Goal: Task Accomplishment & Management: Manage account settings

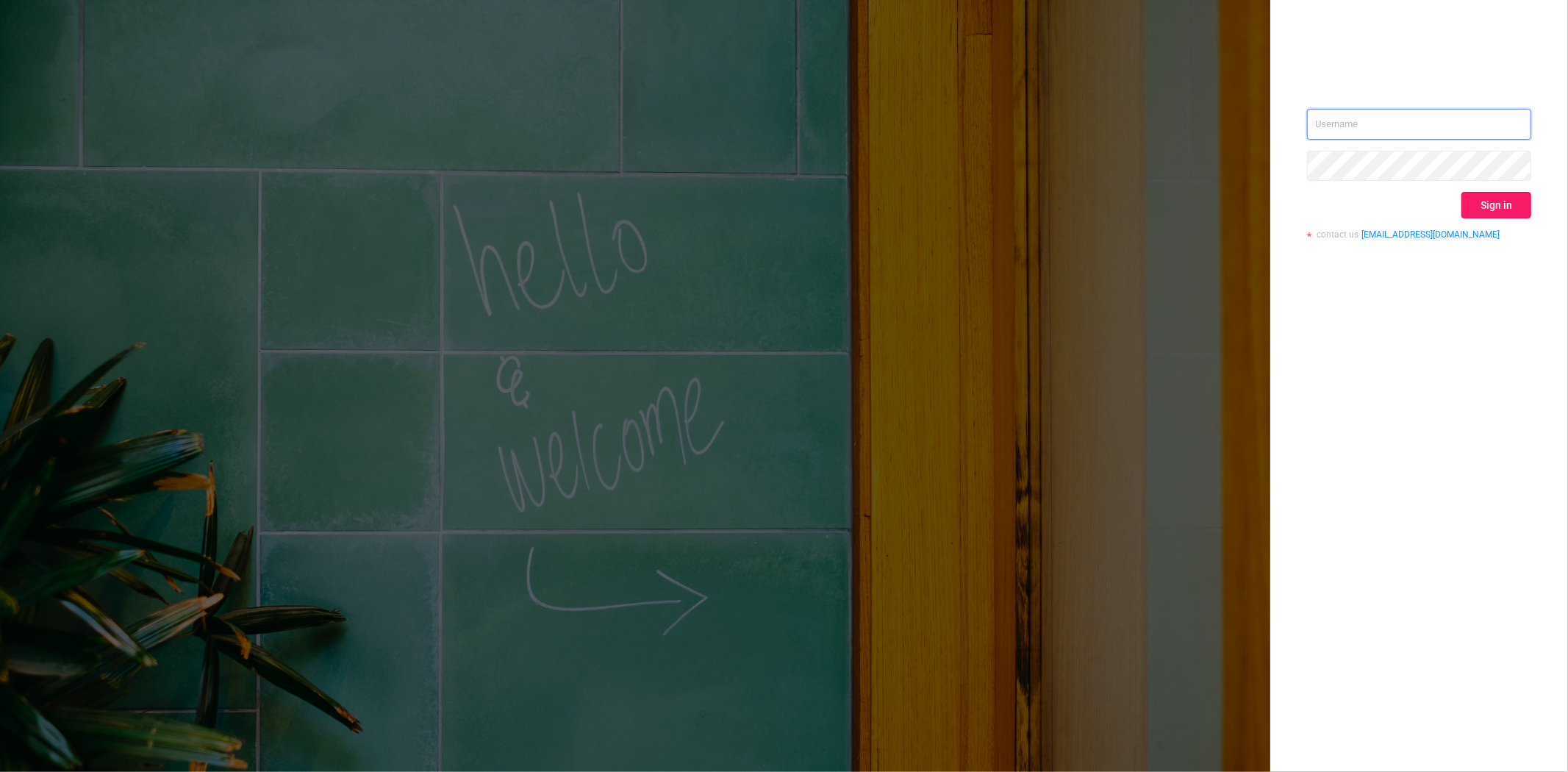
type input "steve@protected.media"
click at [1481, 215] on button "Sign in" at bounding box center [1496, 205] width 70 height 27
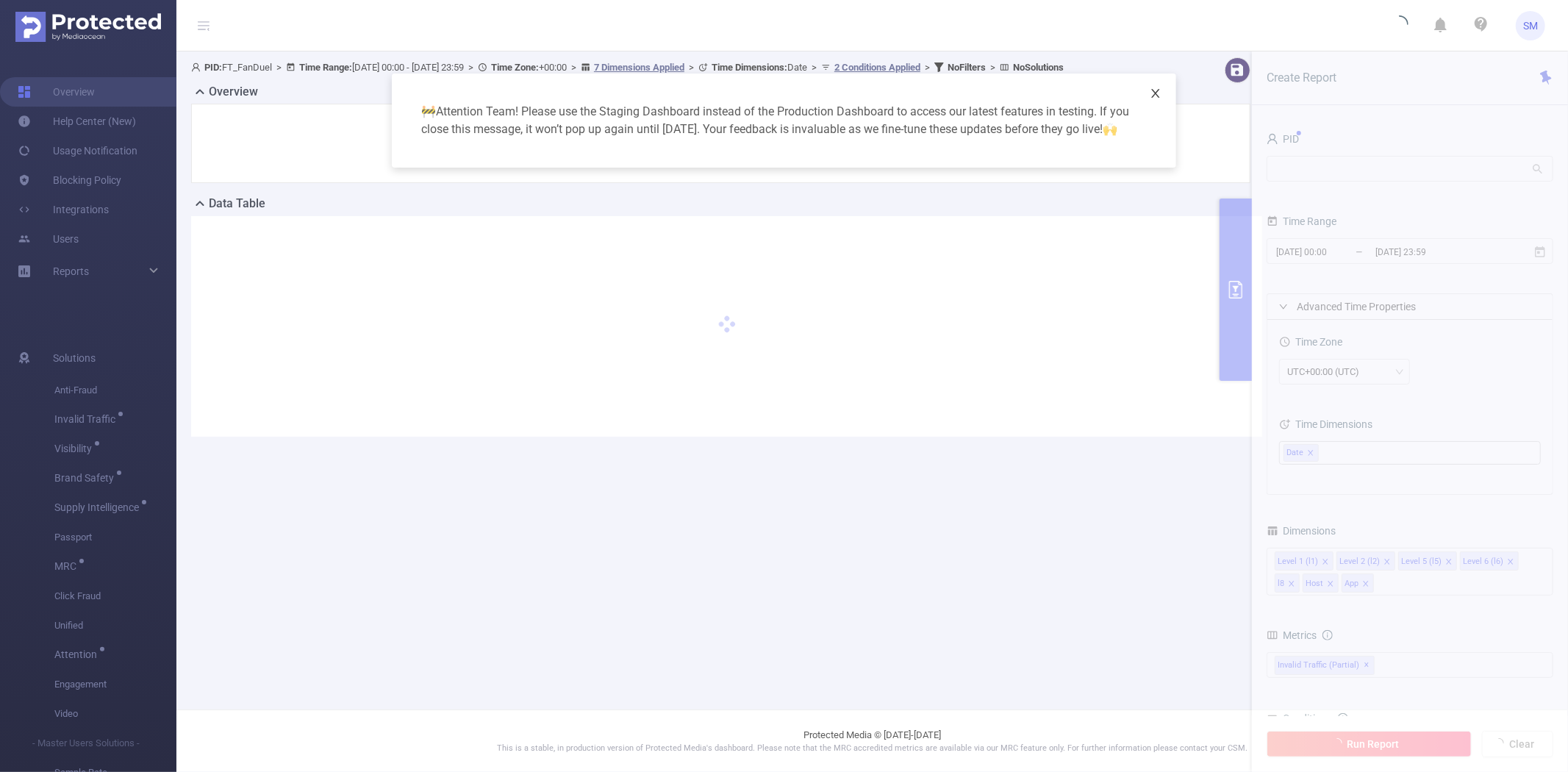
click at [1155, 86] on span "Close" at bounding box center [1155, 94] width 41 height 41
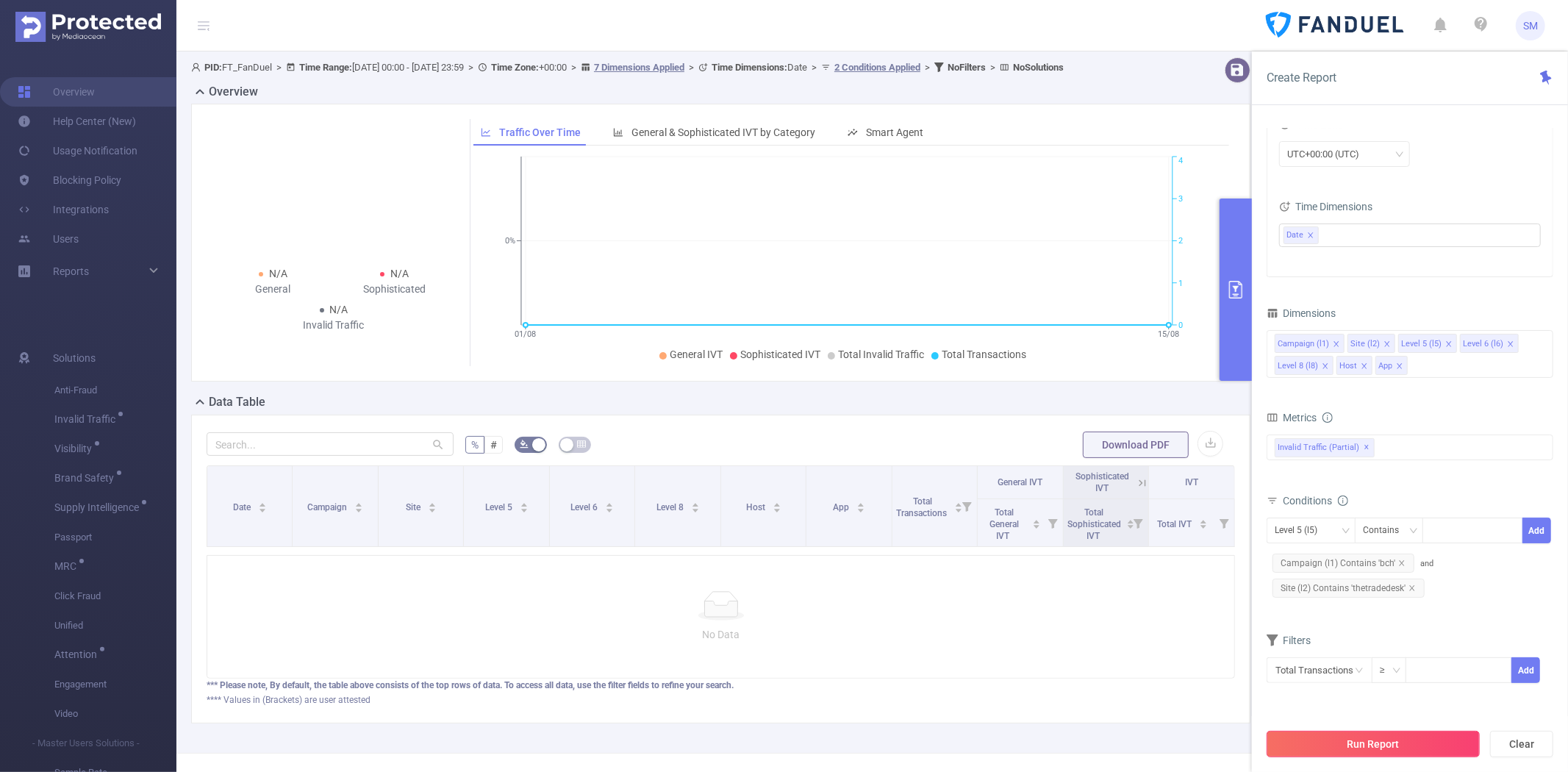
click at [1395, 733] on button "Run Report" at bounding box center [1373, 744] width 213 height 27
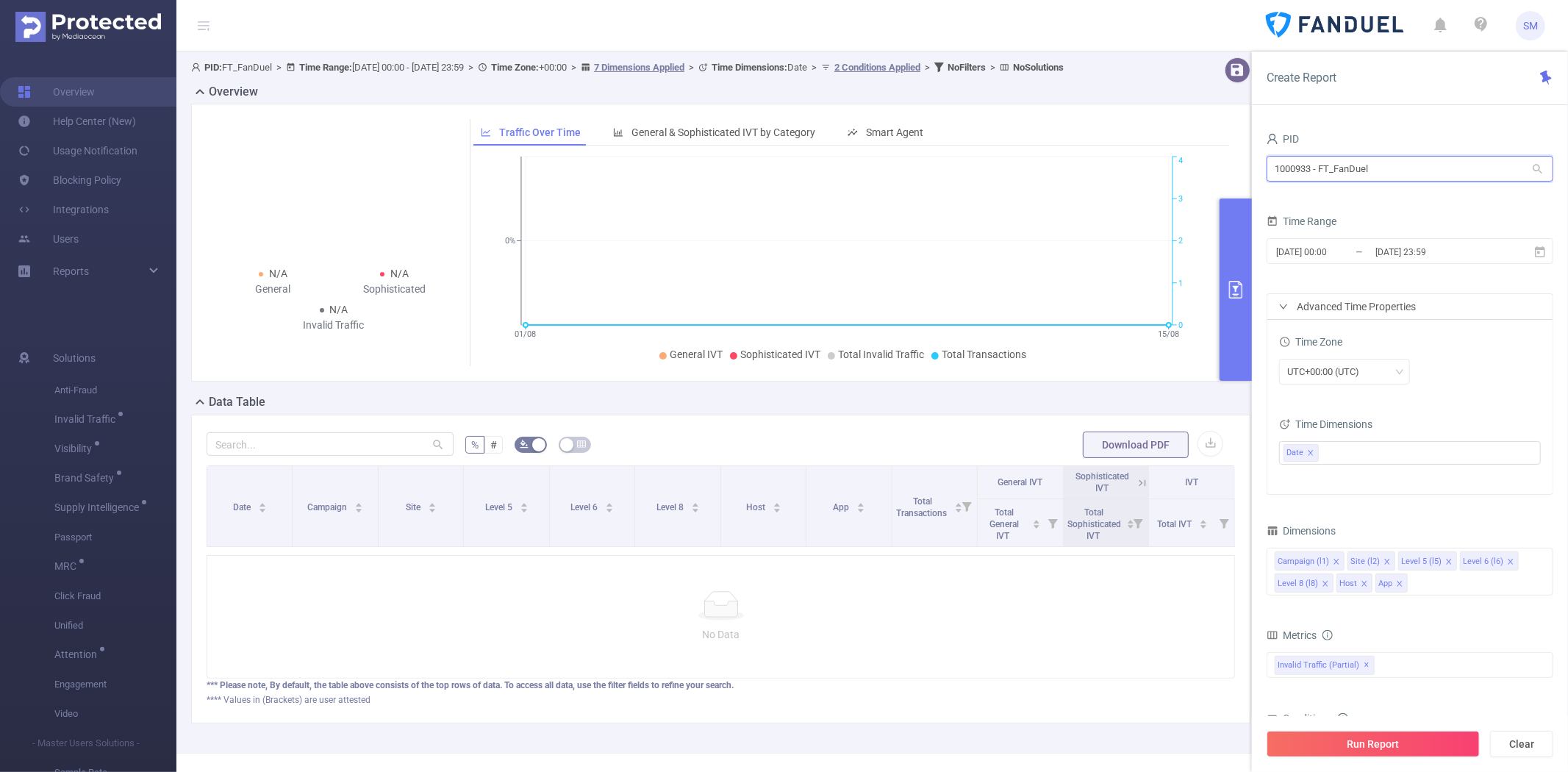
drag, startPoint x: 1413, startPoint y: 171, endPoint x: 1232, endPoint y: 173, distance: 181.0
click at [1232, 173] on section "PID: FT_FanDuel > Time Range: 2025-08-01 00:00 - 2025-08-15 23:59 > Time Zone: …" at bounding box center [872, 402] width 1391 height 701
type input "bayer"
click at [1282, 193] on li "1001014 - FT_BayerConsumer 9.28M [1.29M rows]" at bounding box center [1409, 198] width 286 height 23
click at [1403, 662] on span "✕" at bounding box center [1406, 666] width 6 height 18
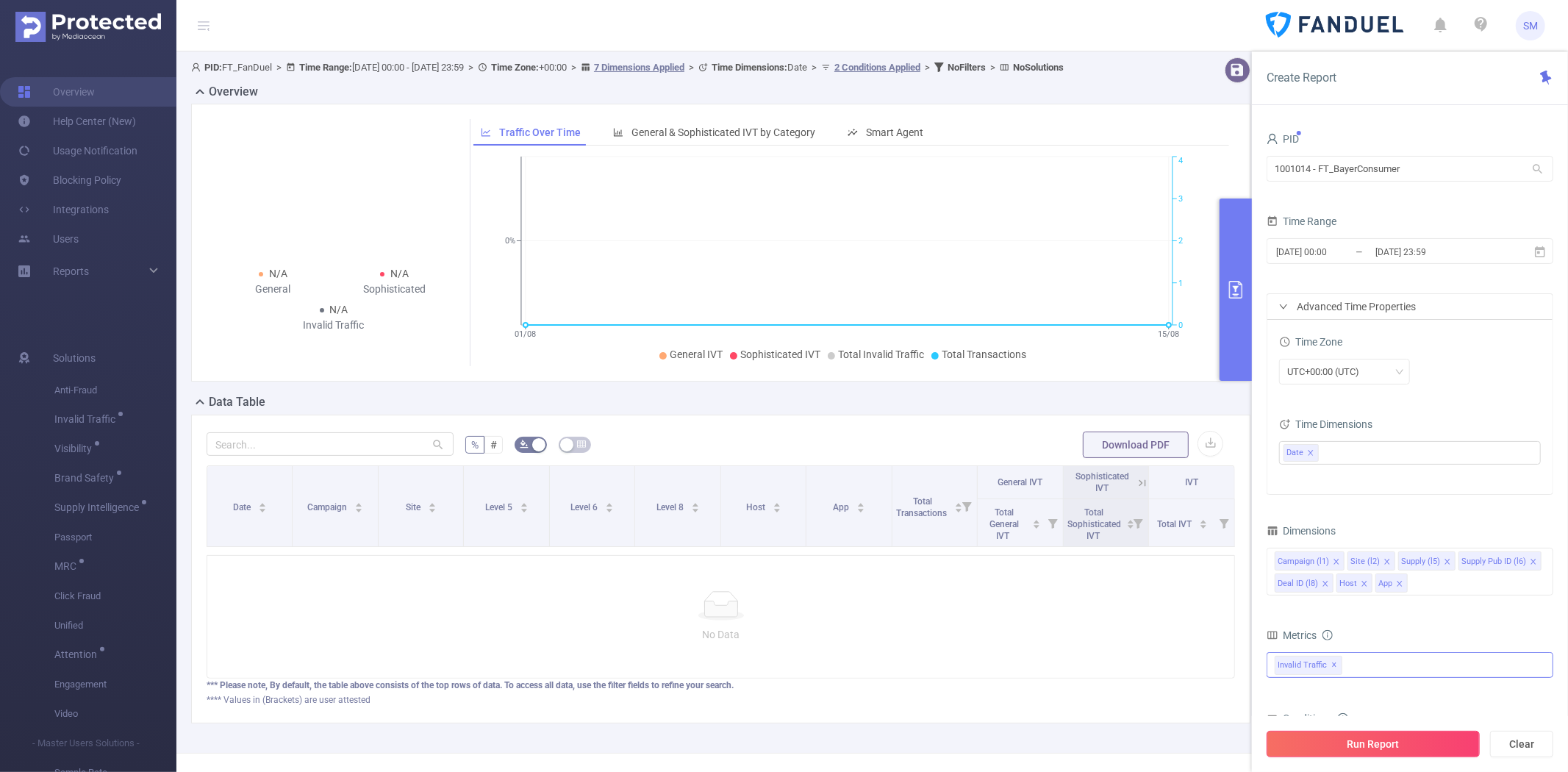
click at [1400, 741] on button "Run Report" at bounding box center [1373, 744] width 213 height 27
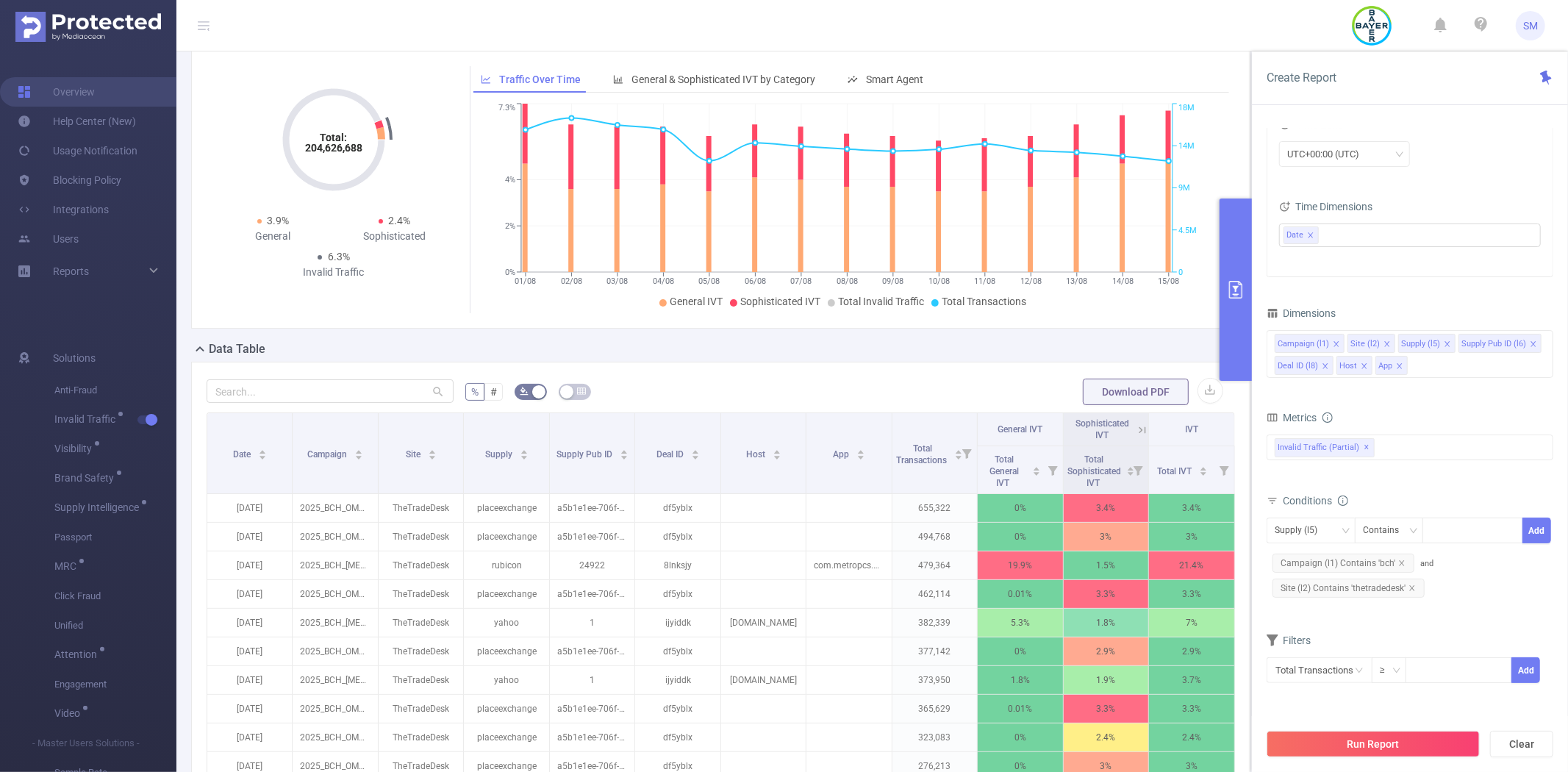
scroll to position [81, 0]
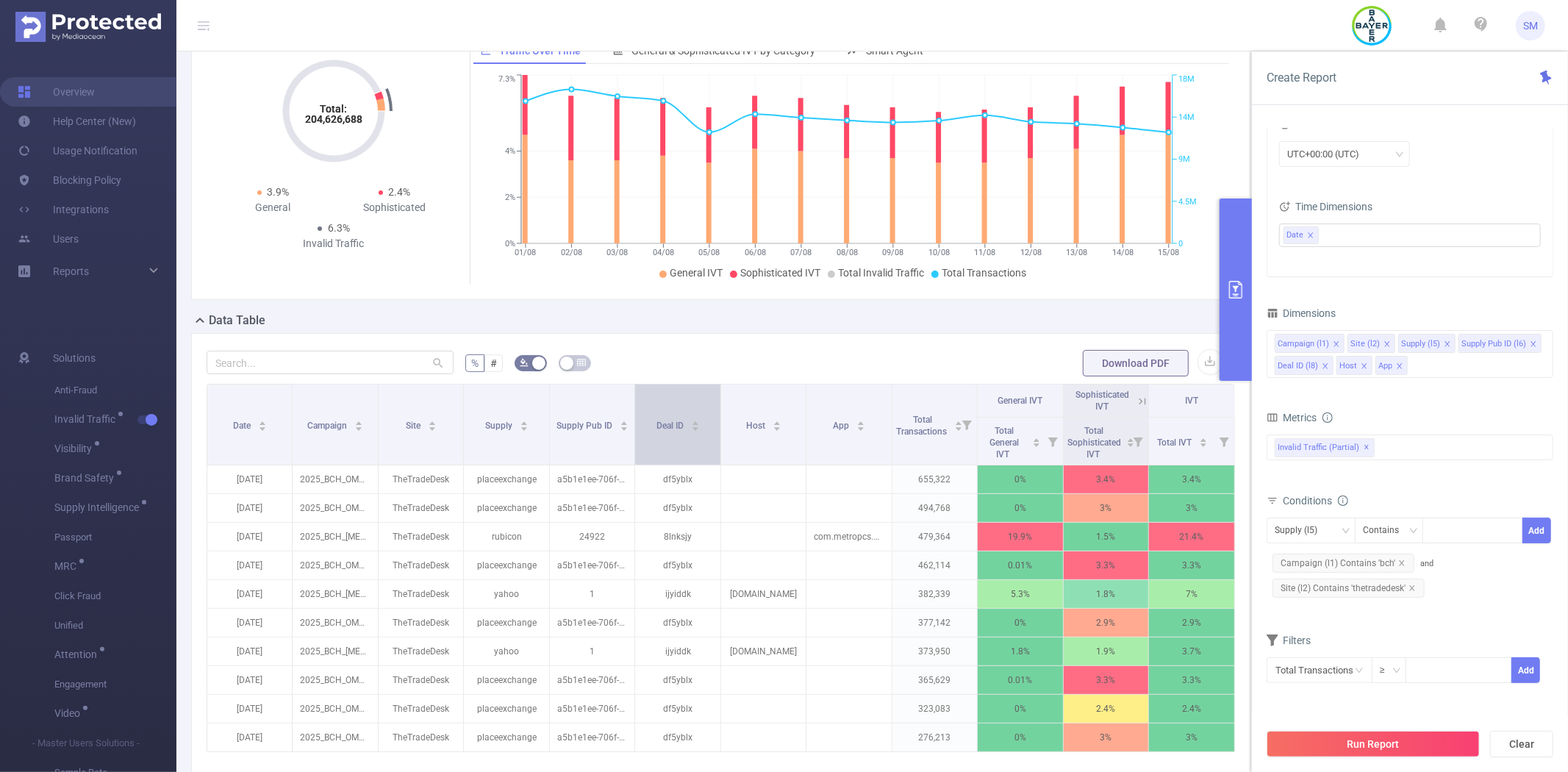
click at [671, 432] on span "Deal ID" at bounding box center [671, 424] width 29 height 15
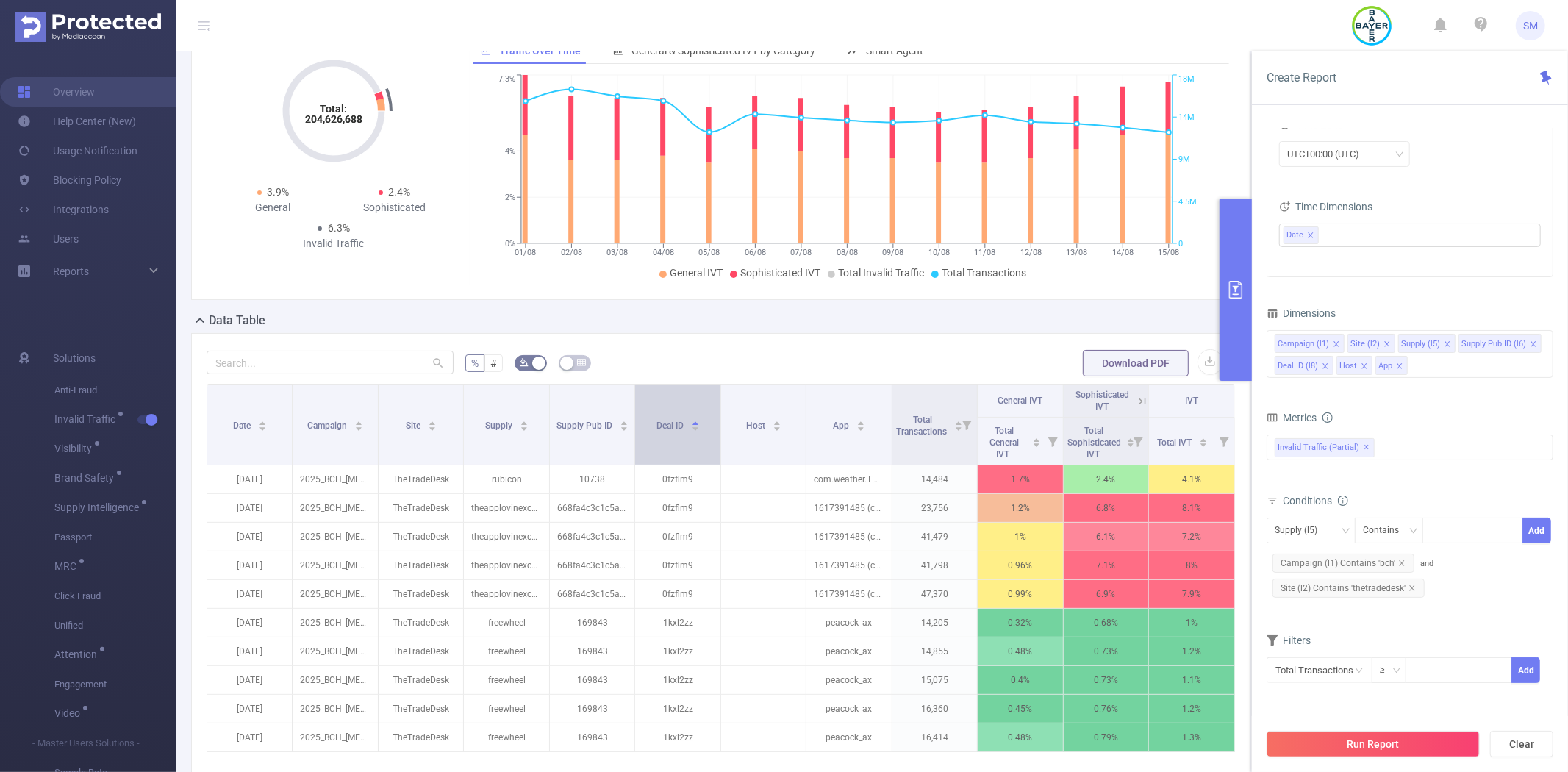
click at [671, 432] on span "Deal ID" at bounding box center [671, 424] width 29 height 15
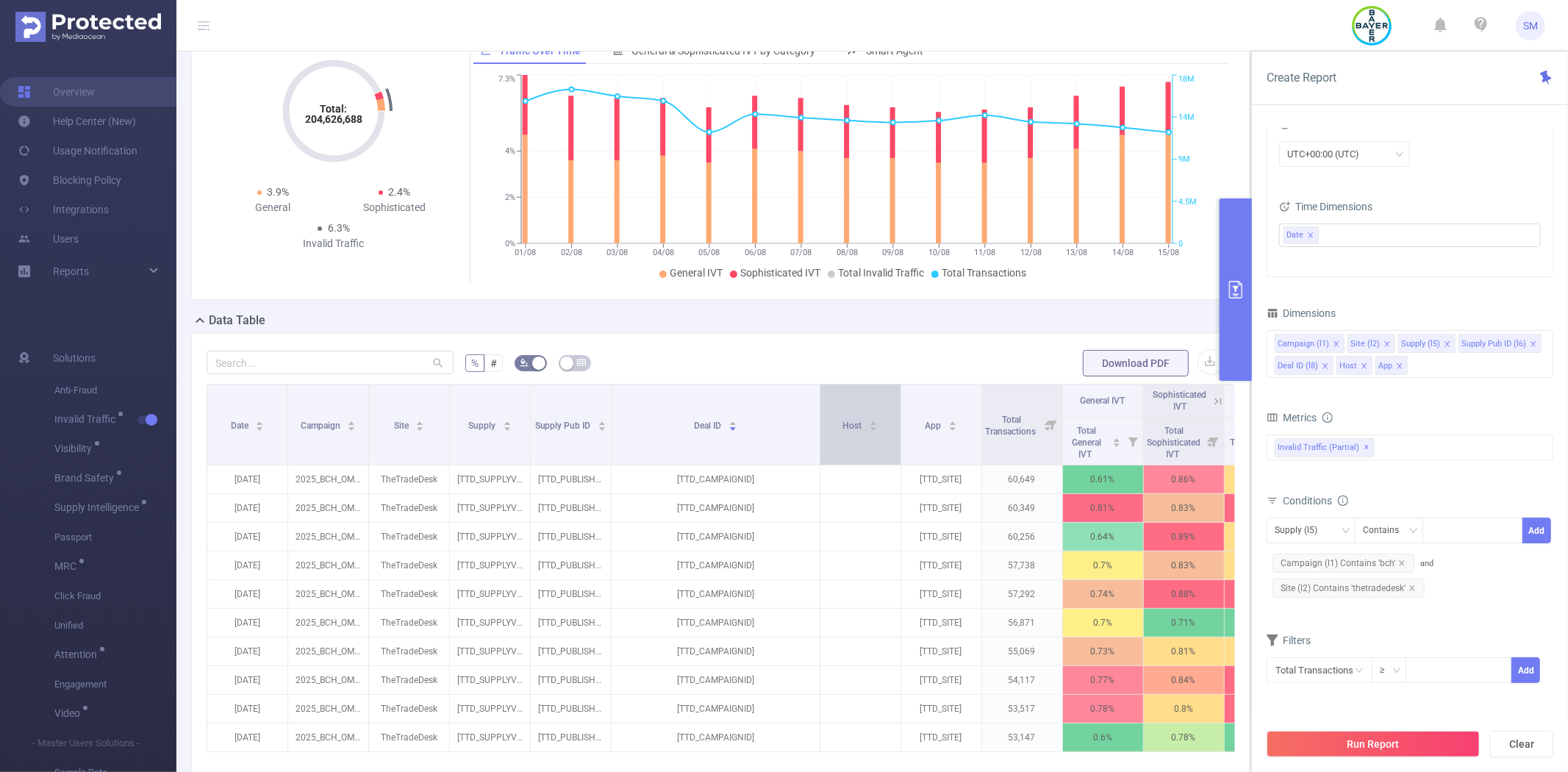
drag, startPoint x: 711, startPoint y: 419, endPoint x: 820, endPoint y: 399, distance: 110.8
click at [820, 399] on tr "Date Campaign Site Supply Supply Pub ID Deal ID Host App Total Transactions Gen…" at bounding box center [756, 401] width 1098 height 33
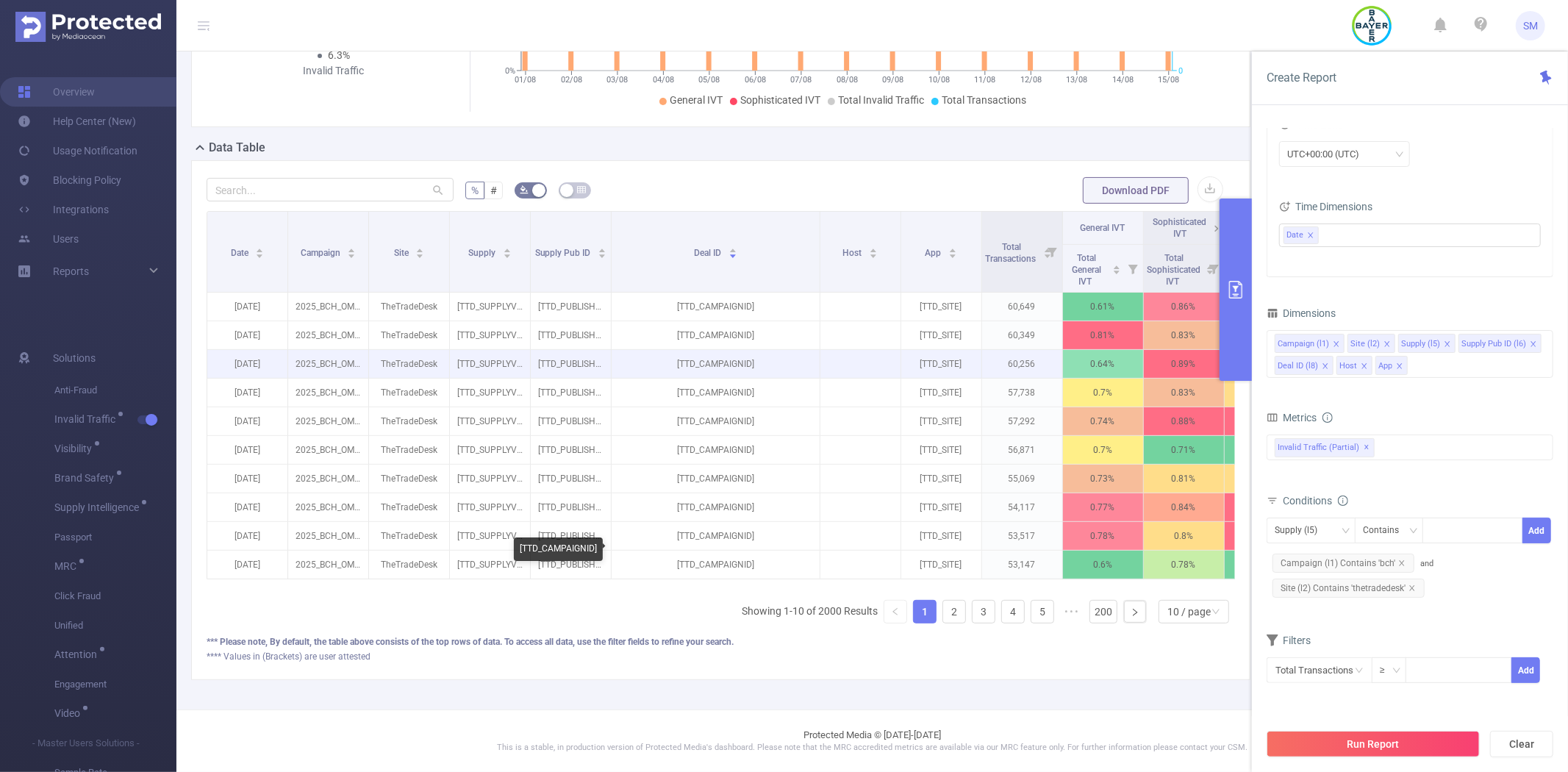
scroll to position [282, 0]
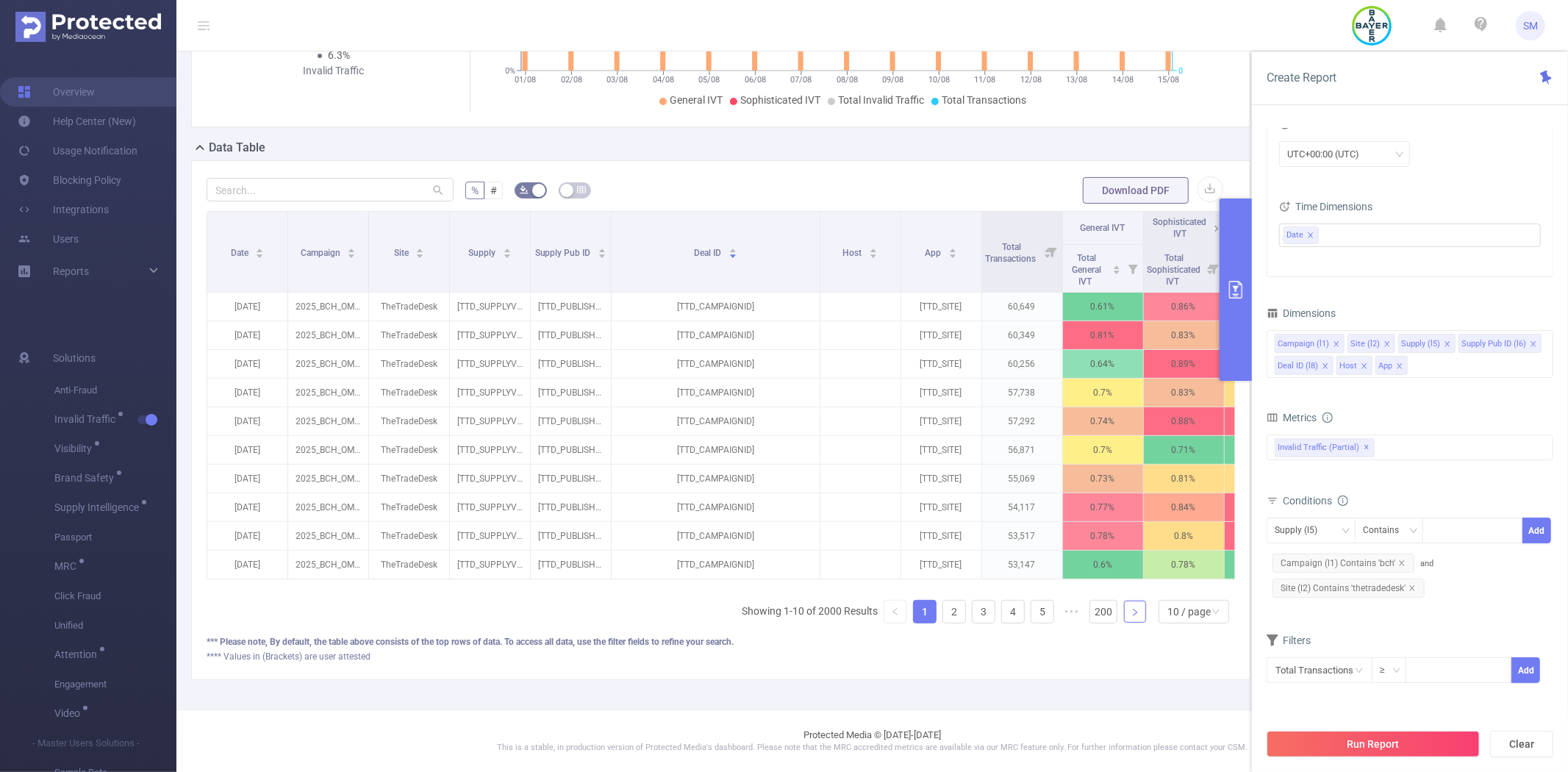
click at [1129, 610] on link at bounding box center [1134, 611] width 22 height 22
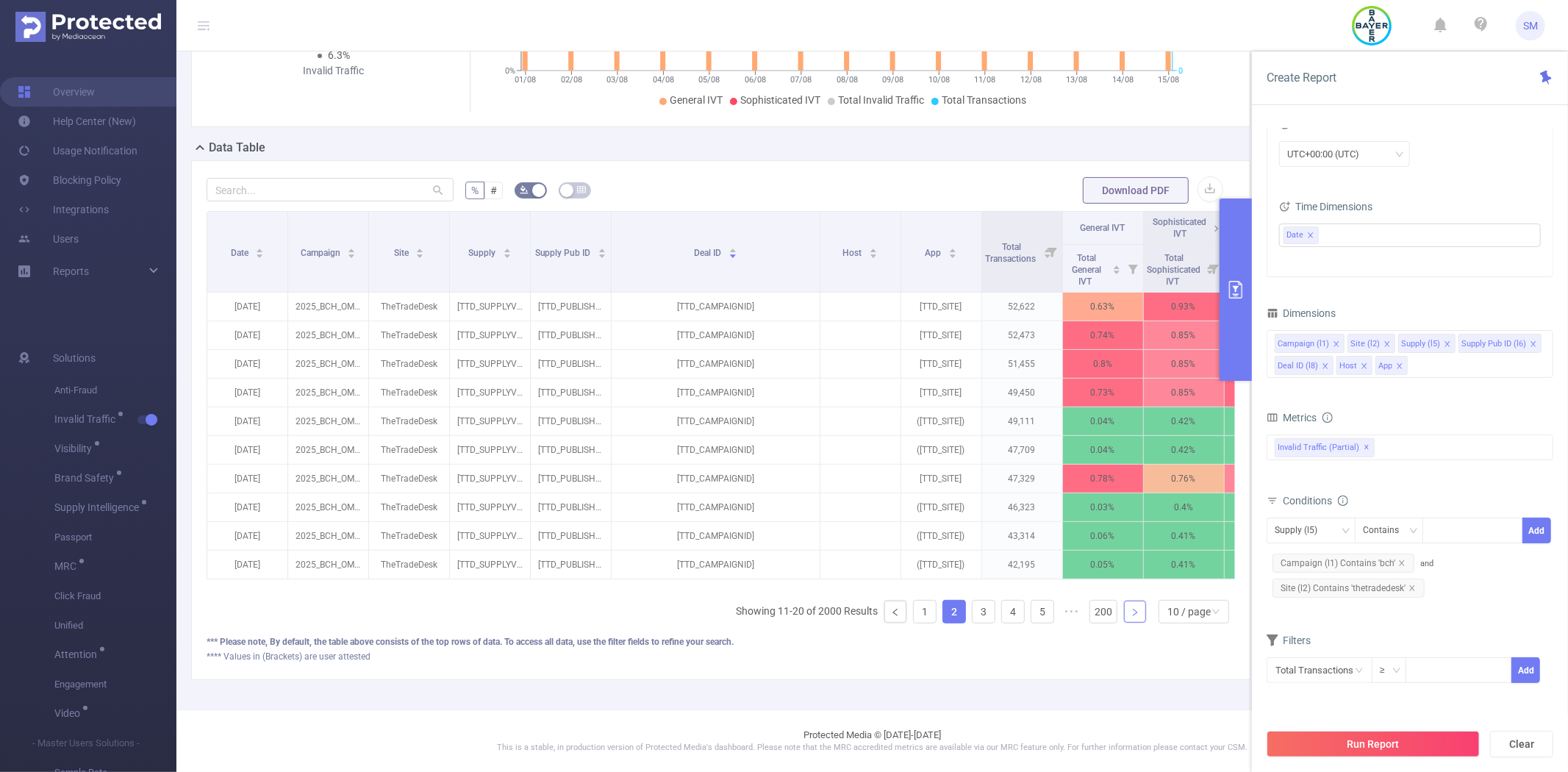
click at [1129, 610] on link at bounding box center [1134, 611] width 22 height 22
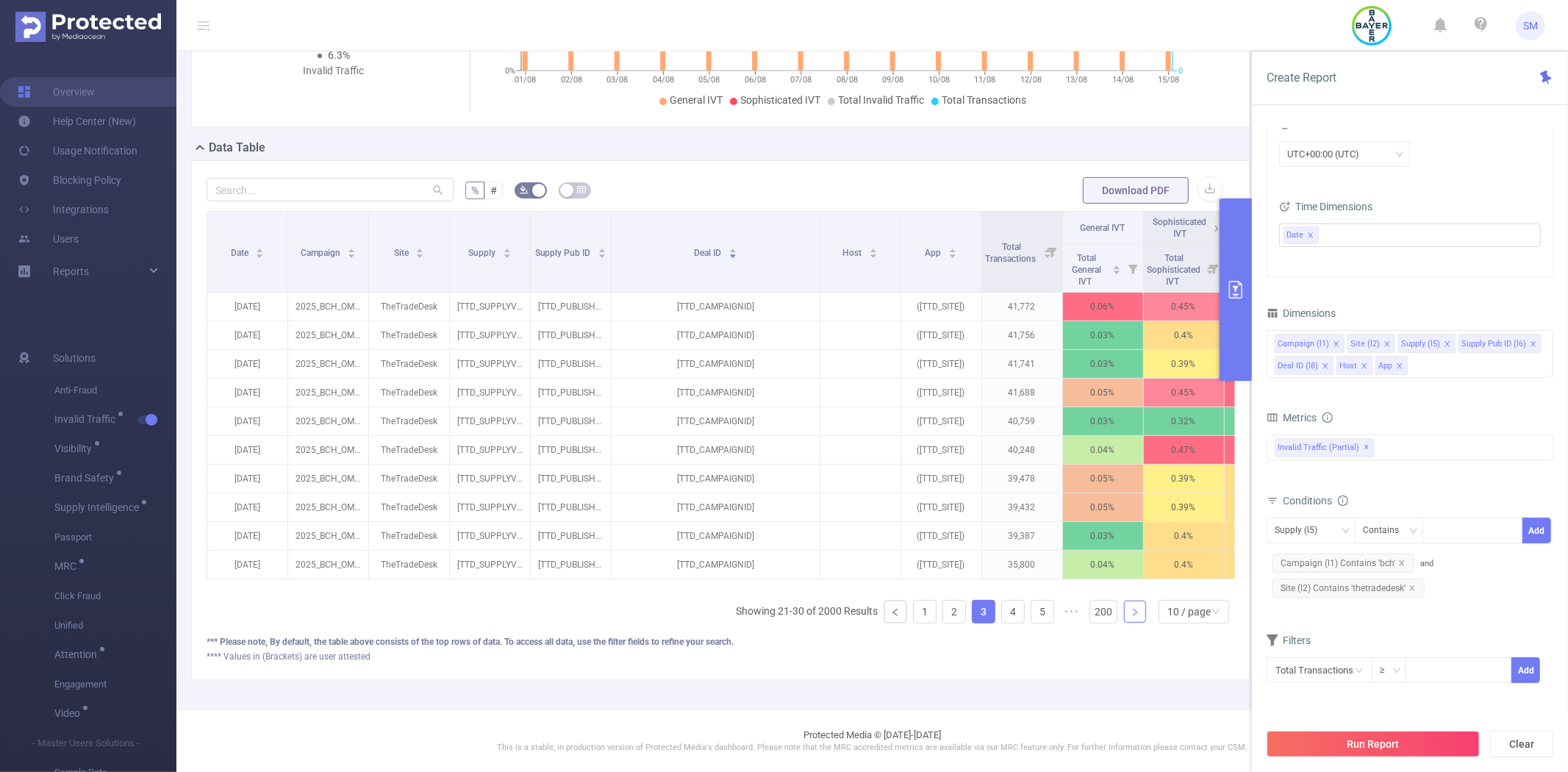
click at [1129, 610] on link at bounding box center [1134, 611] width 22 height 22
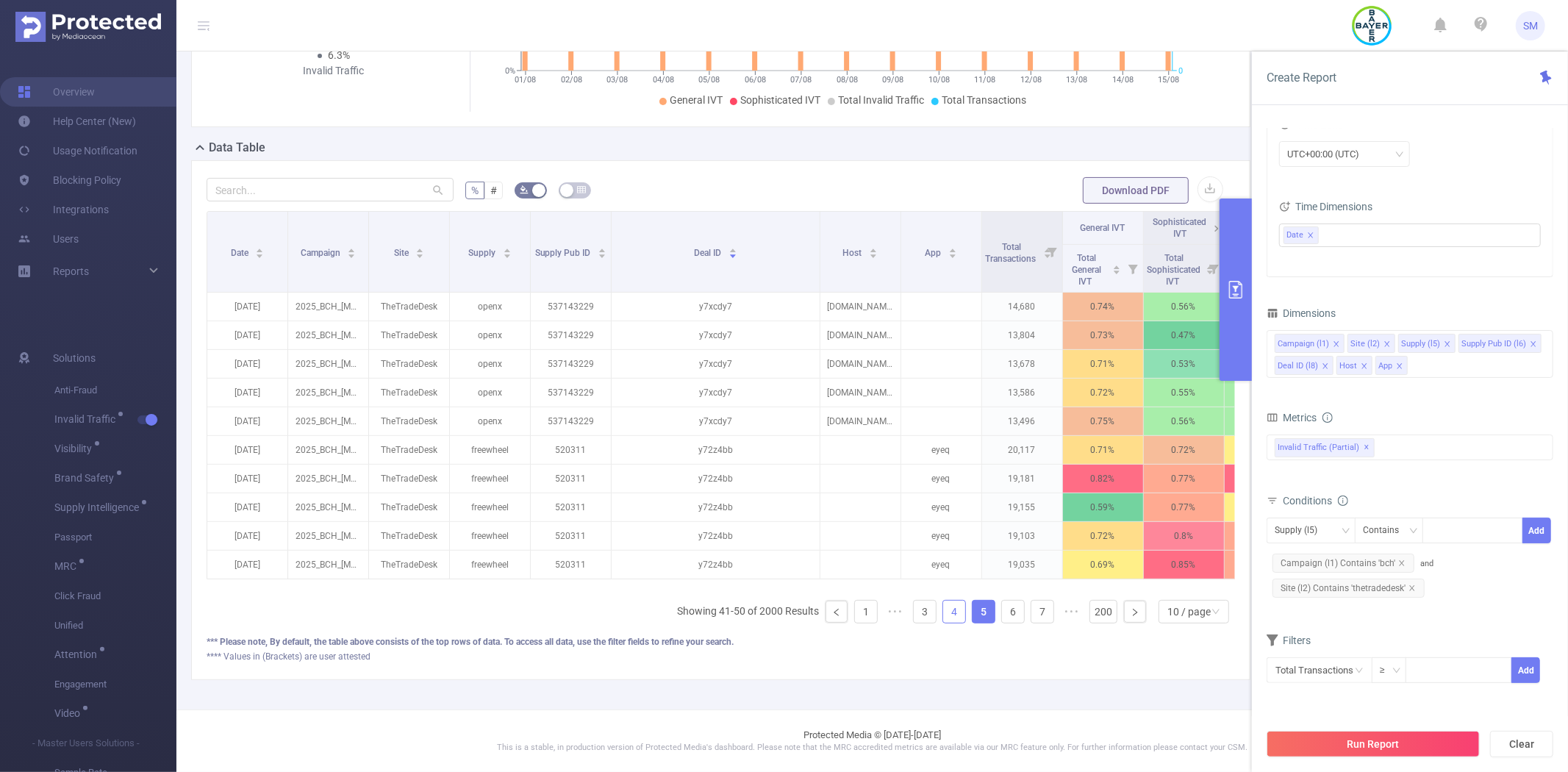
click at [943, 611] on link "4" at bounding box center [953, 611] width 22 height 22
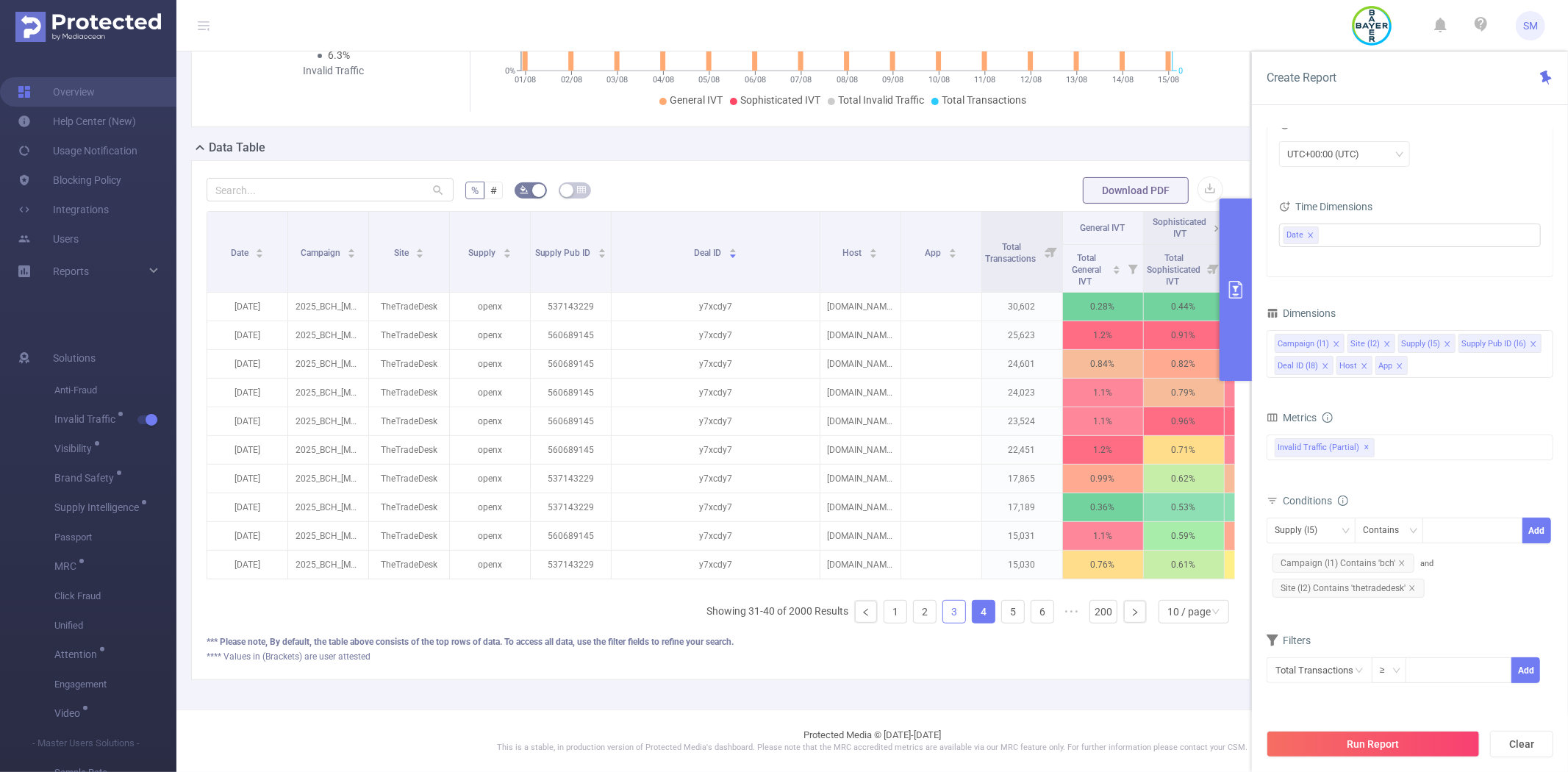
click at [943, 614] on link "3" at bounding box center [953, 611] width 22 height 22
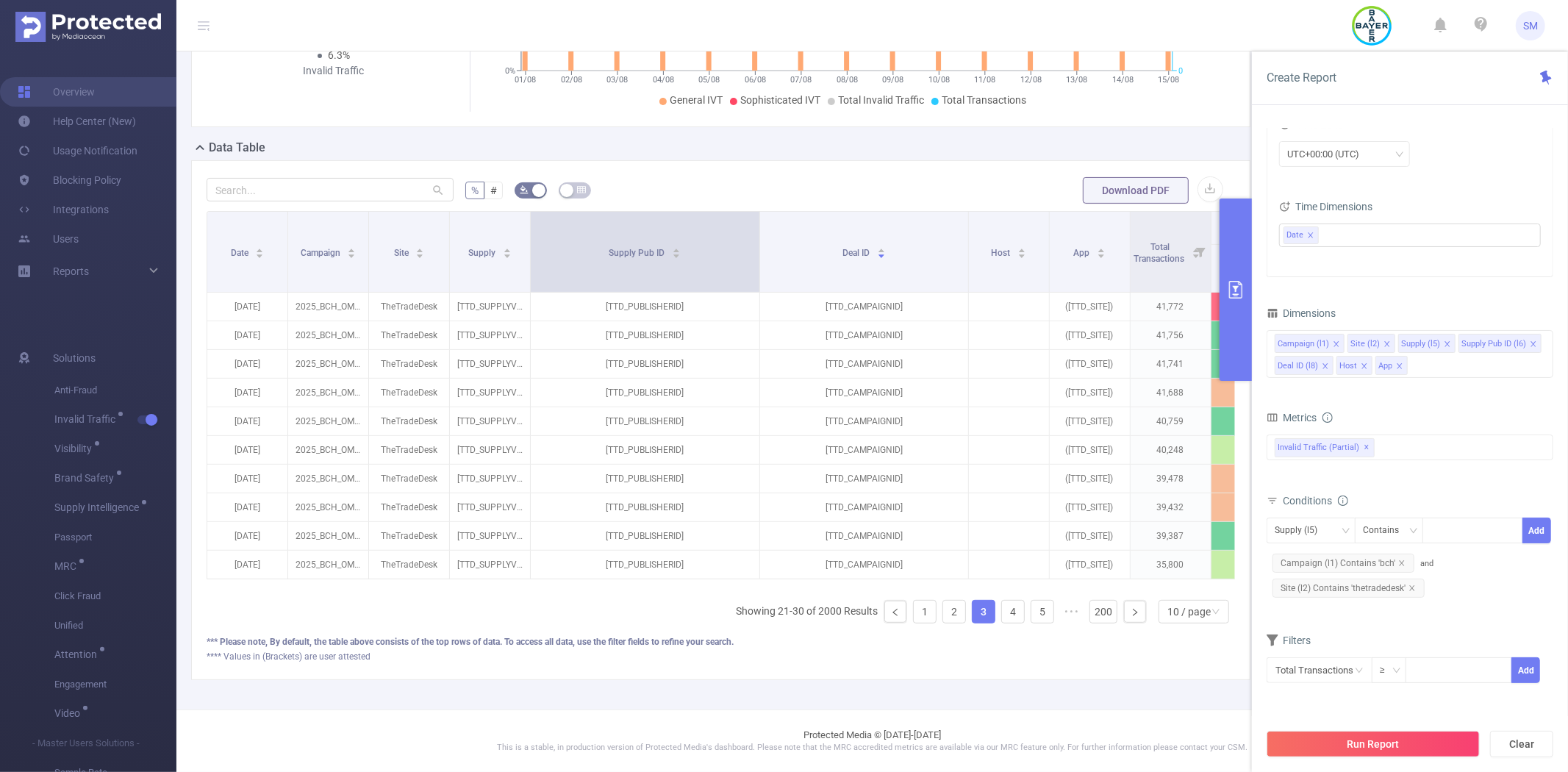
drag, startPoint x: 609, startPoint y: 254, endPoint x: 757, endPoint y: 240, distance: 148.7
click at [757, 240] on span at bounding box center [759, 251] width 7 height 80
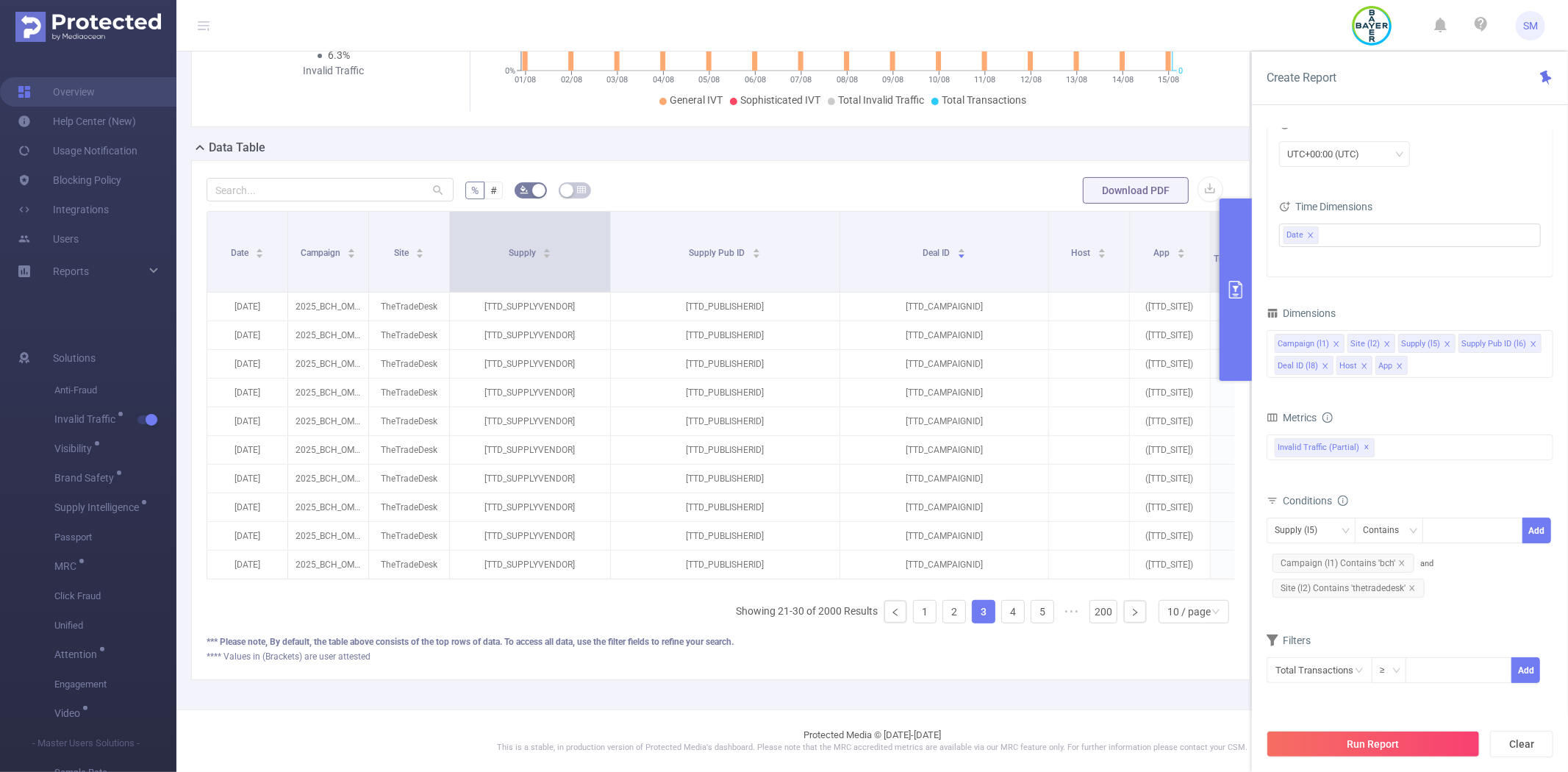
drag, startPoint x: 526, startPoint y: 210, endPoint x: 595, endPoint y: 219, distance: 69.6
click at [607, 219] on span at bounding box center [610, 251] width 7 height 80
click at [945, 604] on link "2" at bounding box center [953, 611] width 22 height 22
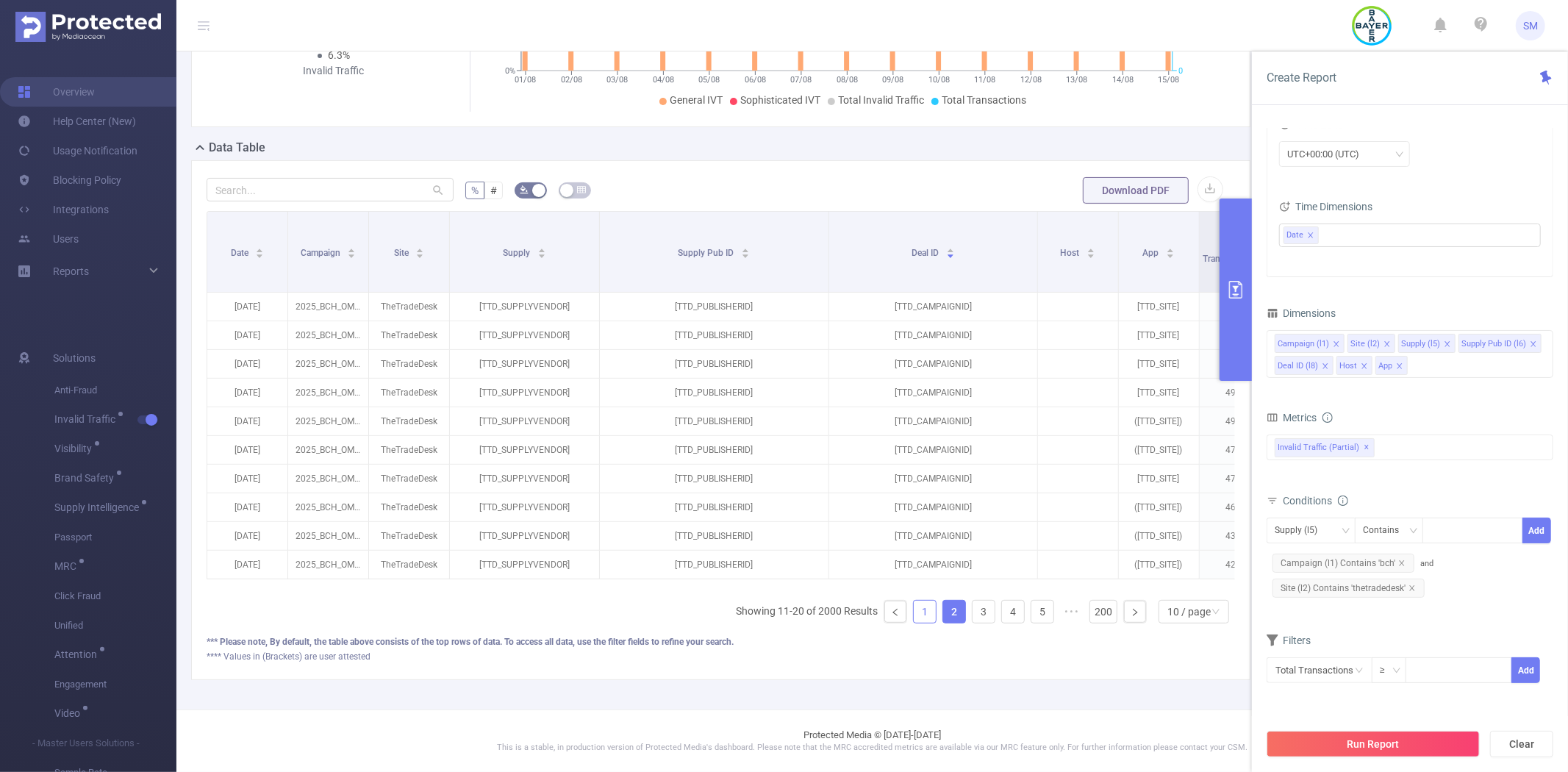
click at [914, 615] on link "1" at bounding box center [924, 611] width 22 height 22
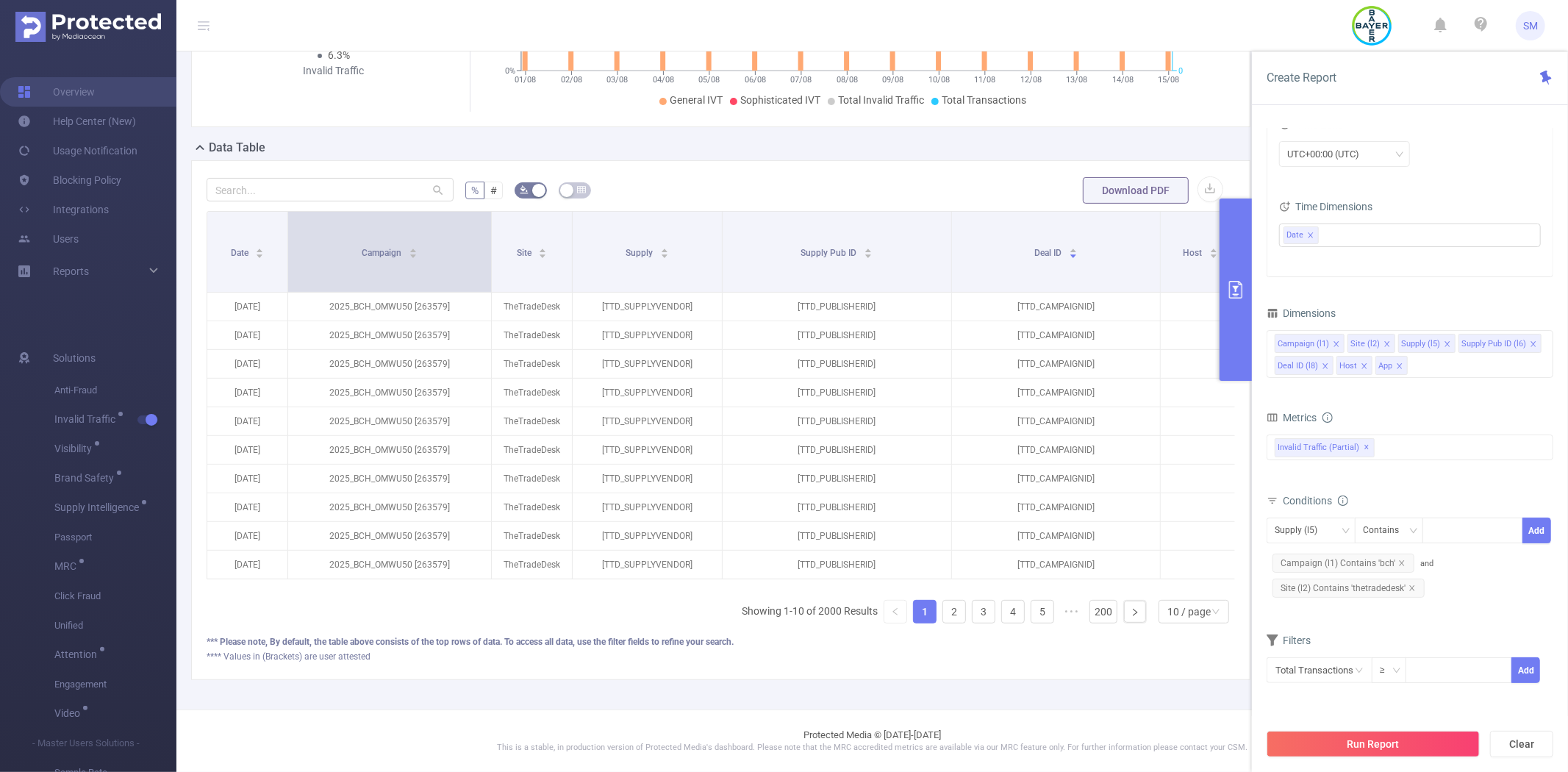
drag, startPoint x: 369, startPoint y: 219, endPoint x: 491, endPoint y: 209, distance: 122.4
click at [491, 211] on tr "Date Campaign Site Supply Supply Pub ID Deal ID Host App Total Transactions Gen…" at bounding box center [926, 227] width 1438 height 33
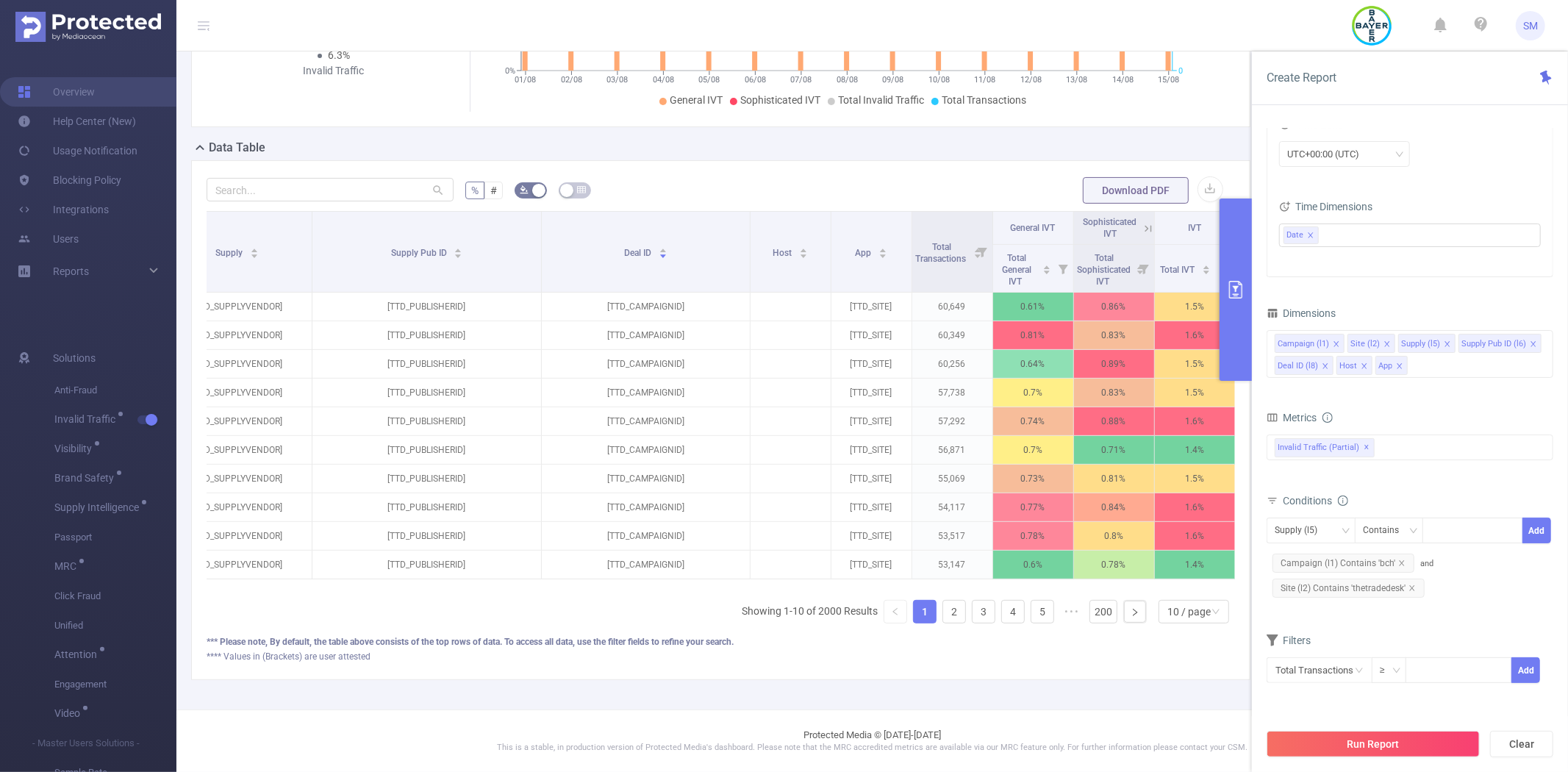
scroll to position [0, 425]
click at [1127, 615] on link at bounding box center [1134, 611] width 22 height 22
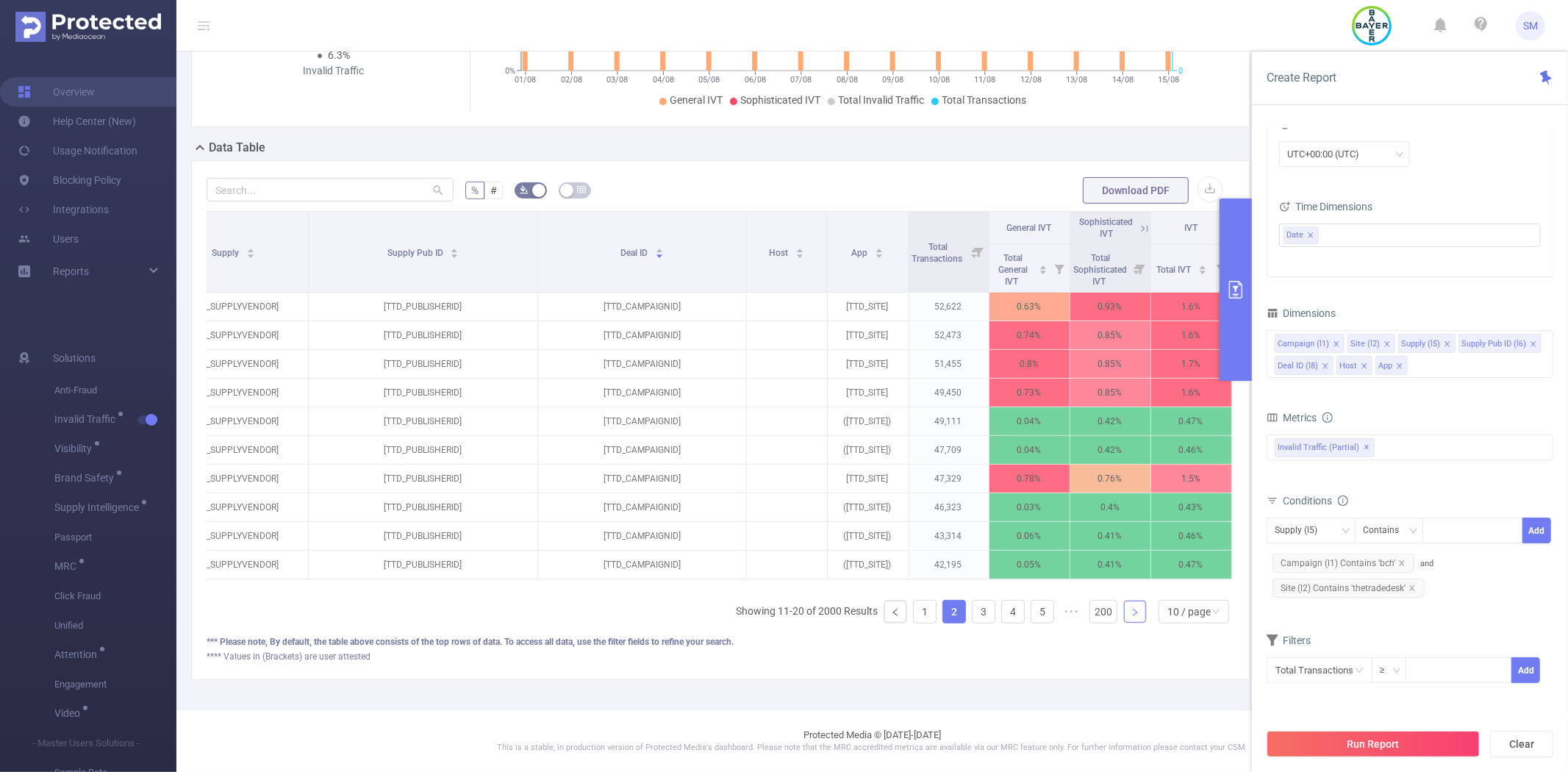
click at [1127, 615] on link at bounding box center [1134, 611] width 22 height 22
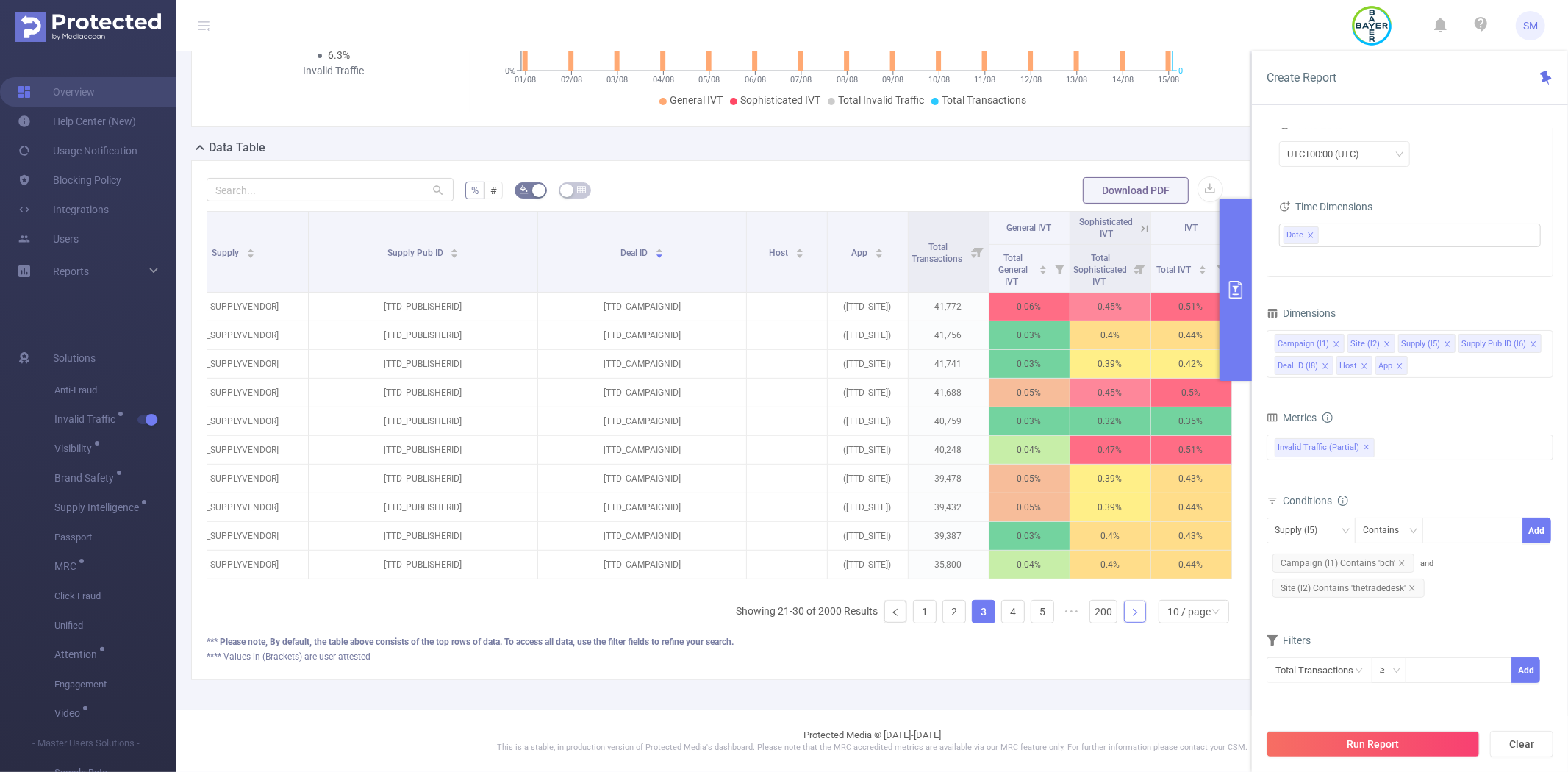
click at [1127, 615] on link at bounding box center [1134, 611] width 22 height 22
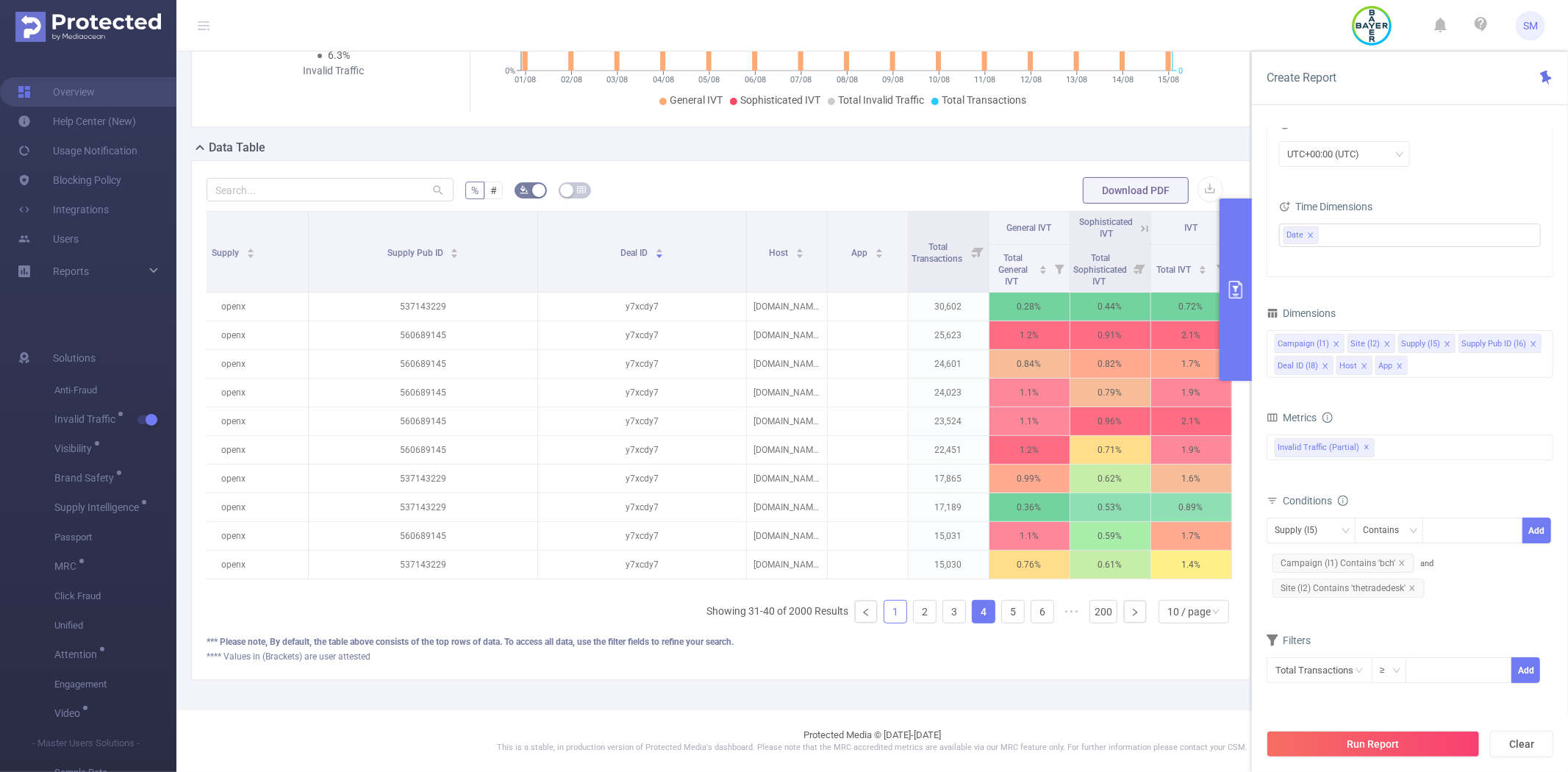
click at [885, 617] on link "1" at bounding box center [895, 611] width 22 height 22
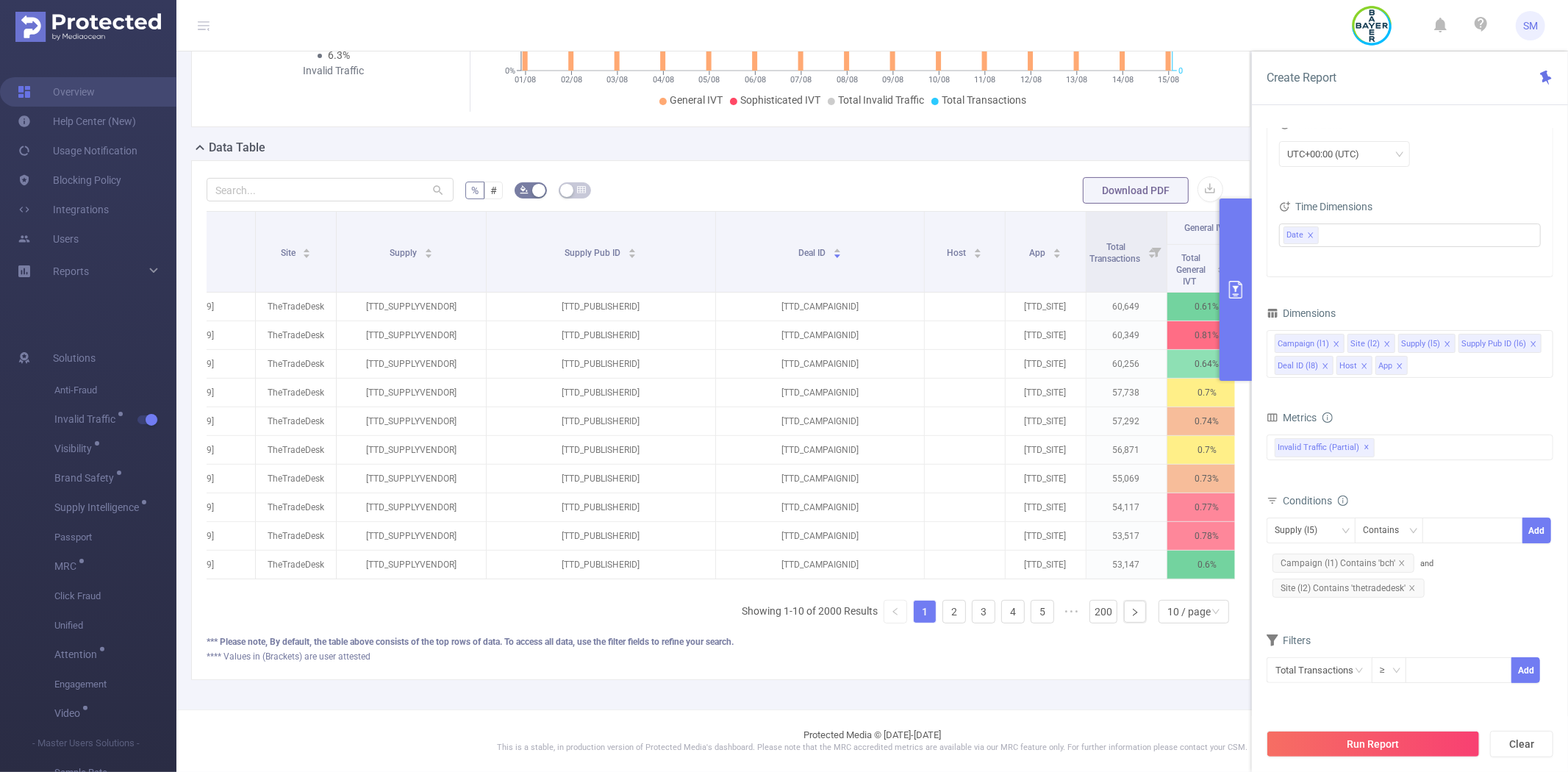
scroll to position [0, 234]
drag, startPoint x: 640, startPoint y: 588, endPoint x: 615, endPoint y: 588, distance: 25.0
click at [615, 588] on div "Date Campaign Site Supply Supply Pub ID Deal ID Host App Total Transactions Gen…" at bounding box center [720, 424] width 1028 height 424
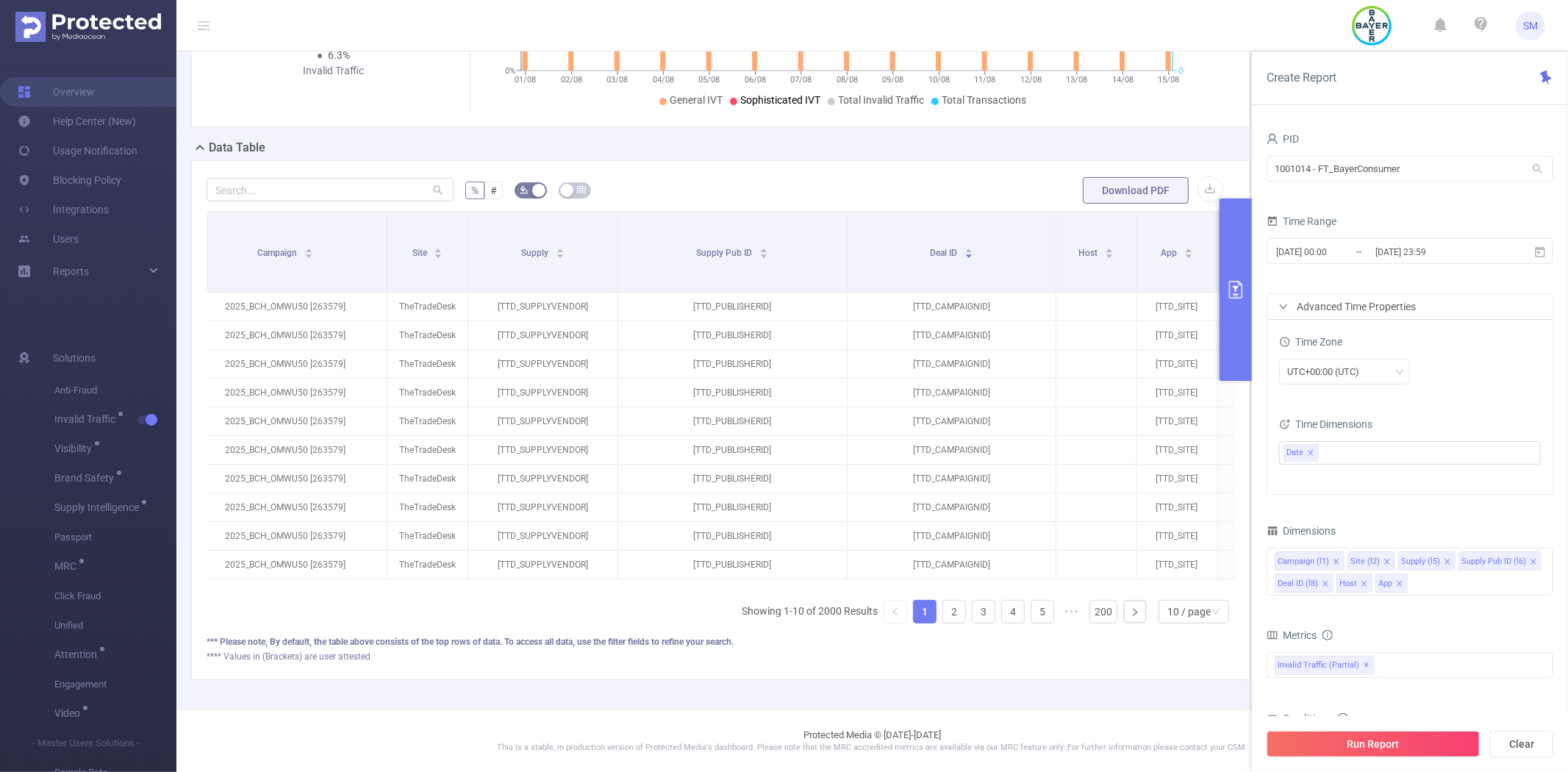
scroll to position [0, 0]
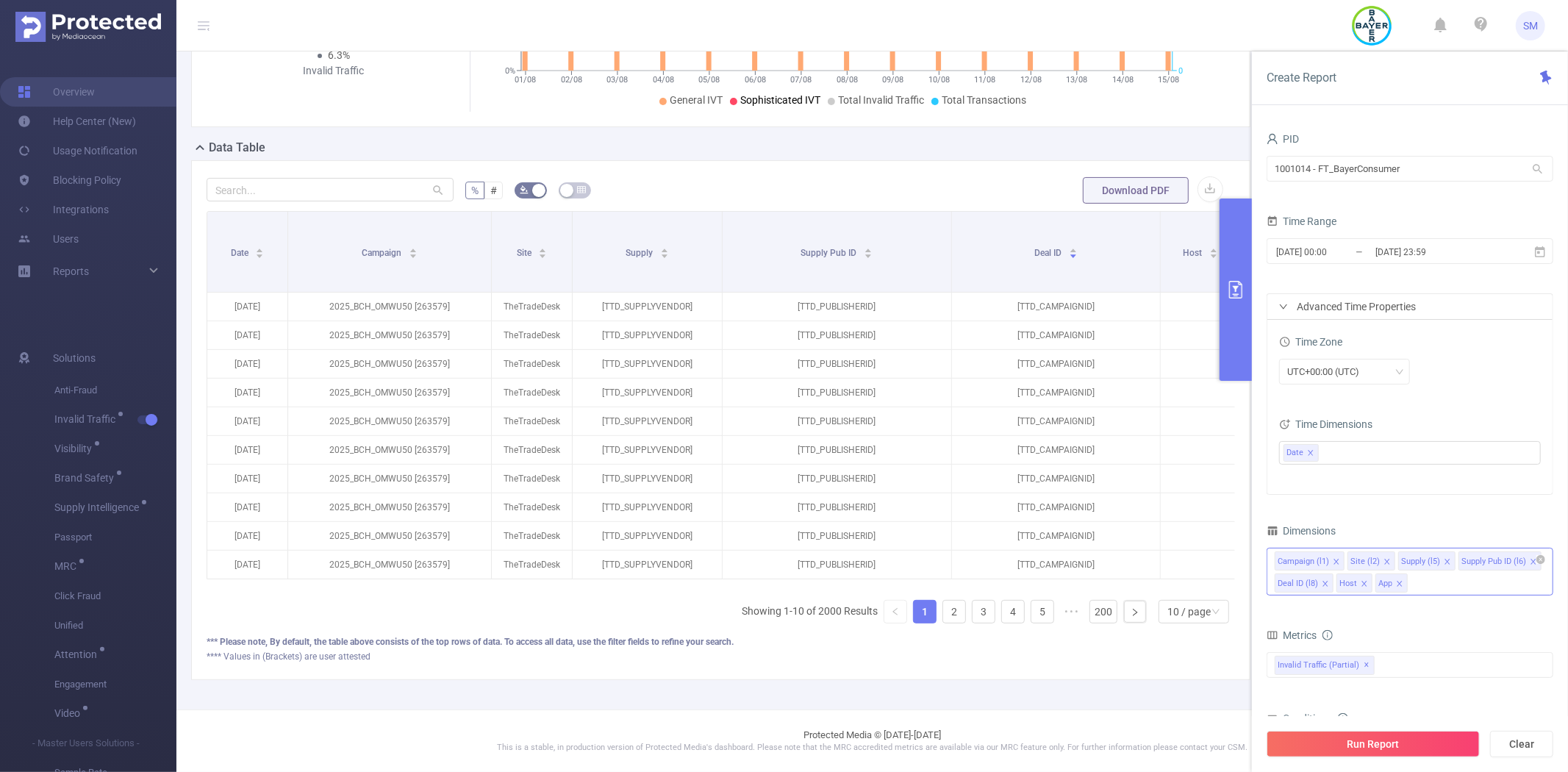
click at [1441, 586] on div "Campaign (l1) Site (l2) Supply (l5) Supply Pub ID (l6) Deal ID (l8) Host App" at bounding box center [1409, 571] width 286 height 48
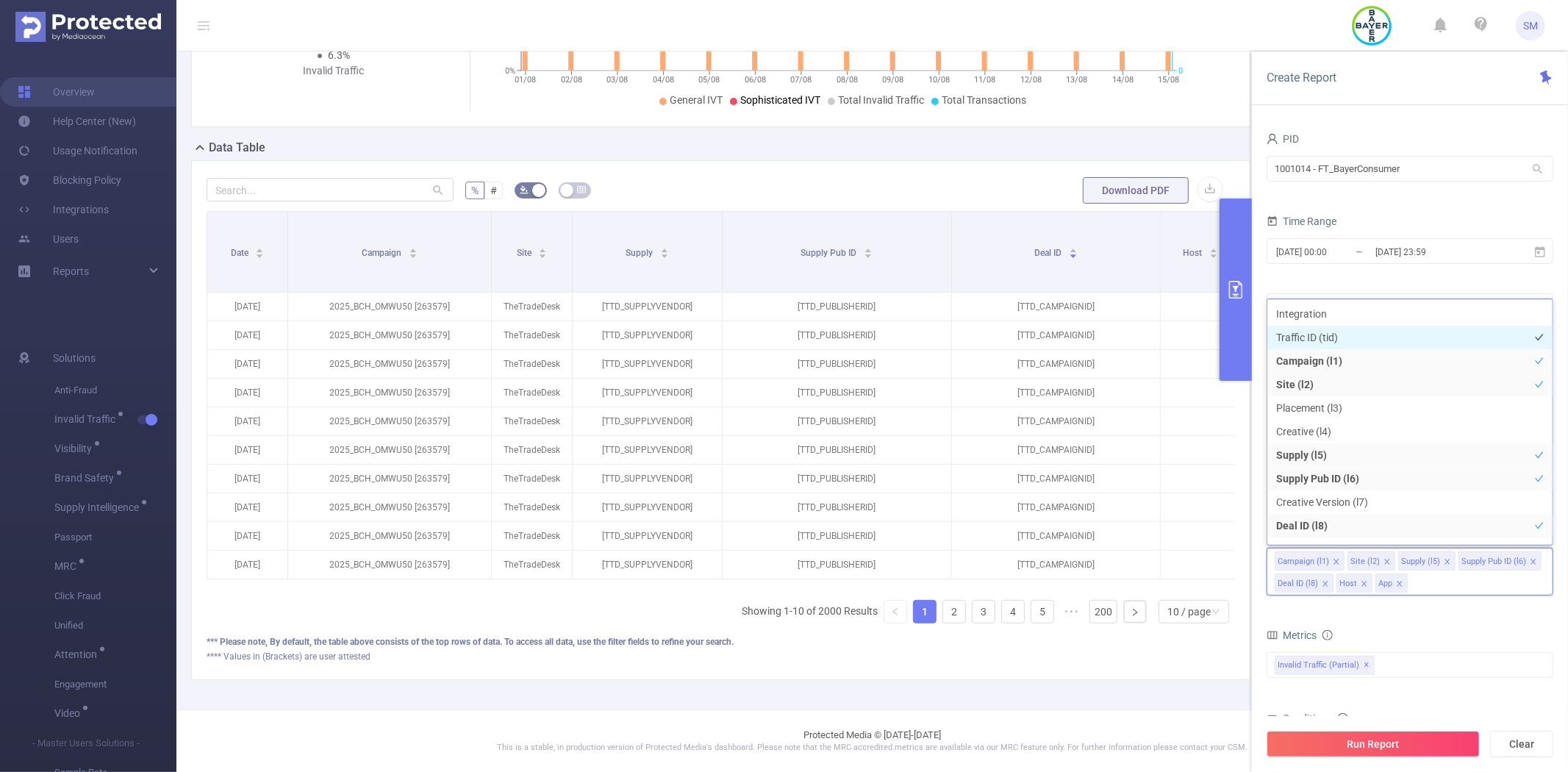
click at [1376, 326] on li "Traffic ID (tid)" at bounding box center [1410, 337] width 286 height 23
click at [1365, 741] on button "Run Report" at bounding box center [1373, 744] width 213 height 27
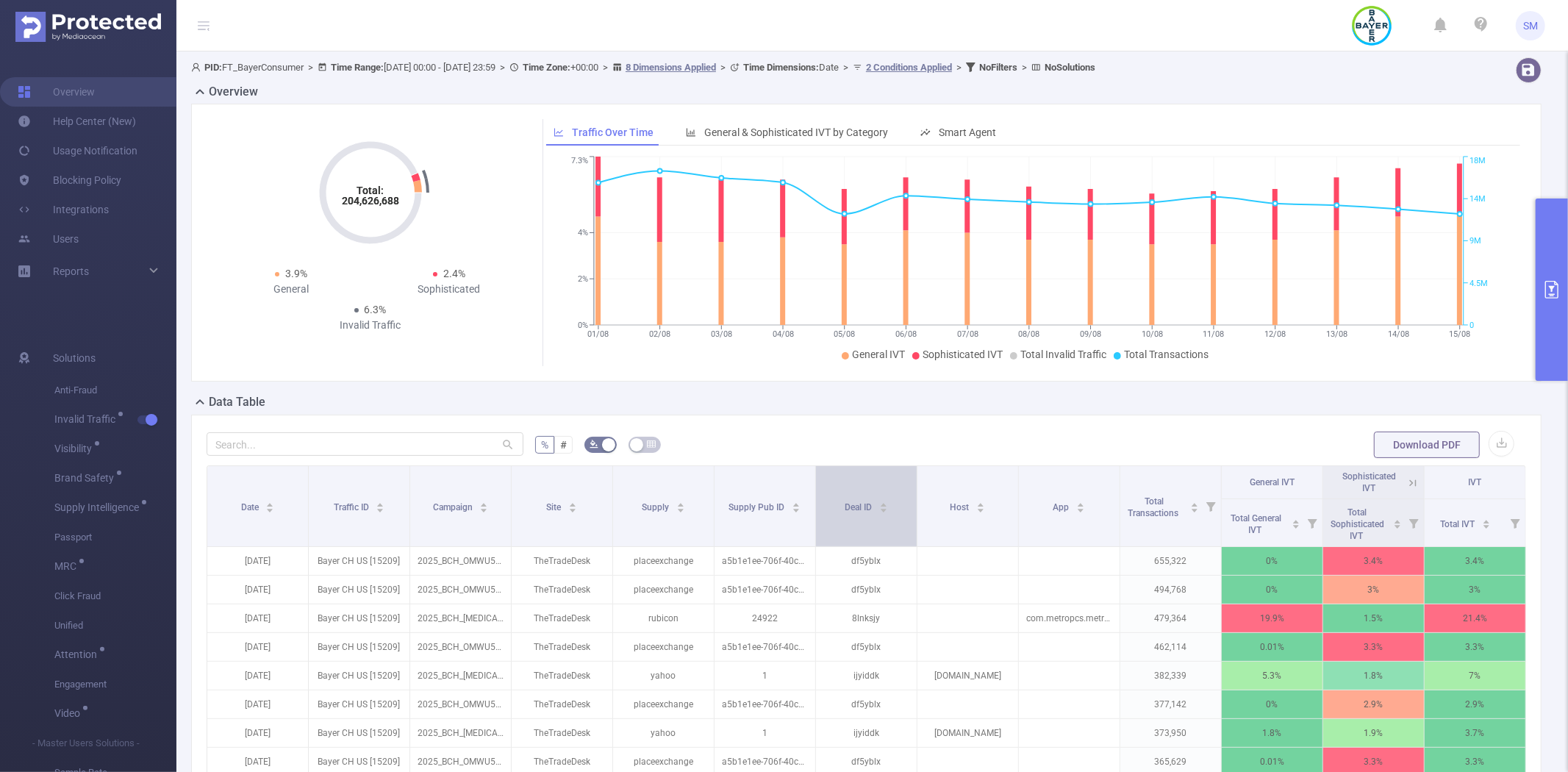
click at [844, 509] on div "Deal ID" at bounding box center [866, 506] width 44 height 15
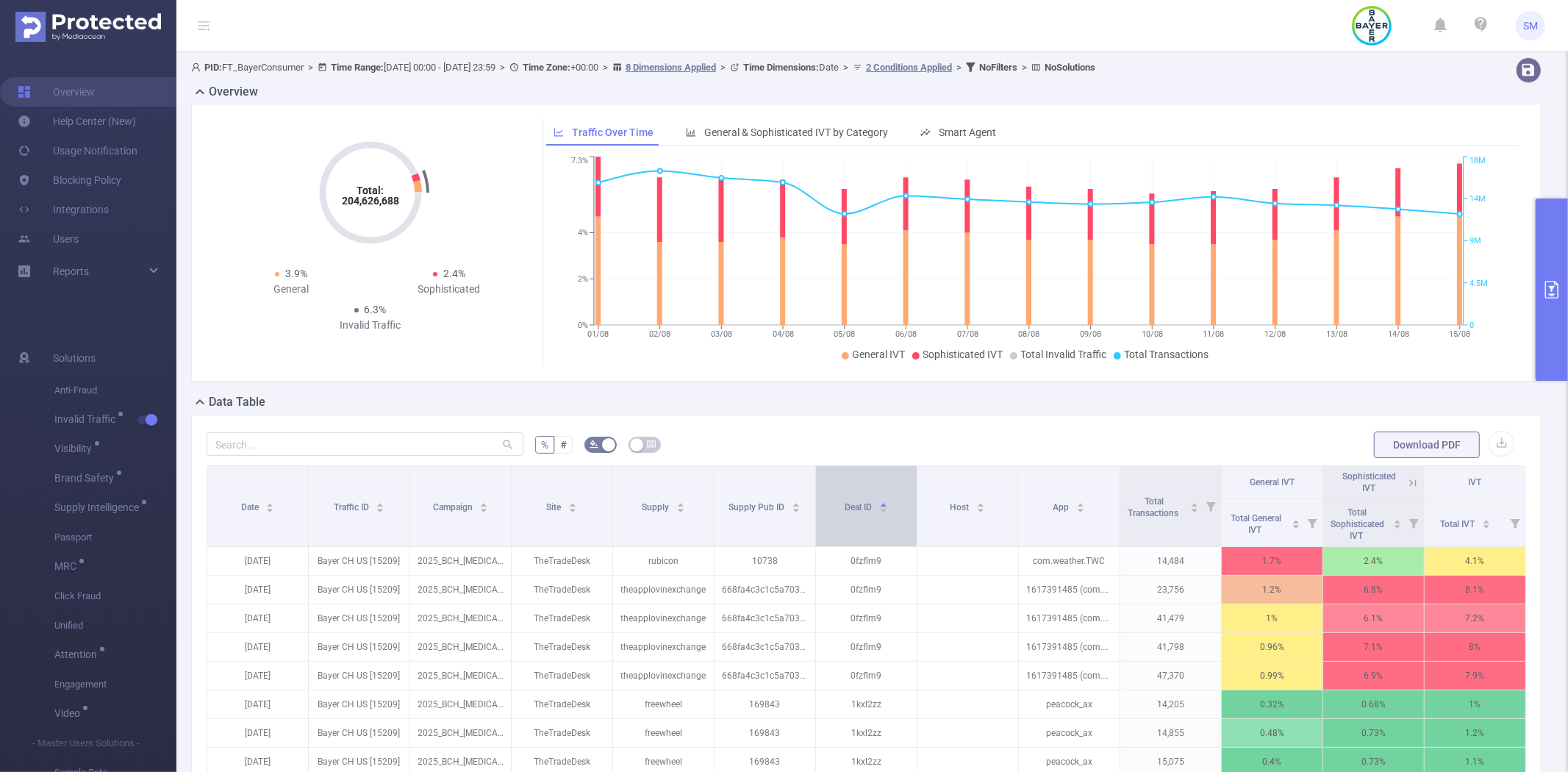
click at [844, 509] on div "Deal ID" at bounding box center [866, 506] width 44 height 15
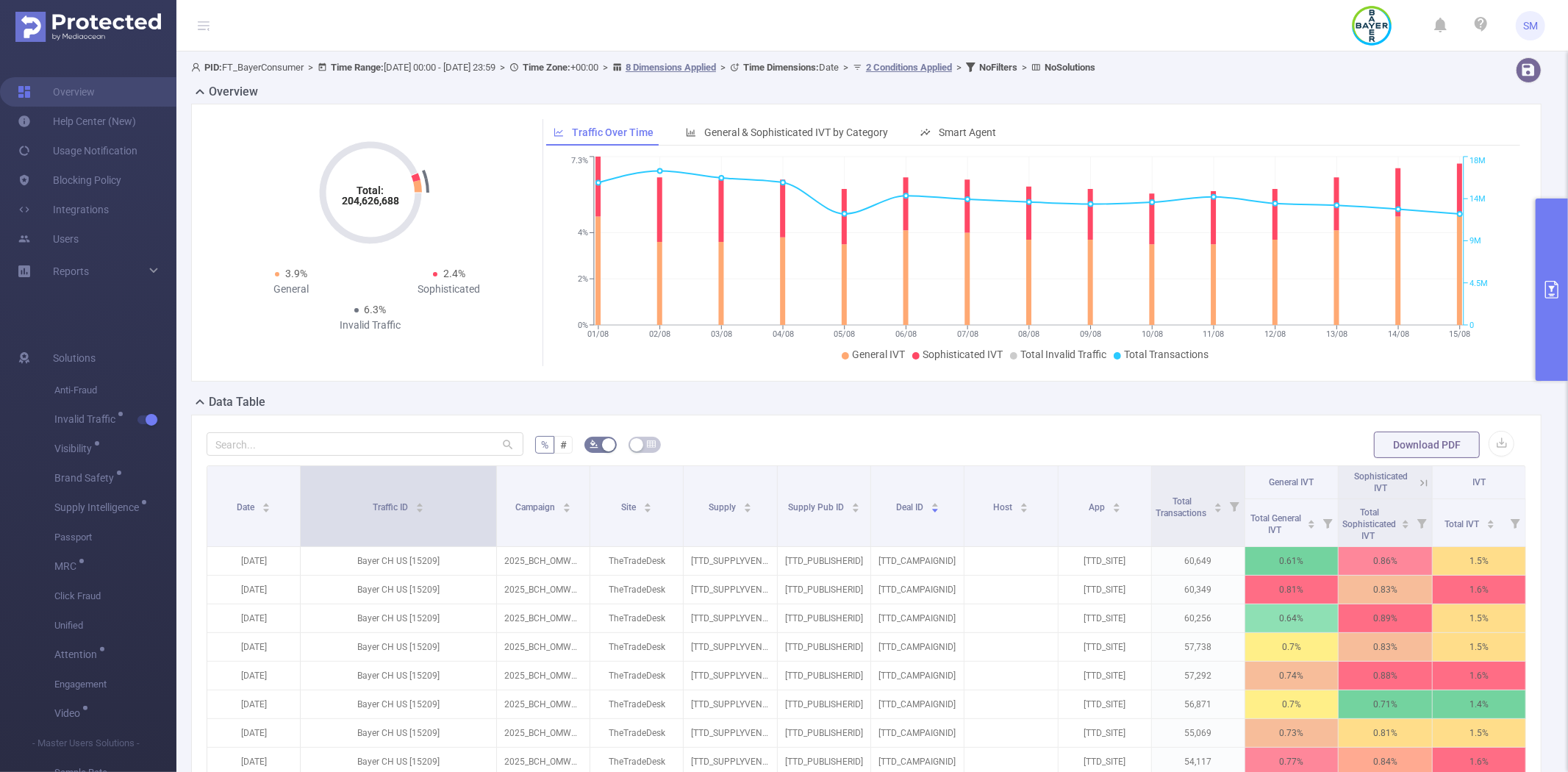
drag, startPoint x: 407, startPoint y: 489, endPoint x: 488, endPoint y: 491, distance: 81.0
click at [488, 491] on th "Traffic ID" at bounding box center [398, 507] width 196 height 81
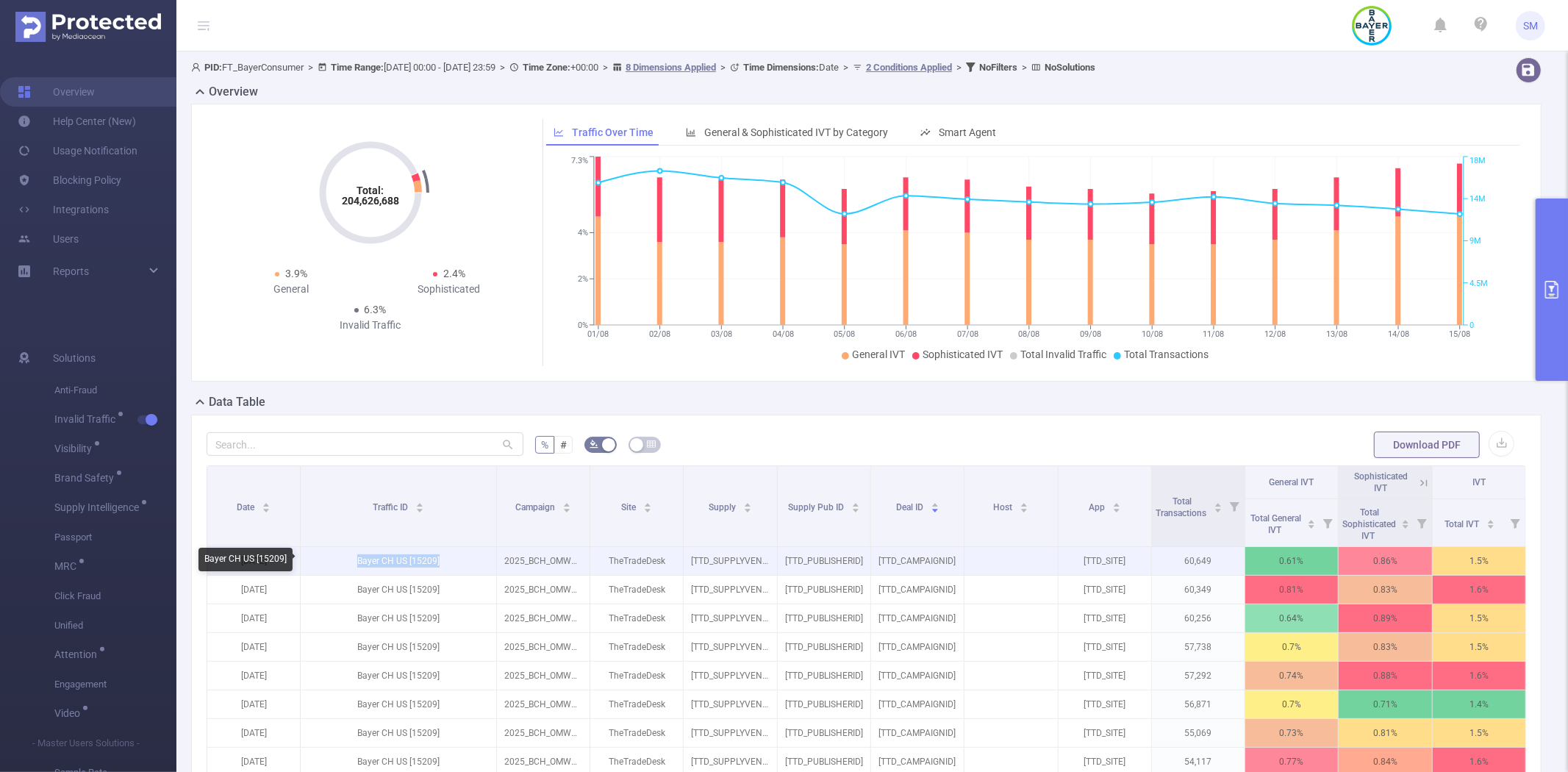
drag, startPoint x: 452, startPoint y: 561, endPoint x: 347, endPoint y: 561, distance: 105.0
click at [347, 561] on p "Bayer CH US [15209]" at bounding box center [398, 561] width 195 height 28
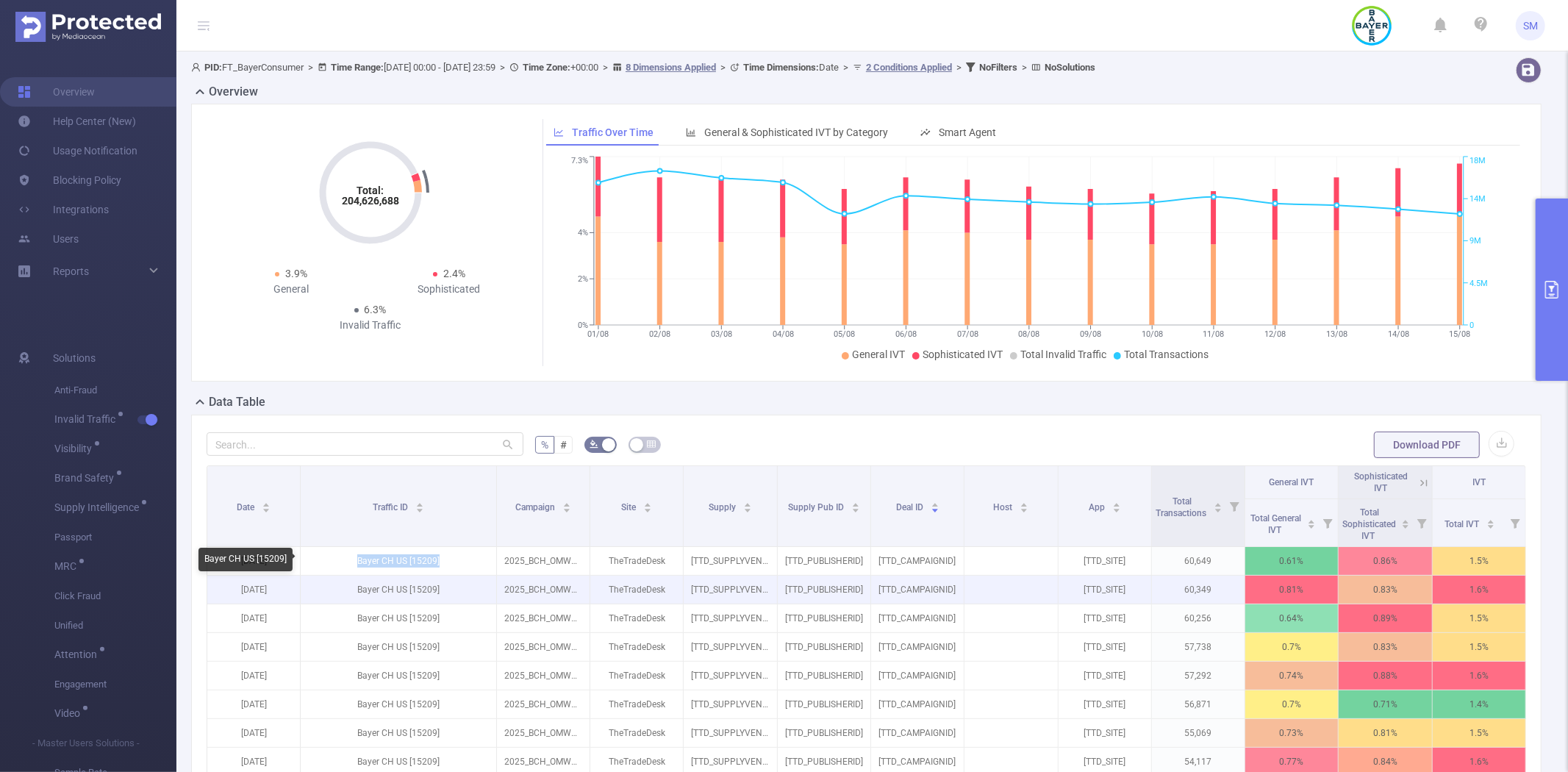
copy p "Bayer CH US [15209]"
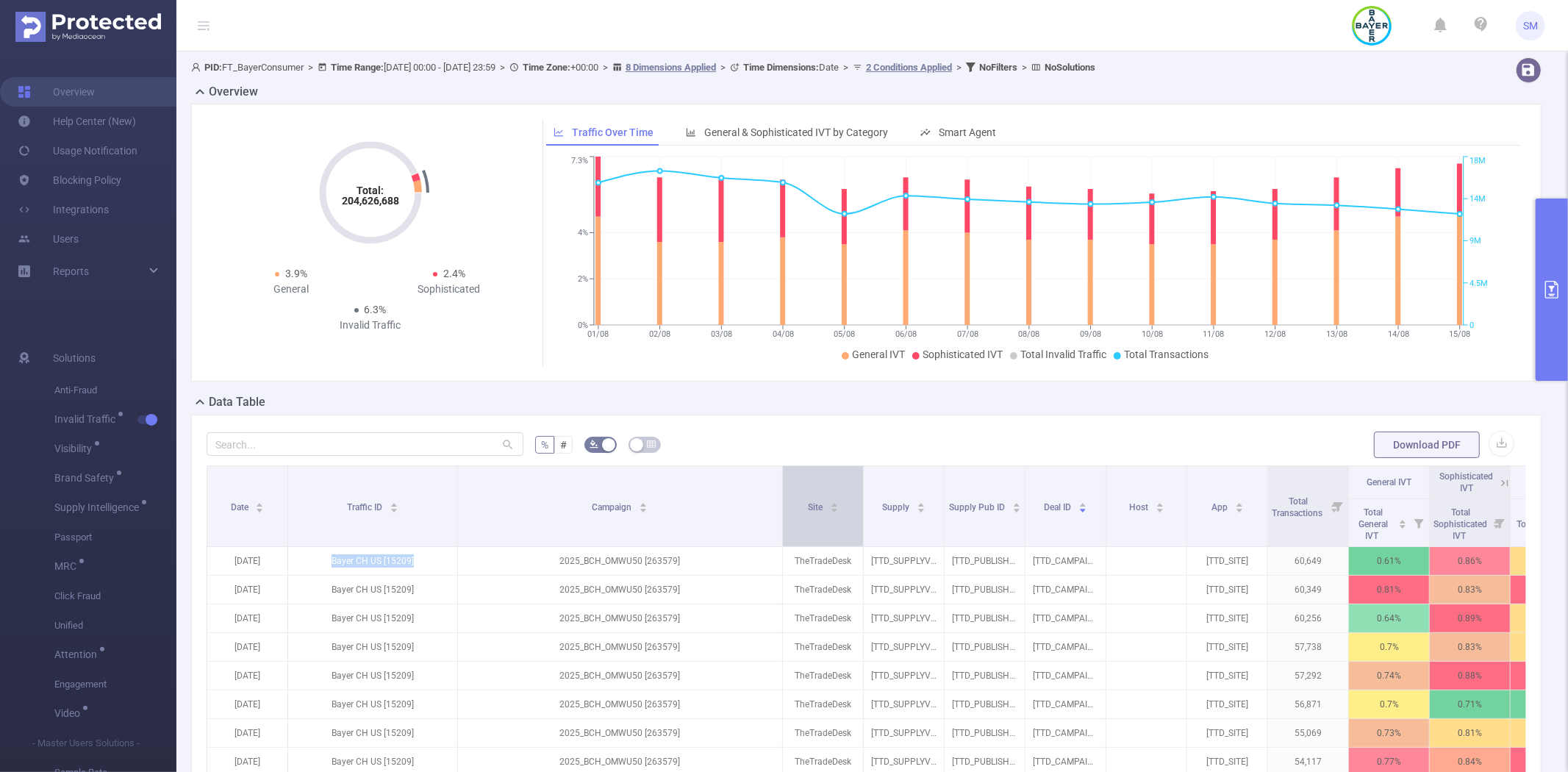
drag, startPoint x: 584, startPoint y: 490, endPoint x: 799, endPoint y: 485, distance: 215.1
click at [799, 485] on tr "Date Traffic ID Campaign Site Supply Supply Pub ID Deal ID Host App Total Trans…" at bounding box center [899, 482] width 1384 height 33
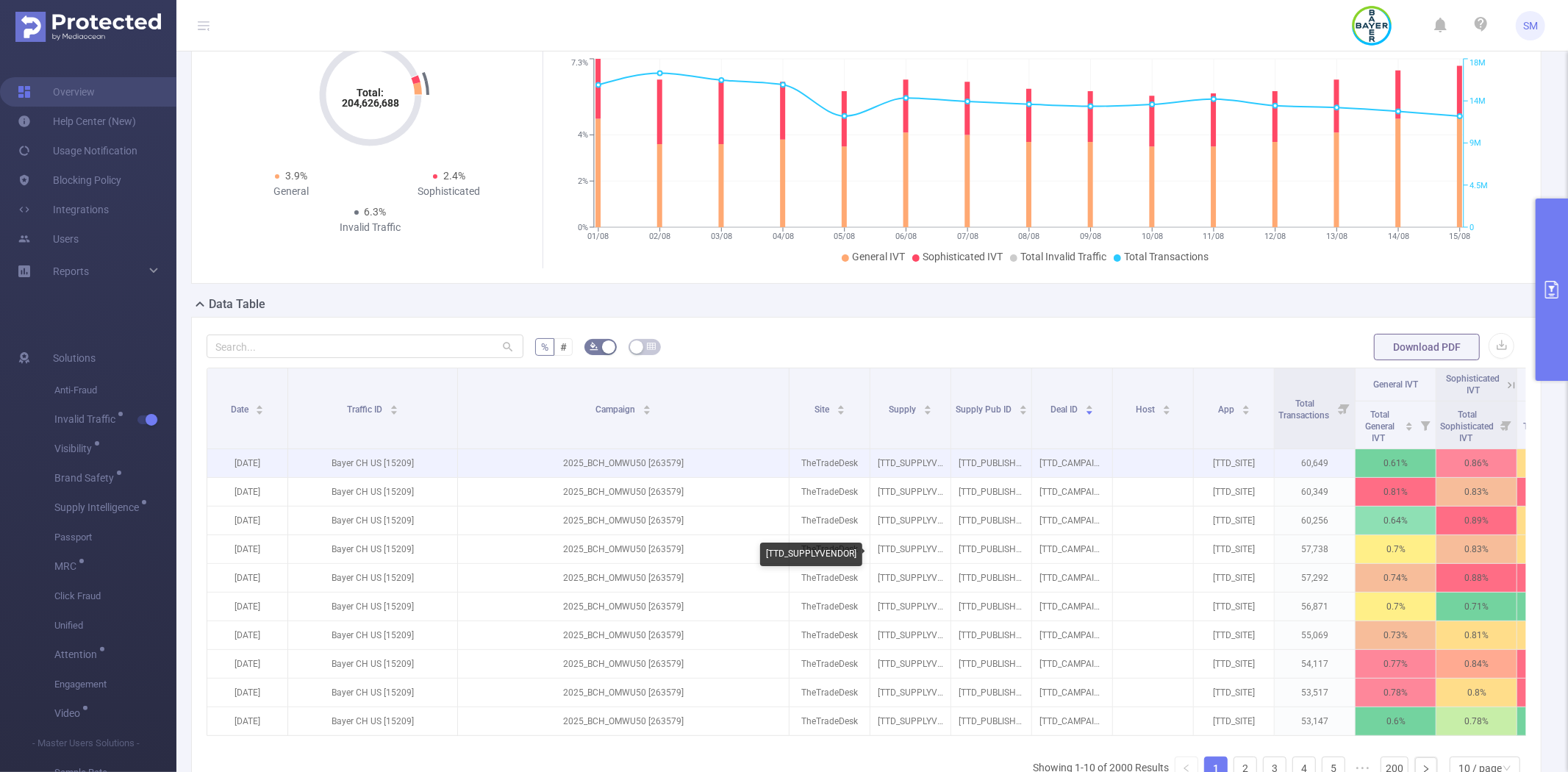
scroll to position [163, 0]
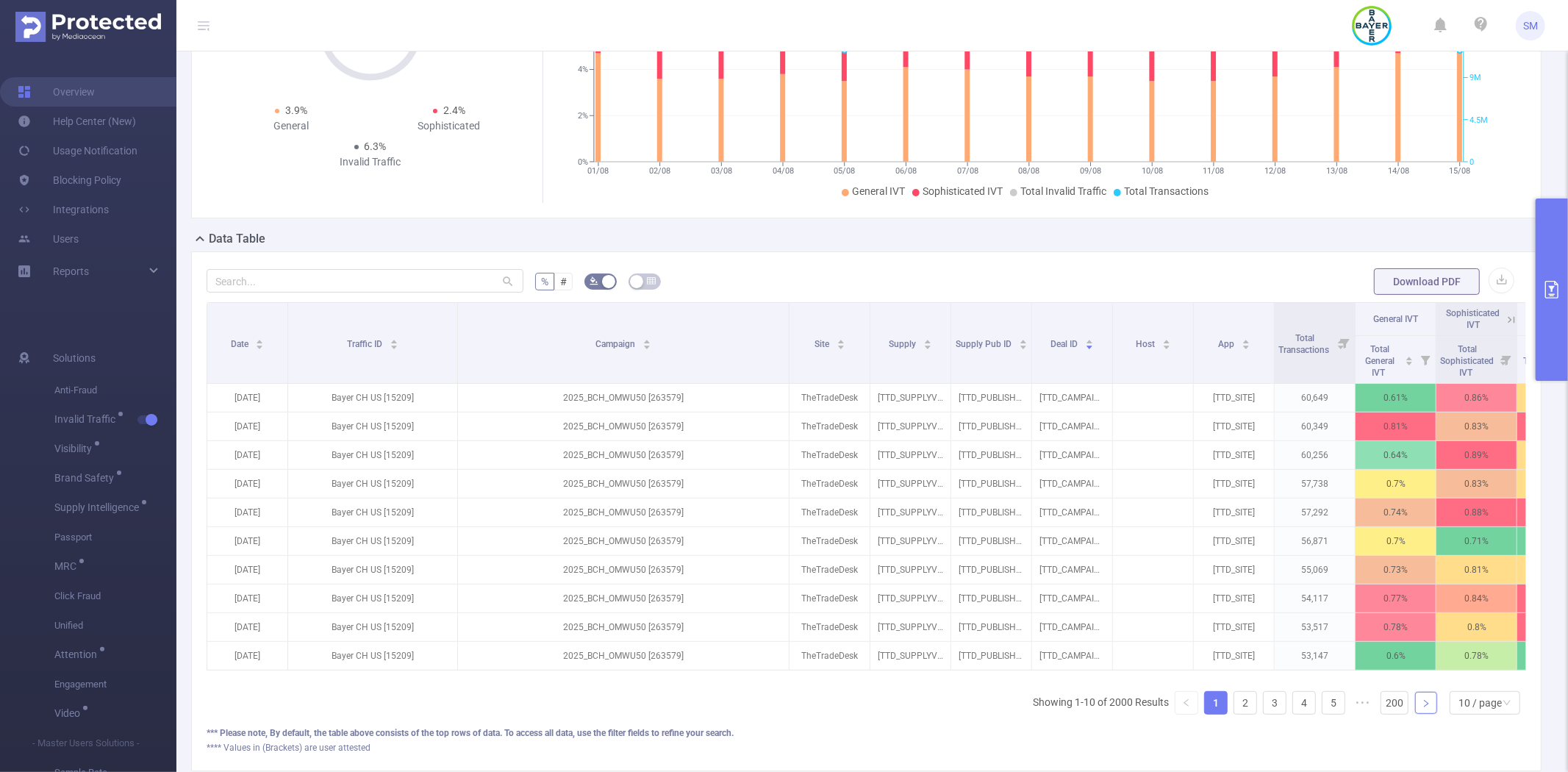
click at [1419, 714] on link at bounding box center [1425, 702] width 22 height 22
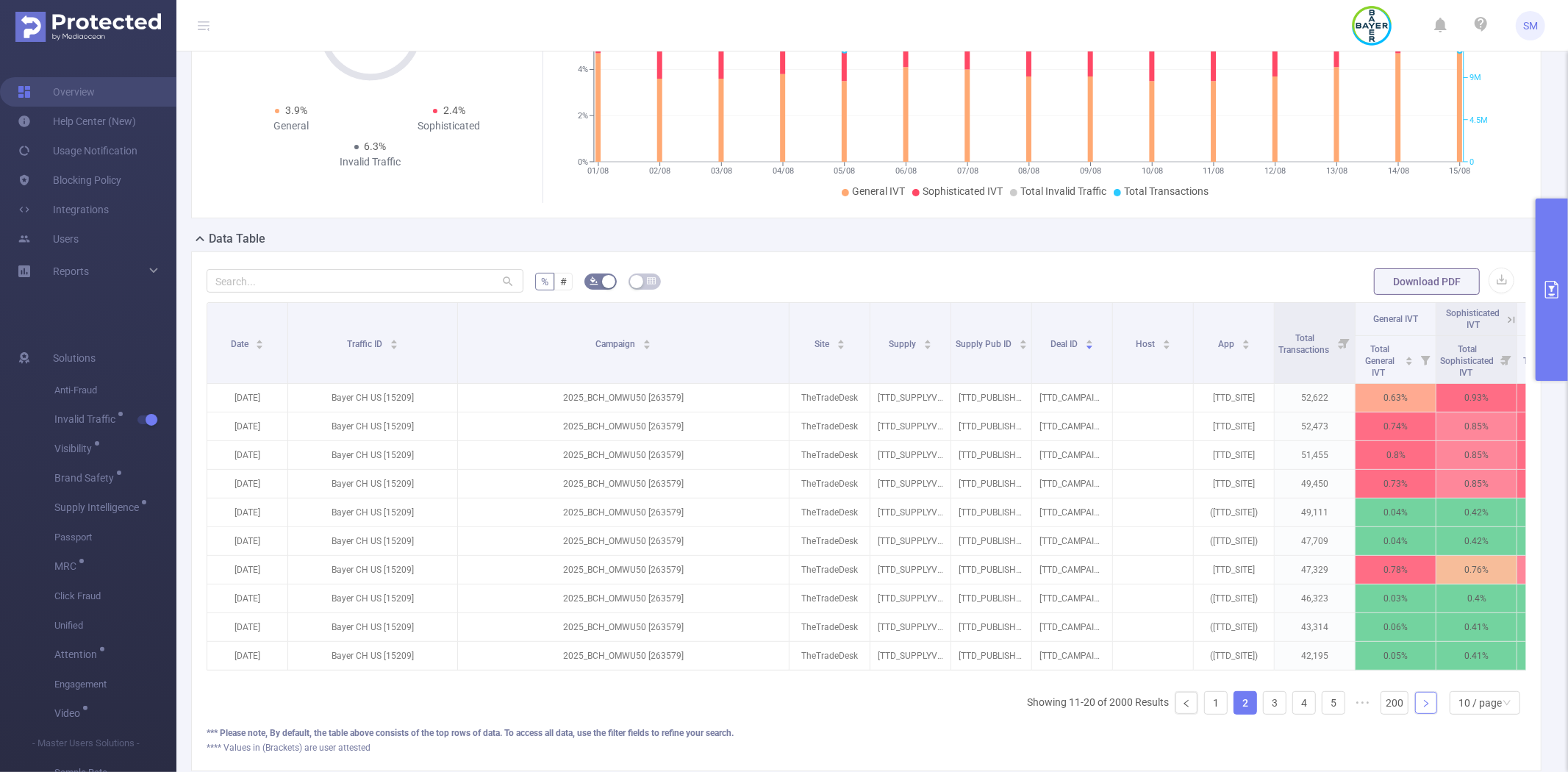
click at [1419, 714] on link at bounding box center [1425, 702] width 22 height 22
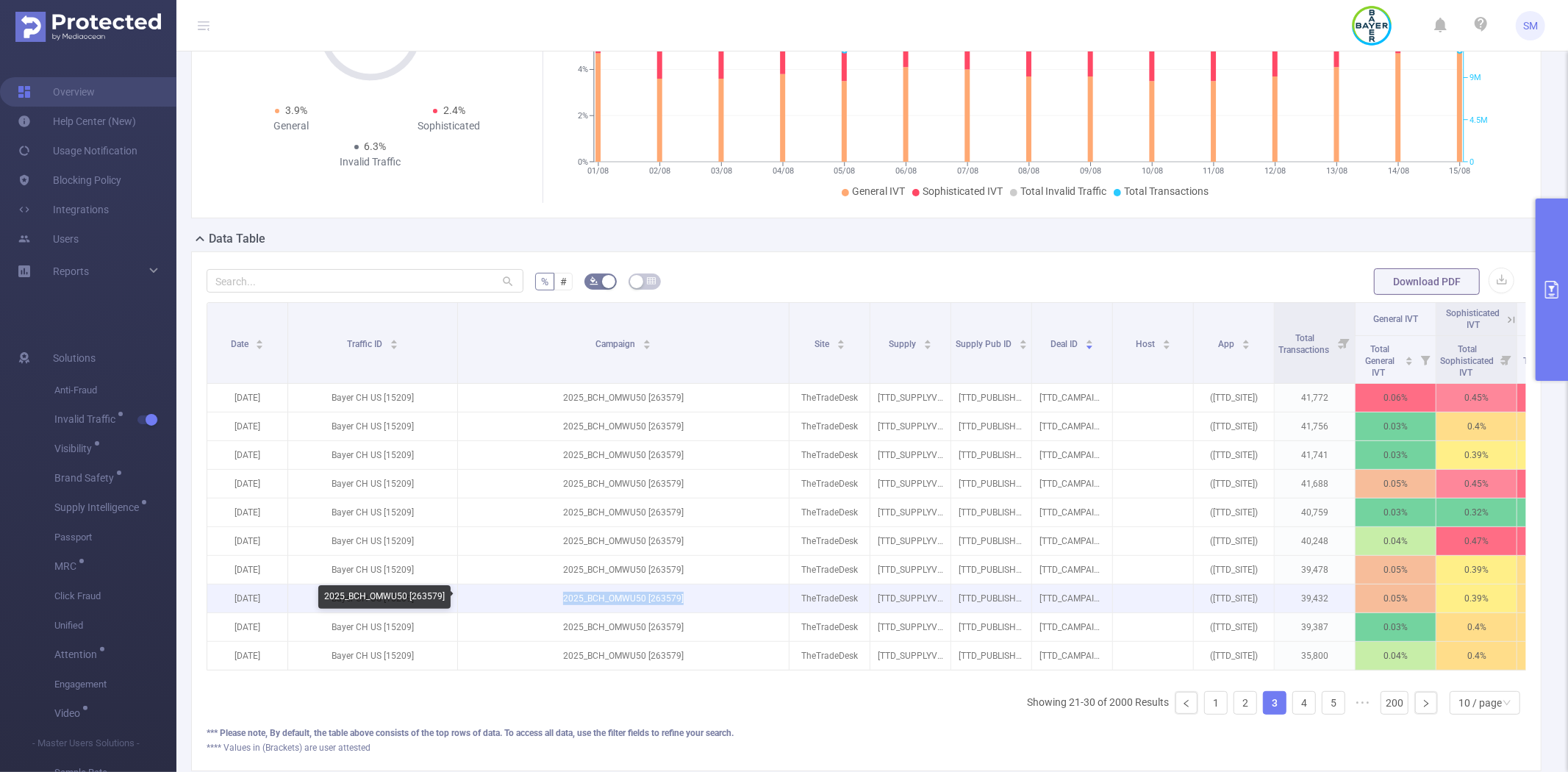
drag, startPoint x: 700, startPoint y: 596, endPoint x: 559, endPoint y: 600, distance: 141.1
click at [559, 600] on p "2025_BCH_OMWU50 [263579]" at bounding box center [623, 598] width 332 height 28
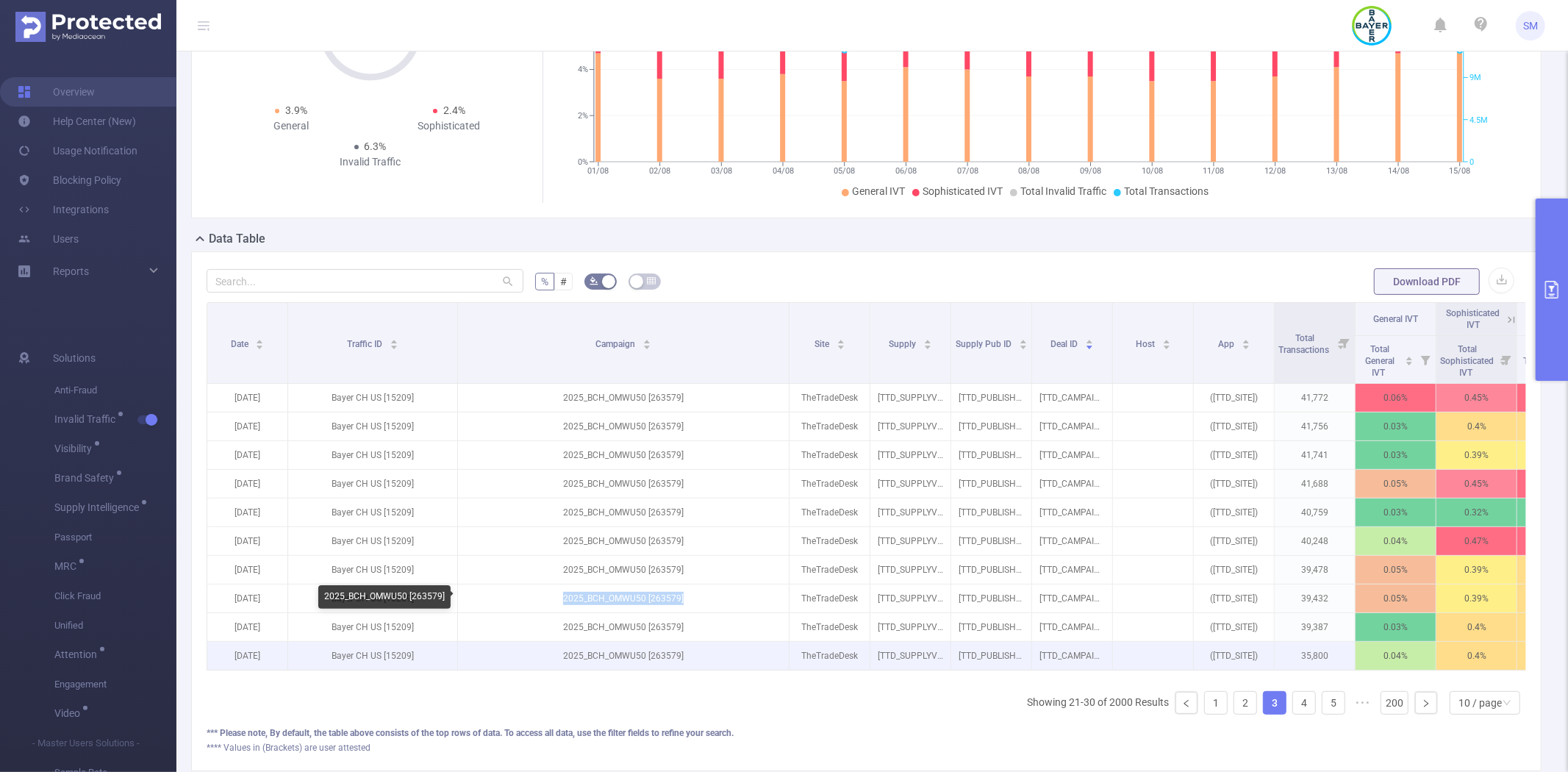
copy p "2025_BCH_OMWU50 [263579]"
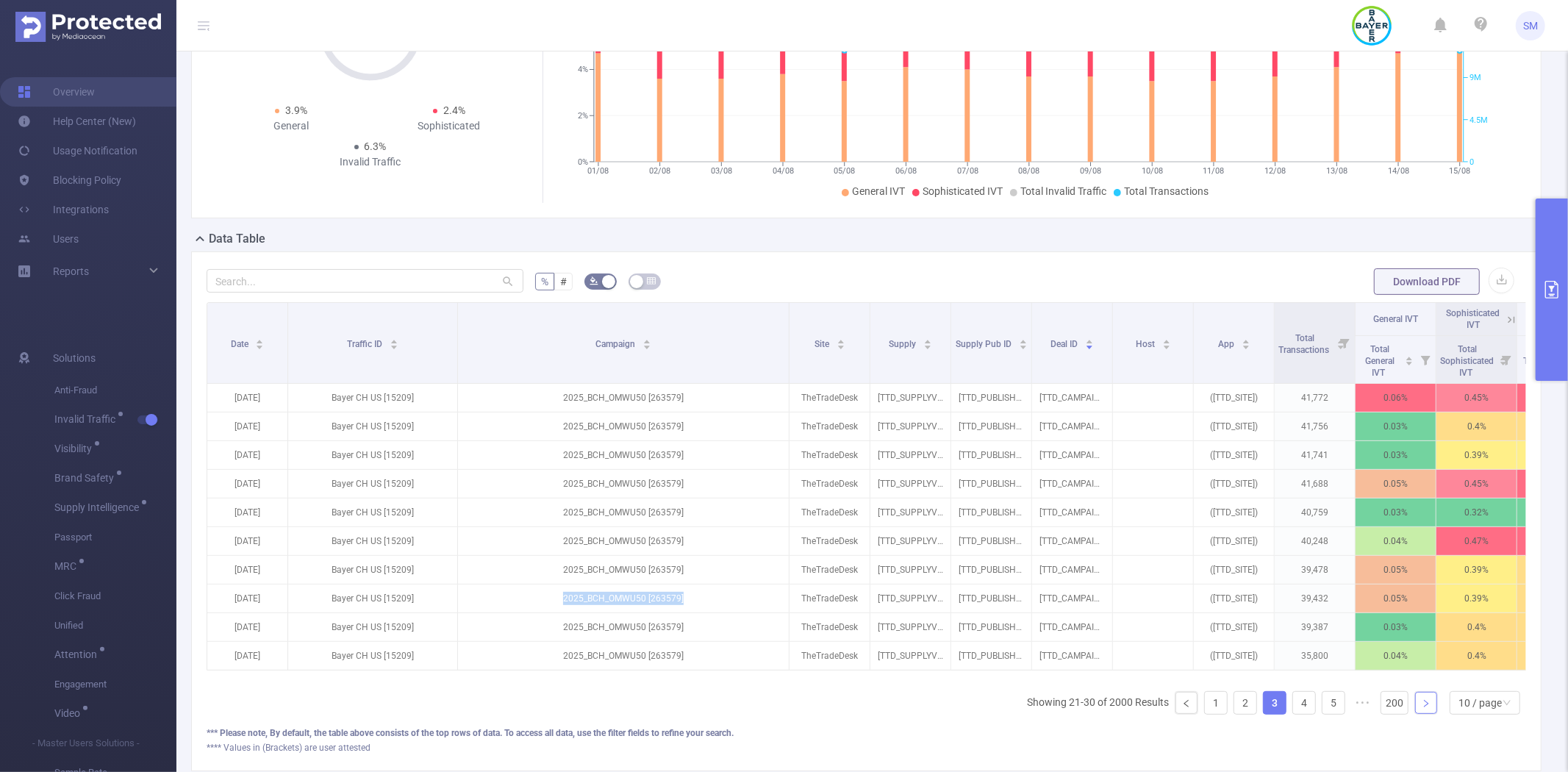
click at [1421, 708] on icon "icon: right" at bounding box center [1425, 703] width 9 height 9
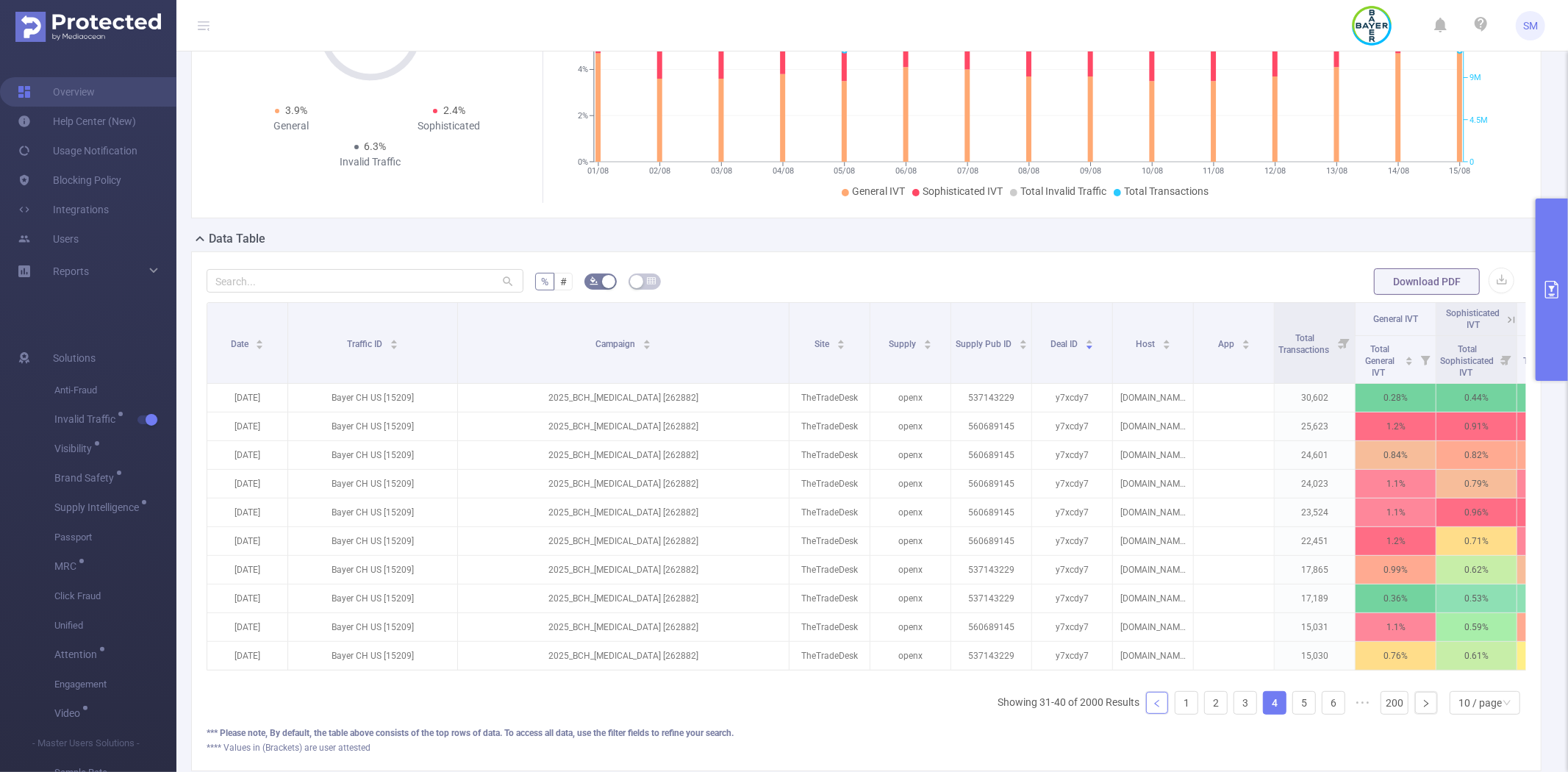
click at [1153, 708] on icon "icon: left" at bounding box center [1157, 703] width 9 height 9
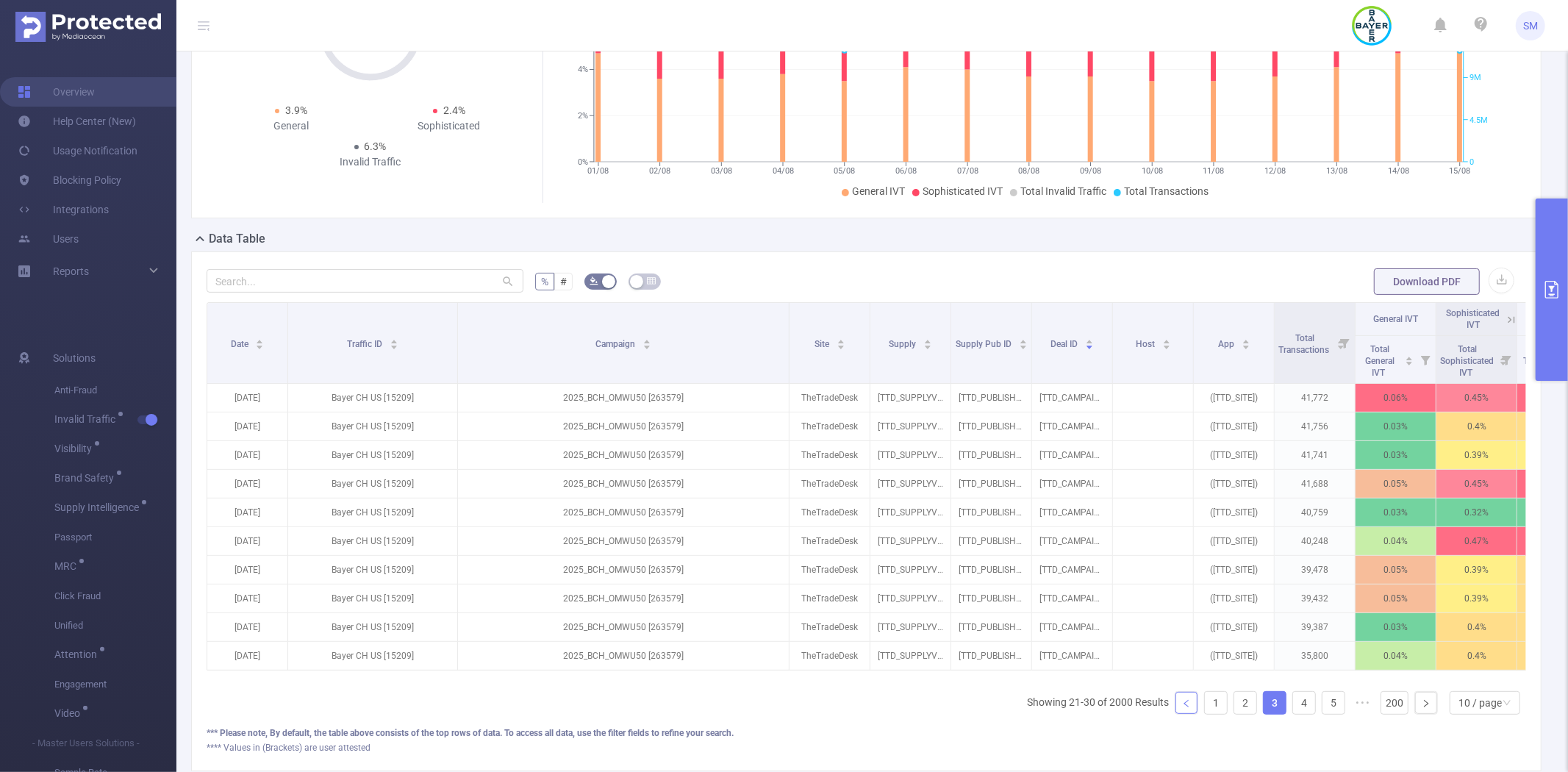
scroll to position [0, 87]
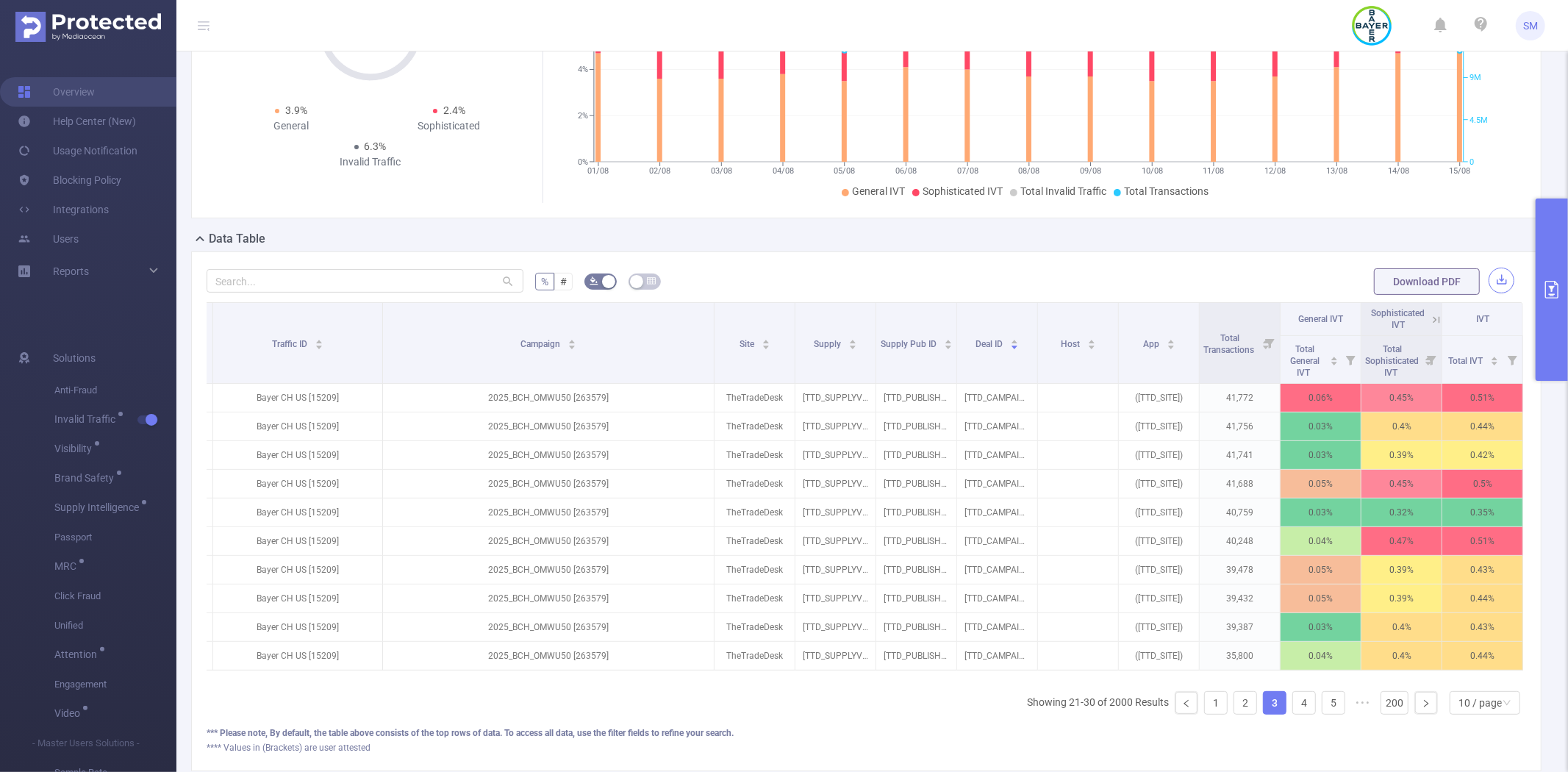
click at [1495, 278] on button "button" at bounding box center [1501, 281] width 26 height 26
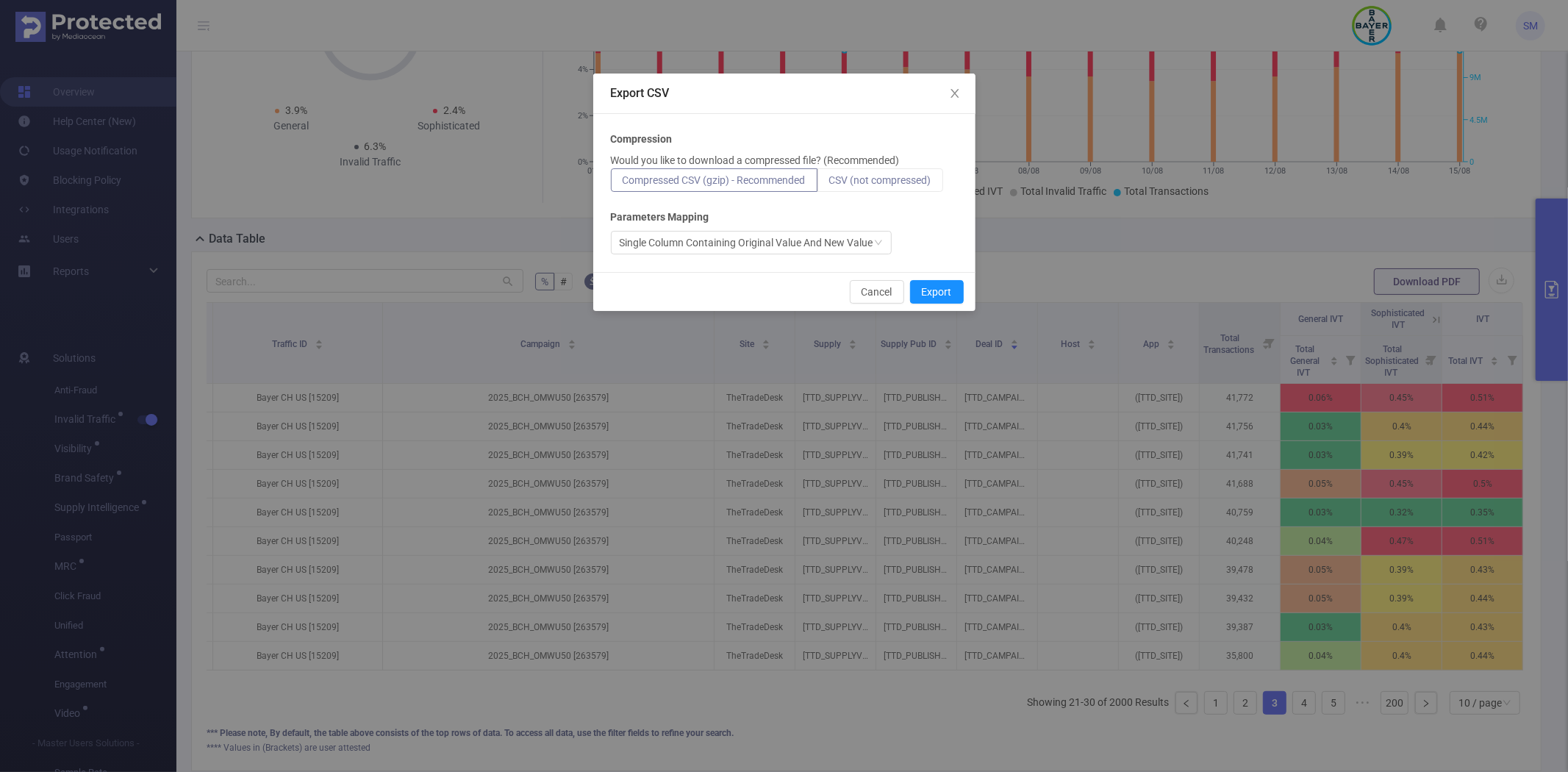
click at [882, 177] on span "CSV (not compressed)" at bounding box center [880, 180] width 102 height 12
click at [829, 184] on input "CSV (not compressed)" at bounding box center [829, 184] width 0 height 0
click at [832, 240] on div "Single Column Containing Original Value And New Value" at bounding box center [746, 242] width 253 height 22
click at [936, 233] on div "Single Column Containing Original Value And New Value" at bounding box center [784, 242] width 347 height 23
click at [938, 292] on button "Export" at bounding box center [936, 291] width 54 height 23
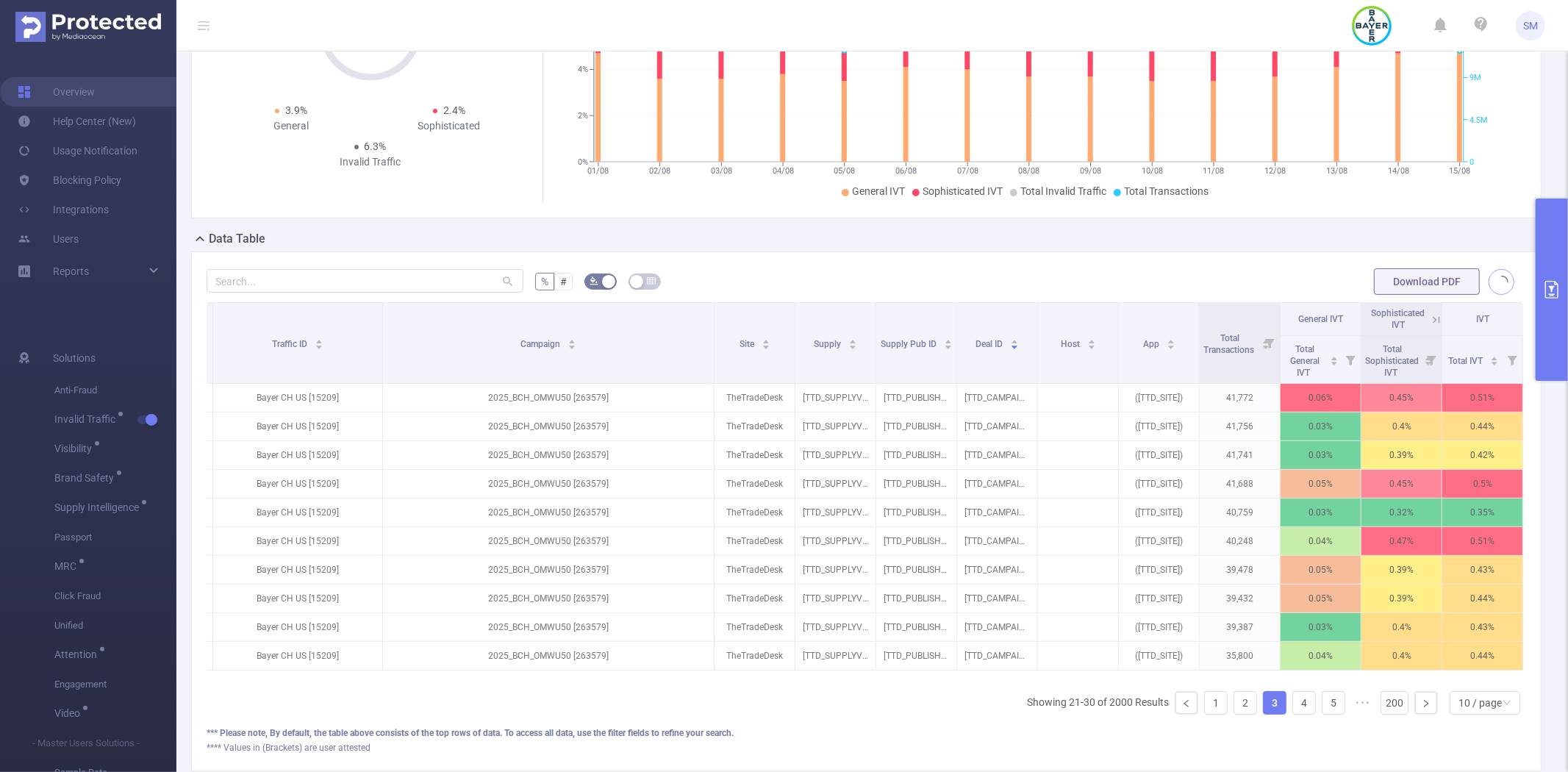
scroll to position [0, 0]
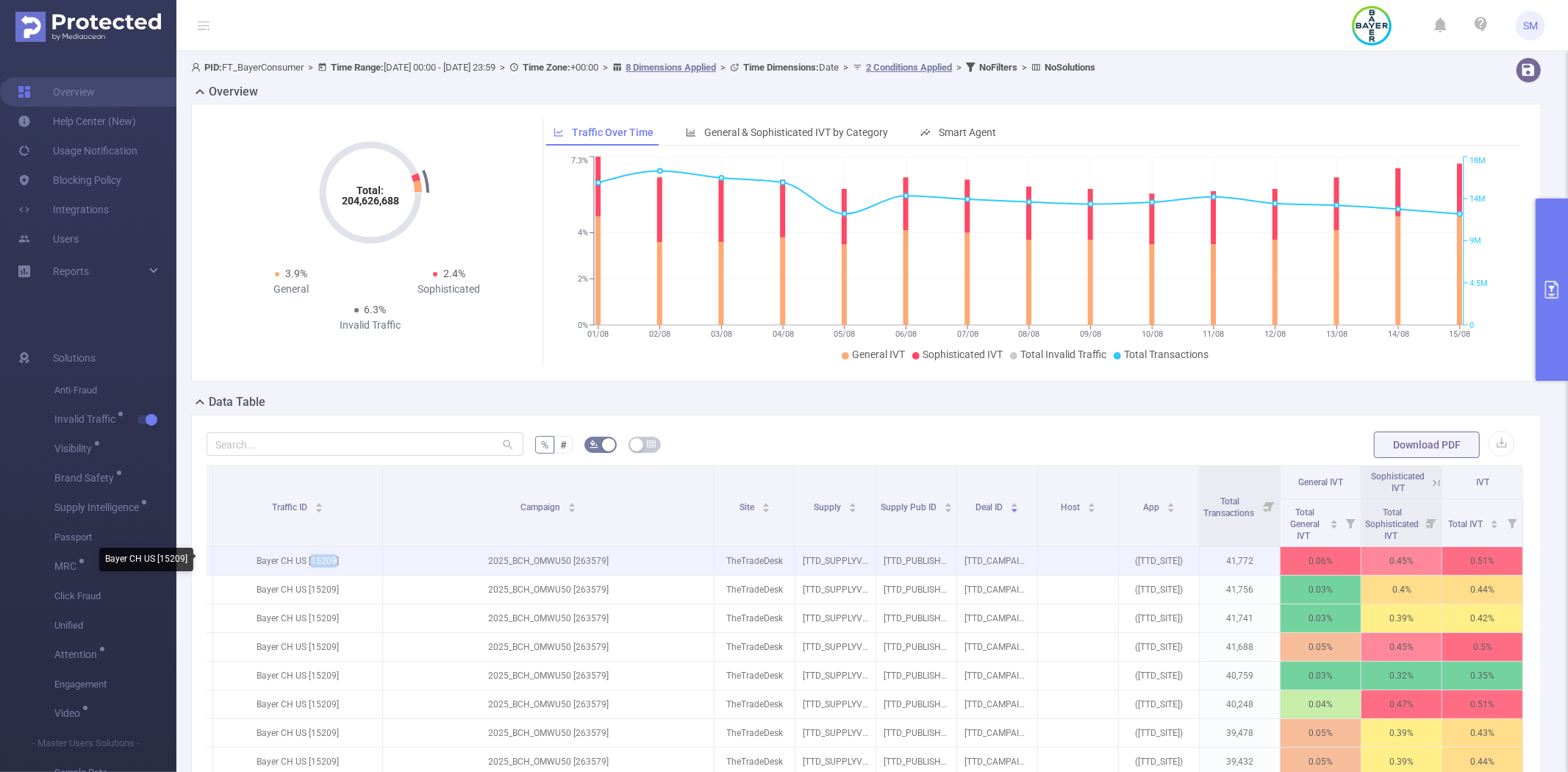
drag, startPoint x: 322, startPoint y: 560, endPoint x: 298, endPoint y: 560, distance: 24.0
click at [298, 560] on p "Bayer CH US [15209]" at bounding box center [298, 561] width 169 height 28
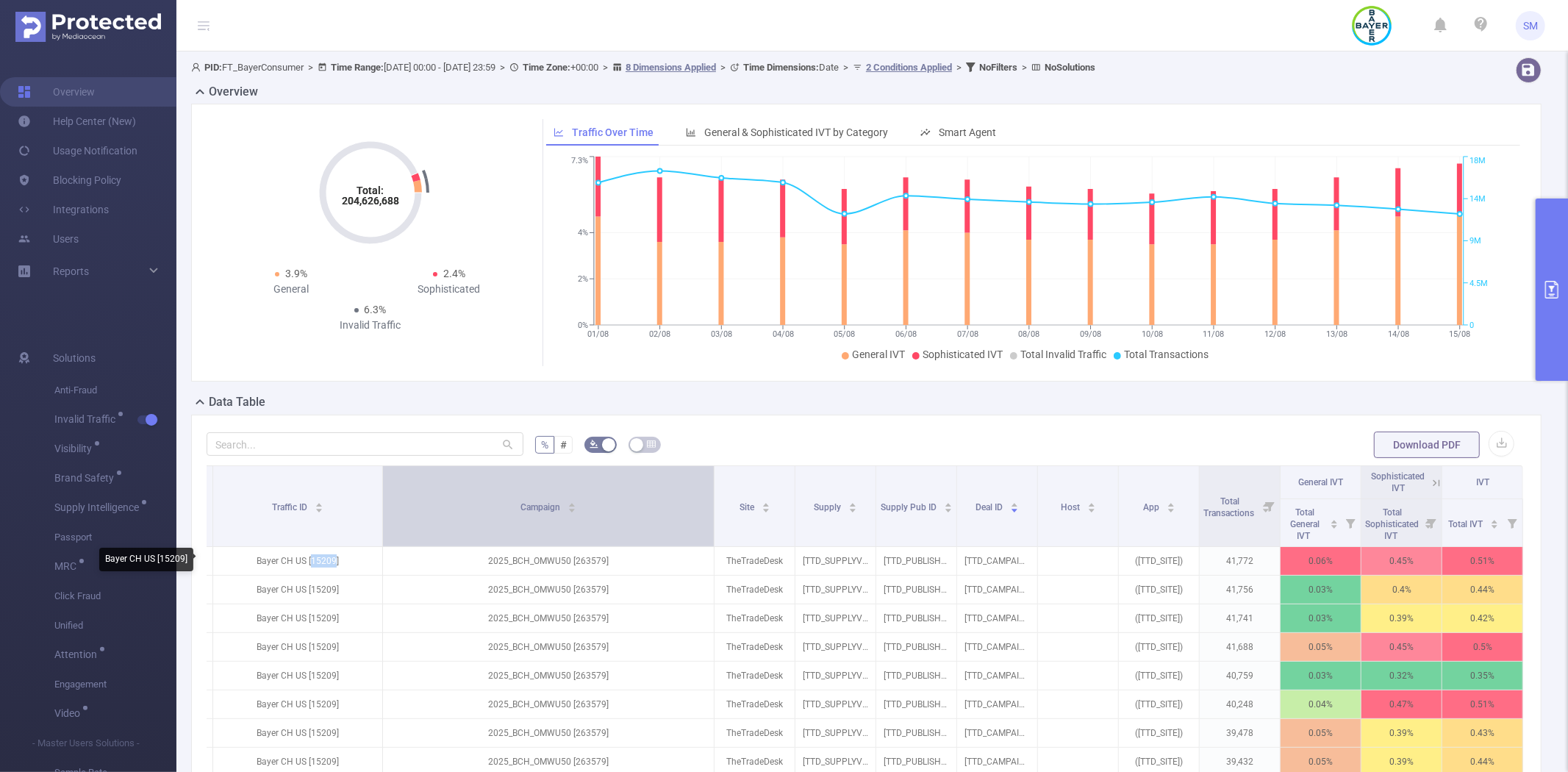
copy p "15209"
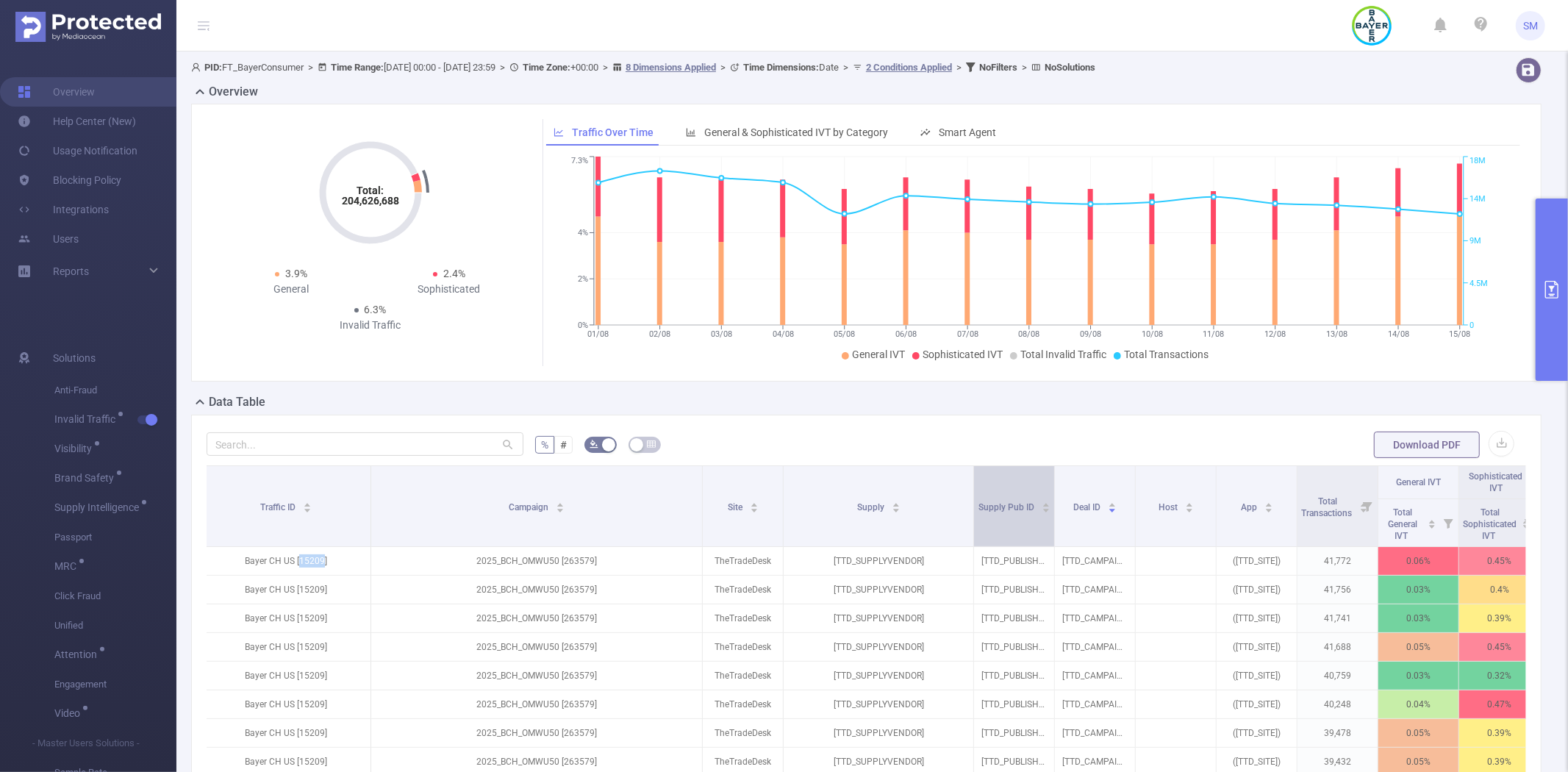
drag, startPoint x: 861, startPoint y: 511, endPoint x: 971, endPoint y: 498, distance: 110.8
click at [971, 498] on span at bounding box center [973, 506] width 7 height 80
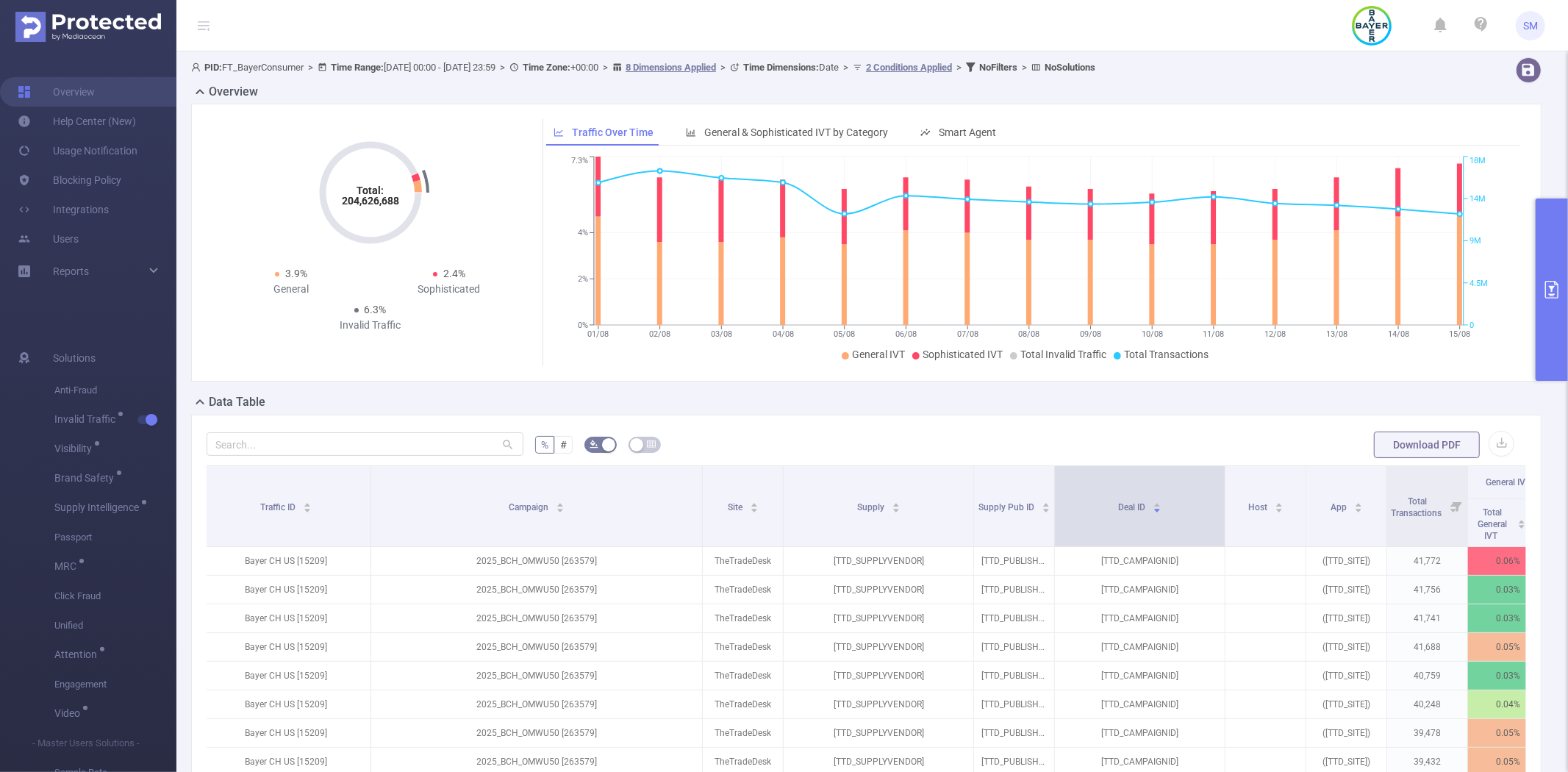
drag, startPoint x: 1133, startPoint y: 493, endPoint x: 1223, endPoint y: 472, distance: 92.4
click at [1223, 472] on span at bounding box center [1224, 506] width 7 height 80
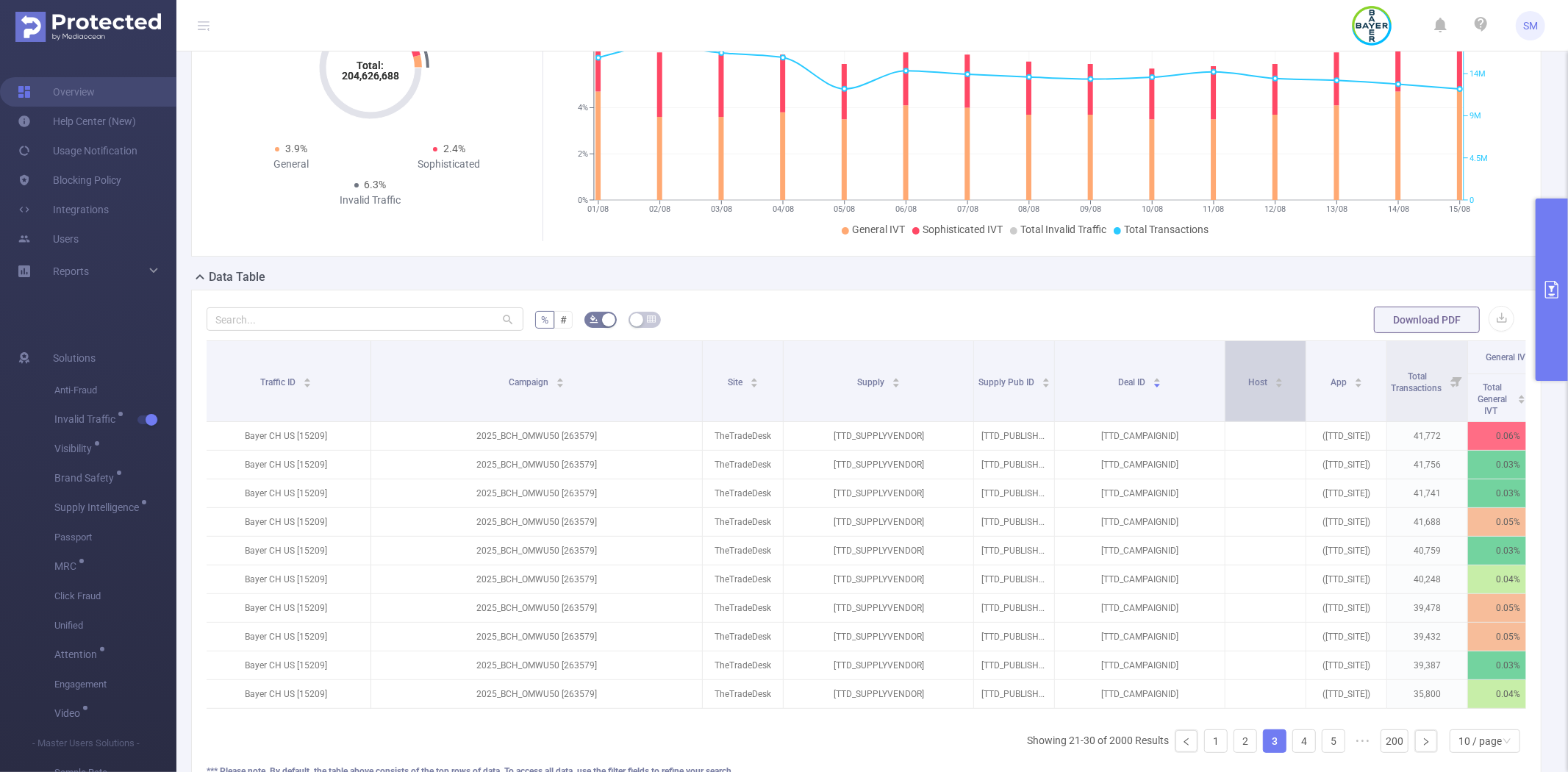
scroll to position [163, 0]
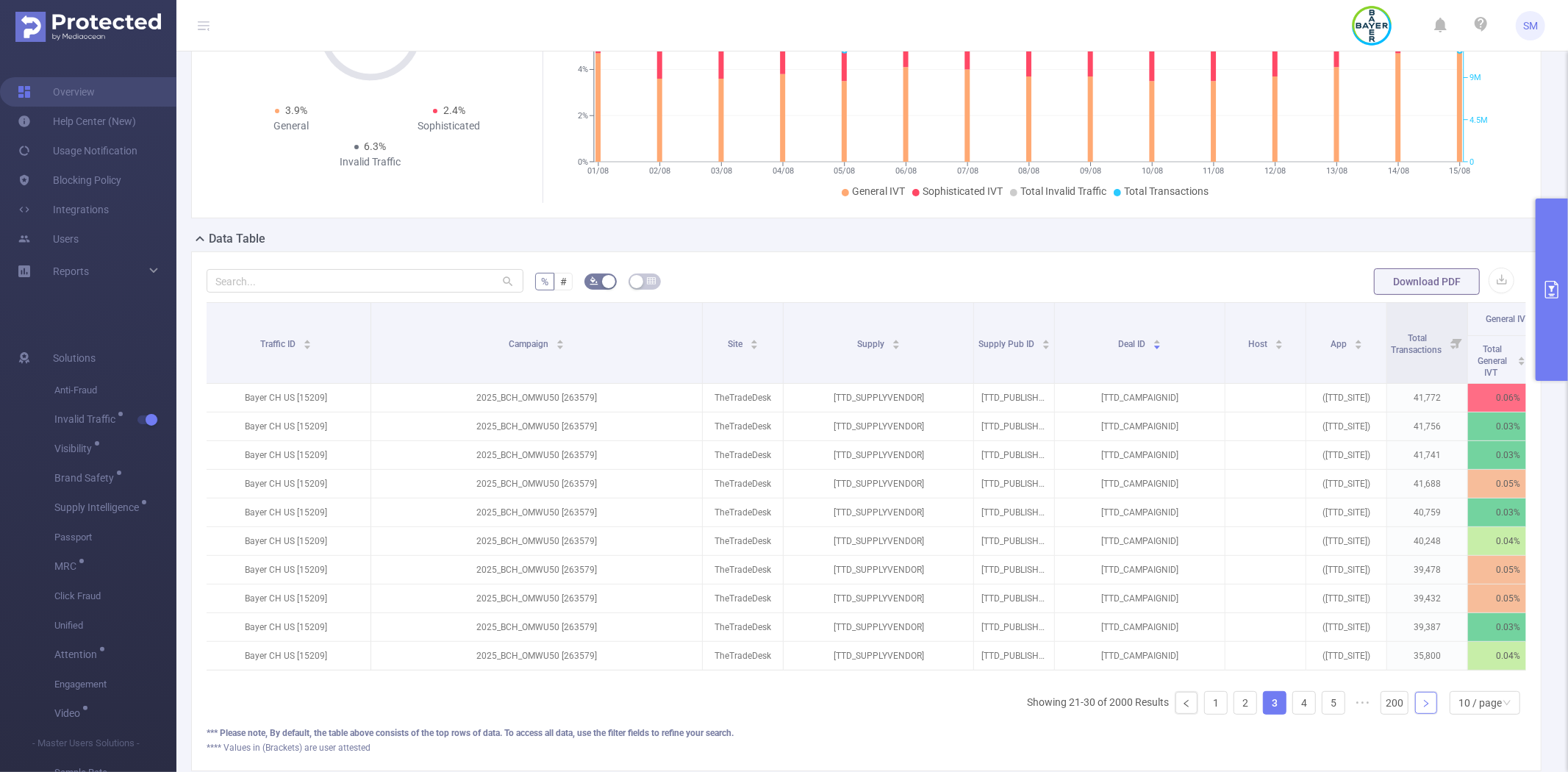
click at [1424, 707] on icon "icon: right" at bounding box center [1425, 703] width 4 height 7
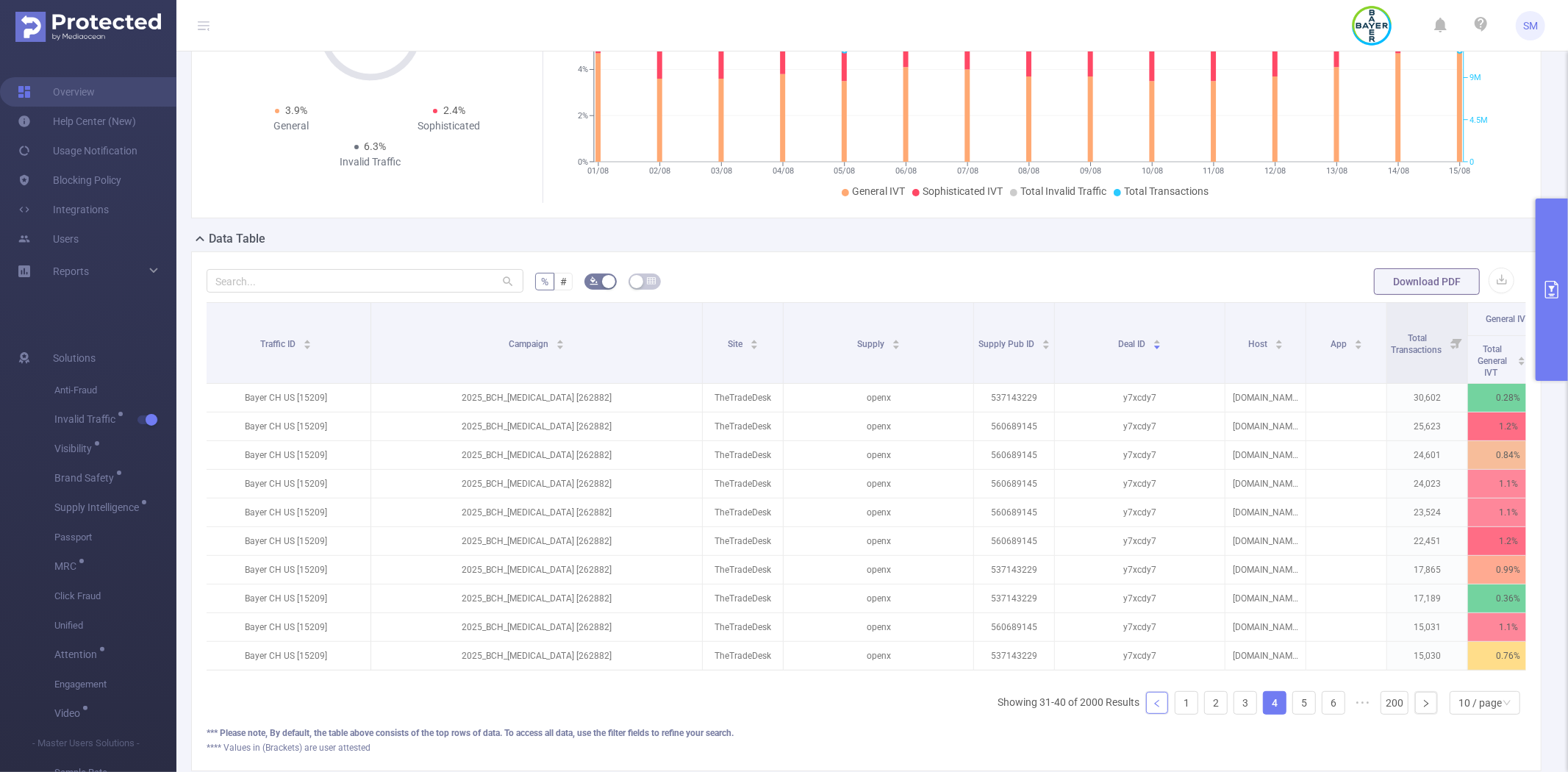
click at [1153, 708] on icon "icon: left" at bounding box center [1157, 703] width 9 height 9
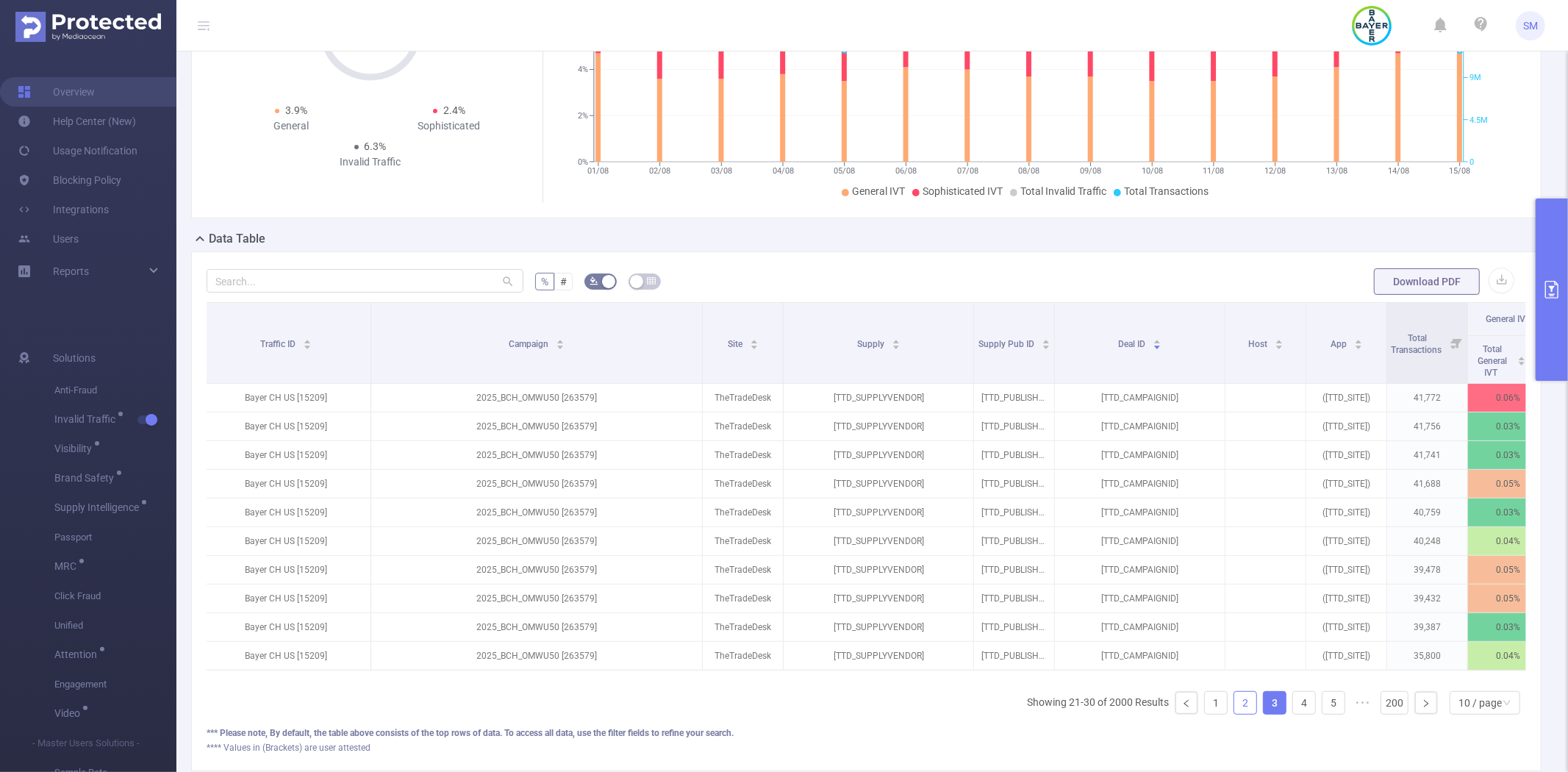
click at [1234, 714] on link "2" at bounding box center [1245, 702] width 22 height 22
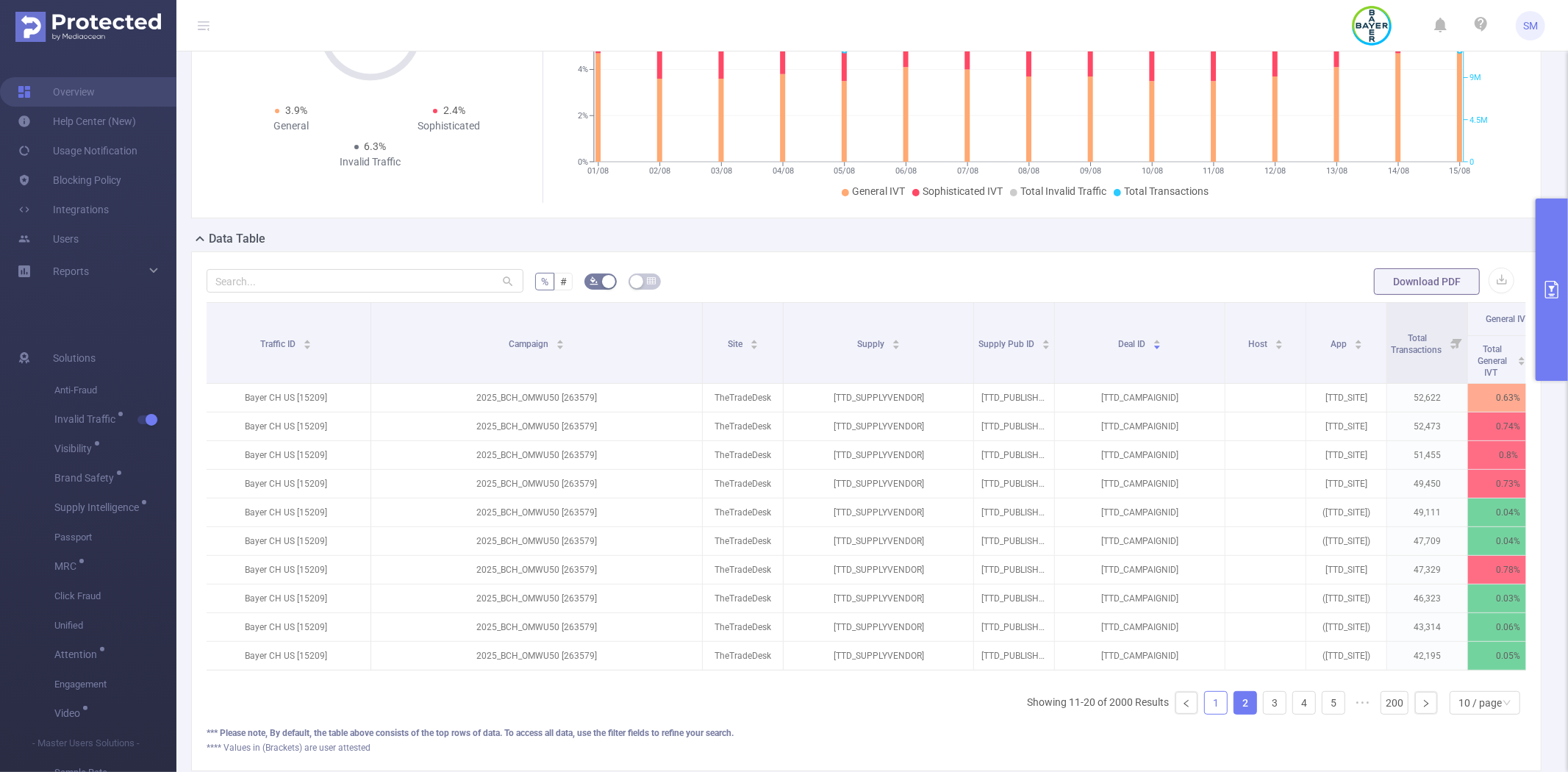
click at [1207, 714] on link "1" at bounding box center [1216, 702] width 22 height 22
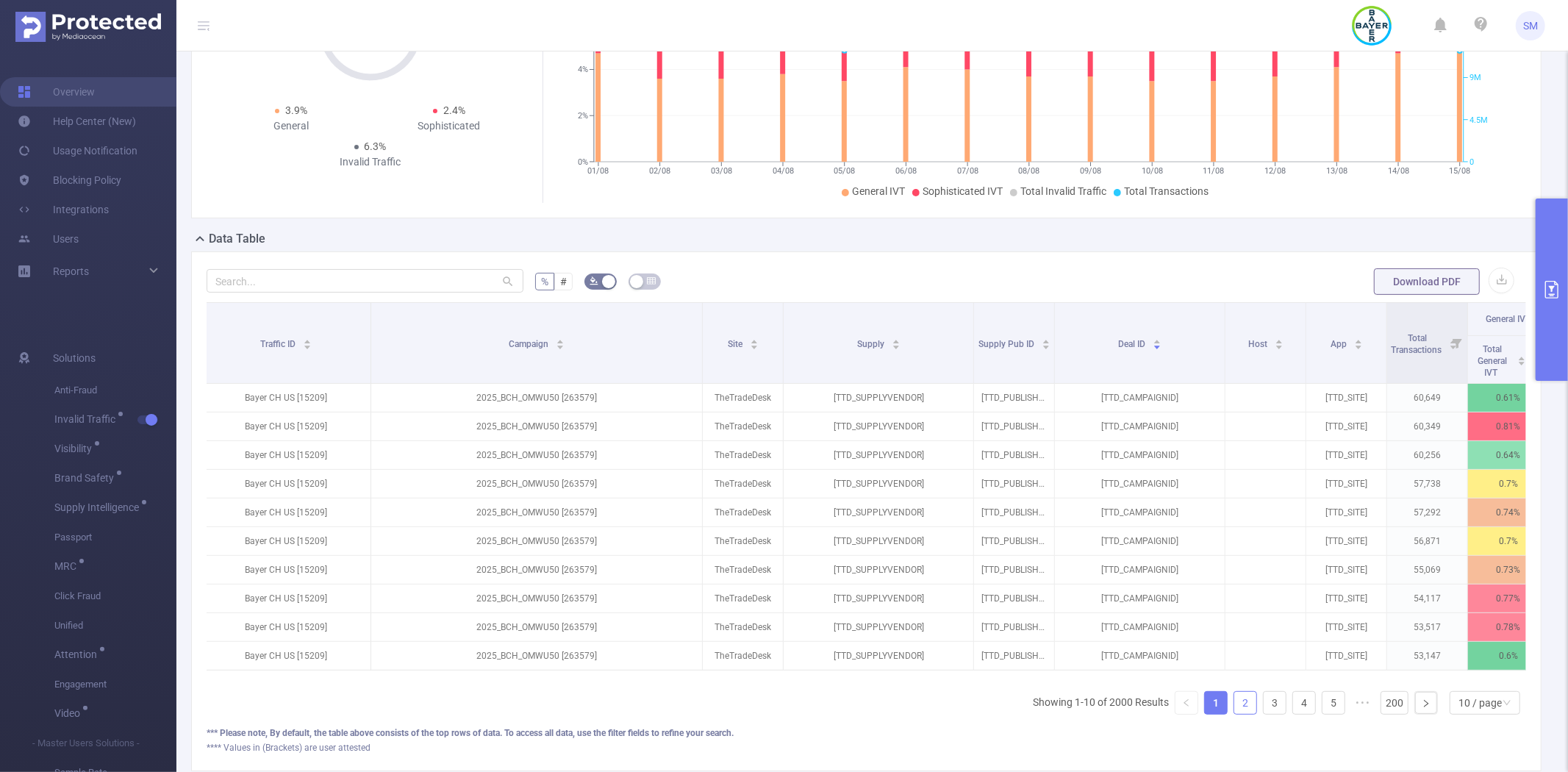
click at [1235, 714] on link "2" at bounding box center [1245, 702] width 22 height 22
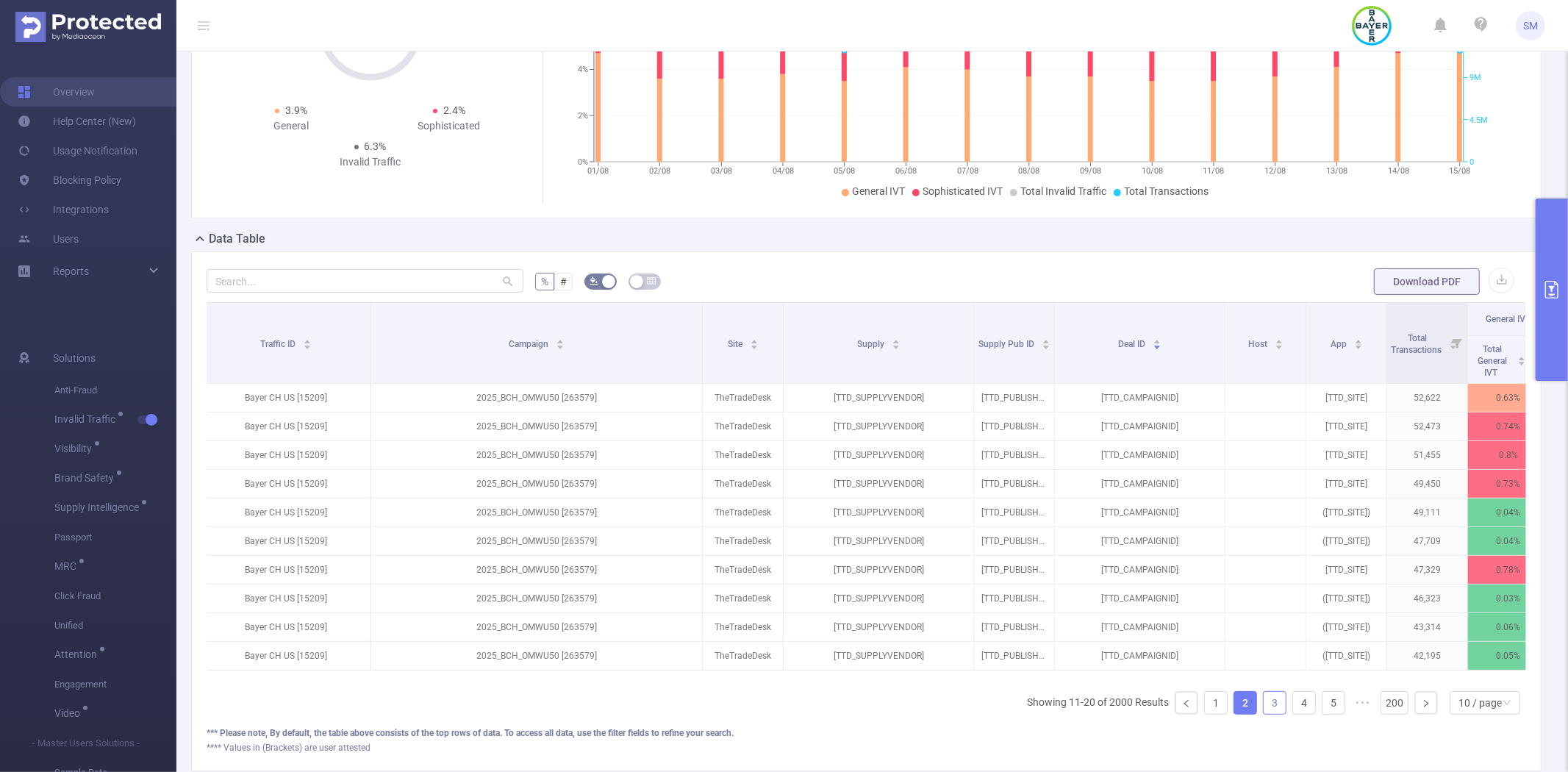
click at [1263, 714] on link "3" at bounding box center [1274, 702] width 22 height 22
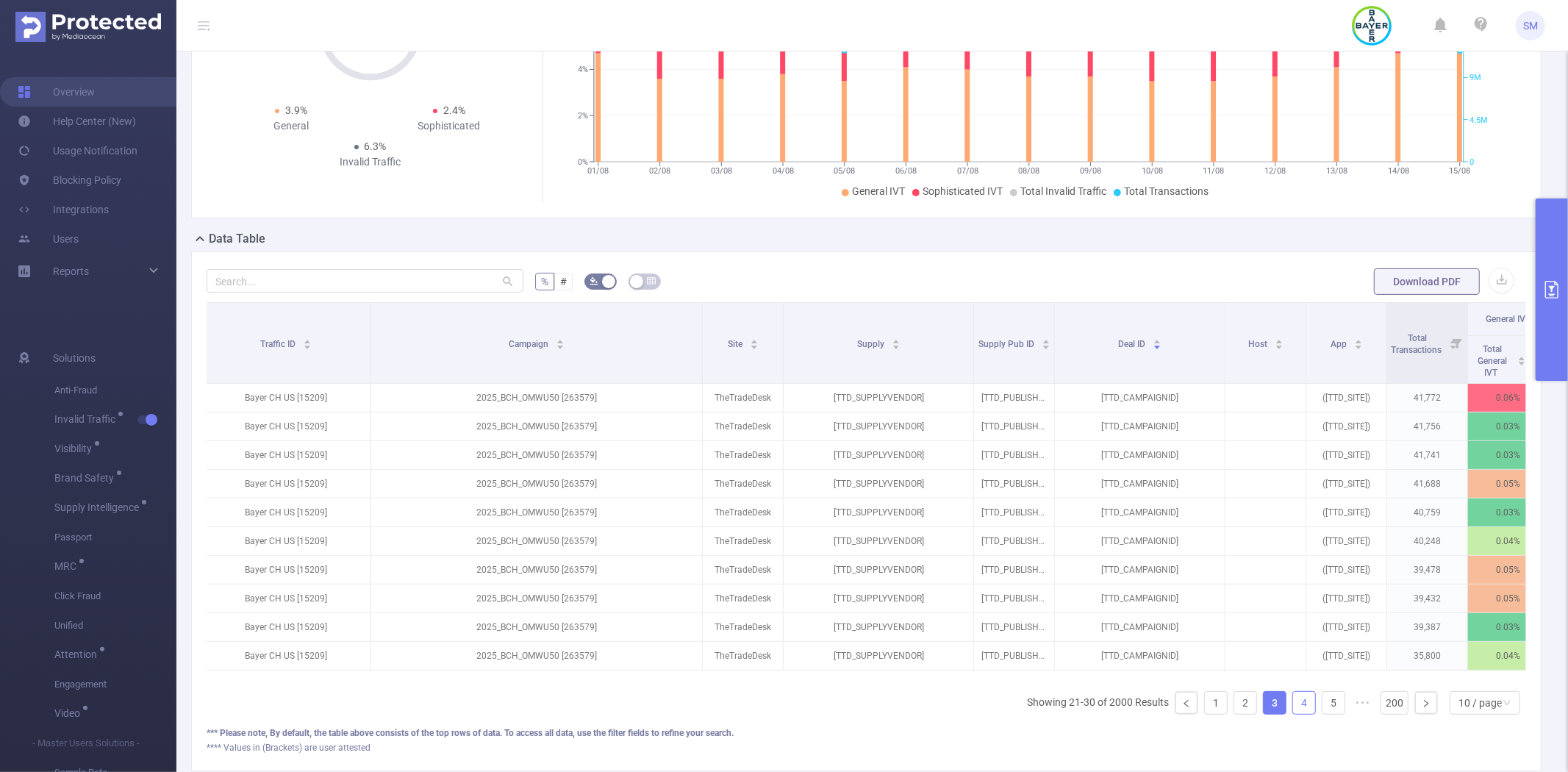
click at [1293, 714] on link "4" at bounding box center [1303, 702] width 22 height 22
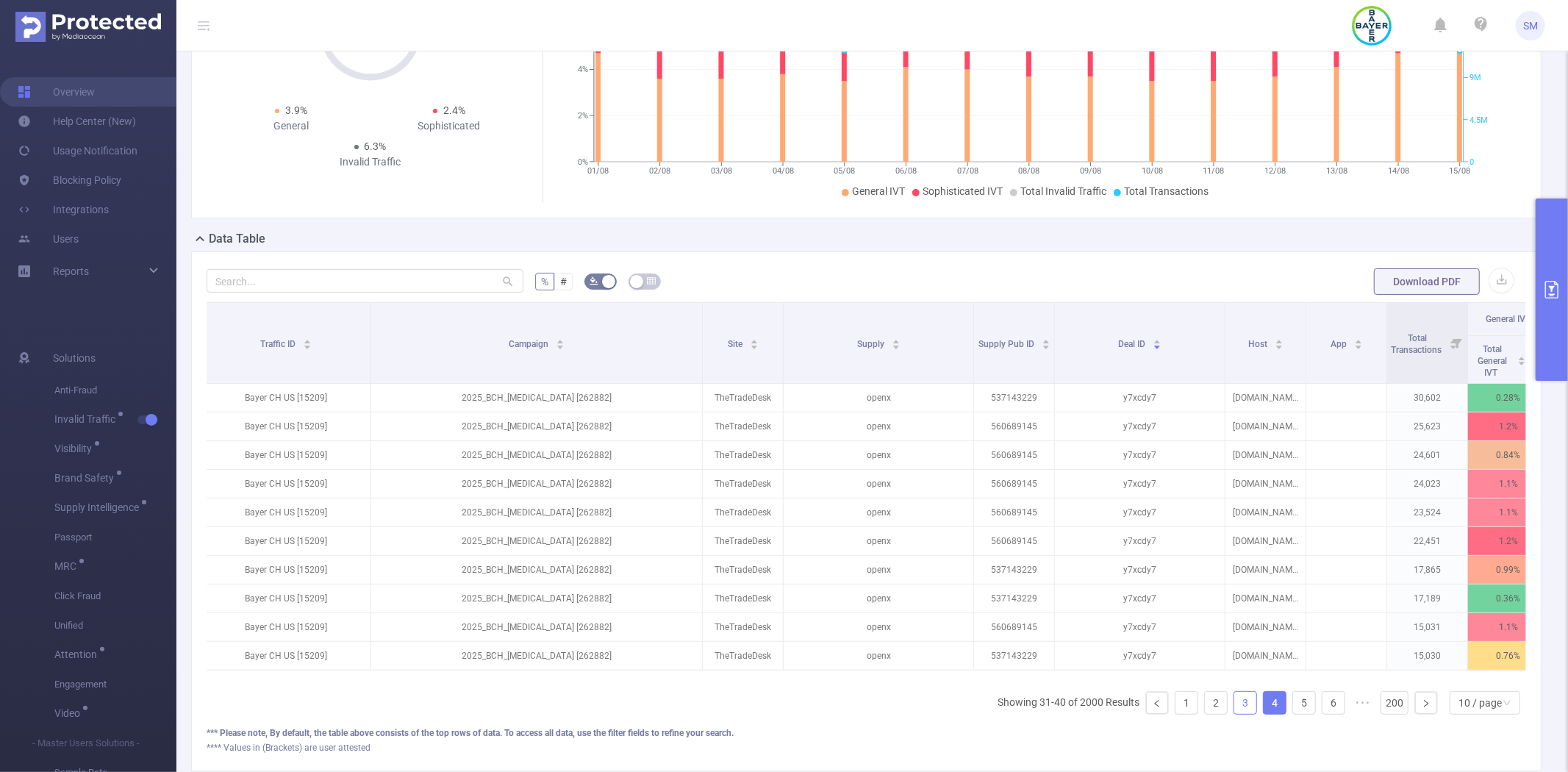
click at [1234, 714] on link "3" at bounding box center [1245, 702] width 22 height 22
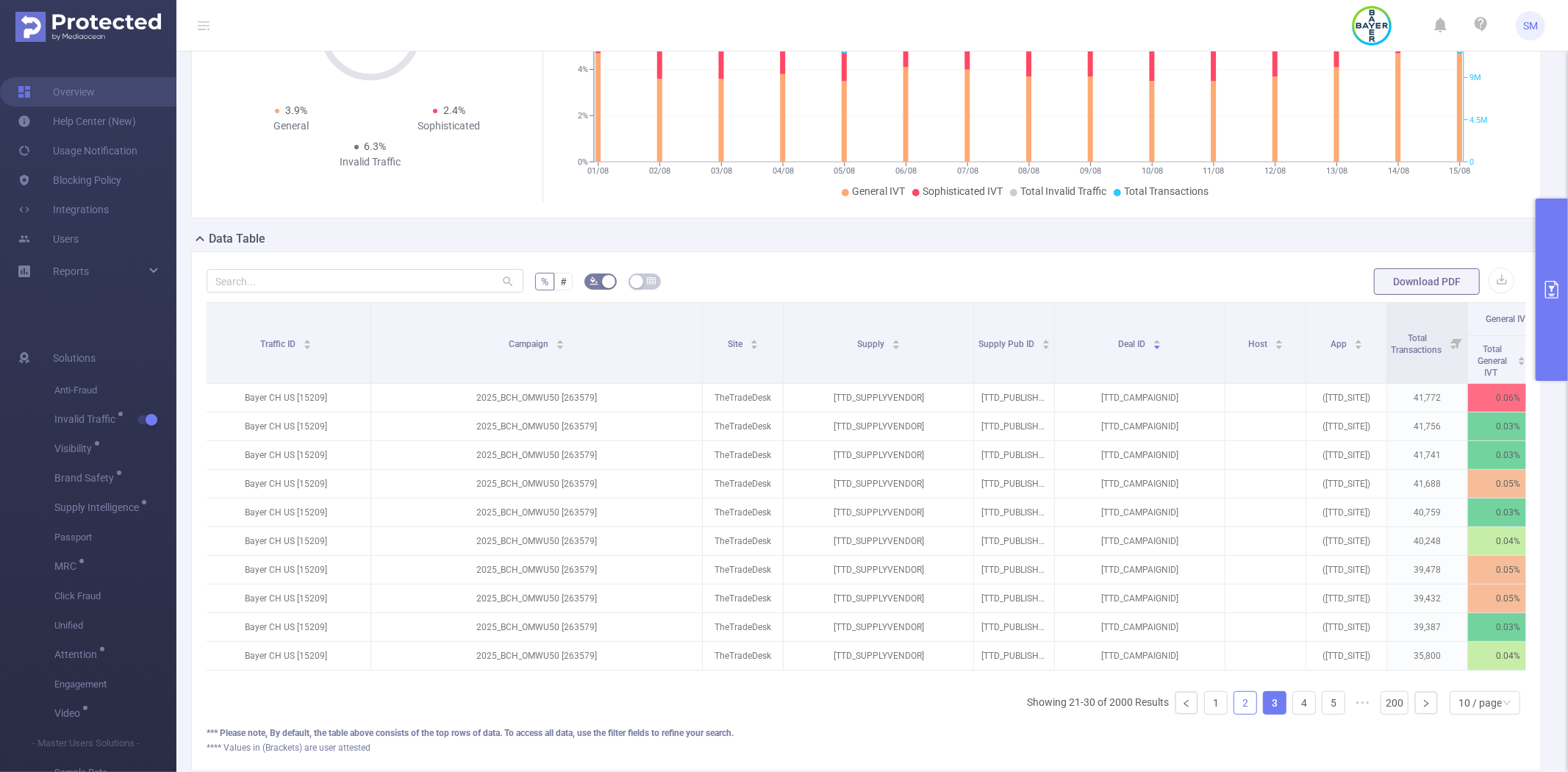
click at [1234, 714] on link "2" at bounding box center [1245, 702] width 22 height 22
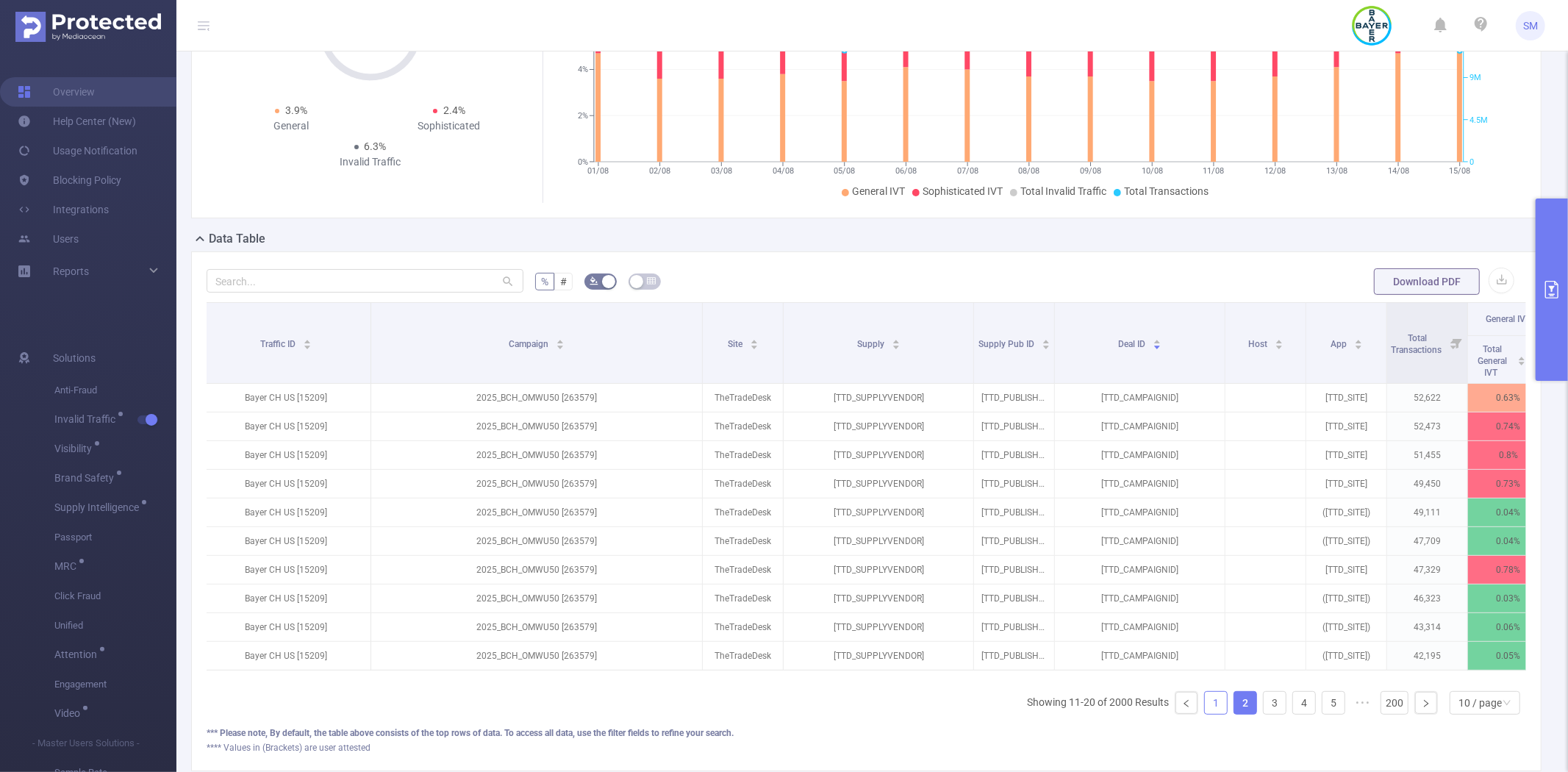
click at [1205, 714] on link "1" at bounding box center [1216, 702] width 22 height 22
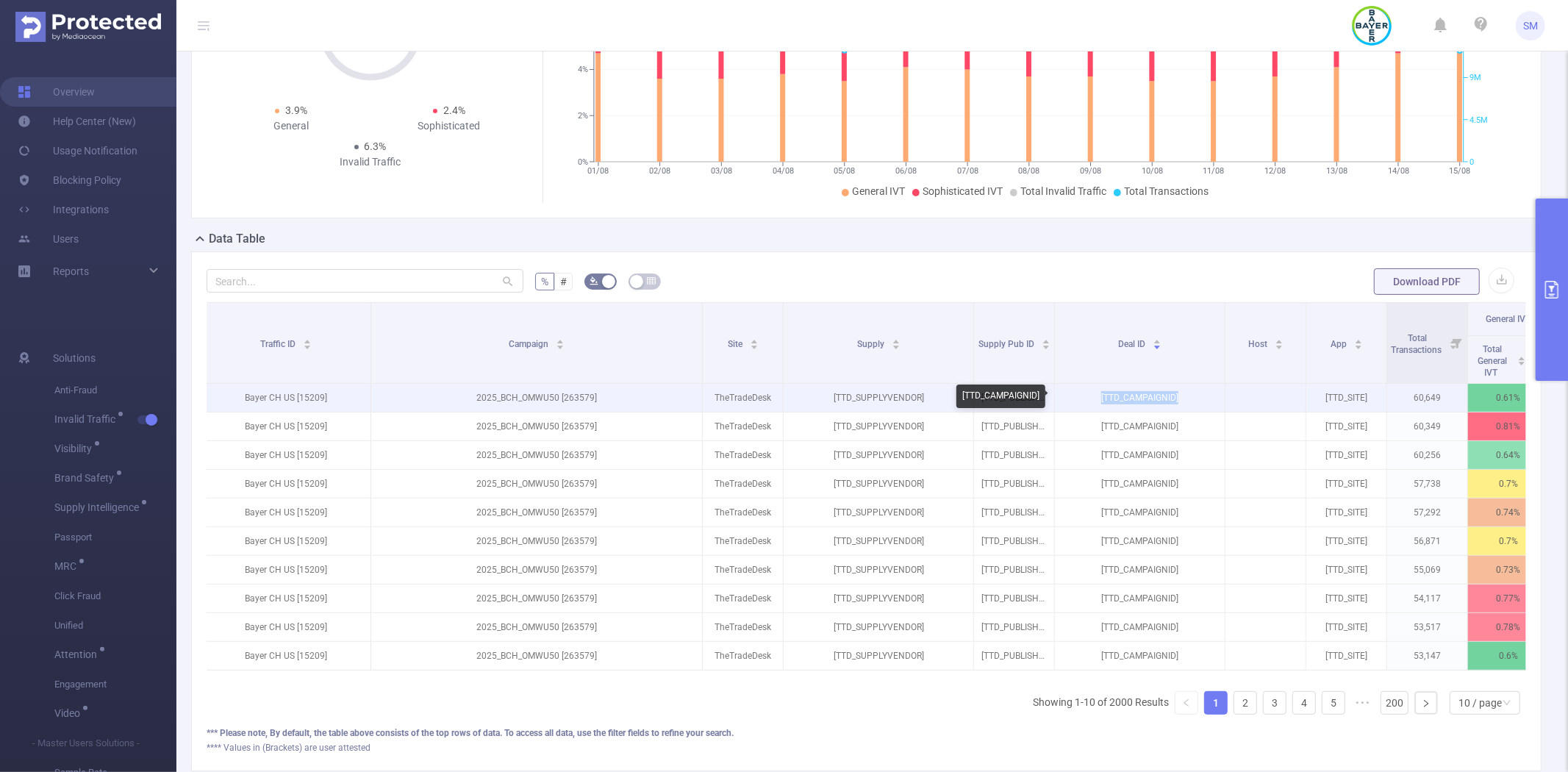
drag, startPoint x: 1188, startPoint y: 394, endPoint x: 1099, endPoint y: 398, distance: 89.1
click at [1099, 398] on p "[TTD_CAMPAIGNID]" at bounding box center [1140, 398] width 170 height 28
copy p "[TTD_CAMPAIGNID]"
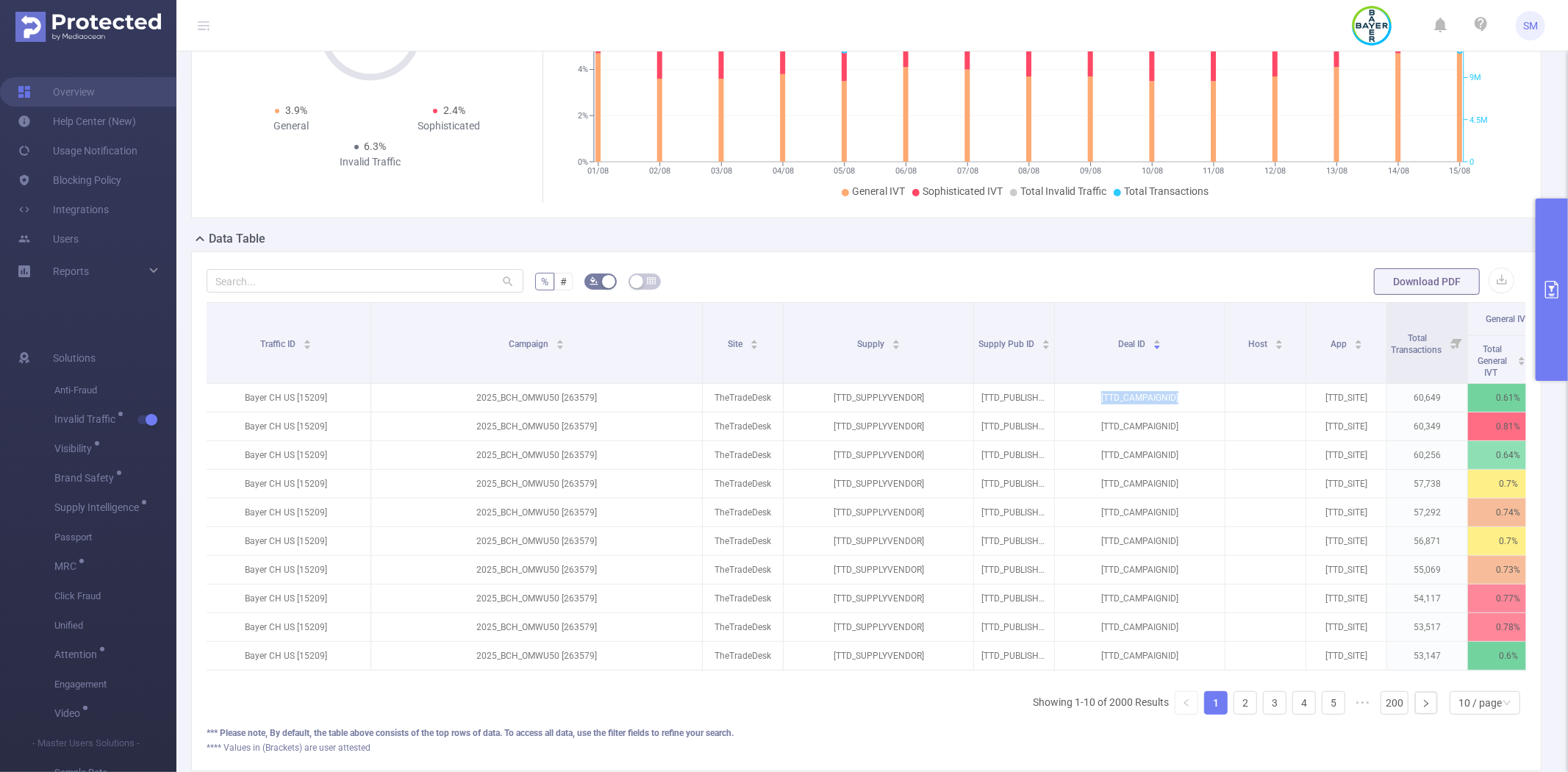
click at [1539, 290] on button "primary" at bounding box center [1552, 290] width 32 height 182
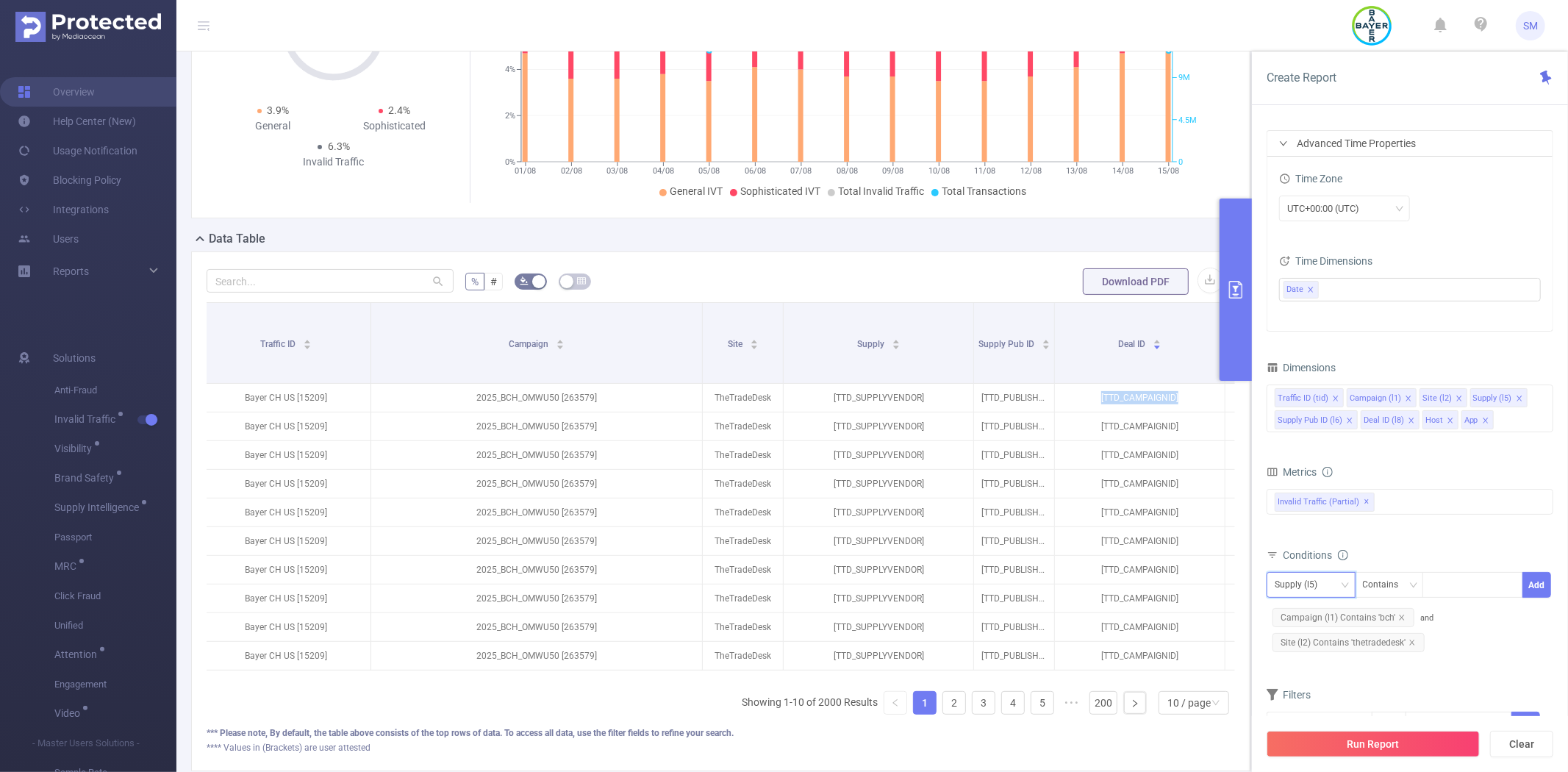
click at [1327, 582] on div "Supply (l5)" at bounding box center [1311, 585] width 73 height 24
click at [1326, 508] on li "Deal ID (l8)" at bounding box center [1316, 510] width 98 height 23
click at [1416, 582] on icon "icon: down" at bounding box center [1412, 585] width 9 height 9
click at [1401, 660] on li "Is Not" at bounding box center [1403, 661] width 98 height 23
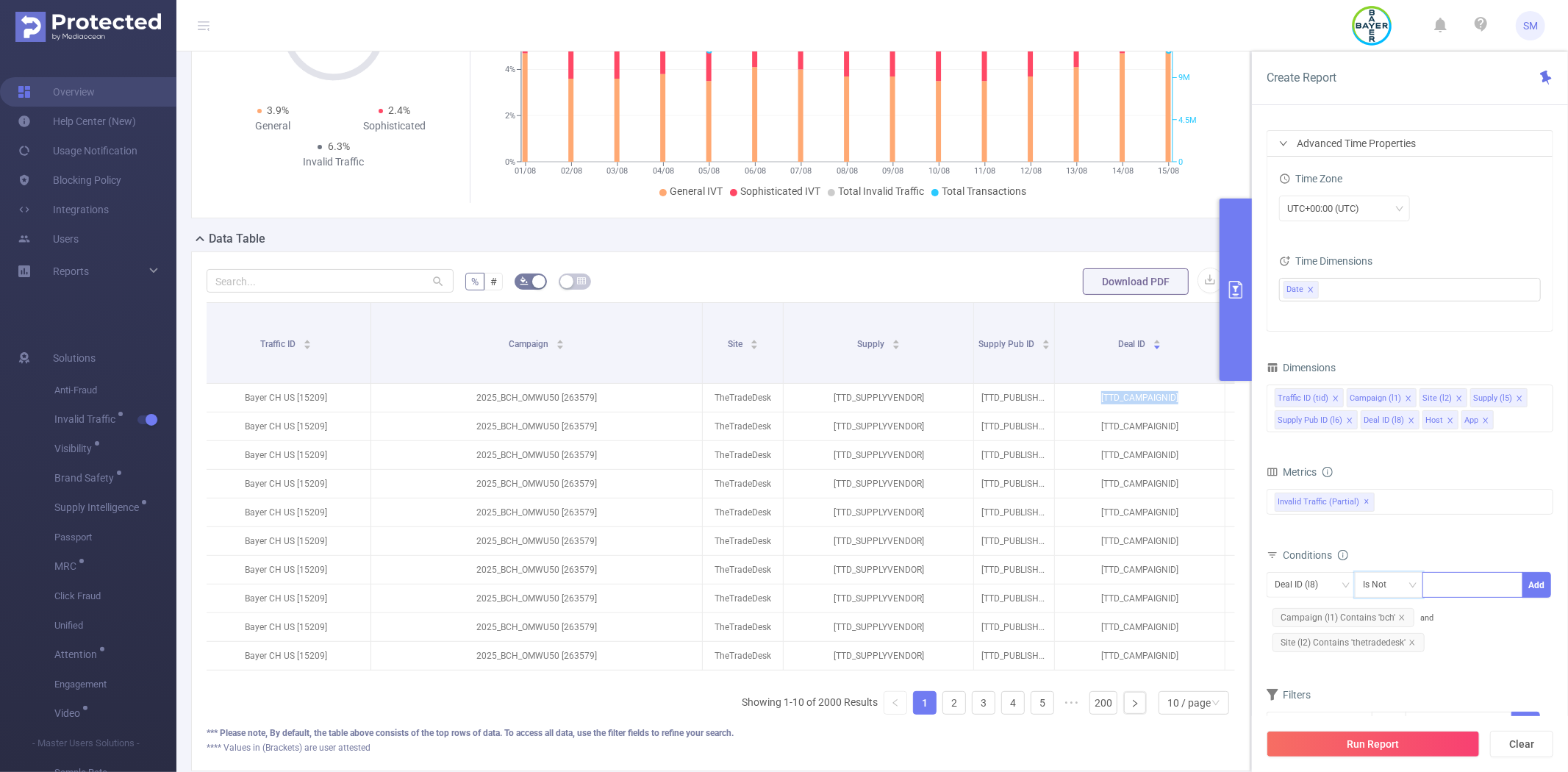
click at [1453, 586] on div at bounding box center [1472, 585] width 85 height 24
paste input "[TTD_CAMPAIGNID]"
type input "[TTD_CAMPAIGNID]"
click at [1469, 615] on li "[TTD_CAMPAIGNID]" at bounding box center [1483, 615] width 123 height 23
click at [1541, 585] on button "Add" at bounding box center [1537, 585] width 29 height 26
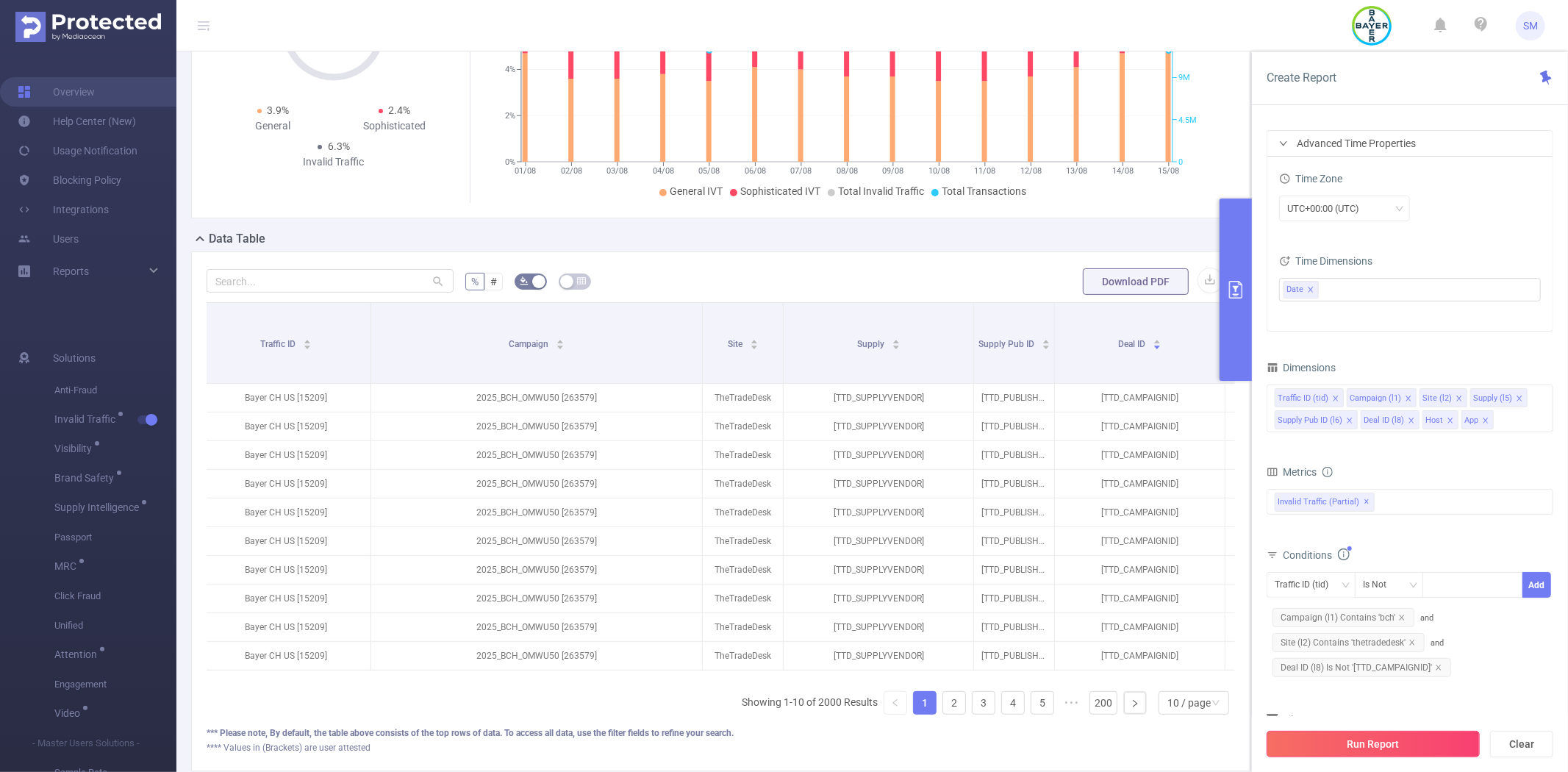
click at [1402, 744] on button "Run Report" at bounding box center [1373, 744] width 213 height 27
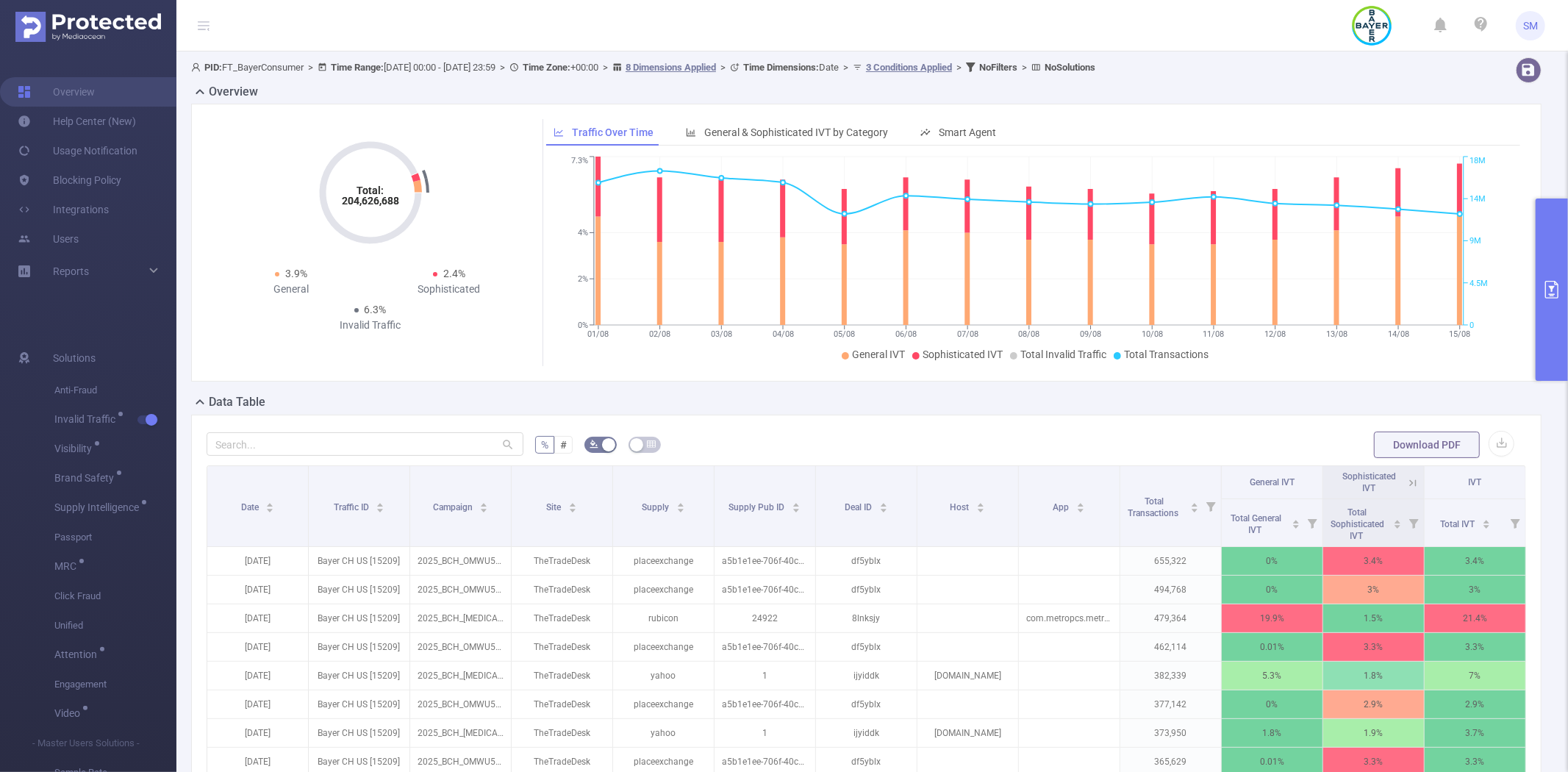
click at [1542, 247] on button "primary" at bounding box center [1552, 290] width 32 height 182
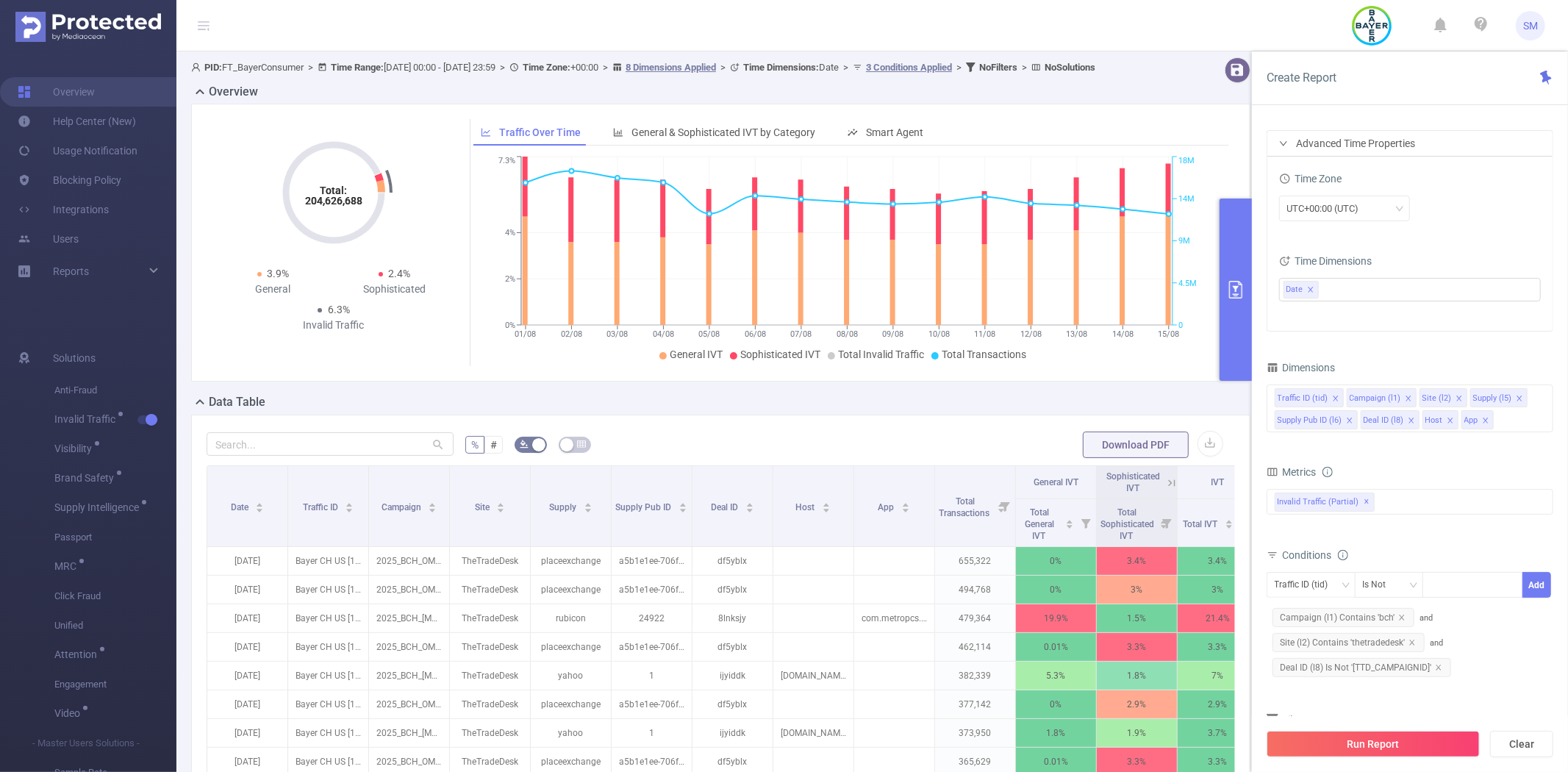
click at [1230, 272] on button "primary" at bounding box center [1236, 290] width 32 height 182
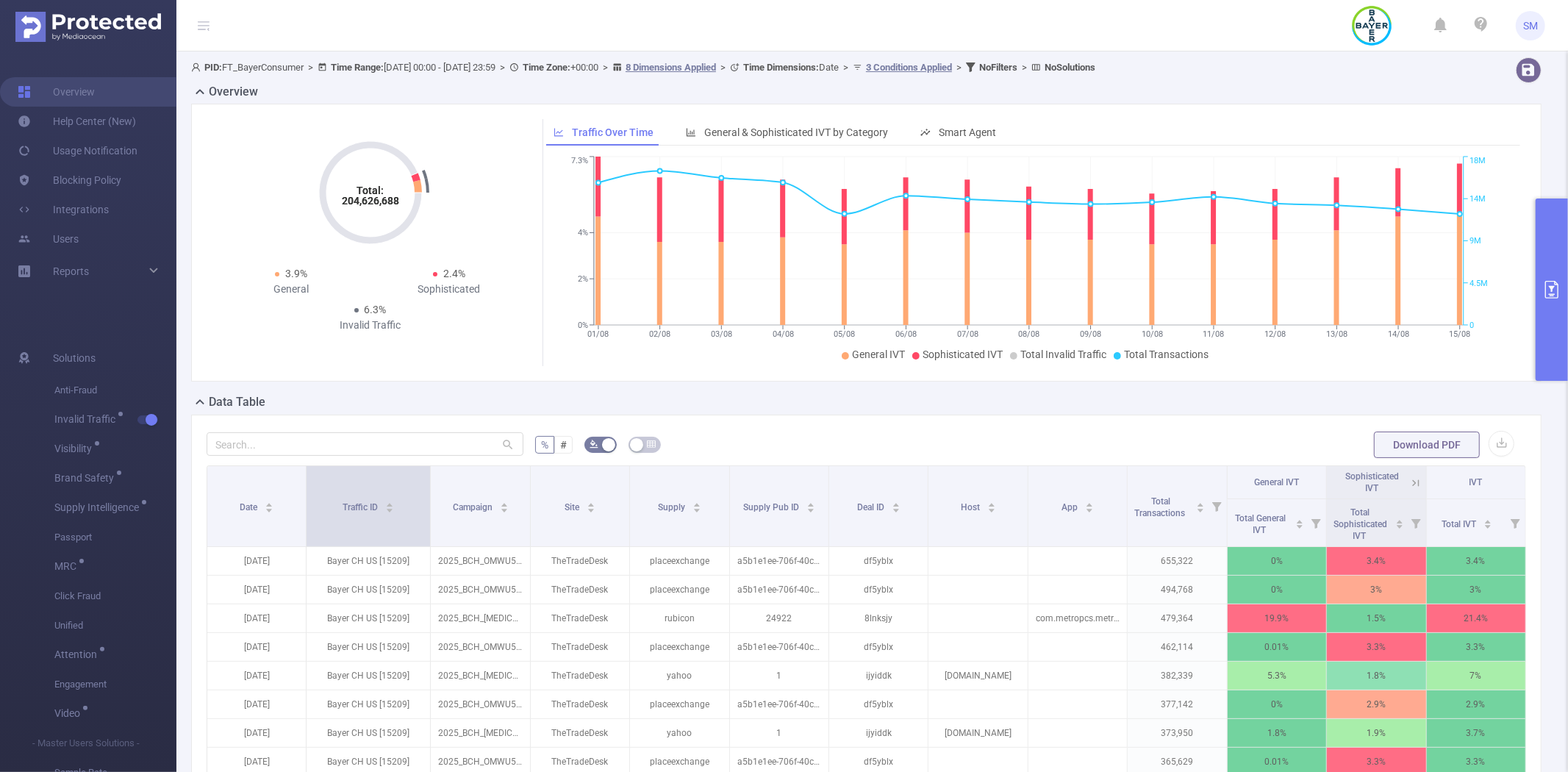
drag, startPoint x: 407, startPoint y: 501, endPoint x: 425, endPoint y: 498, distance: 18.2
click at [427, 498] on span at bounding box center [430, 506] width 7 height 80
click at [1537, 275] on button "primary" at bounding box center [1552, 290] width 32 height 182
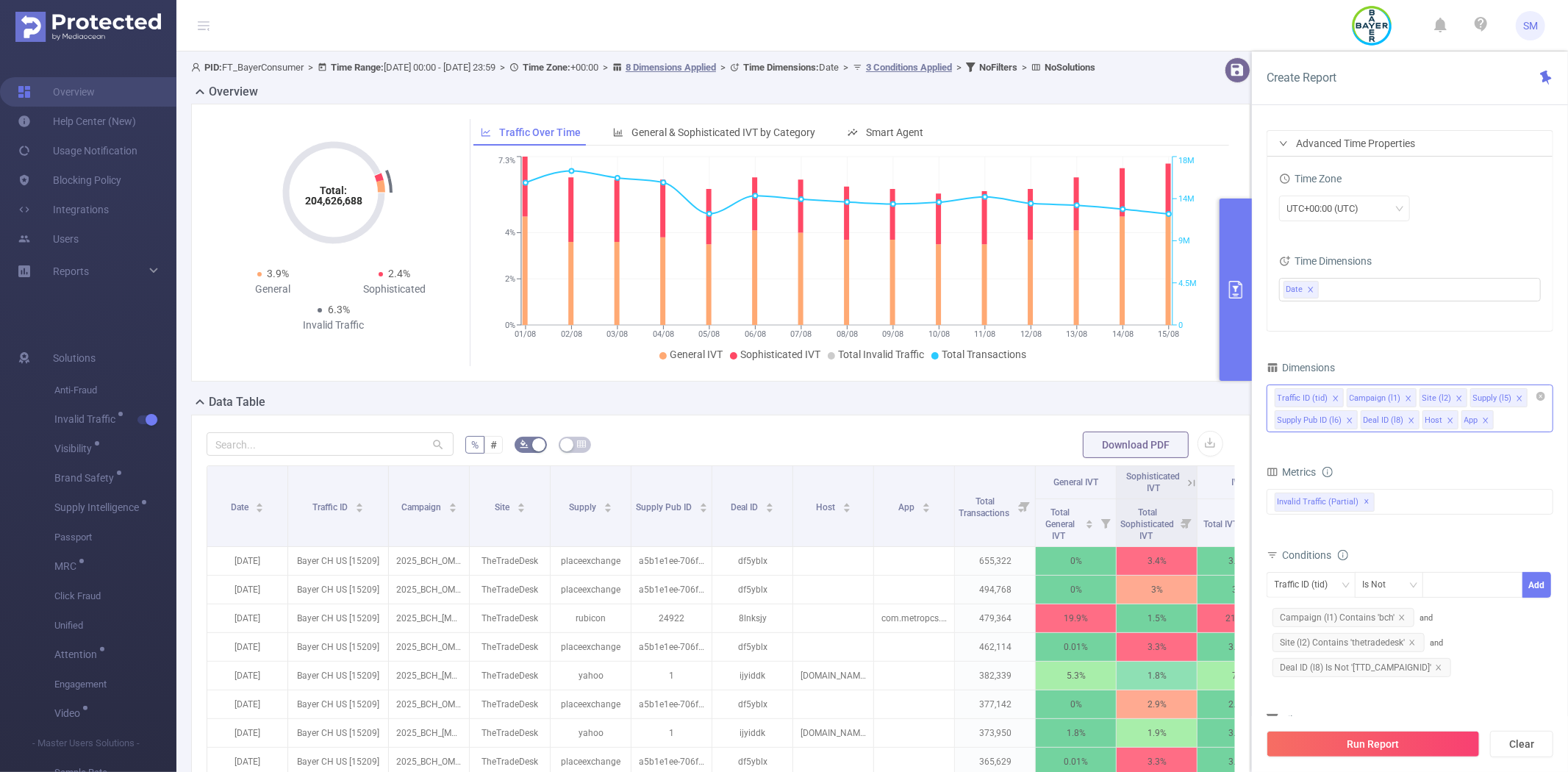
click at [1332, 395] on icon "icon: close" at bounding box center [1335, 398] width 5 height 5
click at [1362, 749] on button "Run Report" at bounding box center [1373, 744] width 213 height 27
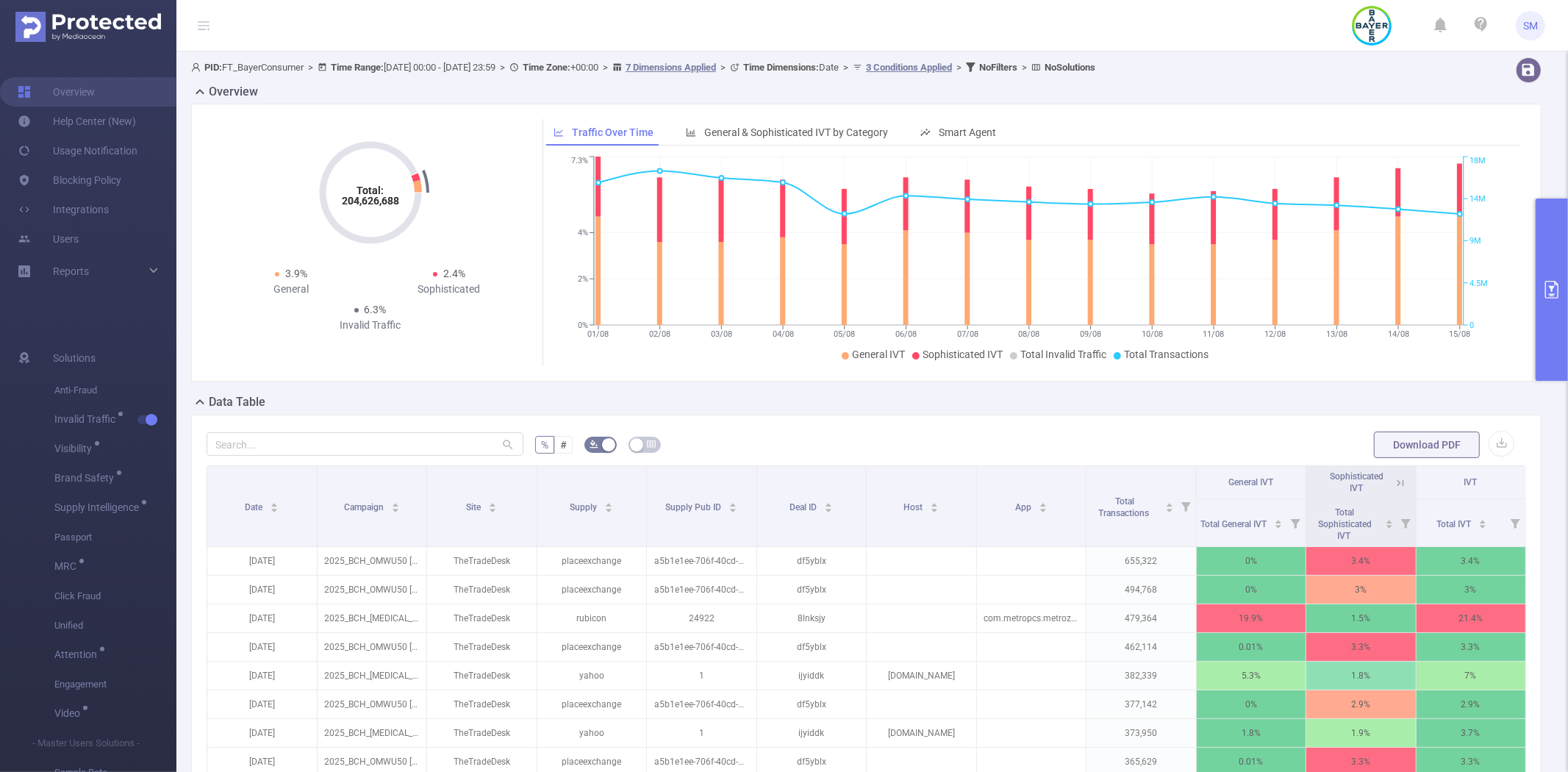
click at [1542, 240] on button "primary" at bounding box center [1552, 290] width 32 height 182
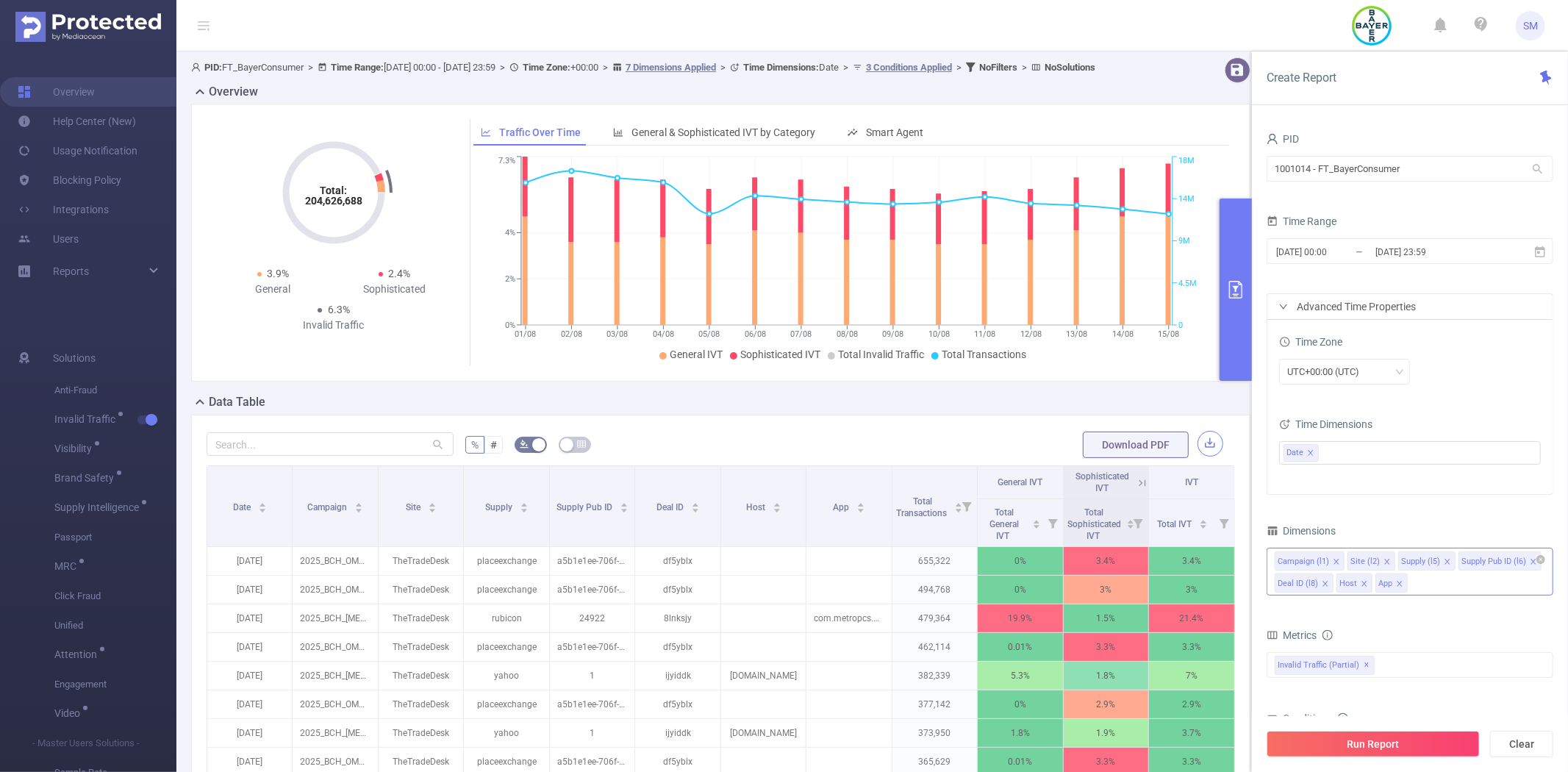
click at [1201, 457] on button "button" at bounding box center [1210, 444] width 26 height 26
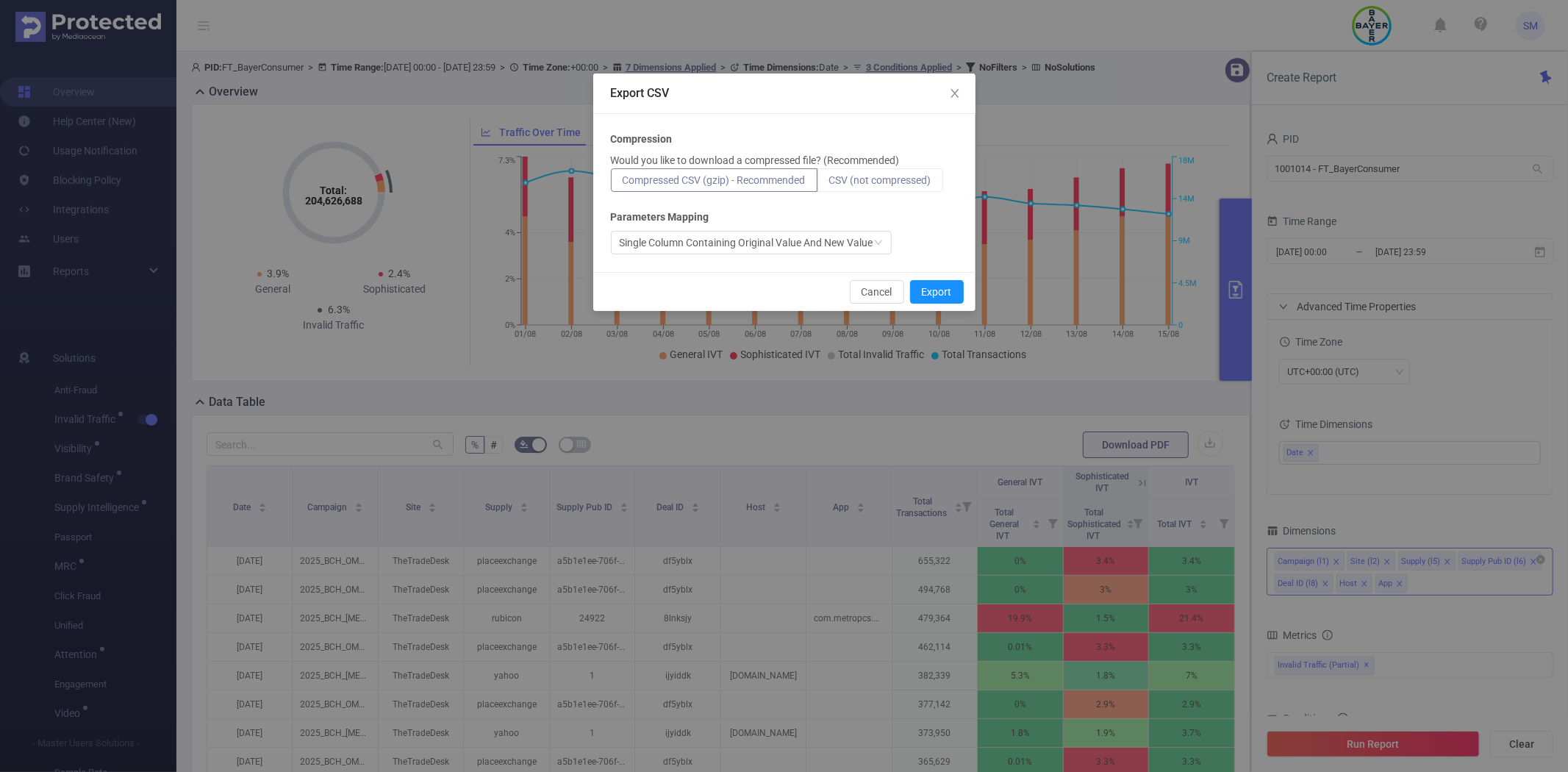
click at [890, 174] on span "CSV (not compressed)" at bounding box center [880, 180] width 102 height 12
click at [829, 184] on input "CSV (not compressed)" at bounding box center [829, 184] width 0 height 0
click at [944, 287] on button "Export" at bounding box center [936, 291] width 54 height 23
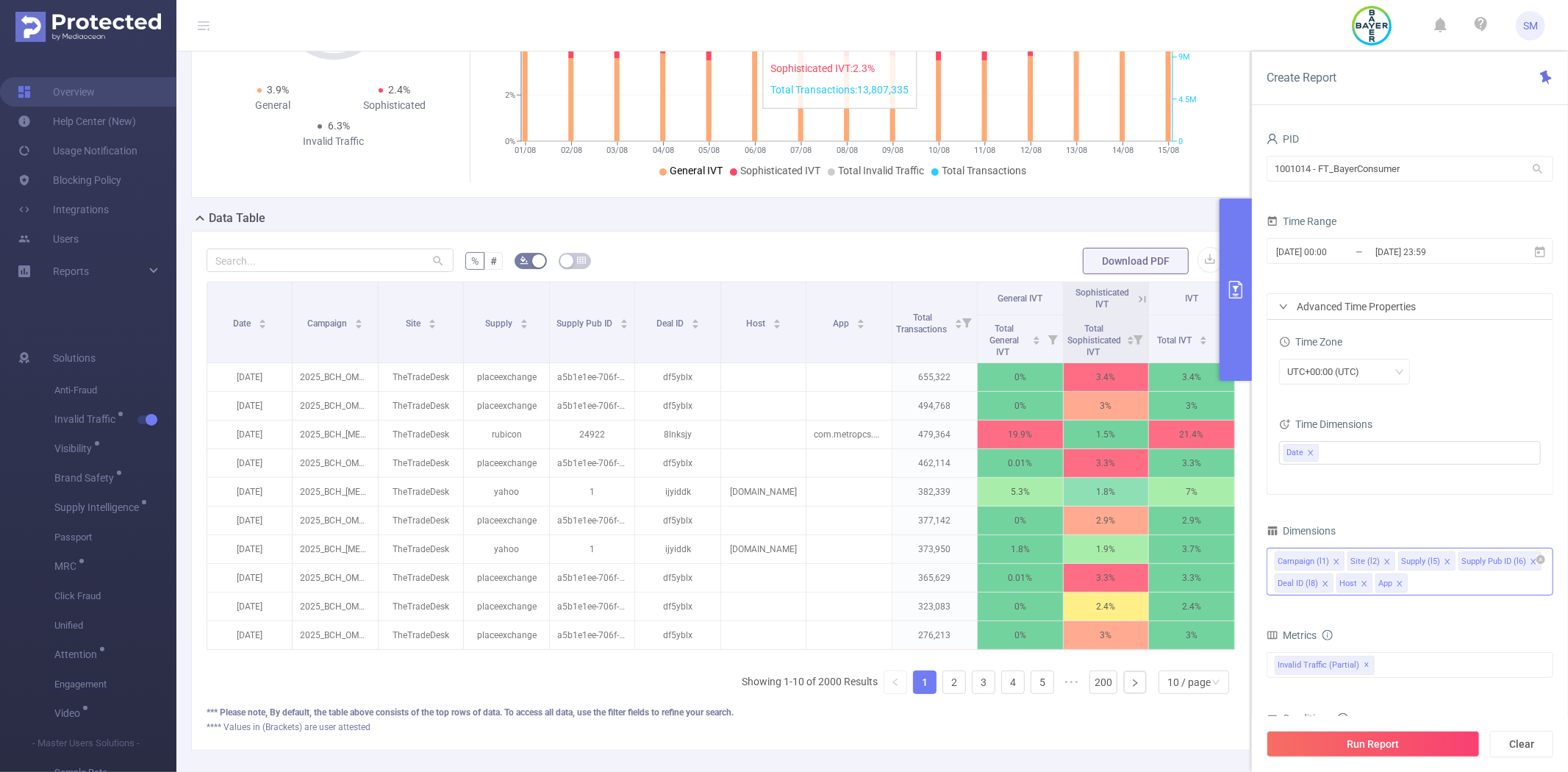
scroll to position [244, 0]
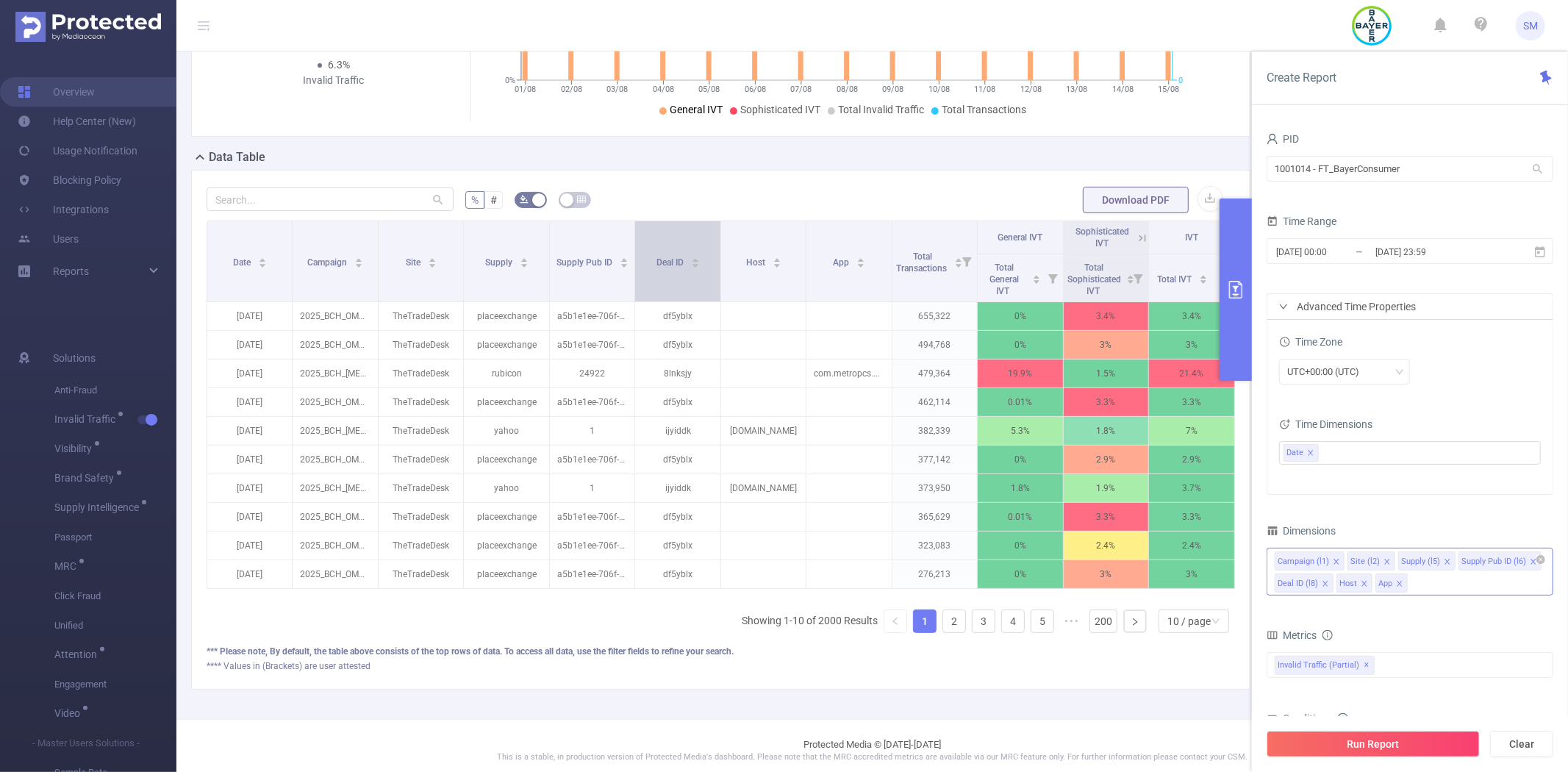
click at [664, 269] on div "Deal ID" at bounding box center [678, 261] width 44 height 15
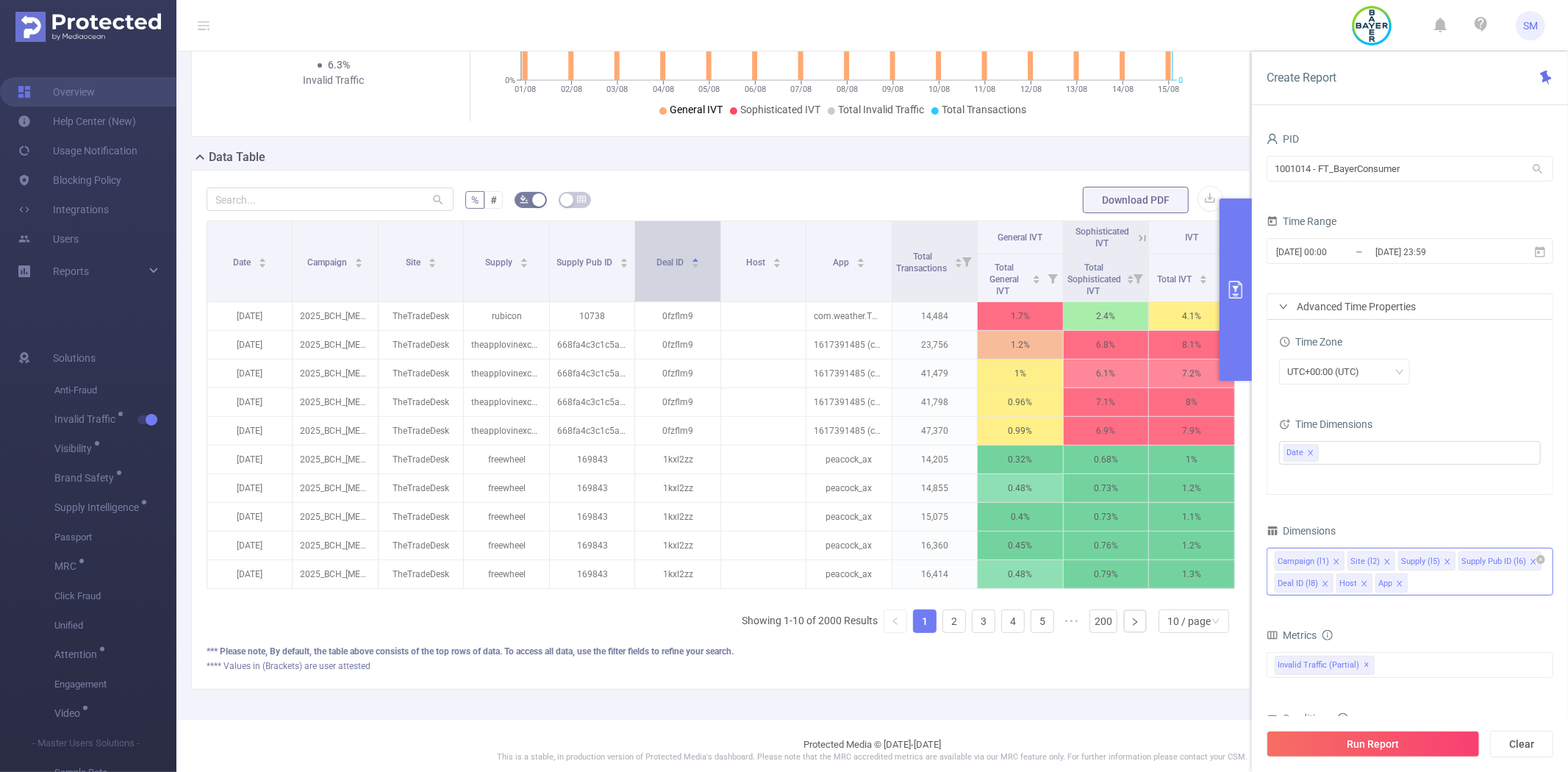
click at [664, 269] on div "Deal ID" at bounding box center [678, 261] width 44 height 15
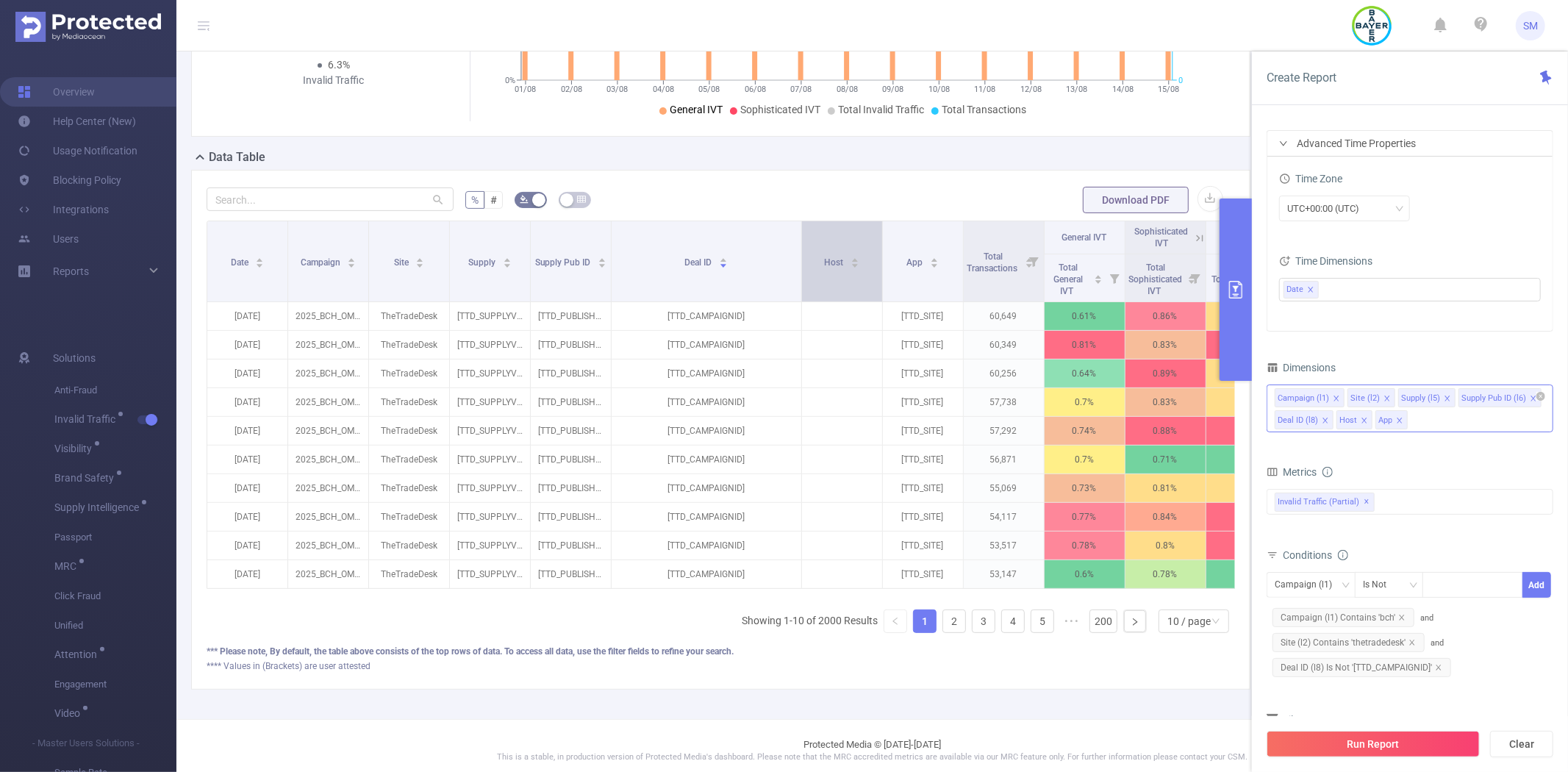
drag, startPoint x: 711, startPoint y: 259, endPoint x: 801, endPoint y: 253, distance: 90.2
click at [801, 253] on tr "Date Campaign Site Supply Supply Pub ID Deal ID Host App Total Transactions Gen…" at bounding box center [747, 237] width 1080 height 33
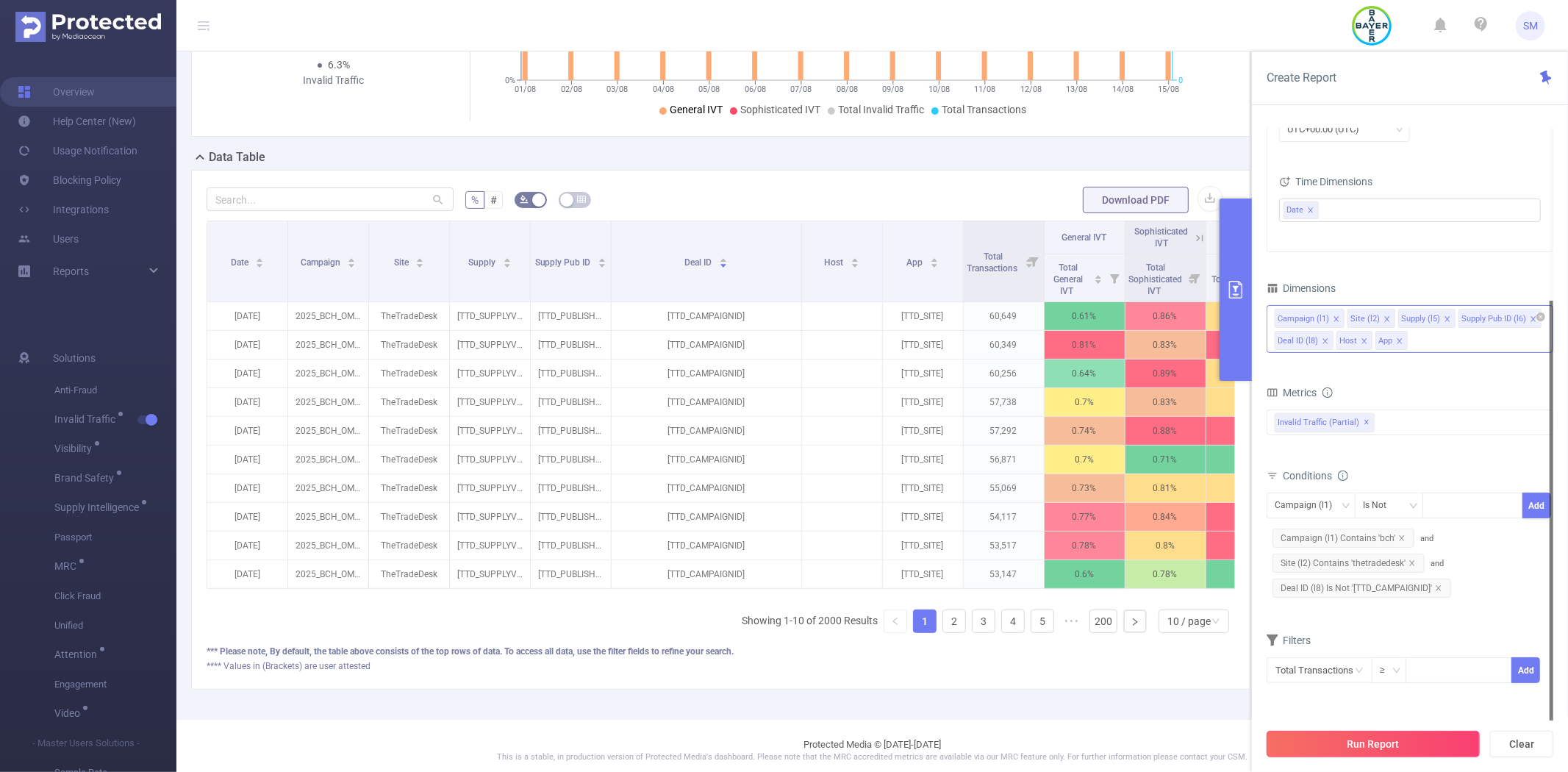
click at [1354, 747] on button "Run Report" at bounding box center [1373, 744] width 213 height 27
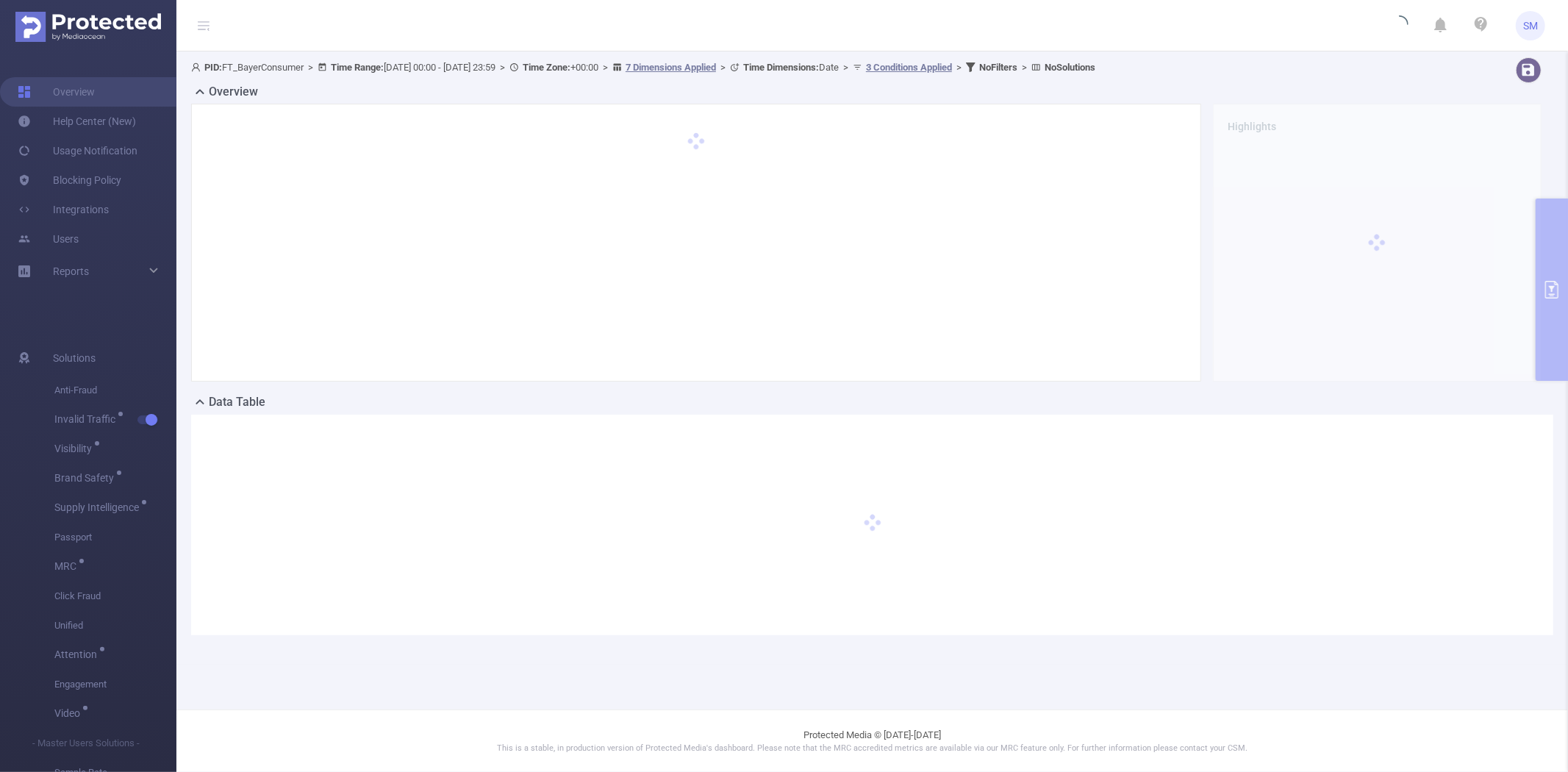
scroll to position [0, 0]
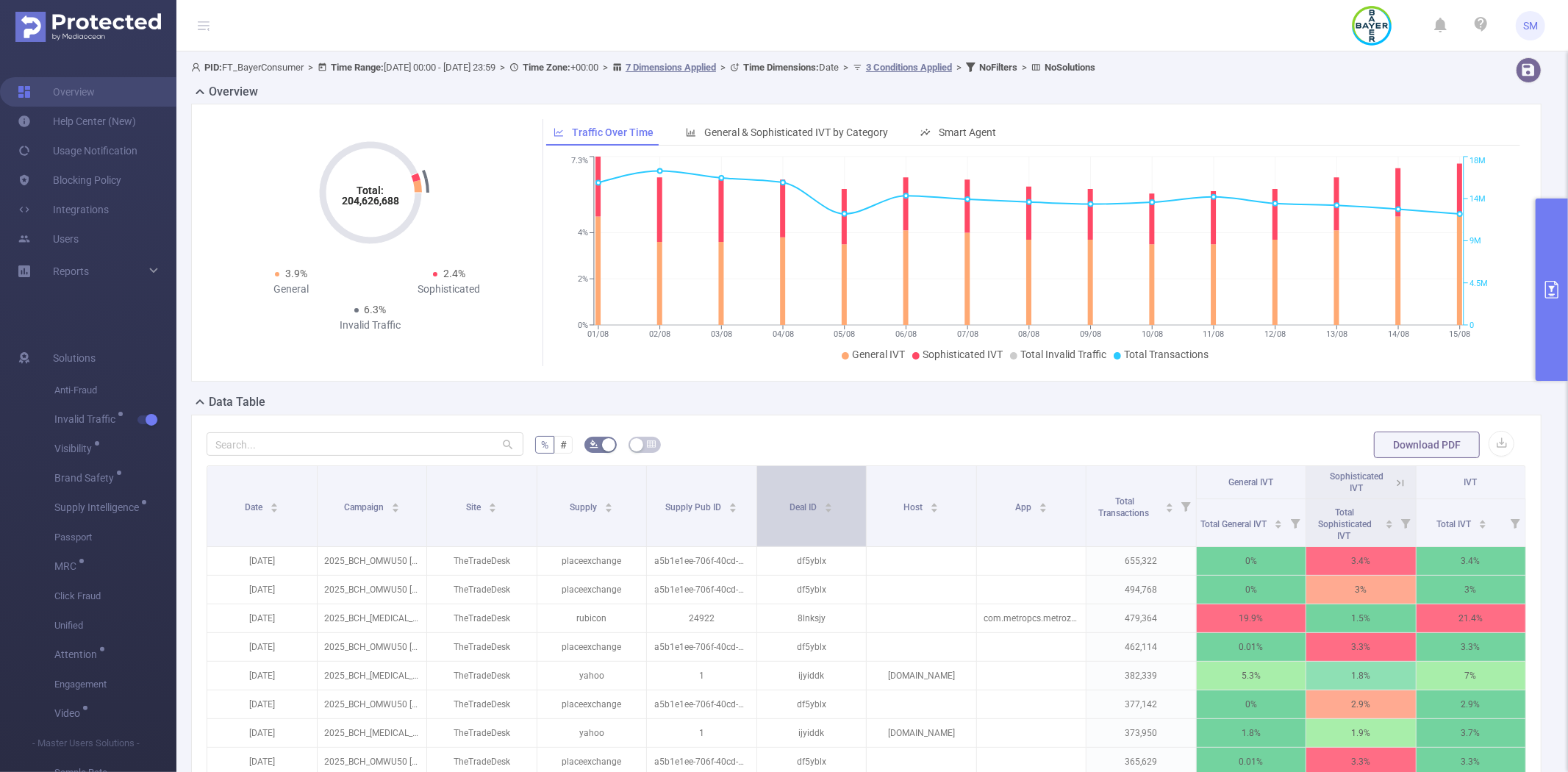
click at [824, 502] on icon "icon: caret-up" at bounding box center [828, 505] width 8 height 8
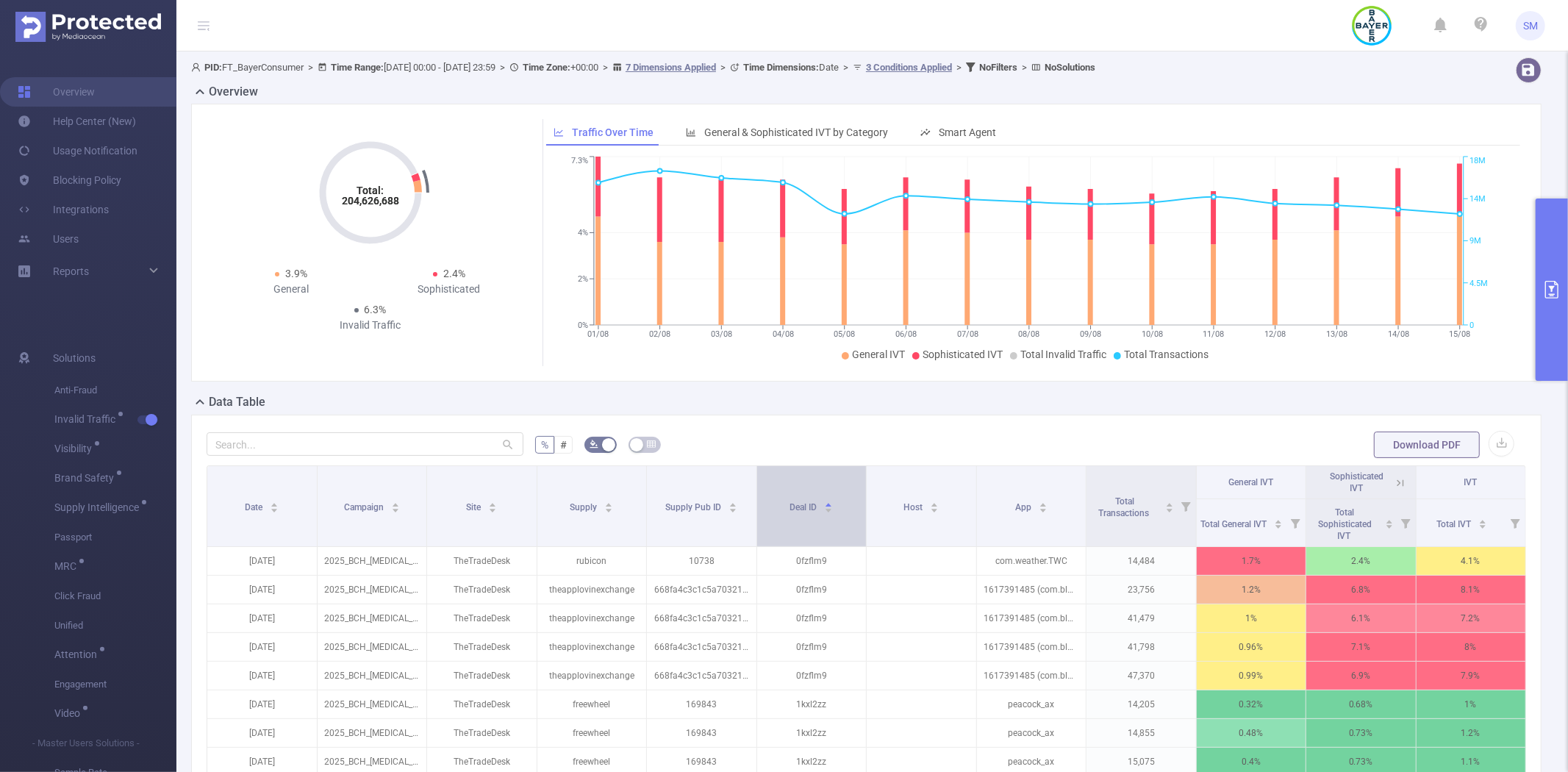
click at [803, 502] on span "Deal ID" at bounding box center [804, 507] width 29 height 10
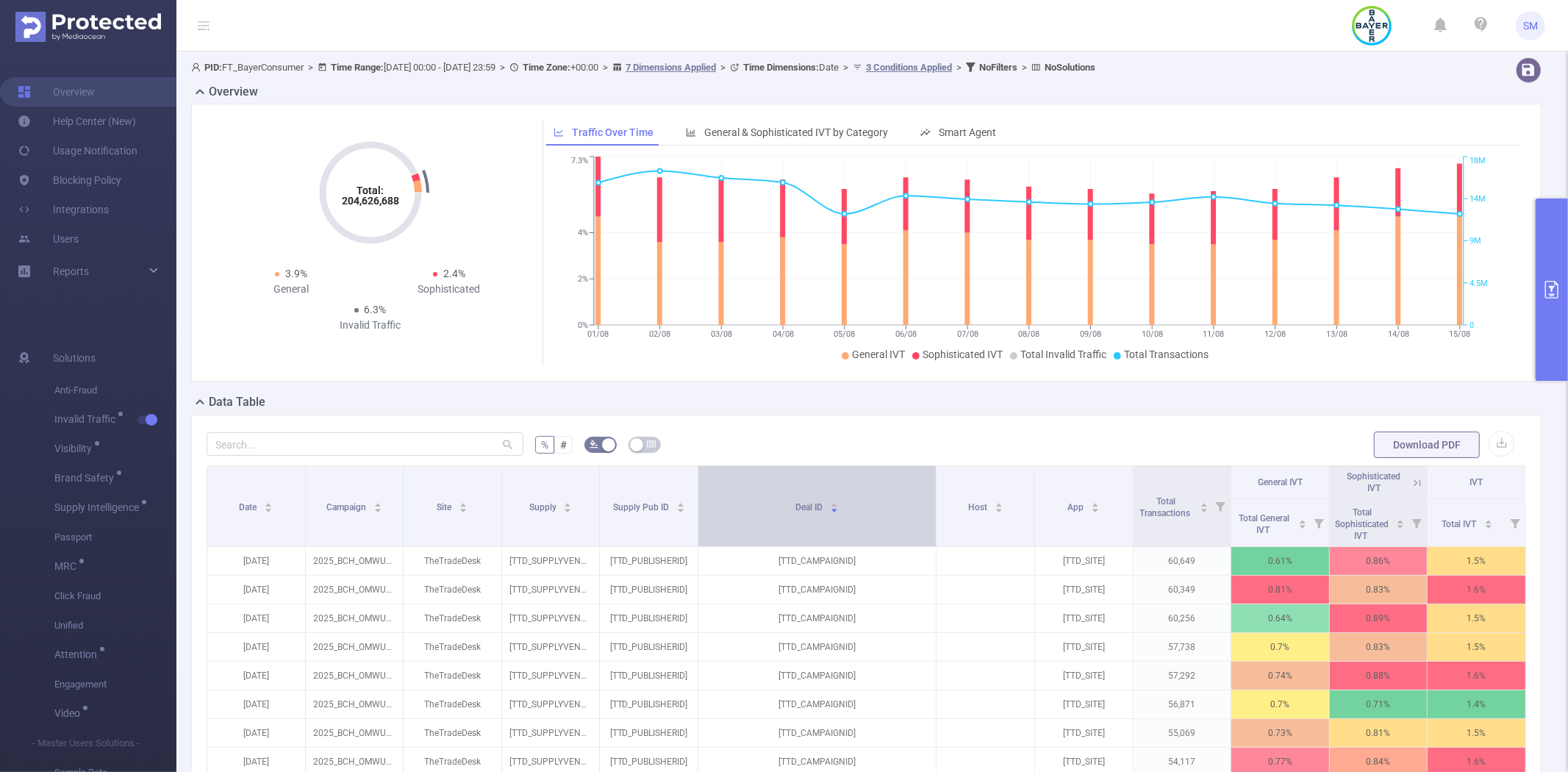
drag, startPoint x: 857, startPoint y: 494, endPoint x: 915, endPoint y: 491, distance: 58.1
click at [915, 491] on th "Deal ID" at bounding box center [818, 507] width 239 height 81
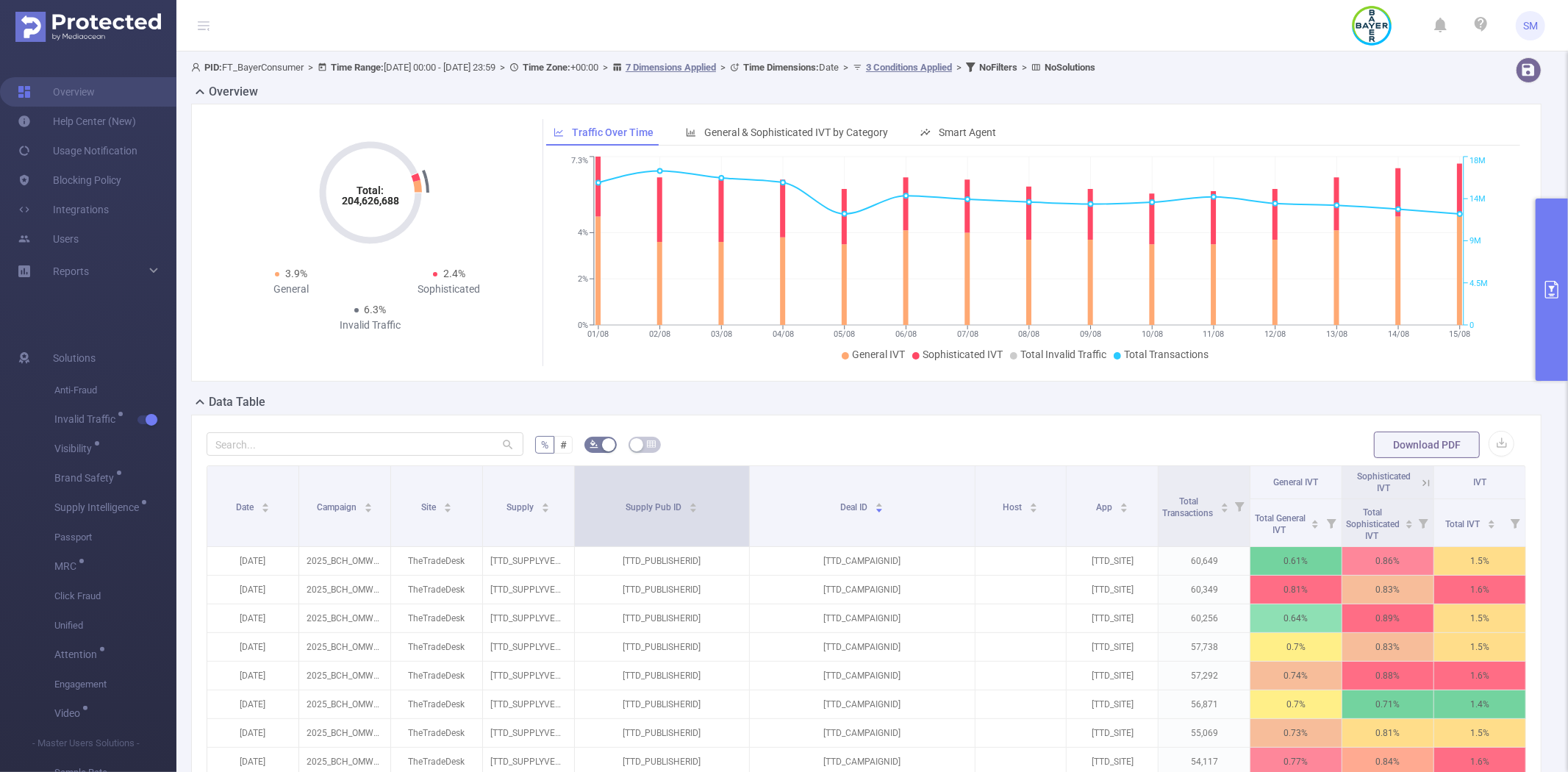
drag, startPoint x: 689, startPoint y: 480, endPoint x: 740, endPoint y: 476, distance: 51.2
click at [745, 476] on span at bounding box center [749, 506] width 7 height 80
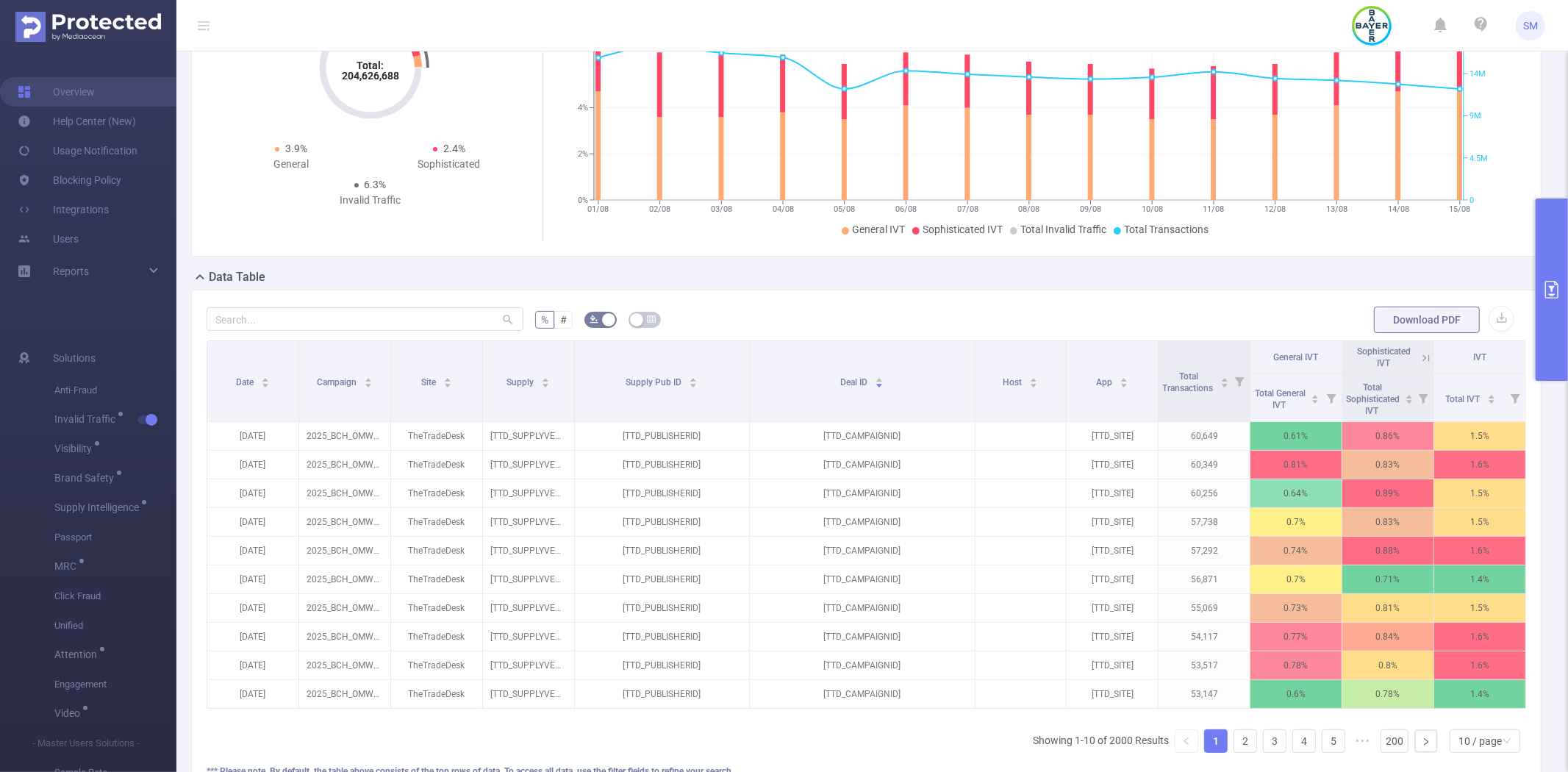
scroll to position [163, 0]
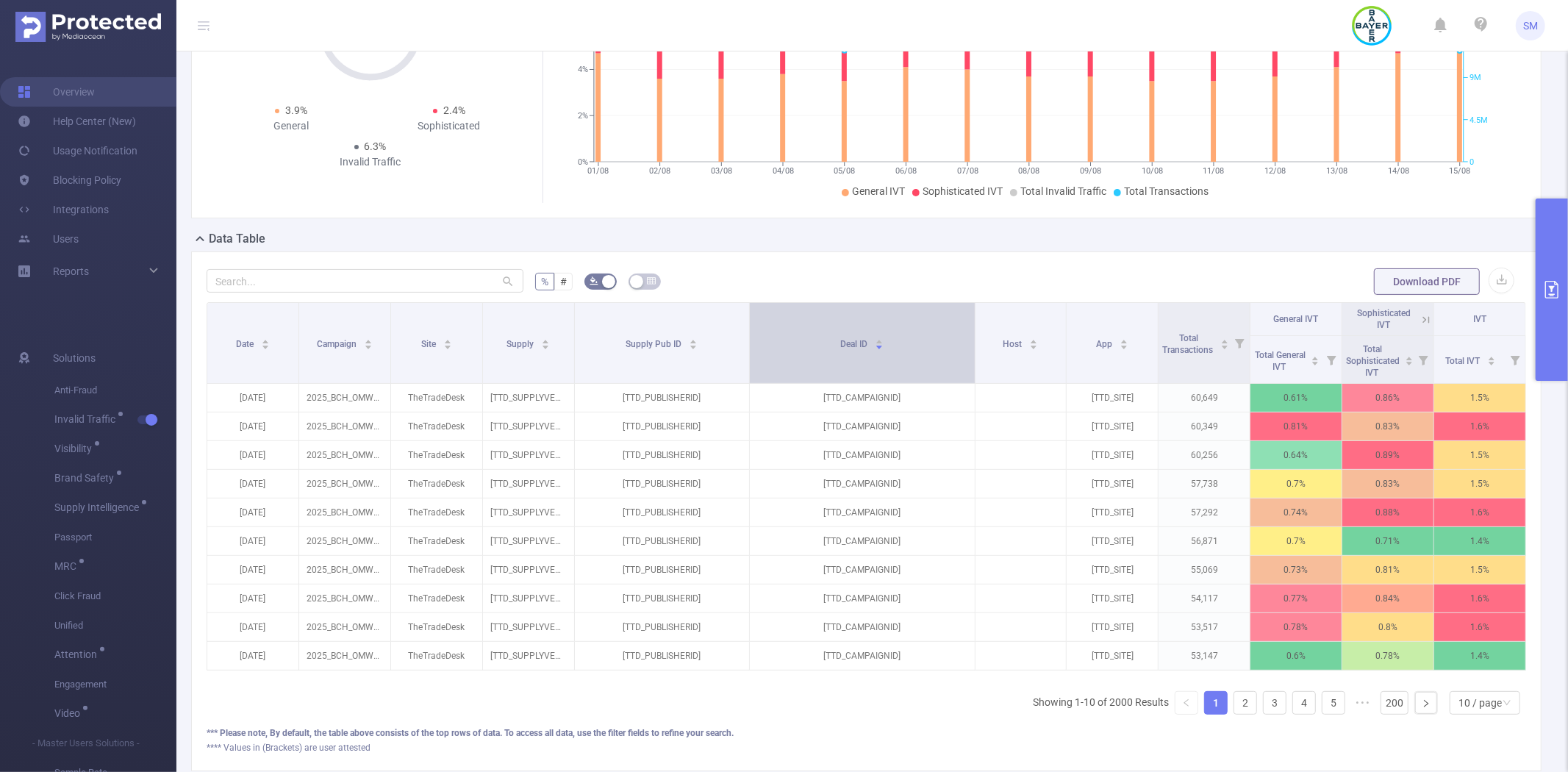
click at [840, 340] on div "Deal ID" at bounding box center [862, 343] width 44 height 15
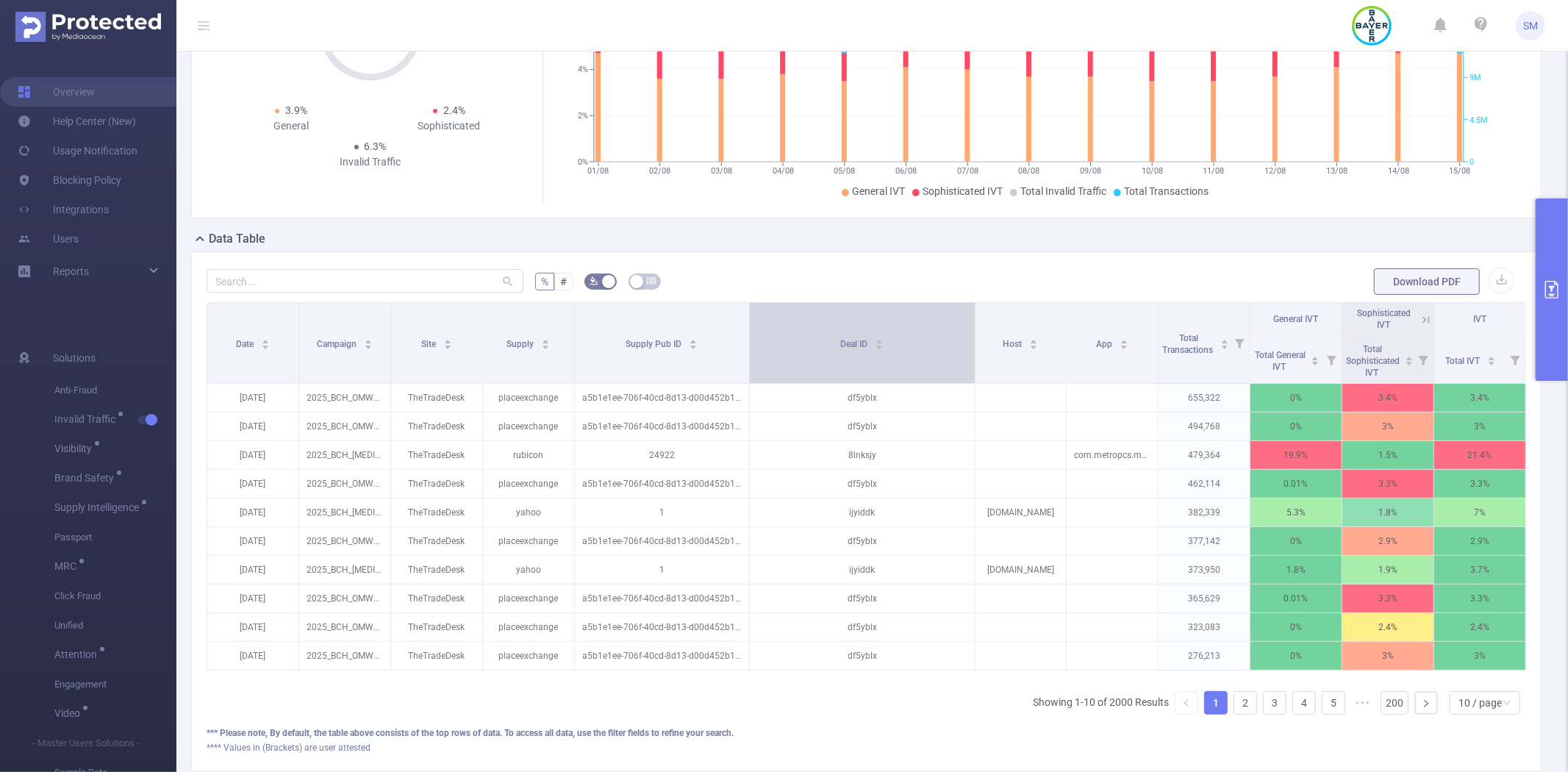
click at [840, 340] on div "Deal ID" at bounding box center [862, 343] width 44 height 15
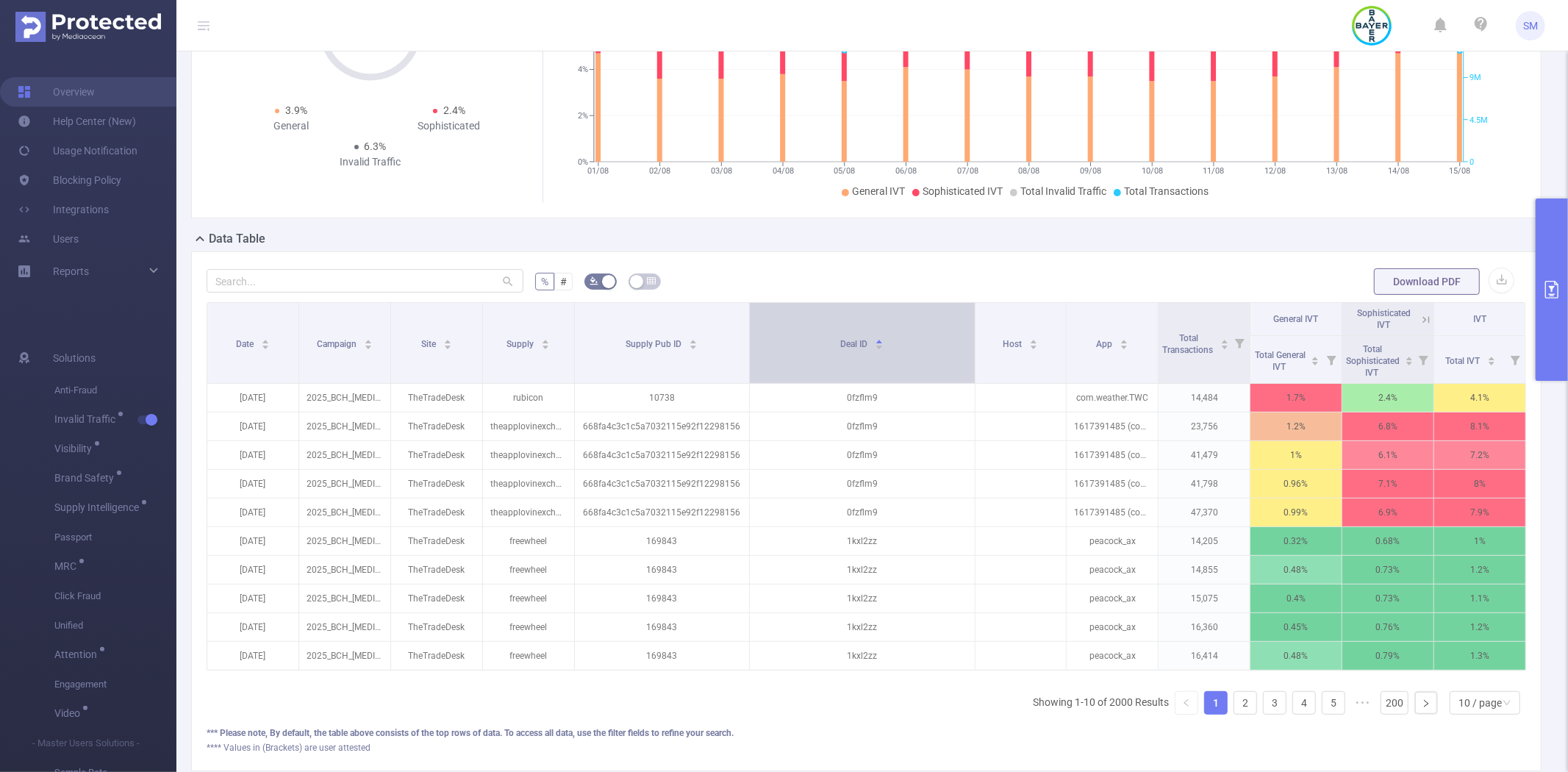
click at [840, 340] on div "Deal ID" at bounding box center [862, 343] width 44 height 15
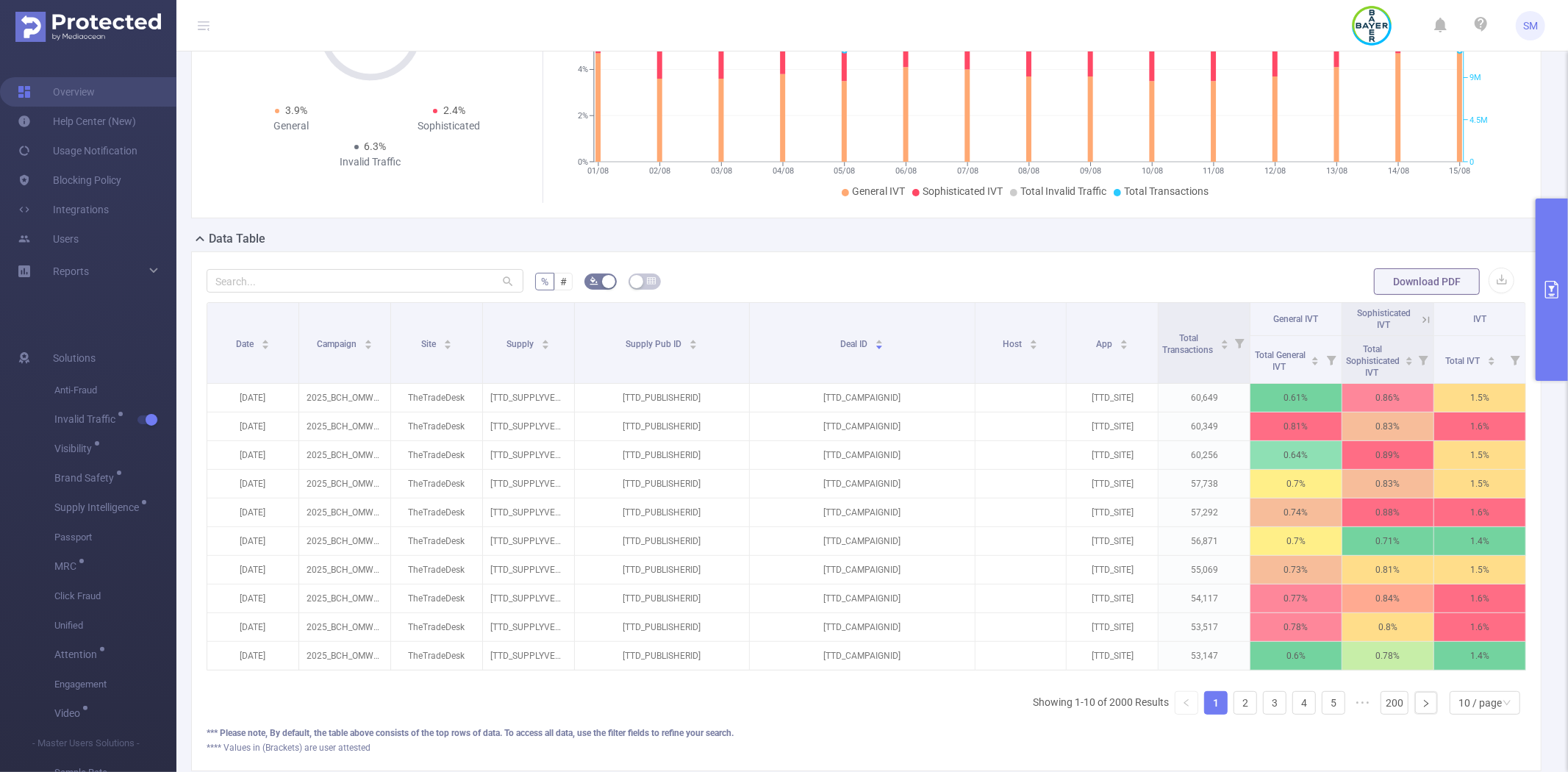
click at [1537, 263] on button "primary" at bounding box center [1552, 290] width 32 height 182
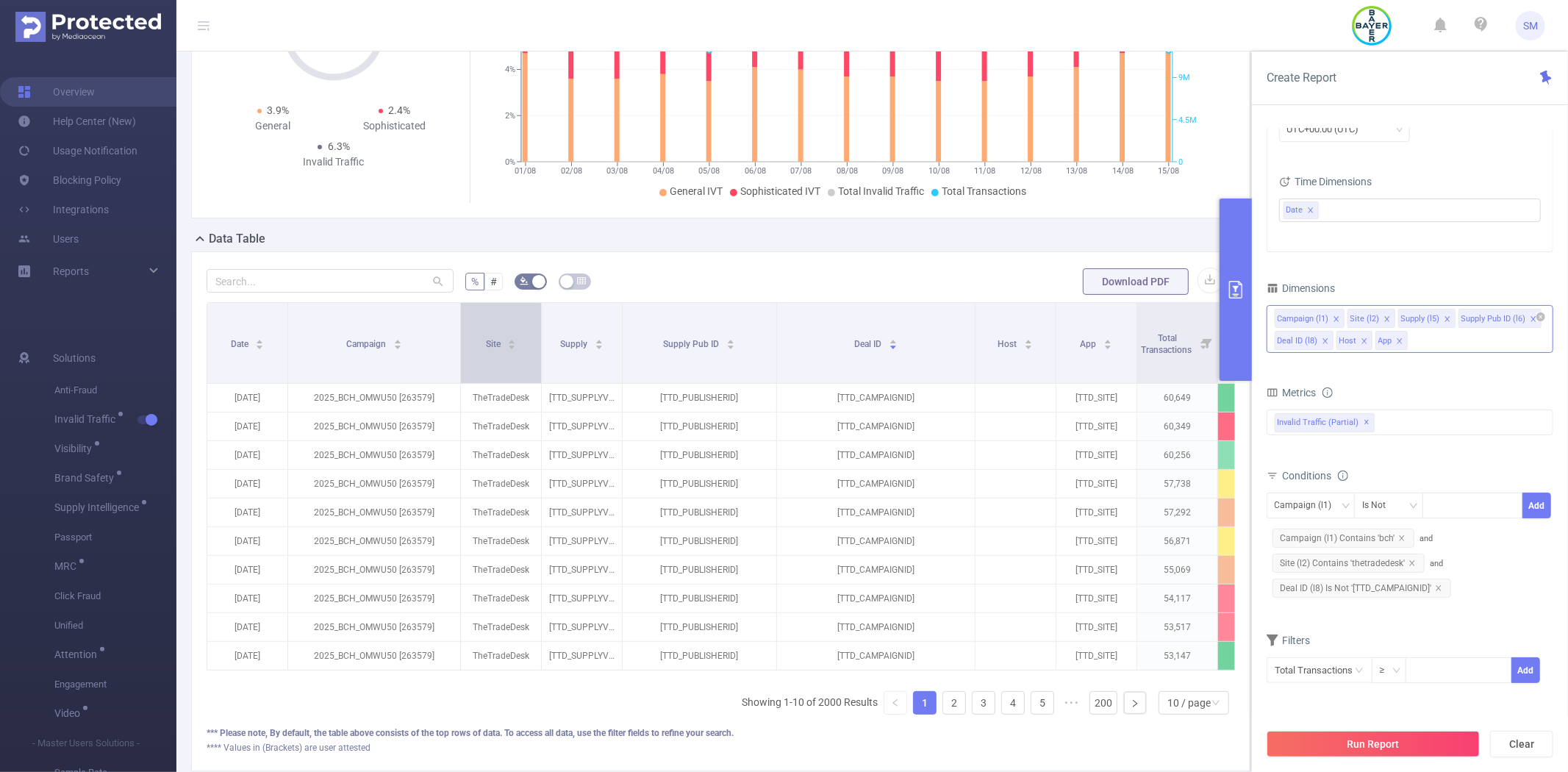
drag, startPoint x: 365, startPoint y: 333, endPoint x: 457, endPoint y: 332, distance: 92.0
click at [457, 332] on span at bounding box center [460, 342] width 7 height 80
click at [1131, 708] on icon "icon: right" at bounding box center [1135, 703] width 9 height 9
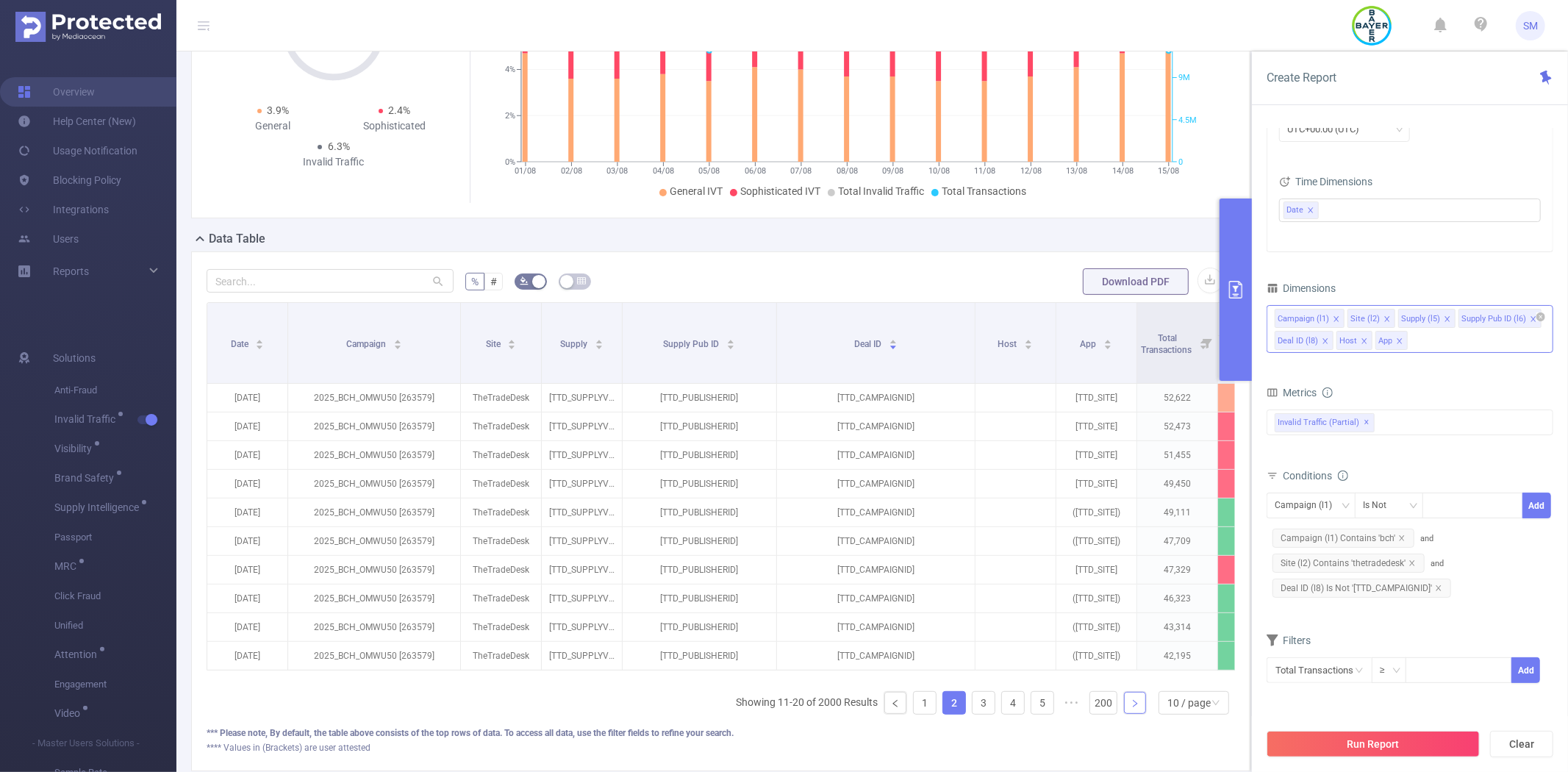
click at [1131, 708] on icon "icon: right" at bounding box center [1135, 703] width 9 height 9
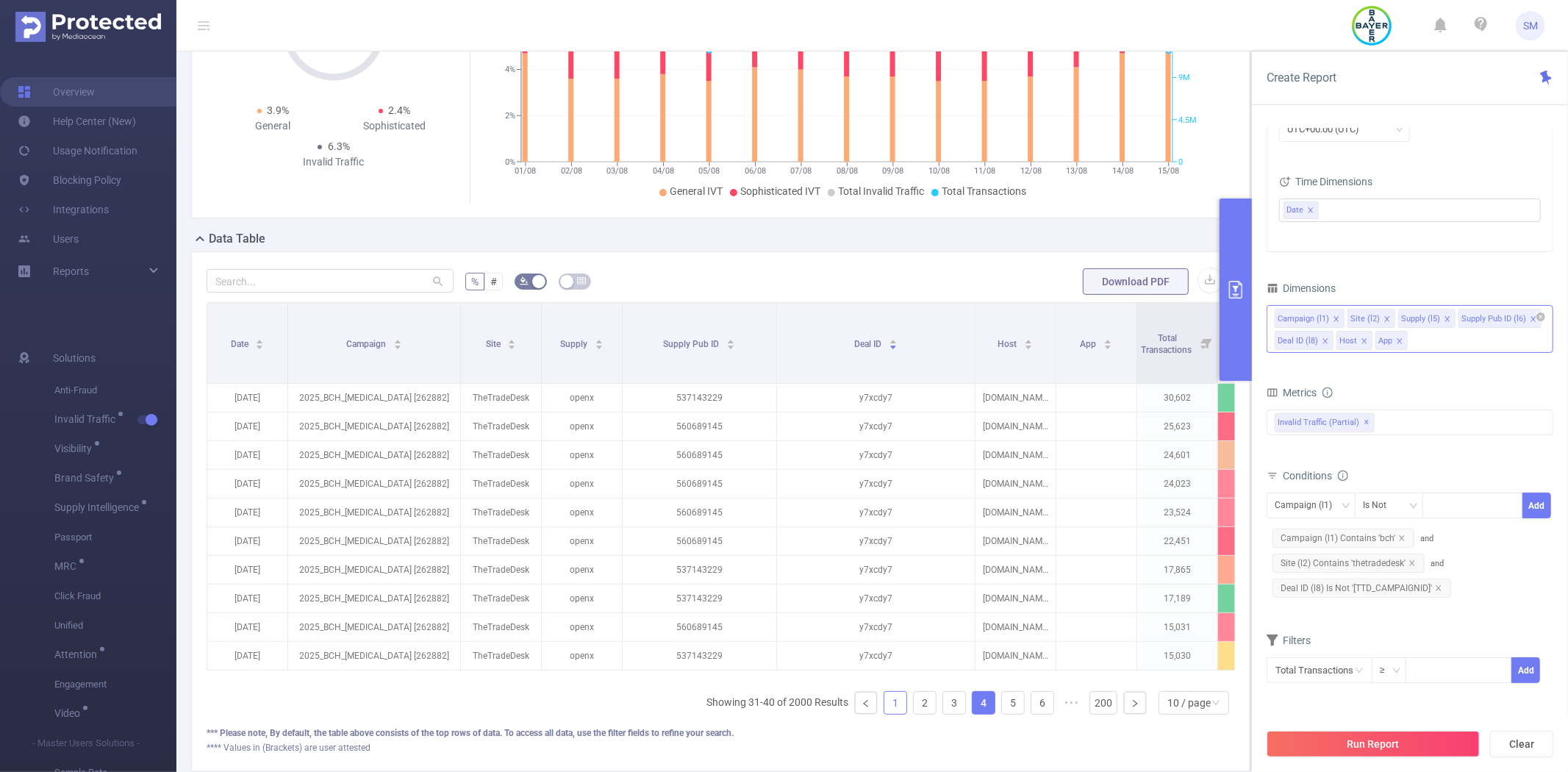
click at [886, 714] on link "1" at bounding box center [895, 702] width 22 height 22
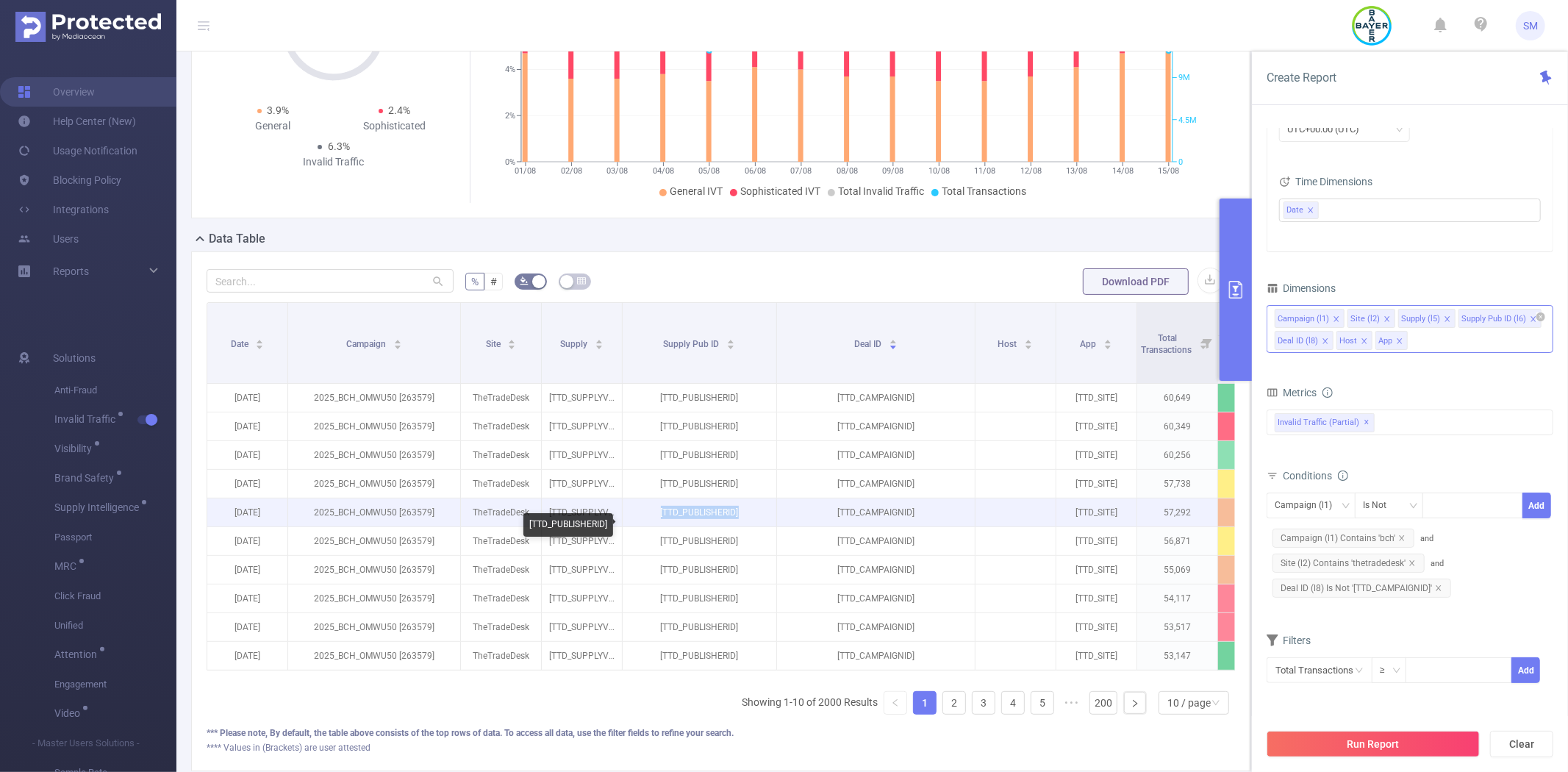
drag, startPoint x: 743, startPoint y: 522, endPoint x: 653, endPoint y: 522, distance: 90.0
click at [653, 522] on p "[TTD_PUBLISHERID]" at bounding box center [699, 512] width 153 height 28
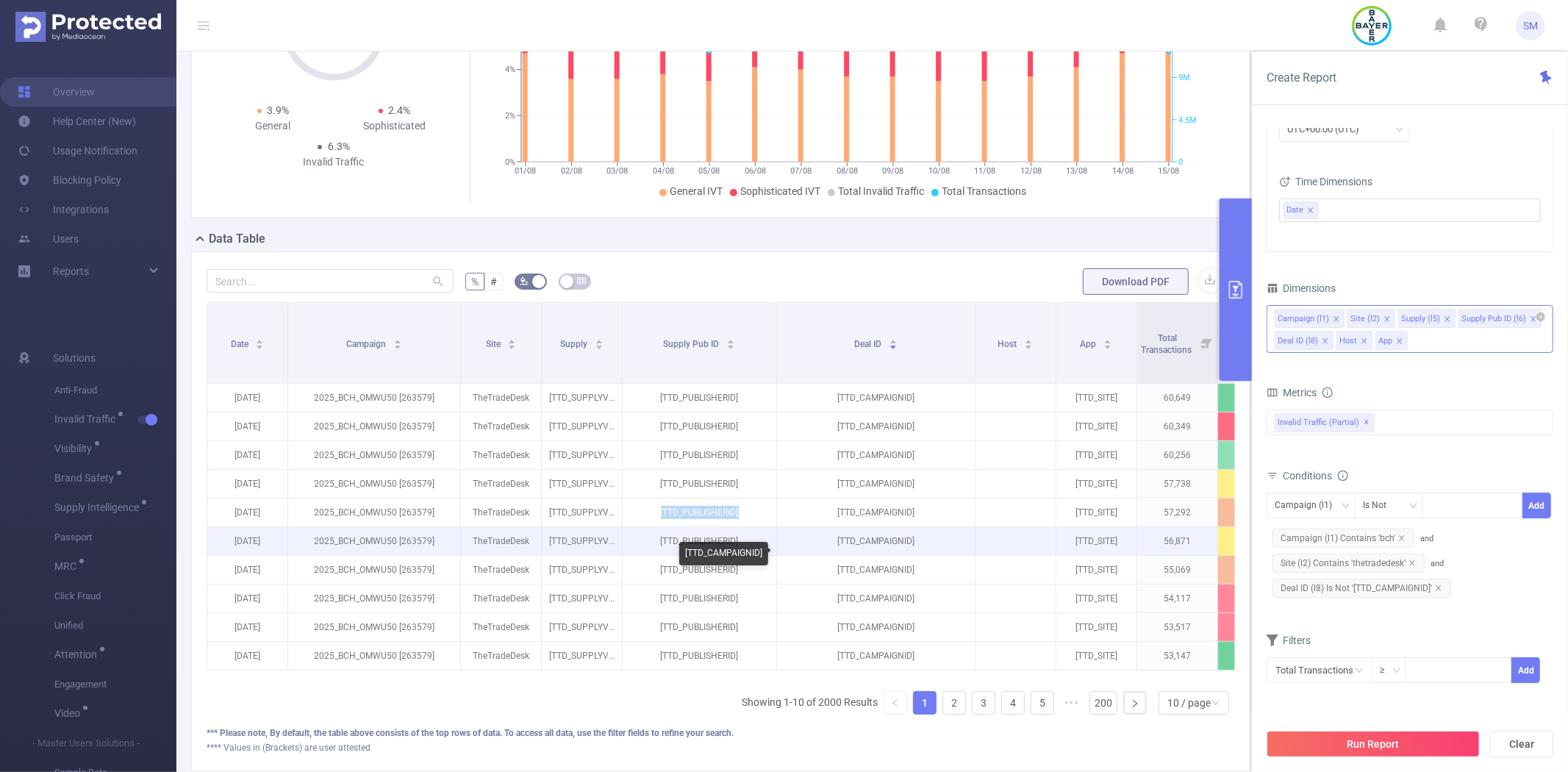
copy p "[TTD_PUBLISHERID]"
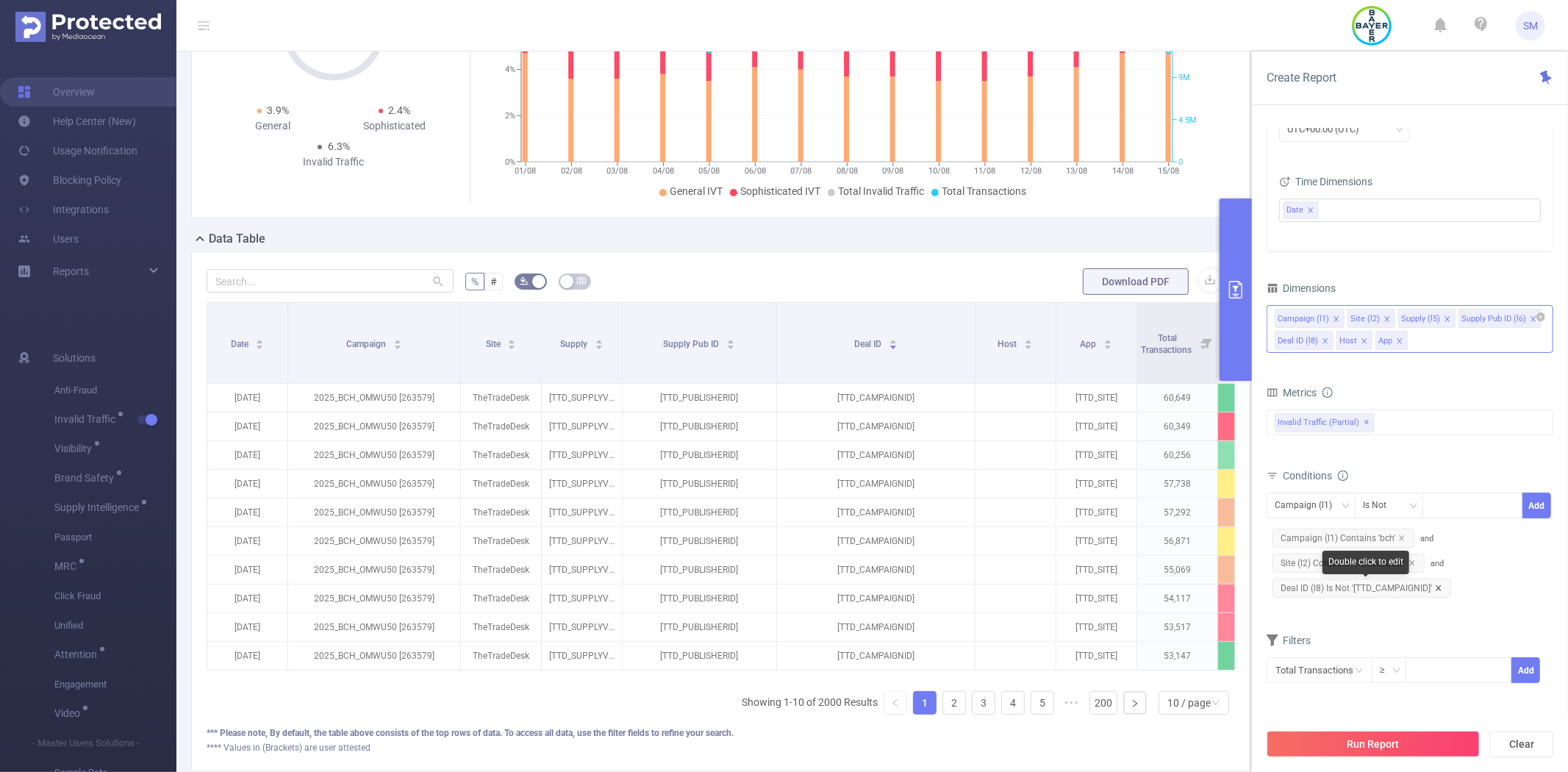
click at [1437, 586] on icon "icon: close" at bounding box center [1438, 587] width 7 height 7
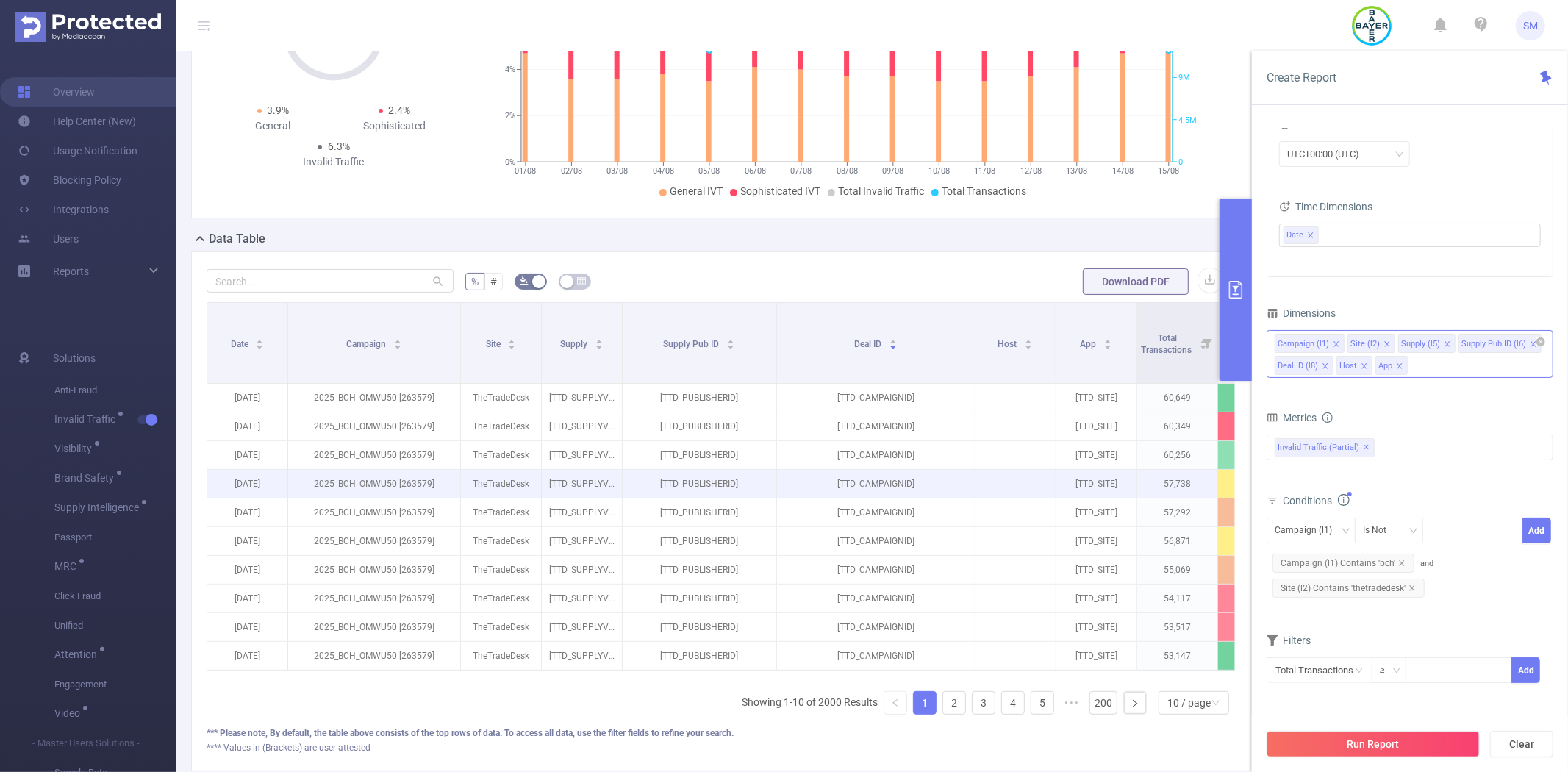
click at [742, 517] on p "[TTD_PUBLISHERID]" at bounding box center [699, 512] width 153 height 28
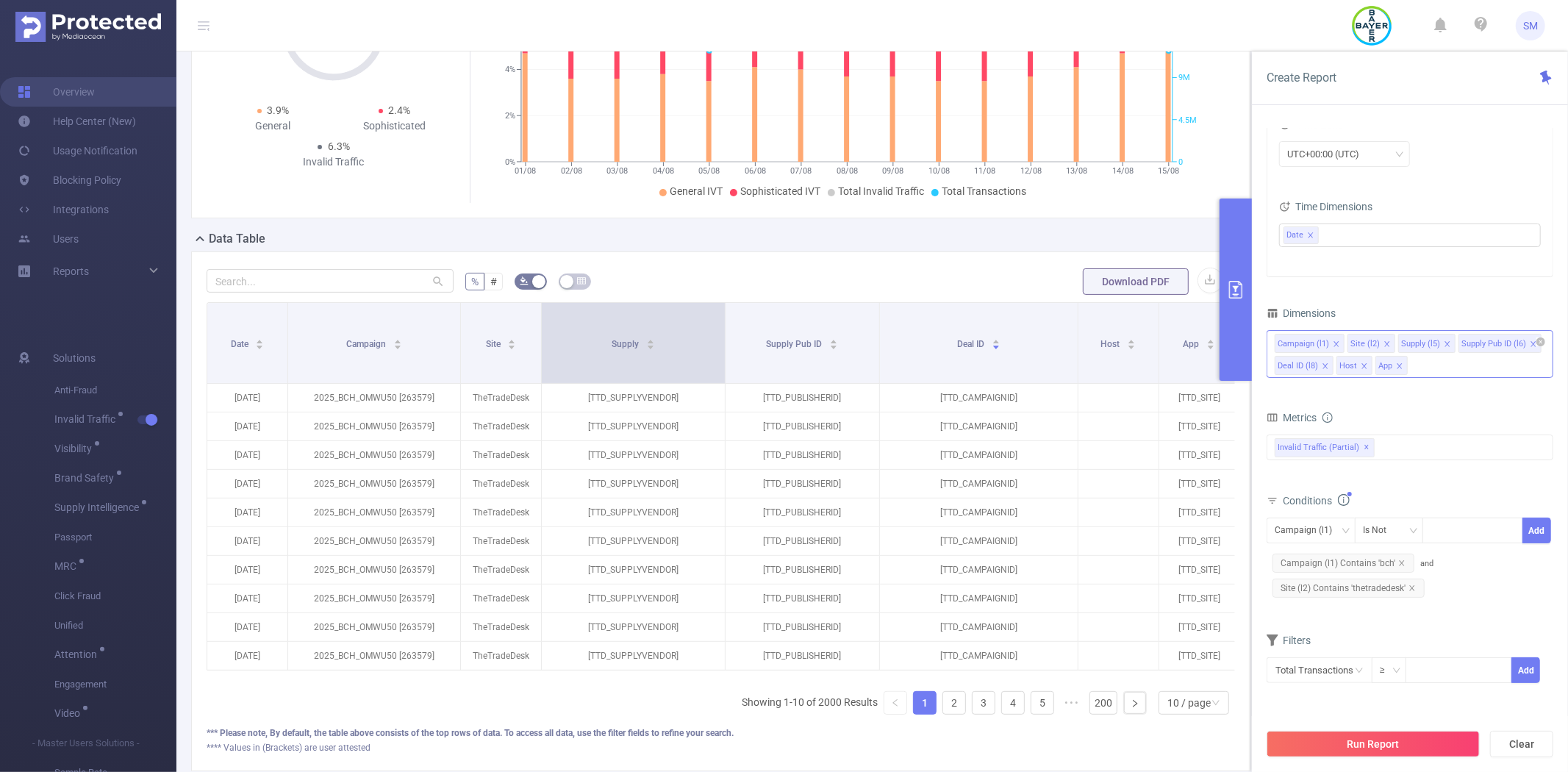
drag, startPoint x: 618, startPoint y: 340, endPoint x: 722, endPoint y: 336, distance: 104.1
click at [722, 336] on span at bounding box center [724, 342] width 7 height 80
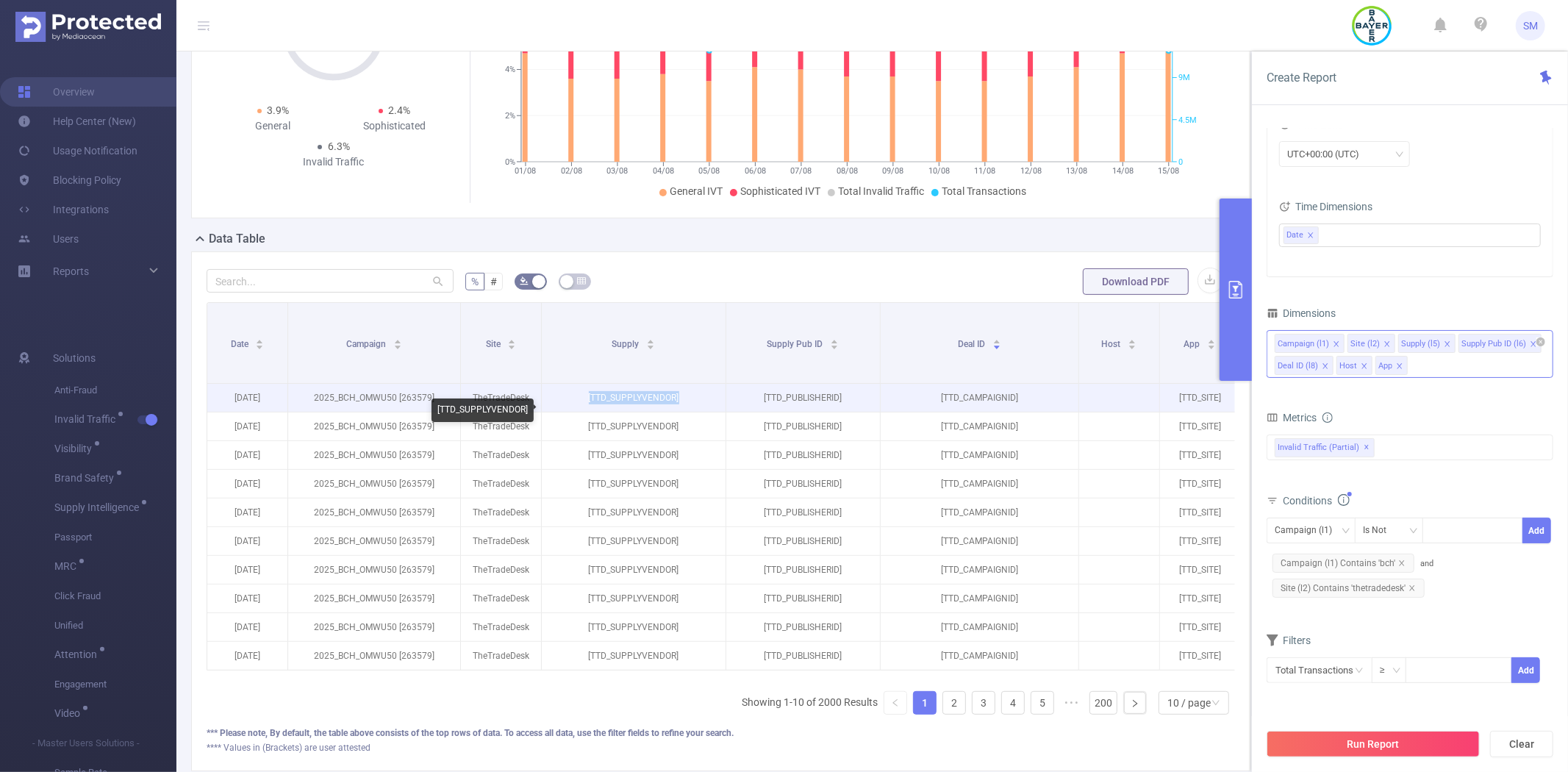
drag, startPoint x: 691, startPoint y: 412, endPoint x: 572, endPoint y: 410, distance: 119.0
click at [572, 410] on p "[TTD_SUPPLYVENDOR]" at bounding box center [634, 398] width 184 height 28
copy p "[TTD_SUPPLYVENDOR]"
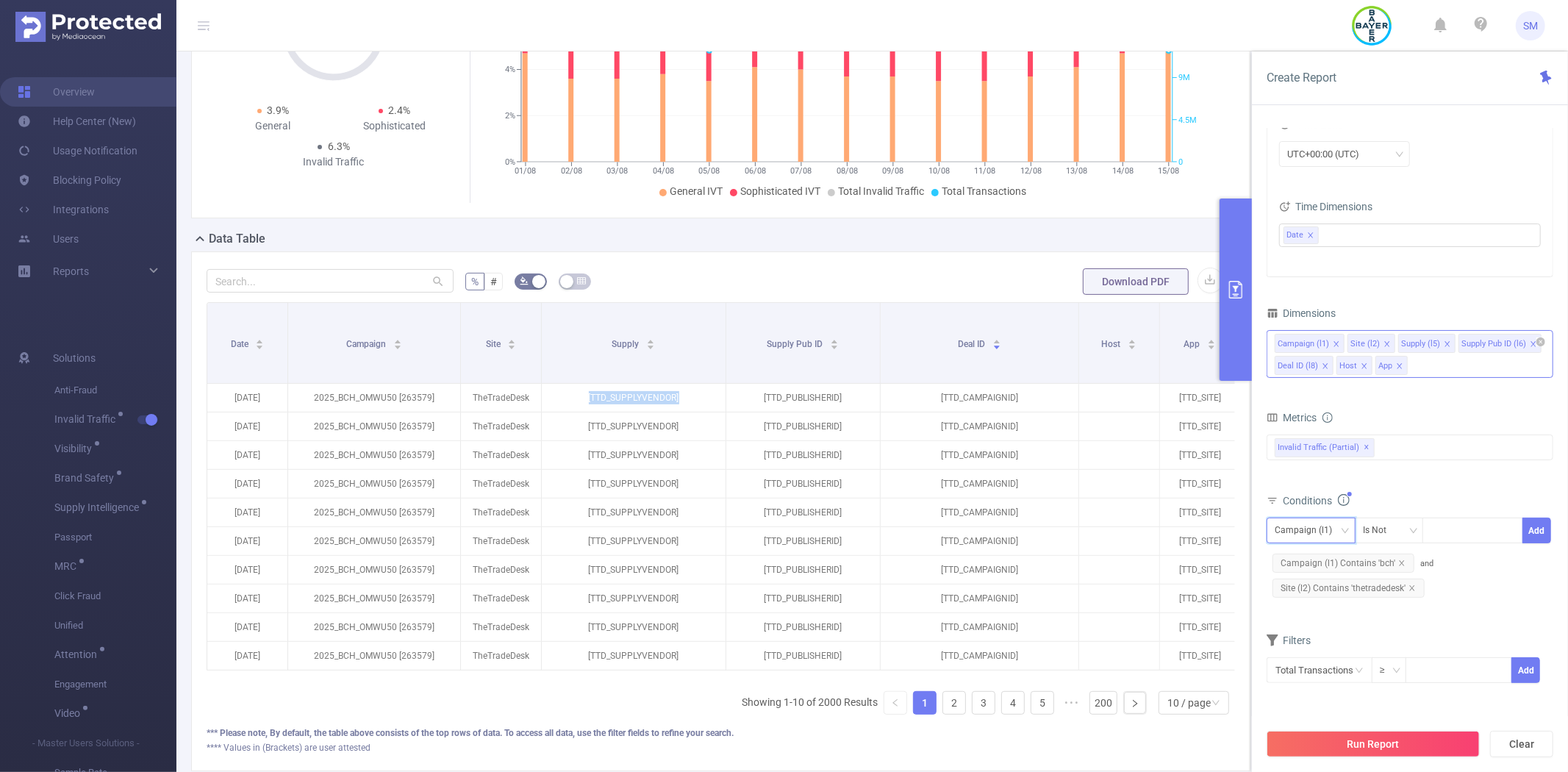
click at [1311, 534] on div "Campaign (l1)" at bounding box center [1308, 530] width 68 height 24
click at [1320, 608] on li "Supply (l5)" at bounding box center [1316, 607] width 98 height 23
click at [1391, 532] on div "Is Not" at bounding box center [1379, 530] width 34 height 24
click at [1407, 624] on li "Does Not Contain" at bounding box center [1403, 631] width 98 height 23
click at [1453, 528] on div at bounding box center [1472, 530] width 85 height 24
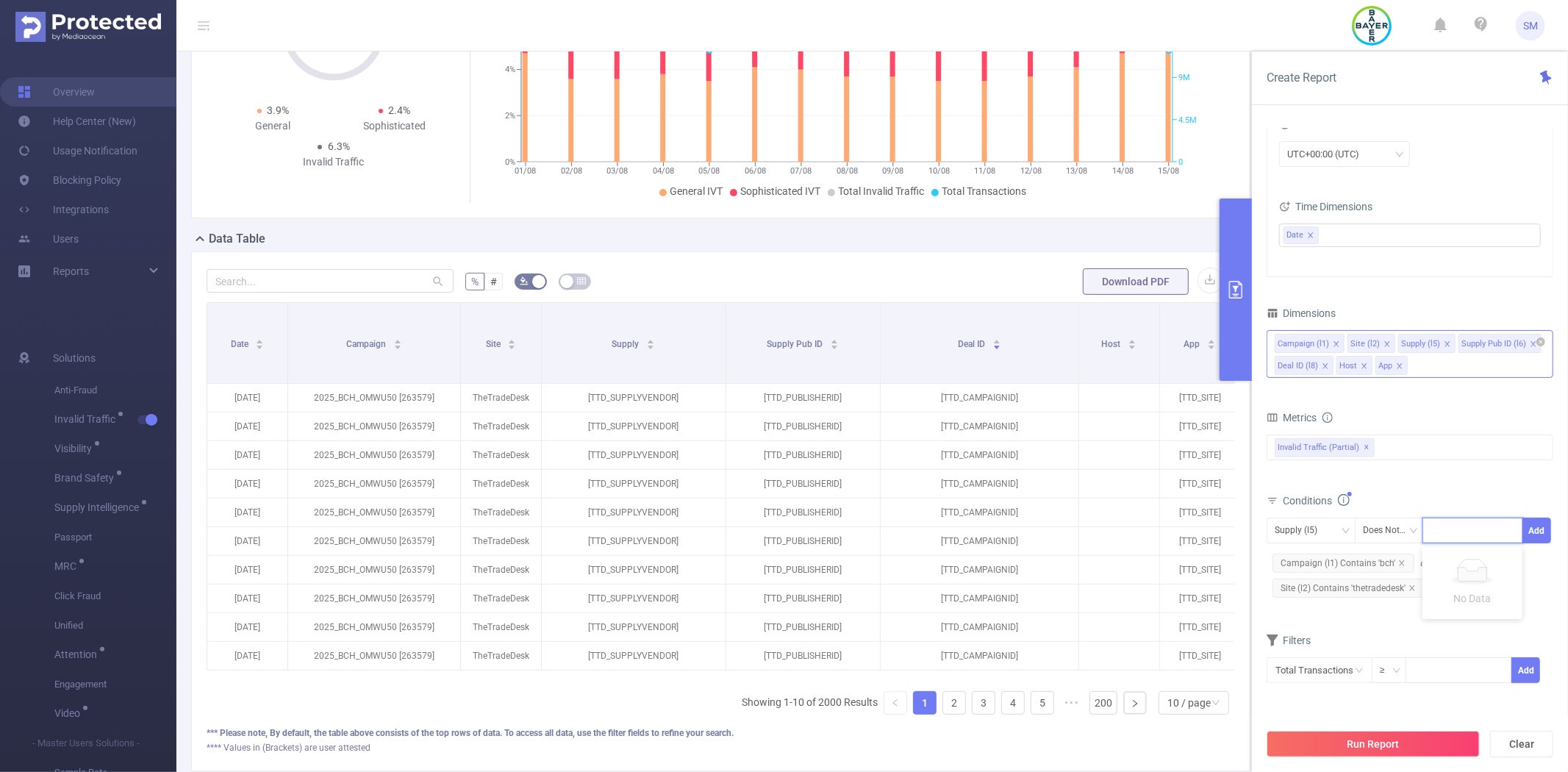
paste input "[TTD_SUPPLYVENDOR]"
type input "[TTD_SUPPLYVENDOR]"
click at [1476, 555] on li "[TTD_SUPPLYVENDOR]" at bounding box center [1491, 561] width 137 height 23
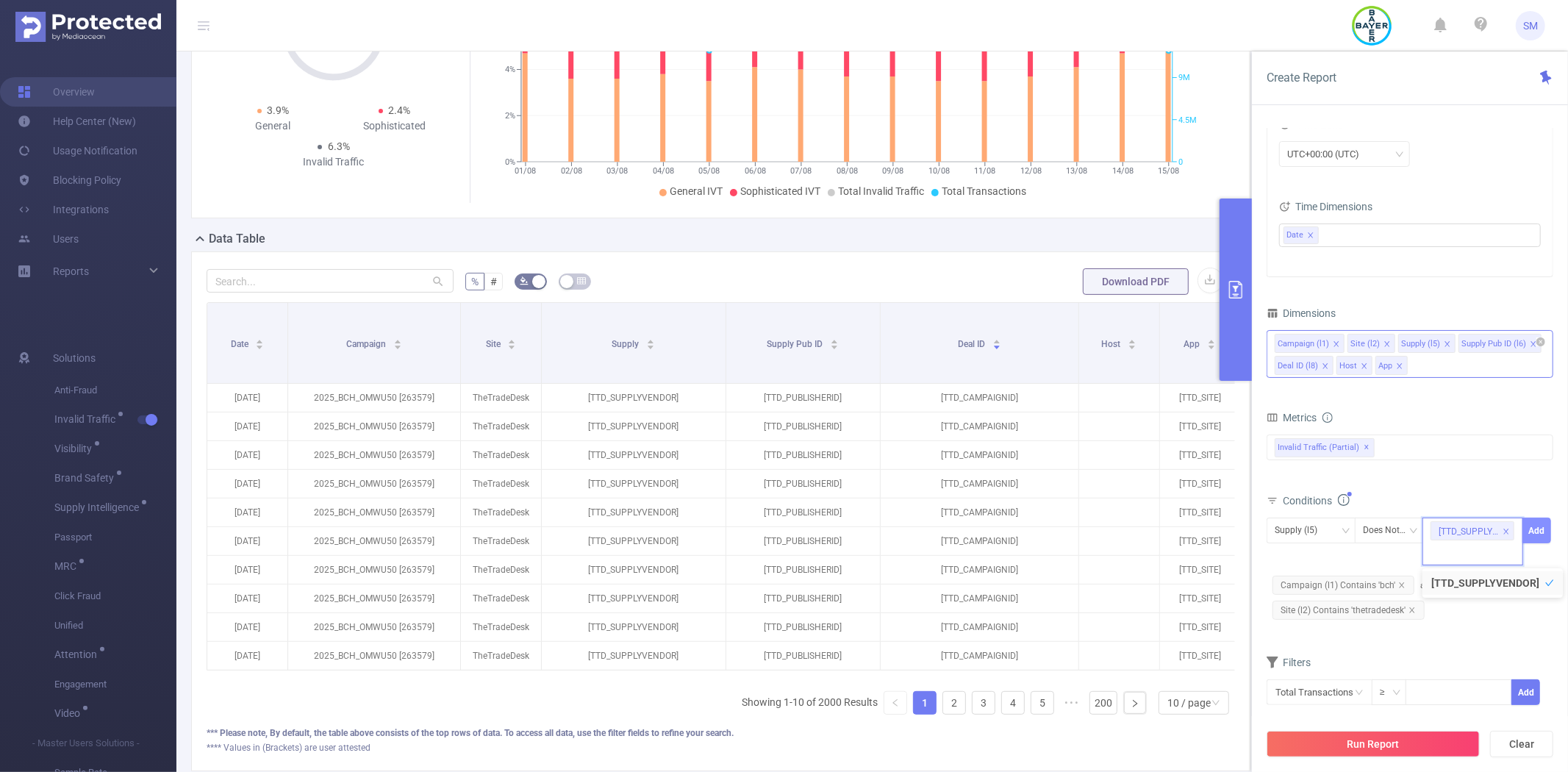
click at [1541, 524] on button "Add" at bounding box center [1537, 531] width 29 height 26
click at [1412, 748] on button "Run Report" at bounding box center [1373, 744] width 213 height 27
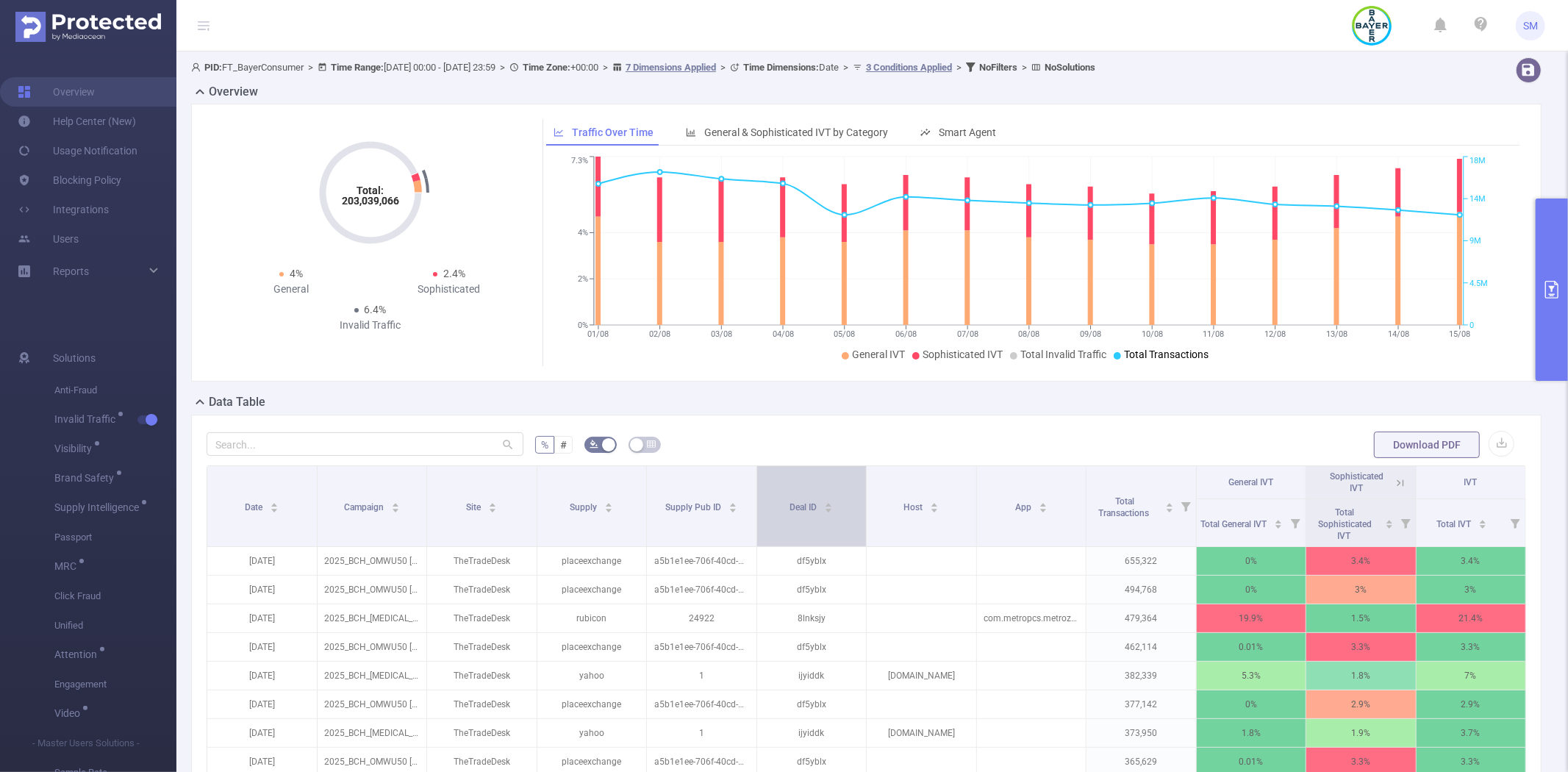
click at [790, 499] on div "Deal ID" at bounding box center [811, 506] width 44 height 15
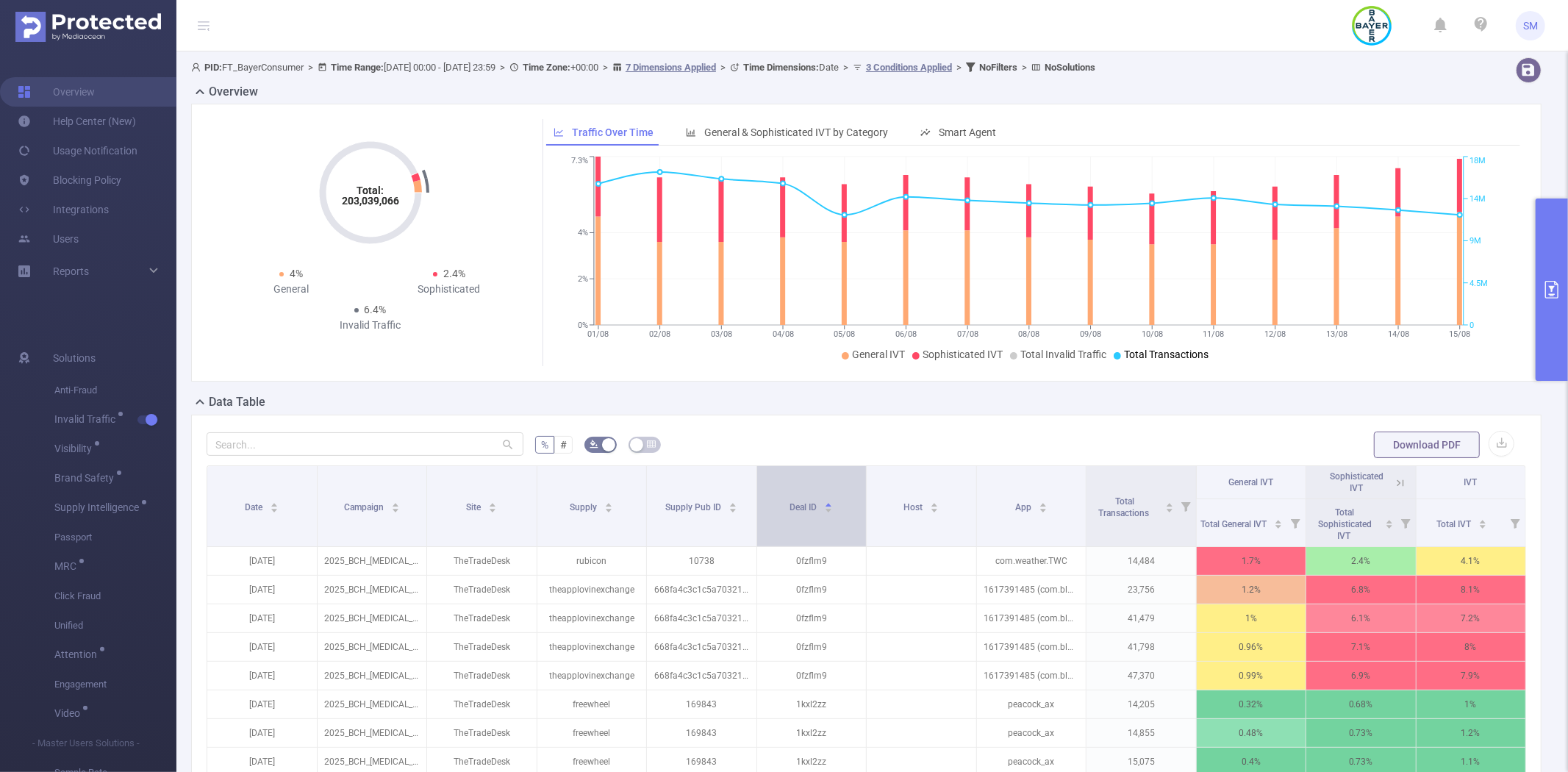
click at [790, 499] on div "Deal ID" at bounding box center [811, 506] width 44 height 15
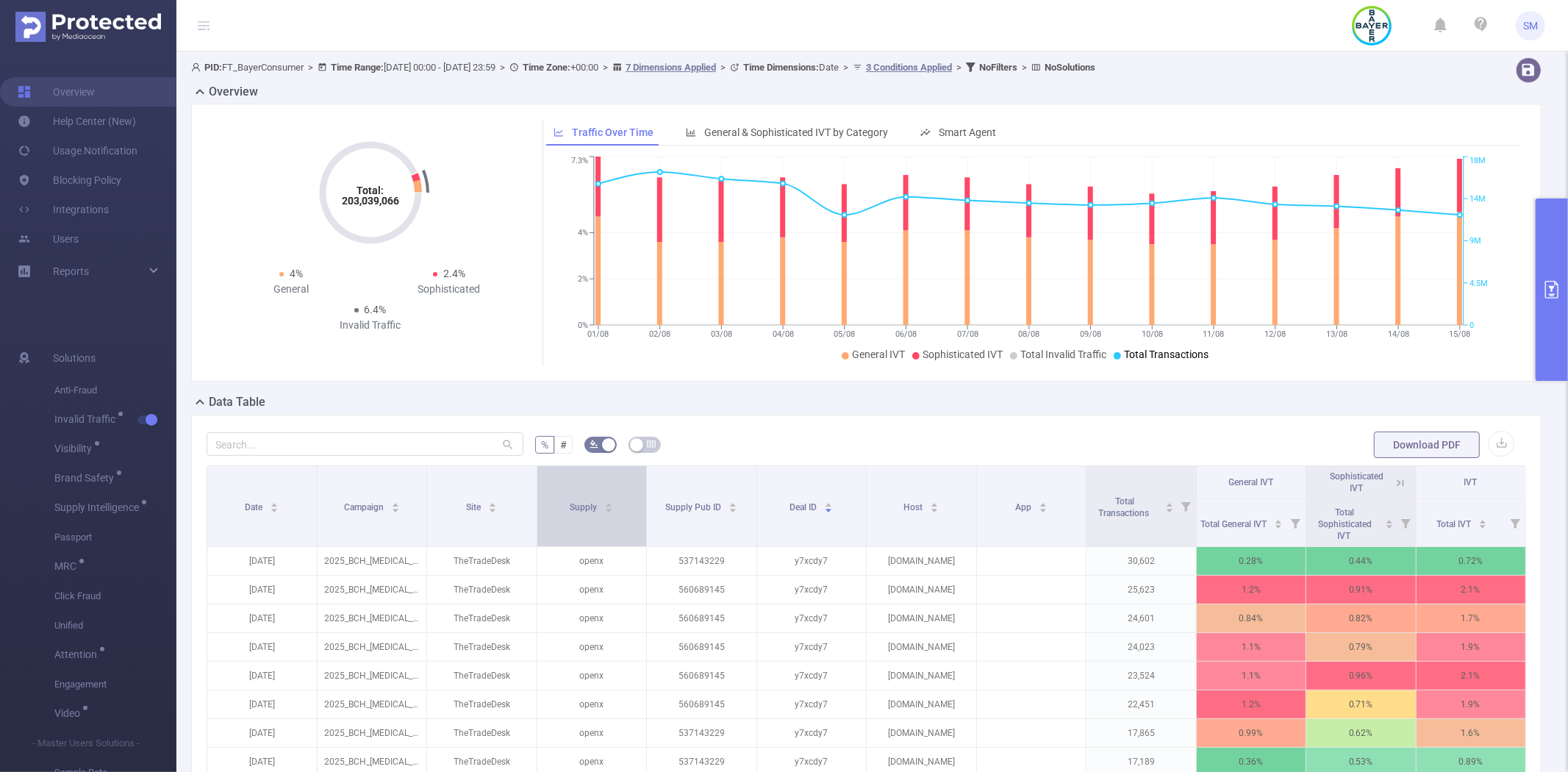
click at [569, 499] on div "Supply" at bounding box center [591, 506] width 44 height 15
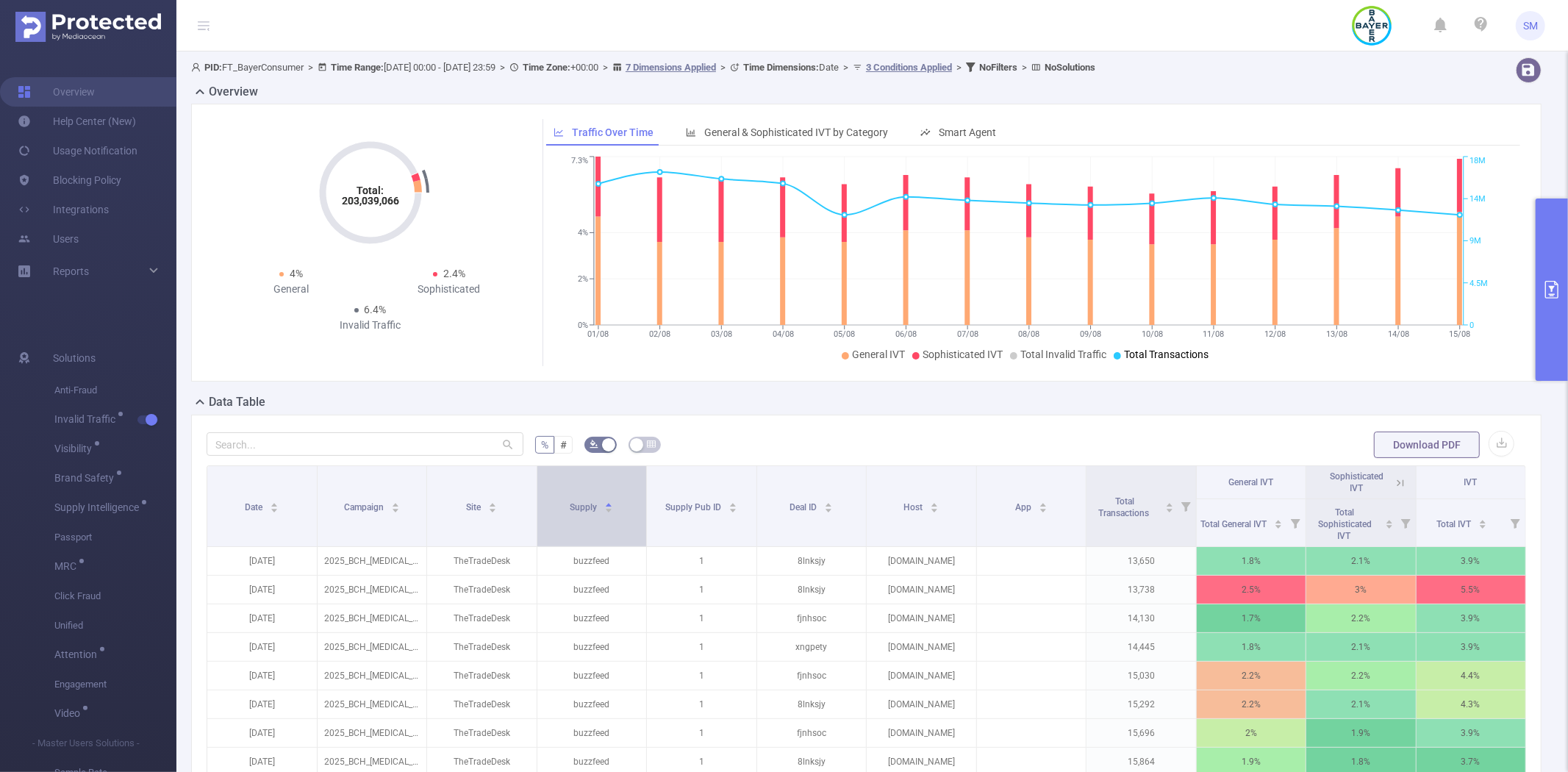
click at [569, 499] on div "Supply" at bounding box center [591, 506] width 44 height 15
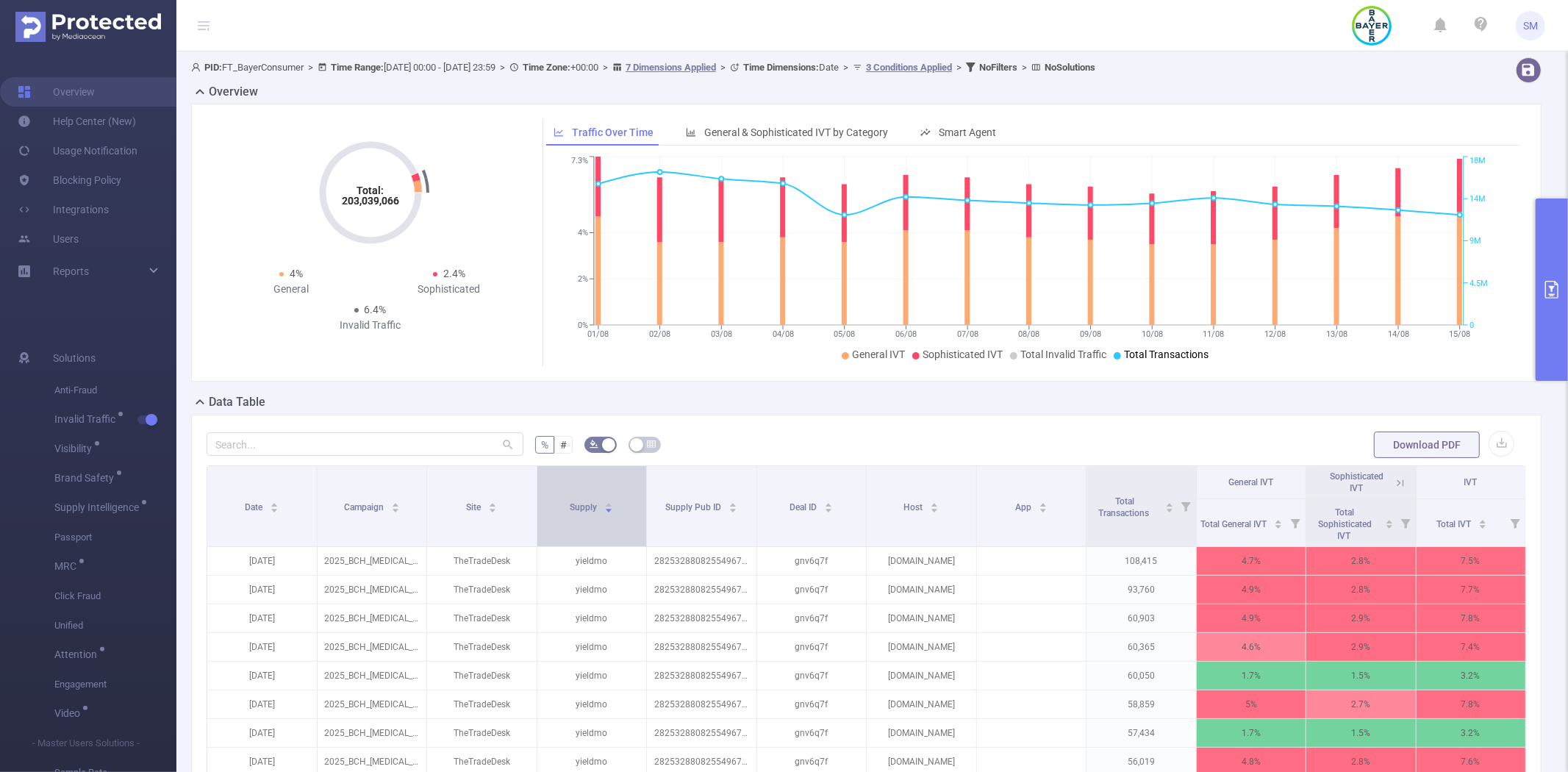
click at [569, 499] on div "Supply" at bounding box center [591, 506] width 44 height 15
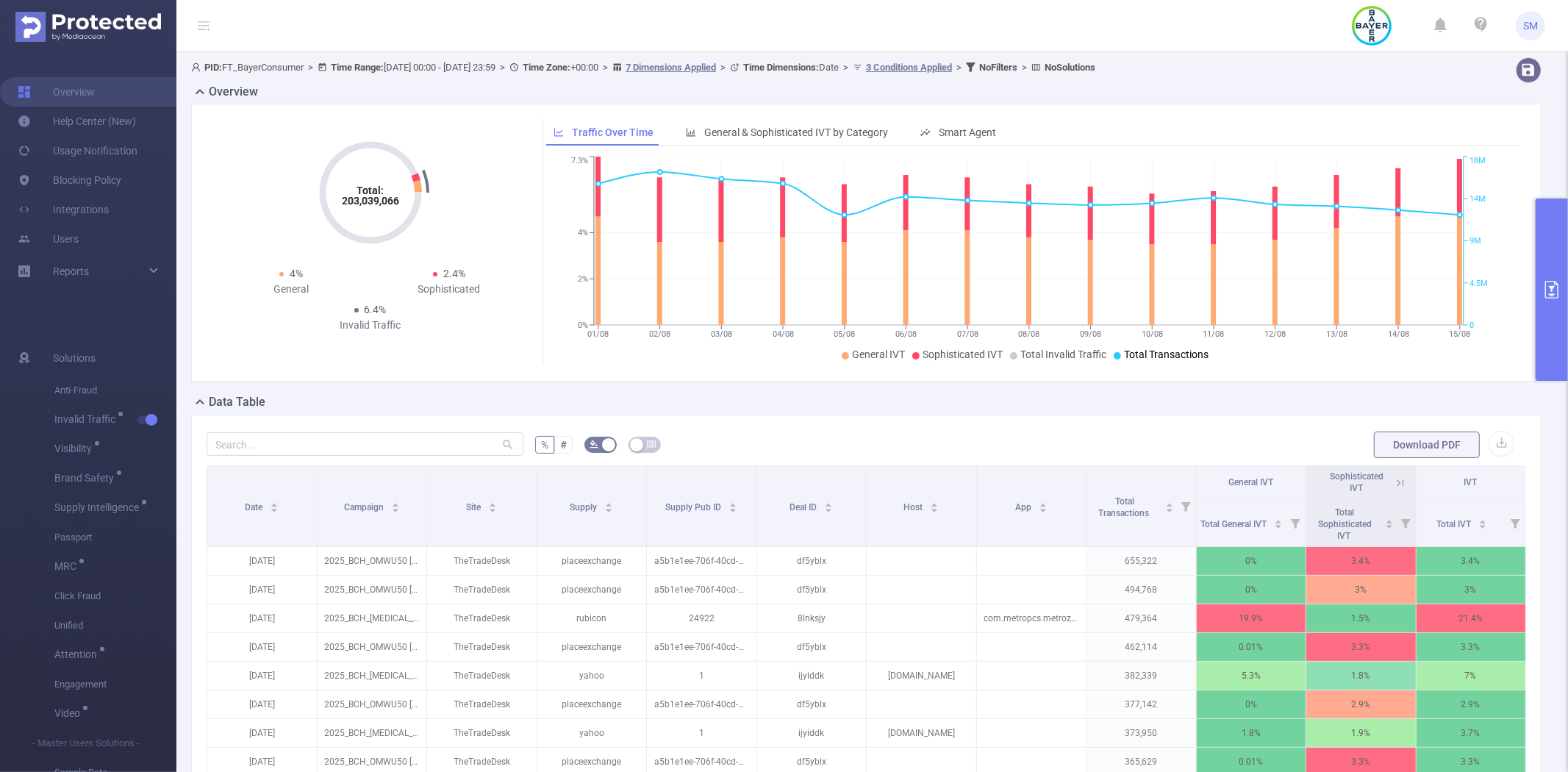
click at [744, 425] on div "% # Download PDF Date Campaign Site Supply Supply Pub ID Deal ID Host App Total…" at bounding box center [866, 674] width 1350 height 520
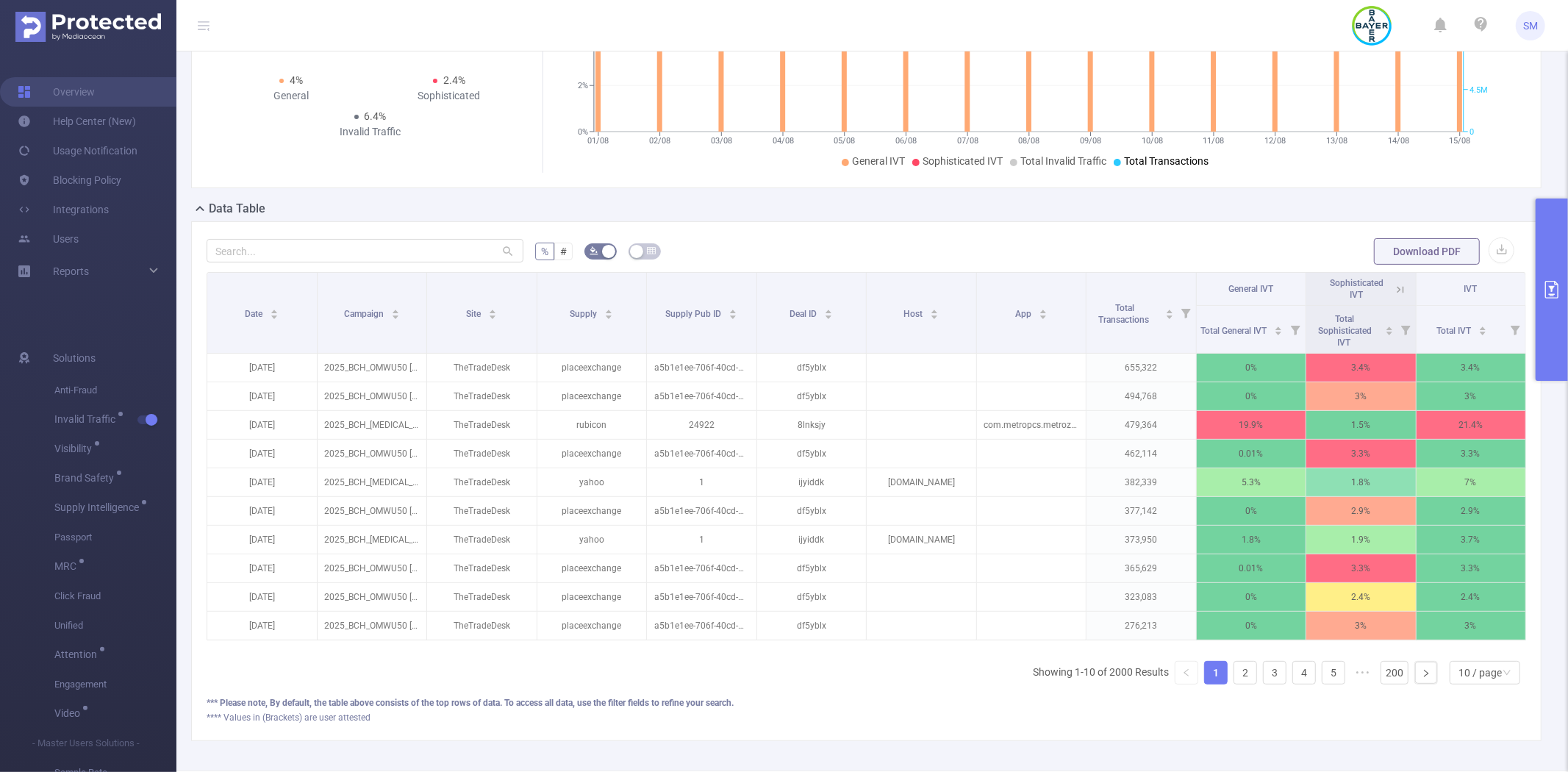
scroll to position [244, 0]
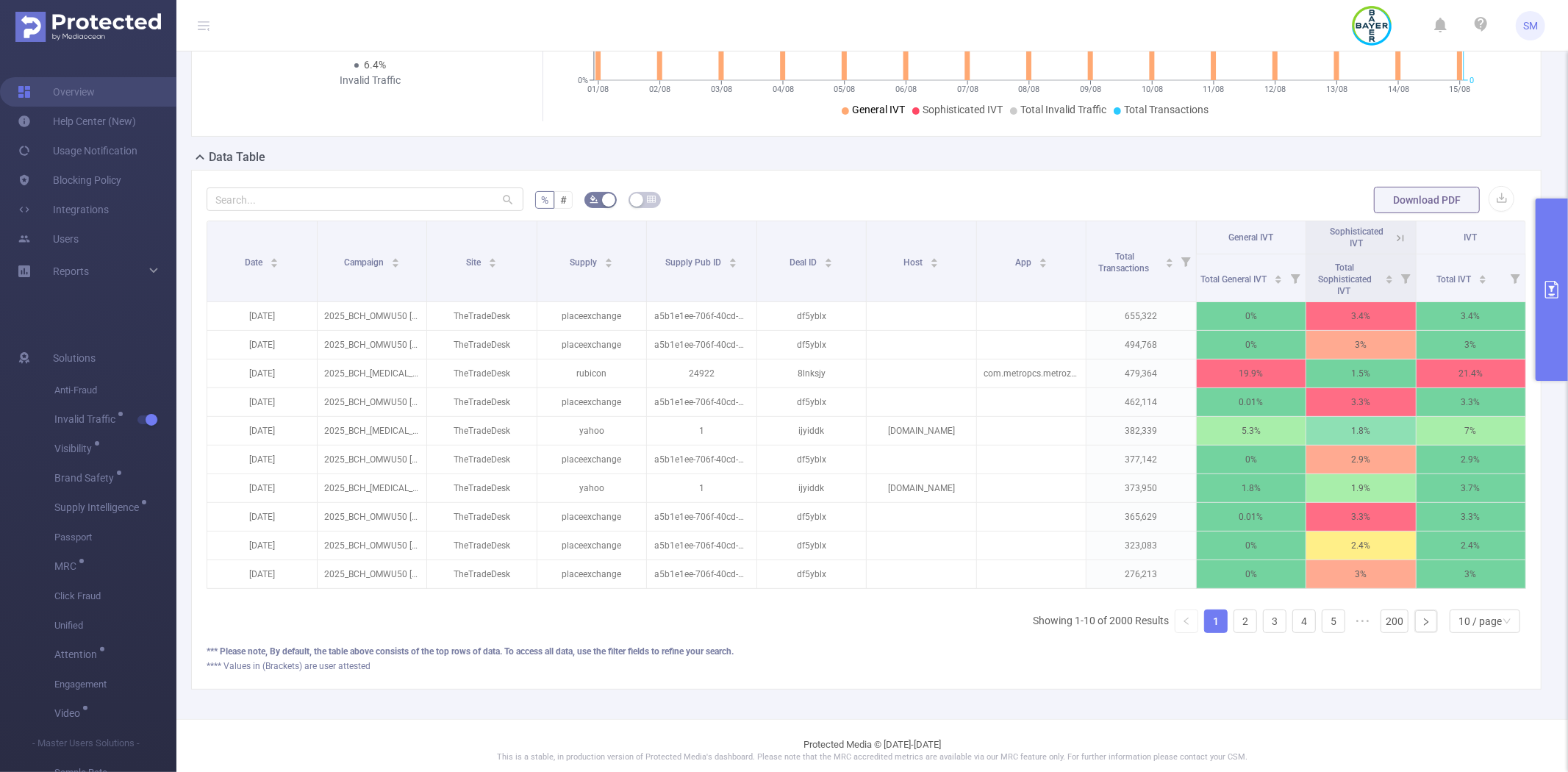
click at [891, 187] on form "% # Download PDF" at bounding box center [866, 200] width 1320 height 29
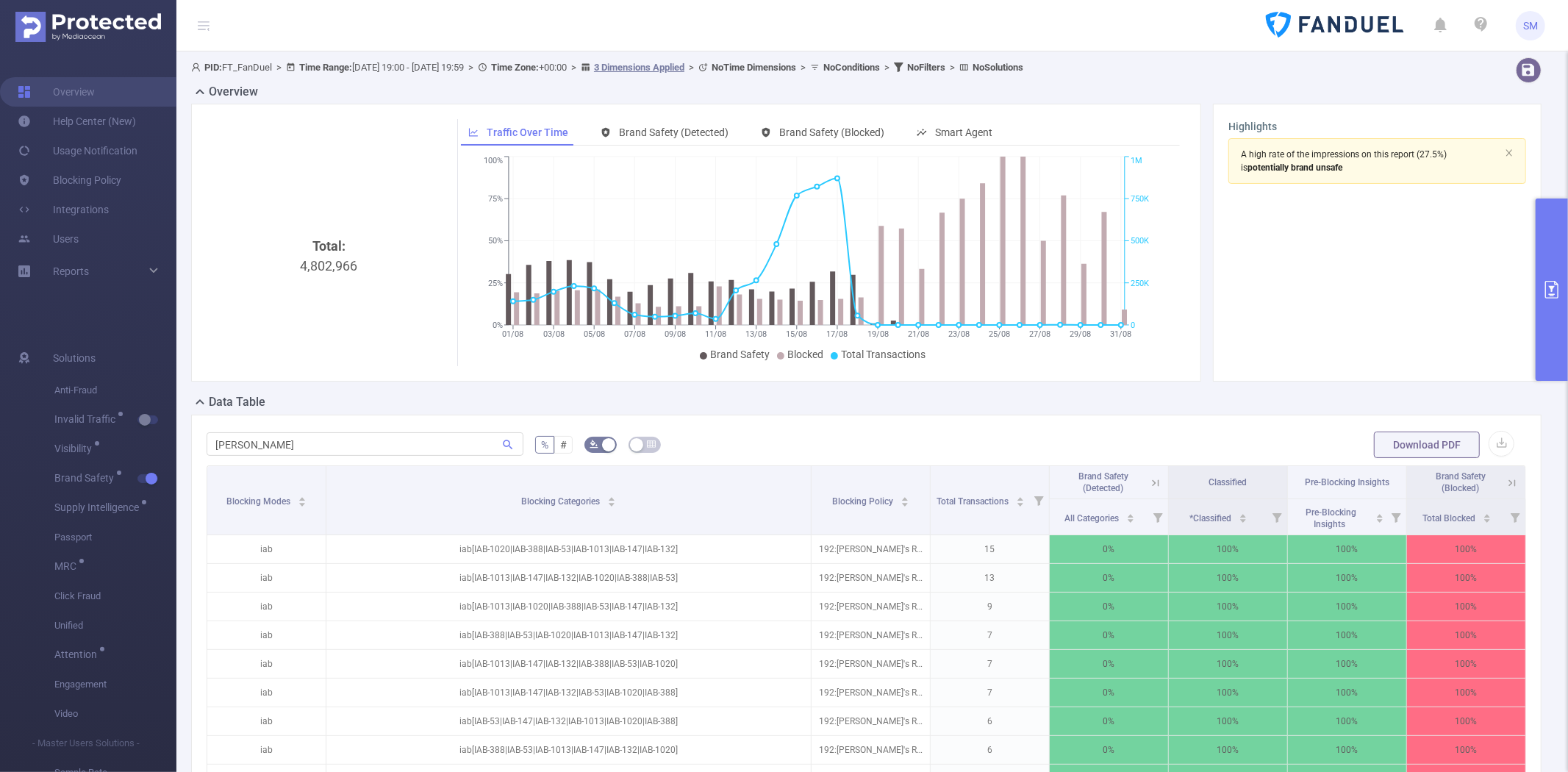
click at [1560, 222] on button "primary" at bounding box center [1552, 290] width 32 height 182
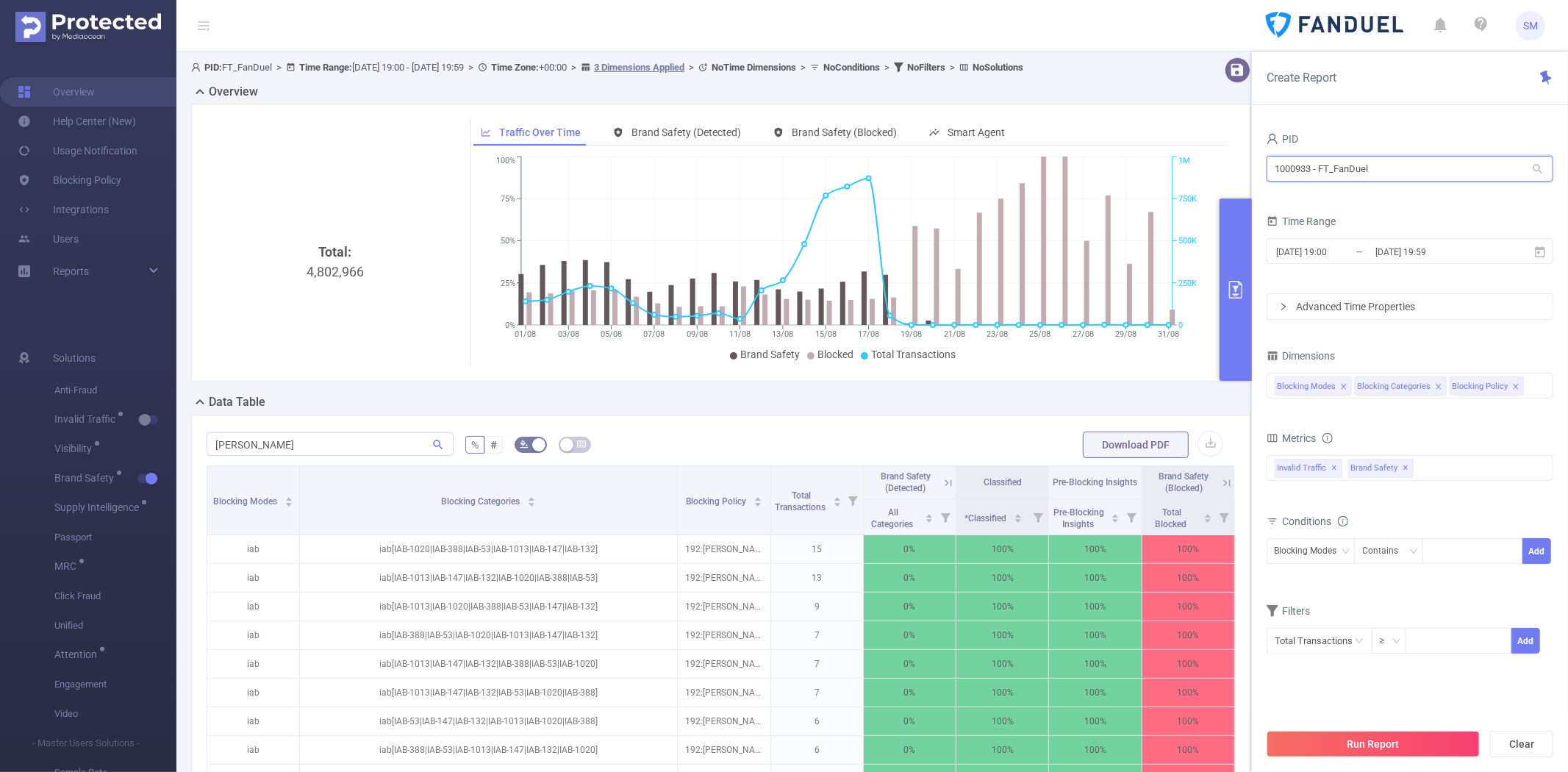
click at [1431, 173] on input "1000933 - FT_FanDuel" at bounding box center [1409, 169] width 286 height 26
drag, startPoint x: 1383, startPoint y: 168, endPoint x: 1265, endPoint y: 166, distance: 118.0
click at [1265, 166] on div "PID 1000933 - FT_FanDuel 1000933 - FT_FanDuel Time Range 2025-08-01 19:00 _ 202…" at bounding box center [1410, 455] width 316 height 683
paste input "008"
type input "1000008"
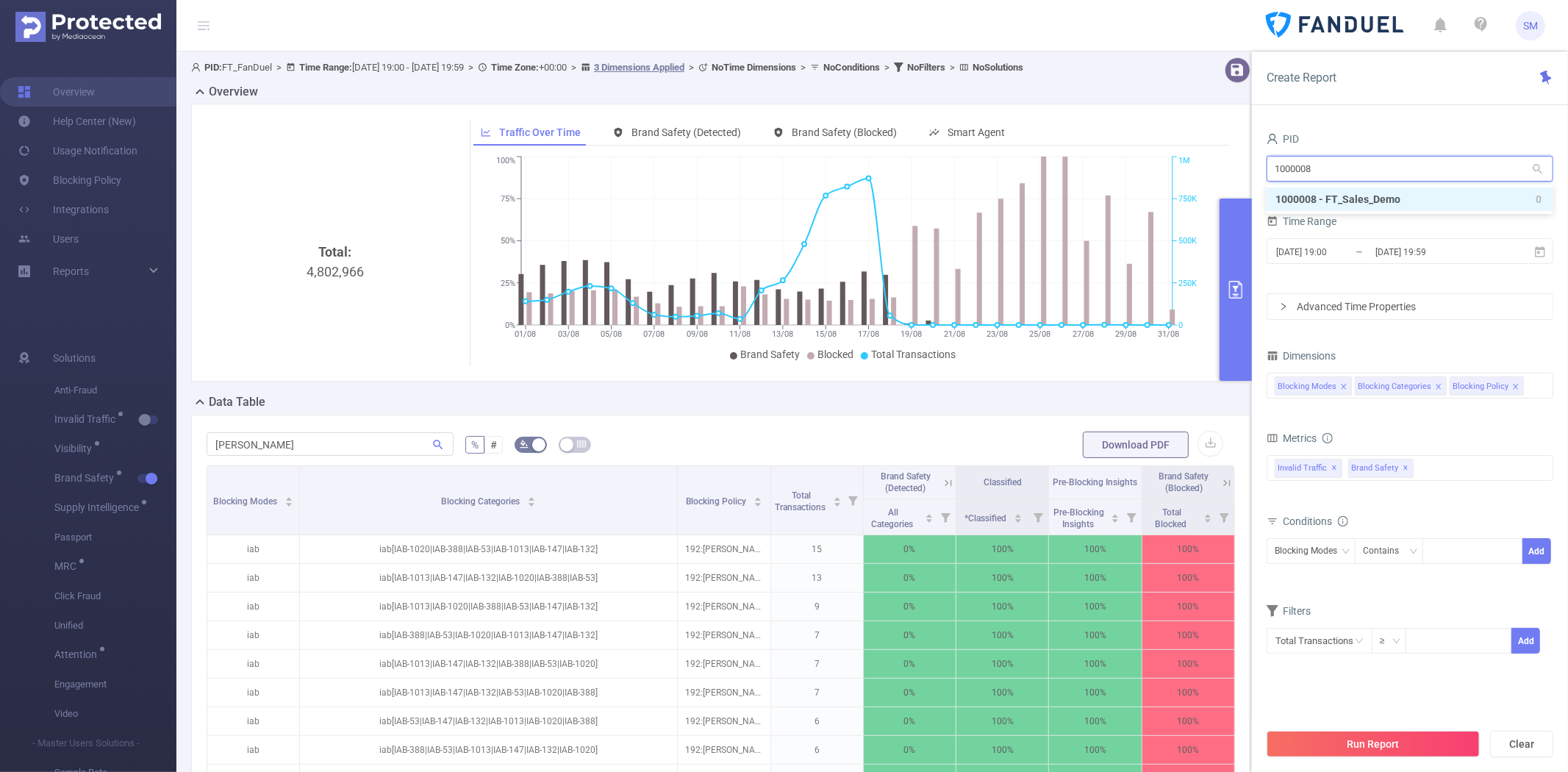
click at [1337, 198] on li "1000008 - FT_Sales_Demo 0" at bounding box center [1409, 198] width 286 height 23
click at [79, 243] on link "Users" at bounding box center [48, 239] width 61 height 29
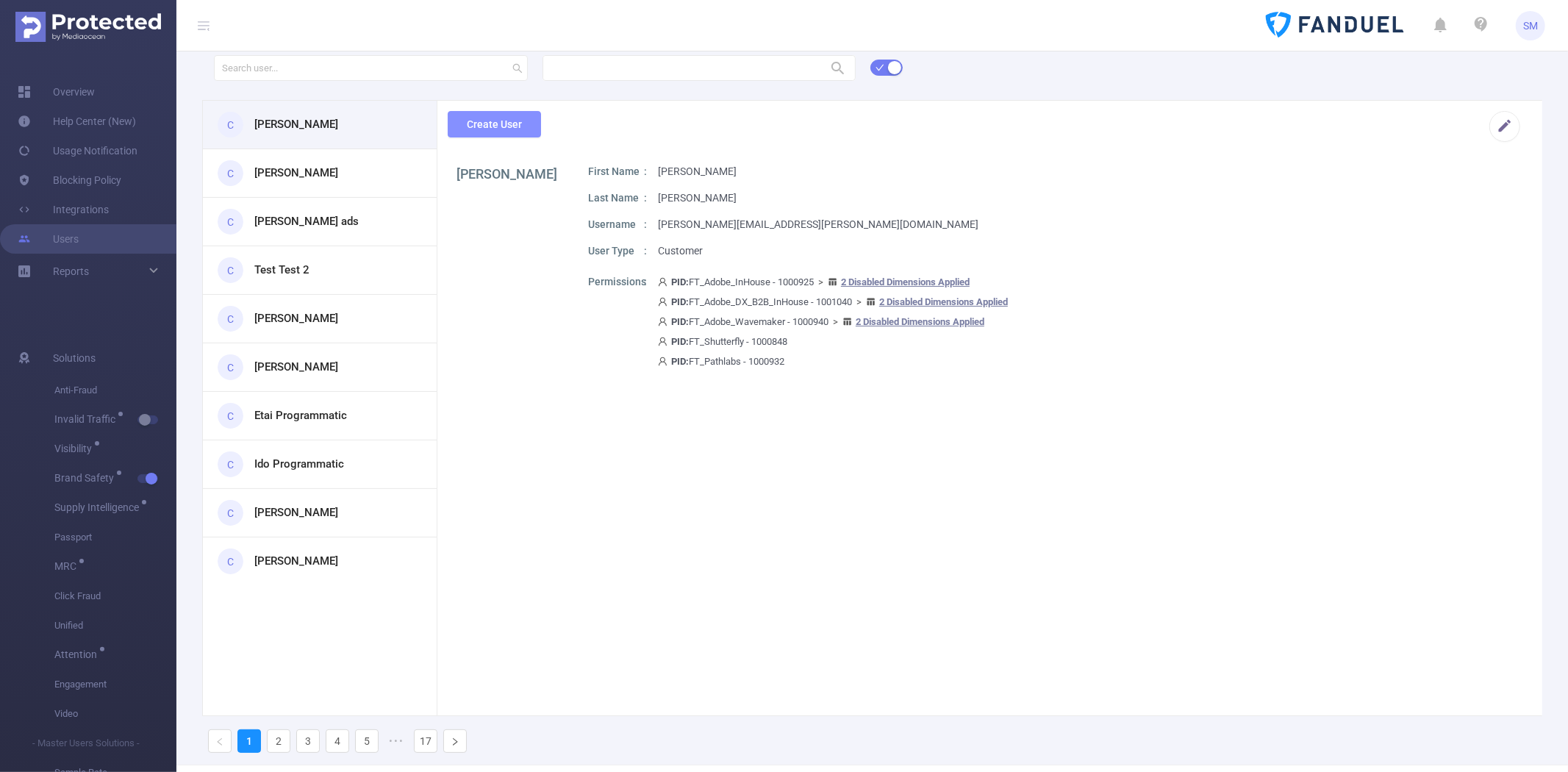
click at [473, 123] on button "Create User" at bounding box center [494, 124] width 94 height 27
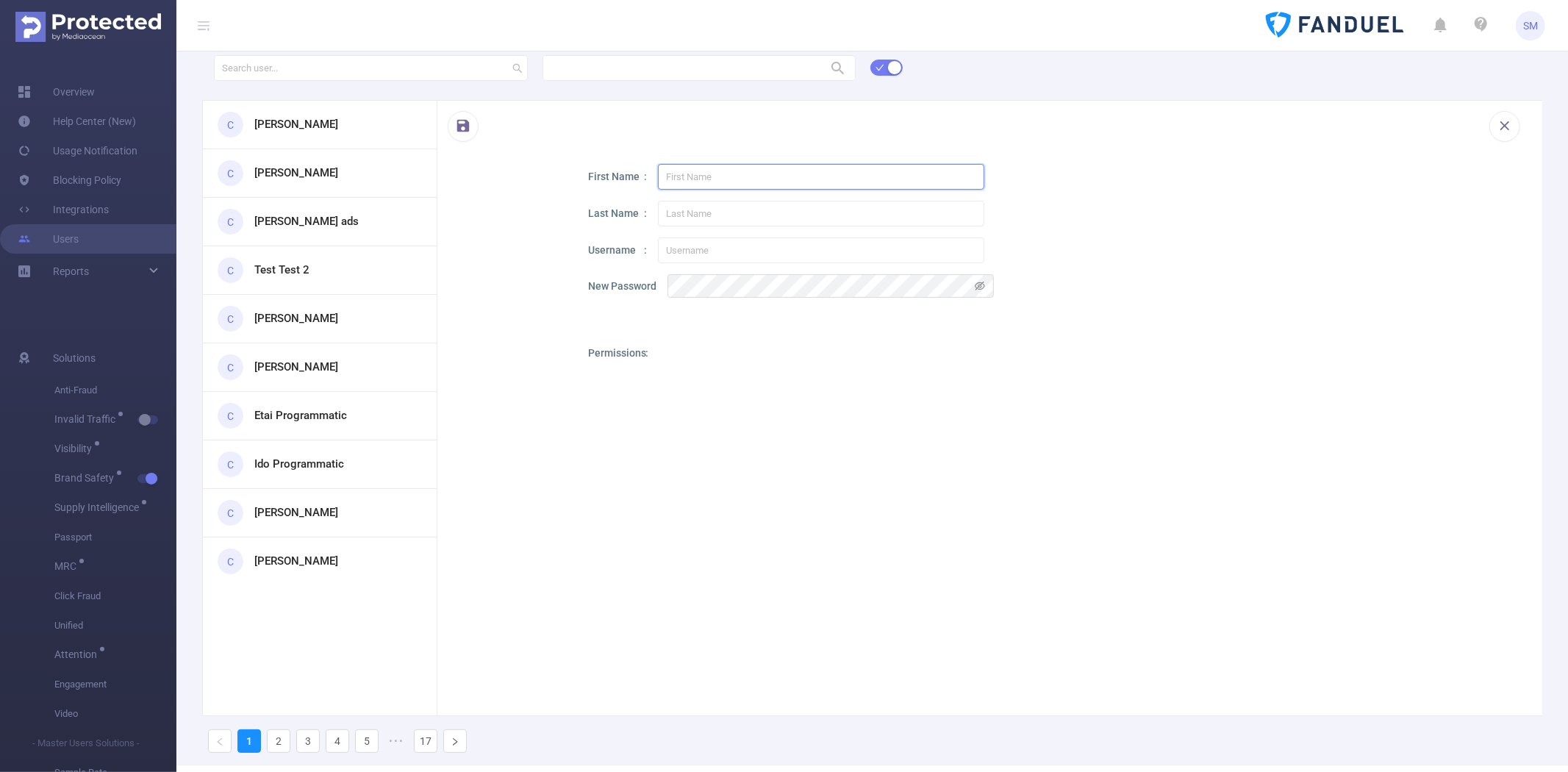
click at [774, 186] on input "text" at bounding box center [821, 177] width 327 height 26
paste input "[PERSON_NAME]"
type input "[PERSON_NAME]"
click at [694, 215] on input "text" at bounding box center [821, 214] width 327 height 26
paste input "Passen"
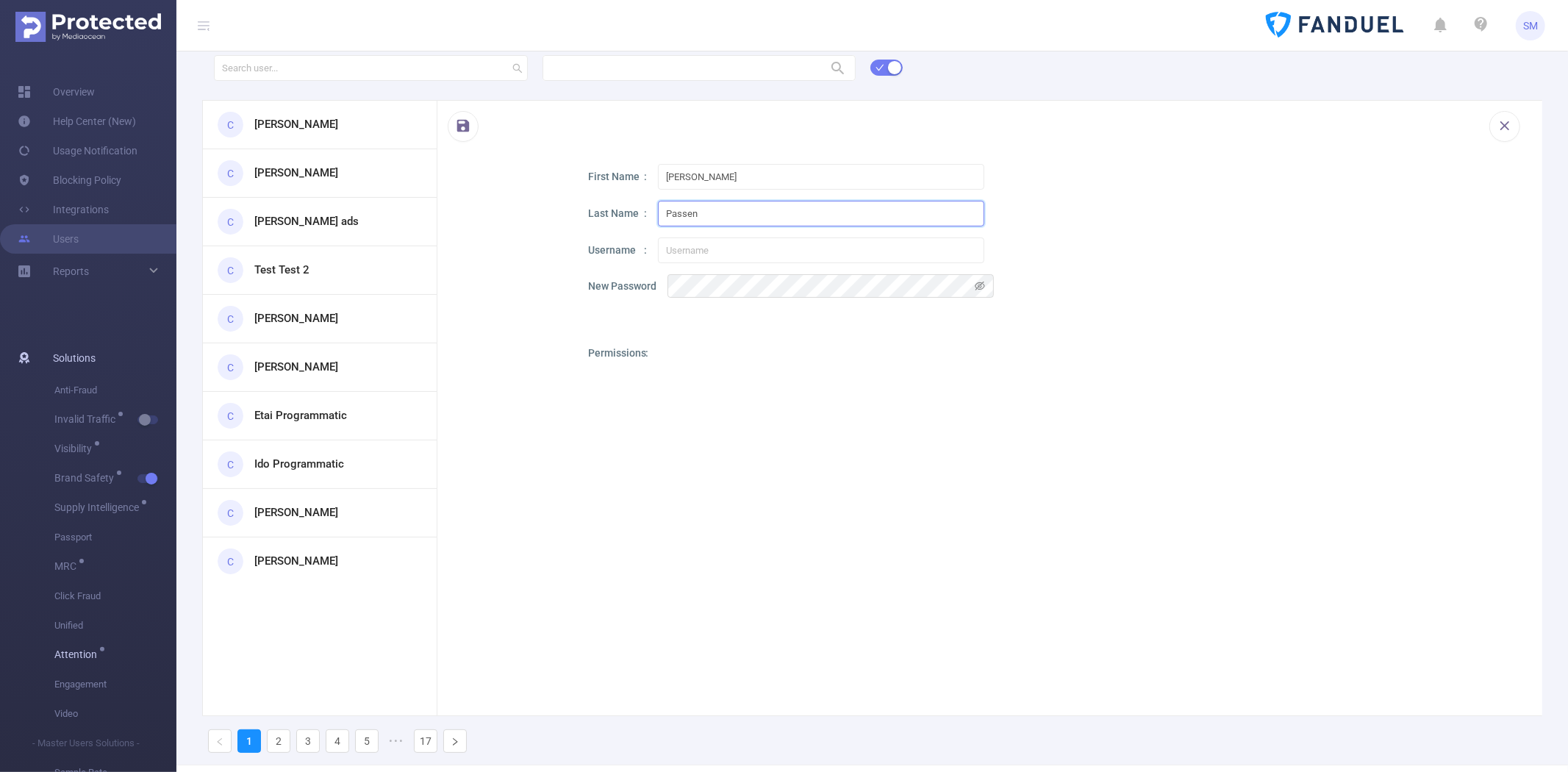
type input "Passen"
click at [738, 250] on input "text" at bounding box center [821, 250] width 327 height 26
paste input "[PERSON_NAME][EMAIL_ADDRESS][PERSON_NAME][DOMAIN_NAME]"
type input "[PERSON_NAME][EMAIL_ADDRESS][PERSON_NAME][DOMAIN_NAME]"
click at [1040, 275] on div "New Password" at bounding box center [1052, 286] width 928 height 23
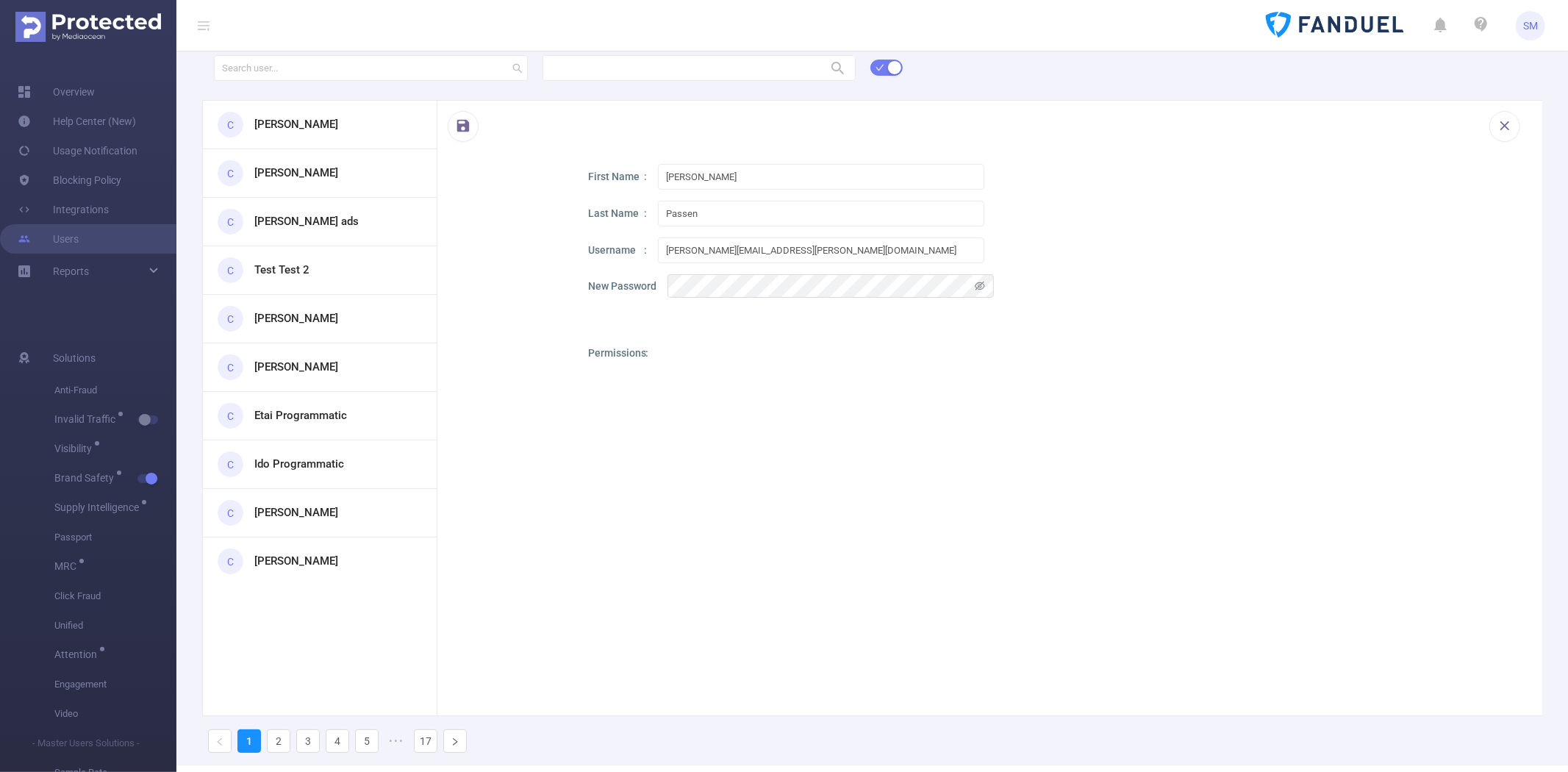
click at [648, 357] on div "Permissions Add PID" at bounding box center [1052, 564] width 928 height 438
click at [662, 355] on div at bounding box center [822, 547] width 327 height 404
click at [616, 353] on p "Permissions" at bounding box center [618, 353] width 60 height 15
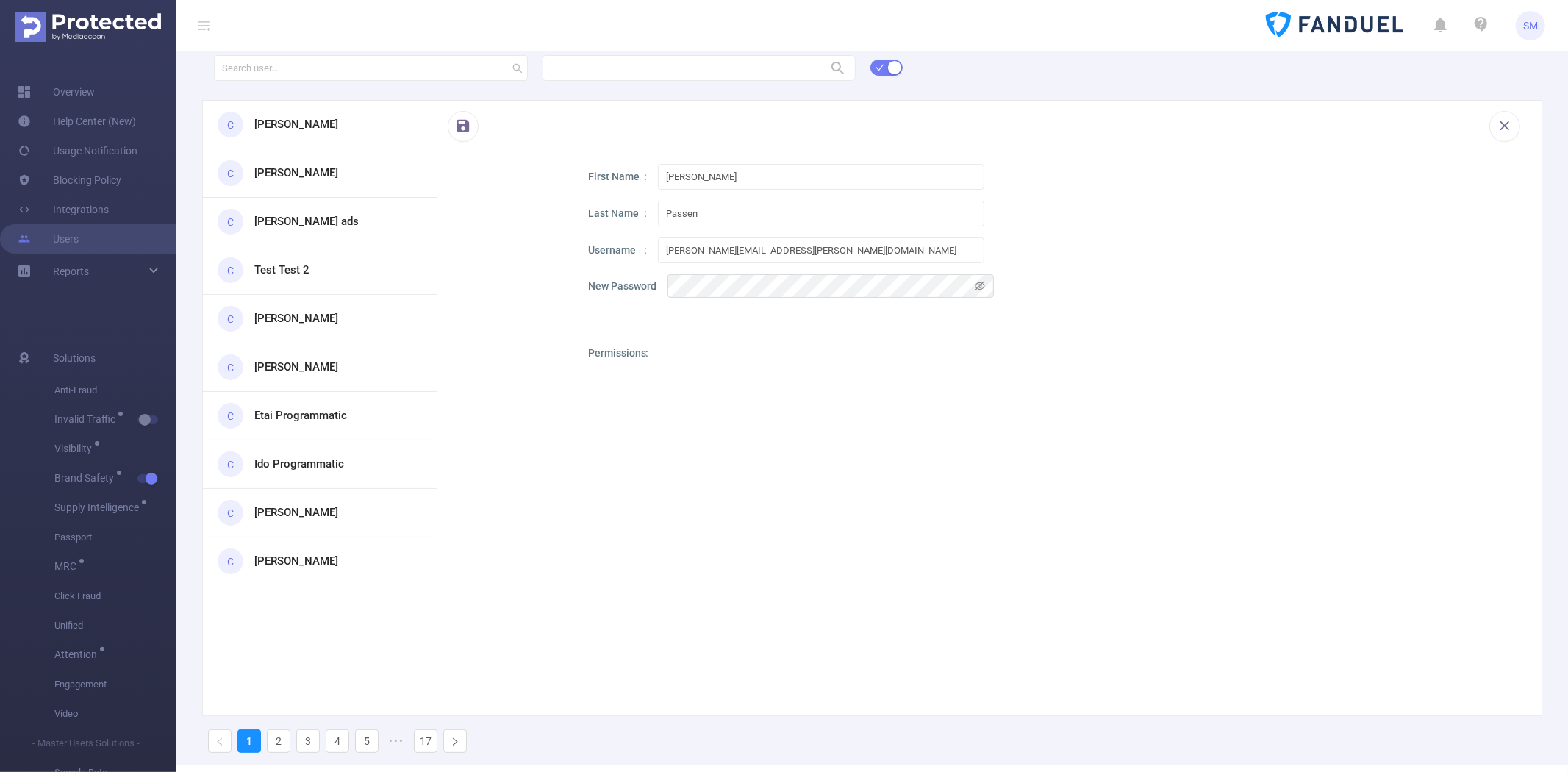
click at [716, 384] on div at bounding box center [822, 547] width 327 height 404
click at [669, 356] on div at bounding box center [822, 547] width 327 height 404
click at [693, 365] on div at bounding box center [822, 547] width 327 height 404
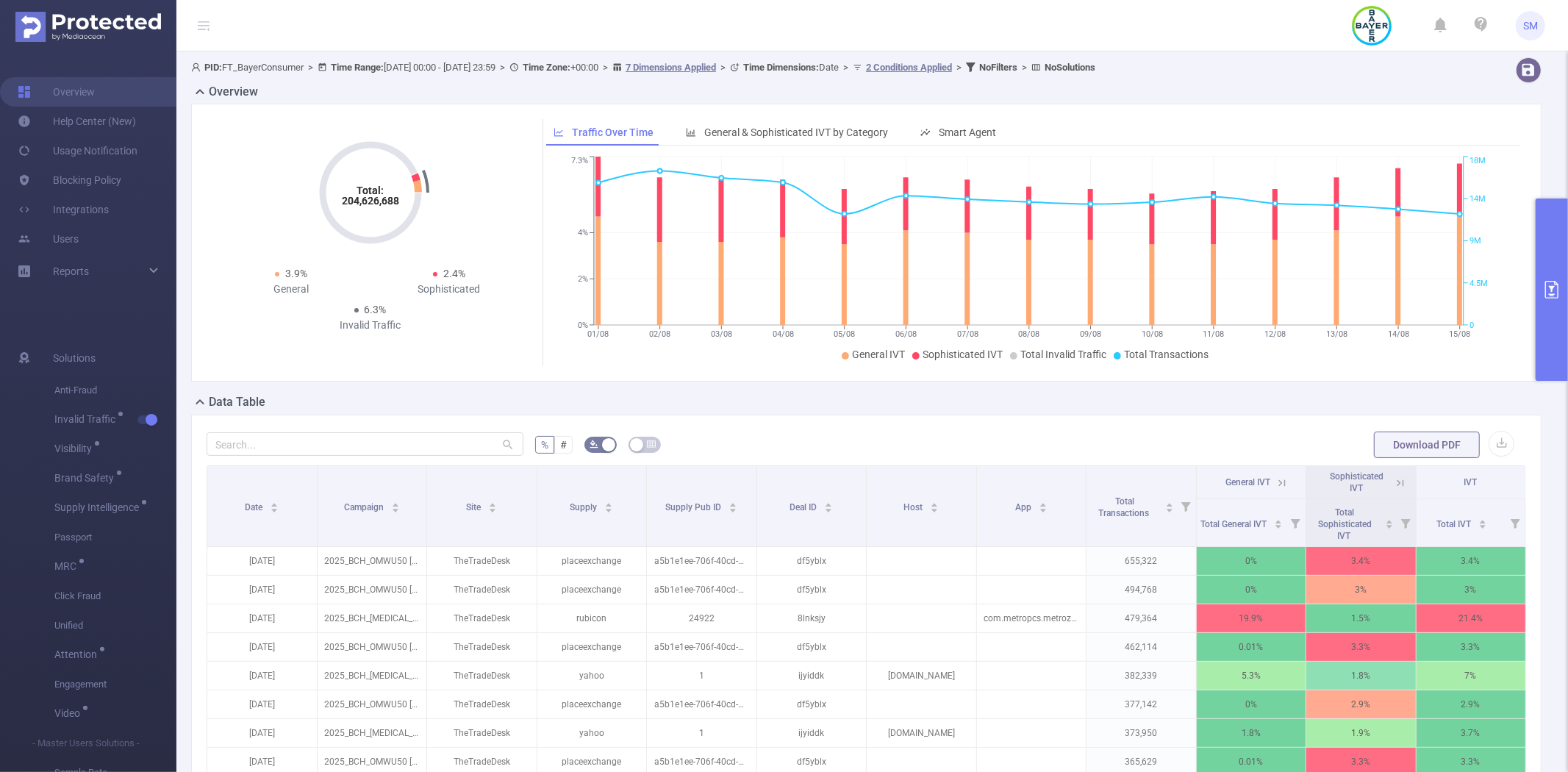
click at [1545, 236] on button "primary" at bounding box center [1552, 290] width 32 height 182
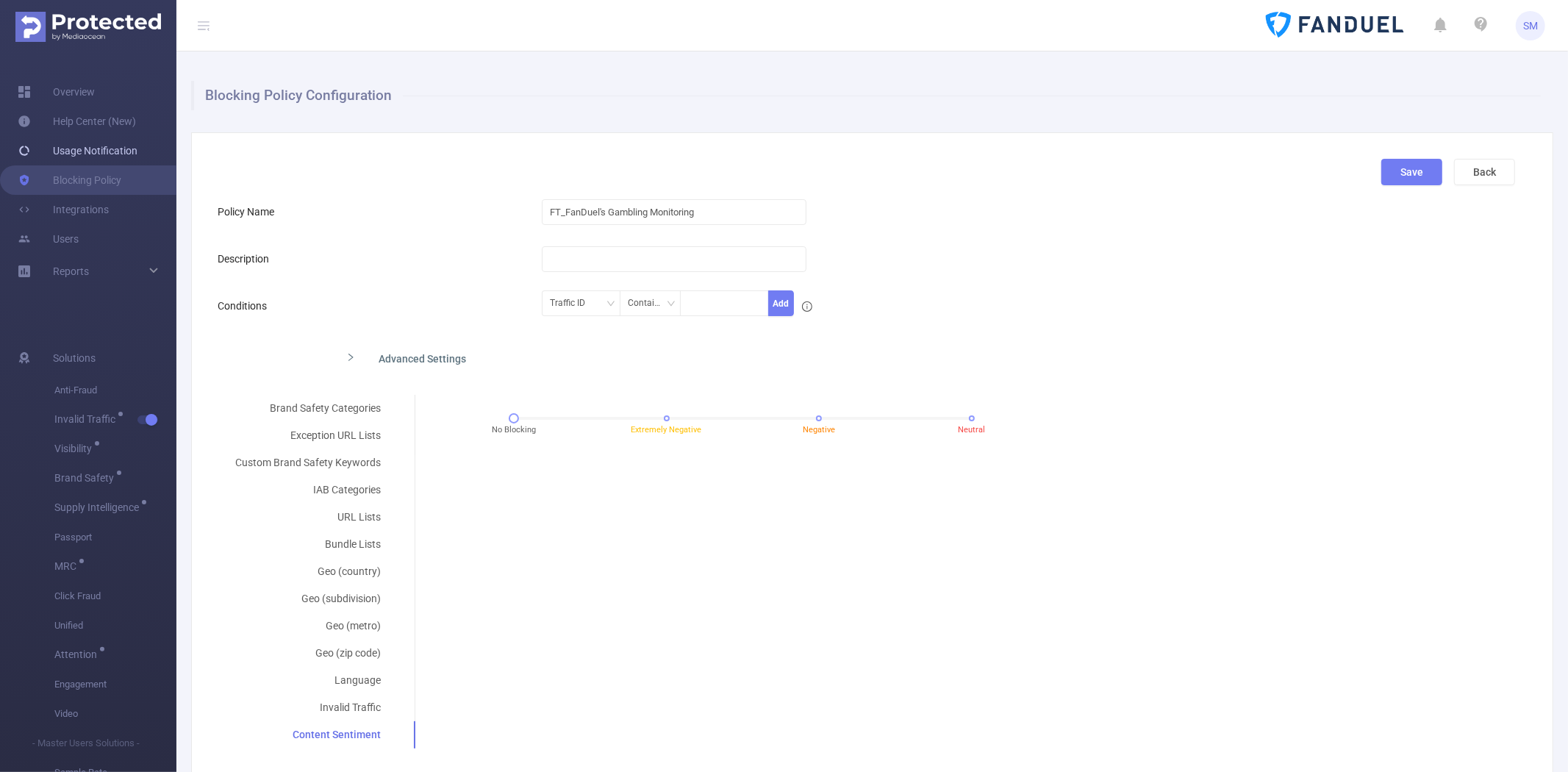
scroll to position [81, 0]
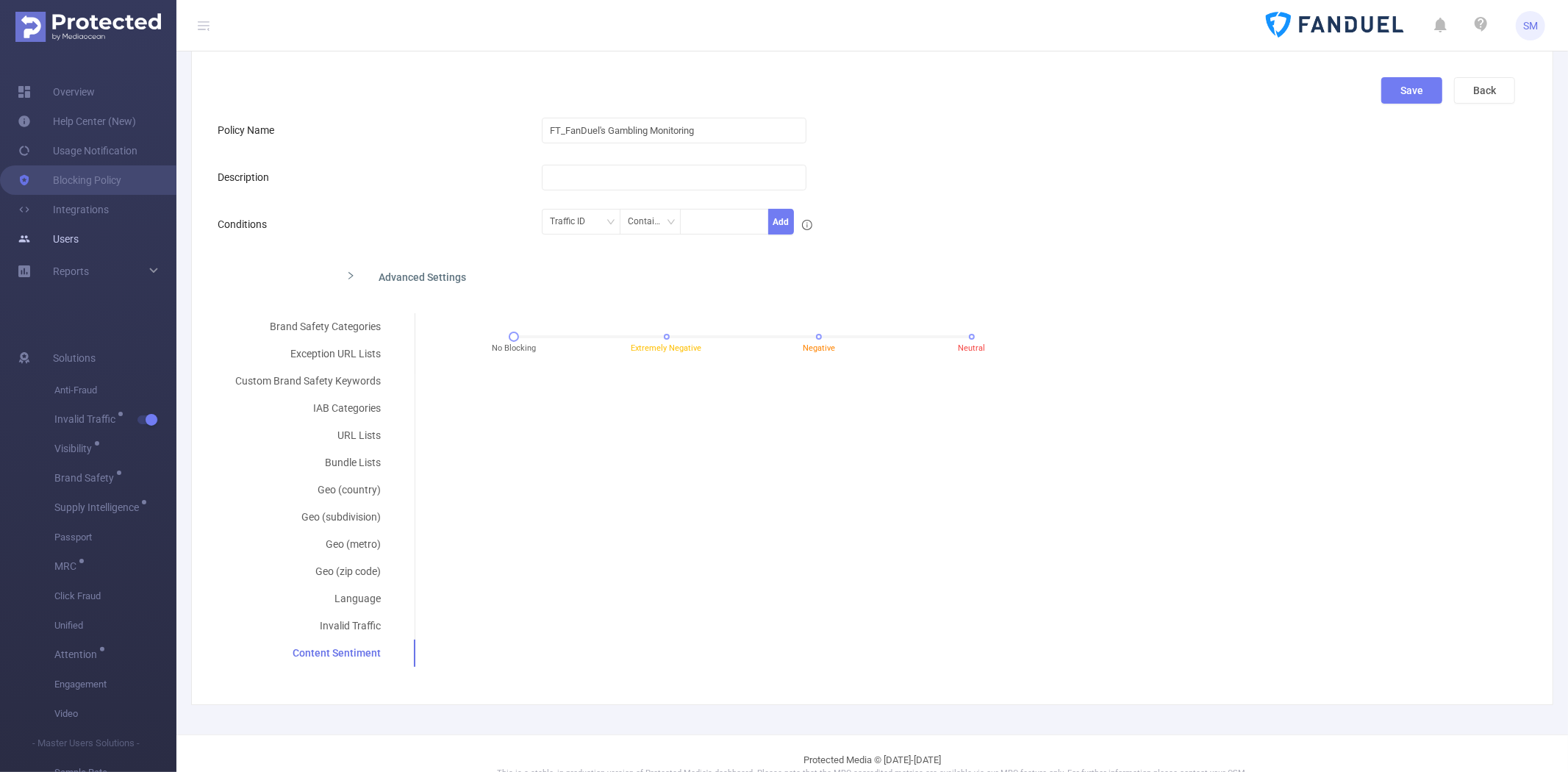
click at [79, 234] on link "Users" at bounding box center [48, 239] width 61 height 29
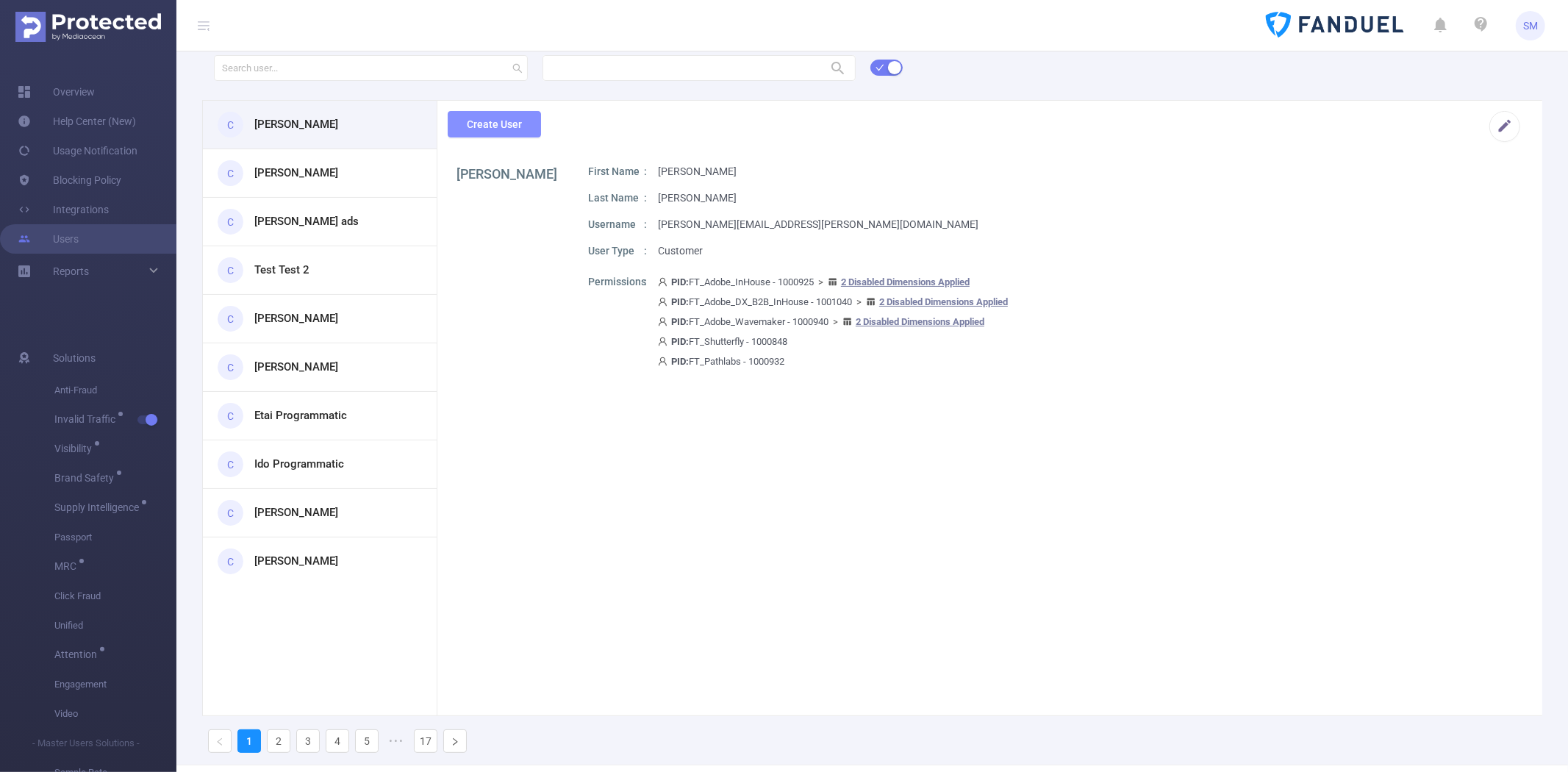
click at [459, 118] on button "Create User" at bounding box center [494, 124] width 94 height 27
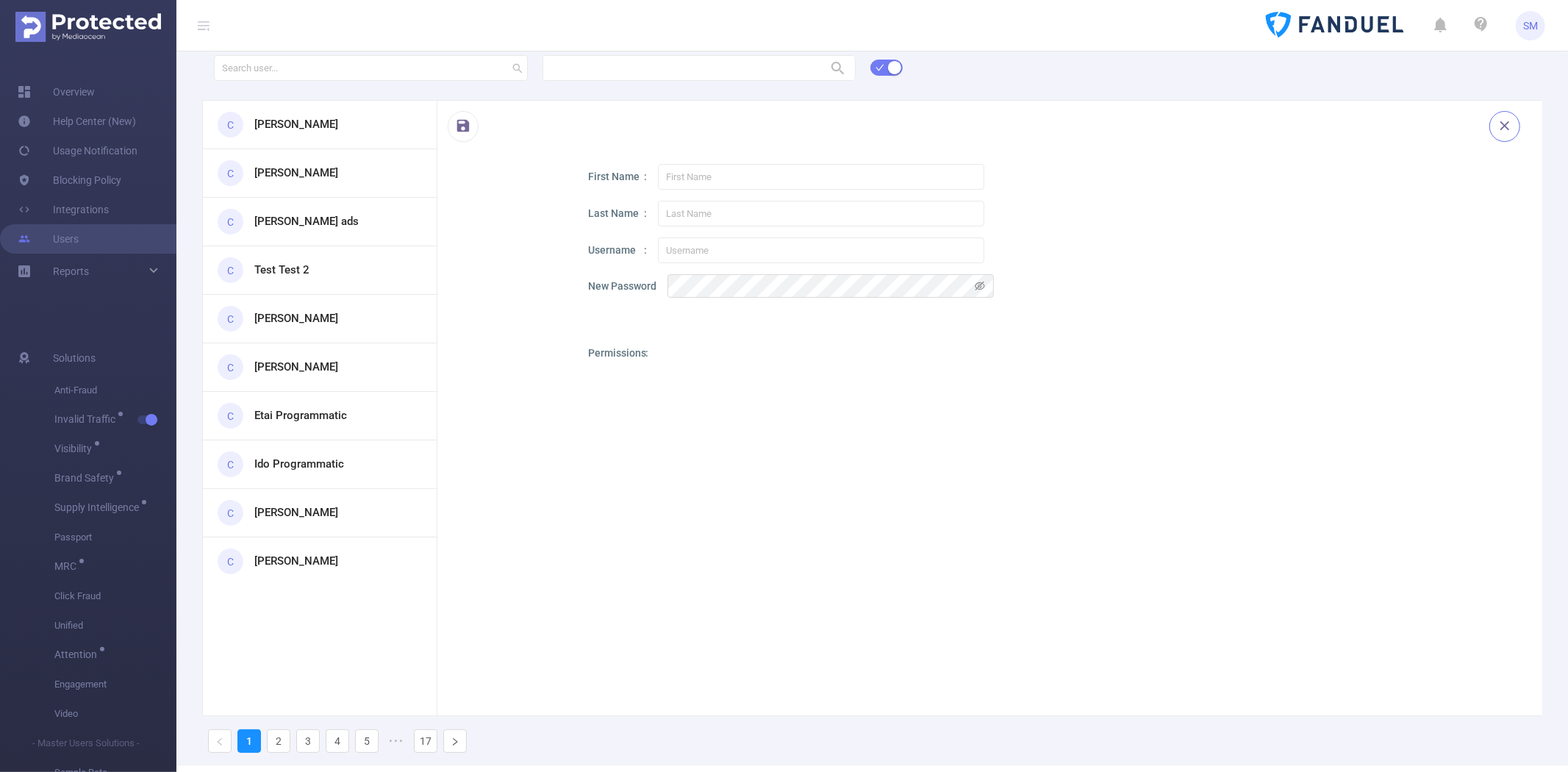
click at [1489, 125] on button "button" at bounding box center [1504, 127] width 31 height 31
click at [95, 91] on link "Overview" at bounding box center [56, 92] width 77 height 29
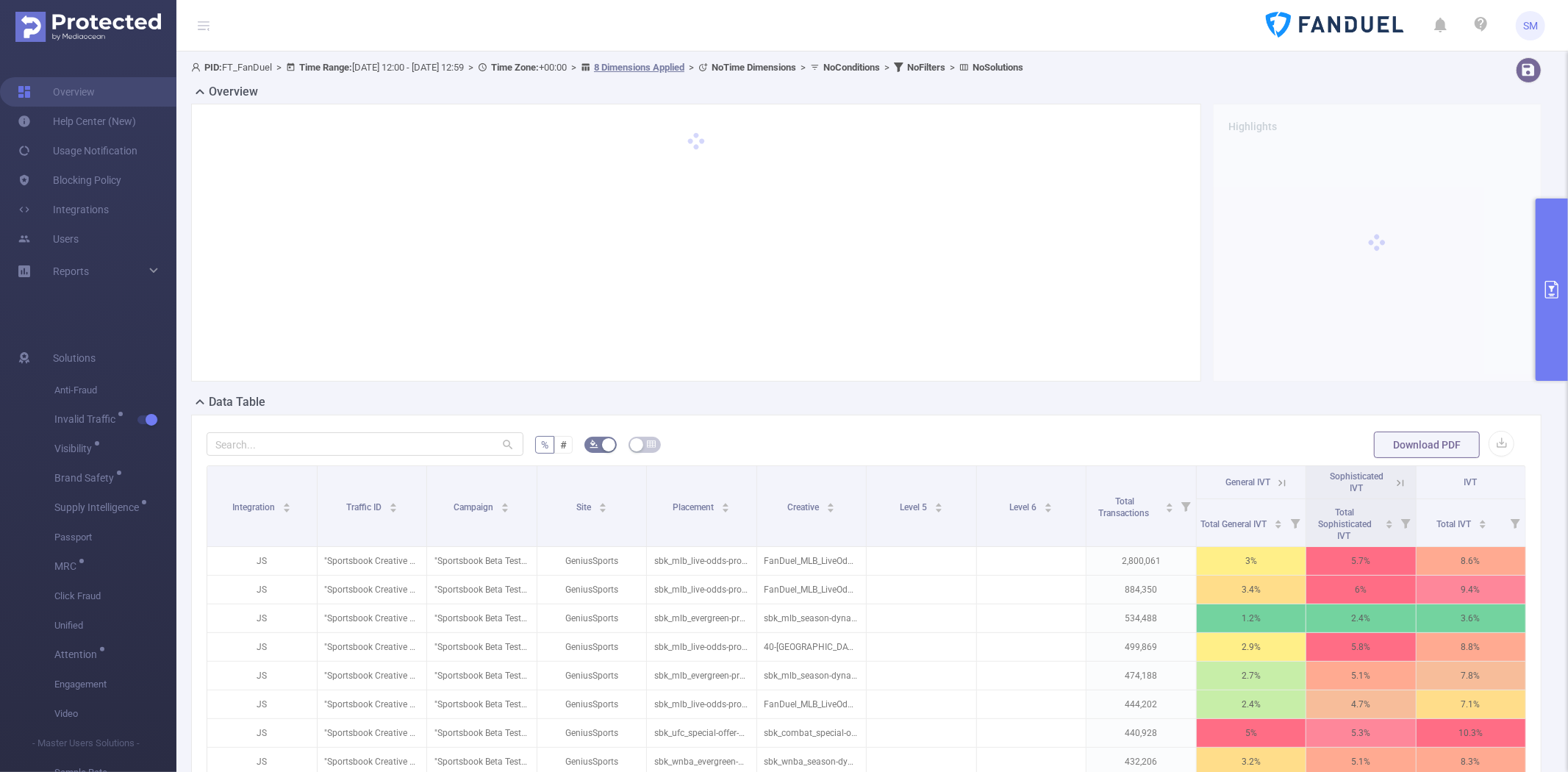
type input "2025-06-02 12:00"
type input "2025-08-18 12:59"
click at [1549, 231] on button "primary" at bounding box center [1552, 290] width 32 height 182
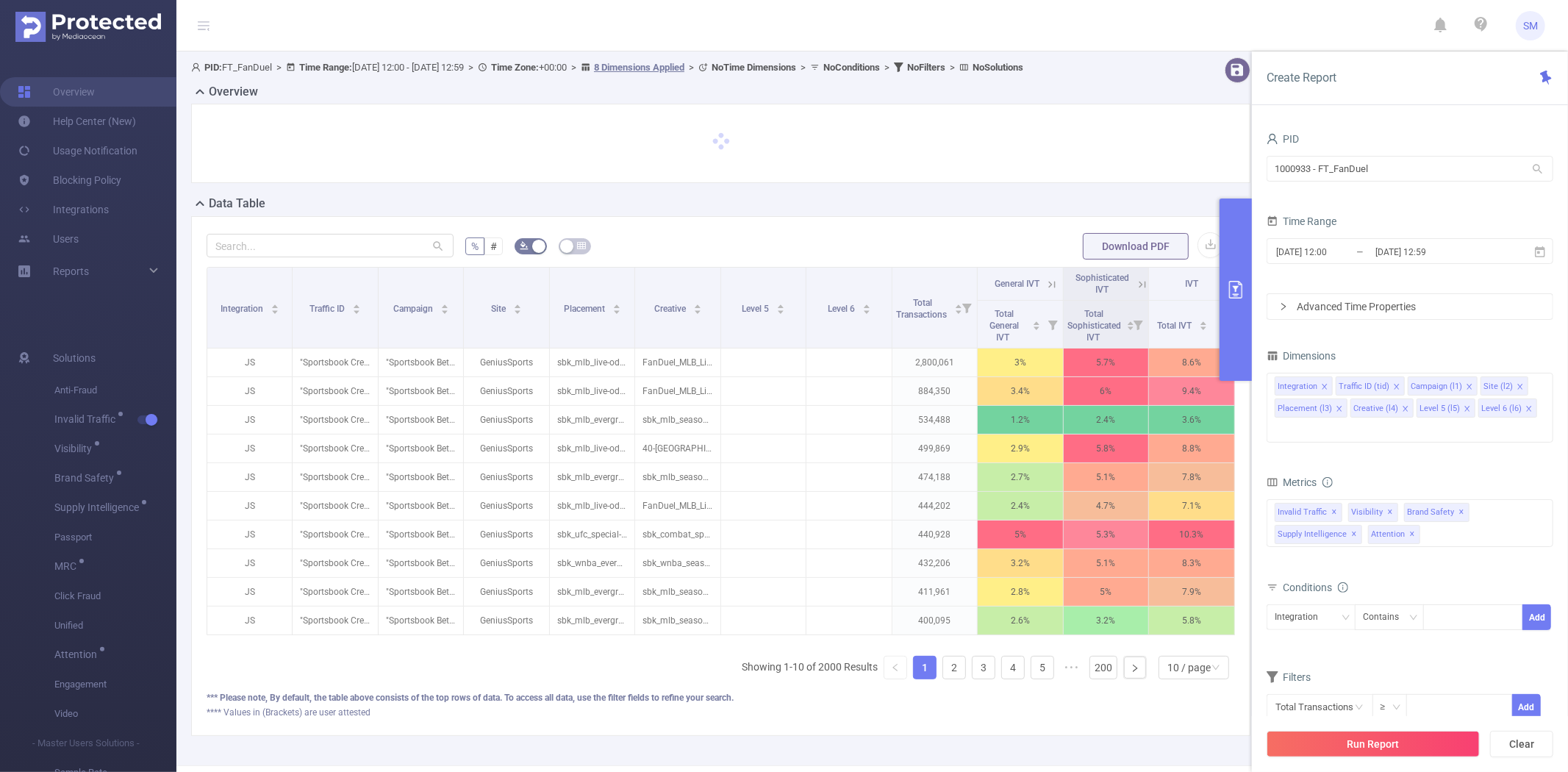
drag, startPoint x: 1239, startPoint y: 234, endPoint x: 1230, endPoint y: 232, distance: 9.2
click at [1238, 234] on button "primary" at bounding box center [1236, 290] width 32 height 182
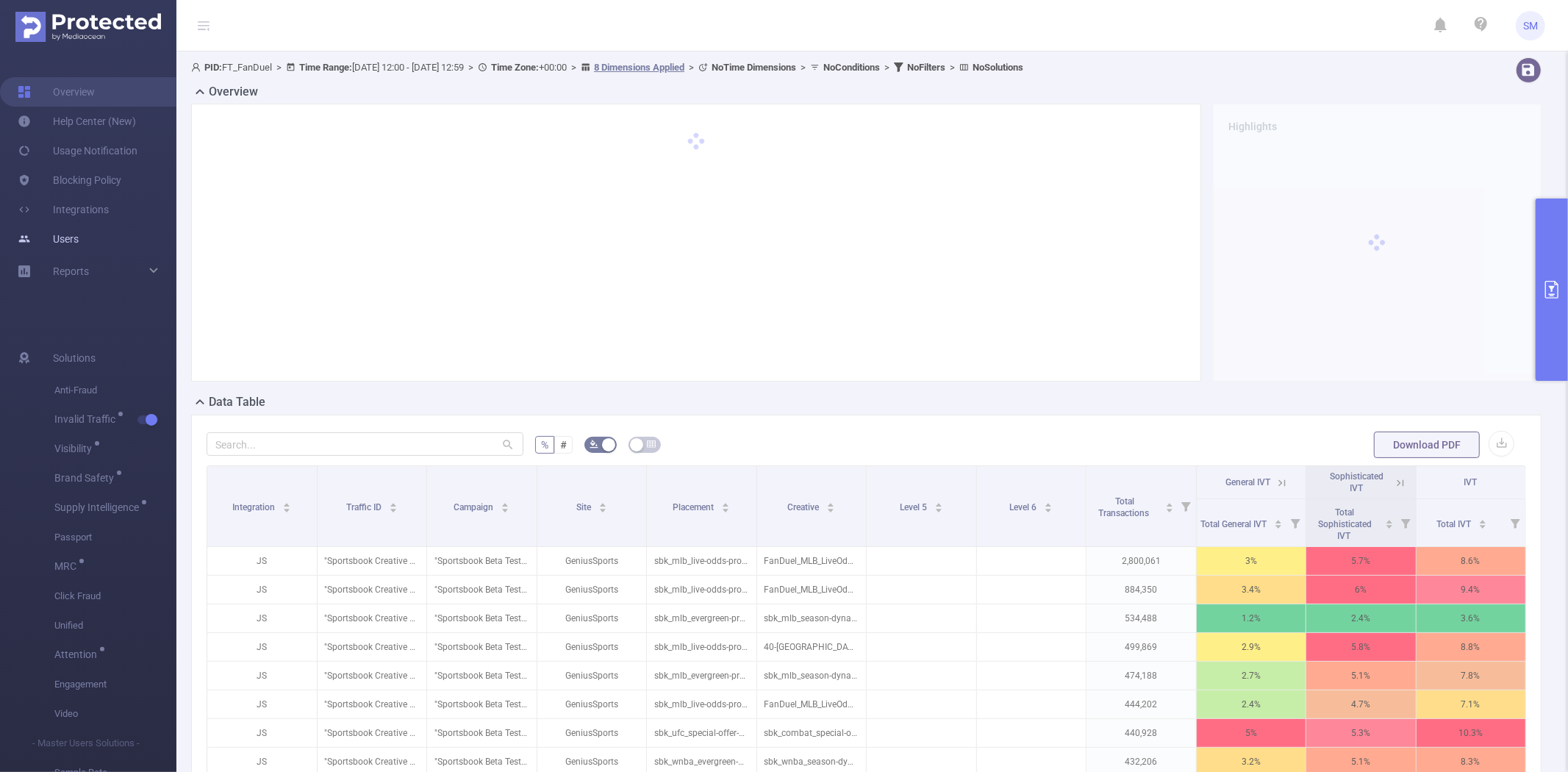
click at [79, 238] on link "Users" at bounding box center [48, 239] width 61 height 29
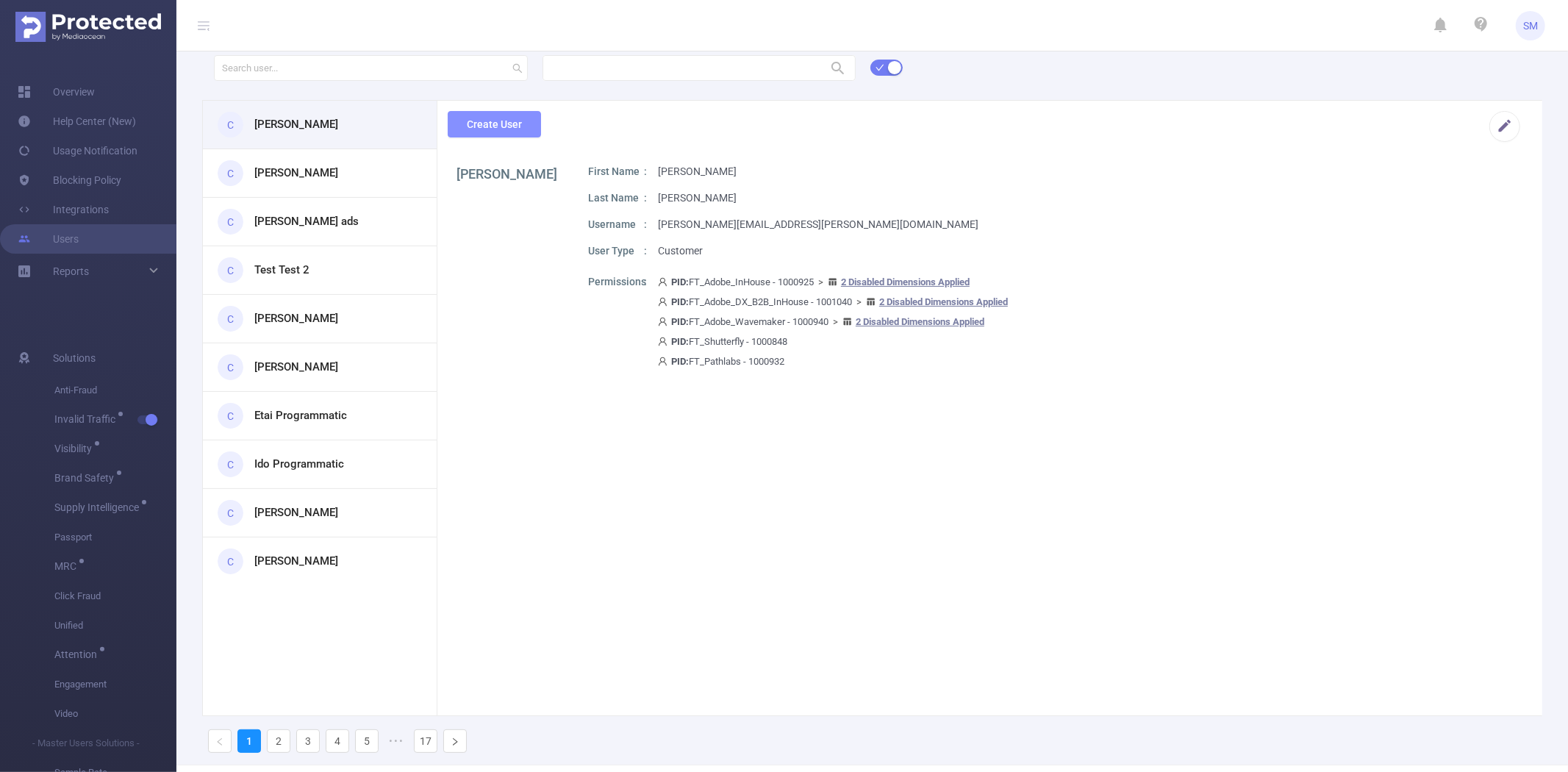
click at [502, 127] on button "Create User" at bounding box center [494, 124] width 94 height 27
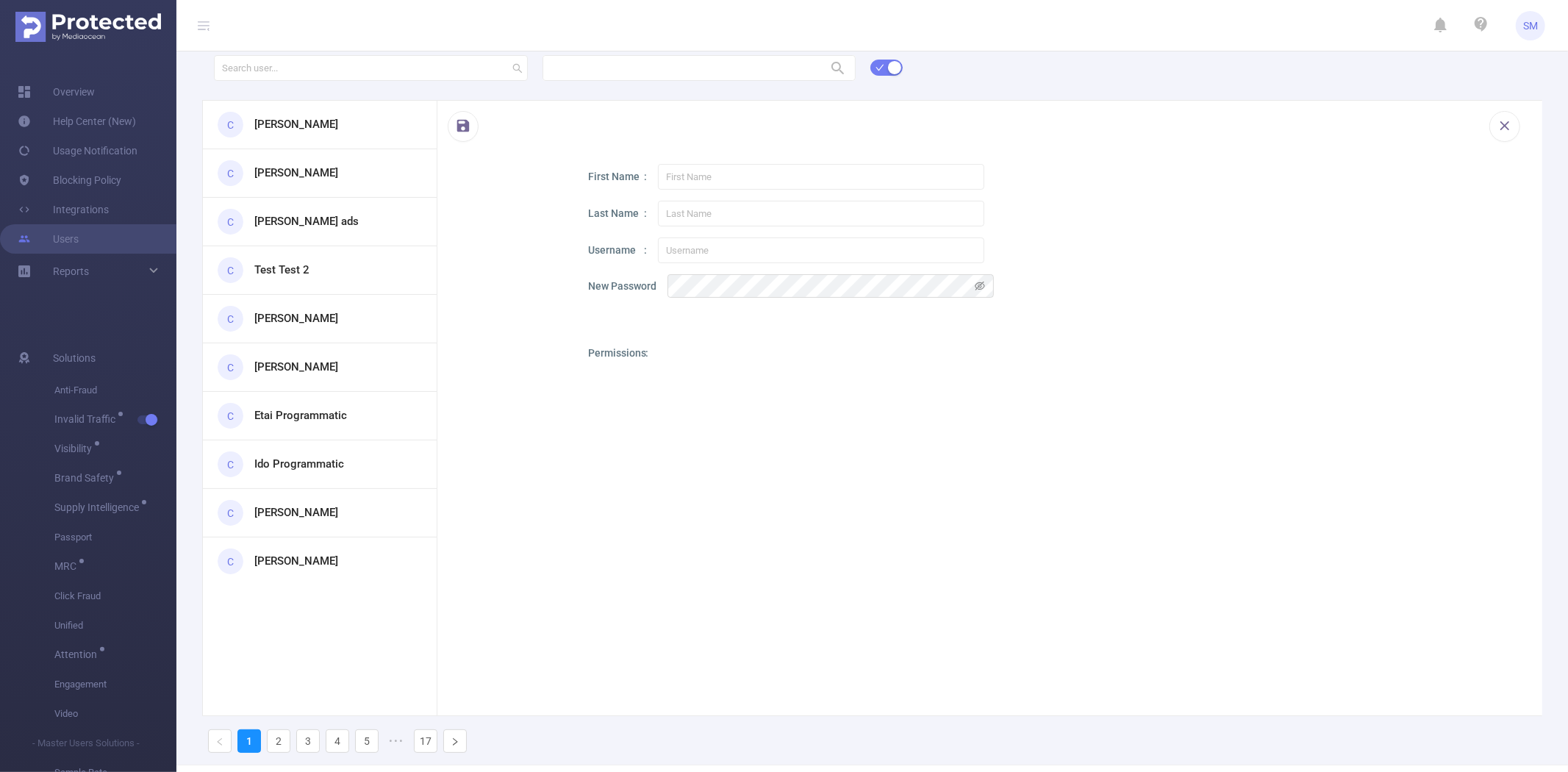
click at [707, 365] on div at bounding box center [822, 547] width 327 height 404
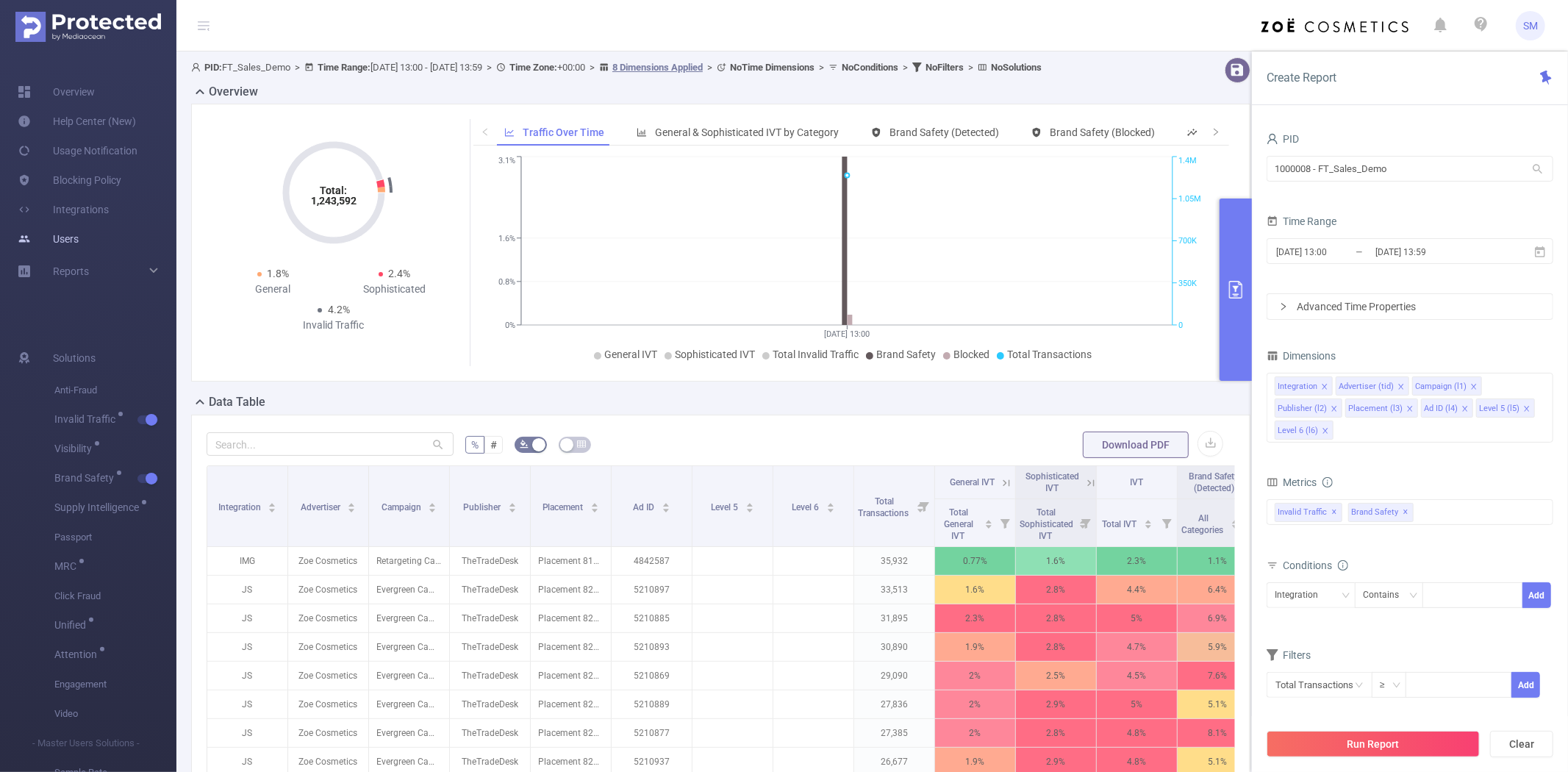
click at [79, 239] on link "Users" at bounding box center [48, 239] width 61 height 29
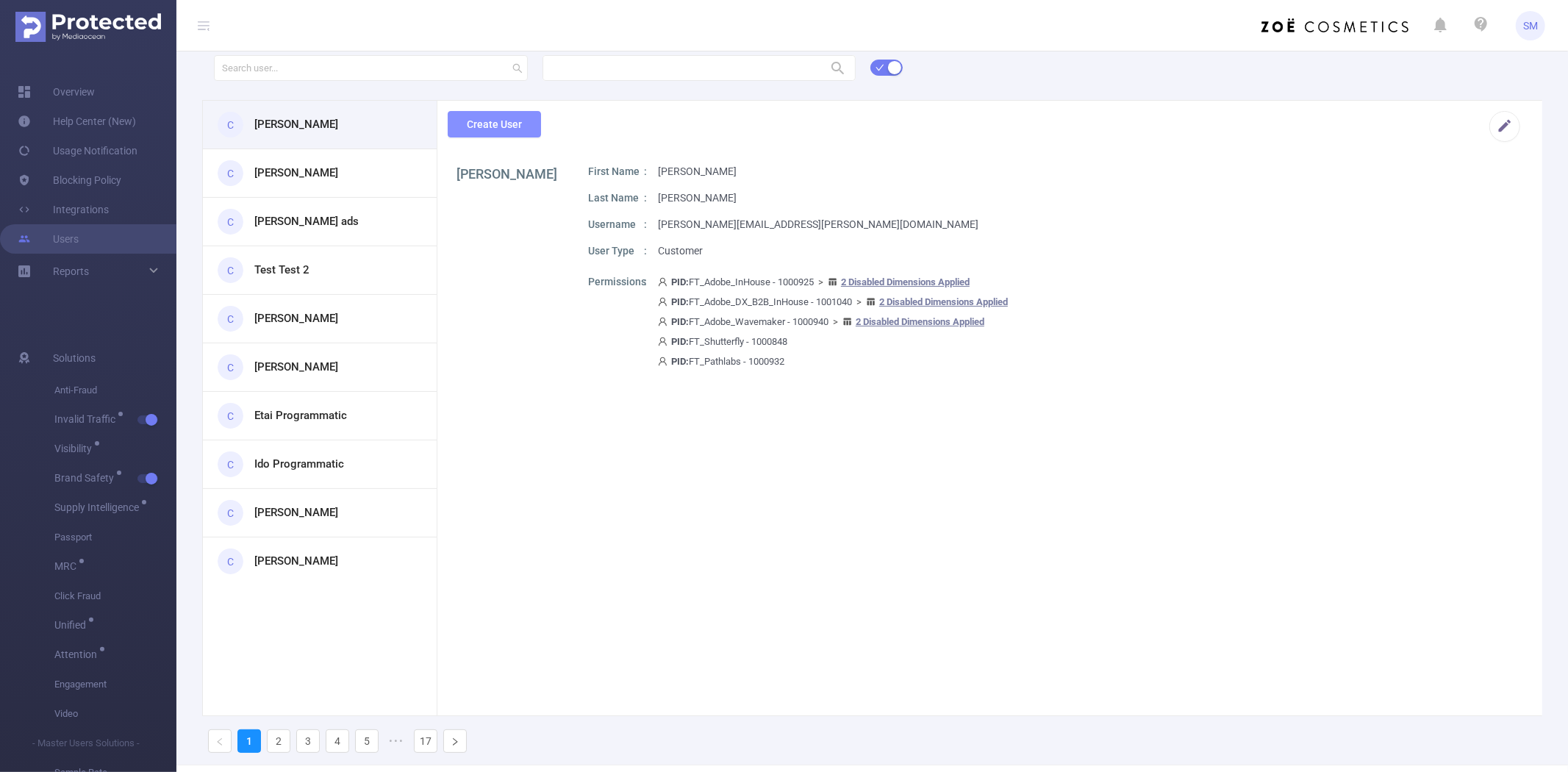
click at [470, 120] on button "Create User" at bounding box center [494, 124] width 94 height 27
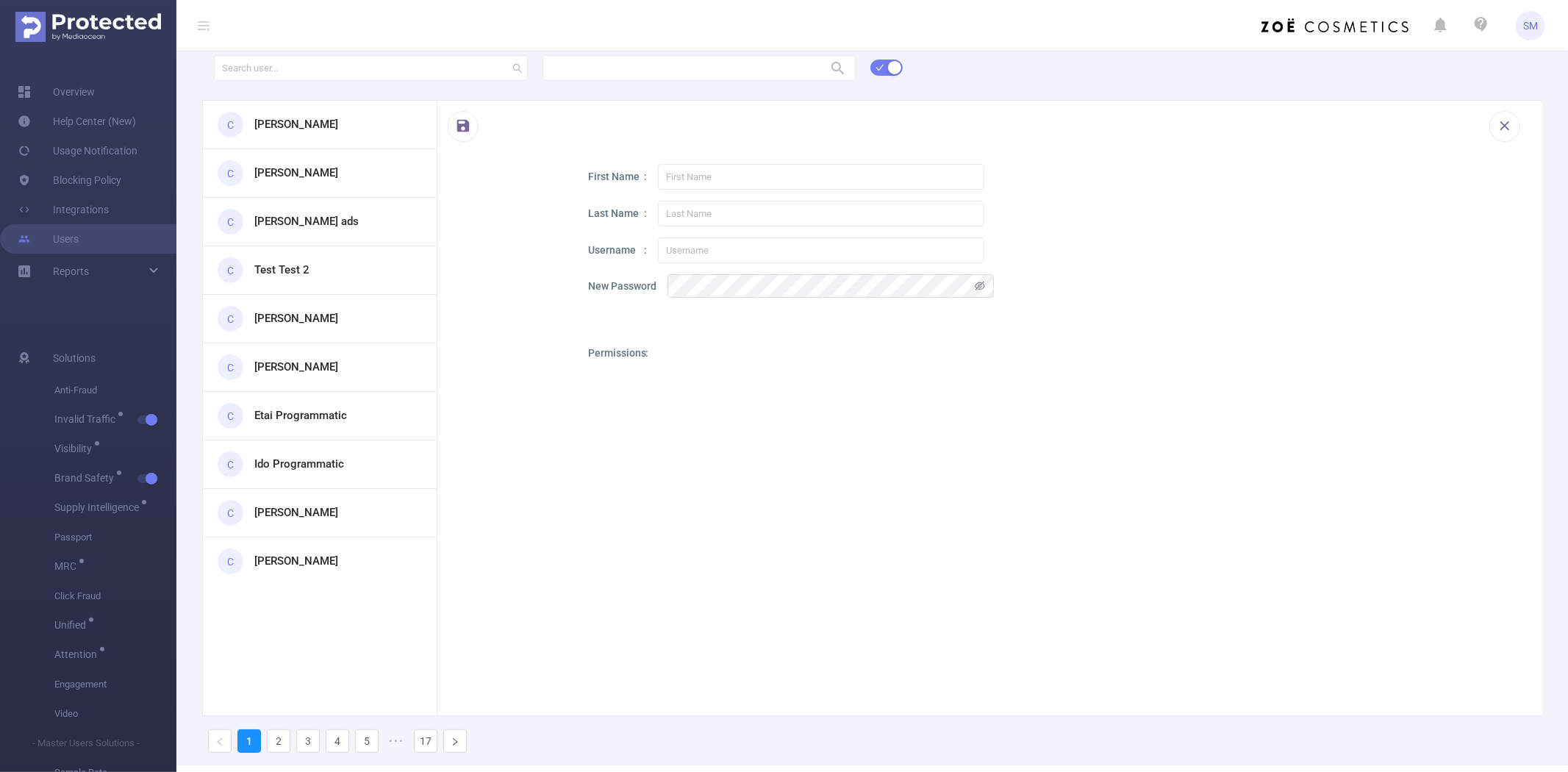
click at [1346, 30] on img at bounding box center [1335, 25] width 147 height 14
click at [708, 173] on input "text" at bounding box center [821, 177] width 327 height 26
paste input "[PERSON_NAME]"
type input "[PERSON_NAME]"
click at [728, 211] on input "text" at bounding box center [821, 214] width 327 height 26
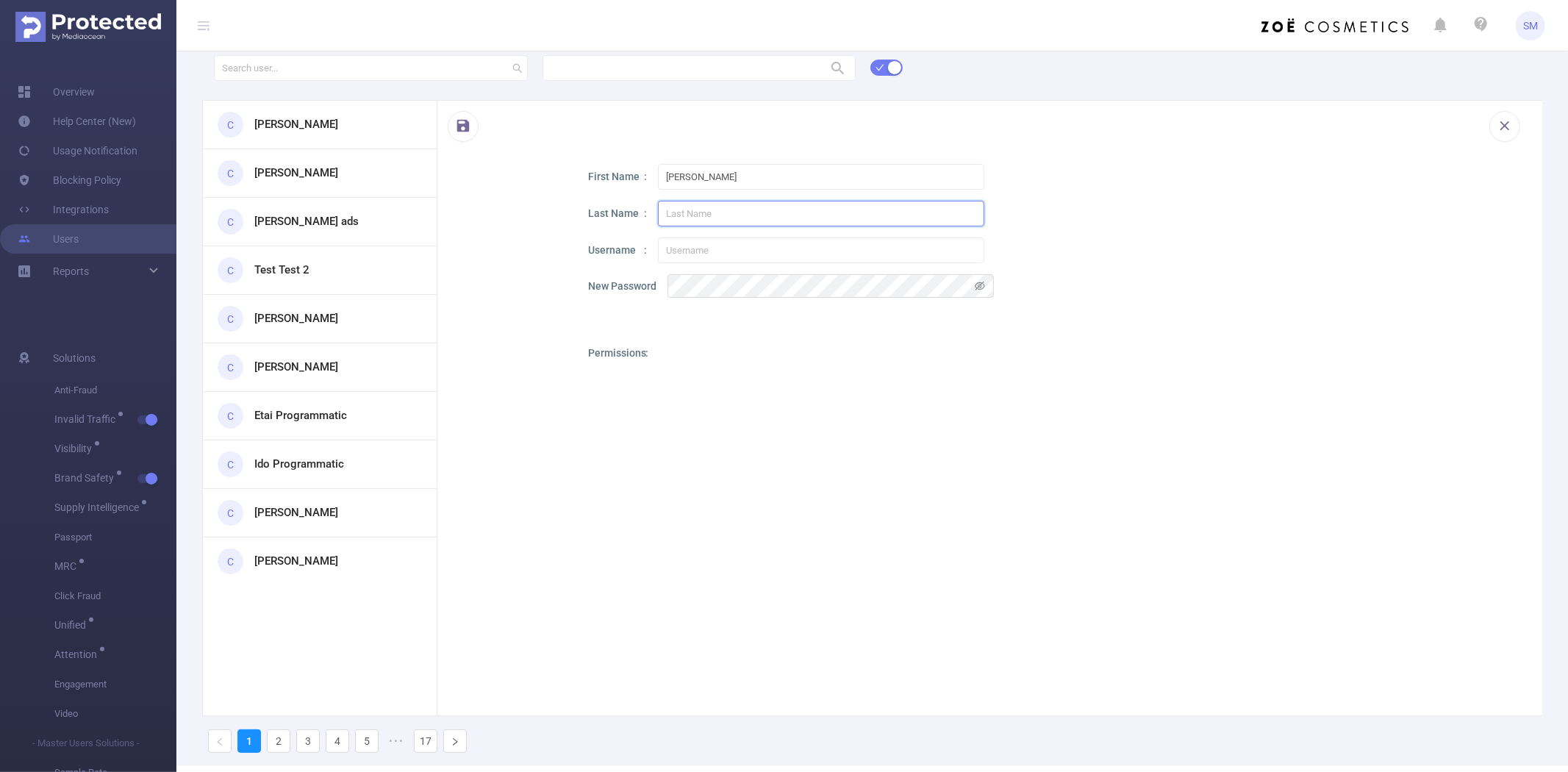
paste input "Passen"
type input "Passen"
click at [694, 258] on input "text" at bounding box center [821, 250] width 327 height 26
paste input "[PERSON_NAME][EMAIL_ADDRESS][PERSON_NAME][DOMAIN_NAME]"
type input "[PERSON_NAME][EMAIL_ADDRESS][PERSON_NAME][DOMAIN_NAME]"
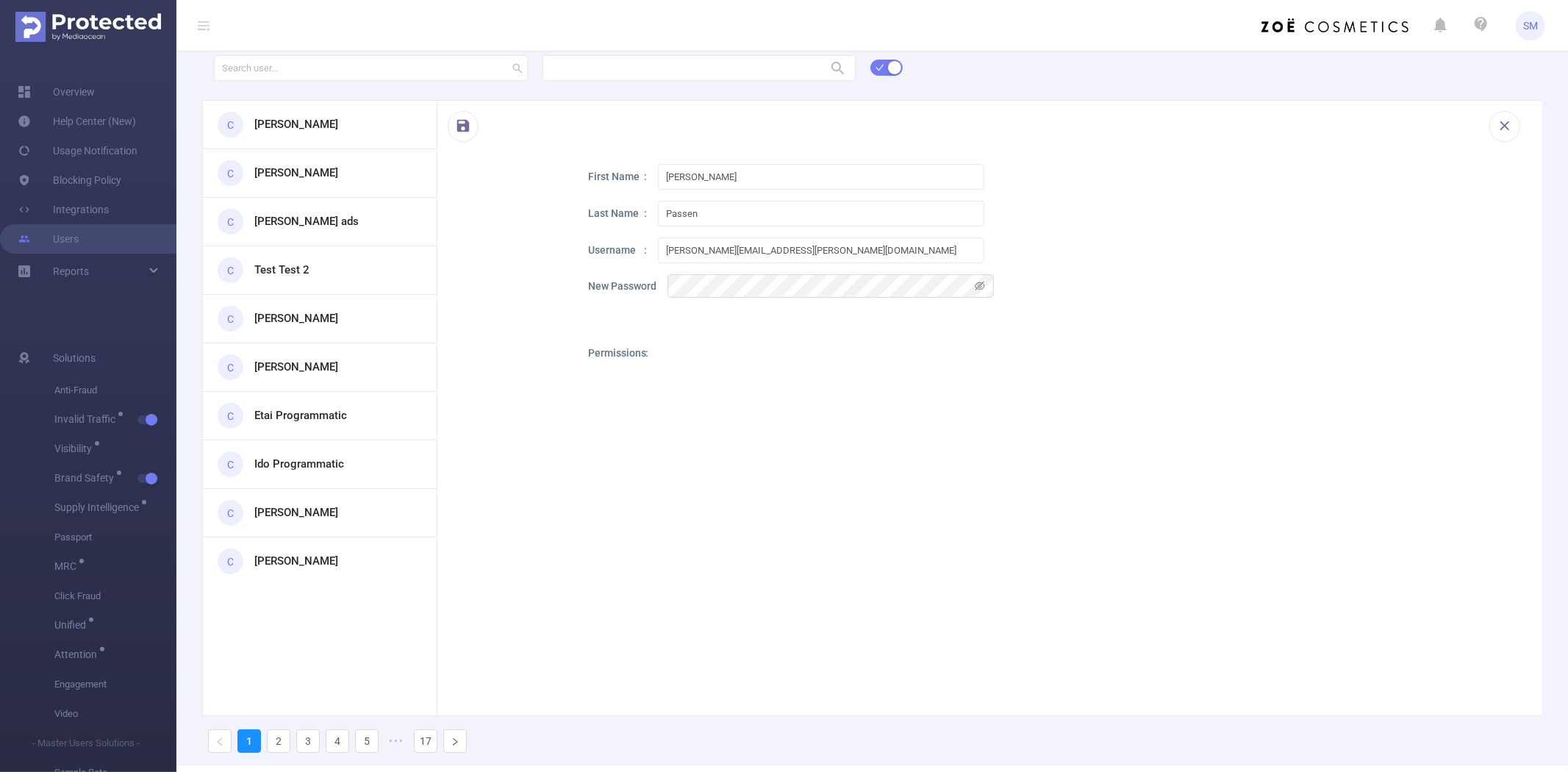
click at [679, 418] on div at bounding box center [822, 547] width 327 height 404
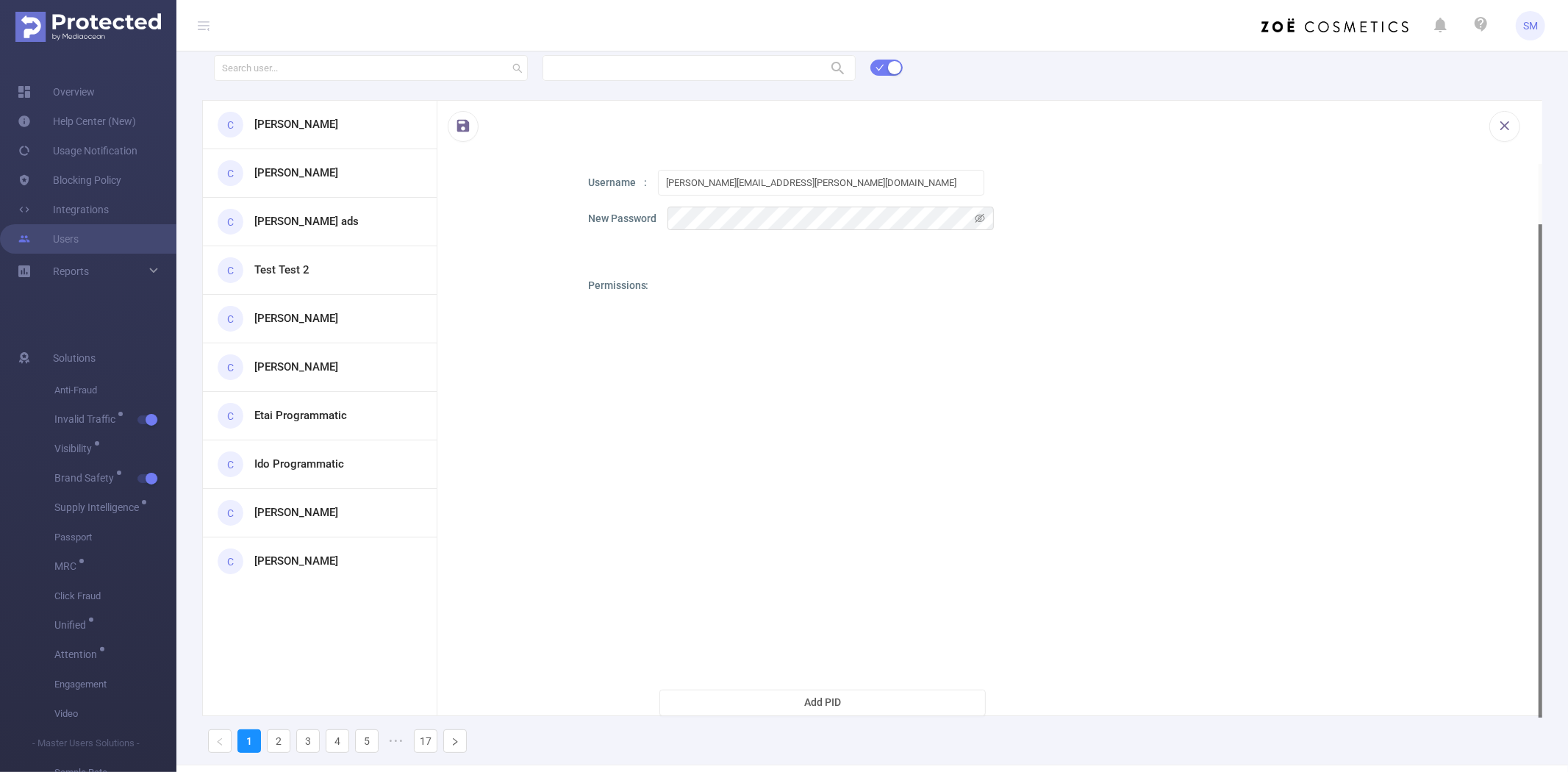
scroll to position [55, 0]
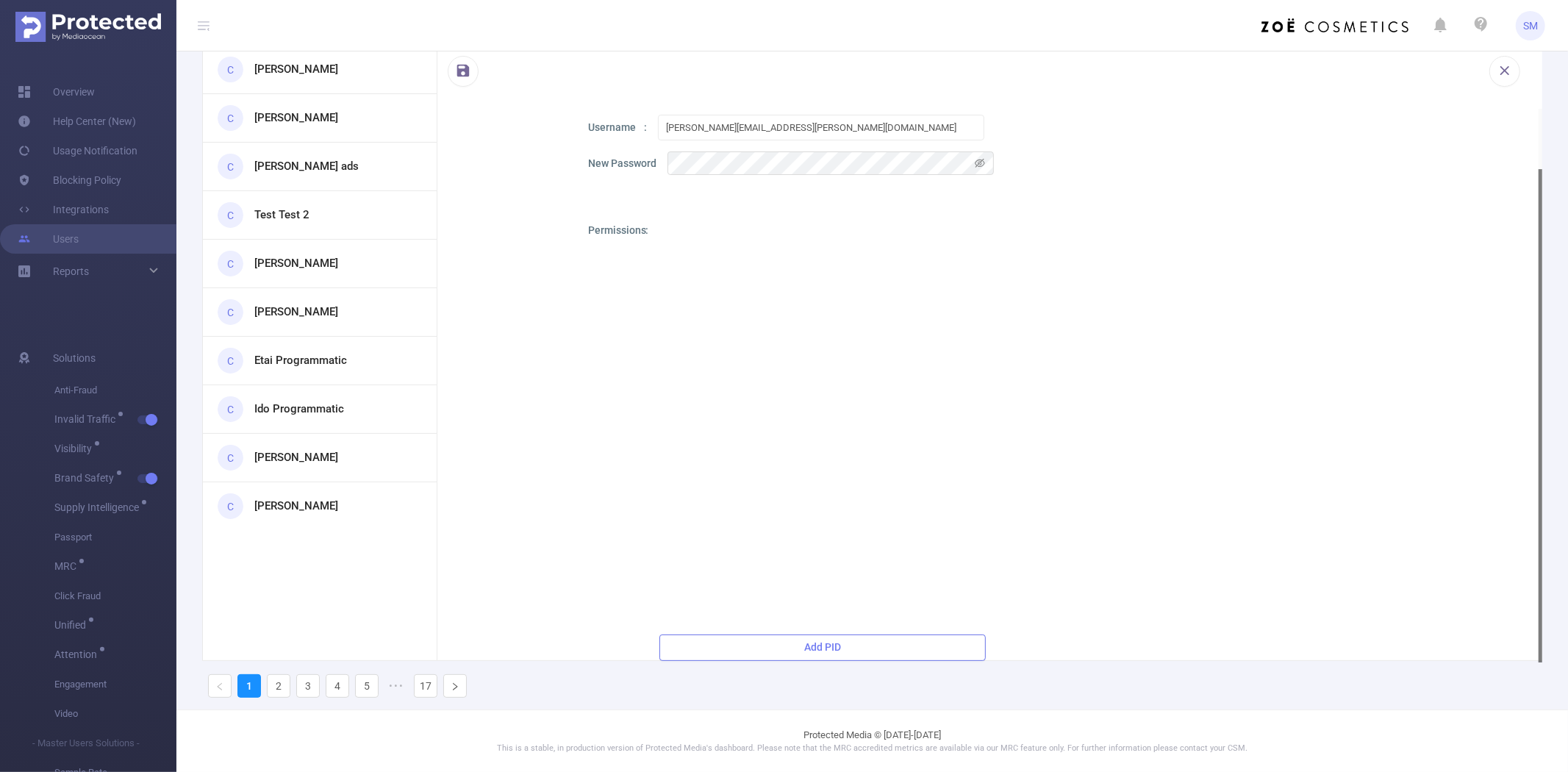
click at [829, 647] on button "Add PID" at bounding box center [822, 647] width 327 height 27
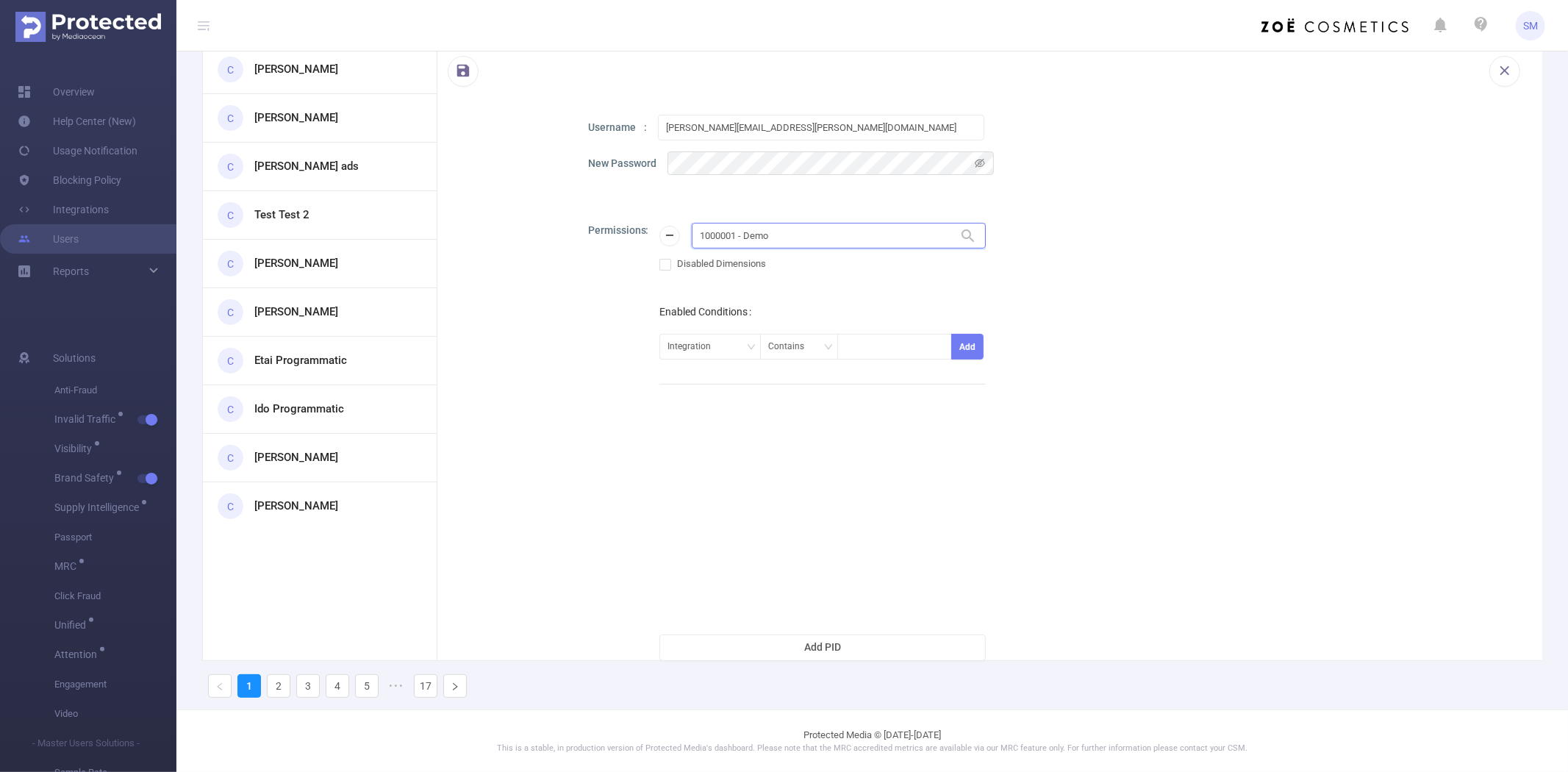
drag, startPoint x: 791, startPoint y: 236, endPoint x: 696, endPoint y: 233, distance: 95.0
click at [696, 233] on input "1000001 - Demo" at bounding box center [838, 236] width 294 height 26
paste input "8"
type input "1000008"
click at [772, 261] on li "1000008 - FT_Sales_Demo 0" at bounding box center [838, 265] width 294 height 23
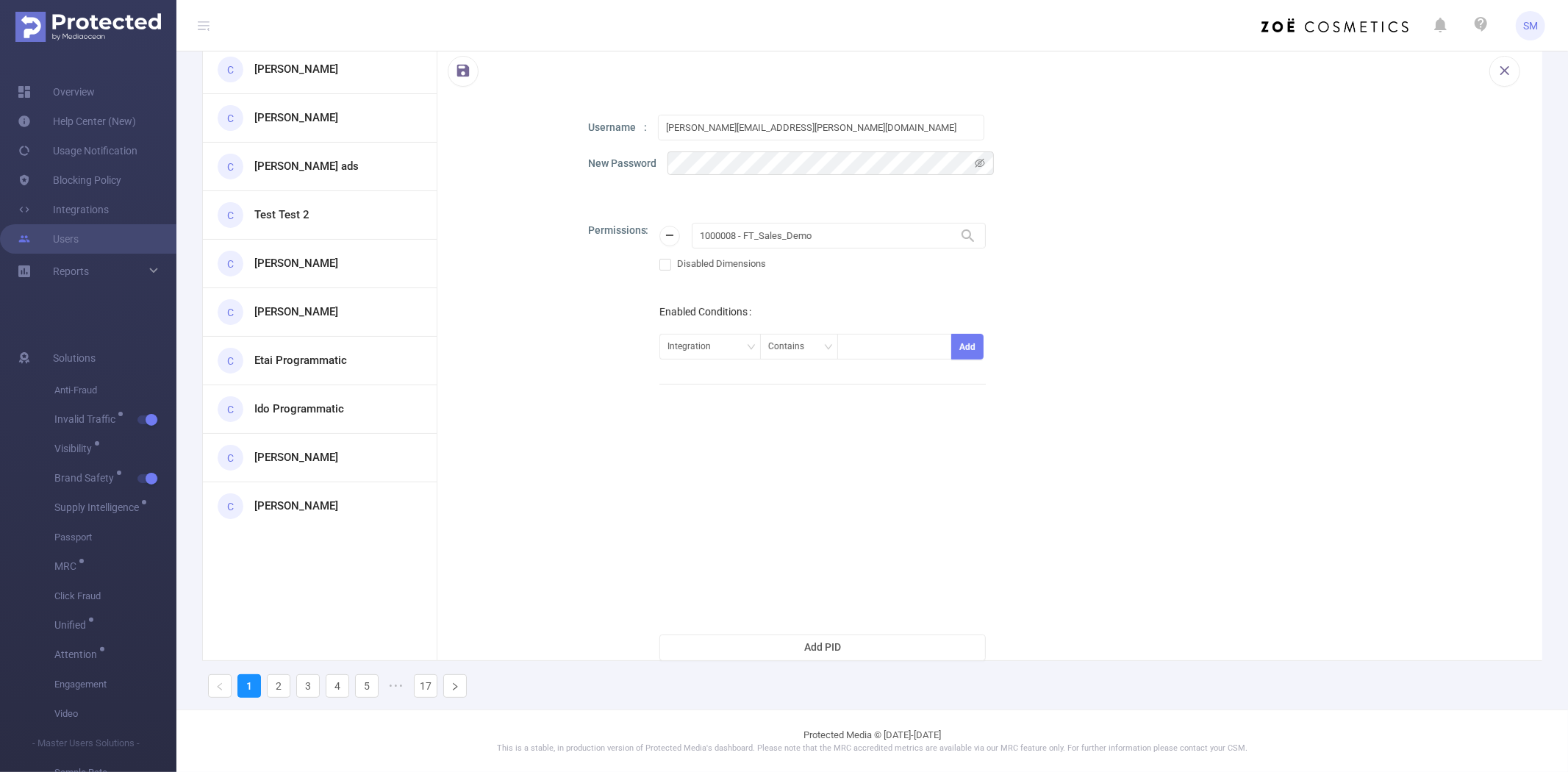
click at [1266, 369] on div "Permissions 1000008 - FT_Sales_Demo 1000008 - FT_Sales_Demo Disabled Dimensions…" at bounding box center [1052, 441] width 928 height 438
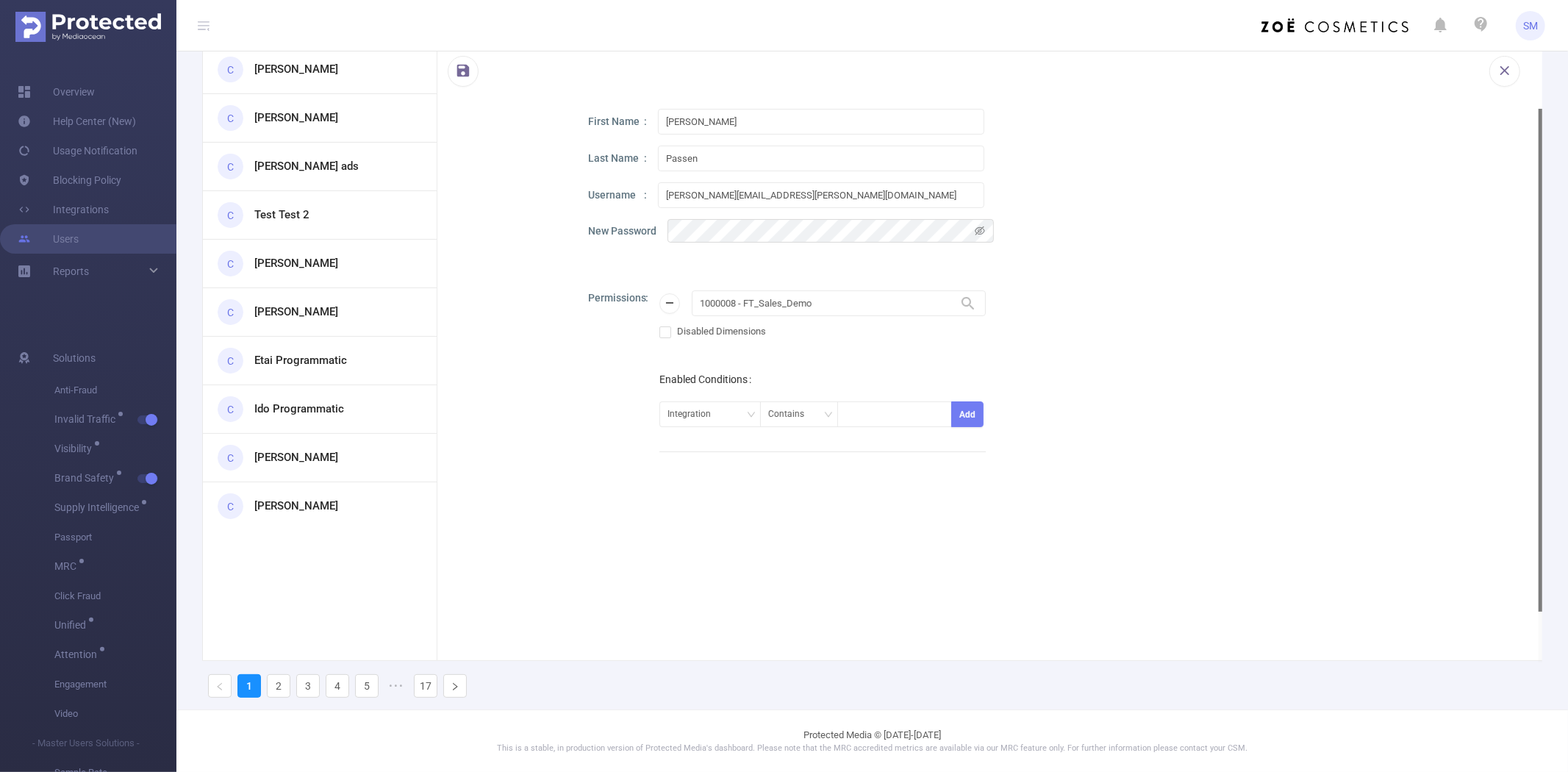
scroll to position [0, 0]
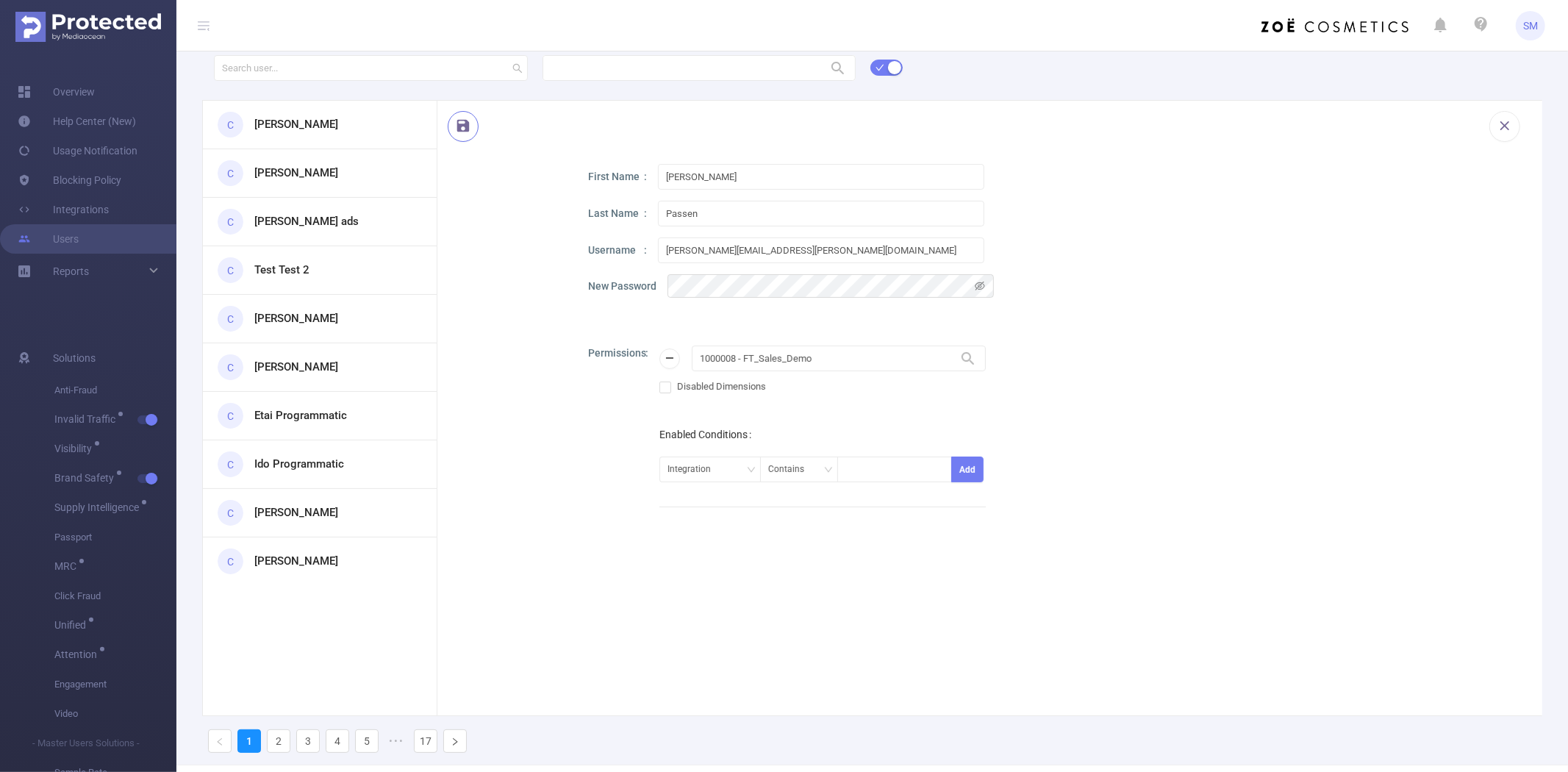
click at [463, 125] on button "button" at bounding box center [463, 127] width 31 height 31
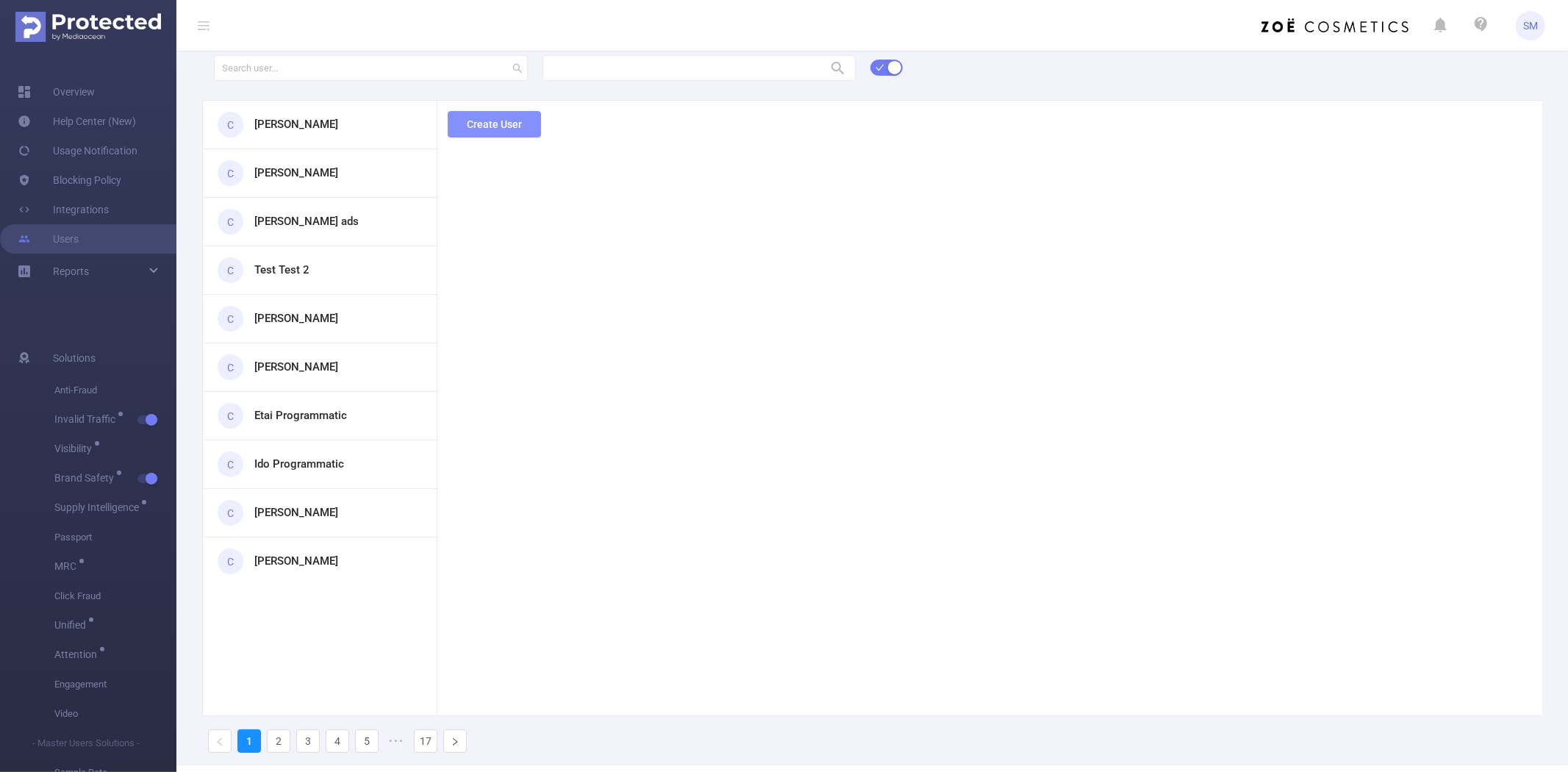
click at [523, 121] on button "Create User" at bounding box center [494, 124] width 94 height 27
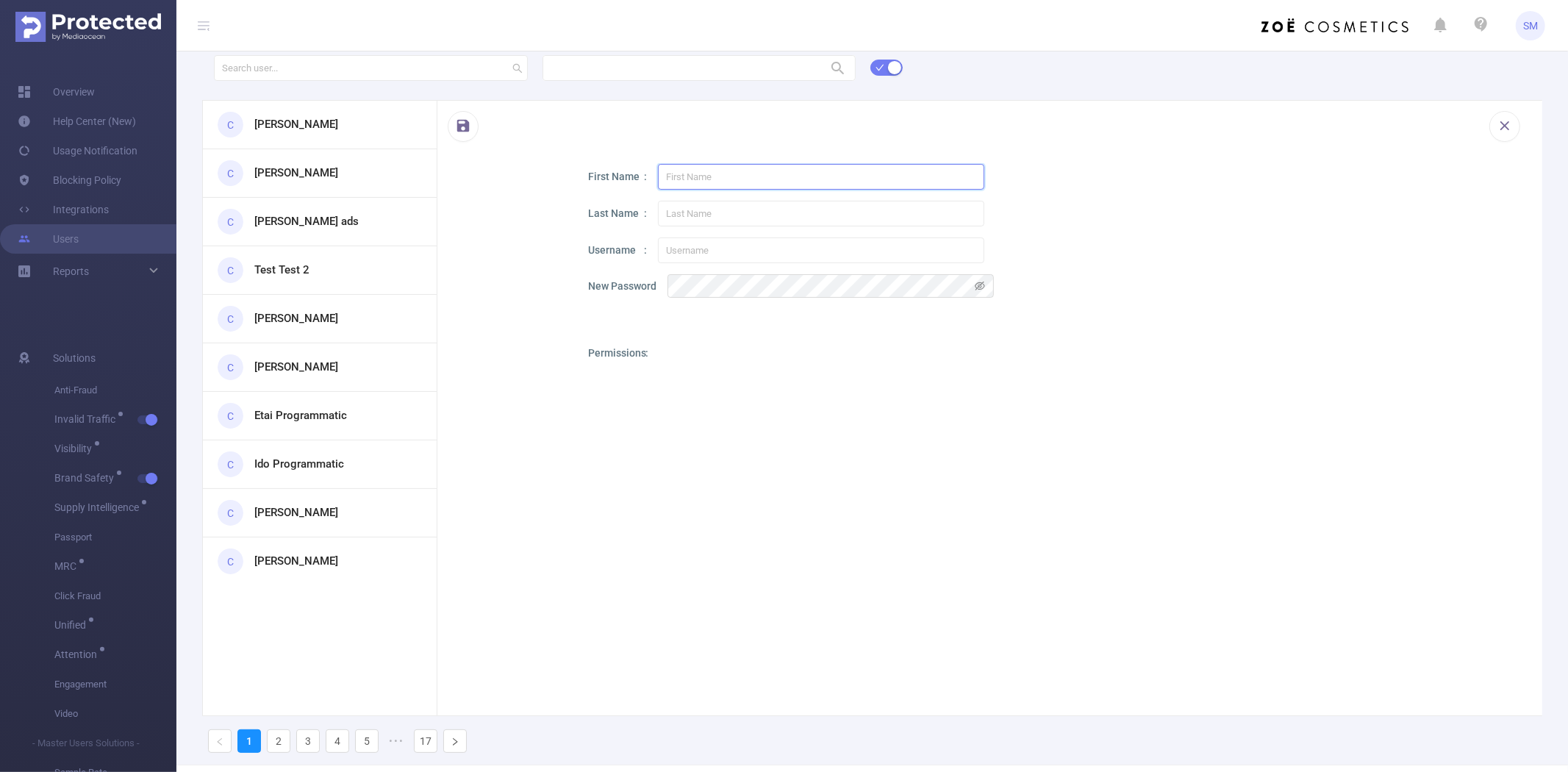
click at [673, 184] on input "text" at bounding box center [821, 177] width 327 height 26
paste input "[PERSON_NAME]"
type input "[PERSON_NAME]"
click at [700, 217] on input "text" at bounding box center [821, 214] width 327 height 26
paste input "[PERSON_NAME]"
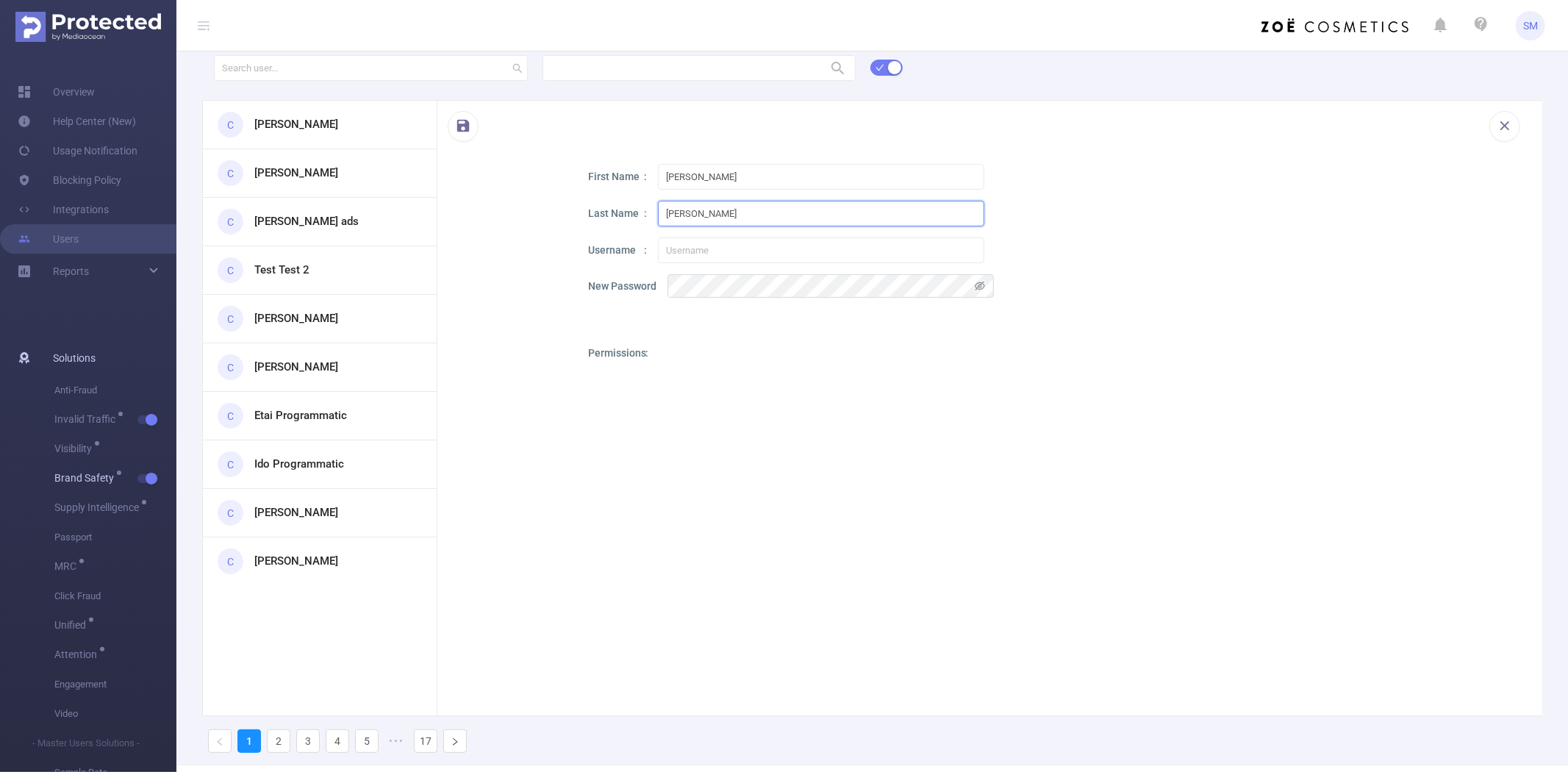
type input "[PERSON_NAME]"
click at [694, 252] on input "text" at bounding box center [821, 250] width 327 height 26
paste input "[PERSON_NAME][EMAIL_ADDRESS][PERSON_NAME][DOMAIN_NAME]"
type input "[PERSON_NAME][EMAIL_ADDRESS][PERSON_NAME][DOMAIN_NAME]"
click at [589, 390] on div "Permissions Add PID" at bounding box center [1052, 564] width 928 height 438
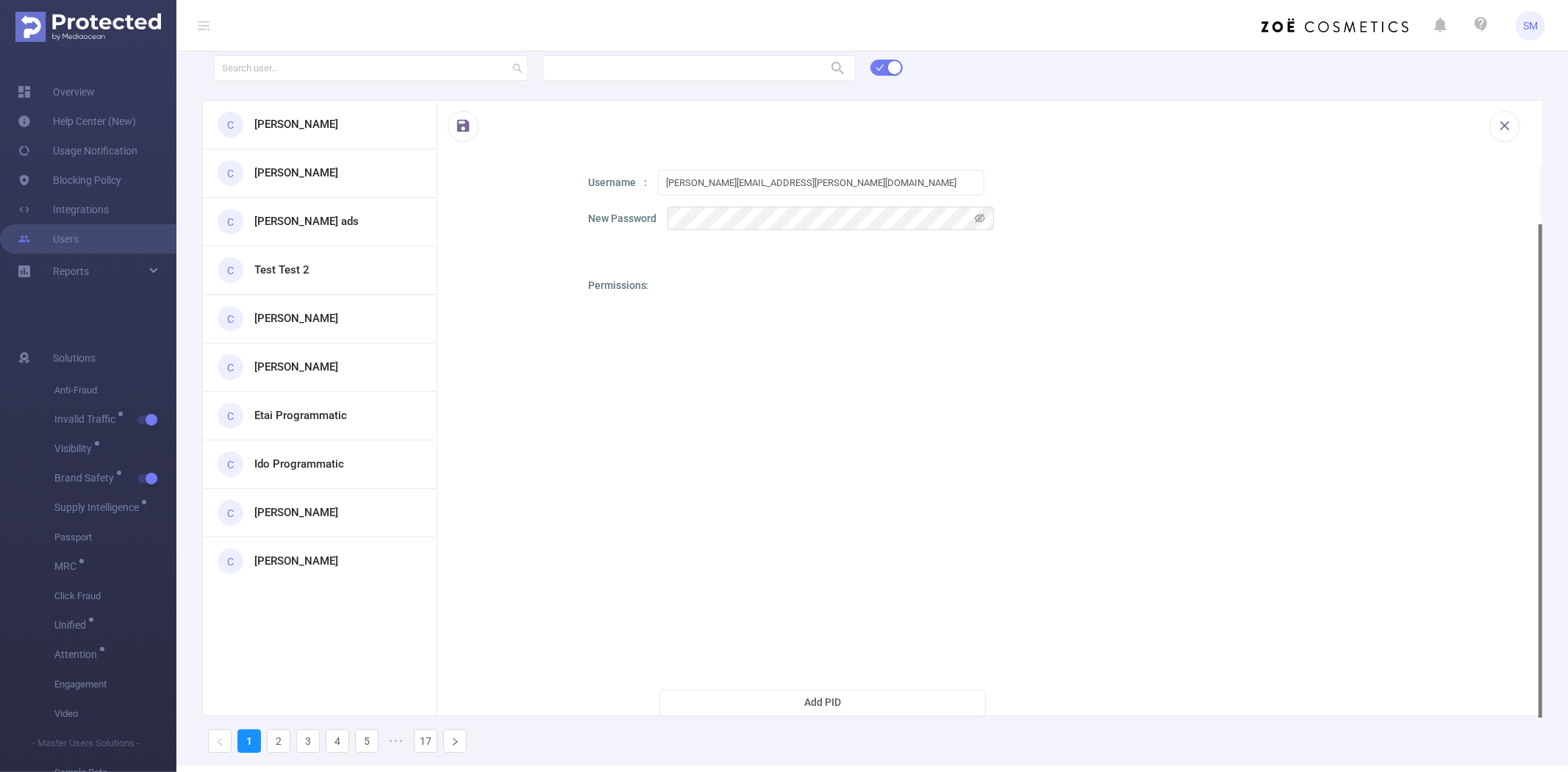
scroll to position [55, 0]
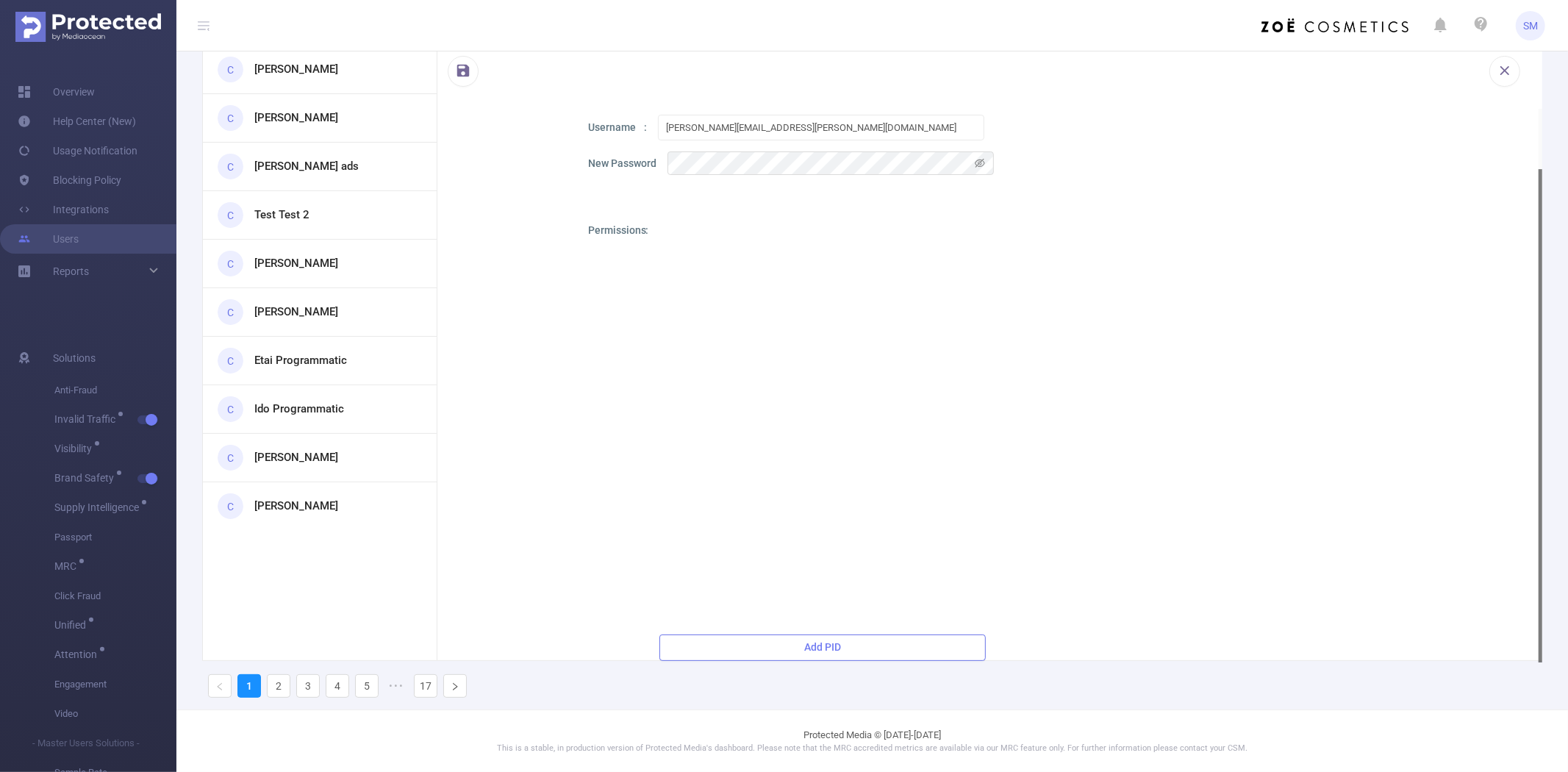
click at [772, 634] on button "Add PID" at bounding box center [822, 647] width 327 height 27
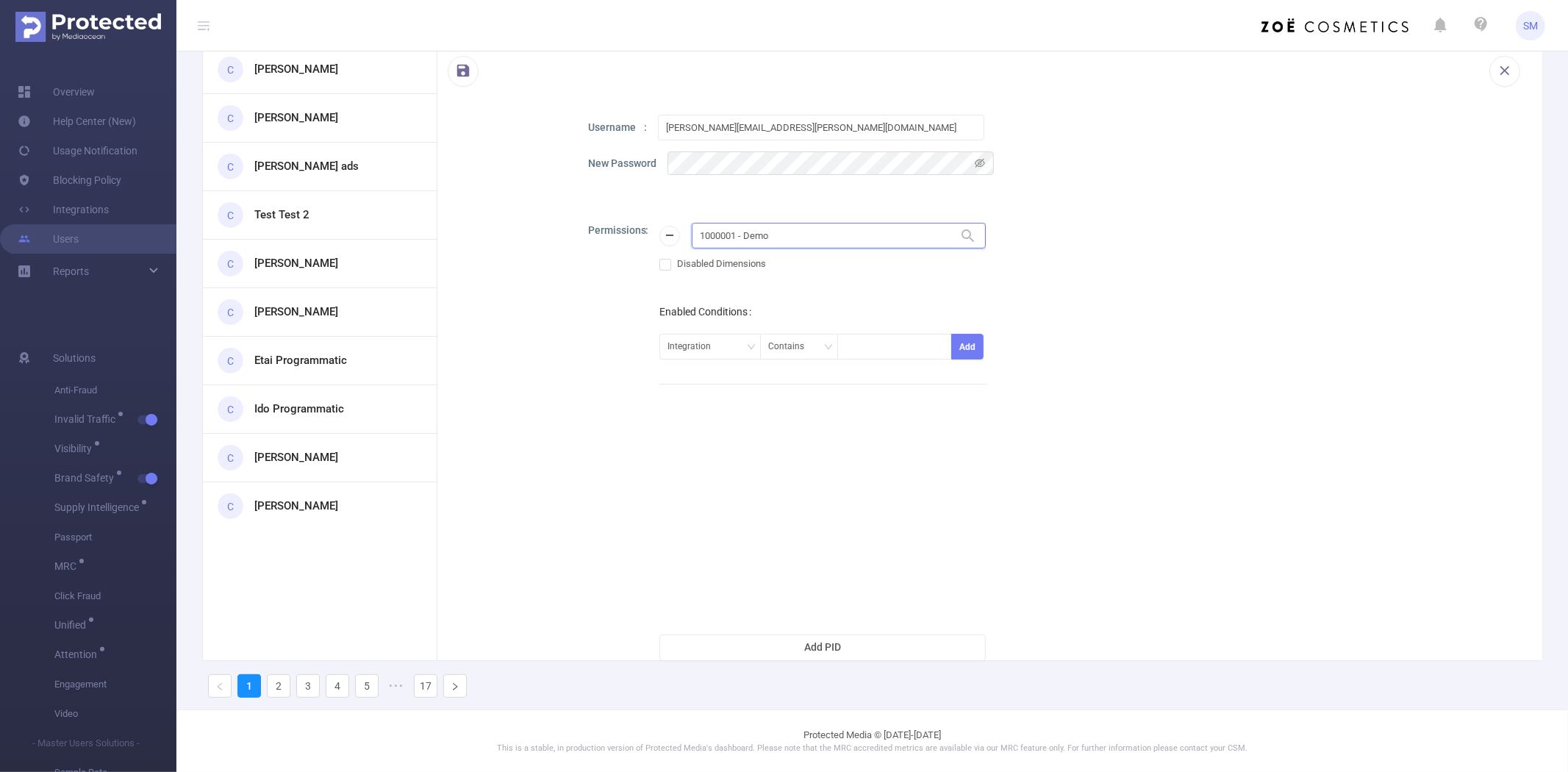
drag, startPoint x: 763, startPoint y: 236, endPoint x: 691, endPoint y: 236, distance: 72.0
click at [691, 236] on input "1000001 - Demo" at bounding box center [838, 236] width 294 height 26
paste input "8"
type input "1000008"
click at [758, 256] on li "1000008 - FT_Sales_Demo 0" at bounding box center [838, 265] width 294 height 23
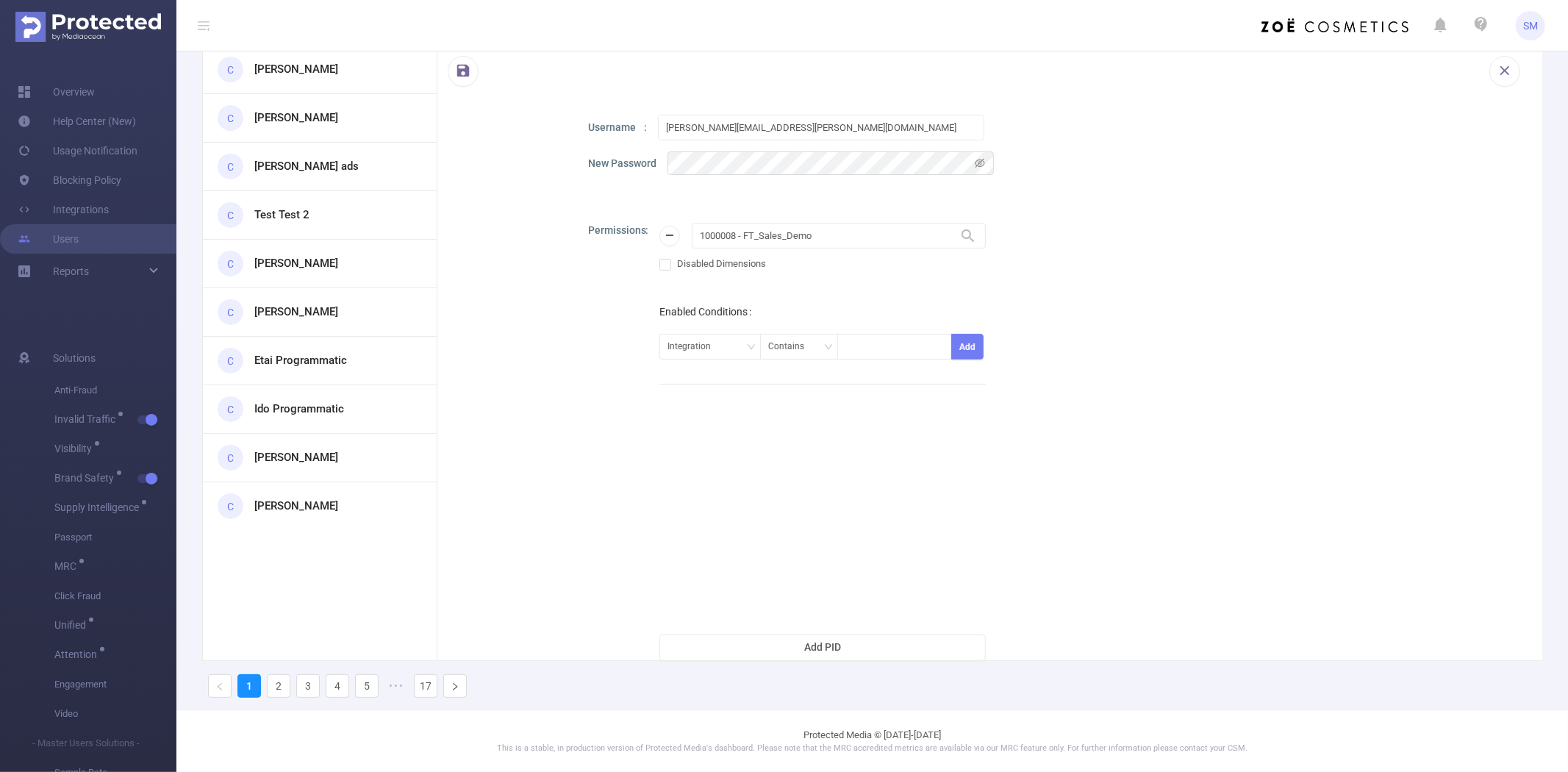
click at [495, 352] on div at bounding box center [507, 357] width 88 height 631
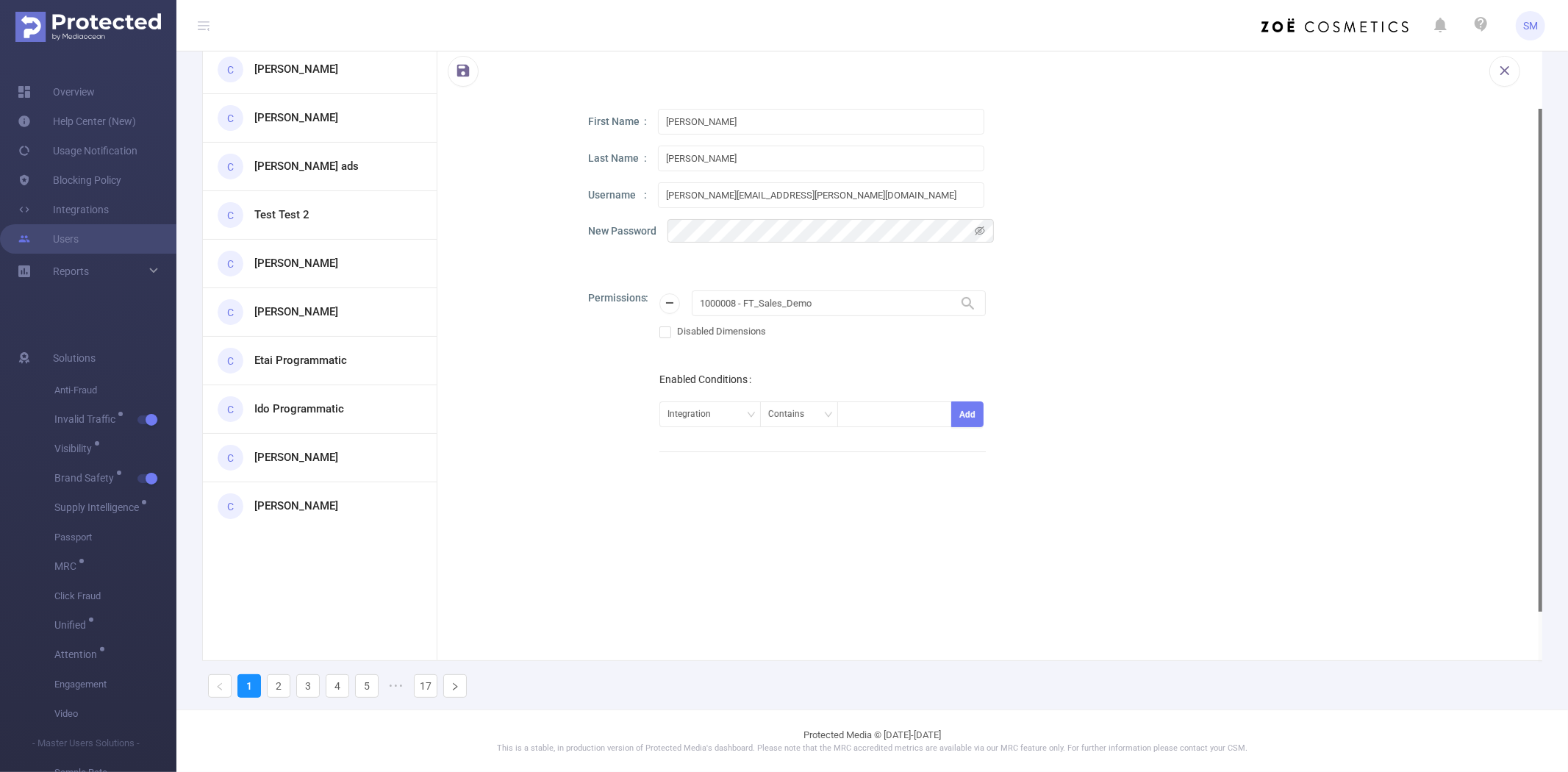
scroll to position [0, 0]
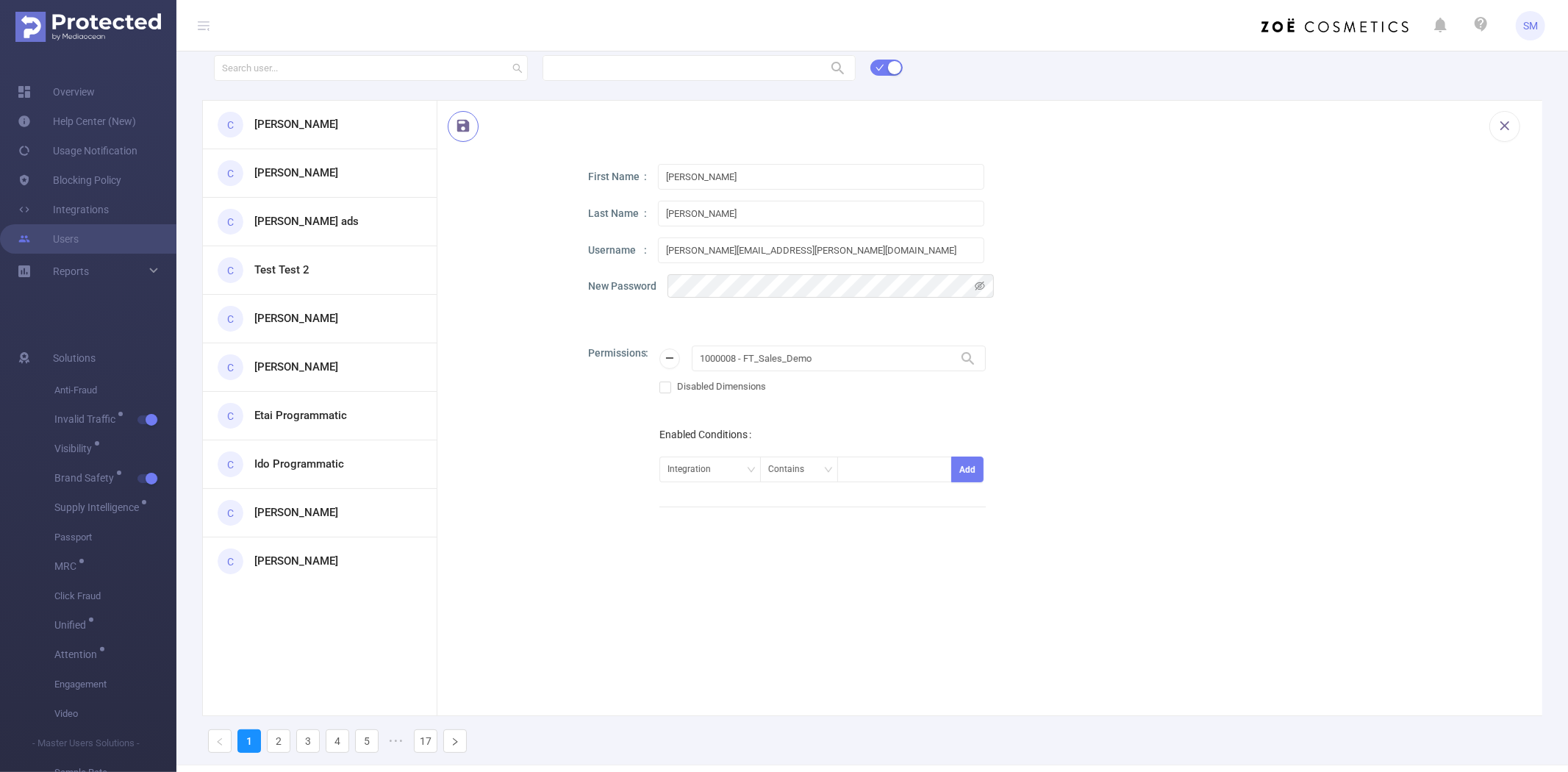
click at [466, 127] on button "button" at bounding box center [463, 127] width 31 height 31
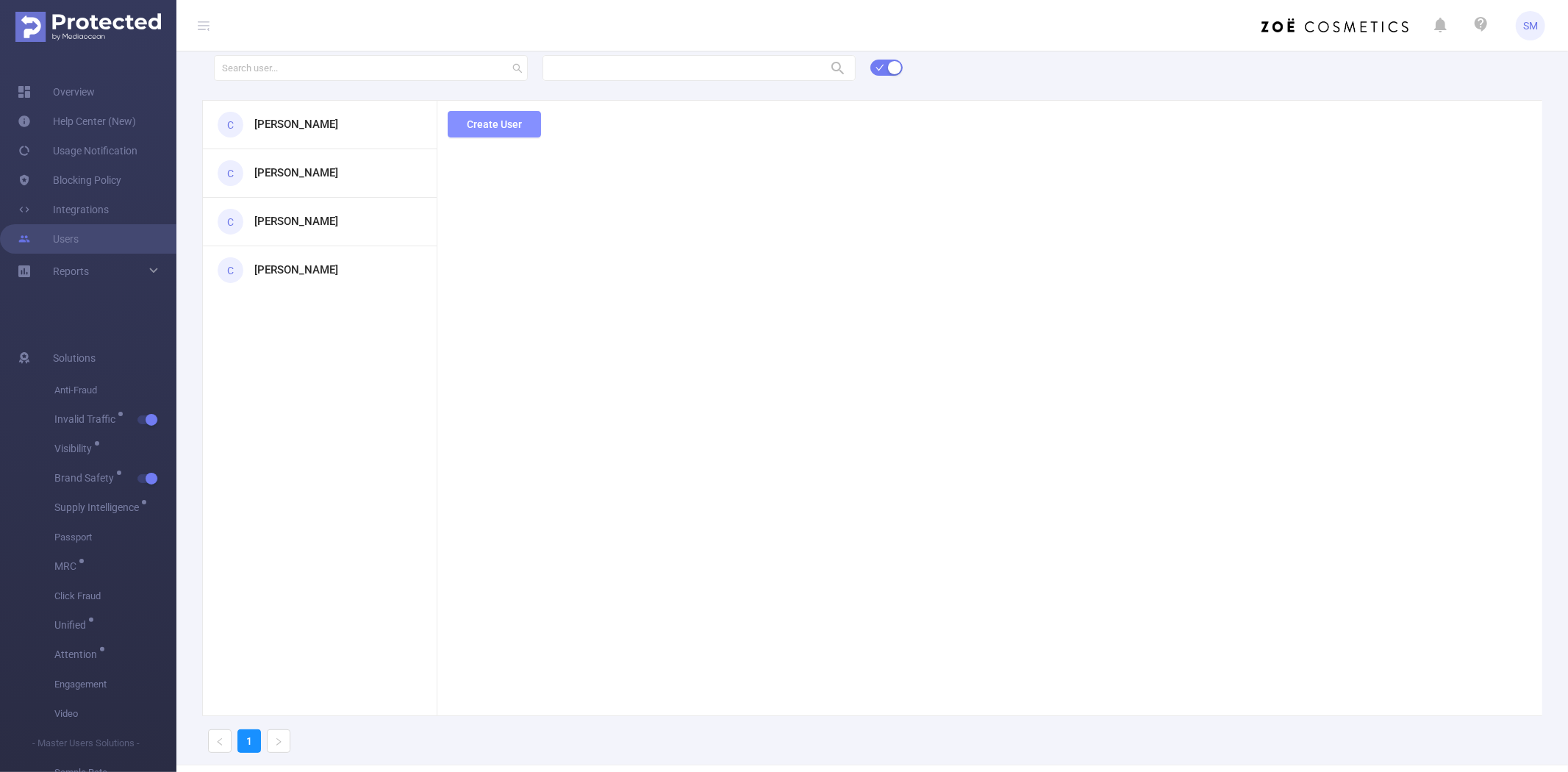
click at [507, 123] on button "Create User" at bounding box center [494, 124] width 94 height 27
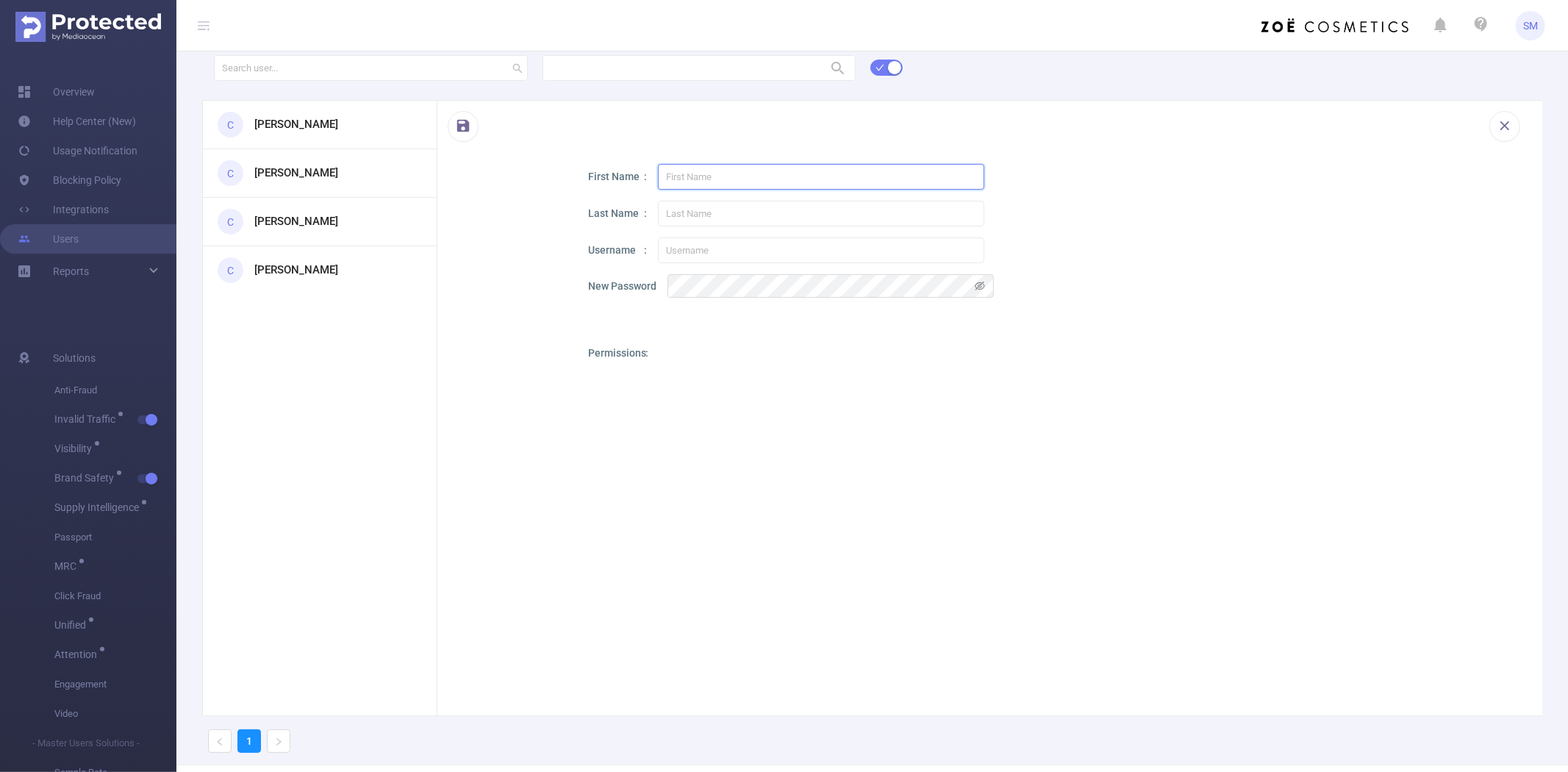
click at [694, 177] on input "text" at bounding box center [821, 177] width 327 height 26
paste input "[PERSON_NAME]"
type input "[PERSON_NAME]"
click at [700, 211] on input "text" at bounding box center [821, 214] width 327 height 26
paste input "[PERSON_NAME]"
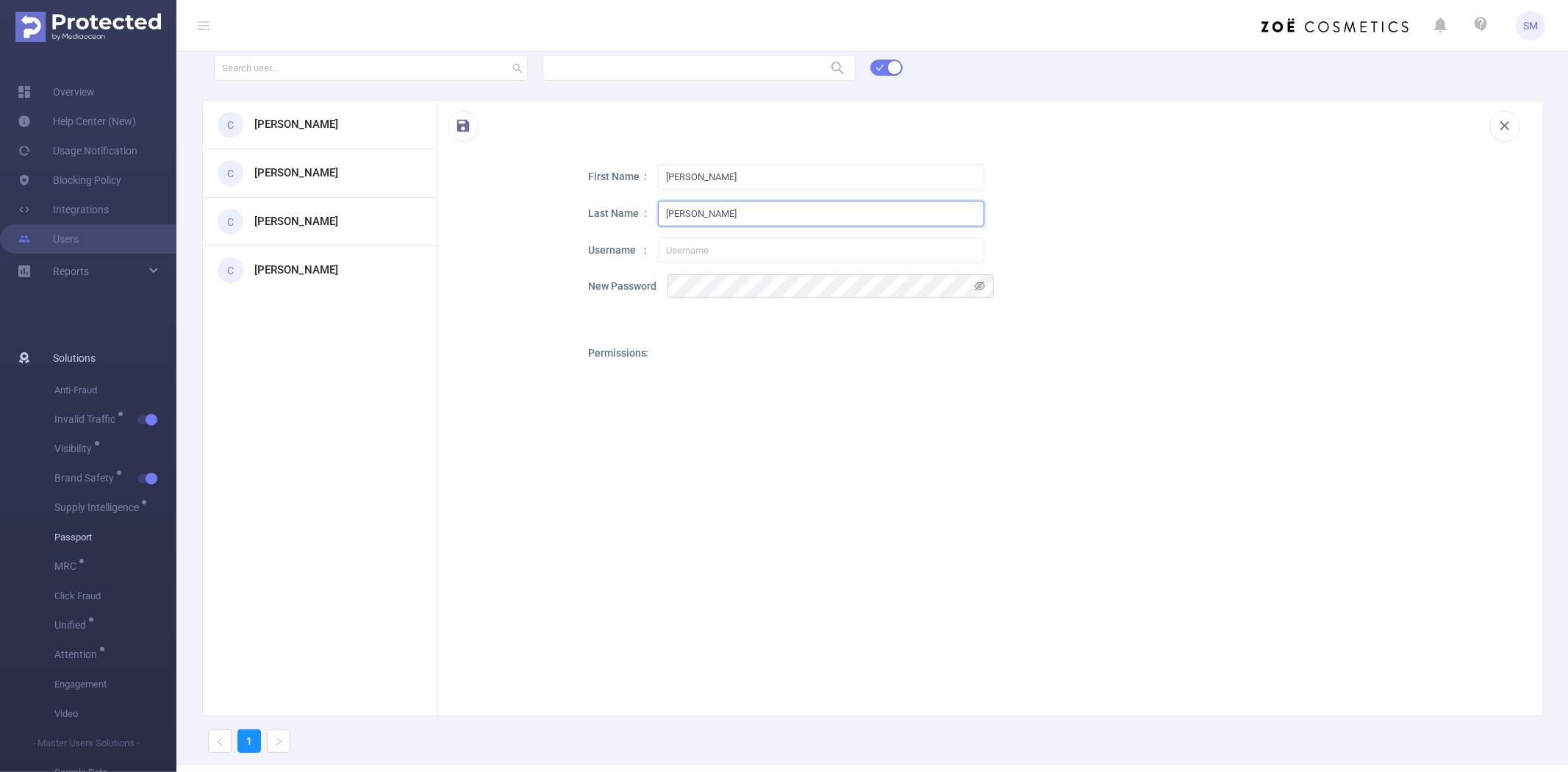
type input "[PERSON_NAME]"
click at [692, 254] on input "text" at bounding box center [821, 250] width 327 height 26
paste input "[PERSON_NAME][EMAIL_ADDRESS][PERSON_NAME][DOMAIN_NAME]"
type input "[PERSON_NAME][EMAIL_ADDRESS][PERSON_NAME][DOMAIN_NAME]"
click at [596, 334] on div "First Name [PERSON_NAME] Last Name [PERSON_NAME] Username [PERSON_NAME][EMAIL_A…" at bounding box center [1052, 479] width 928 height 631
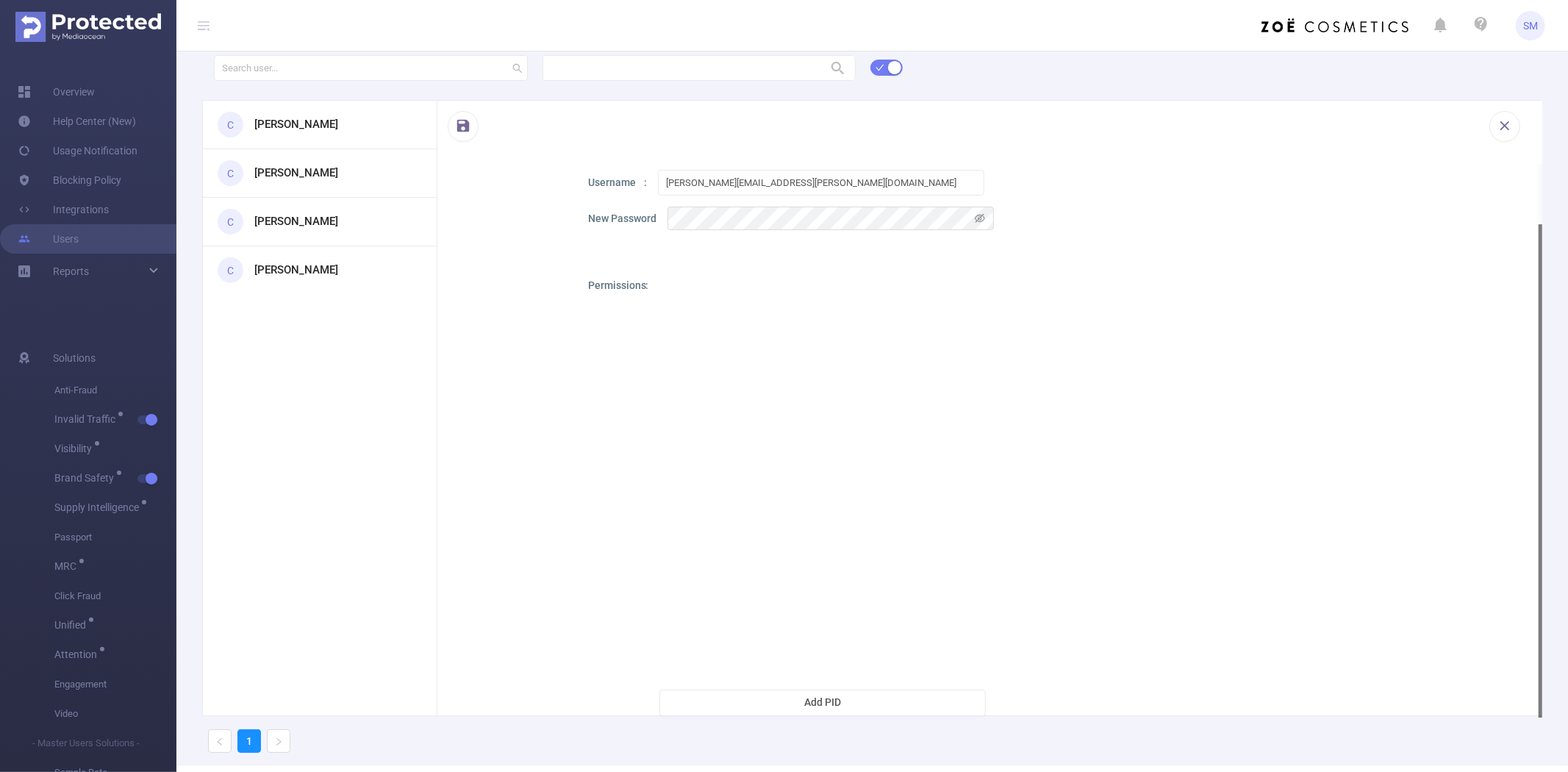
scroll to position [55, 0]
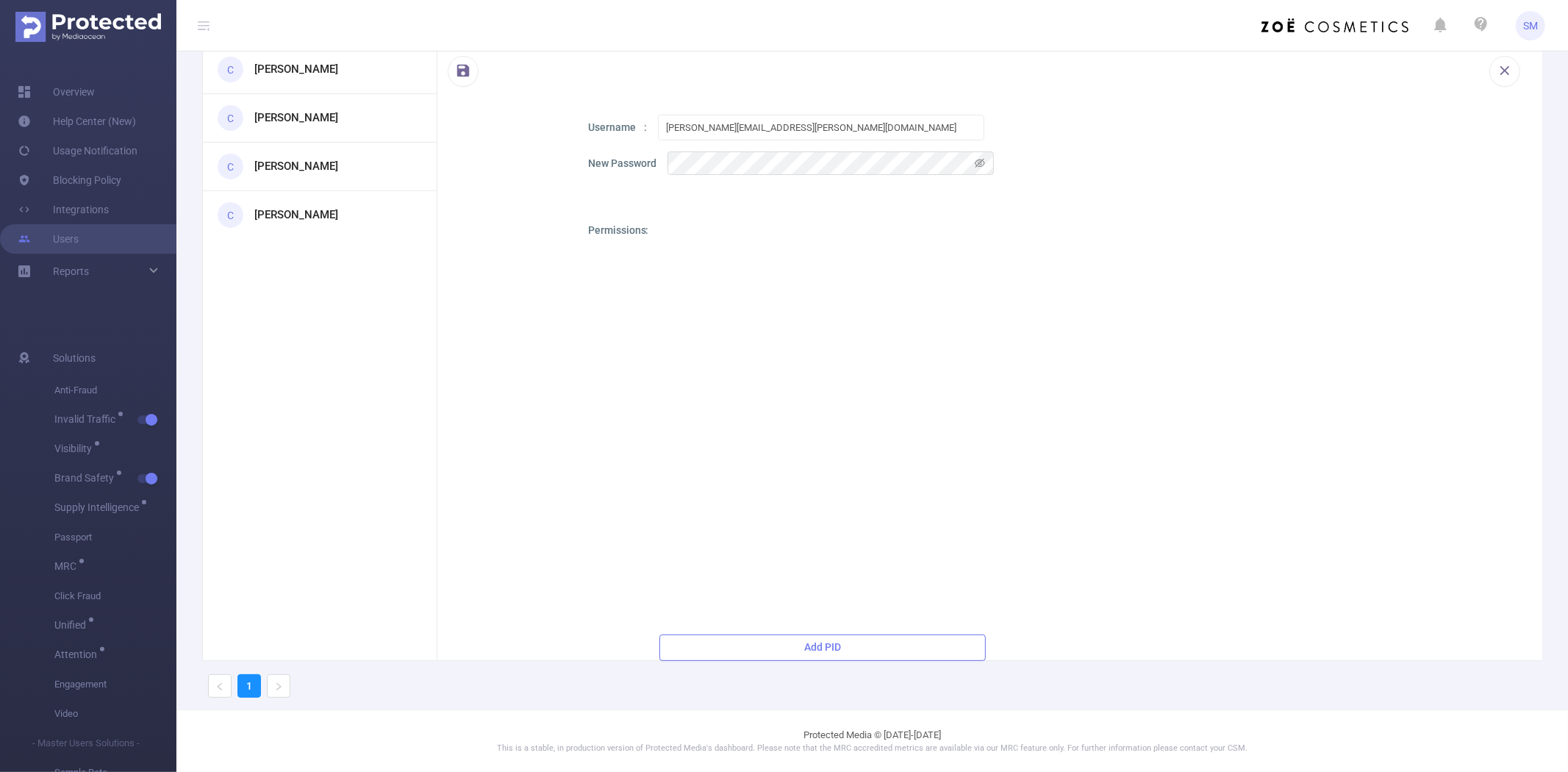
click at [848, 641] on button "Add PID" at bounding box center [822, 647] width 327 height 27
drag, startPoint x: 782, startPoint y: 233, endPoint x: 697, endPoint y: 233, distance: 85.0
click at [697, 233] on input "1000001 - Demo" at bounding box center [838, 236] width 294 height 26
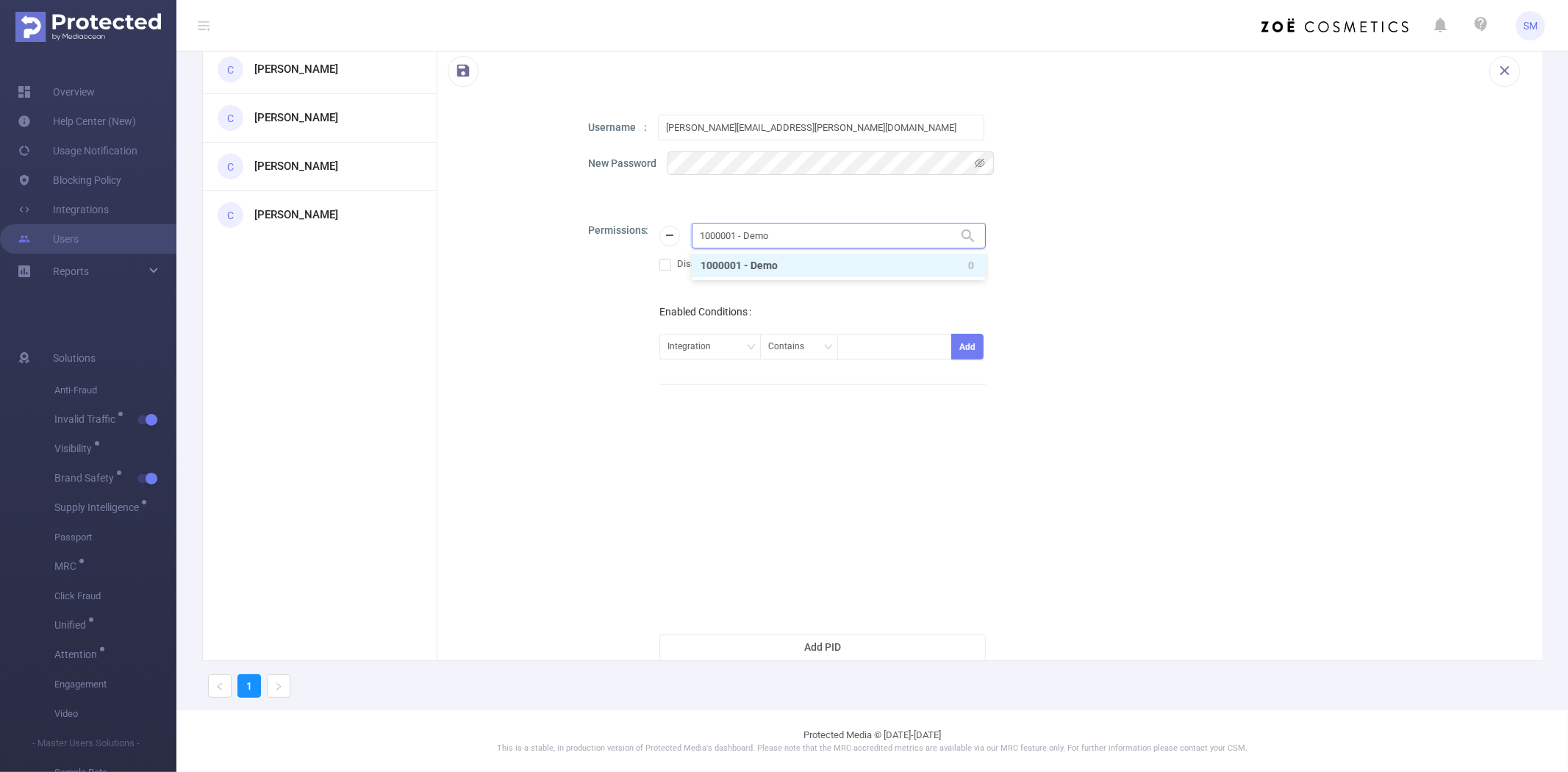
paste input "8"
type input "1000008"
click at [770, 261] on li "1000008 - FT_Sales_Demo 0" at bounding box center [838, 265] width 294 height 23
drag, startPoint x: 1193, startPoint y: 265, endPoint x: 1162, endPoint y: 290, distance: 39.8
click at [1189, 265] on div "Permissions 1000008 - FT_Sales_Demo 1000008 - FT_Sales_Demo Disabled Dimensions…" at bounding box center [1052, 441] width 928 height 438
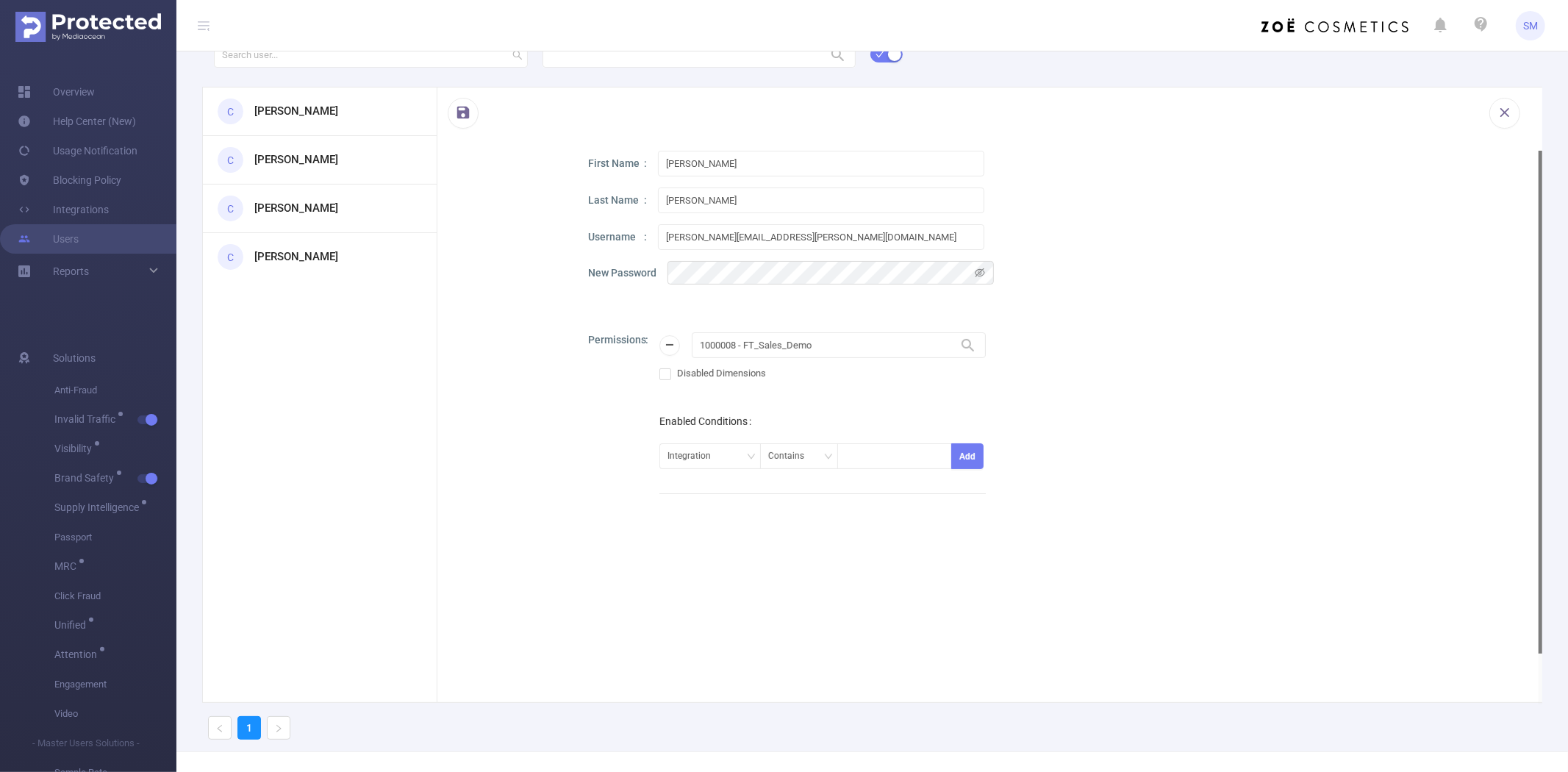
scroll to position [0, 0]
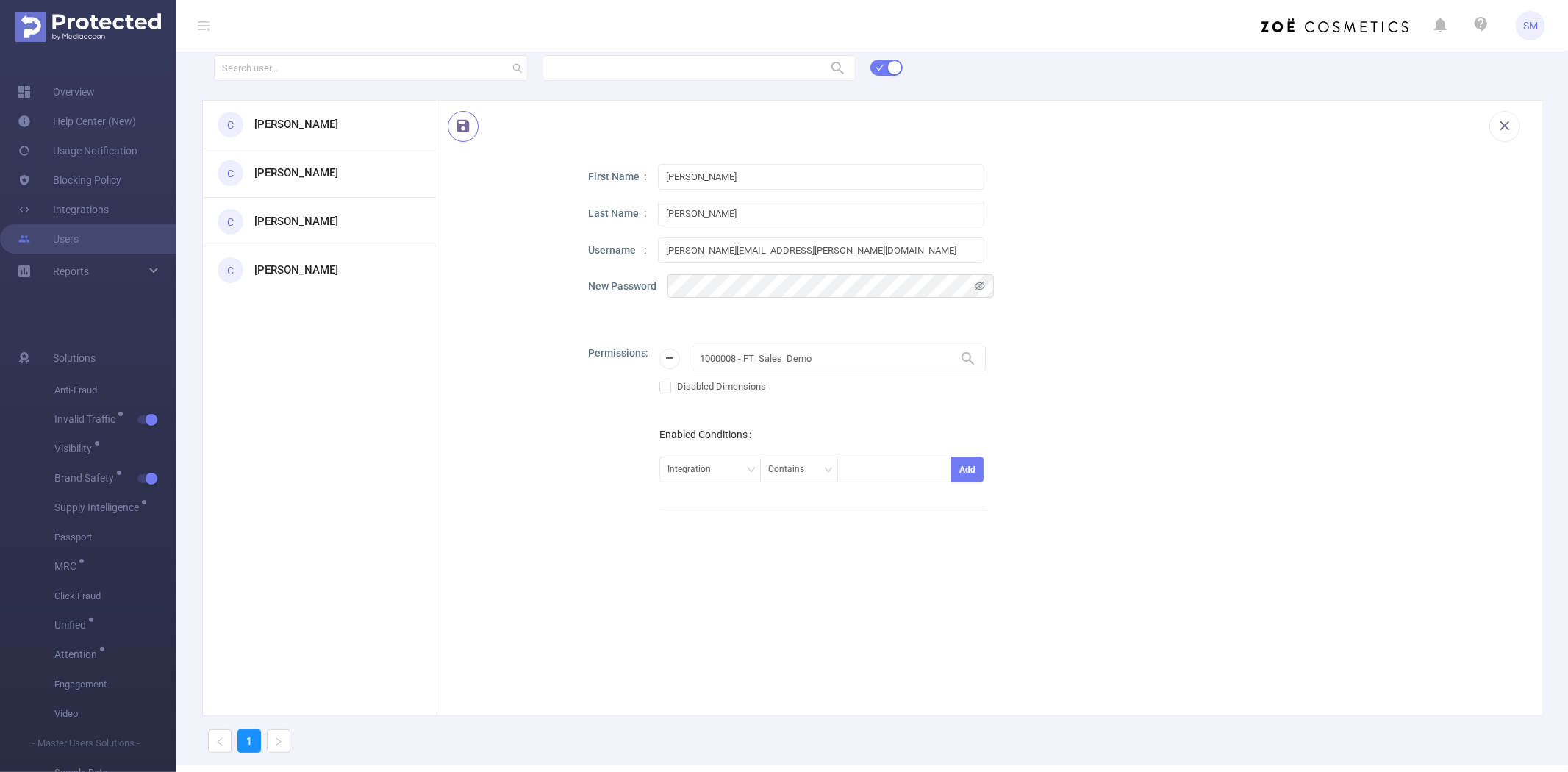
click at [466, 125] on button "button" at bounding box center [463, 127] width 31 height 31
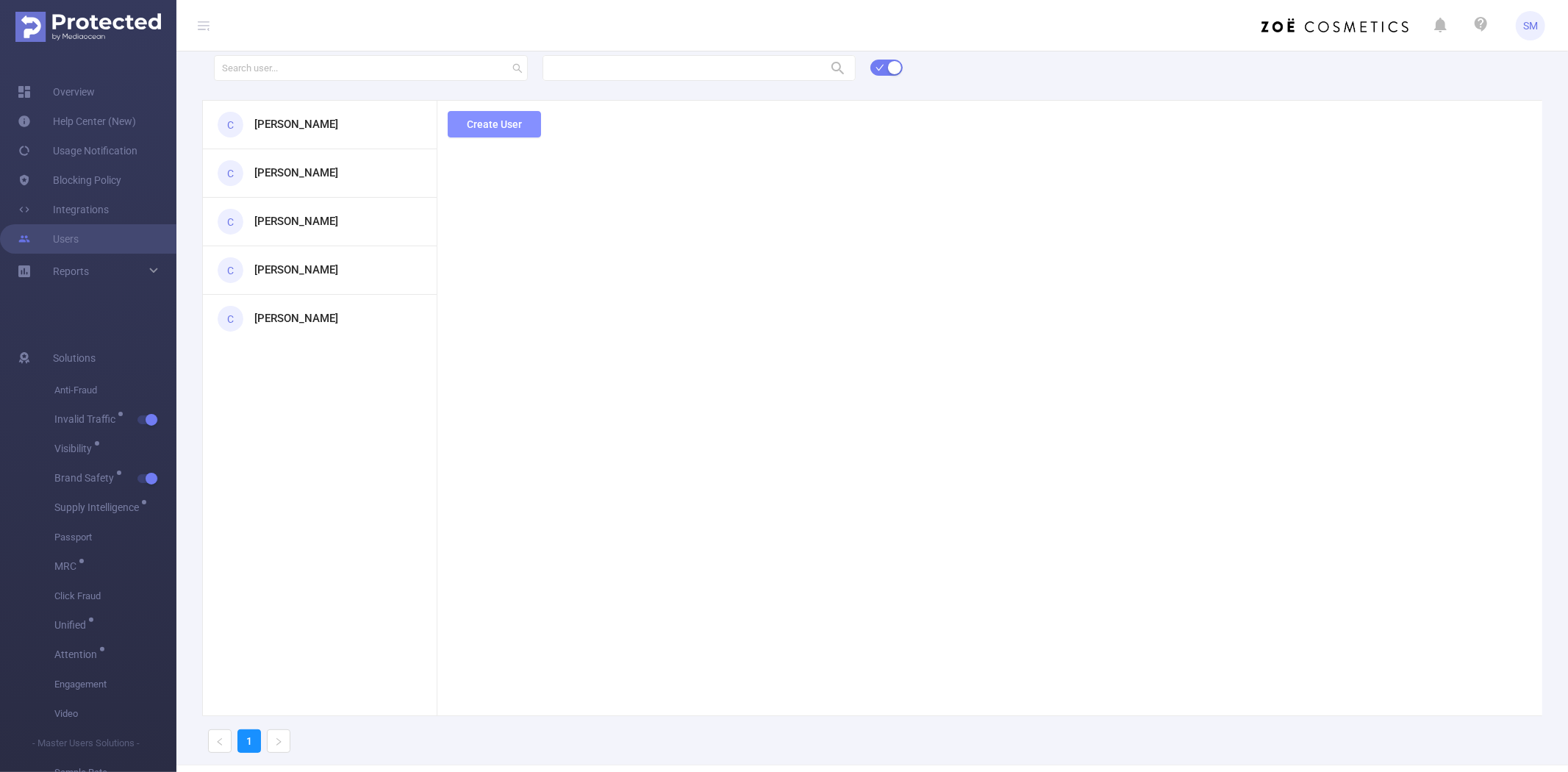
click at [525, 127] on button "Create User" at bounding box center [494, 124] width 94 height 27
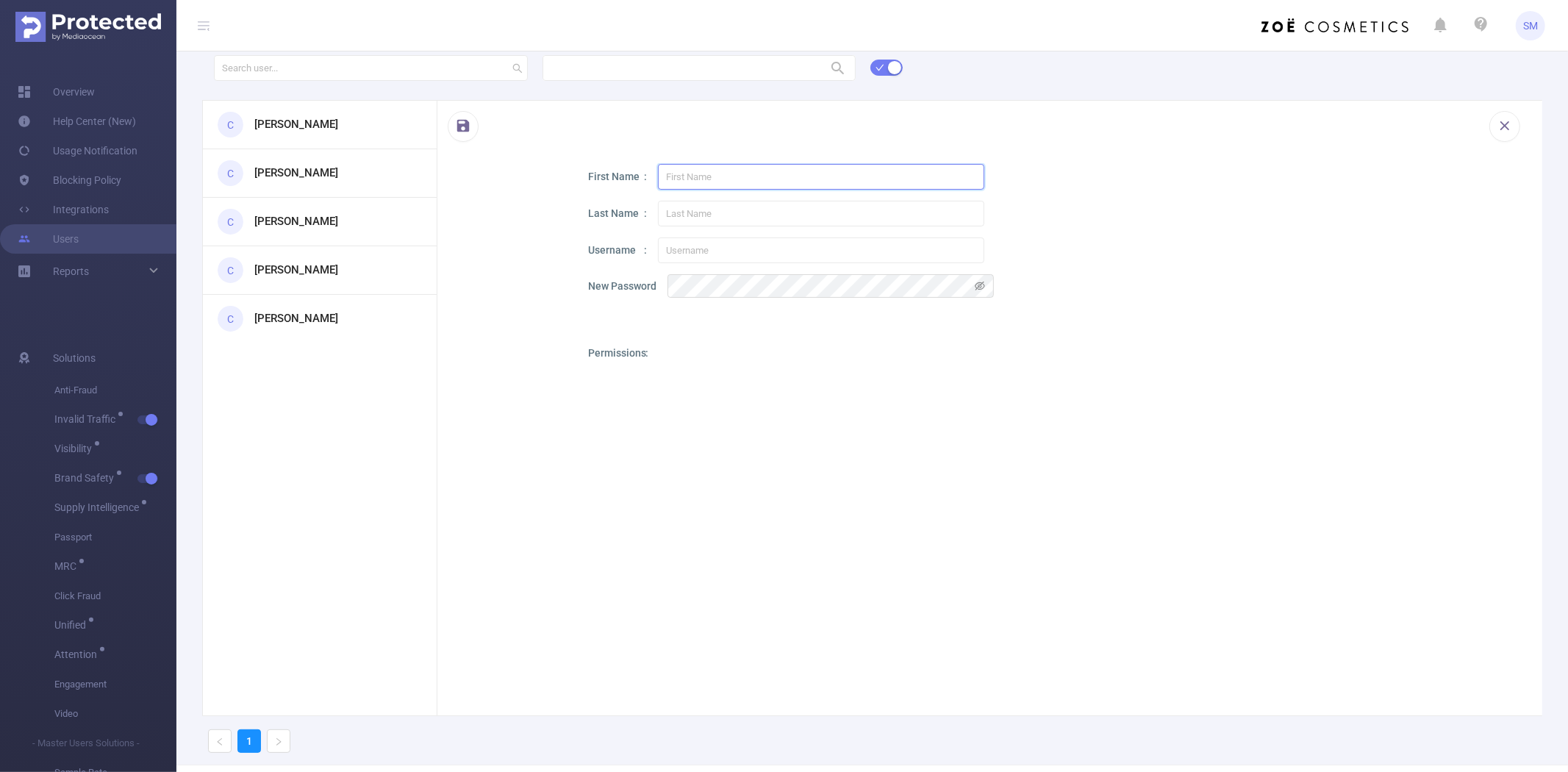
click at [725, 184] on input "text" at bounding box center [821, 177] width 327 height 26
paste input "Frankie"
type input "Frankie"
click at [706, 215] on input "text" at bounding box center [821, 214] width 327 height 26
paste input "Martinez"
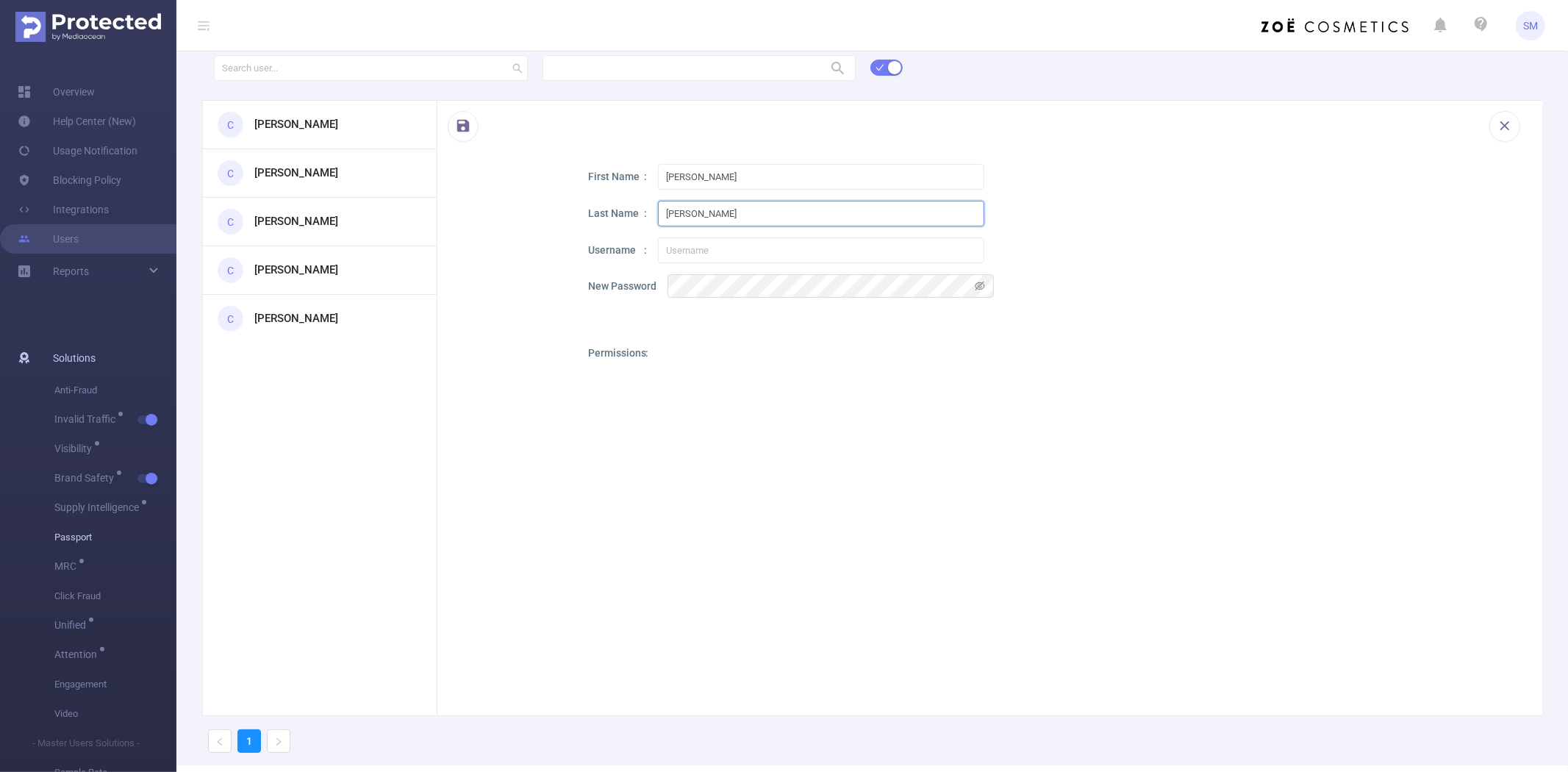
type input "Martinez"
click at [694, 258] on input "text" at bounding box center [821, 250] width 327 height 26
paste input "frankie.martinez@omd.com"
type input "frankie.martinez@omd.com"
click at [511, 334] on div at bounding box center [507, 479] width 88 height 631
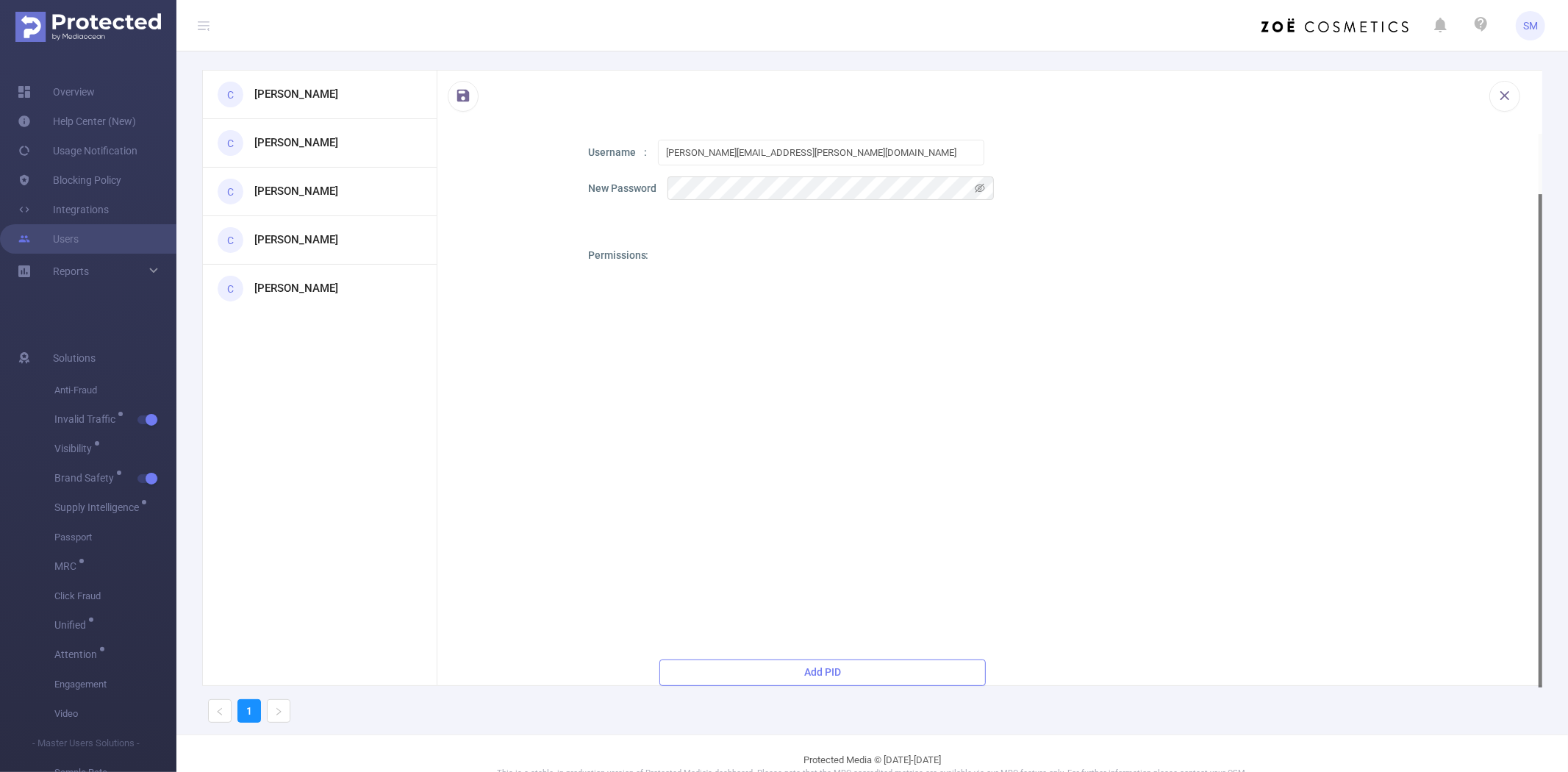
scroll to position [55, 0]
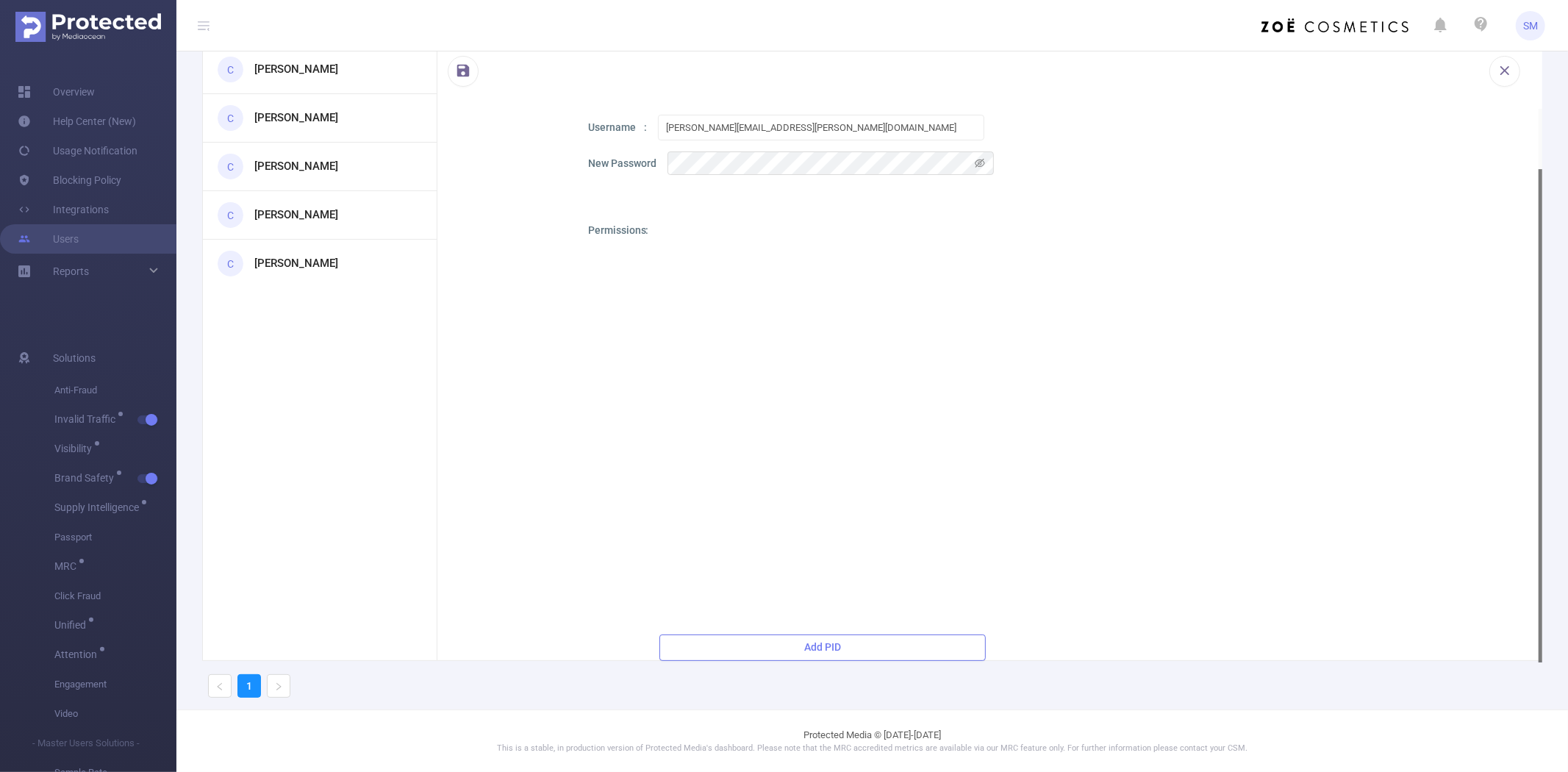
click at [785, 641] on button "Add PID" at bounding box center [822, 647] width 327 height 27
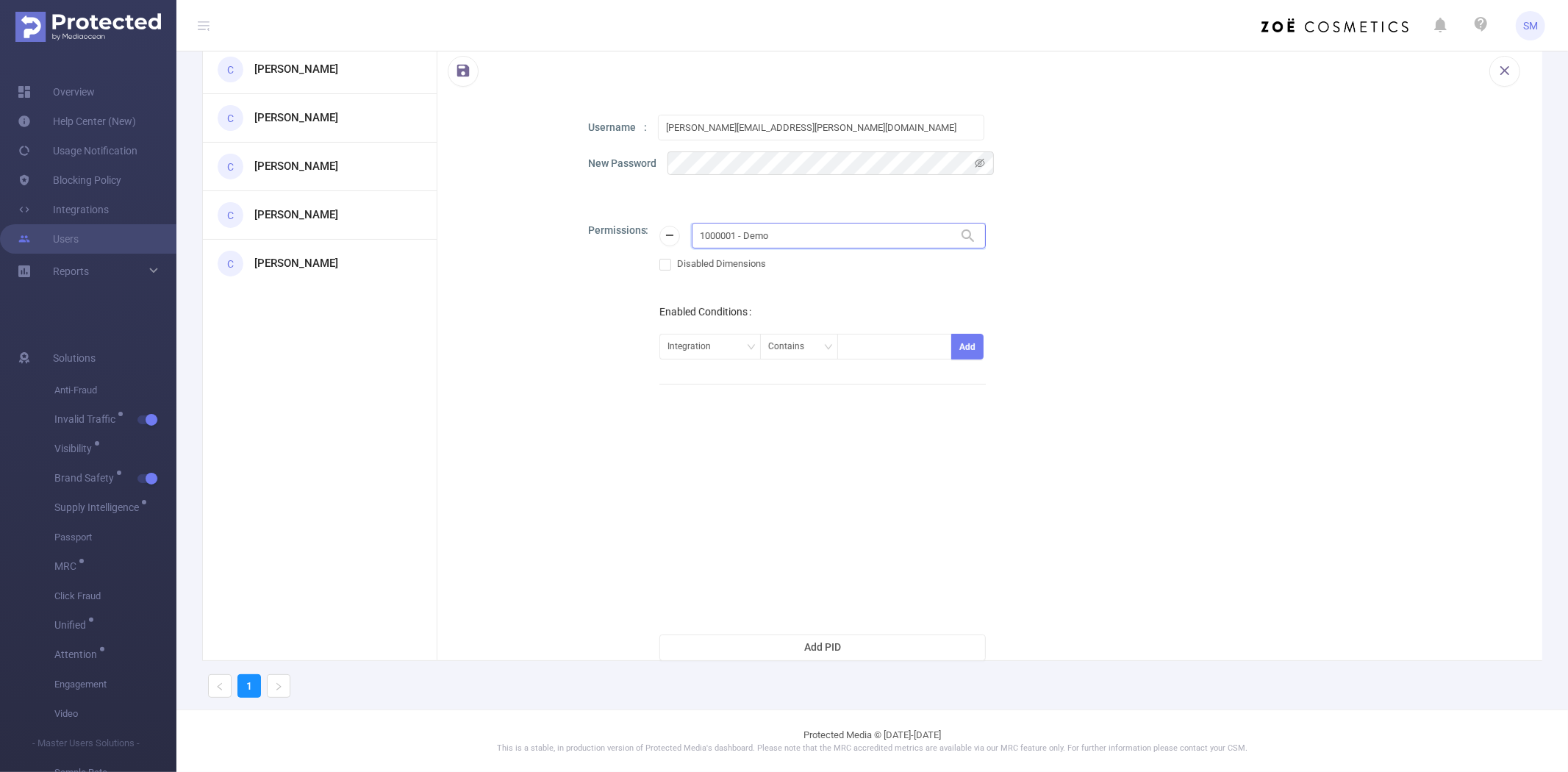
drag, startPoint x: 790, startPoint y: 236, endPoint x: 691, endPoint y: 236, distance: 99.0
click at [691, 236] on input "1000001 - Demo" at bounding box center [838, 236] width 294 height 26
paste input "8"
type input "1000008"
click at [781, 258] on li "1000008 - FT_Sales_Demo 0" at bounding box center [838, 265] width 294 height 23
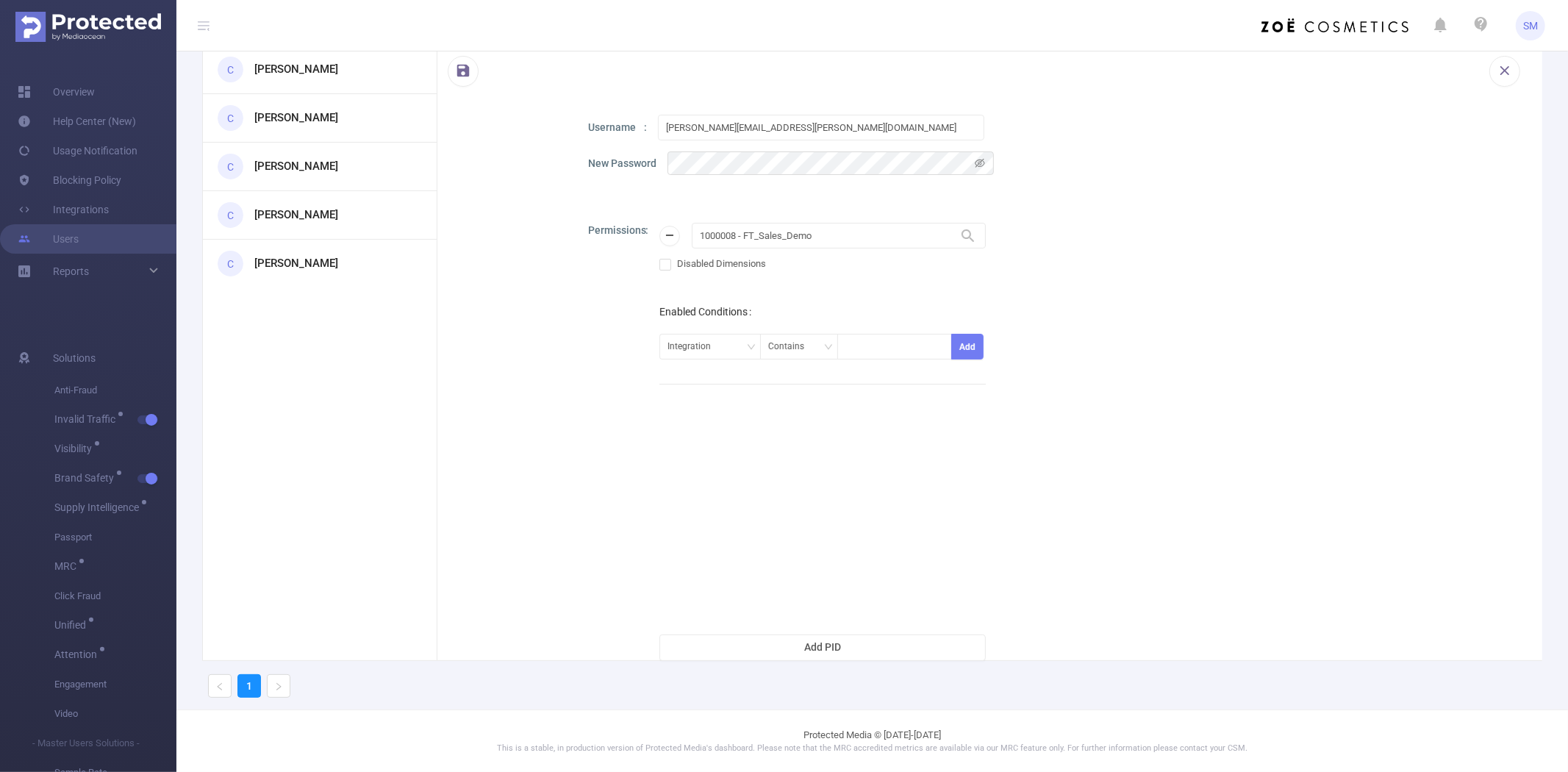
click at [1142, 258] on div "Permissions 1000008 - FT_Sales_Demo 1000008 - FT_Sales_Demo Disabled Dimensions…" at bounding box center [1052, 441] width 928 height 438
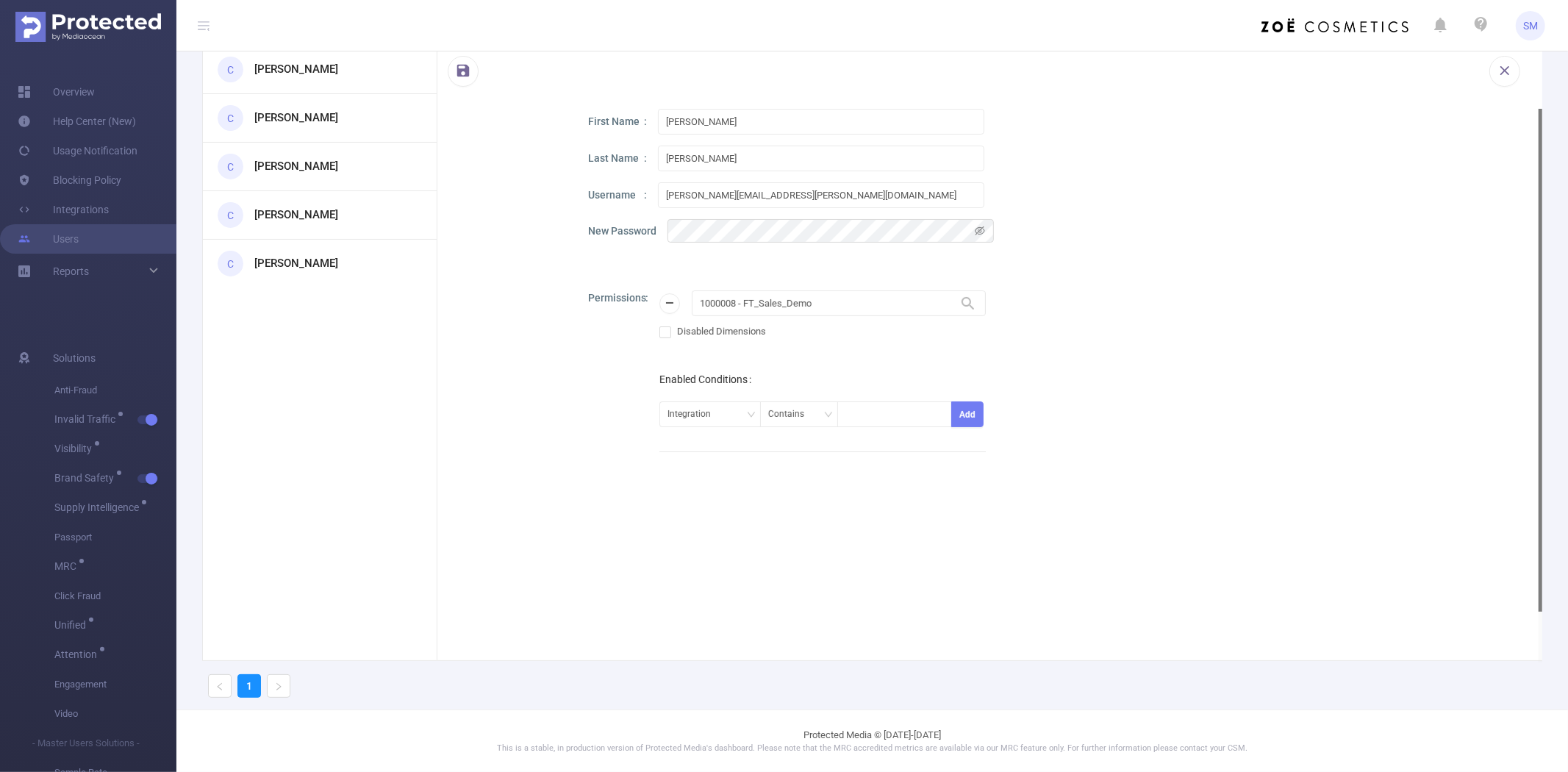
scroll to position [0, 0]
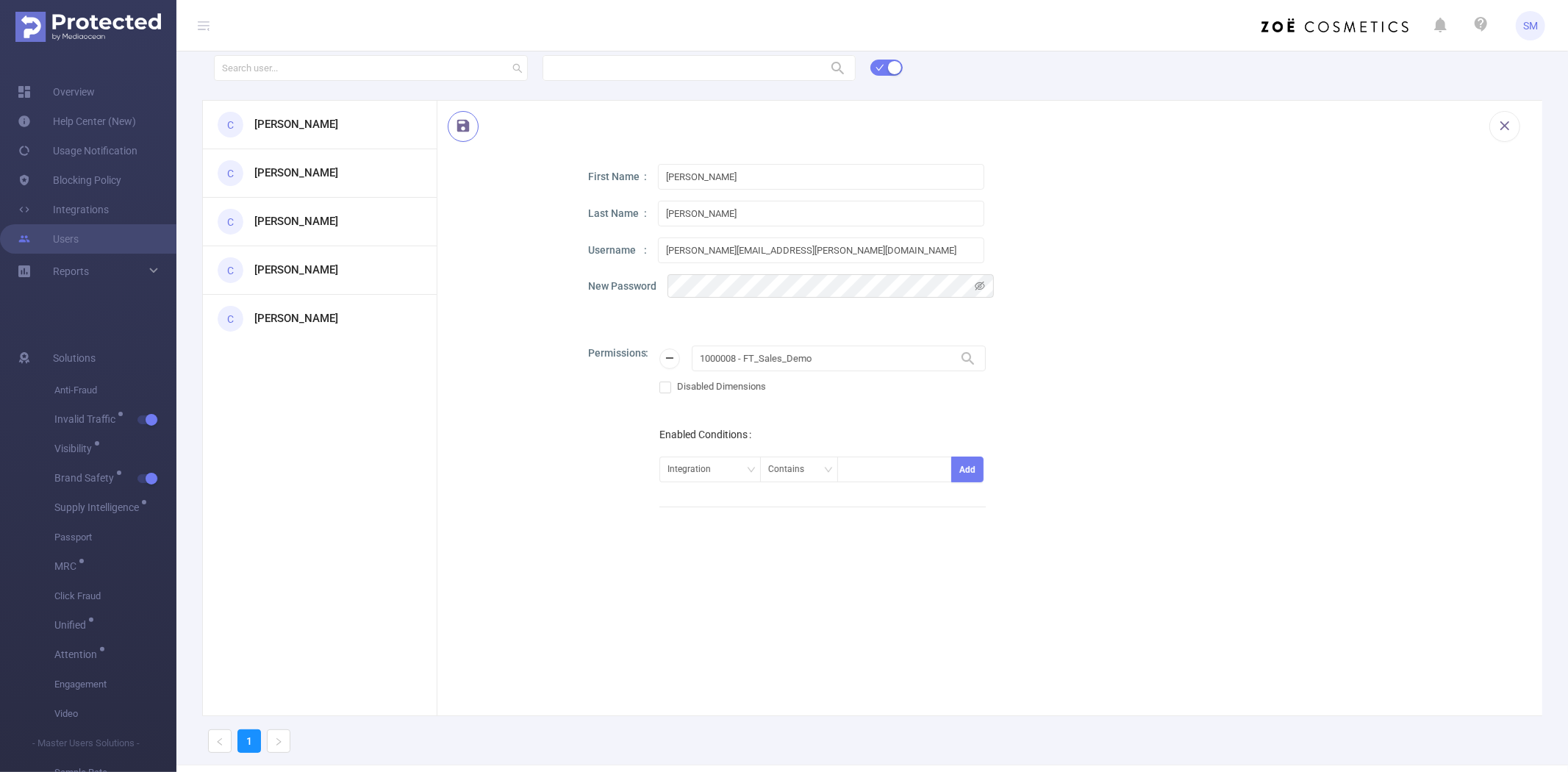
click at [460, 128] on button "button" at bounding box center [463, 127] width 31 height 31
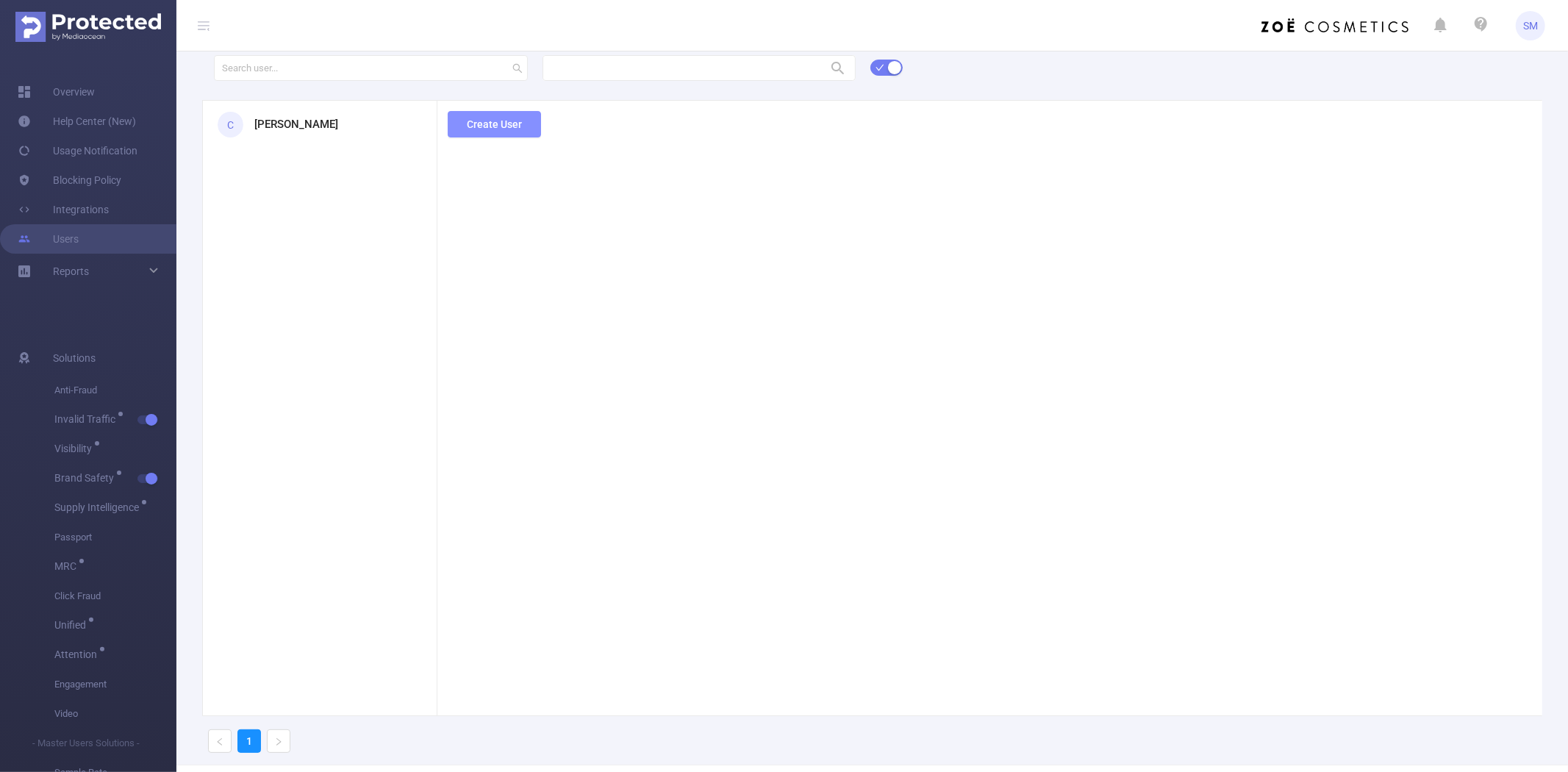
click at [478, 123] on button "Create User" at bounding box center [494, 124] width 94 height 27
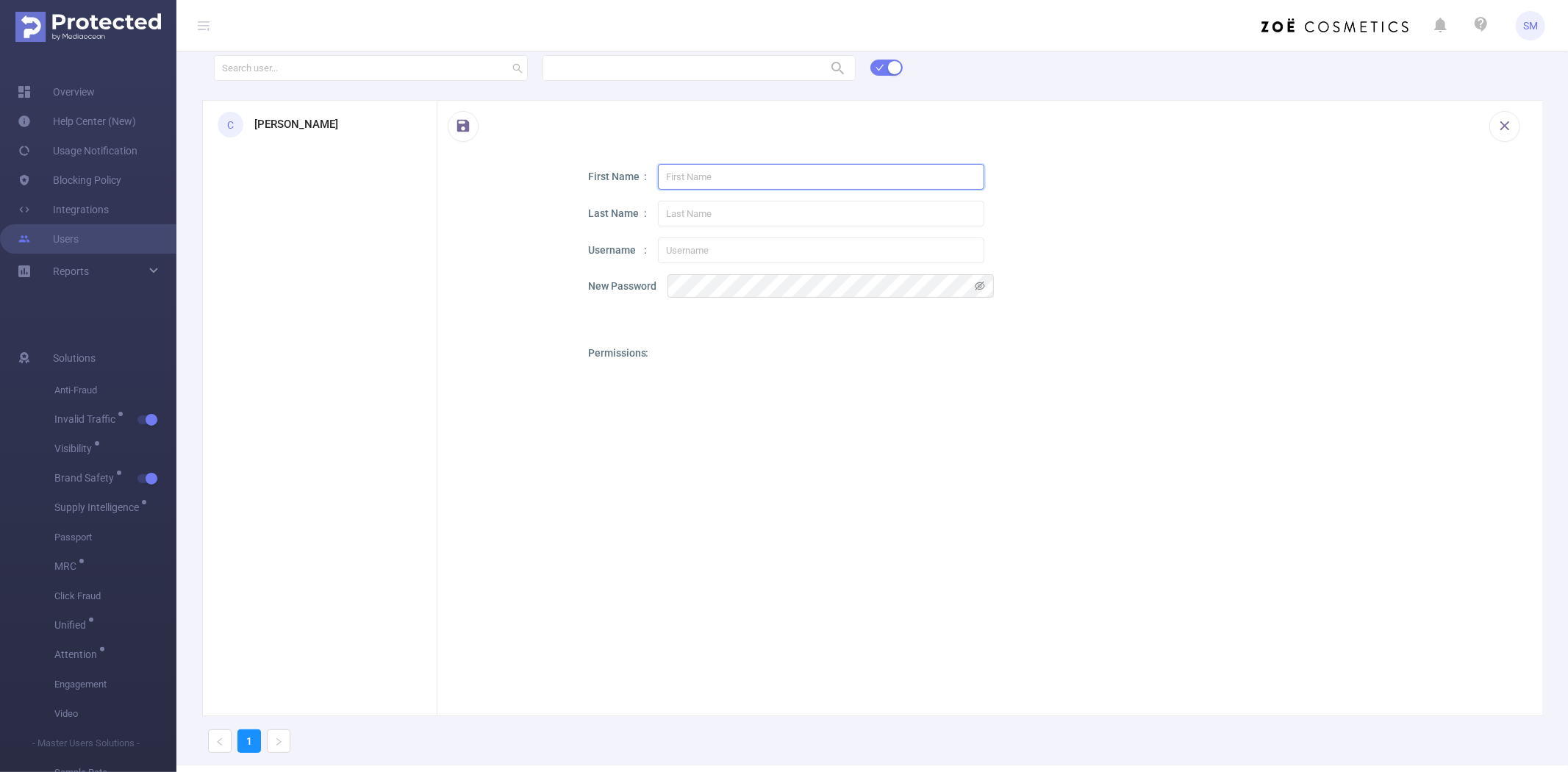
click at [714, 182] on input "text" at bounding box center [821, 177] width 327 height 26
paste input "Helena"
type input "Helena"
click at [729, 213] on input "text" at bounding box center [821, 214] width 327 height 26
paste input "Lopez"
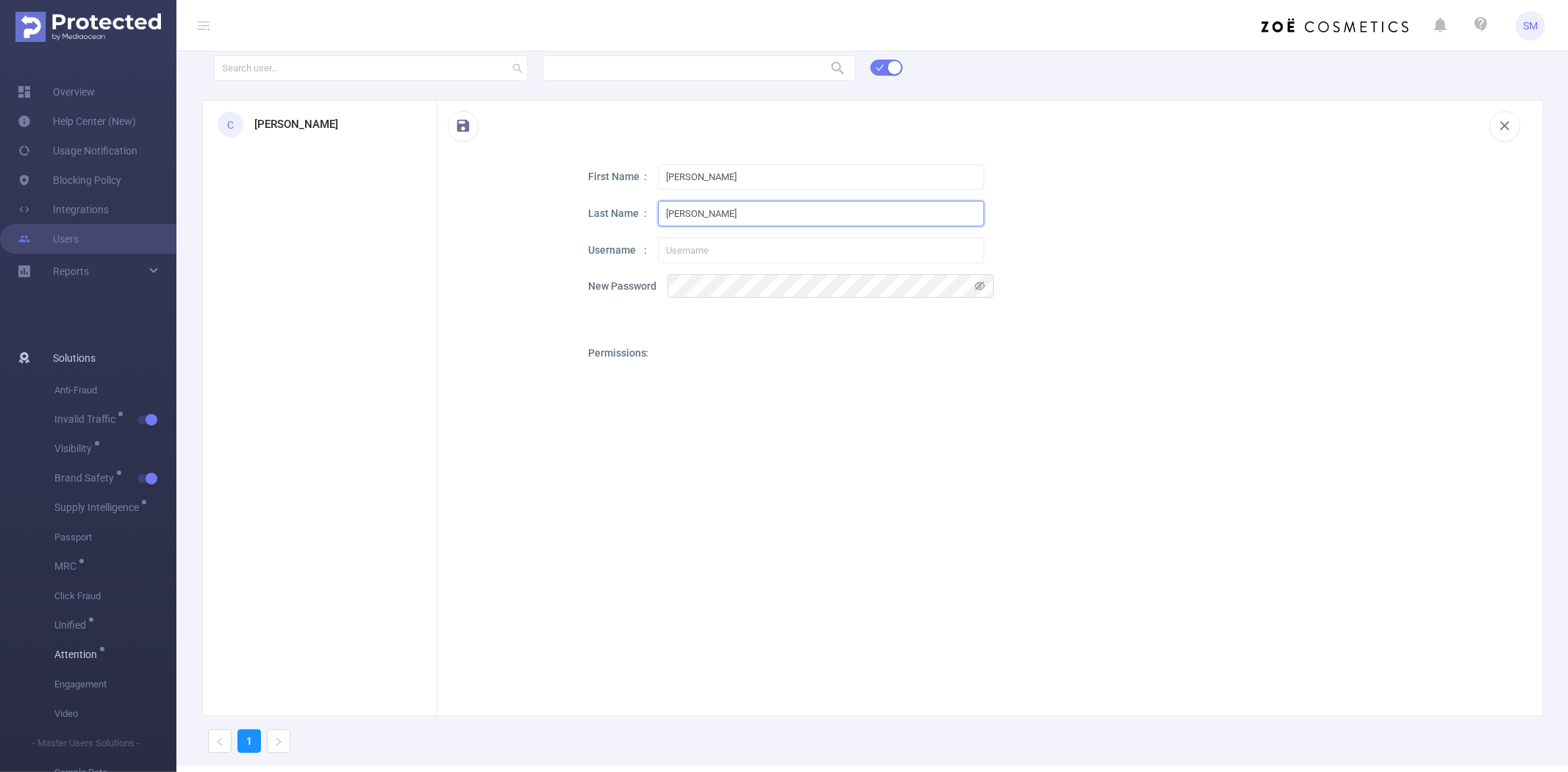
type input "Lopez"
click at [696, 250] on input "text" at bounding box center [821, 250] width 327 height 26
paste input "helena.lopez@omd.com"
type input "helena.lopez@omd.com"
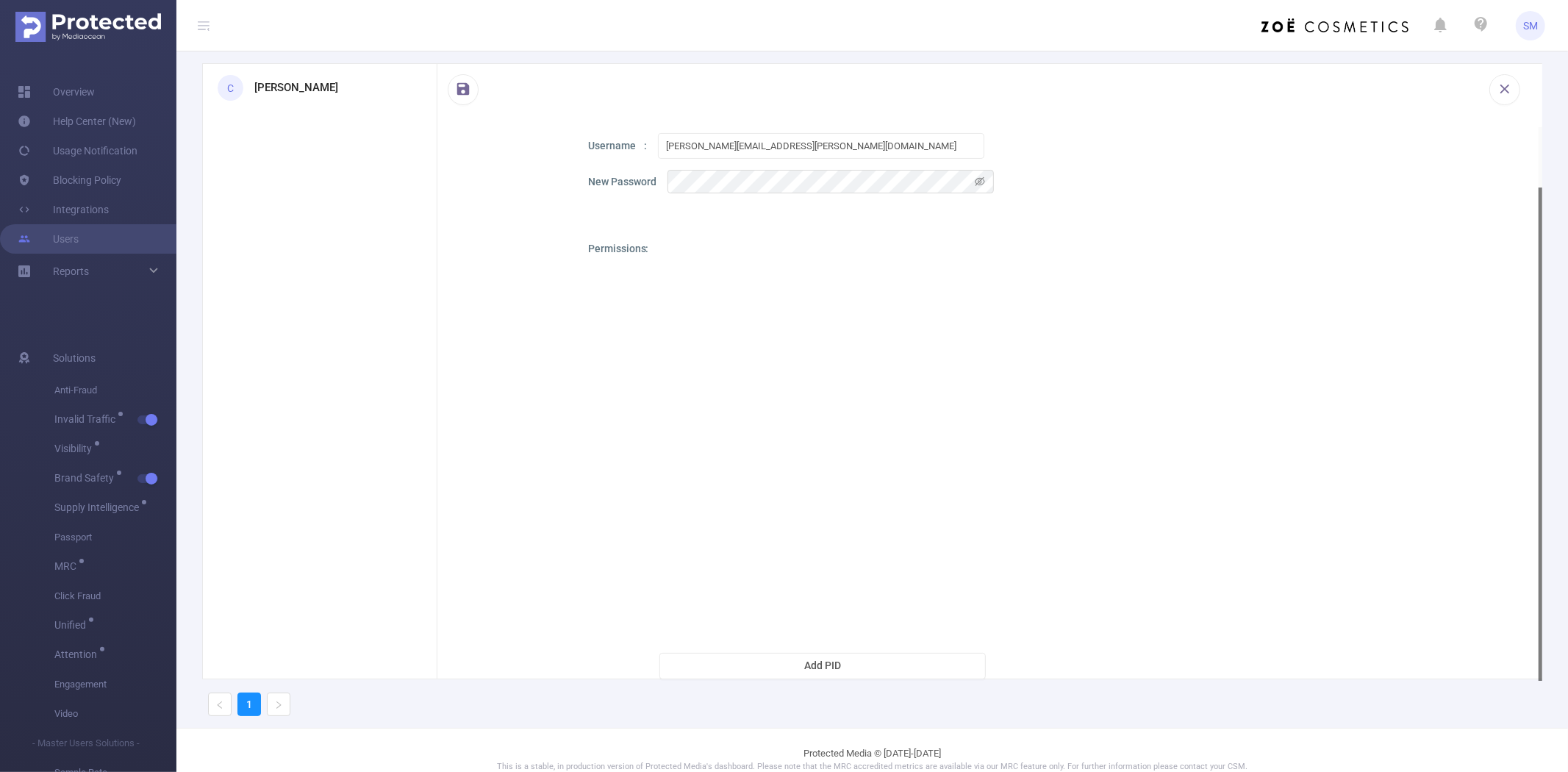
scroll to position [55, 0]
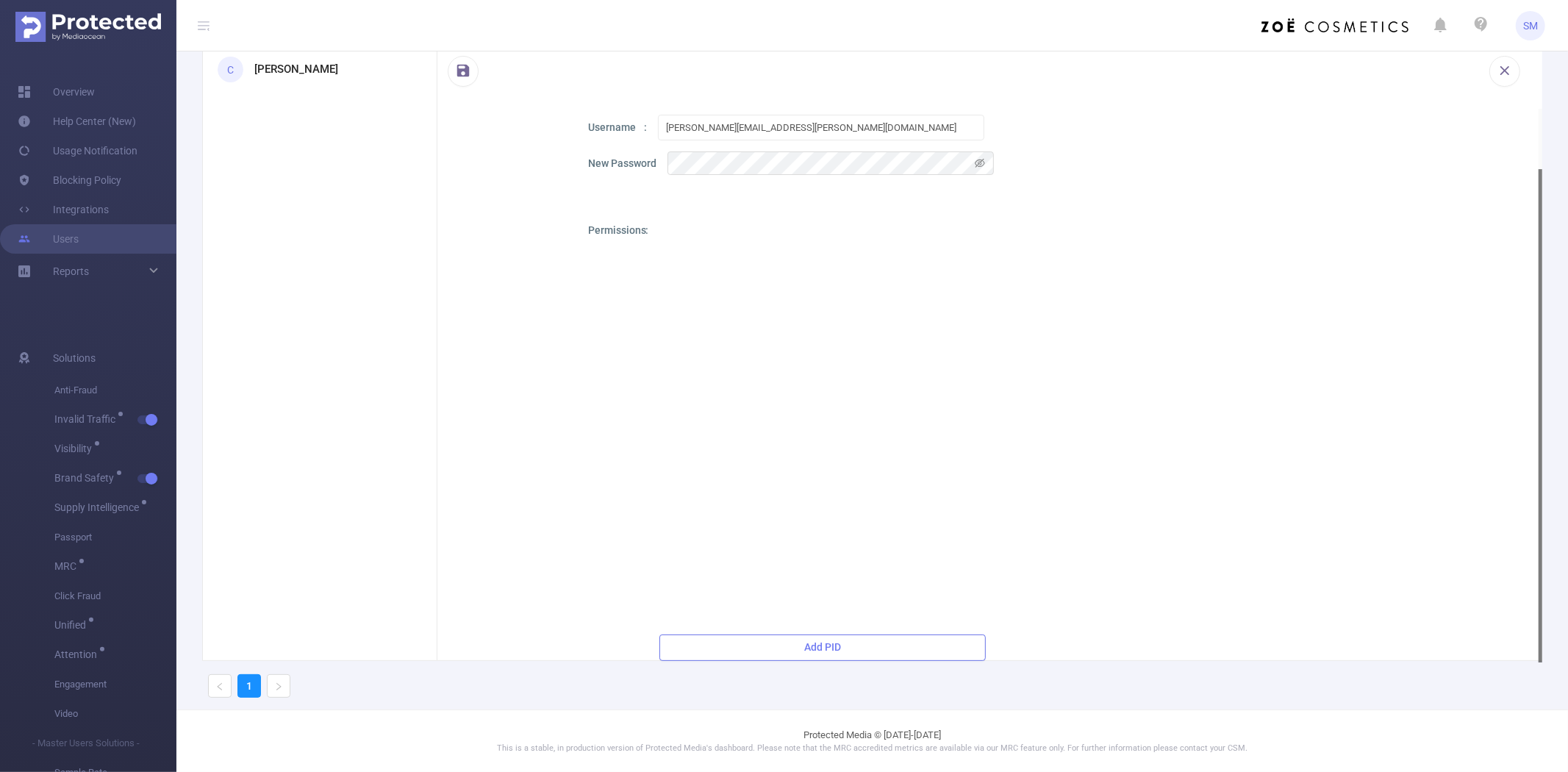
drag, startPoint x: 801, startPoint y: 642, endPoint x: 828, endPoint y: 641, distance: 27.0
click at [801, 642] on button "Add PID" at bounding box center [822, 647] width 327 height 27
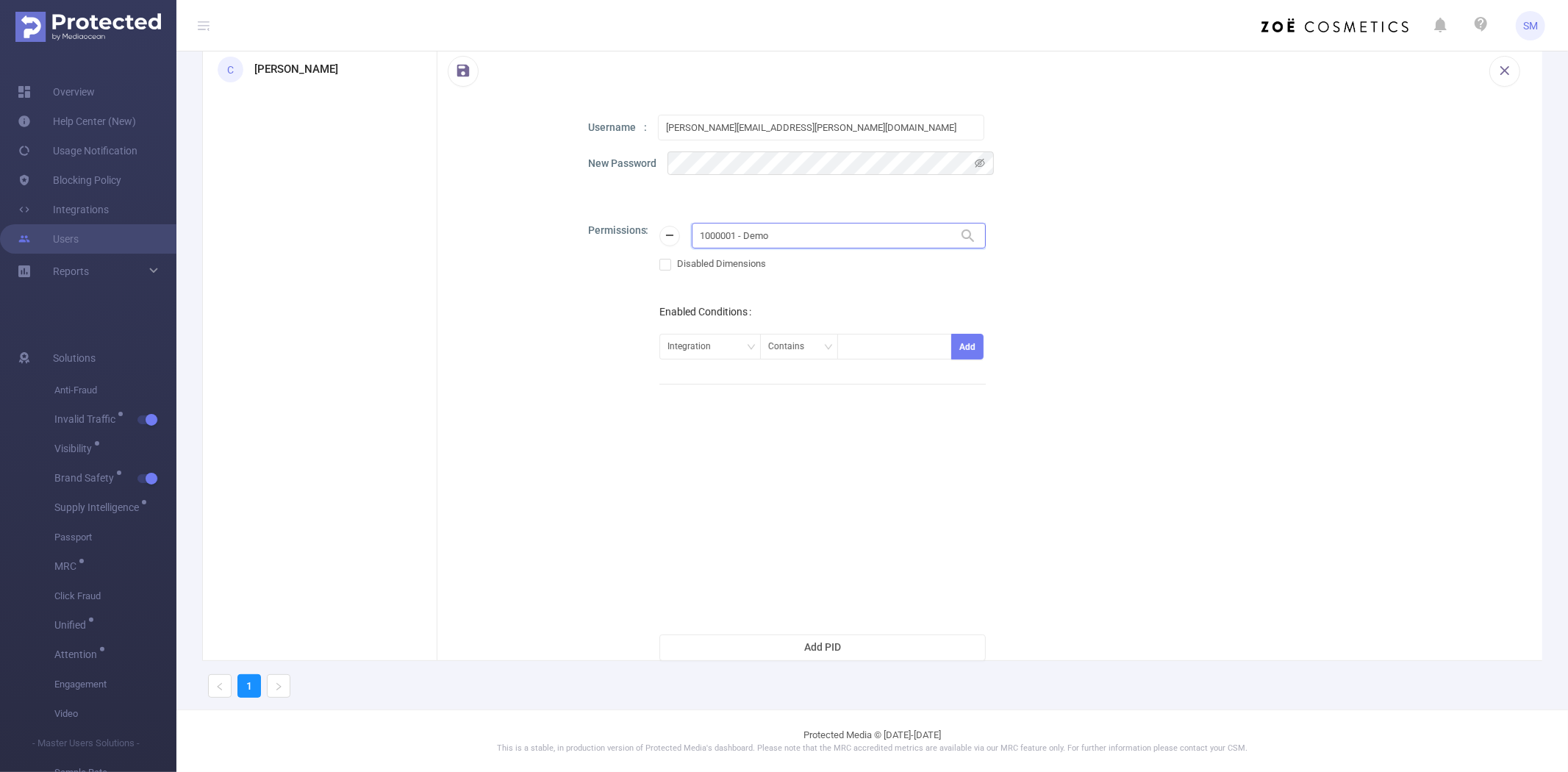
drag, startPoint x: 779, startPoint y: 236, endPoint x: 699, endPoint y: 236, distance: 80.0
click at [699, 236] on input "1000001 - Demo" at bounding box center [838, 236] width 294 height 26
paste input "8"
type input "1000008"
click at [750, 261] on li "1000008 - FT_Sales_Demo 0" at bounding box center [838, 265] width 294 height 23
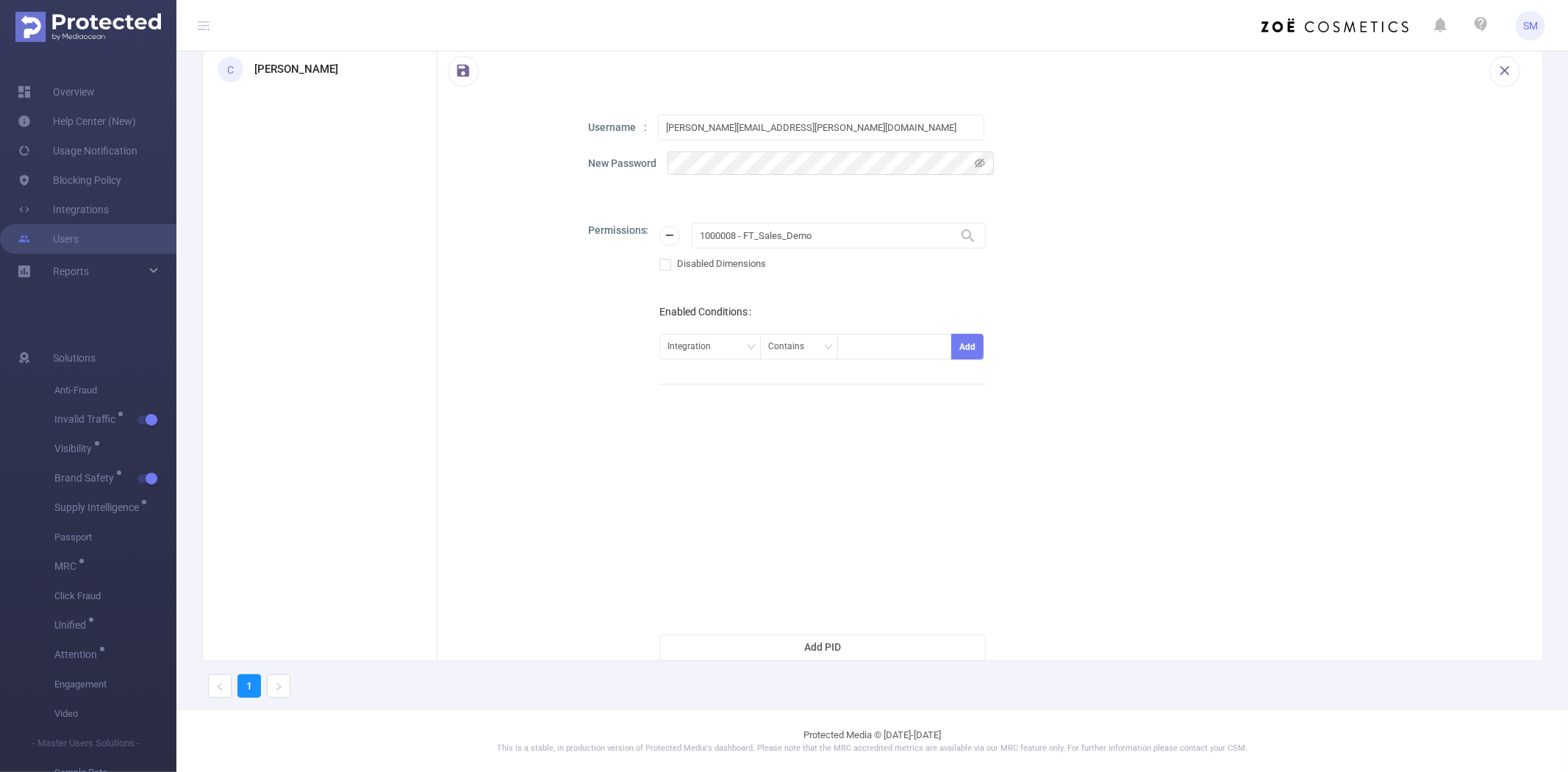
click at [1079, 435] on div "Permissions 1000008 - FT_Sales_Demo 1000008 - FT_Sales_Demo Disabled Dimensions…" at bounding box center [1052, 441] width 928 height 438
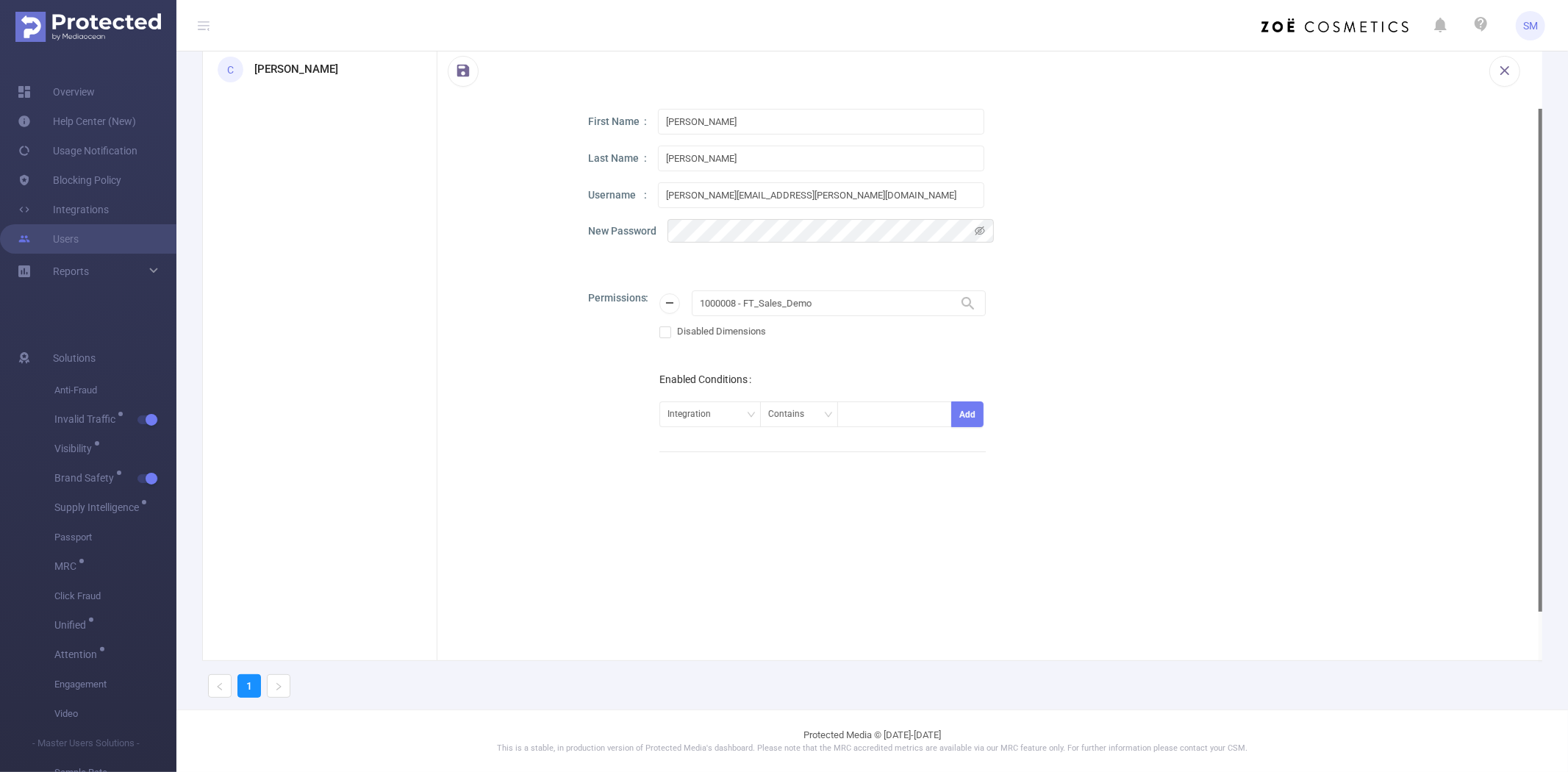
scroll to position [0, 0]
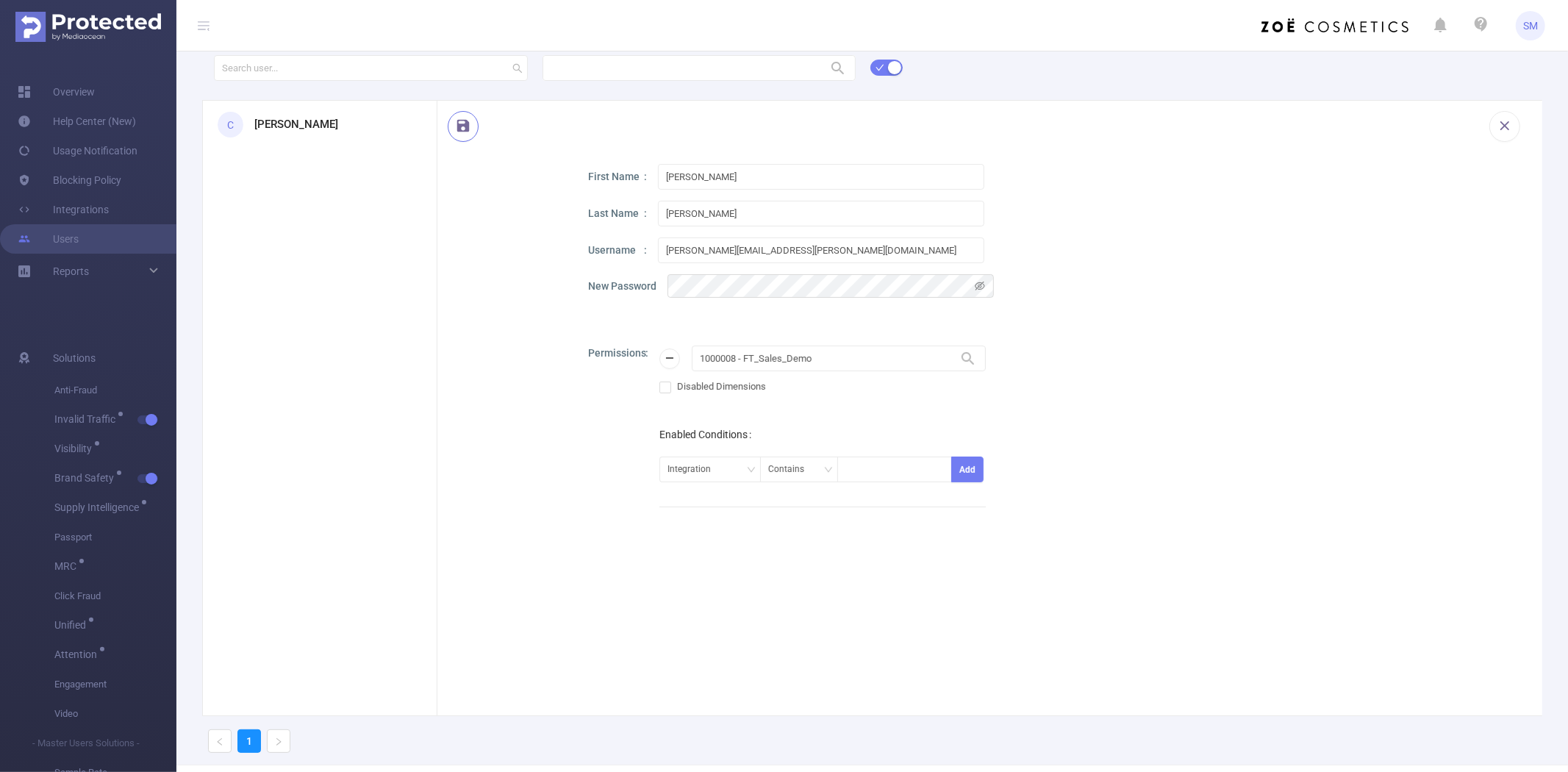
click at [471, 127] on button "button" at bounding box center [463, 127] width 31 height 31
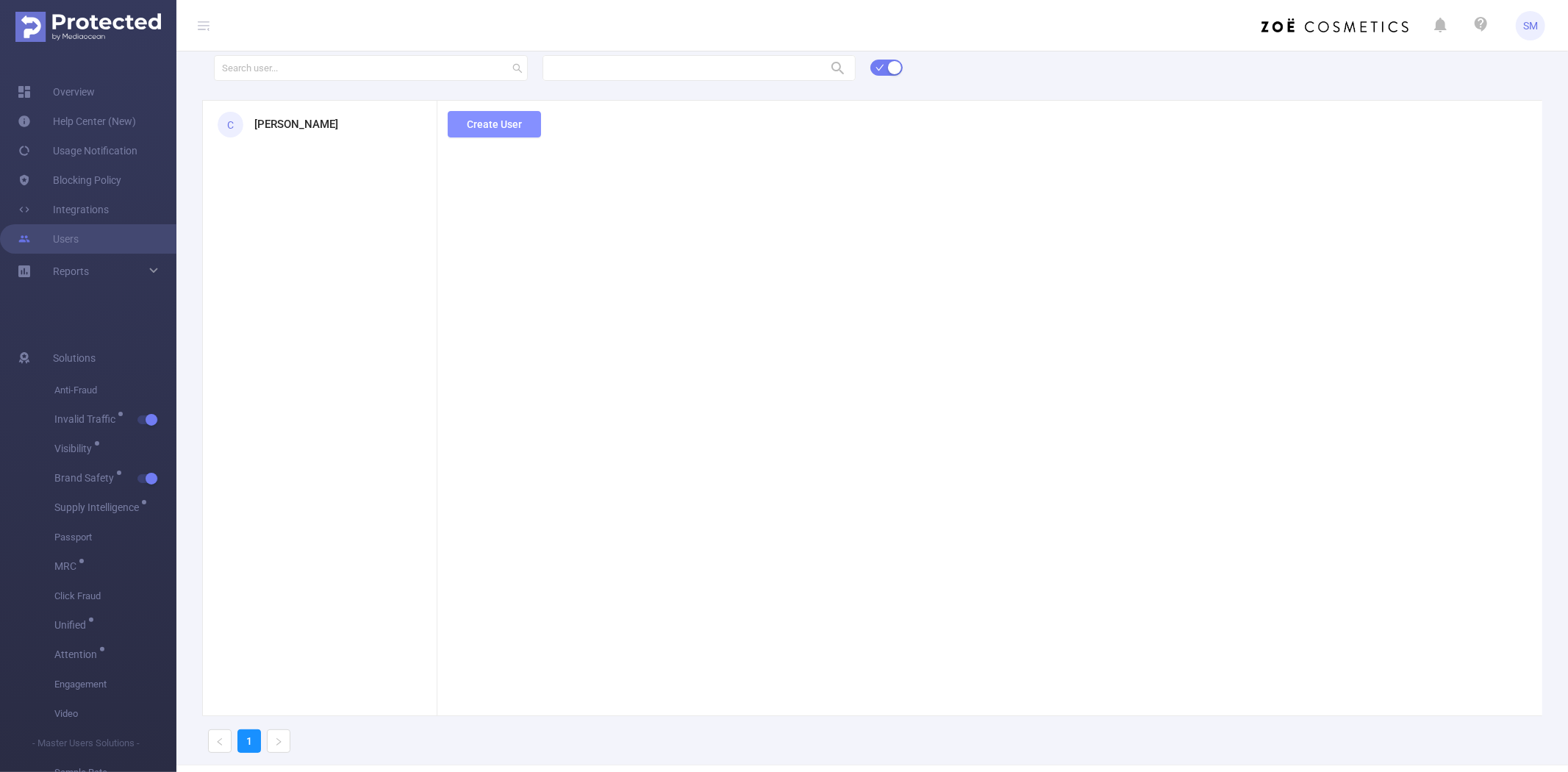
click at [494, 123] on button "Create User" at bounding box center [494, 124] width 94 height 27
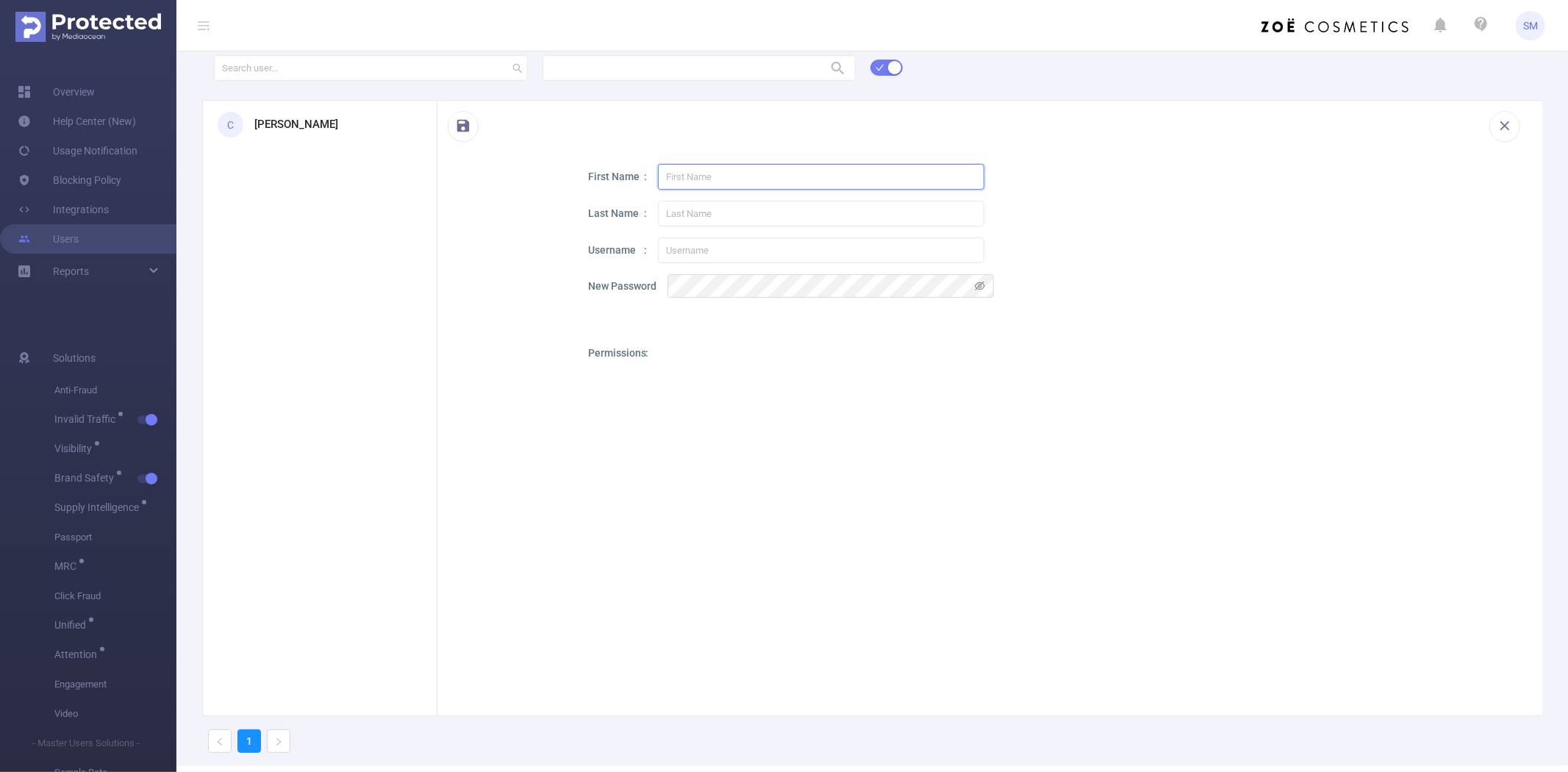
click at [706, 180] on input "text" at bounding box center [821, 177] width 327 height 26
paste input "Kristen"
type input "Kristen"
click at [699, 211] on input "text" at bounding box center [821, 214] width 327 height 26
paste input "Stephens"
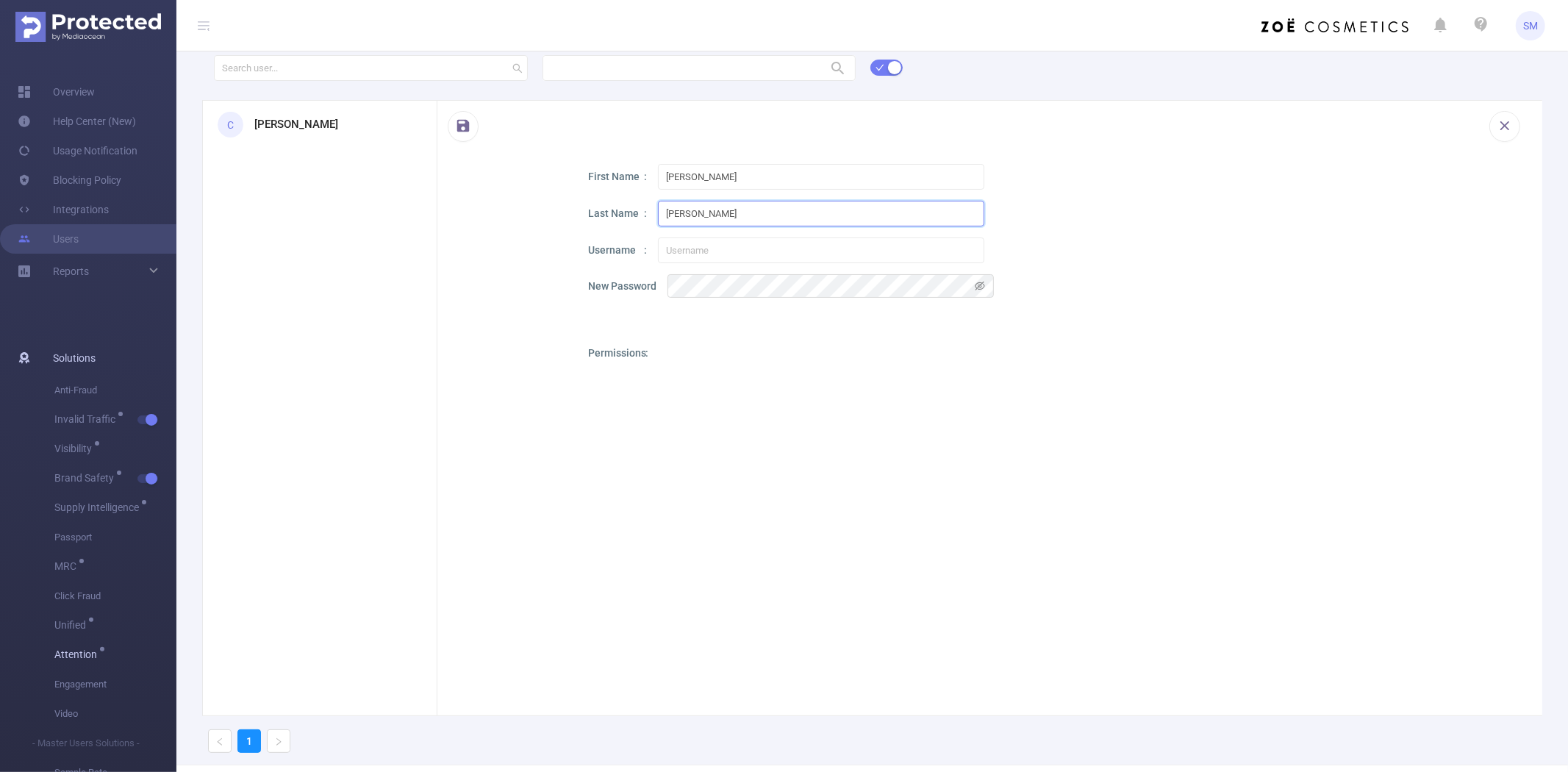
type input "Stephens"
click at [700, 252] on input "text" at bounding box center [821, 250] width 327 height 26
paste input "kristen.stephens@omd.com"
type input "kristen.stephens@omd.com"
click at [460, 123] on button "button" at bounding box center [463, 127] width 31 height 31
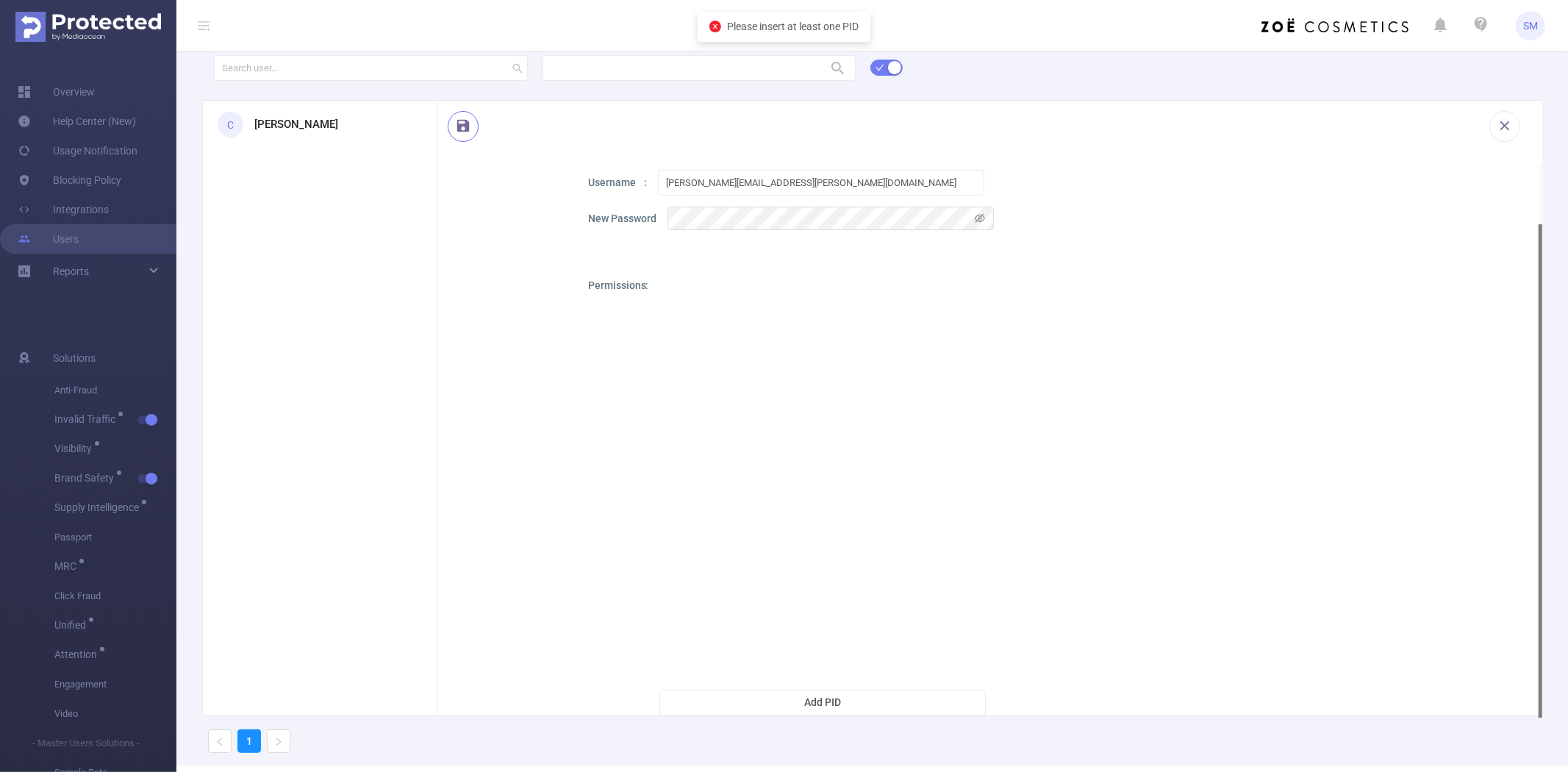
scroll to position [55, 0]
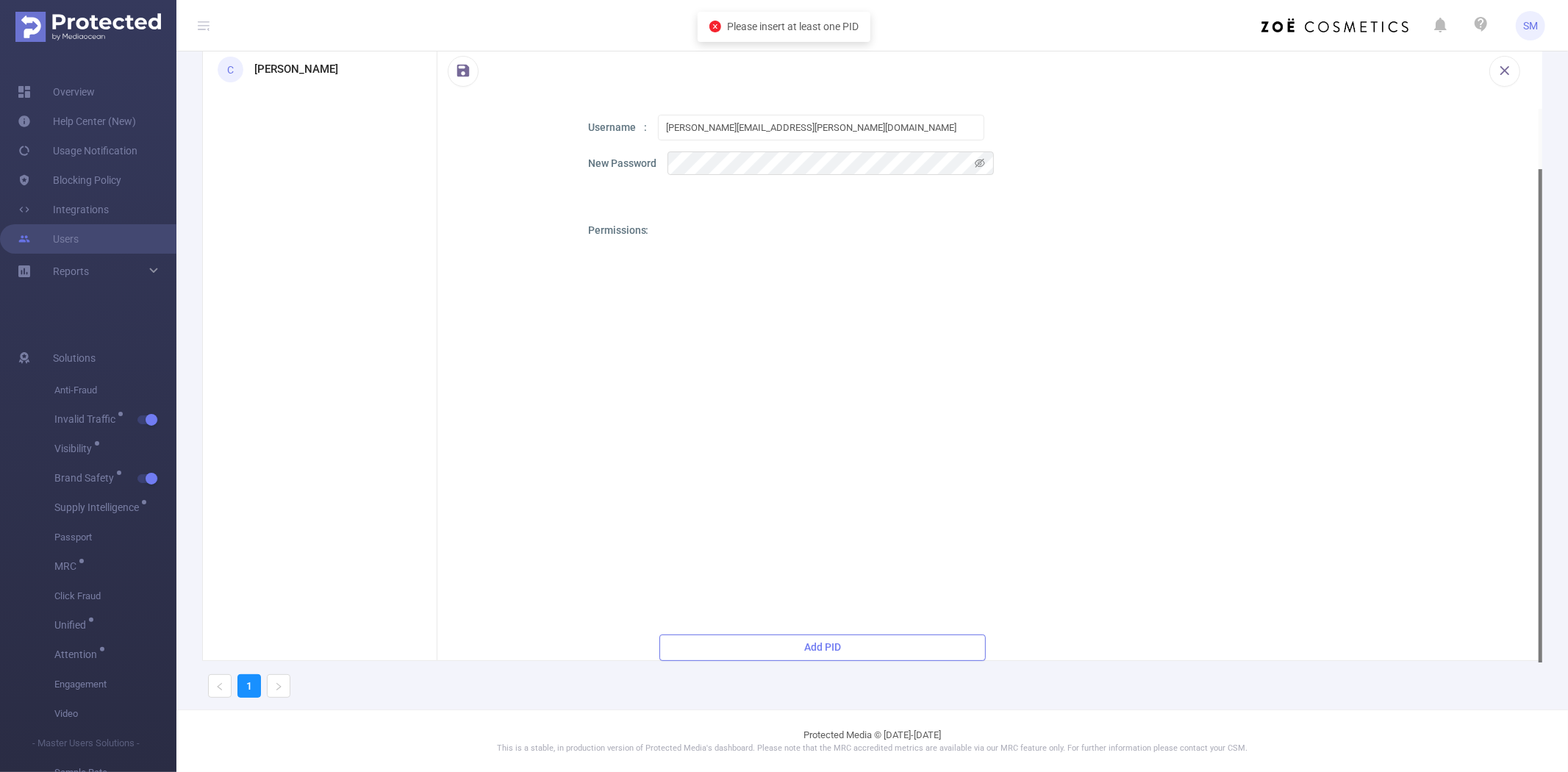
click at [758, 638] on button "Add PID" at bounding box center [822, 647] width 327 height 27
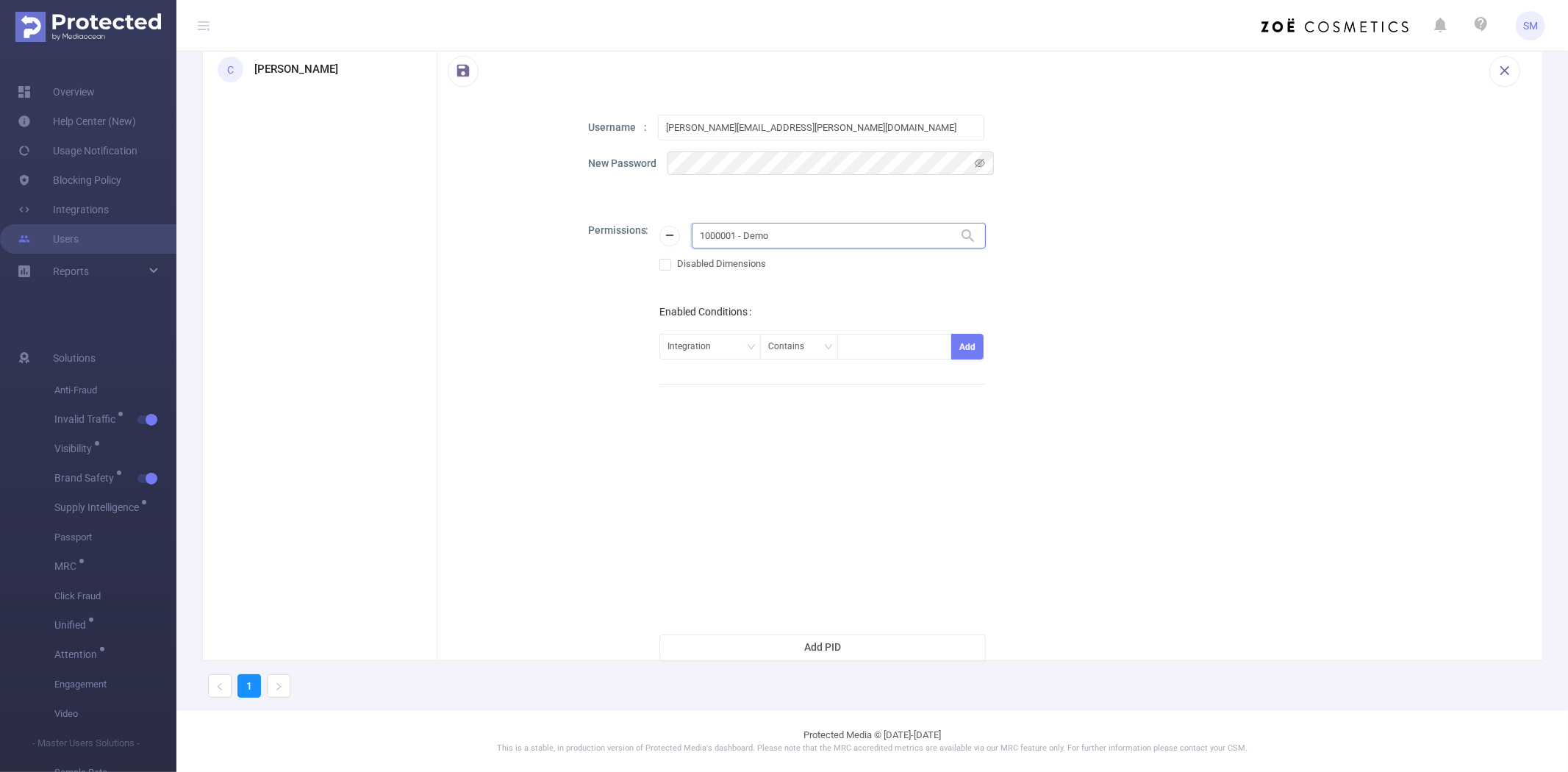
drag, startPoint x: 781, startPoint y: 232, endPoint x: 696, endPoint y: 231, distance: 85.0
click at [696, 231] on input "1000001 - Demo" at bounding box center [838, 236] width 294 height 26
paste input "8"
type input "1000008"
click at [770, 269] on li "1000008 - FT_Sales_Demo 0" at bounding box center [838, 265] width 294 height 23
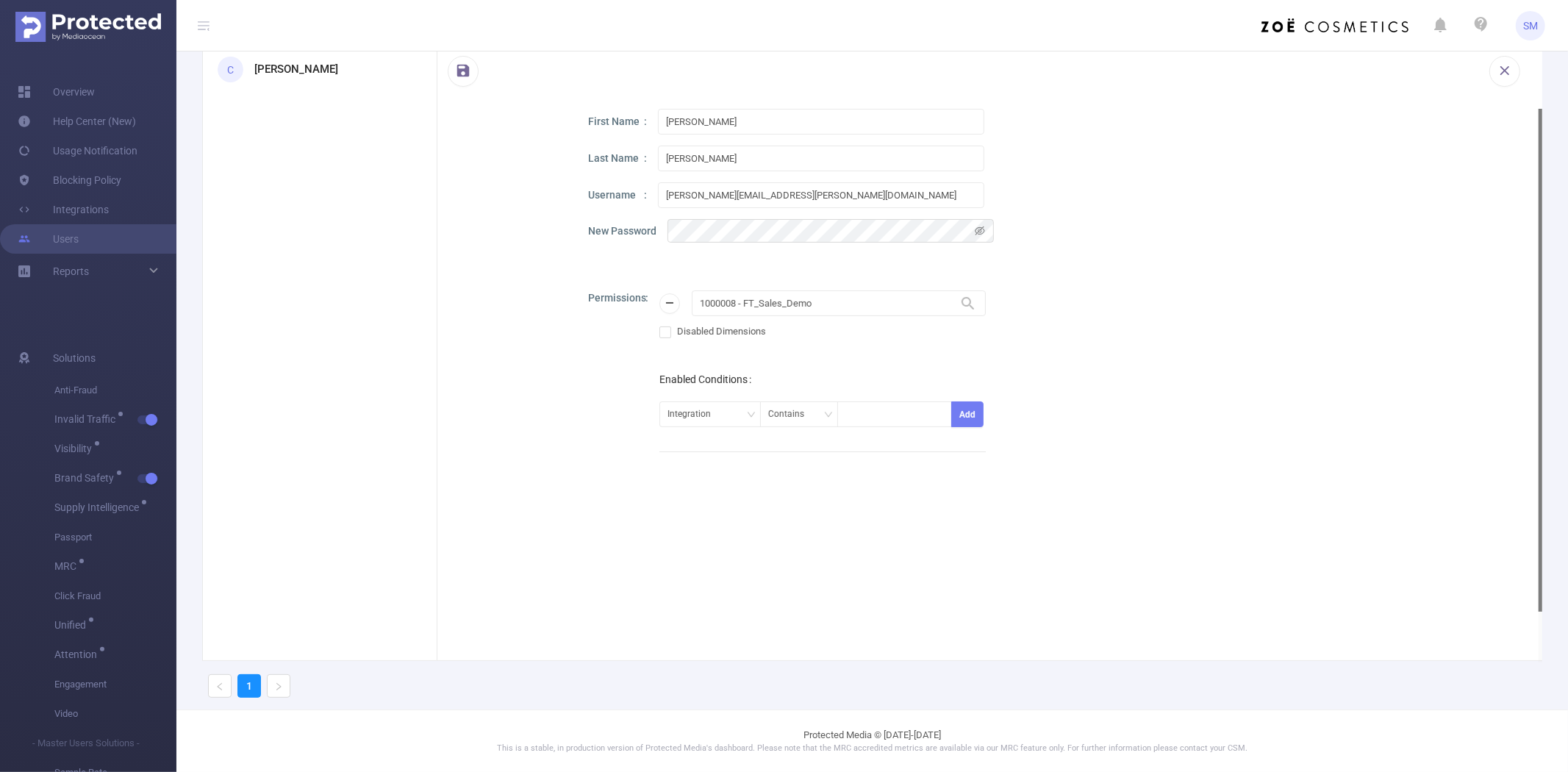
scroll to position [0, 0]
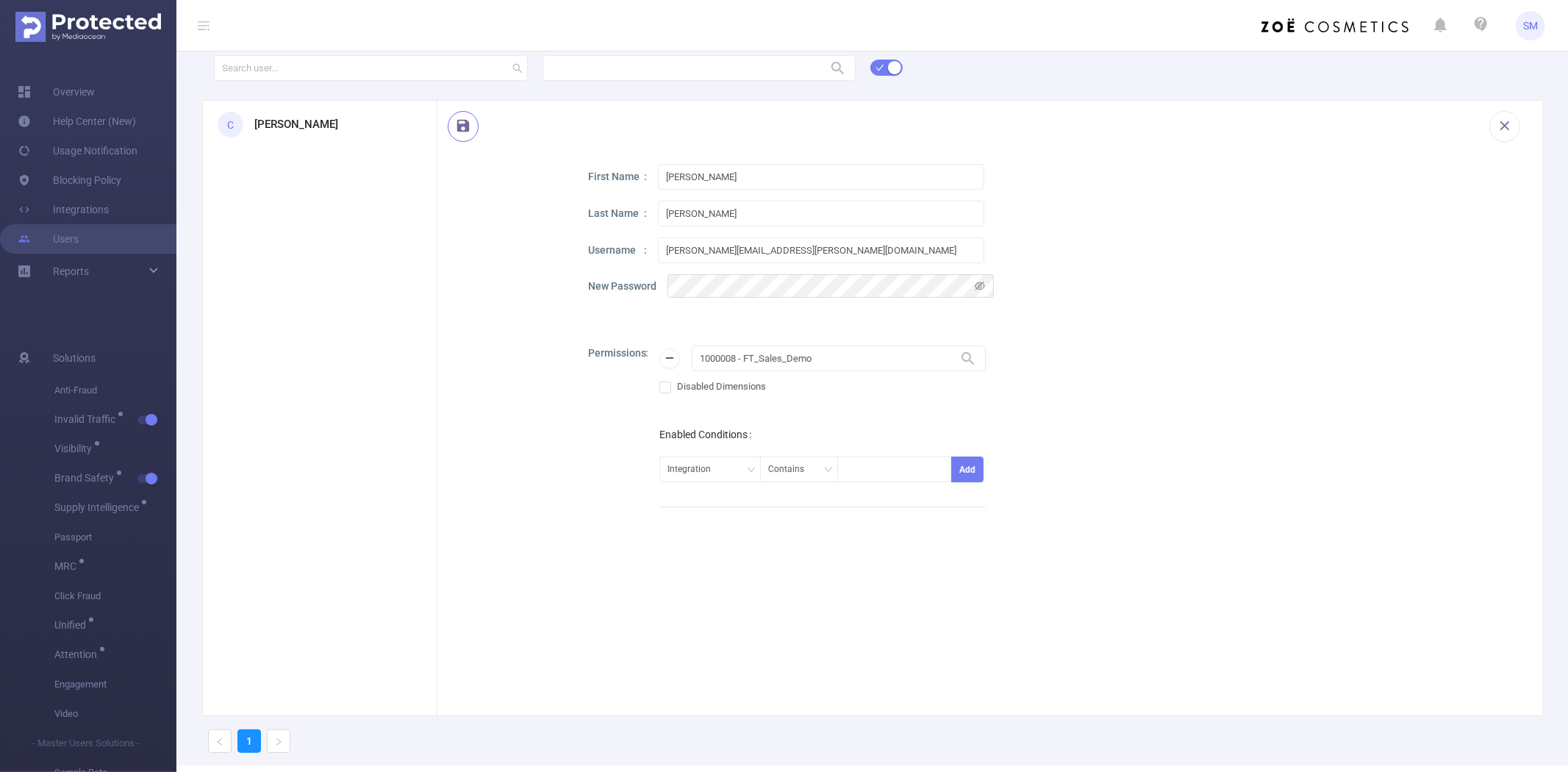
click at [464, 126] on button "button" at bounding box center [463, 127] width 31 height 31
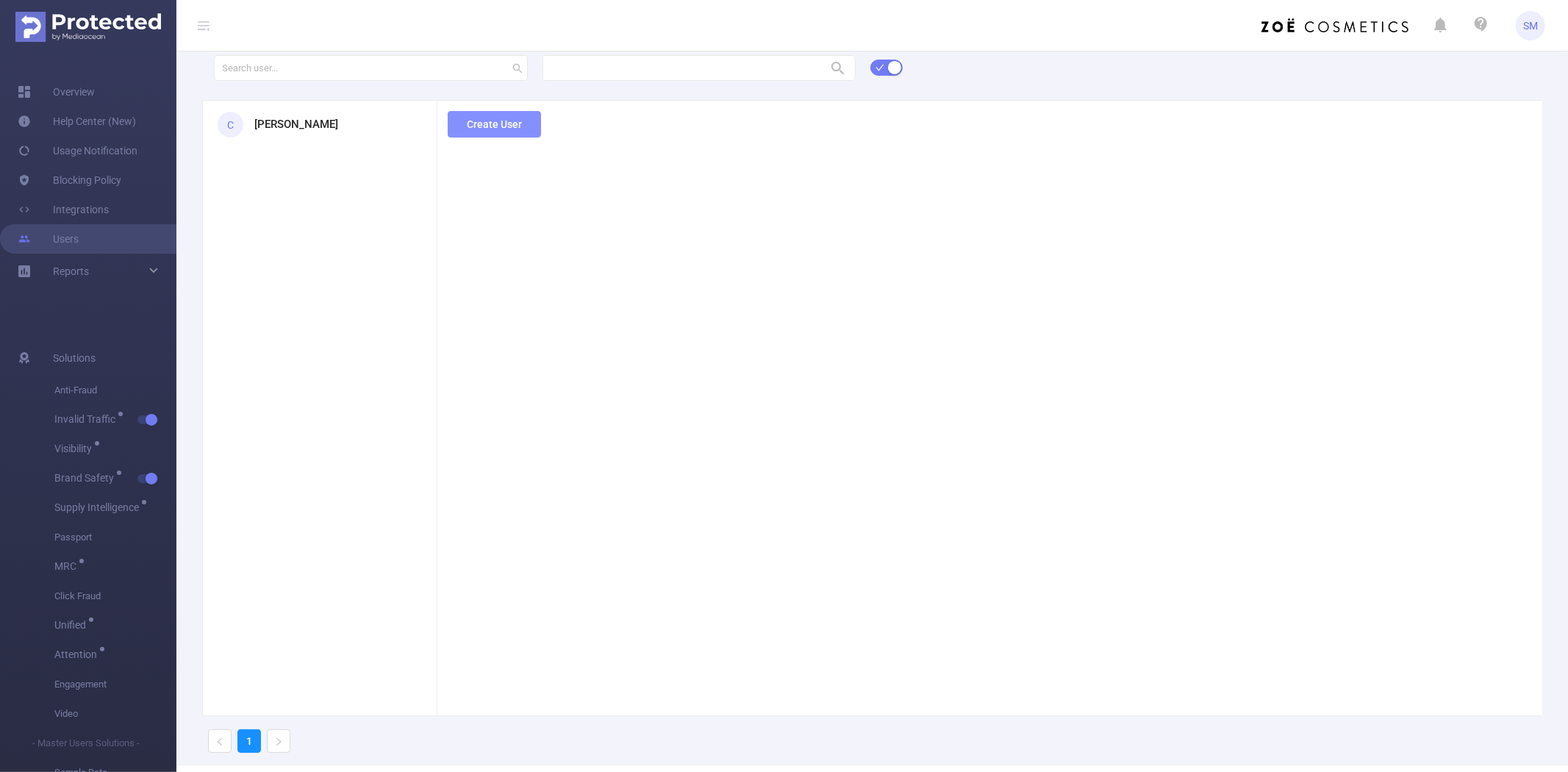
click at [500, 123] on button "Create User" at bounding box center [494, 124] width 94 height 27
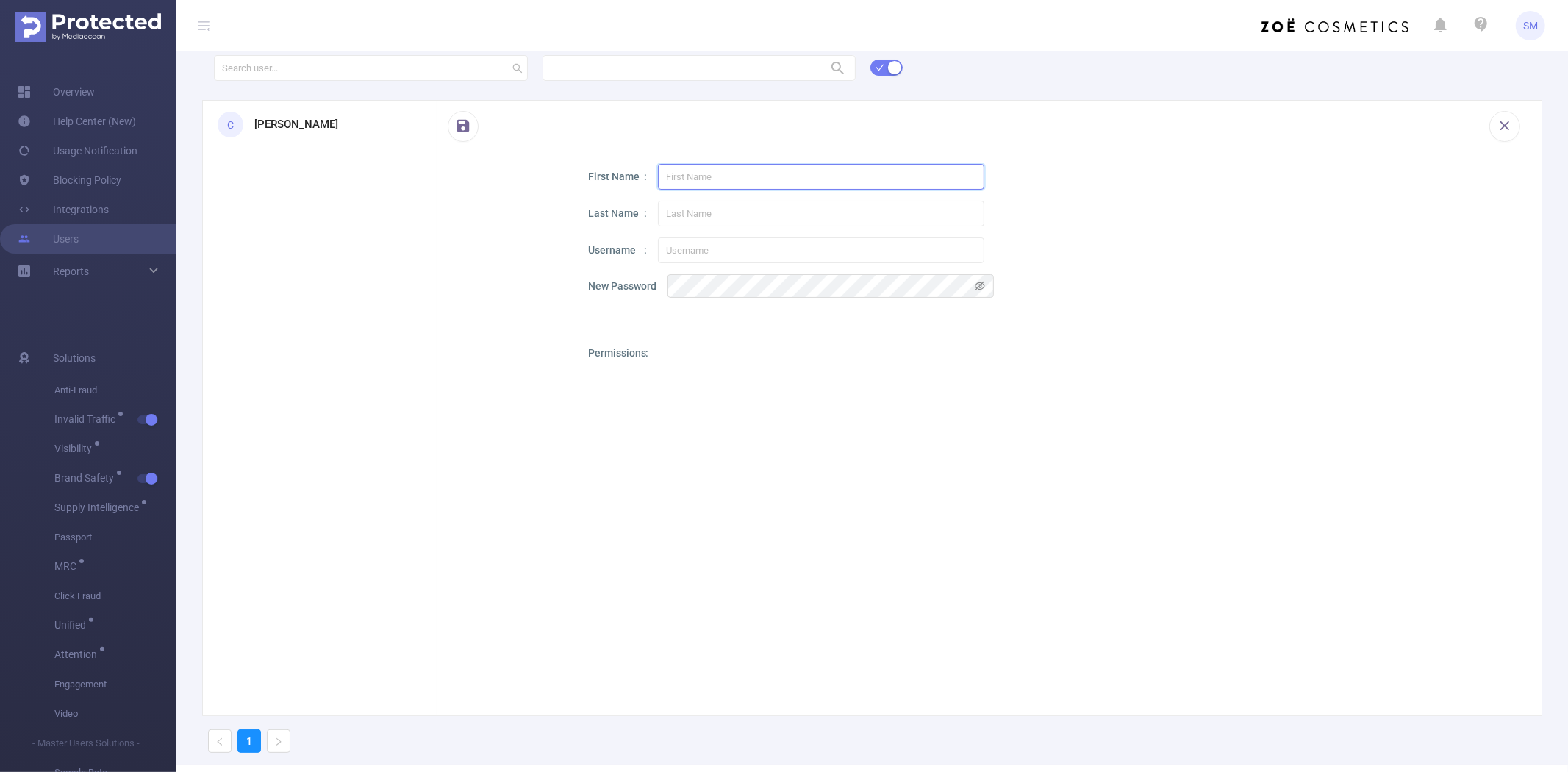
click at [683, 177] on input "text" at bounding box center [821, 177] width 327 height 26
paste input "Melissa"
type input "Melissa"
click at [723, 215] on input "text" at bounding box center [821, 214] width 327 height 26
paste input "Rhude"
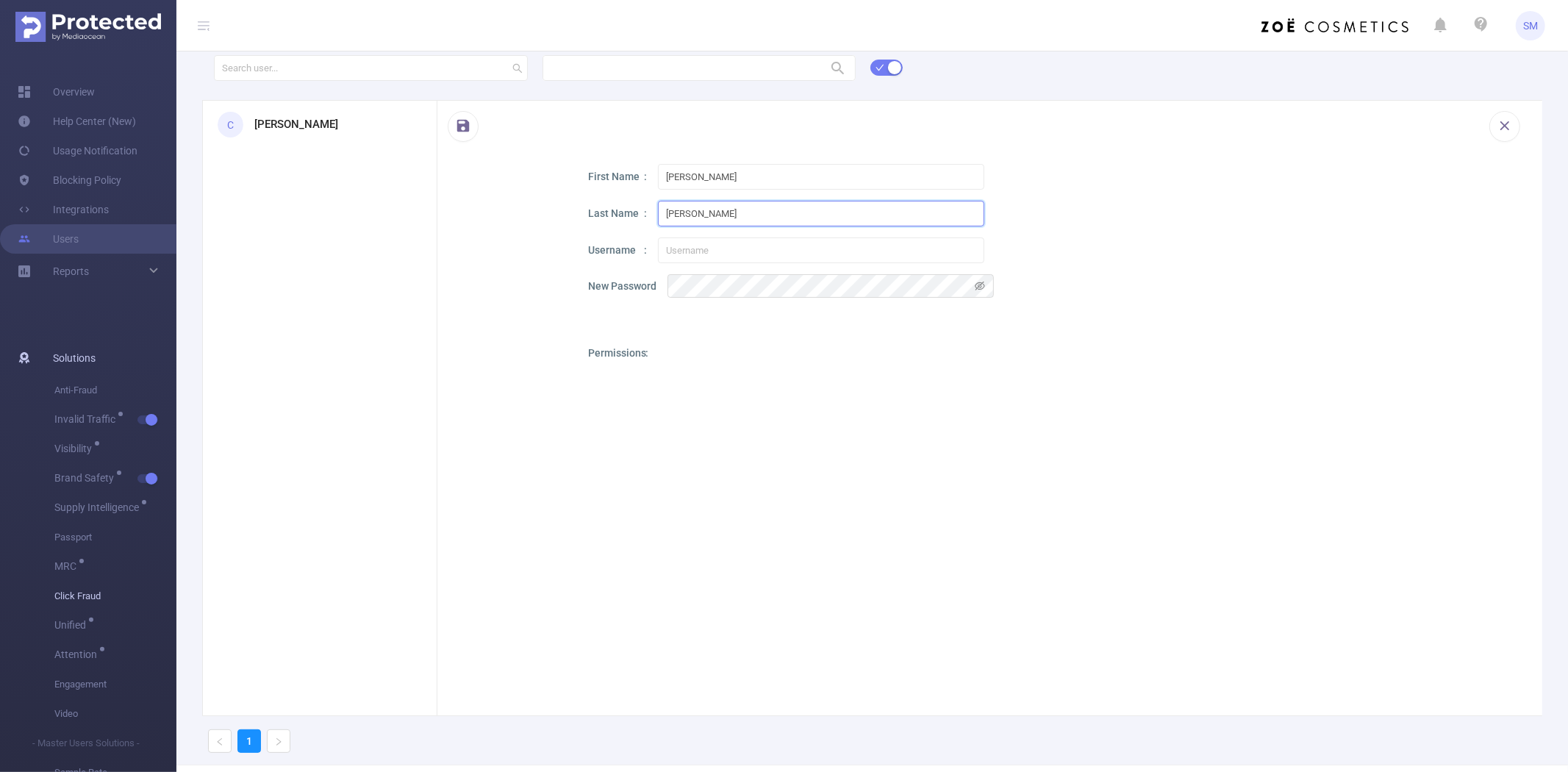
type input "Rhude"
click at [682, 252] on input "text" at bounding box center [821, 250] width 327 height 26
paste input "melissa.rhude@omd.com"
type input "melissa.rhude@omd.com"
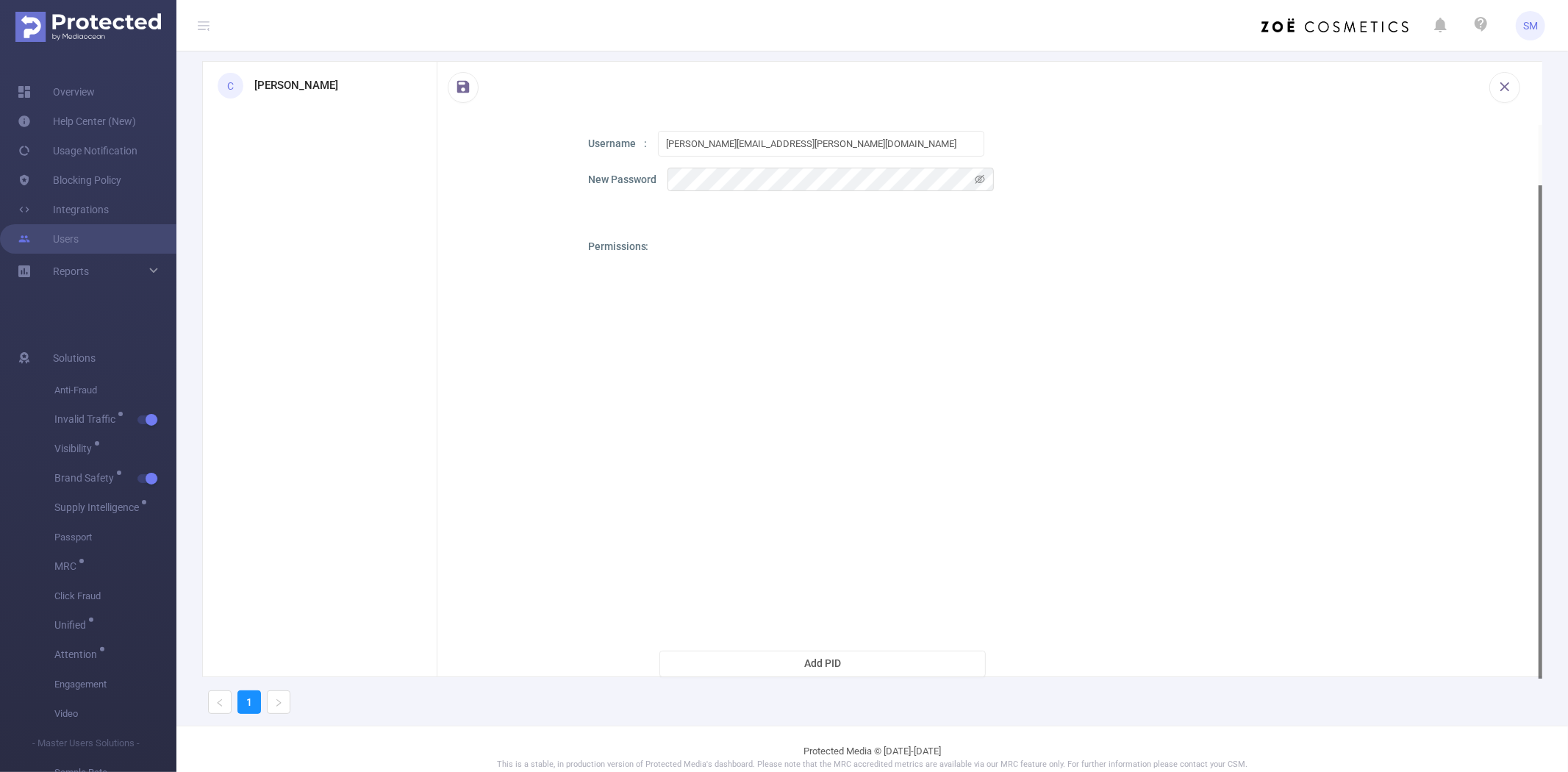
scroll to position [55, 0]
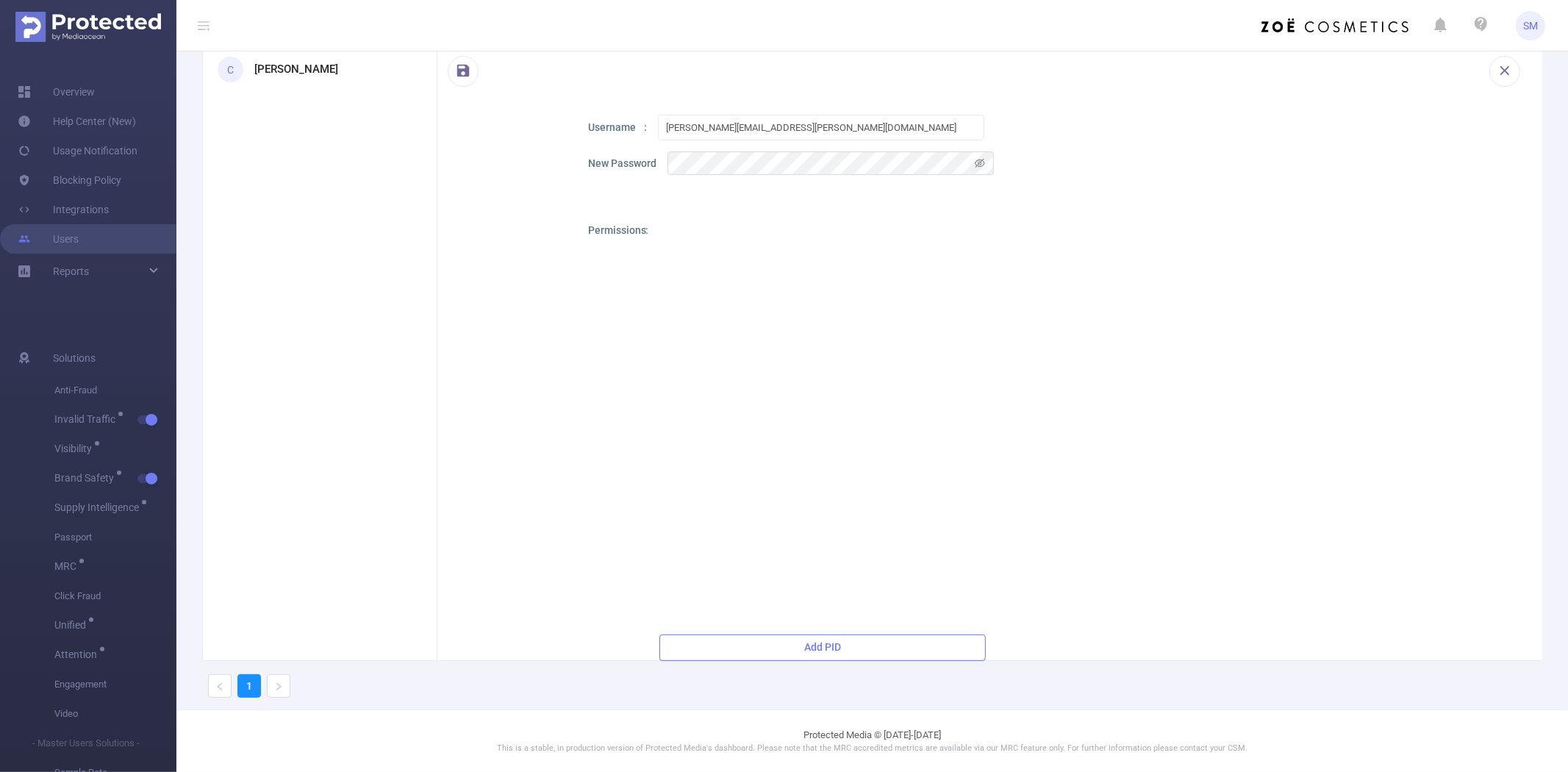
click at [775, 637] on button "Add PID" at bounding box center [822, 647] width 327 height 27
drag, startPoint x: 792, startPoint y: 234, endPoint x: 697, endPoint y: 223, distance: 95.6
click at [697, 223] on input "1000001 - Demo" at bounding box center [838, 236] width 294 height 26
paste input "8"
type input "1000008"
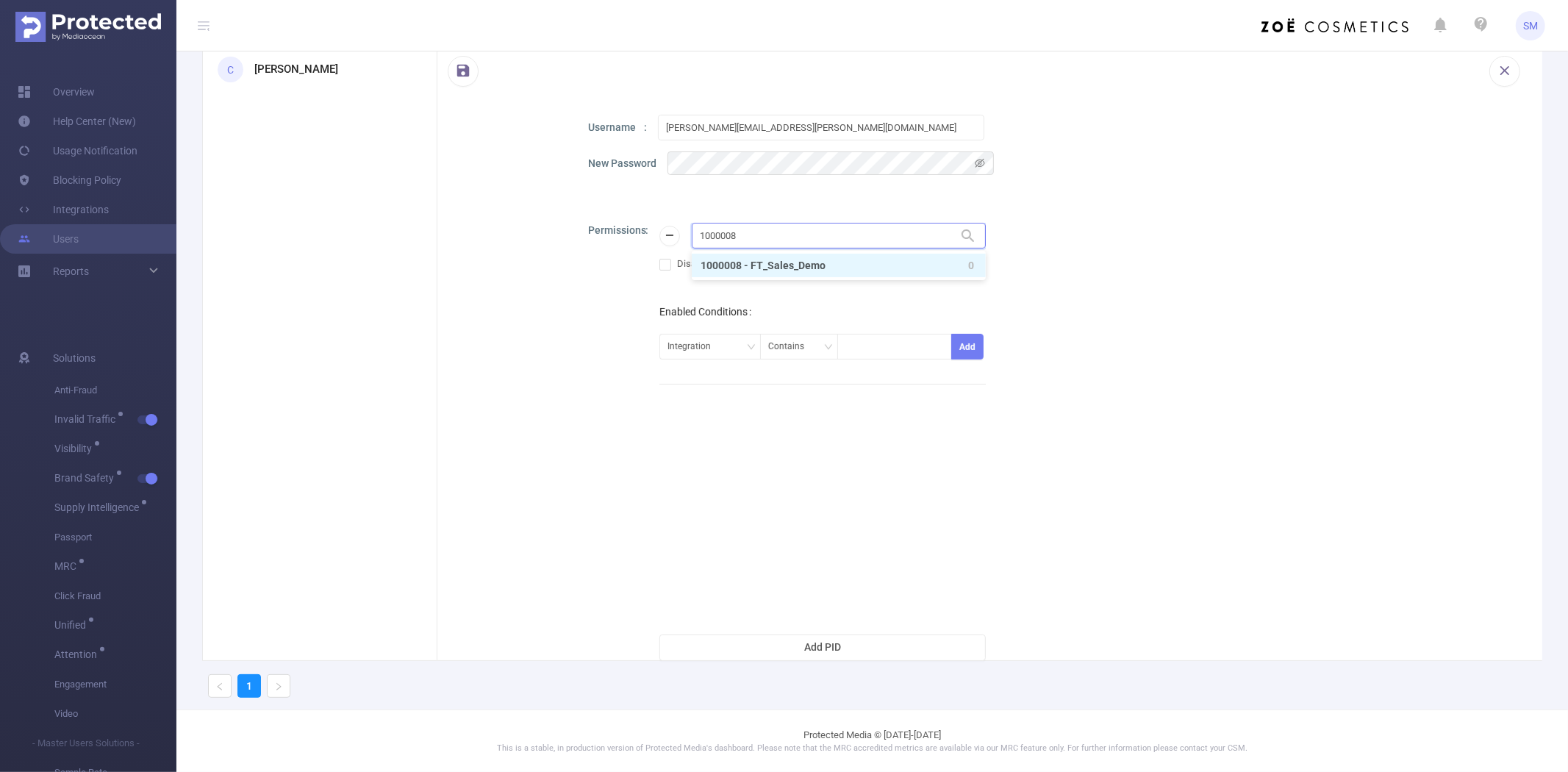
click at [780, 263] on li "1000008 - FT_Sales_Demo 0" at bounding box center [838, 265] width 294 height 23
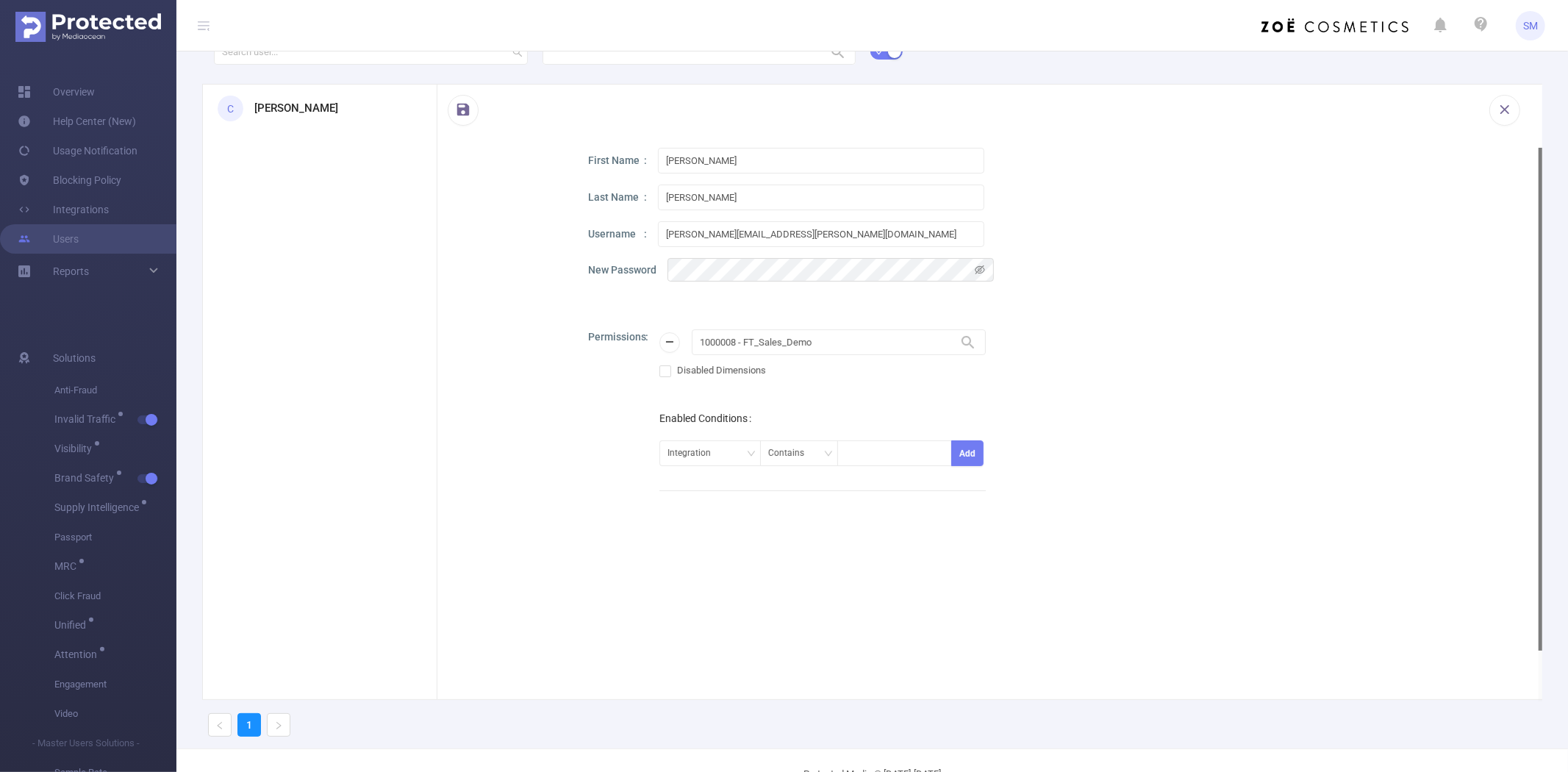
scroll to position [0, 0]
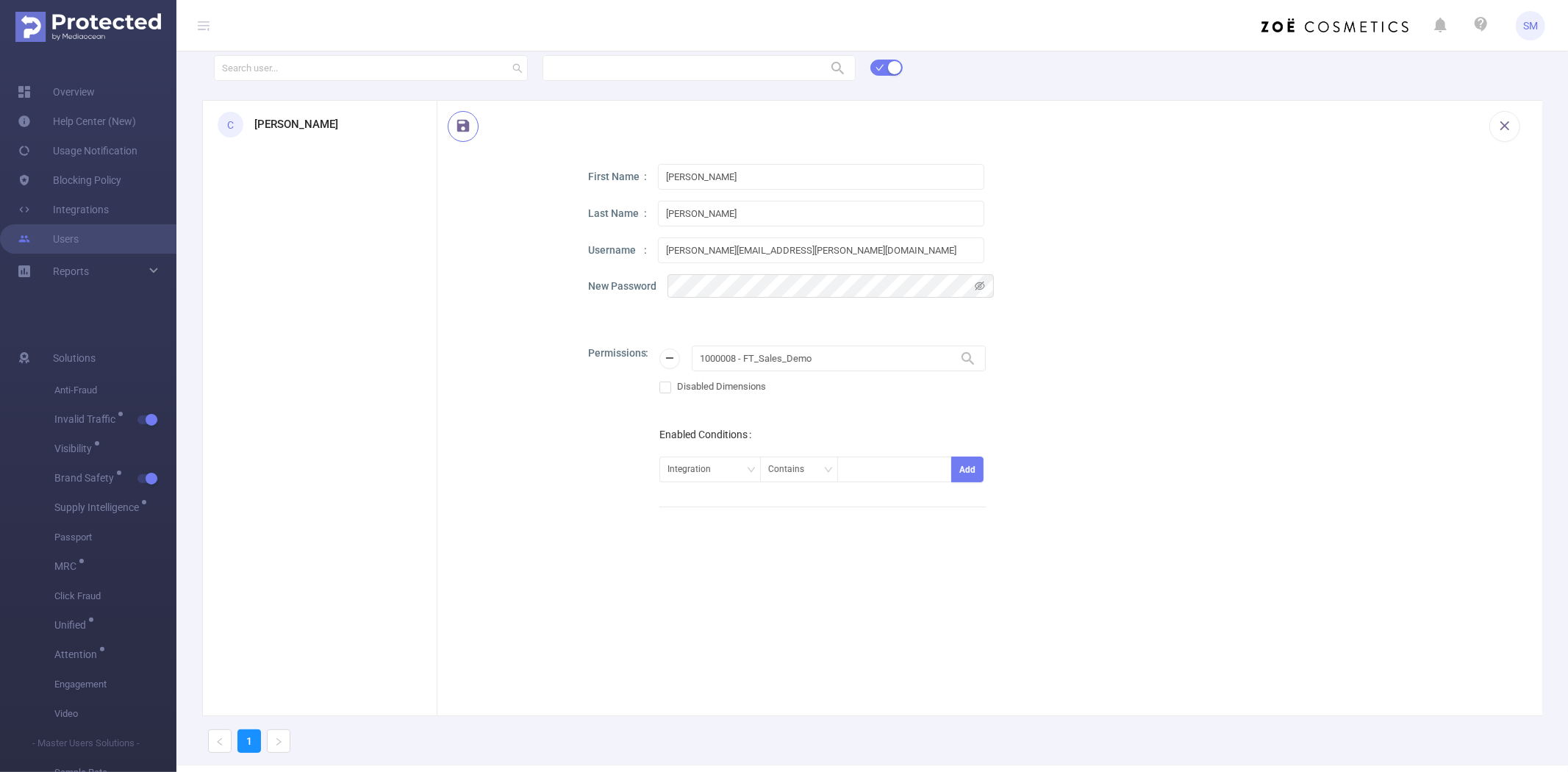
click at [460, 125] on button "button" at bounding box center [463, 127] width 31 height 31
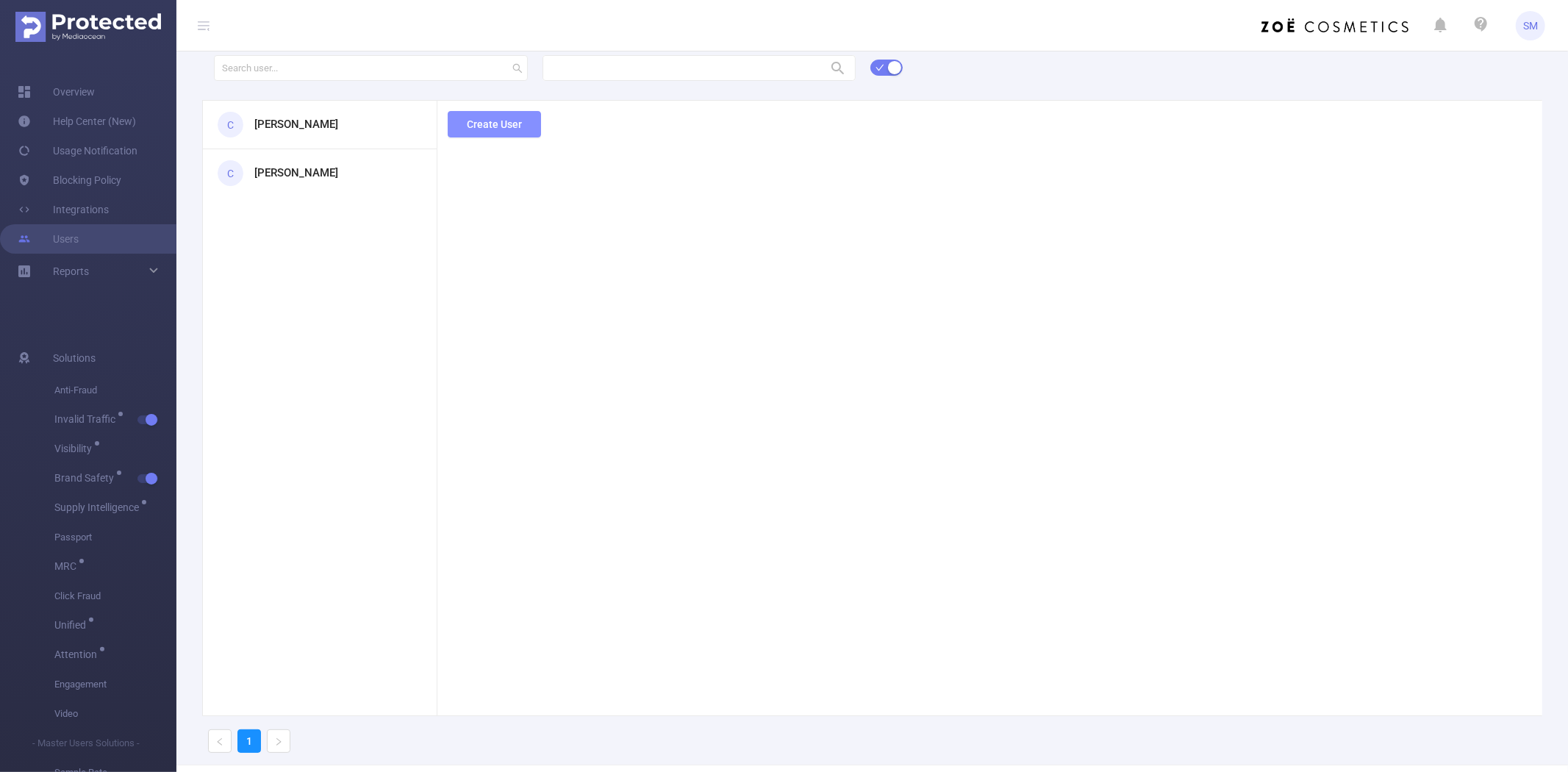
click at [509, 125] on button "Create User" at bounding box center [494, 124] width 94 height 27
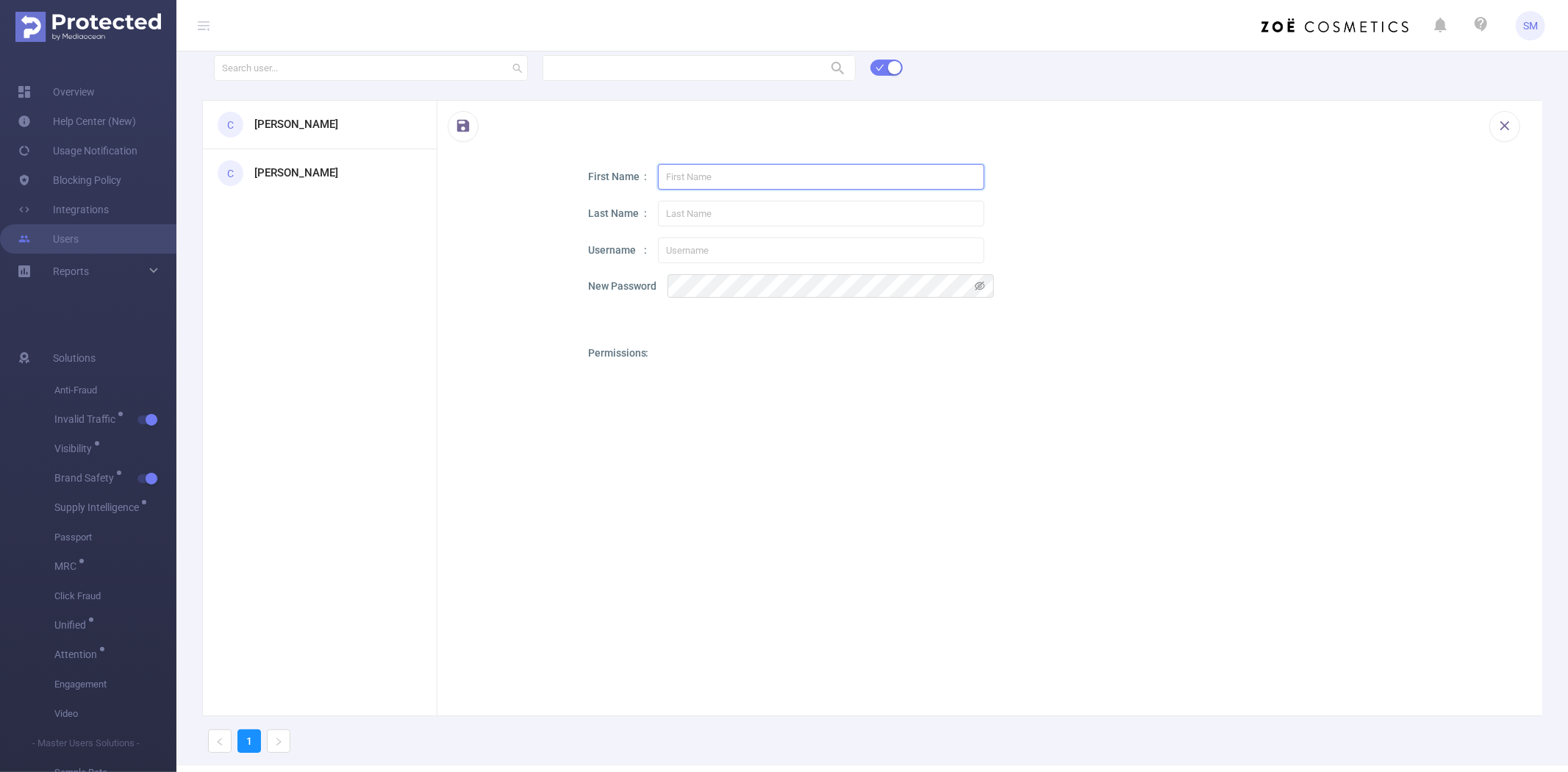
click at [680, 179] on input "text" at bounding box center [821, 177] width 327 height 26
paste input "Nakul"
type input "Nakul"
click at [691, 213] on input "text" at bounding box center [821, 214] width 327 height 26
paste input "Kaura"
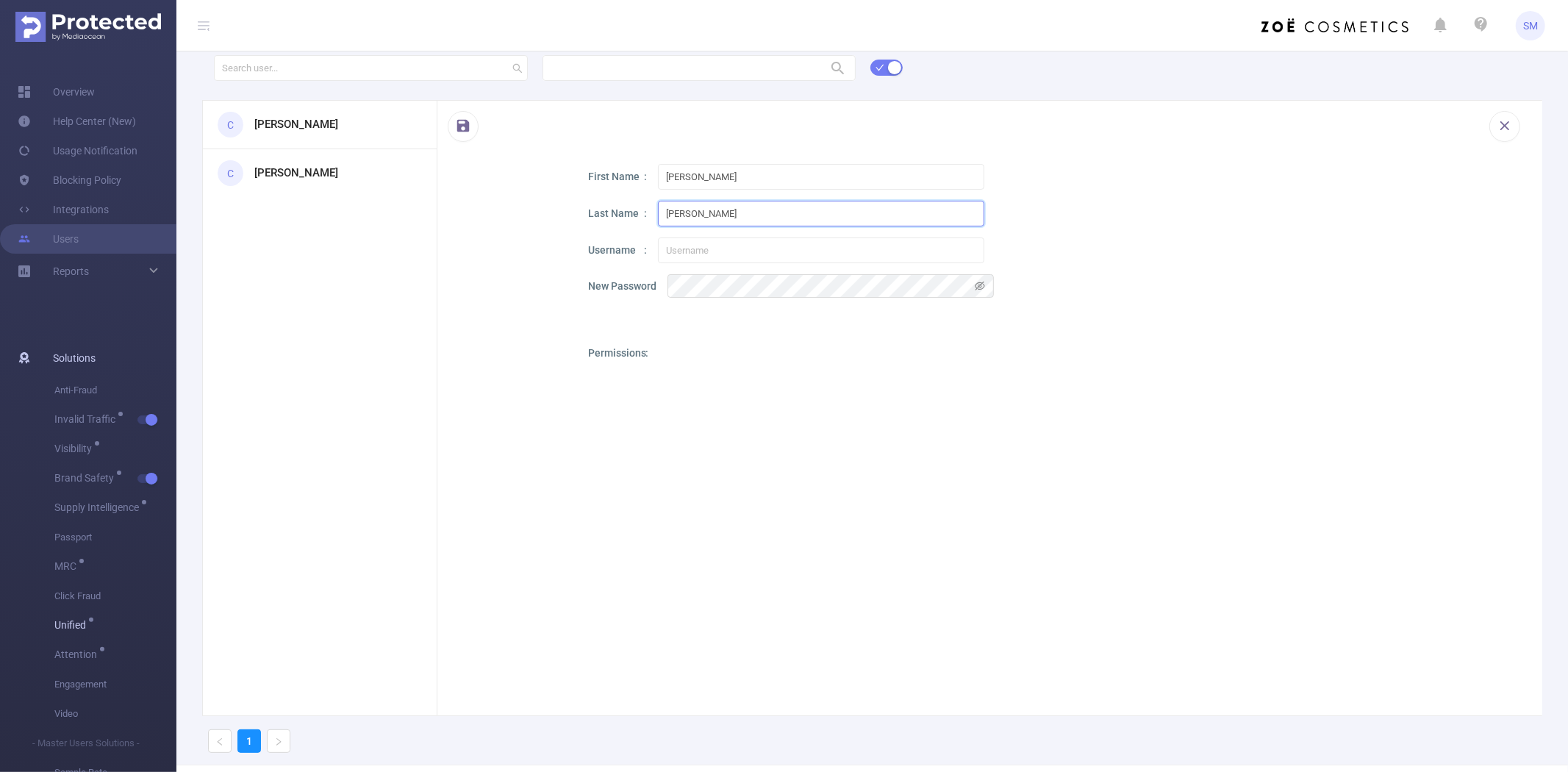
type input "Kaura"
click at [714, 251] on input "text" at bounding box center [821, 250] width 327 height 26
paste input "nakul.kaura@omd.com"
type input "nakul.kaura@omd.com"
click at [508, 387] on div at bounding box center [507, 479] width 88 height 631
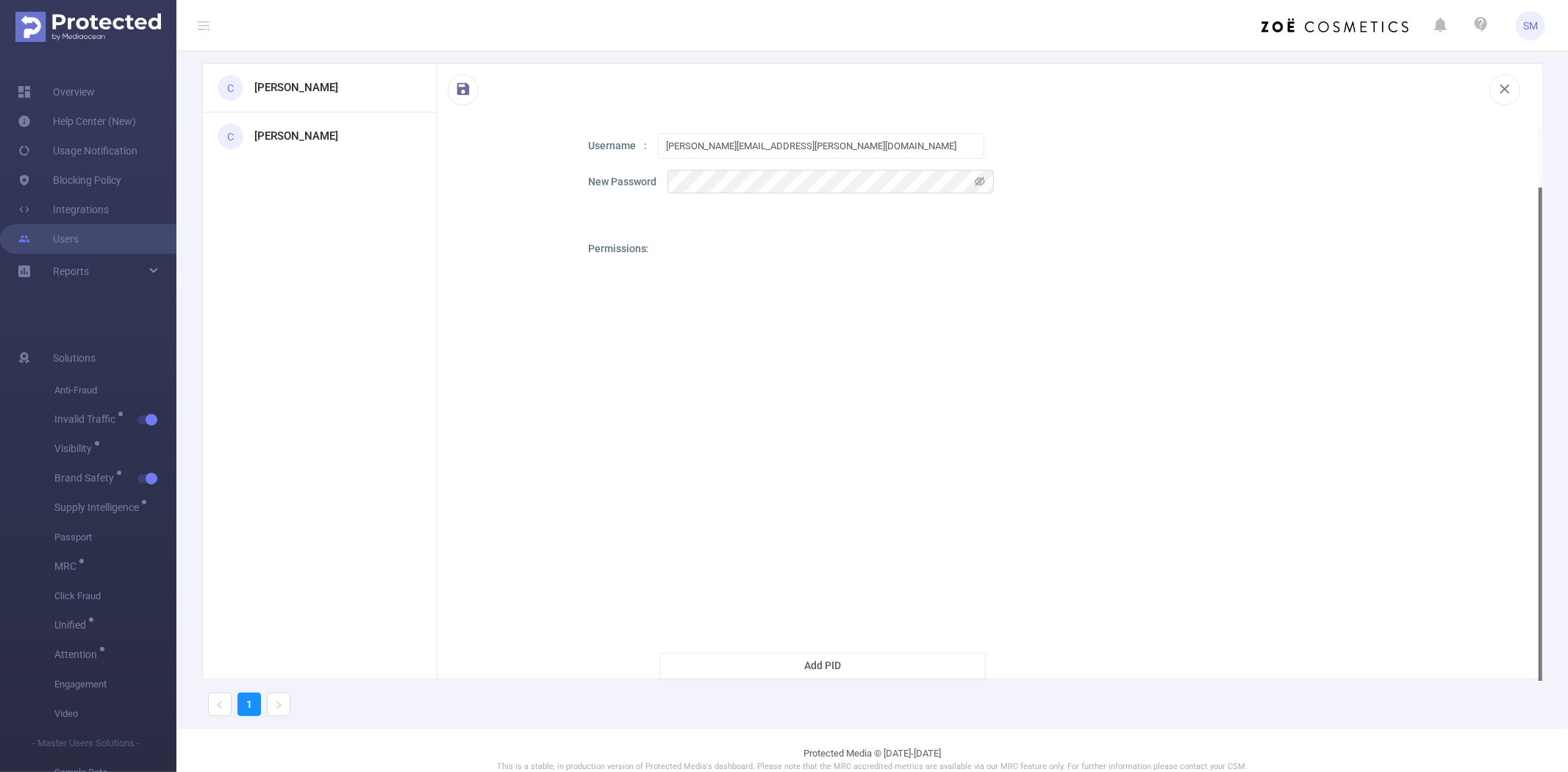
scroll to position [55, 0]
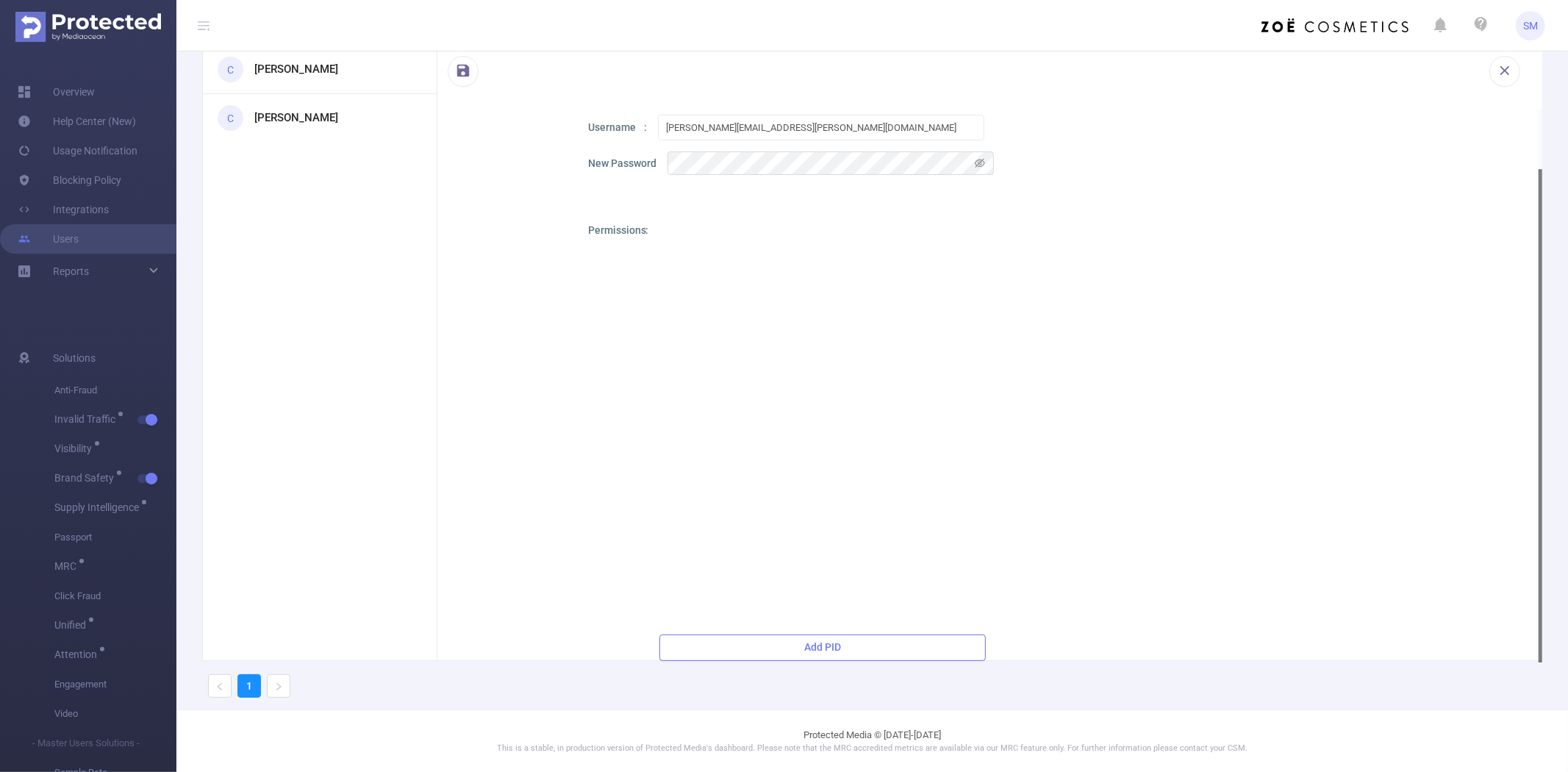
click at [781, 645] on button "Add PID" at bounding box center [822, 647] width 327 height 27
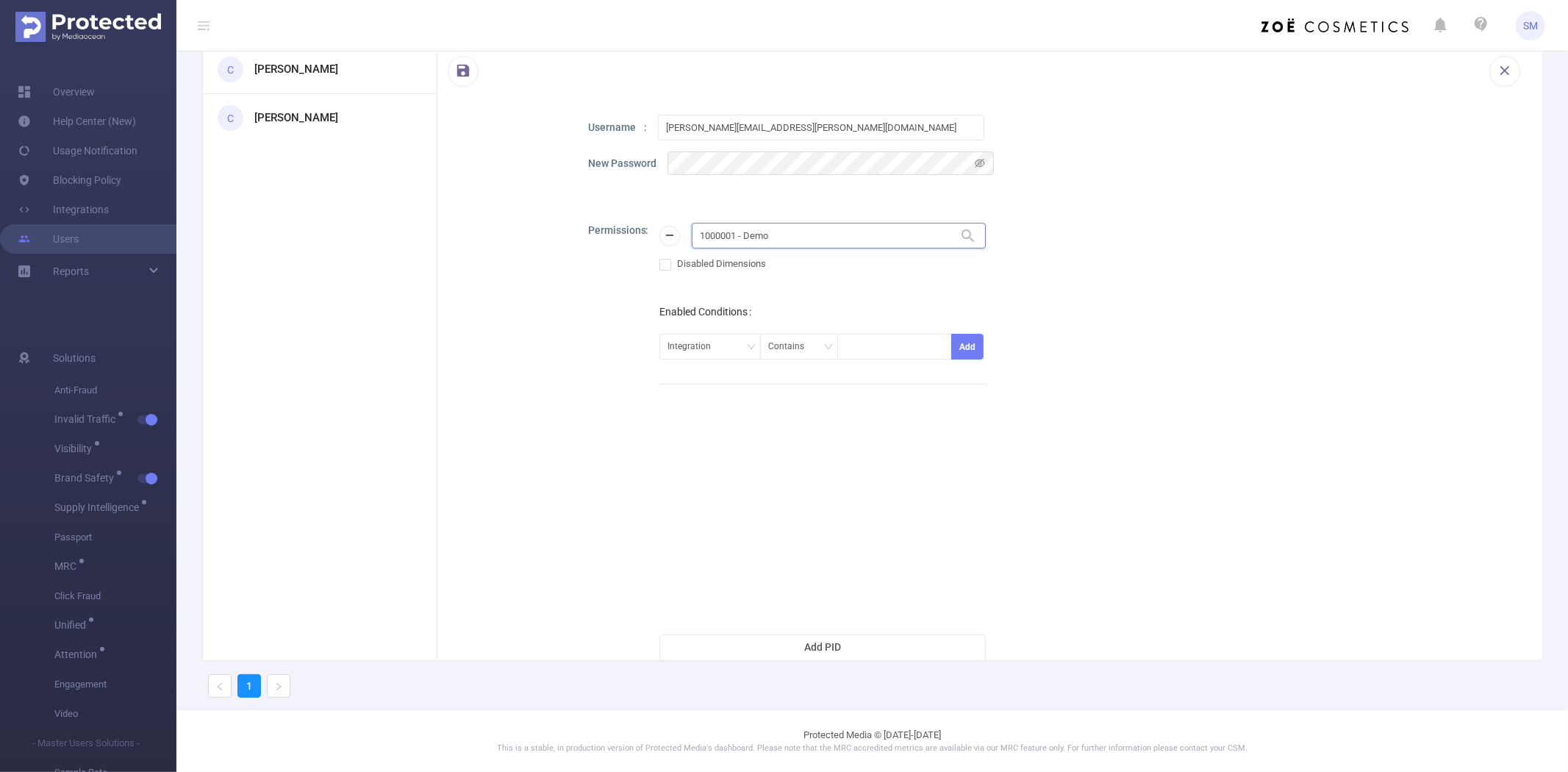
drag, startPoint x: 732, startPoint y: 228, endPoint x: 700, endPoint y: 226, distance: 32.1
click at [700, 226] on input "1000001 - Demo" at bounding box center [838, 236] width 294 height 26
paste input "8"
type input "1000008"
click at [765, 265] on li "1000008 - FT_Sales_Demo 0" at bounding box center [838, 265] width 294 height 23
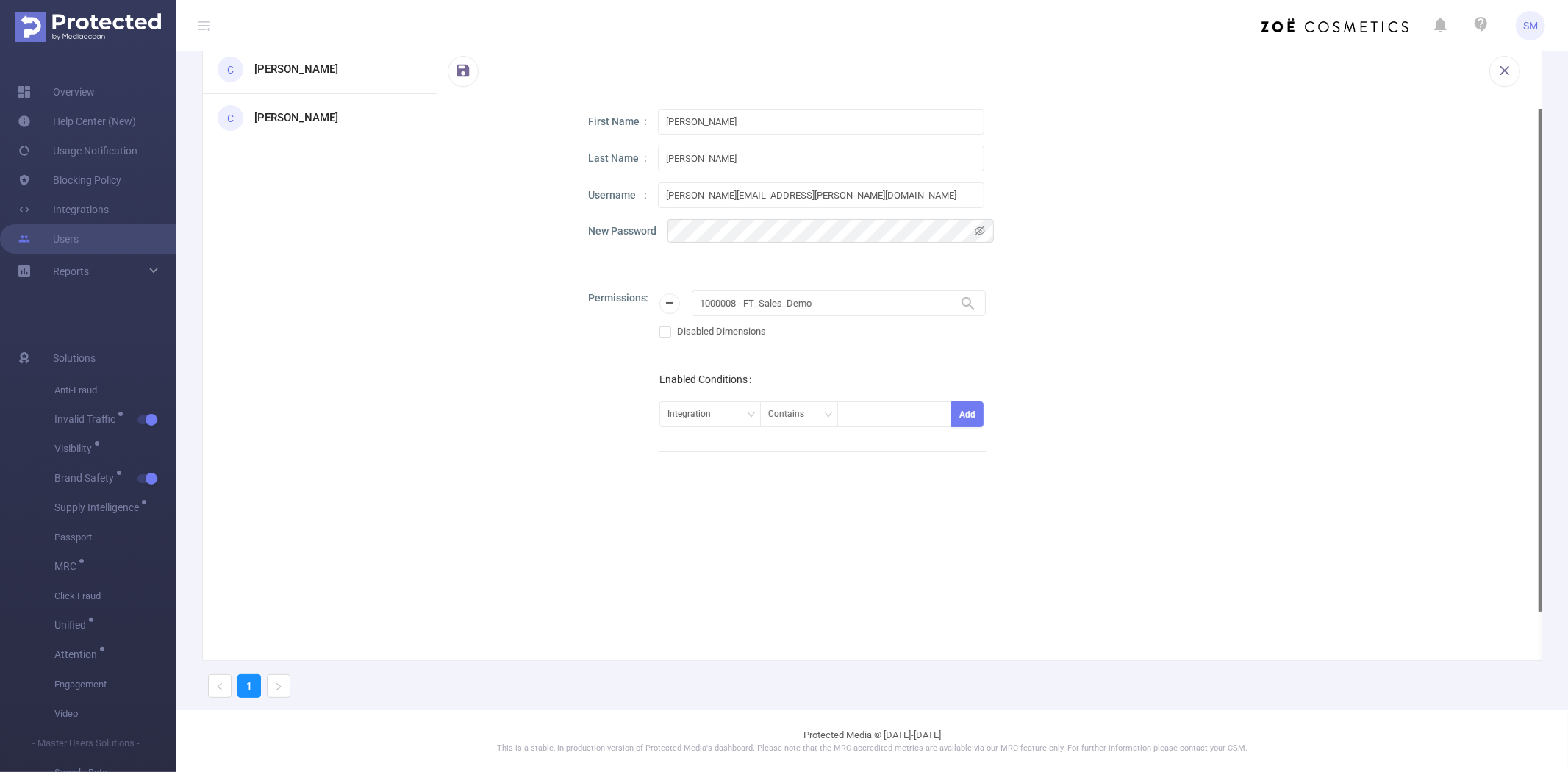
scroll to position [0, 0]
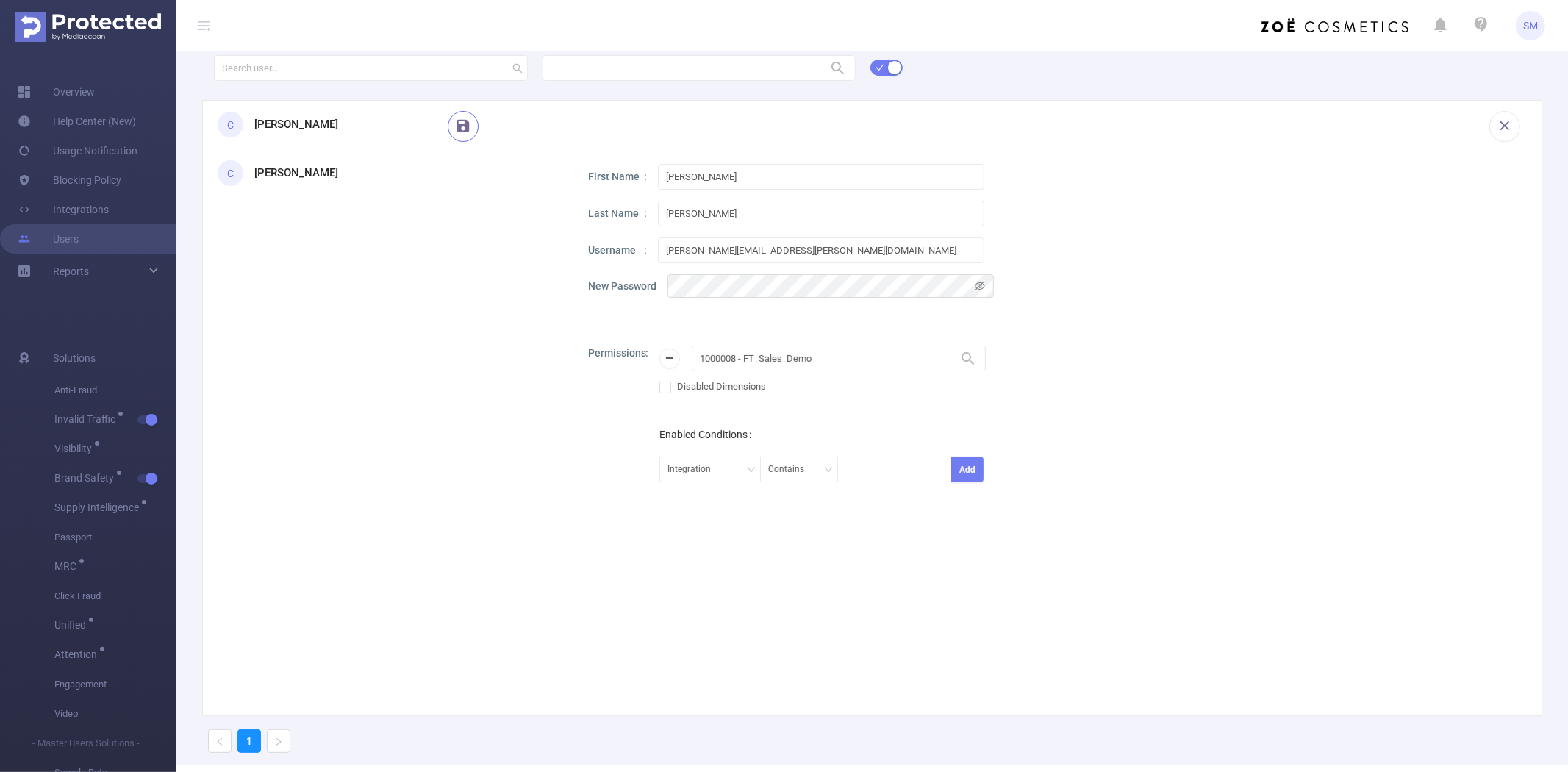
click at [461, 123] on button "button" at bounding box center [463, 127] width 31 height 31
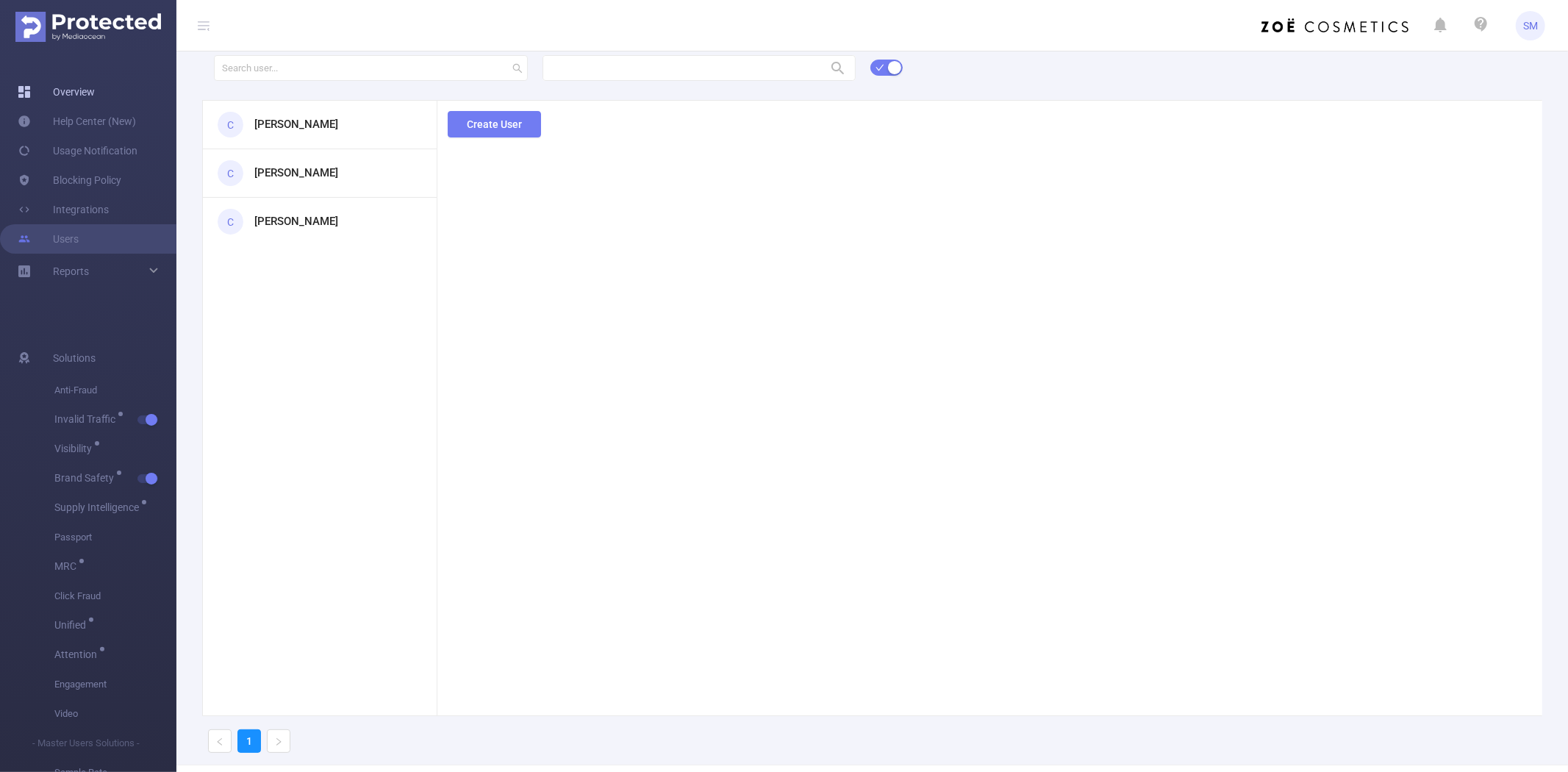
click at [86, 94] on link "Overview" at bounding box center [56, 92] width 77 height 29
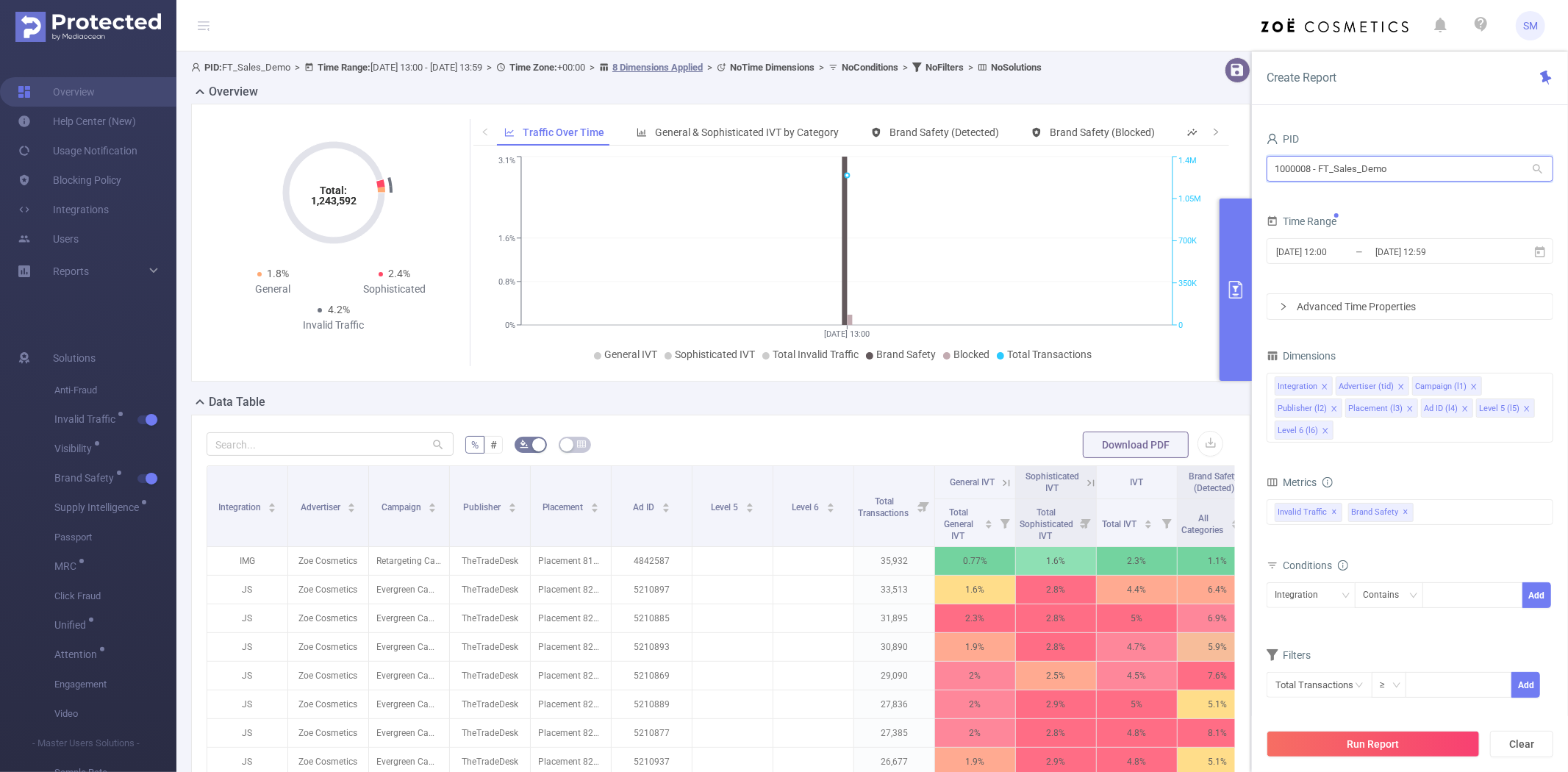
drag, startPoint x: 1412, startPoint y: 162, endPoint x: 1273, endPoint y: 162, distance: 139.0
click at [1273, 162] on input "1000008 - FT_Sales_Demo" at bounding box center [1409, 169] width 286 height 26
type input "fandu"
click at [1329, 195] on li "1000933 - FT_FanDuel 28 [28 rows]" at bounding box center [1409, 198] width 286 height 23
click at [1545, 251] on icon at bounding box center [1540, 252] width 13 height 13
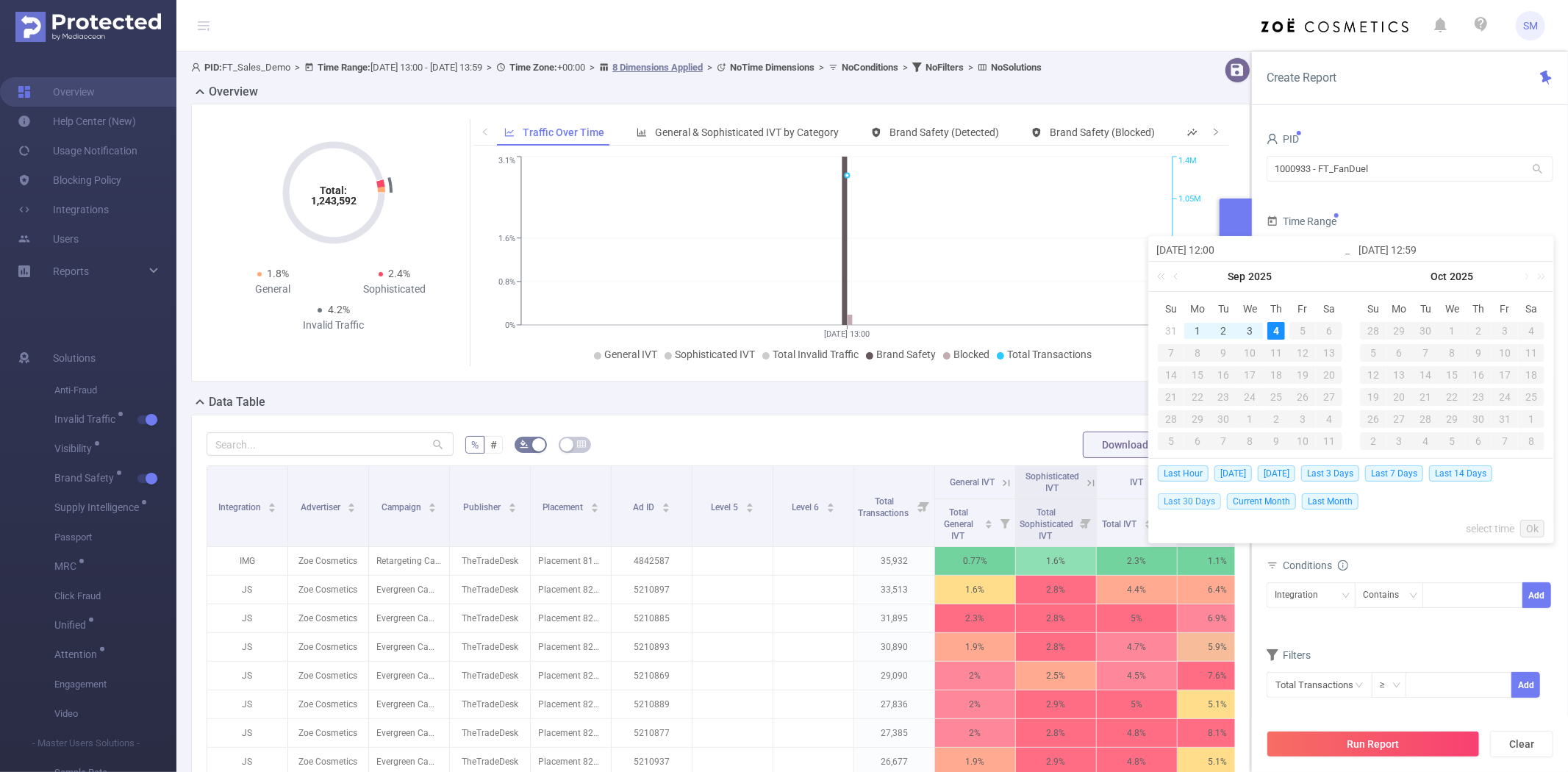
click at [1194, 504] on span "Last 30 Days" at bounding box center [1189, 501] width 63 height 16
type input "2025-08-05 00:00"
type input "2025-09-04 23:59"
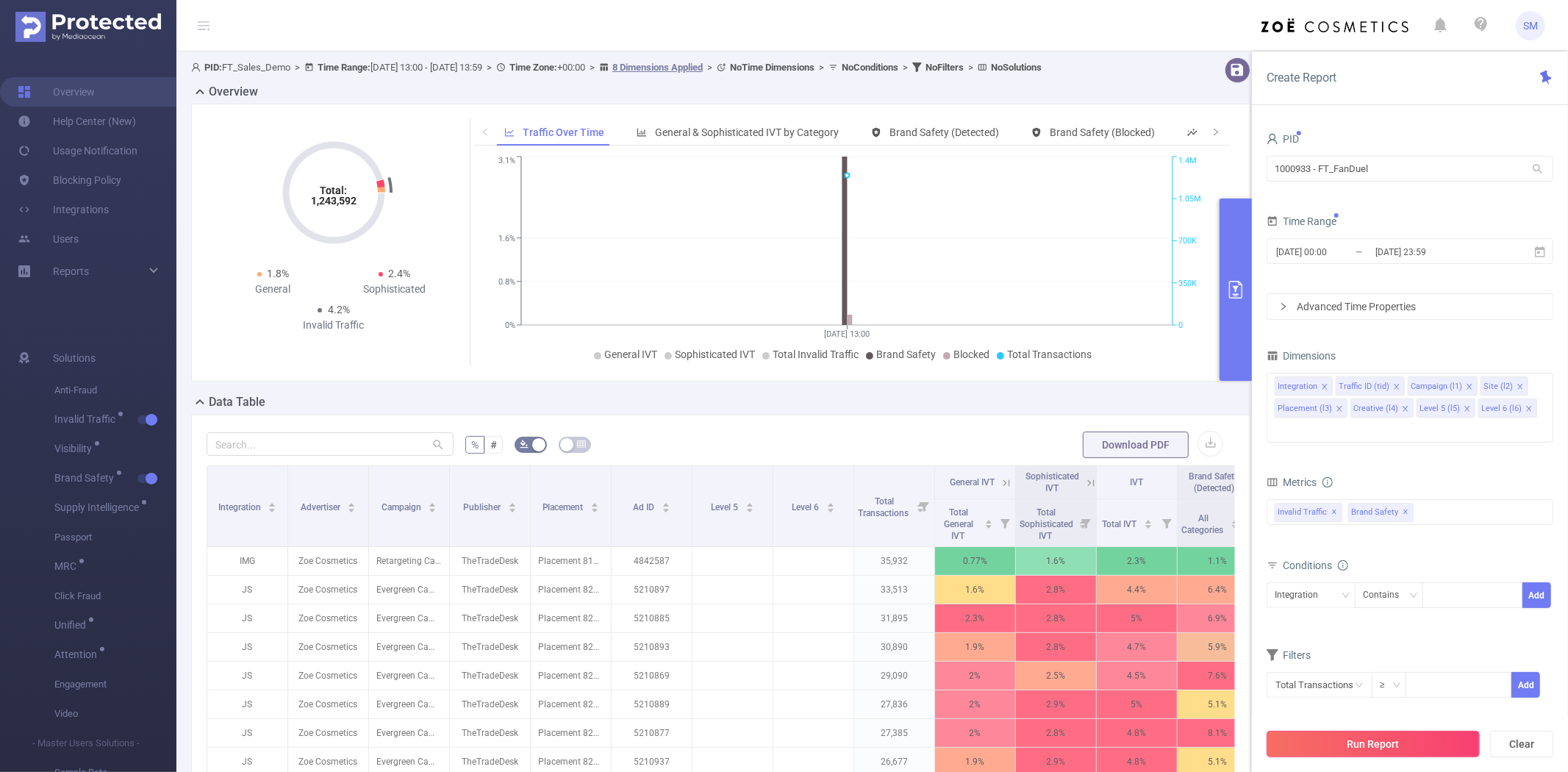
click at [1357, 738] on button "Run Report" at bounding box center [1373, 744] width 213 height 27
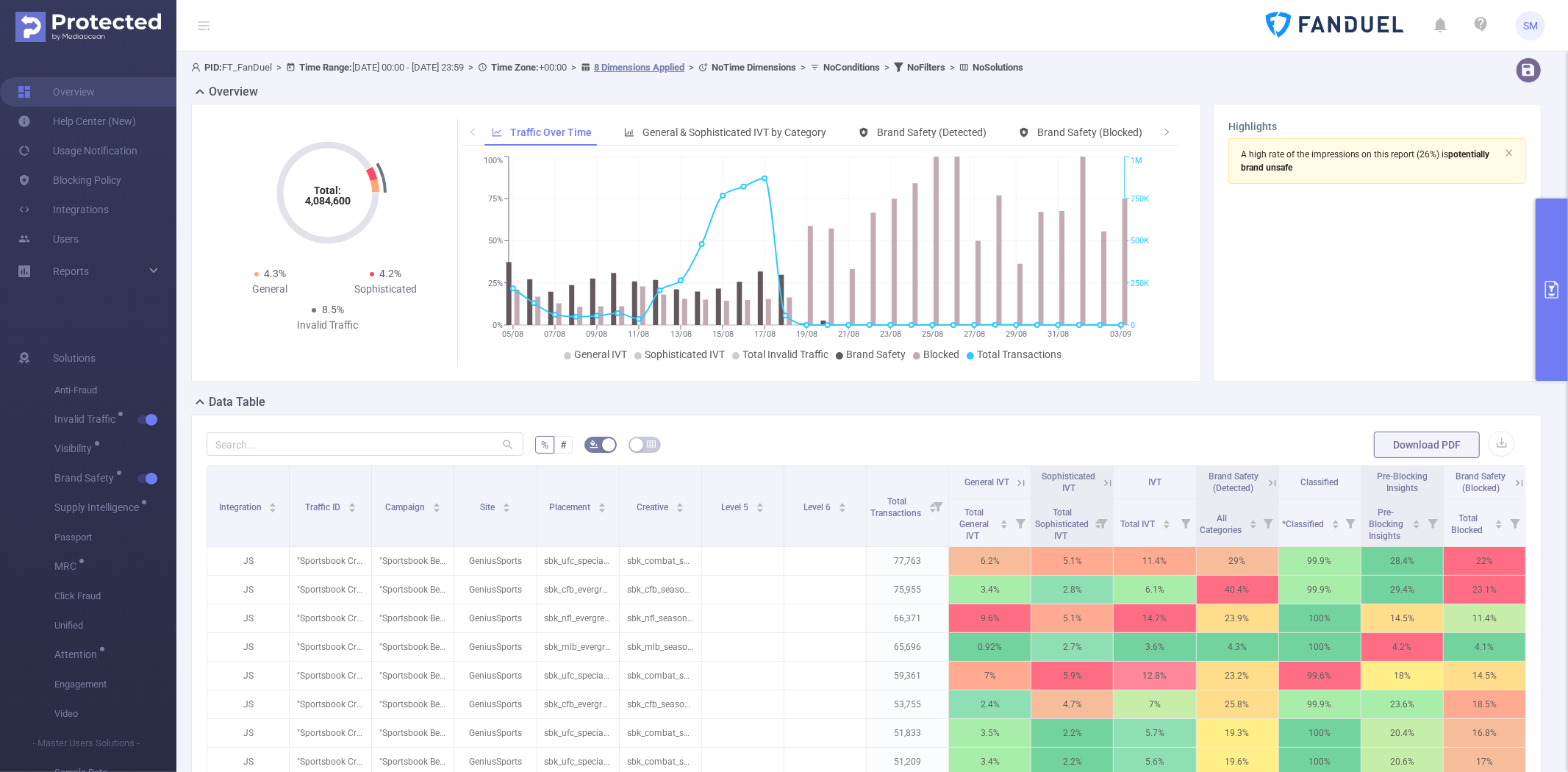
click at [814, 404] on div "Data Table" at bounding box center [872, 404] width 1362 height 21
click at [70, 178] on link "Blocking Policy" at bounding box center [69, 180] width 103 height 29
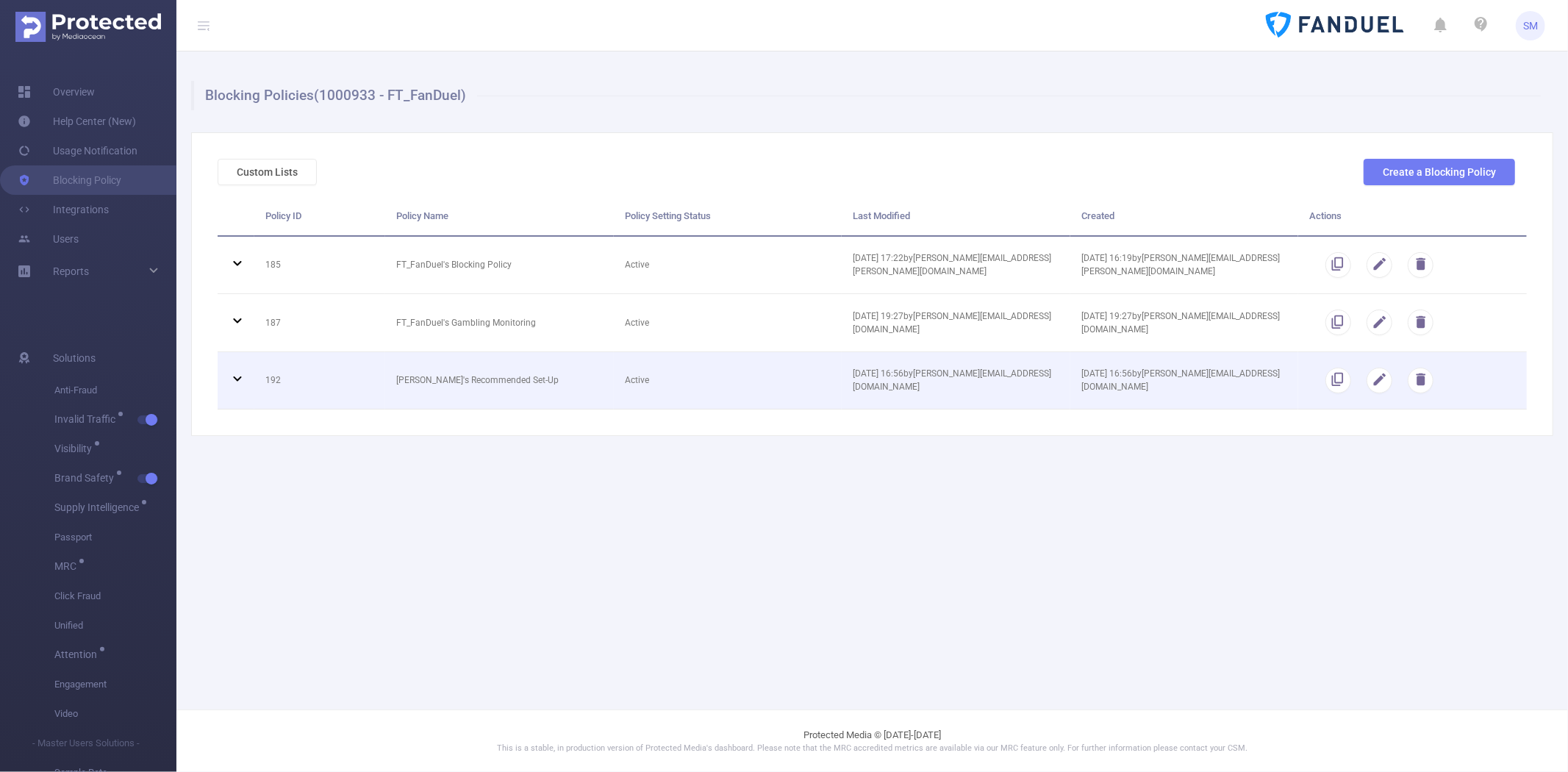
click at [229, 379] on icon at bounding box center [237, 378] width 18 height 18
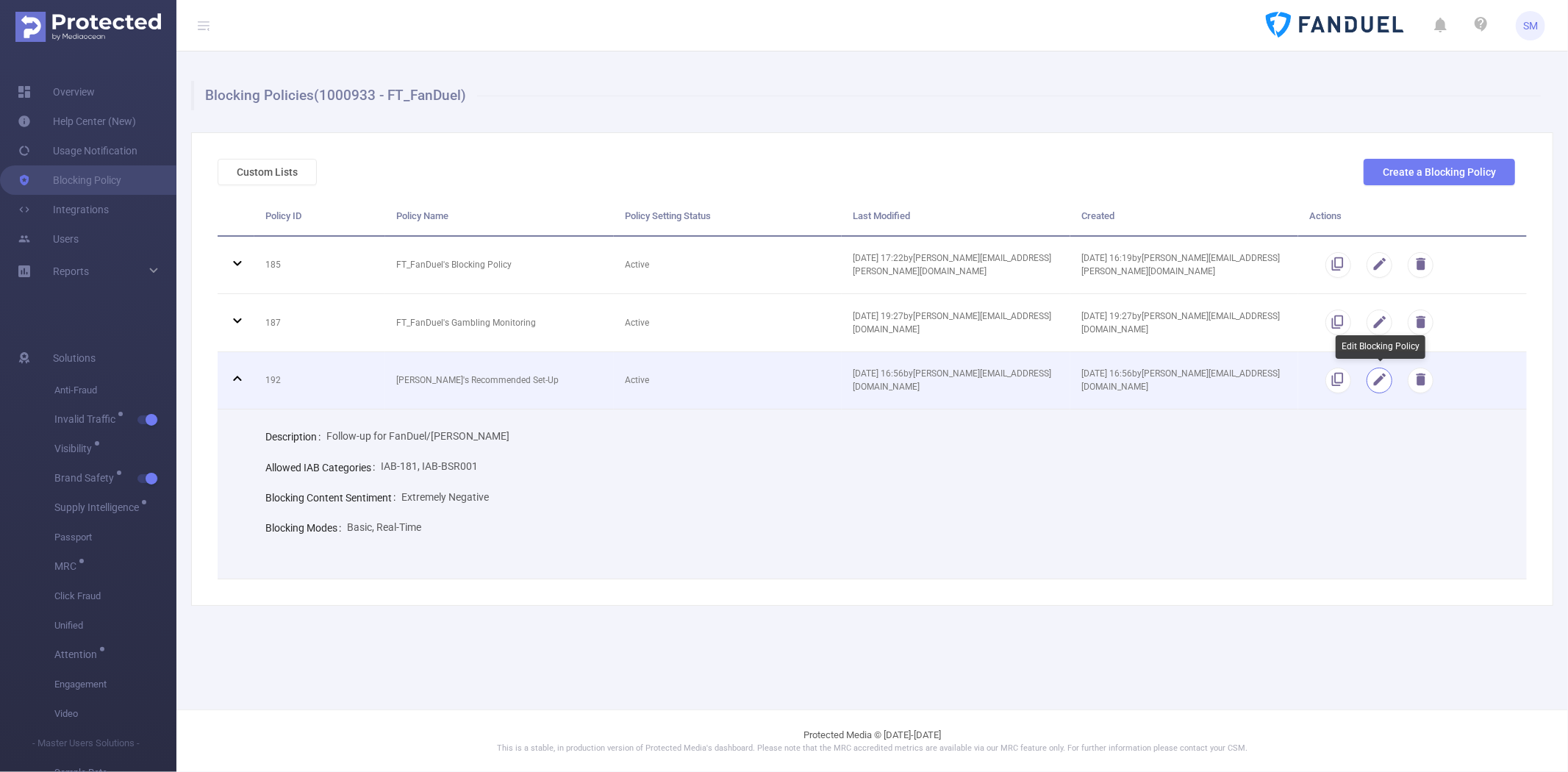
click at [1384, 384] on button "button" at bounding box center [1379, 381] width 26 height 26
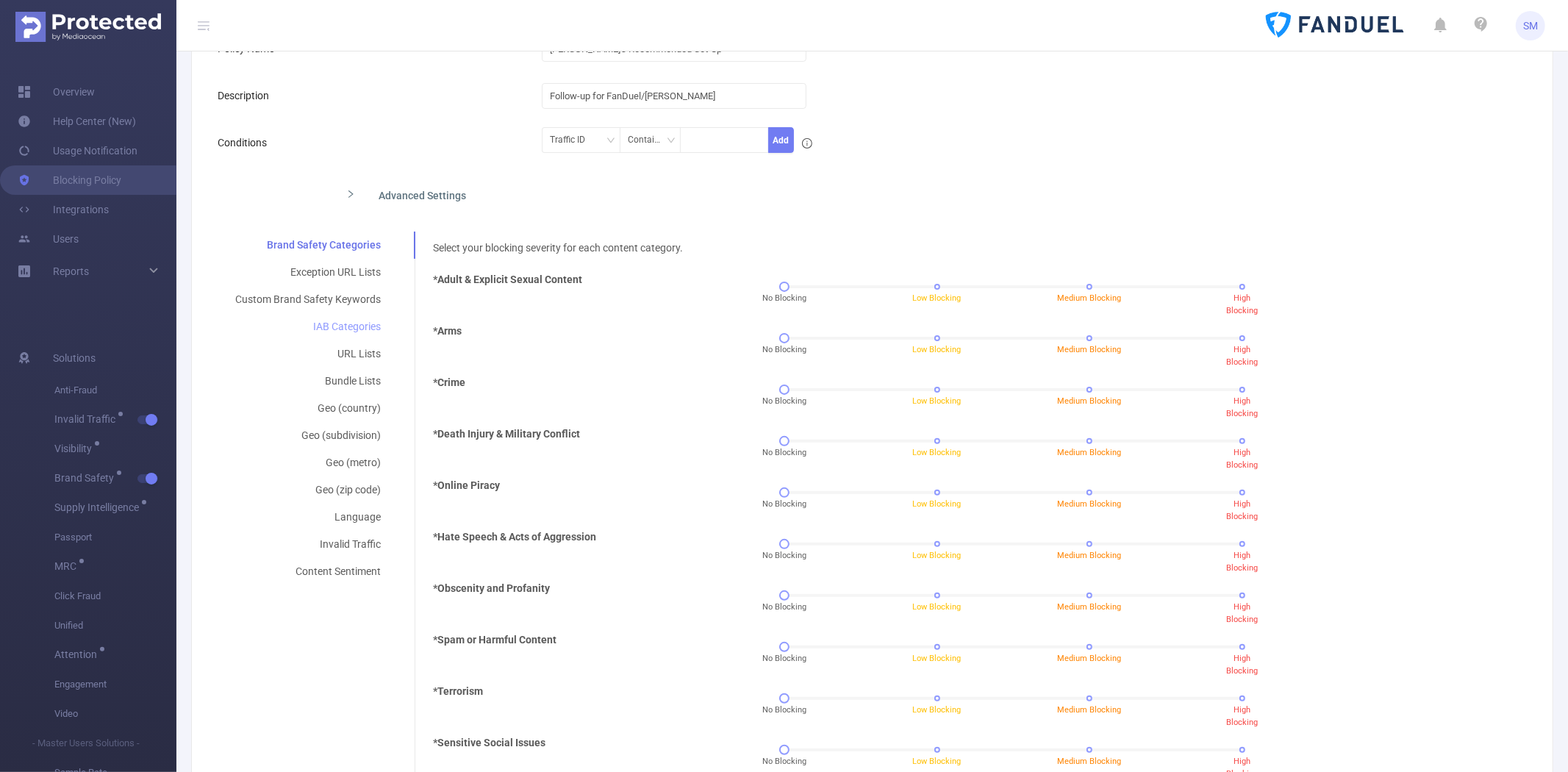
click at [331, 320] on div "IAB Categories" at bounding box center [308, 327] width 181 height 27
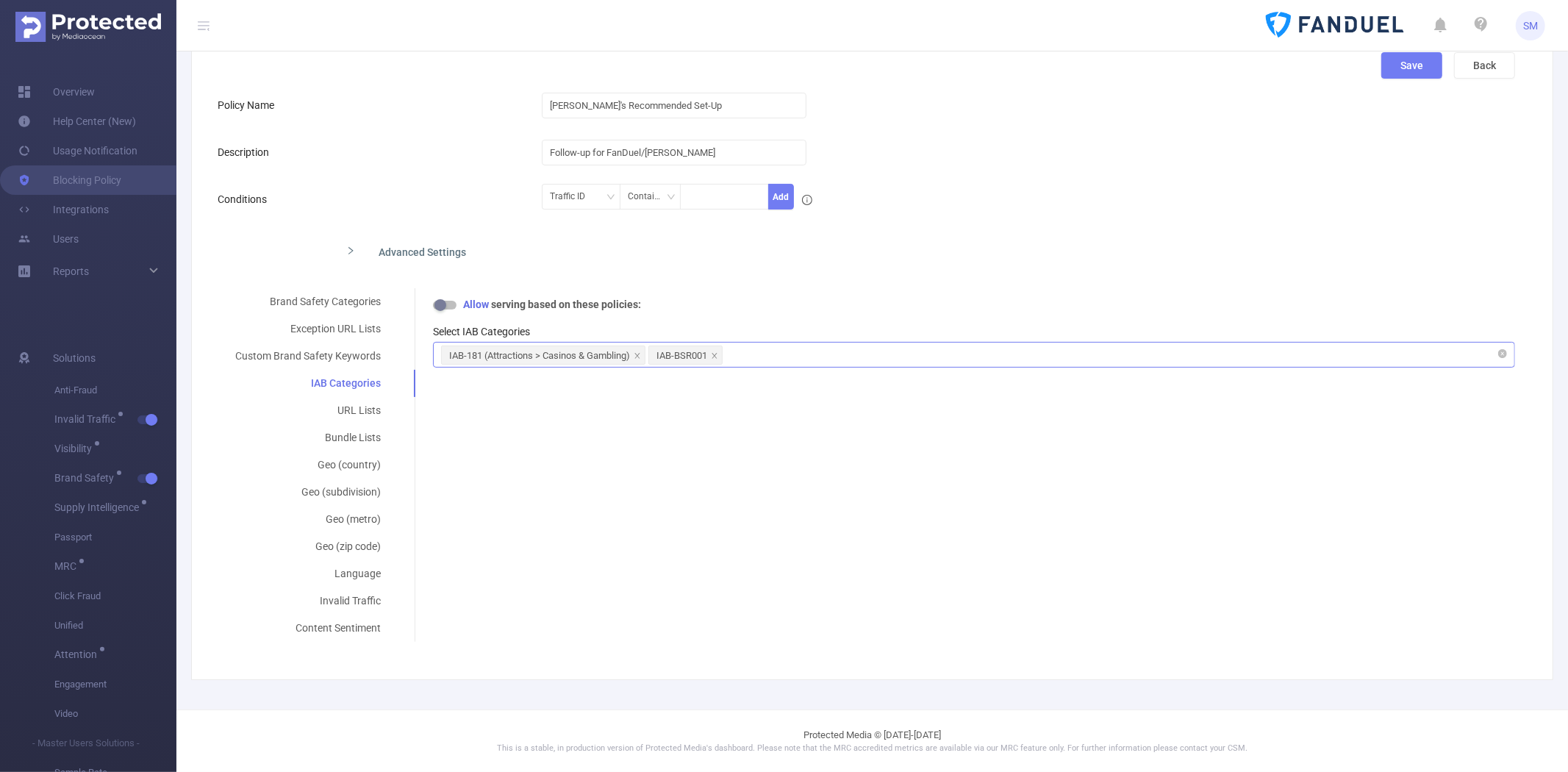
click at [761, 350] on div "IAB-181 (Attractions > Casinos & Gambling) IAB-BSR001" at bounding box center [974, 355] width 1065 height 24
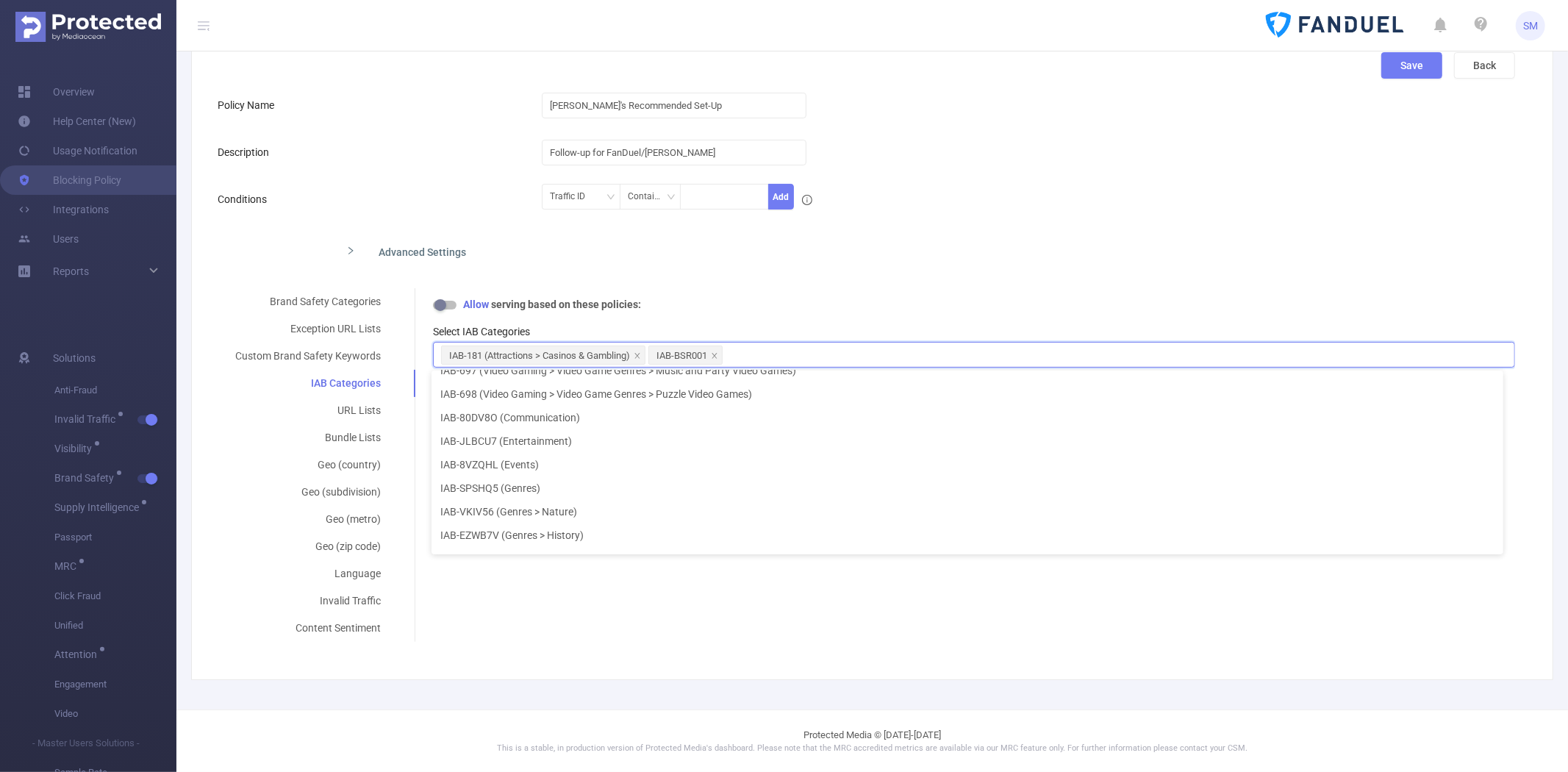
scroll to position [17485, 0]
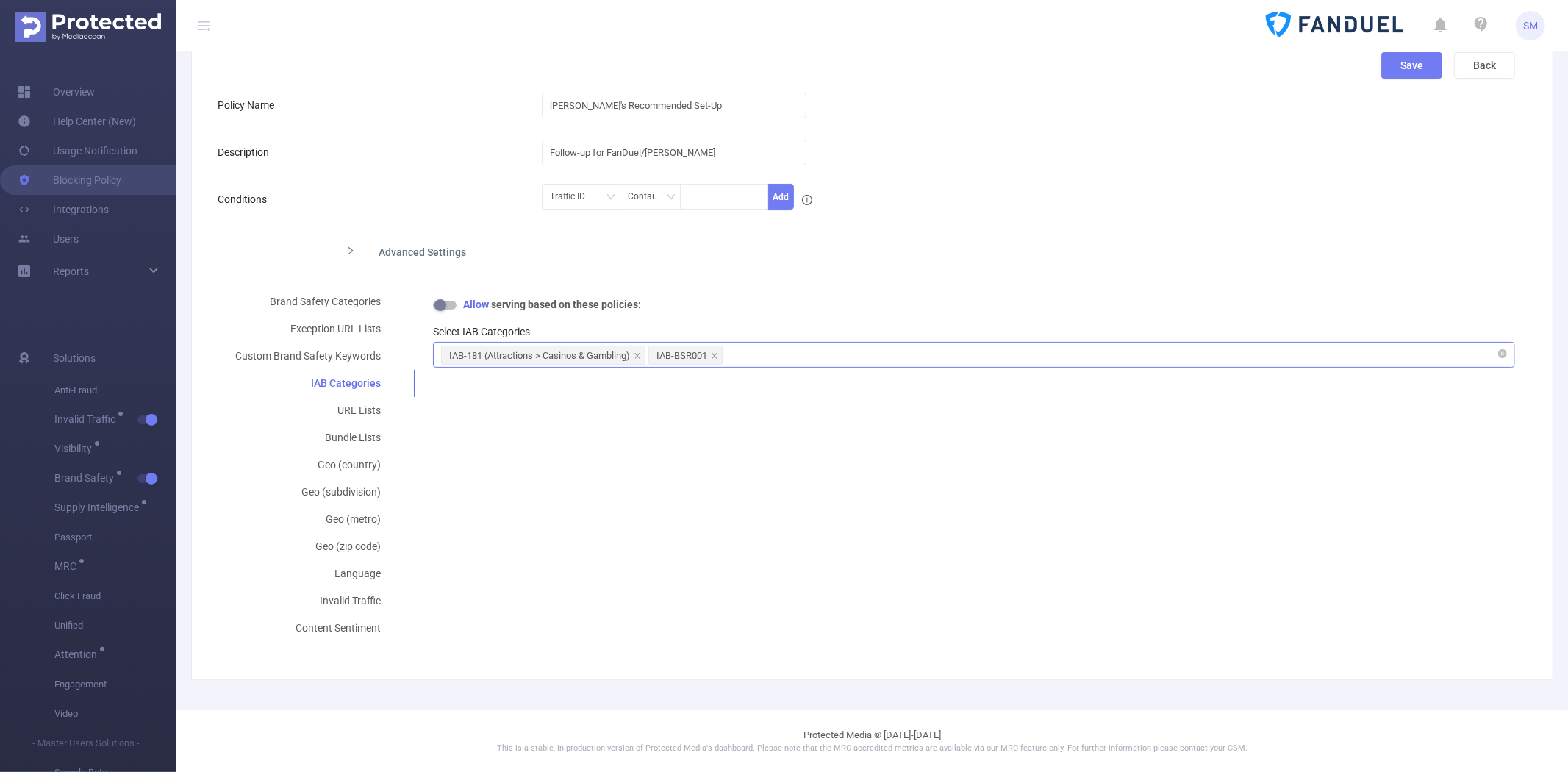
drag, startPoint x: 795, startPoint y: 349, endPoint x: 805, endPoint y: 348, distance: 10.0
click at [795, 349] on div "IAB-181 (Attractions > Casinos & Gambling) IAB-BSR001" at bounding box center [974, 355] width 1065 height 24
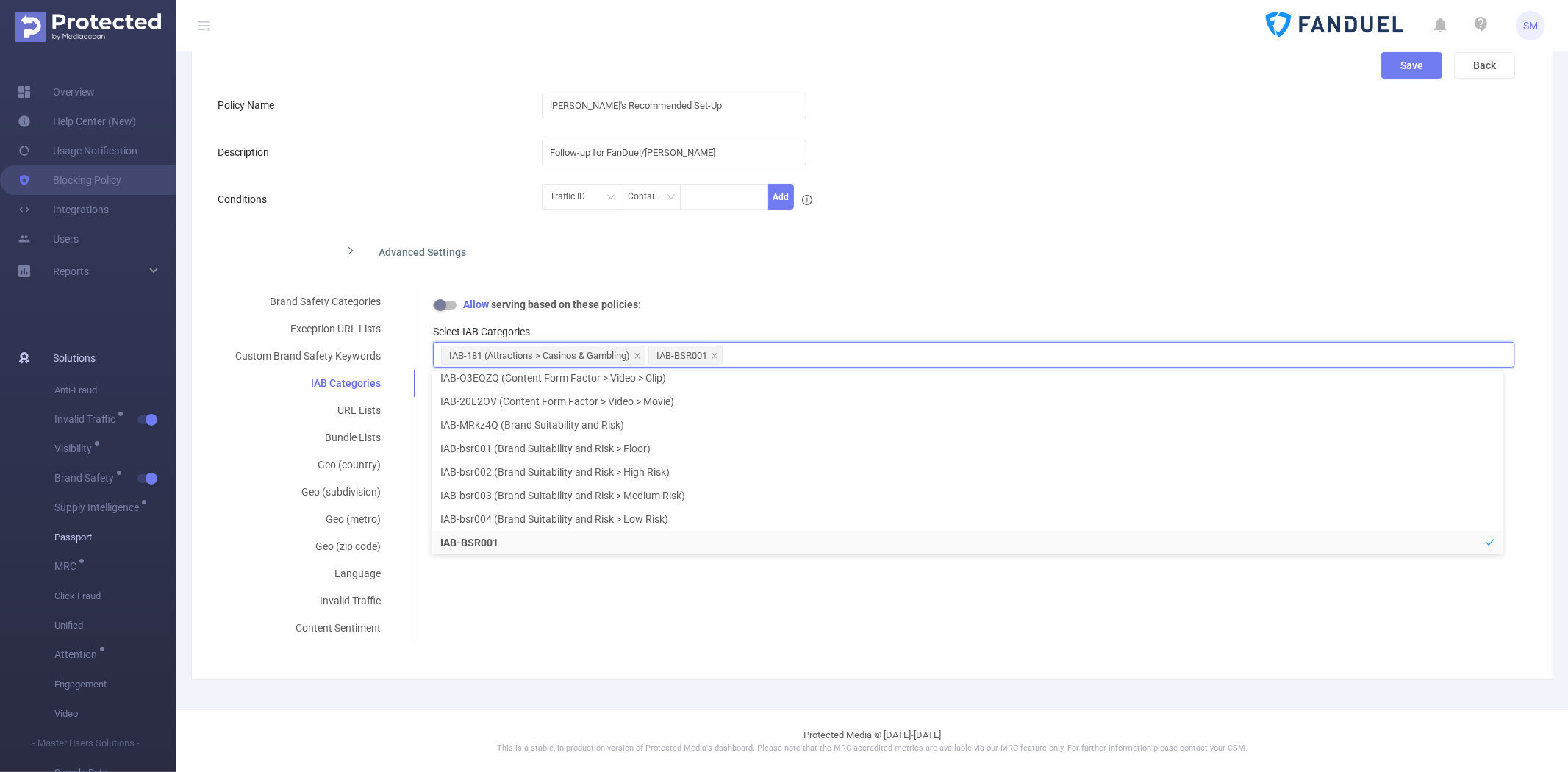
scroll to position [3, 0]
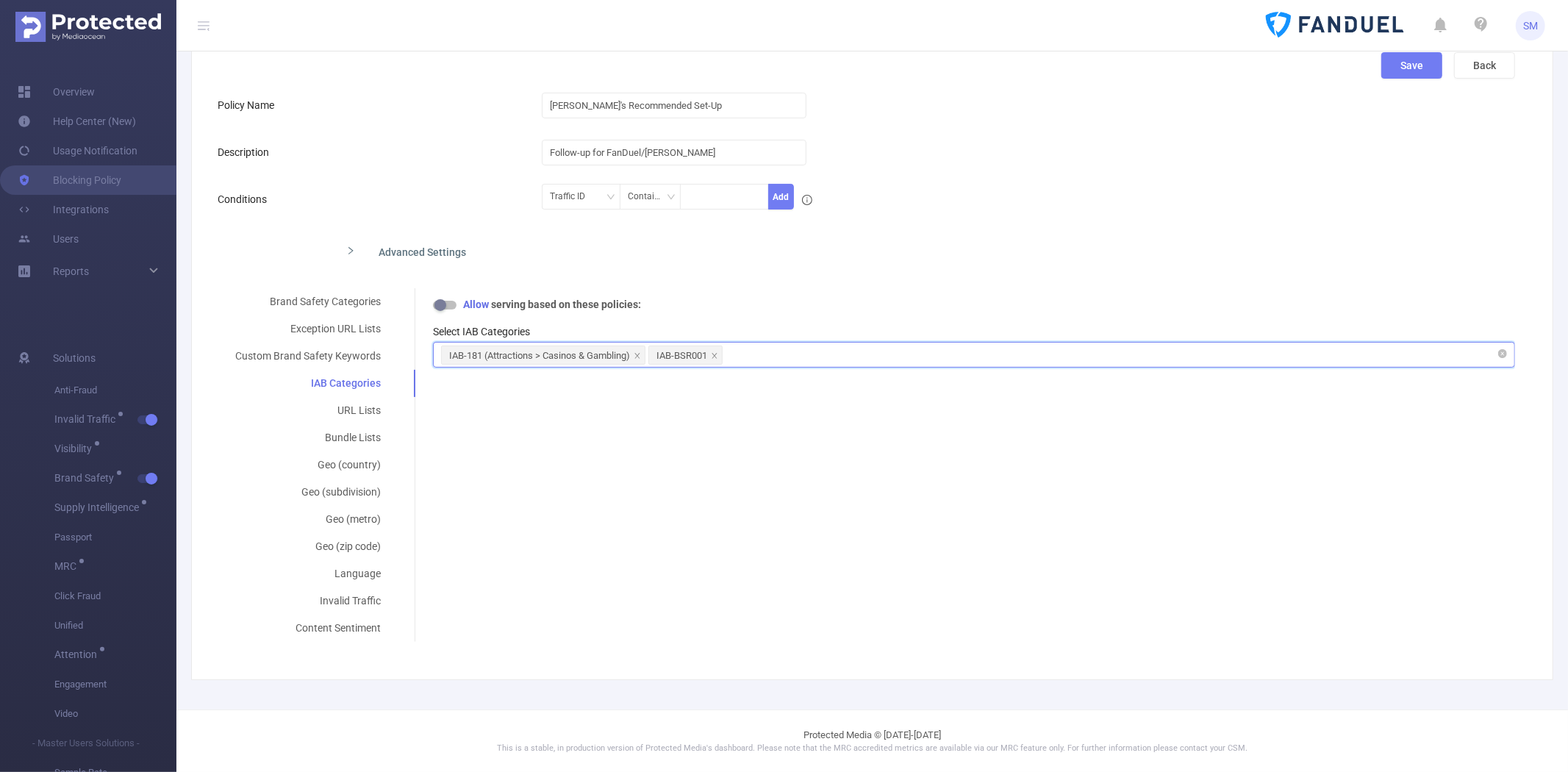
click at [781, 356] on div "IAB-181 (Attractions > Casinos & Gambling) IAB-BSR001" at bounding box center [974, 355] width 1065 height 24
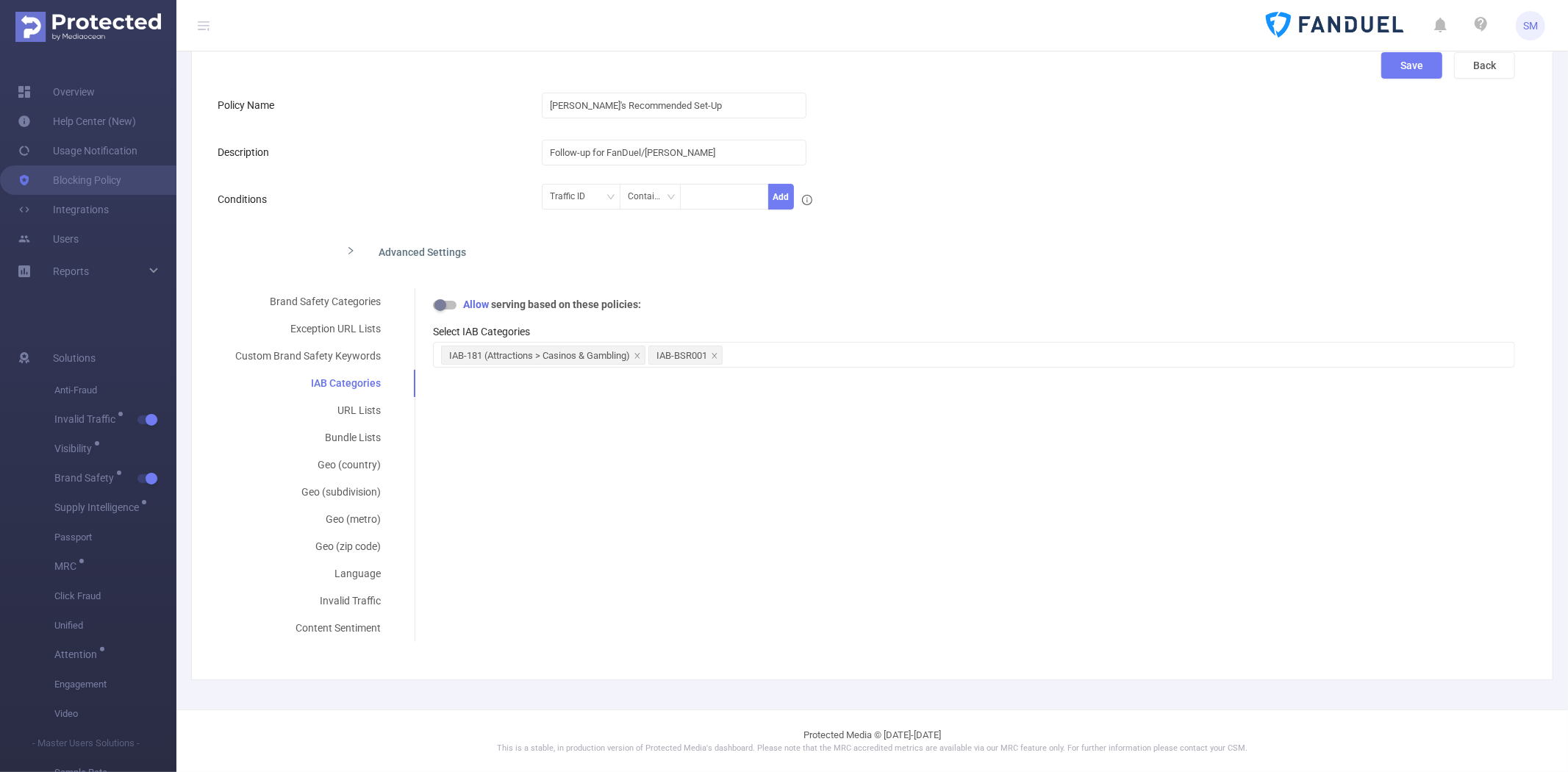
drag, startPoint x: 813, startPoint y: 361, endPoint x: 799, endPoint y: 369, distance: 16.1
click at [813, 361] on div "IAB-181 (Attractions > Casinos & Gambling) IAB-BSR001" at bounding box center [974, 355] width 1065 height 24
click at [808, 351] on div "IAB-181 (Attractions > Casinos & Gambling) IAB-BSR001" at bounding box center [974, 355] width 1065 height 24
click at [879, 356] on div "IAB-181 (Attractions > Casinos & Gambling) IAB-BSR001" at bounding box center [974, 355] width 1065 height 24
click at [844, 336] on div "Select IAB Categories" at bounding box center [974, 332] width 1082 height 15
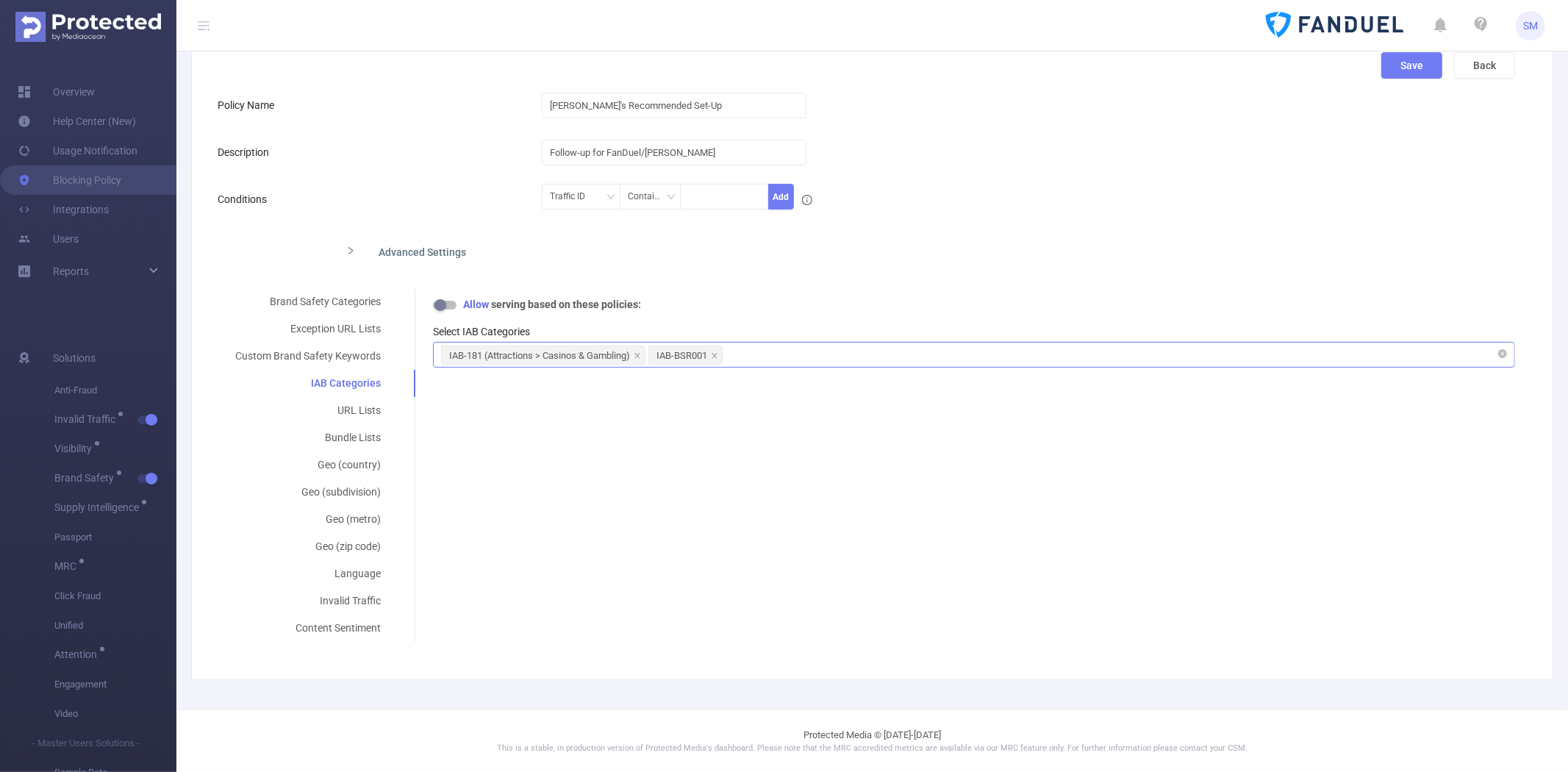
click at [848, 348] on div "IAB-181 (Attractions > Casinos & Gambling) IAB-BSR001" at bounding box center [974, 355] width 1065 height 24
click at [341, 634] on div "Content Sentiment" at bounding box center [308, 628] width 181 height 27
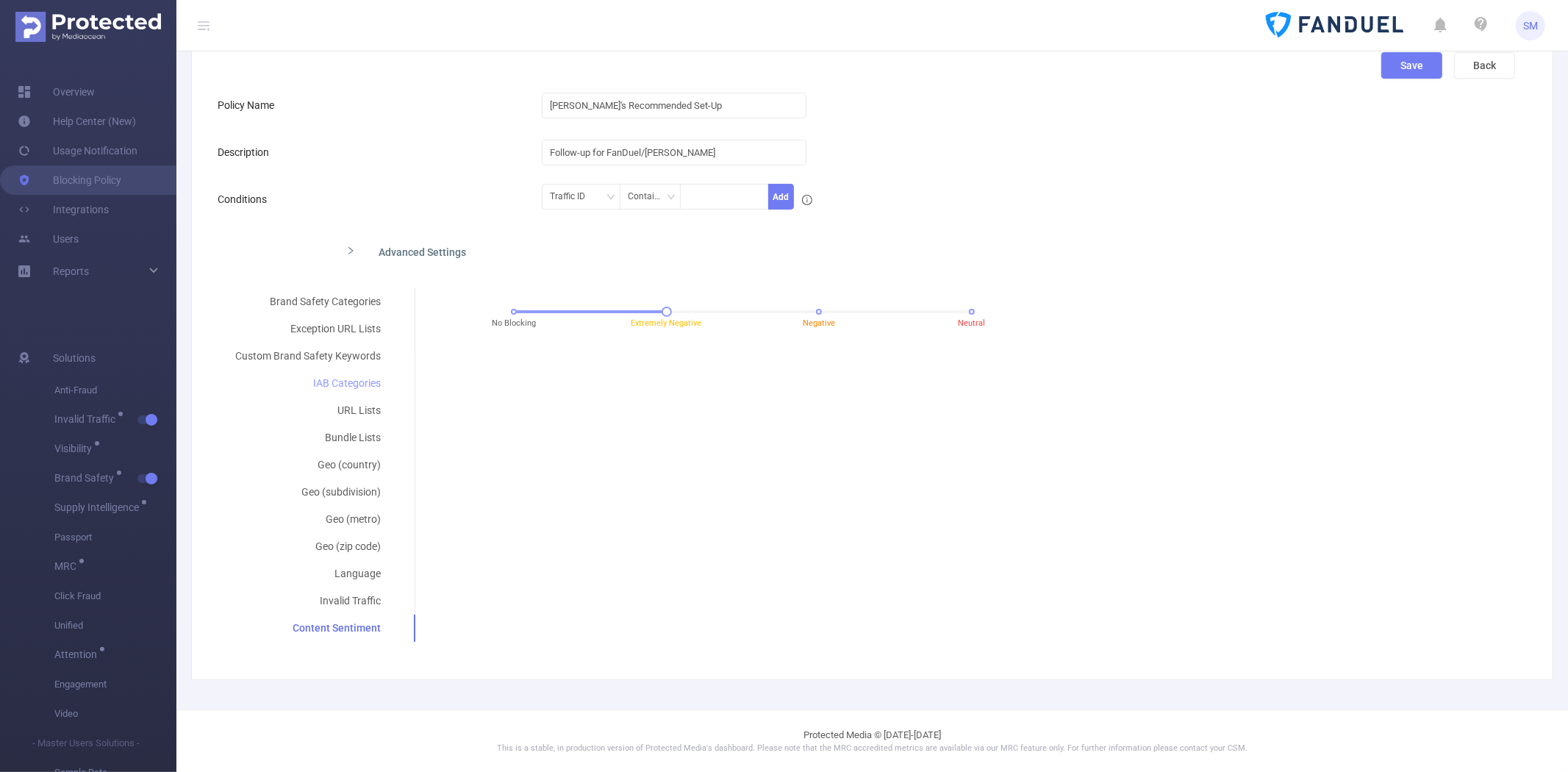
click at [364, 386] on div "IAB Categories" at bounding box center [308, 383] width 181 height 27
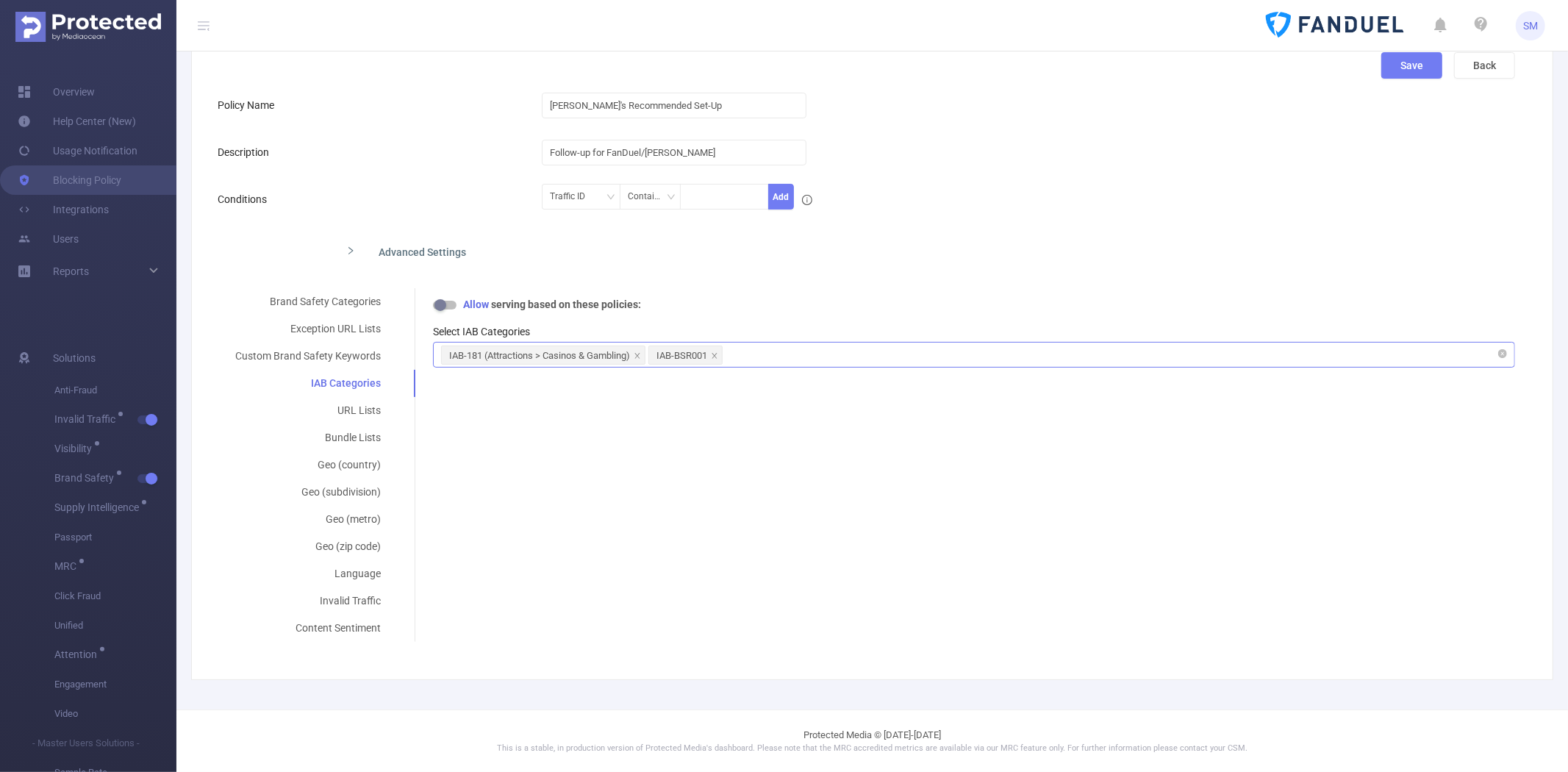
click at [806, 353] on div "IAB-181 (Attractions > Casinos & Gambling) IAB-BSR001" at bounding box center [974, 355] width 1065 height 24
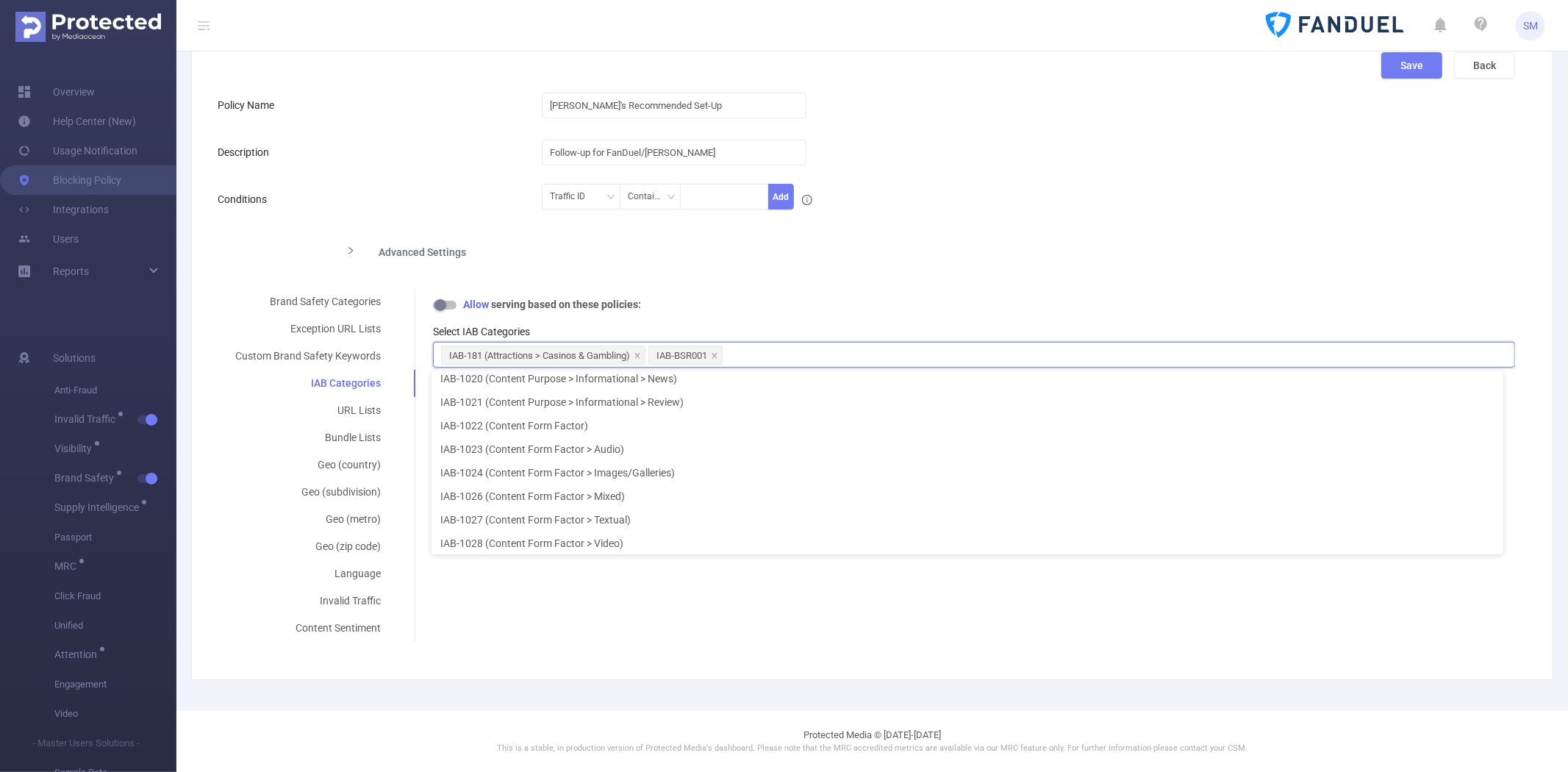
scroll to position [17485, 0]
click at [420, 603] on div "Brand Safety Categories Exception URL Lists Custom Brand Safety Keywords IAB Ca…" at bounding box center [866, 465] width 1297 height 353
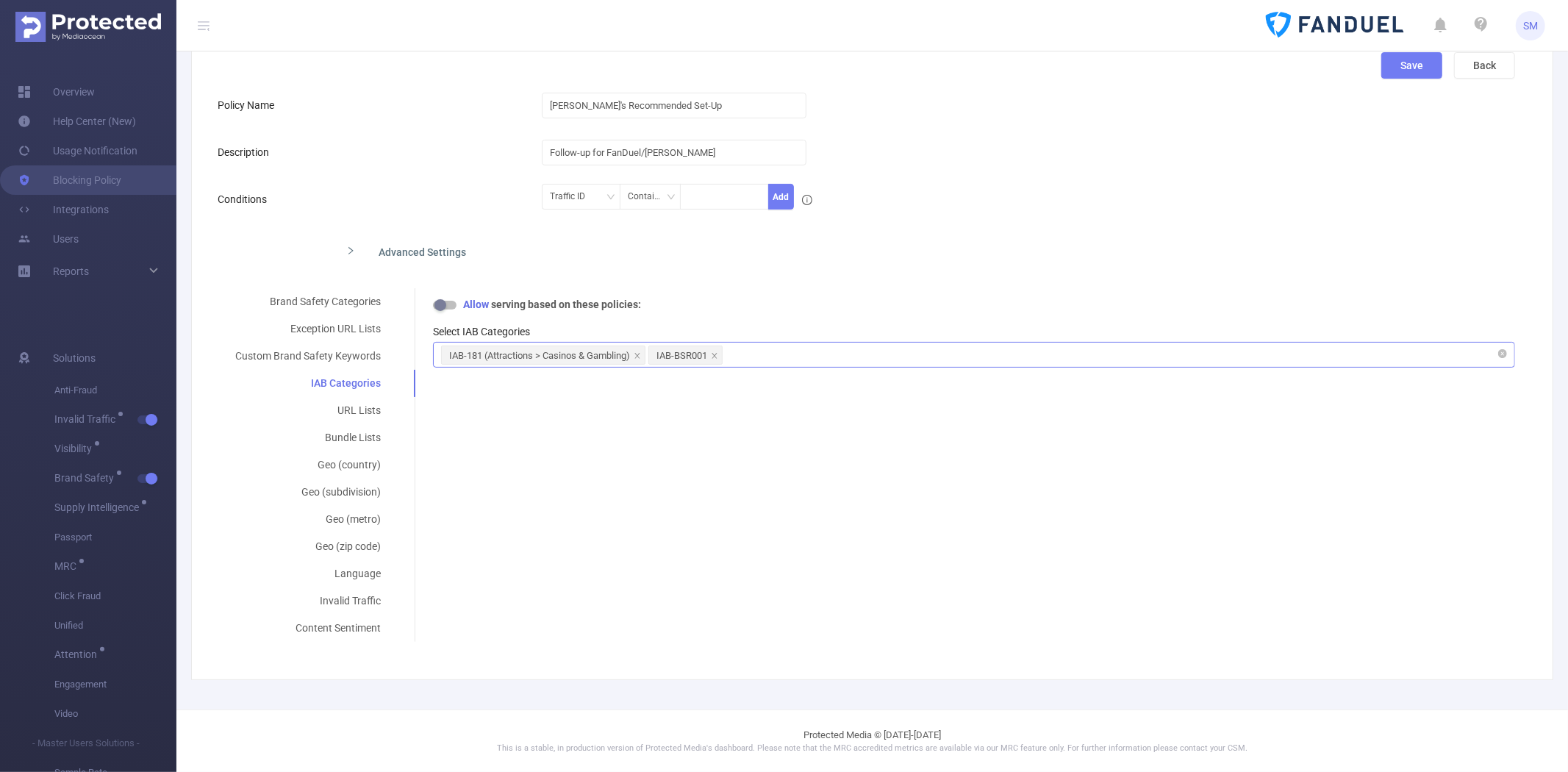
click at [778, 357] on div "IAB-181 (Attractions > Casinos & Gambling) IAB-BSR001" at bounding box center [974, 355] width 1065 height 24
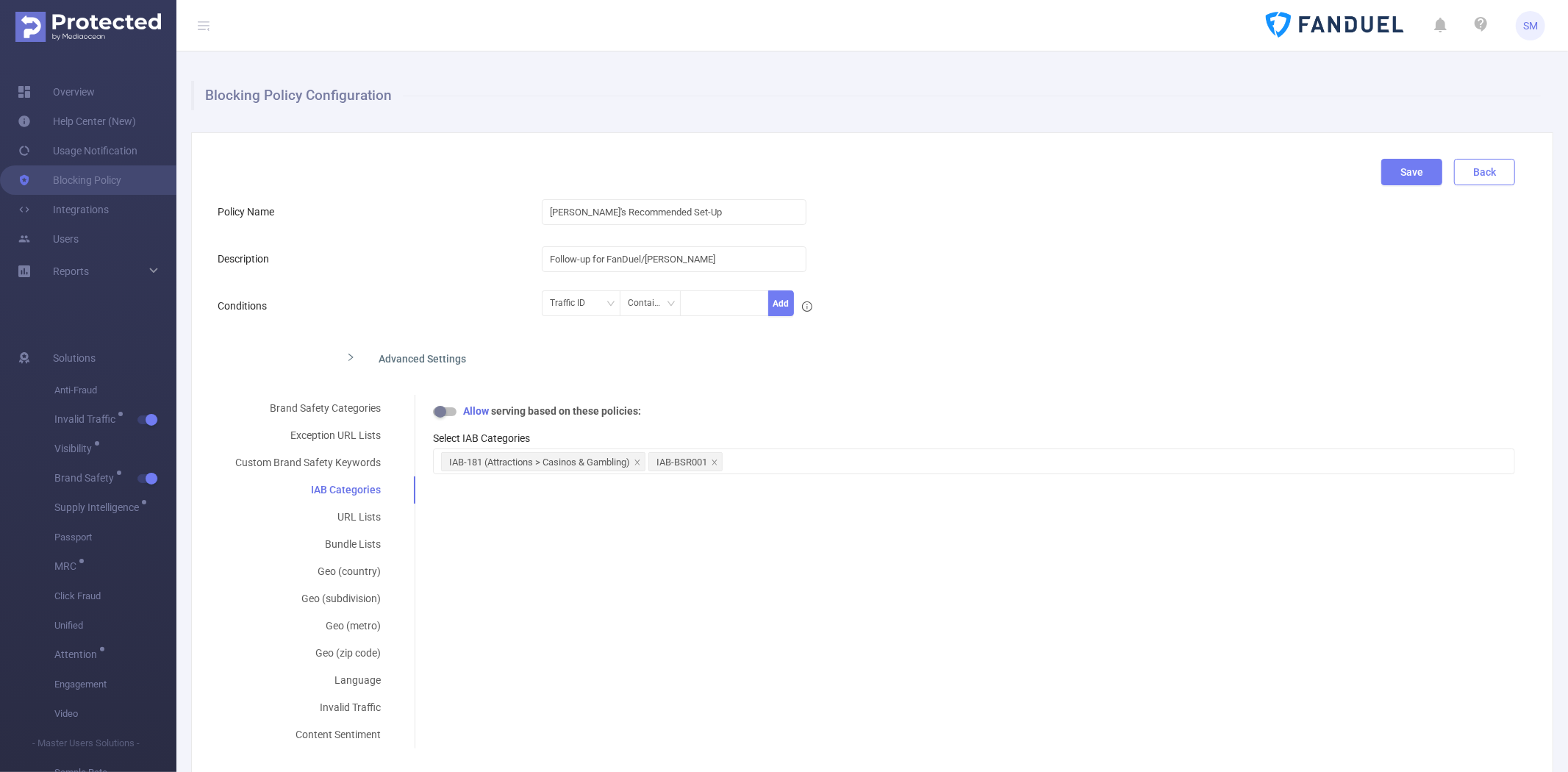
click at [1481, 168] on button "Back" at bounding box center [1484, 172] width 61 height 27
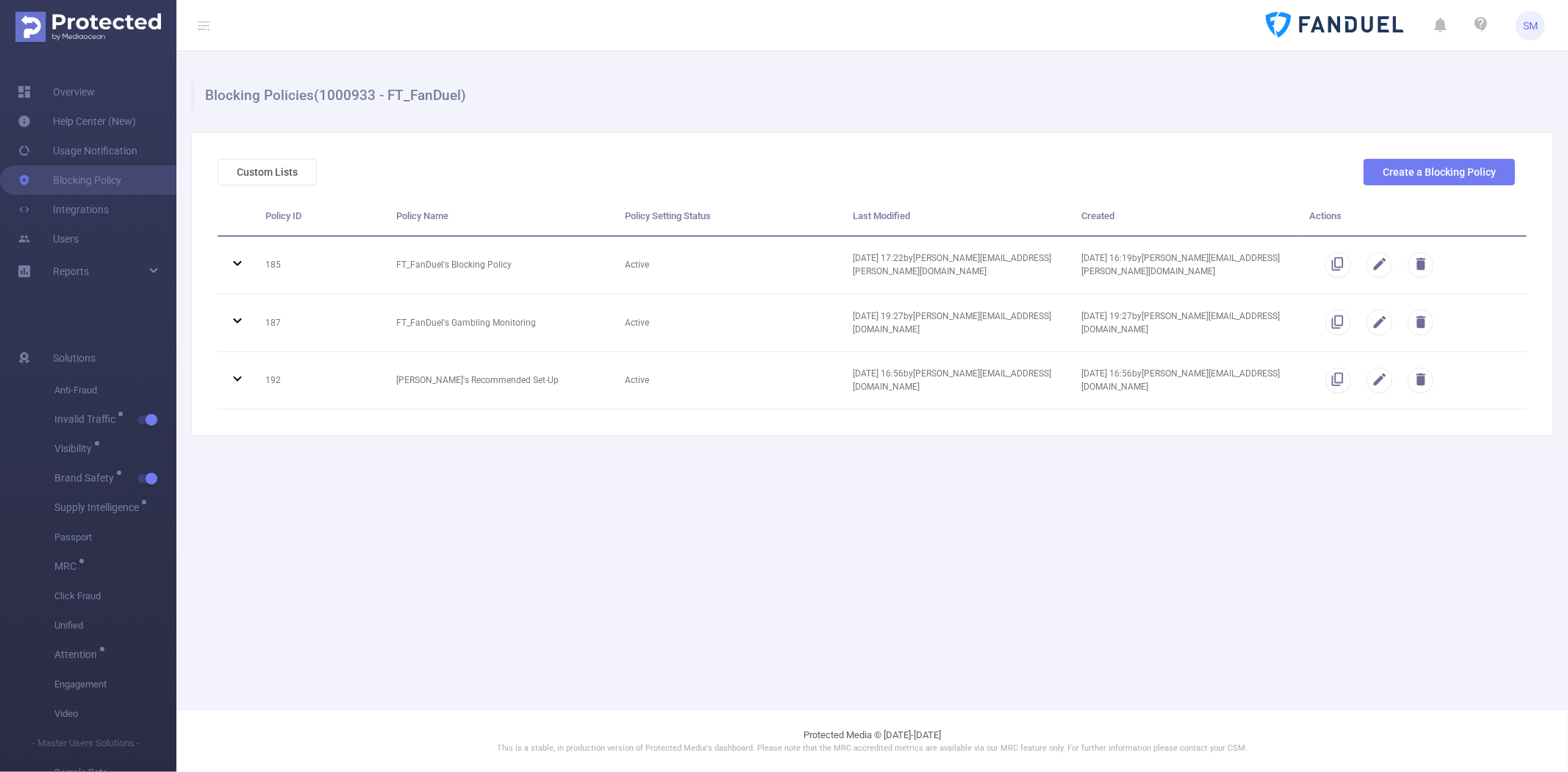
drag, startPoint x: 69, startPoint y: 86, endPoint x: 653, endPoint y: 114, distance: 584.7
click at [653, 114] on div "Blocking Policies (1000933 - FT_FanDuel) Custom Lists Create a Blocking Policy …" at bounding box center [872, 258] width 1391 height 414
click at [607, 468] on main "Blocking Policies (1000933 - FT_FanDuel) Custom Lists Create a Blocking Policy …" at bounding box center [872, 354] width 1391 height 709
click at [748, 428] on div "Custom Lists Create a Blocking Policy Policy ID Policy Name Policy Setting Stat…" at bounding box center [872, 284] width 1362 height 303
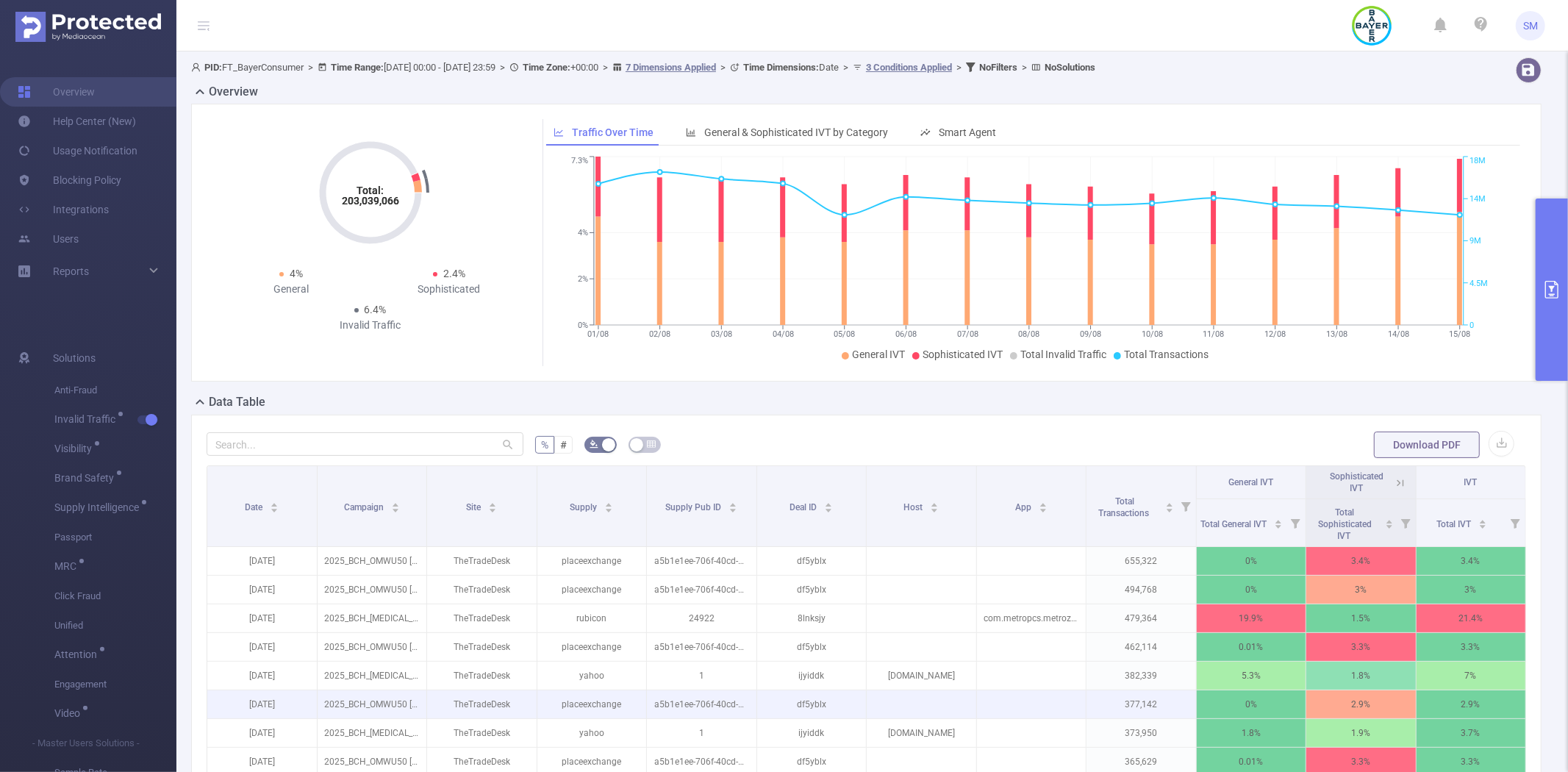
scroll to position [244, 0]
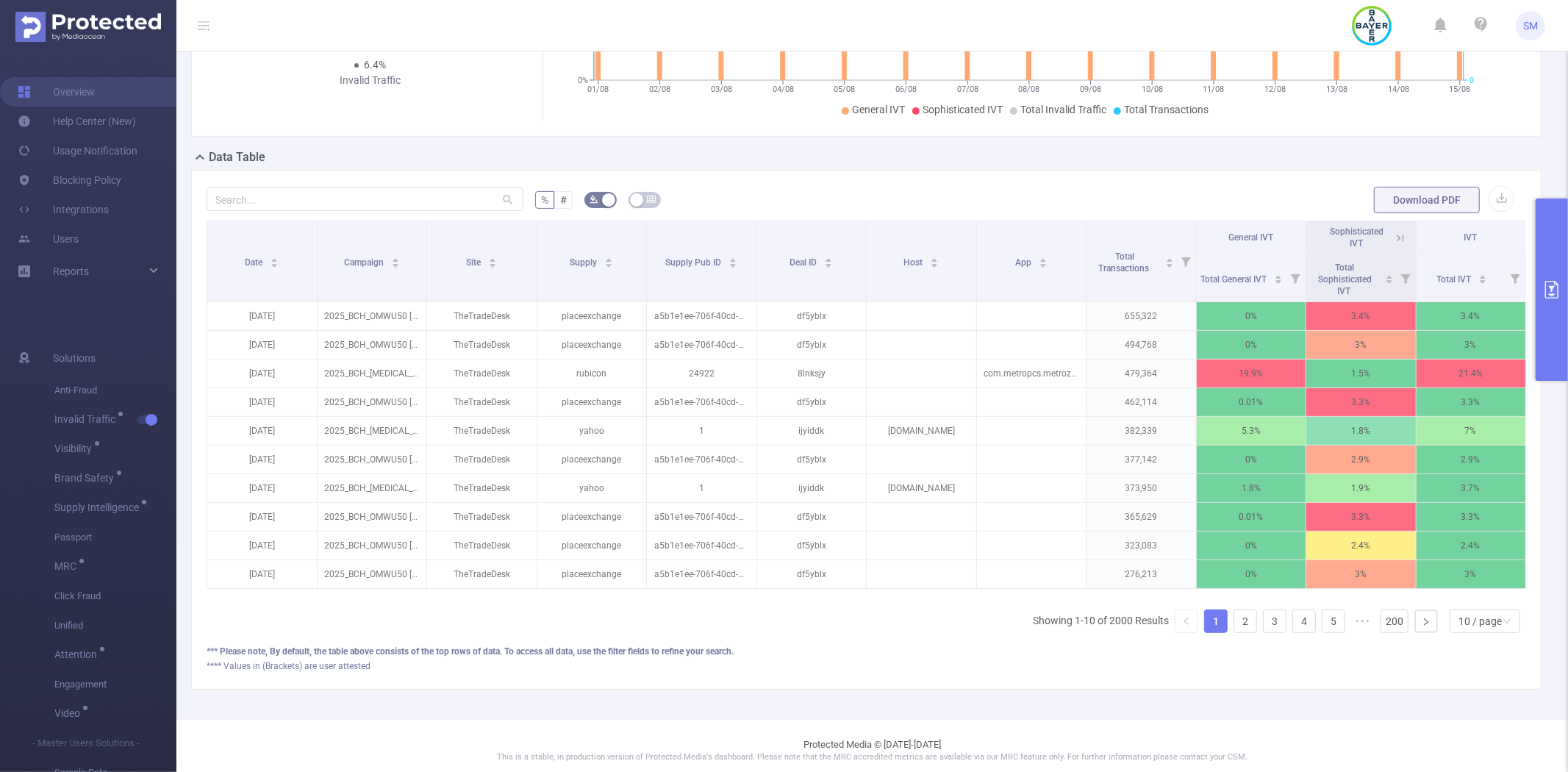
click at [1549, 246] on button "primary" at bounding box center [1552, 290] width 32 height 182
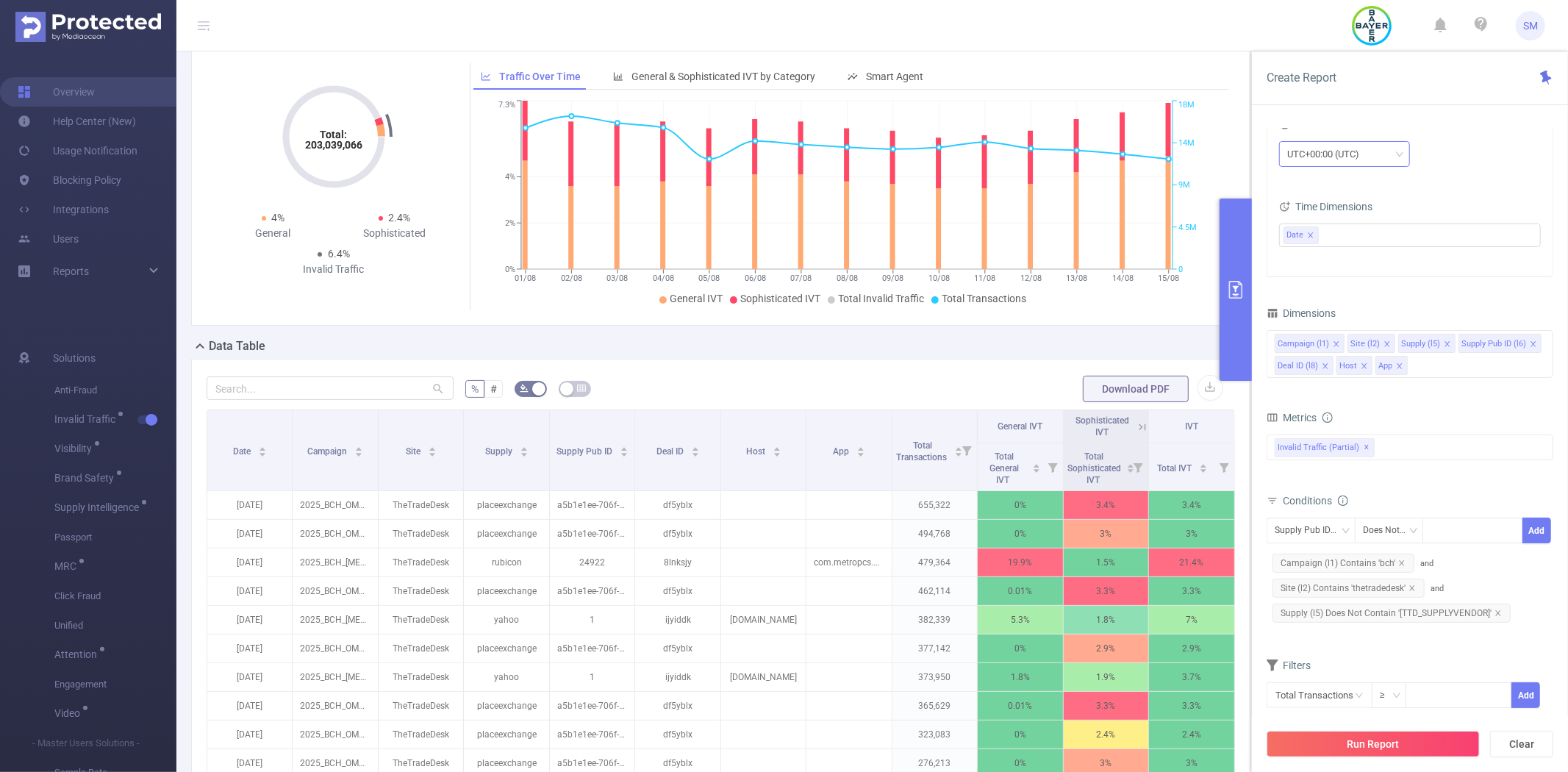
scroll to position [81, 0]
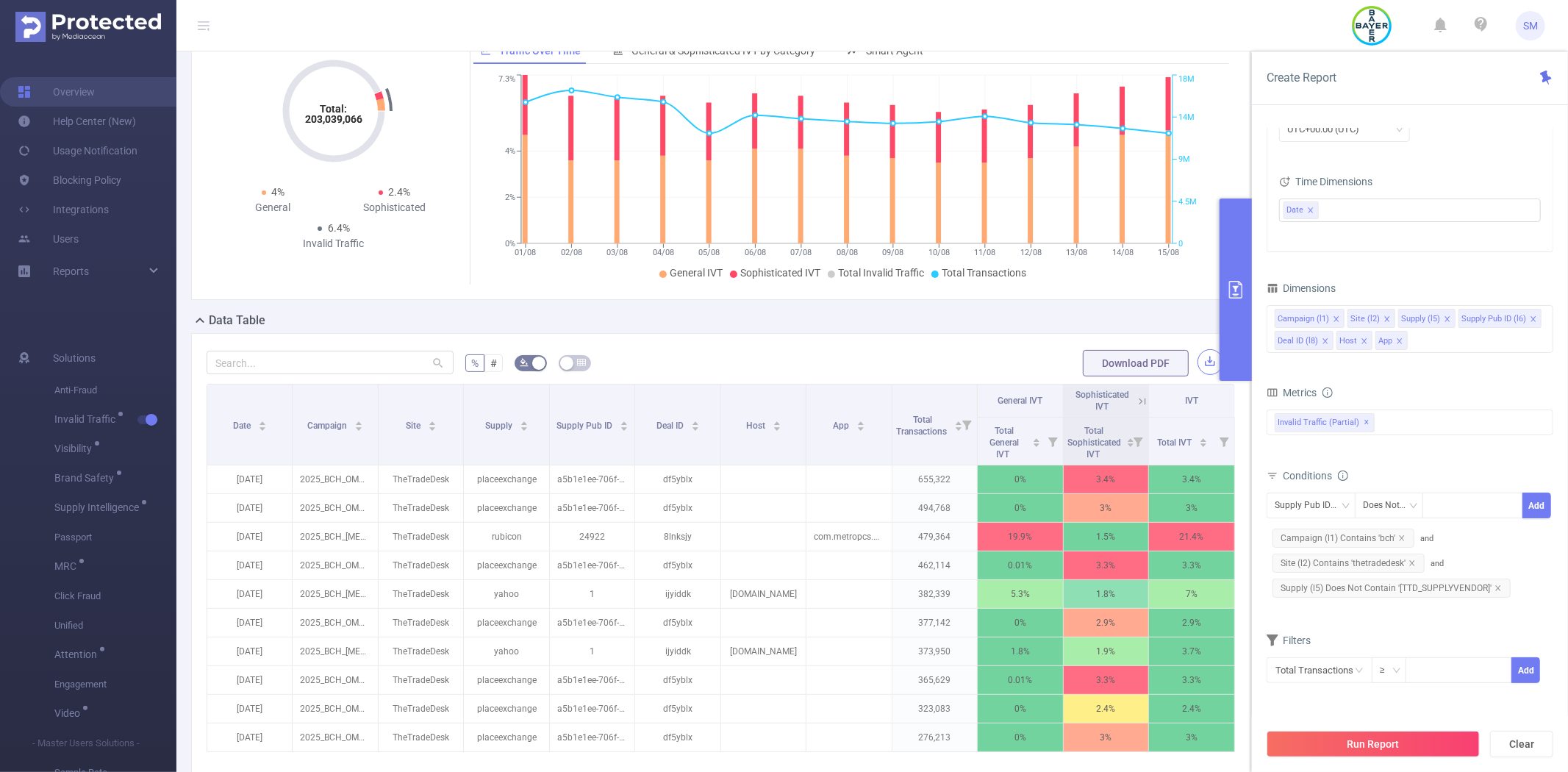
click at [1198, 369] on button "button" at bounding box center [1210, 362] width 26 height 26
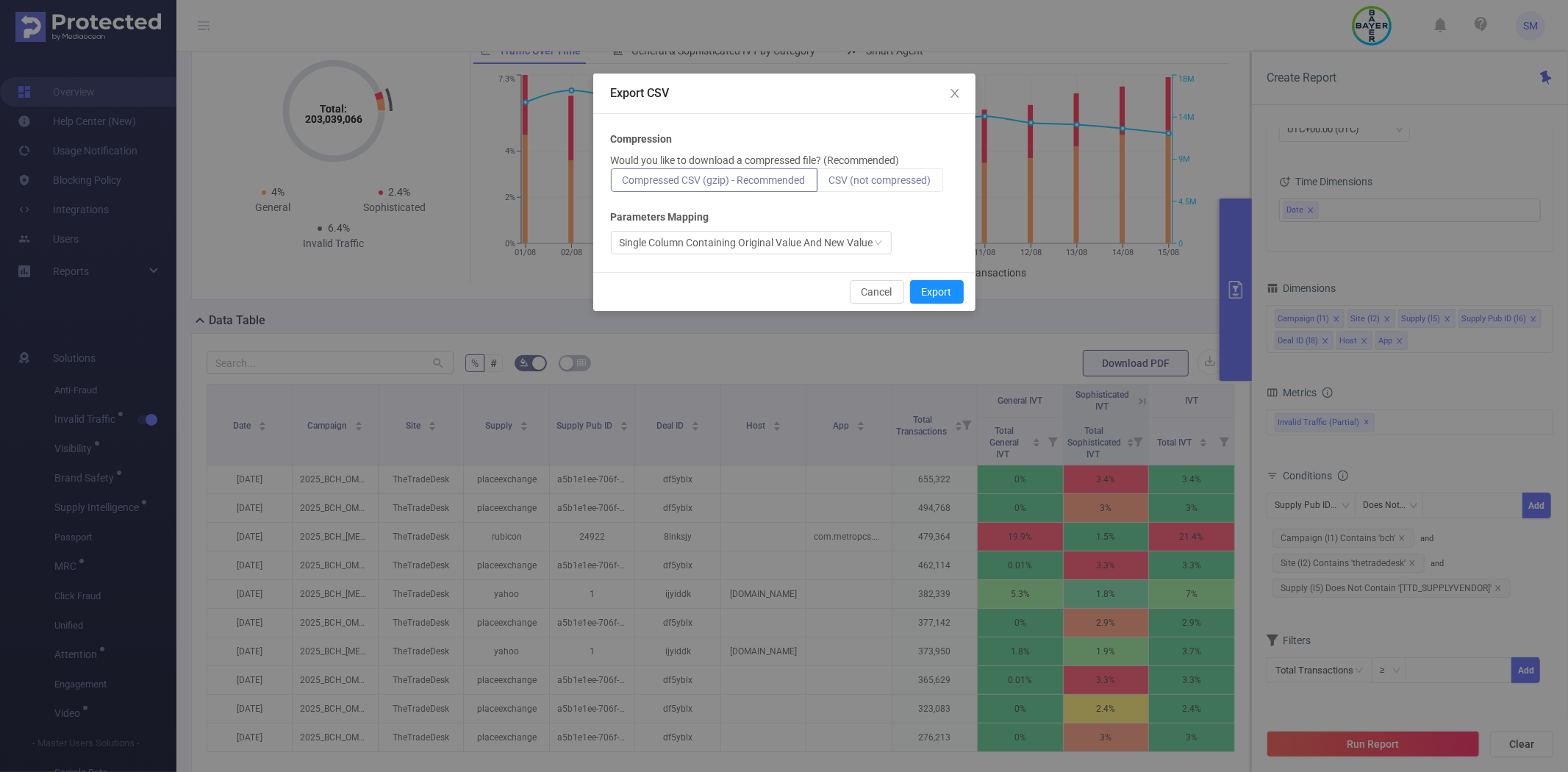
click at [910, 184] on span "CSV (not compressed)" at bounding box center [880, 180] width 102 height 12
click at [829, 184] on input "CSV (not compressed)" at bounding box center [829, 184] width 0 height 0
click at [934, 293] on button "Export" at bounding box center [936, 291] width 54 height 23
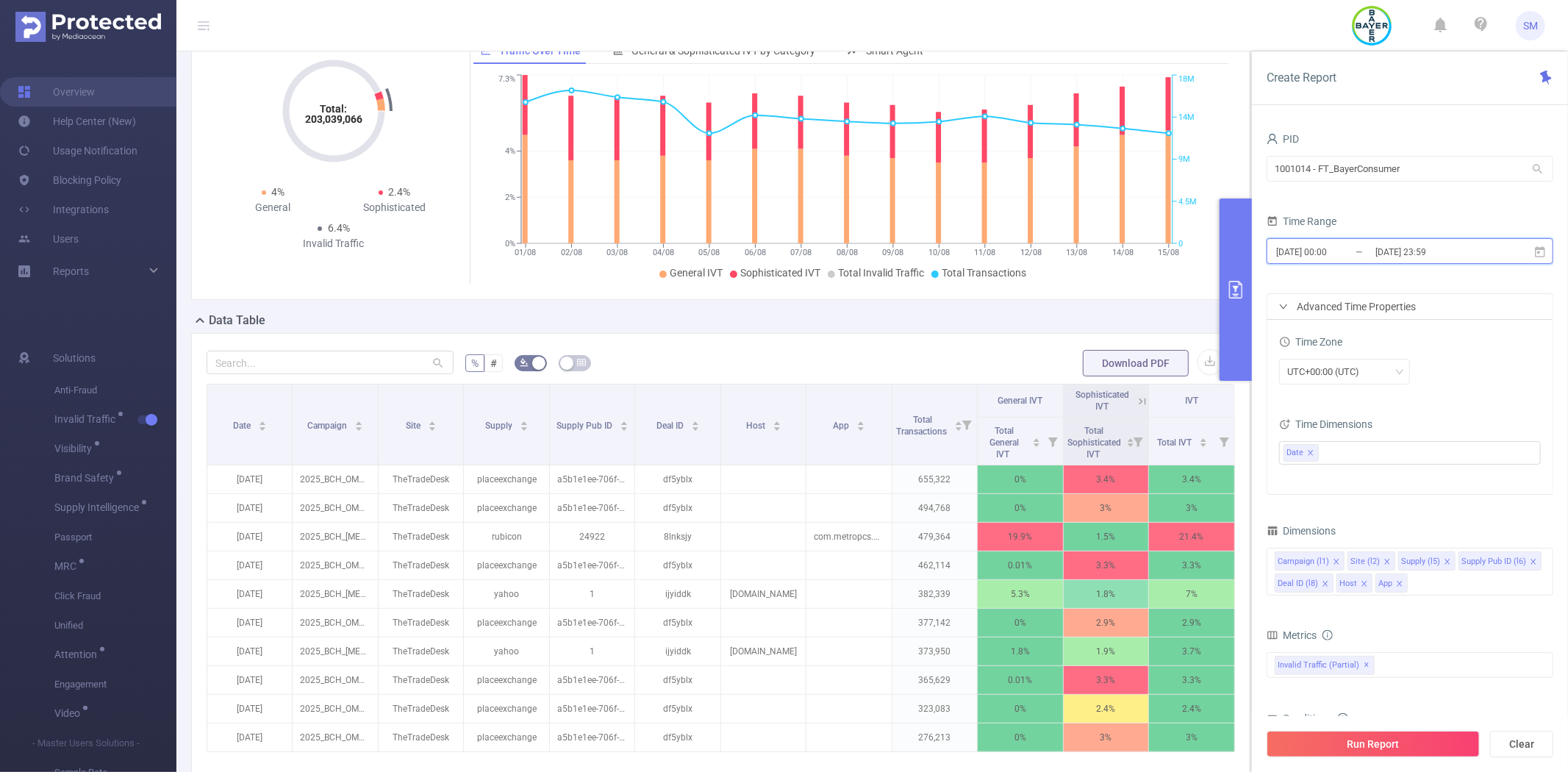
click at [1539, 244] on span "[DATE] 00:00 _ [DATE] 23:59" at bounding box center [1409, 251] width 286 height 26
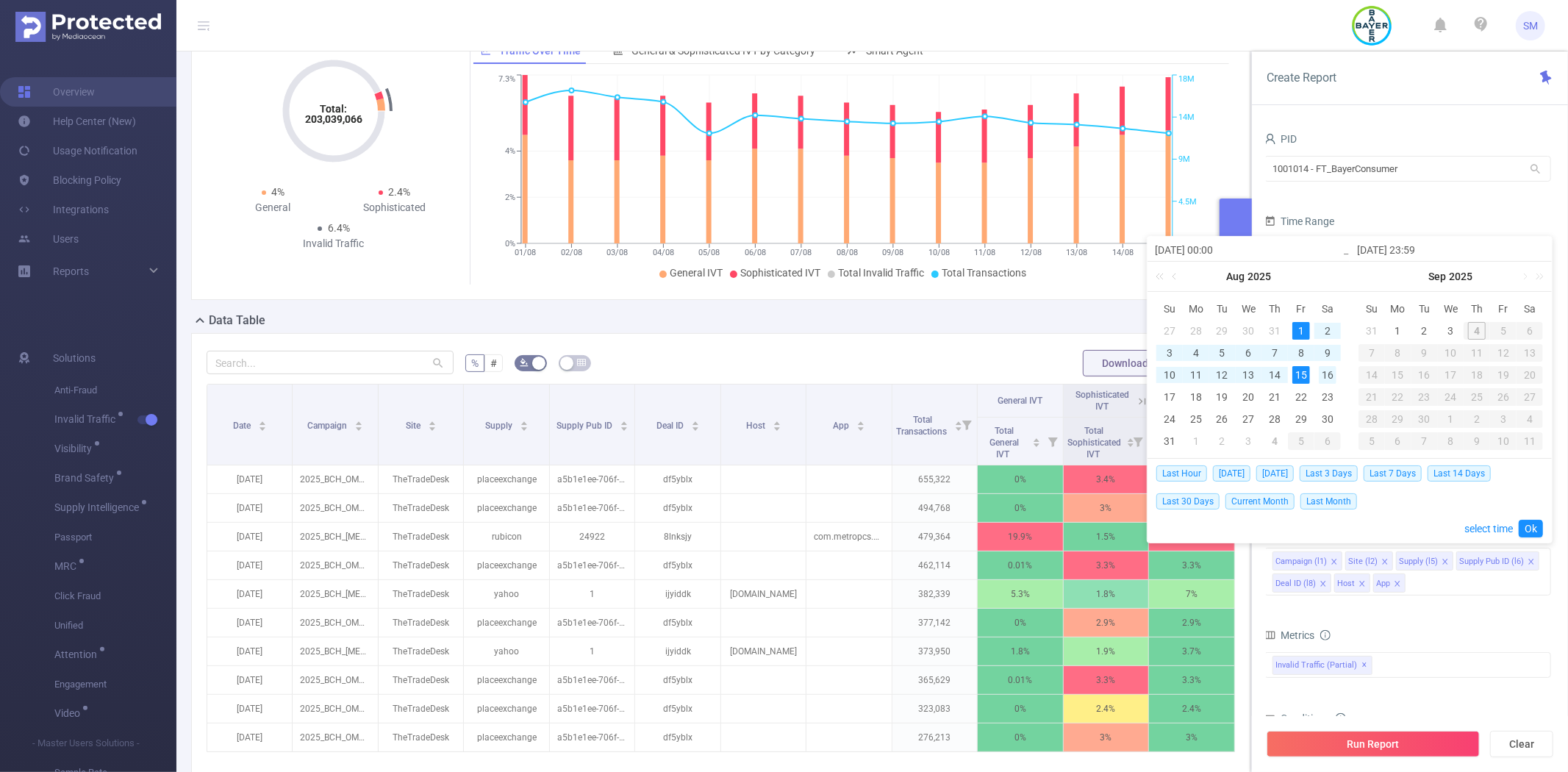
click at [1332, 377] on div "16" at bounding box center [1328, 375] width 18 height 18
click at [1166, 439] on div "31" at bounding box center [1169, 441] width 18 height 18
type input "[DATE] 00:00"
type input "[DATE] 23:59"
type input "[DATE] 00:00"
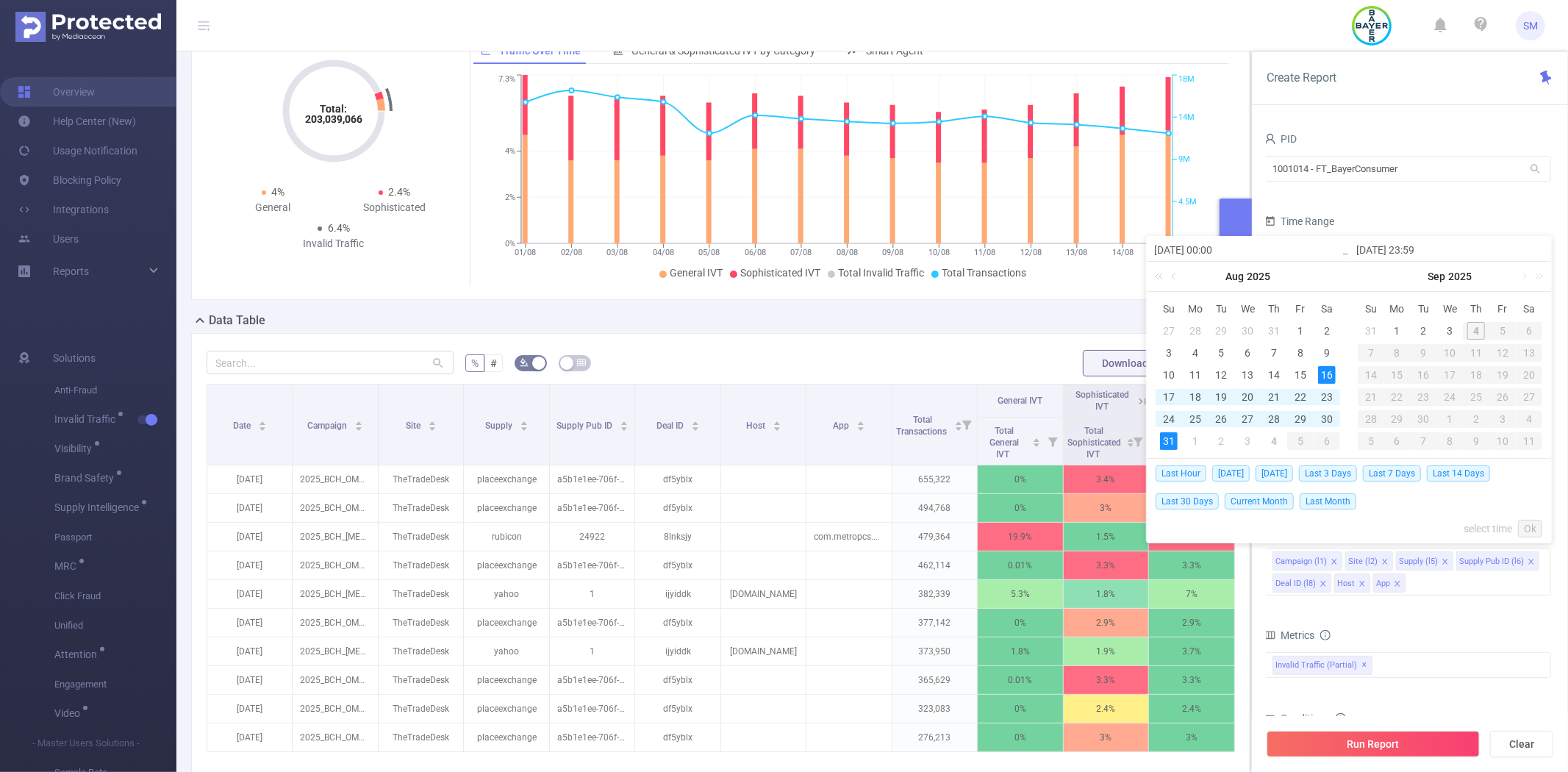
type input "[DATE] 23:59"
click at [1529, 526] on link "Ok" at bounding box center [1530, 528] width 24 height 18
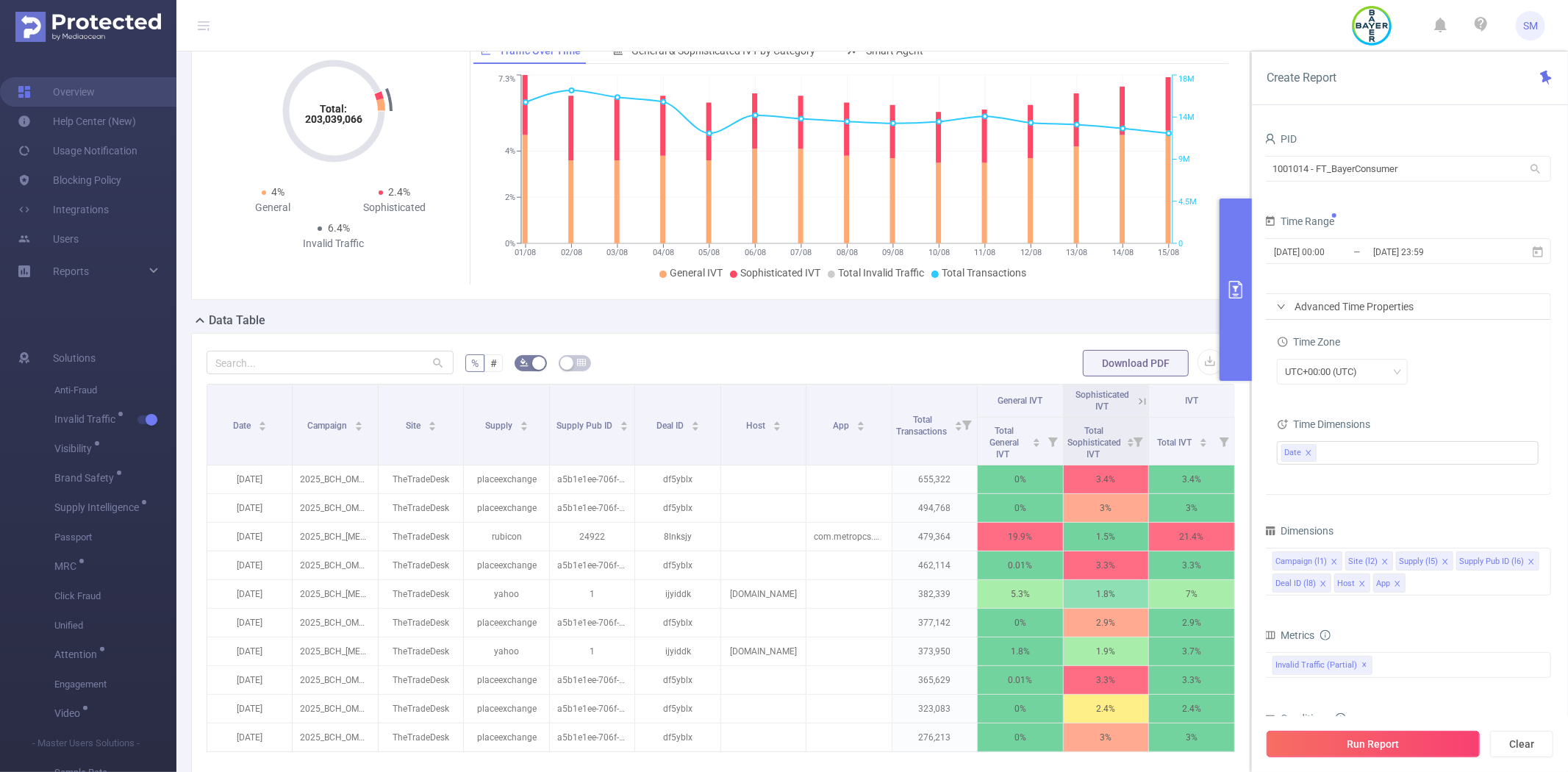
click at [1399, 741] on button "Run Report" at bounding box center [1373, 744] width 213 height 27
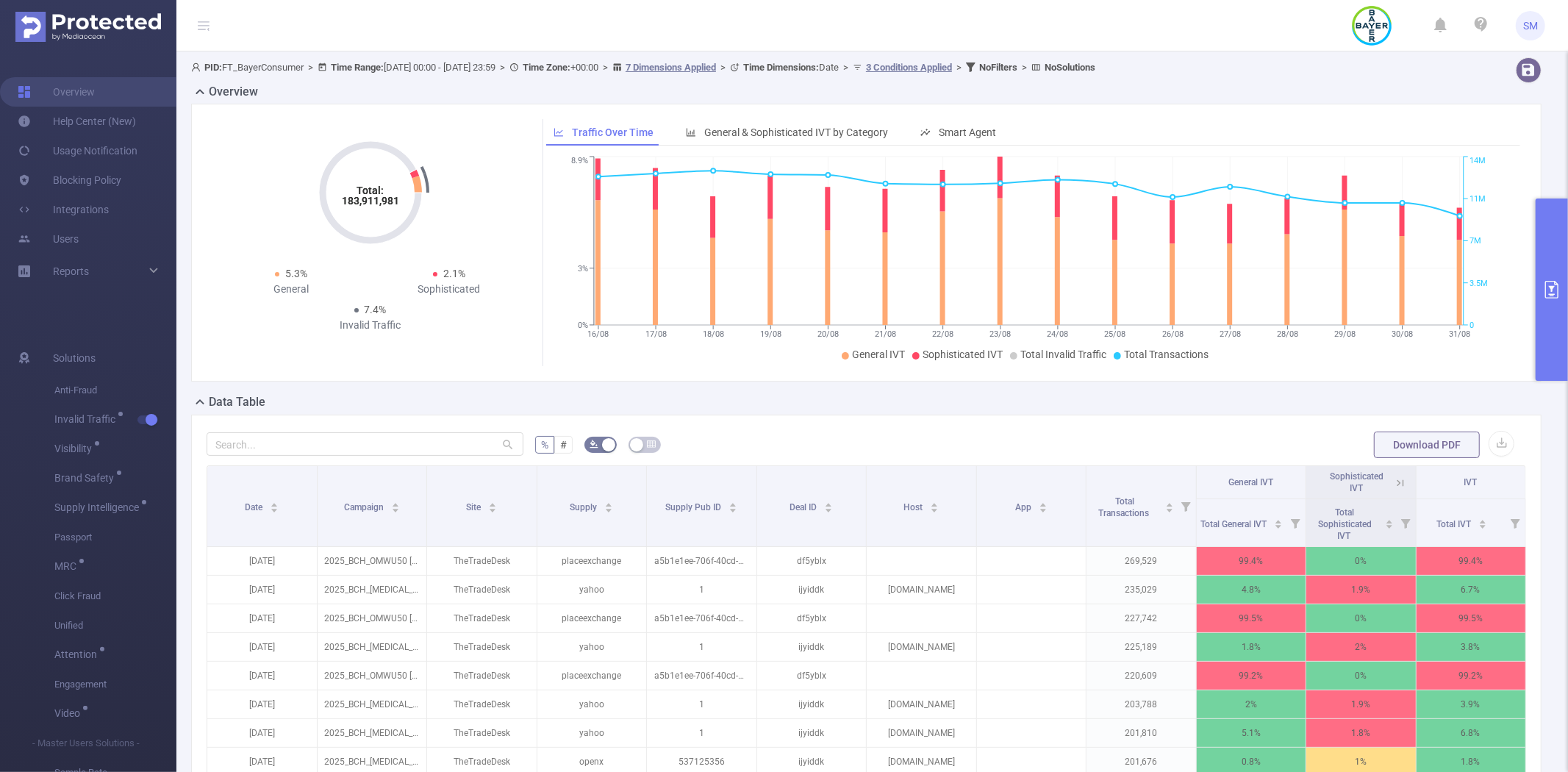
click at [1551, 248] on button "primary" at bounding box center [1552, 290] width 32 height 182
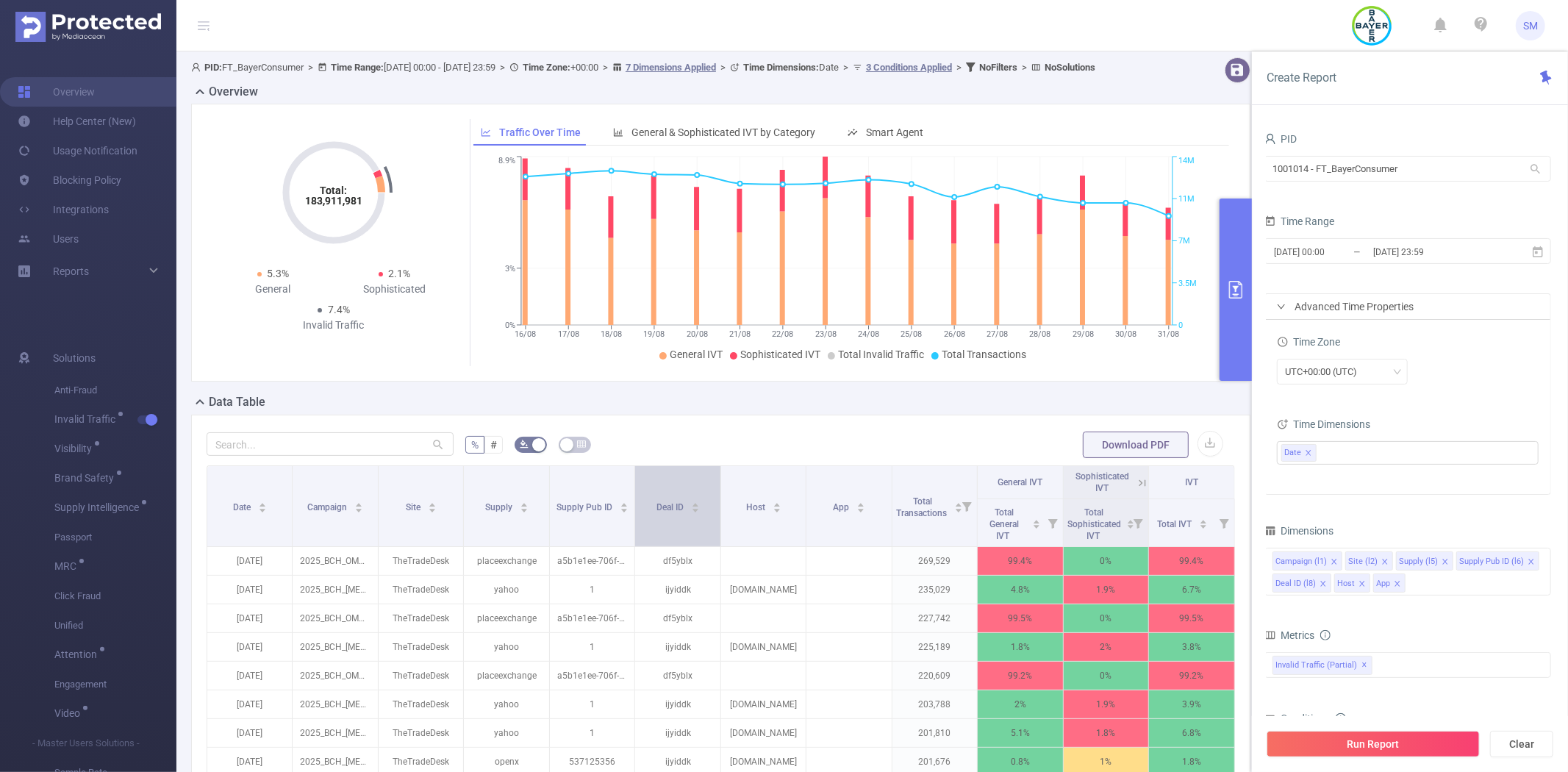
click at [657, 512] on span "Deal ID" at bounding box center [671, 507] width 29 height 10
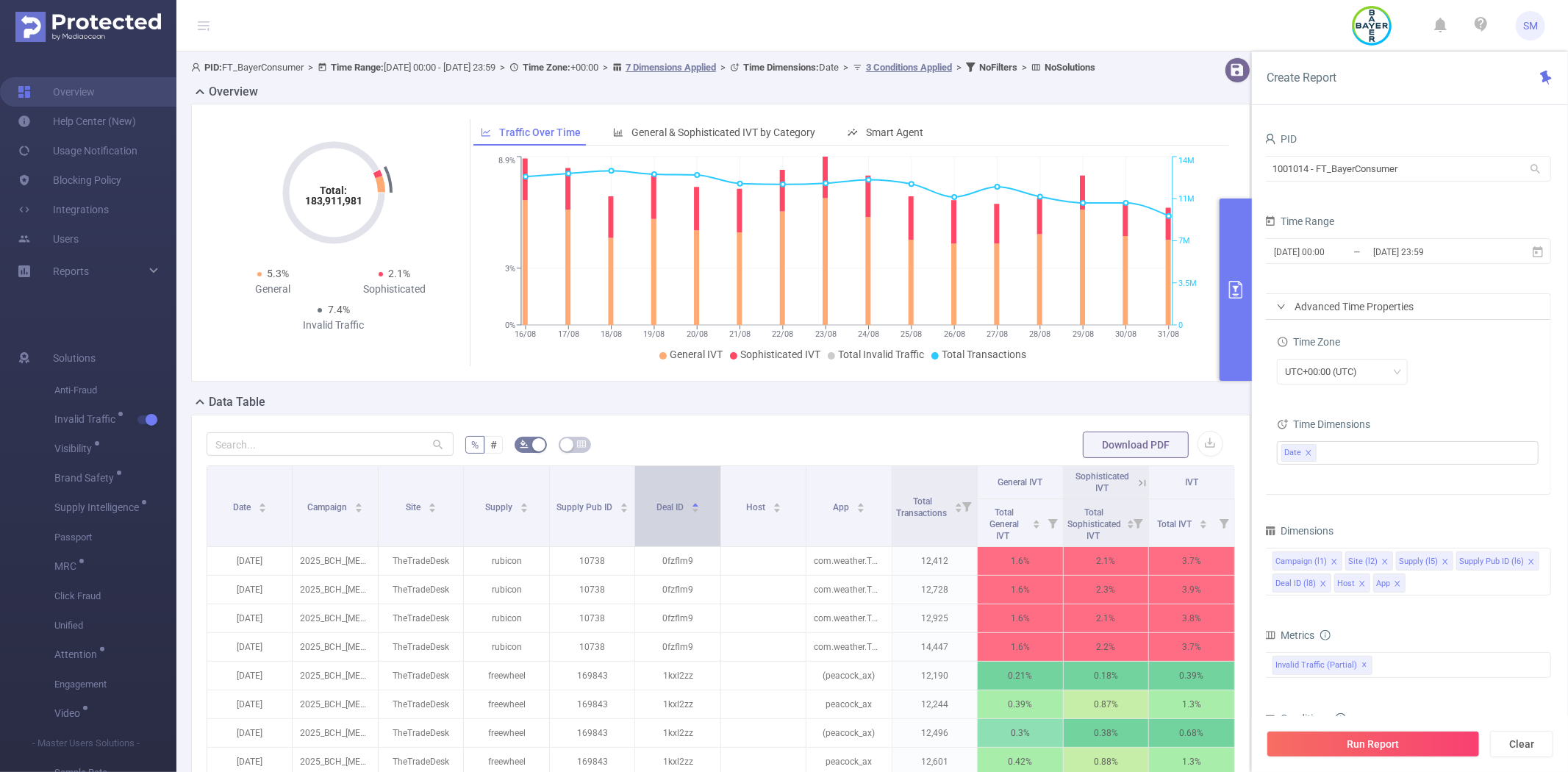
click at [657, 512] on span "Deal ID" at bounding box center [671, 507] width 29 height 10
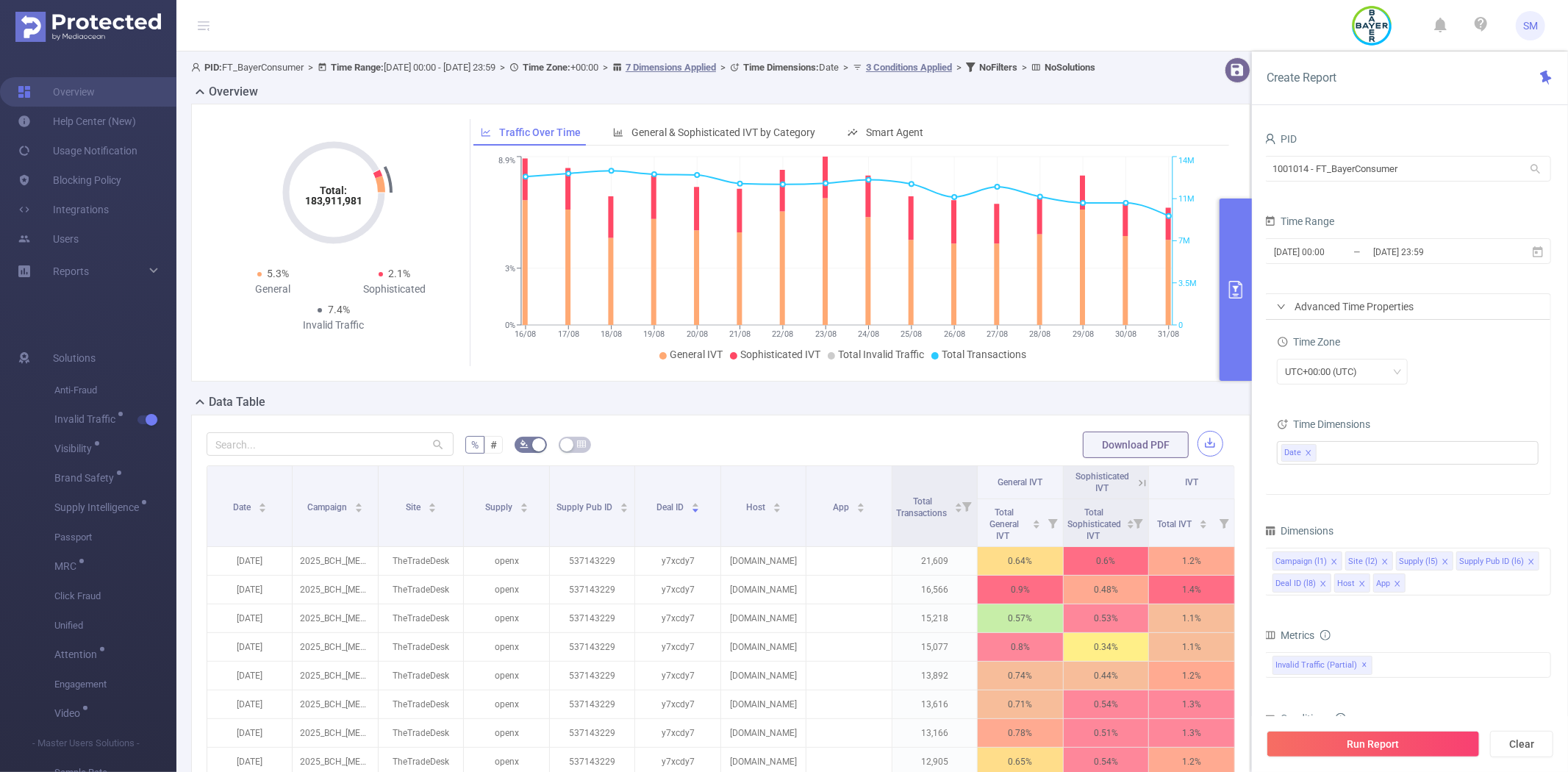
click at [1197, 453] on button "button" at bounding box center [1210, 444] width 26 height 26
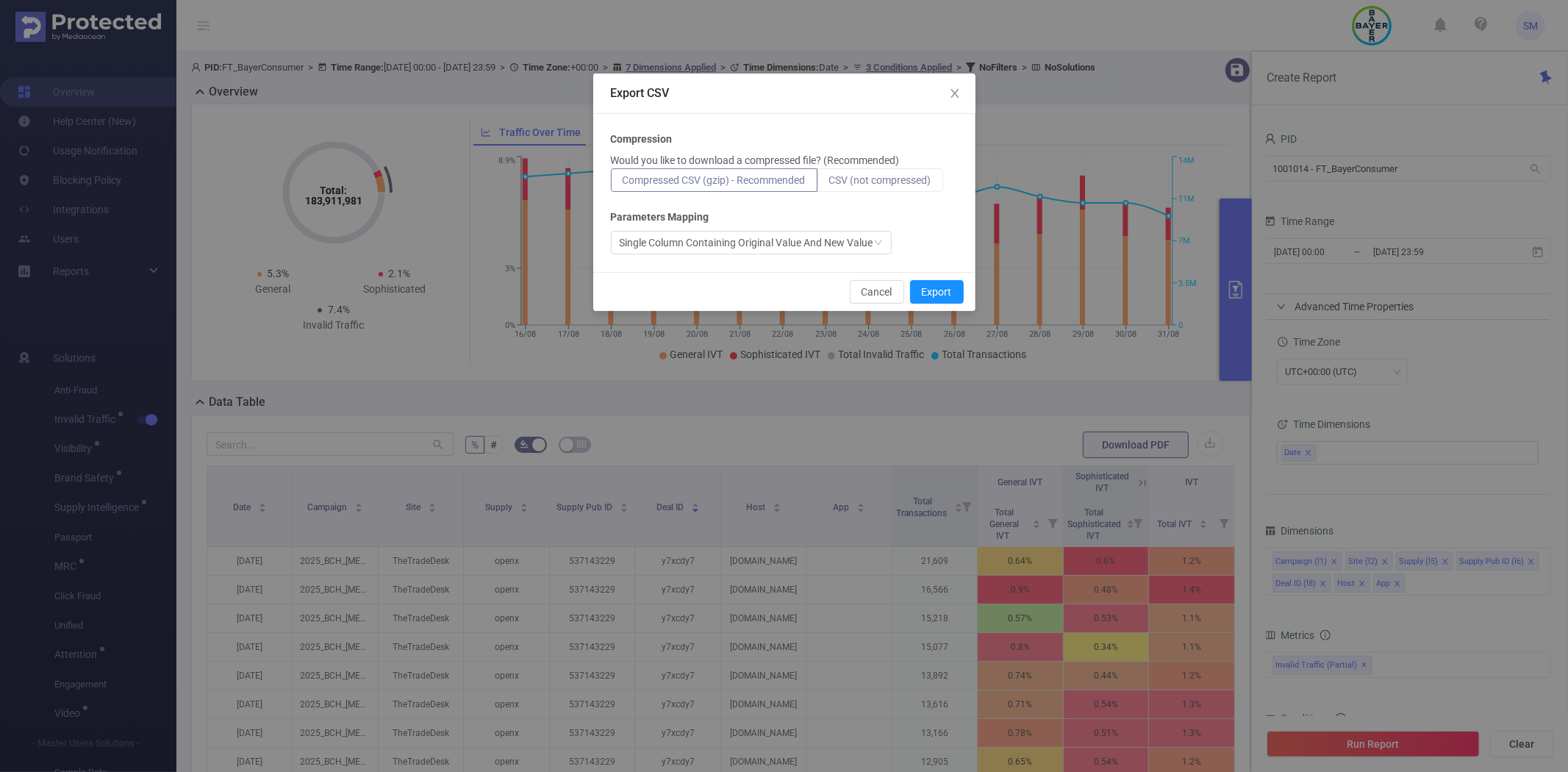
click at [914, 177] on span "CSV (not compressed)" at bounding box center [880, 180] width 102 height 12
click at [829, 184] on input "CSV (not compressed)" at bounding box center [829, 184] width 0 height 0
click at [936, 294] on button "Export" at bounding box center [936, 291] width 54 height 23
